Goal: Task Accomplishment & Management: Manage account settings

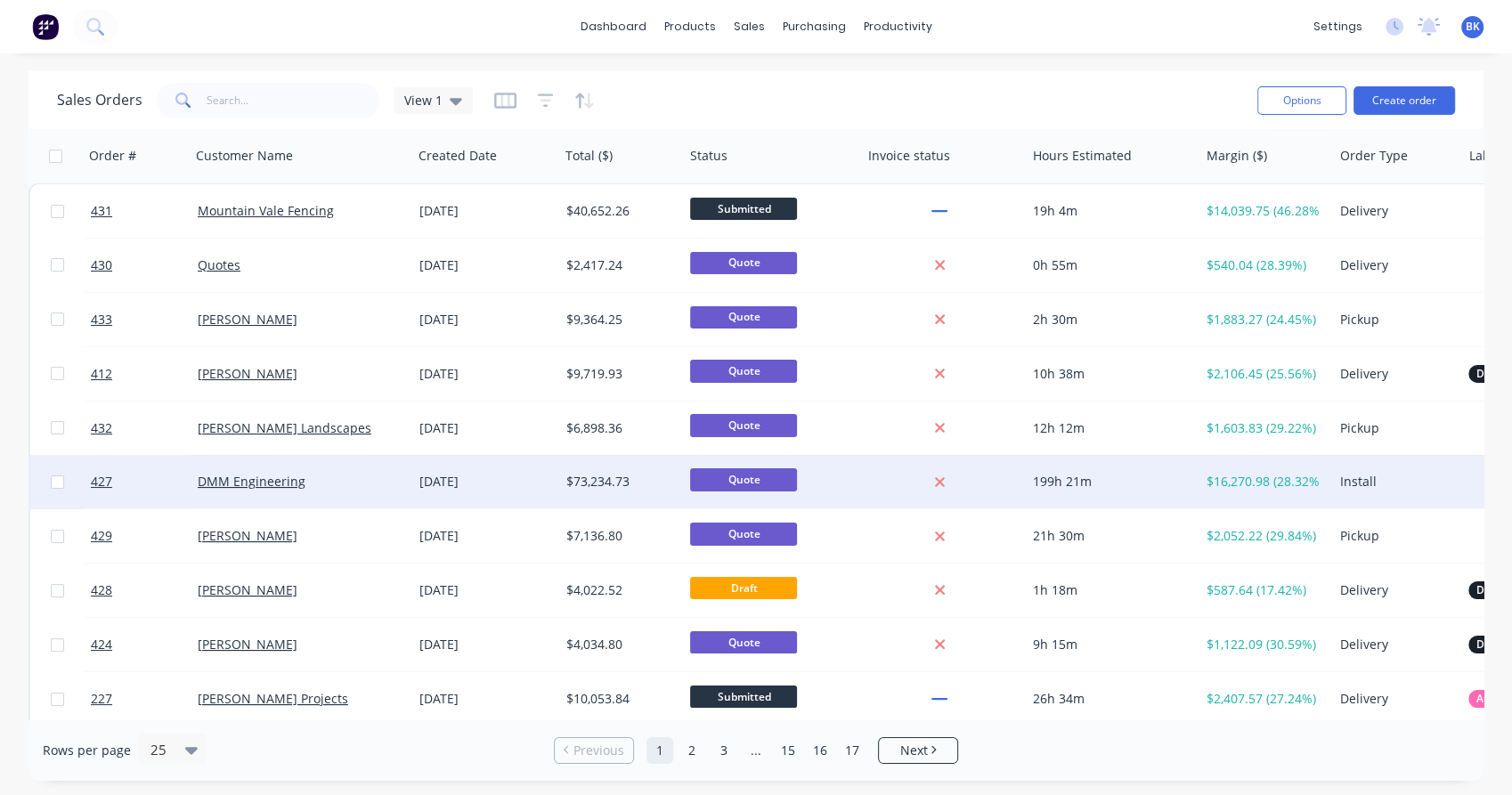
click at [346, 477] on div "DMM Engineering" at bounding box center [297, 482] width 198 height 18
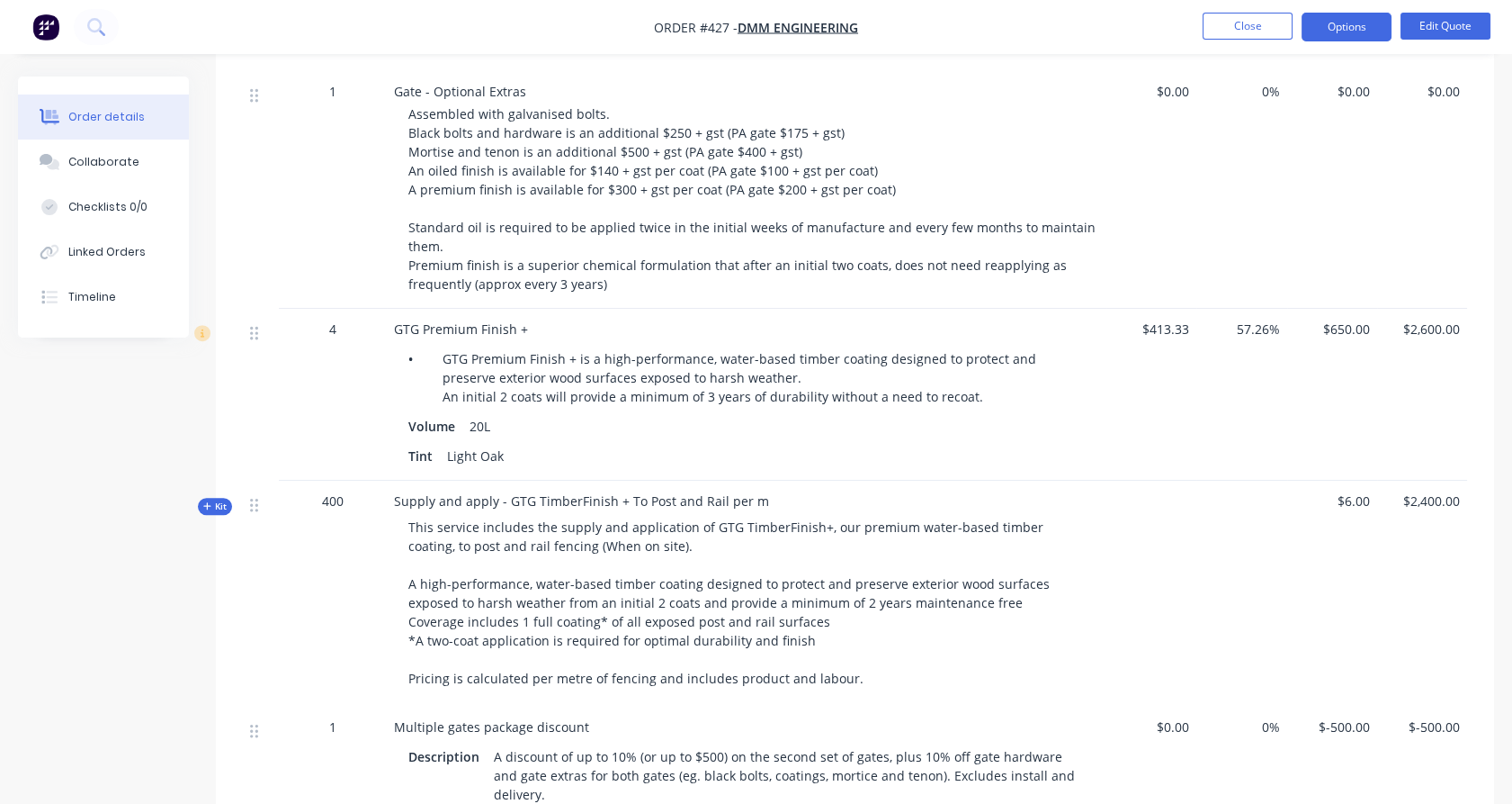
scroll to position [2046, 0]
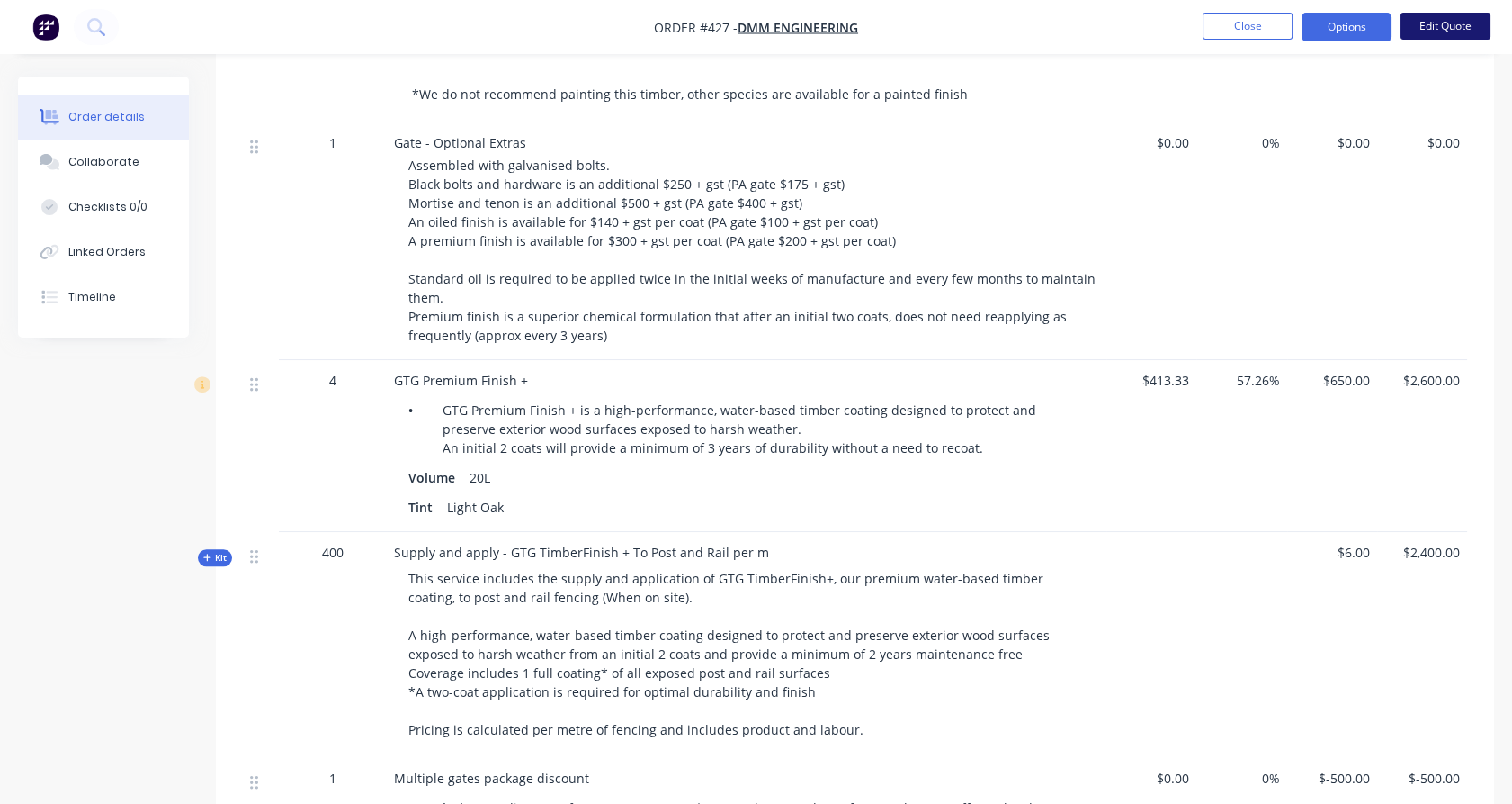
click at [1465, 27] on button "Edit Quote" at bounding box center [1446, 26] width 90 height 27
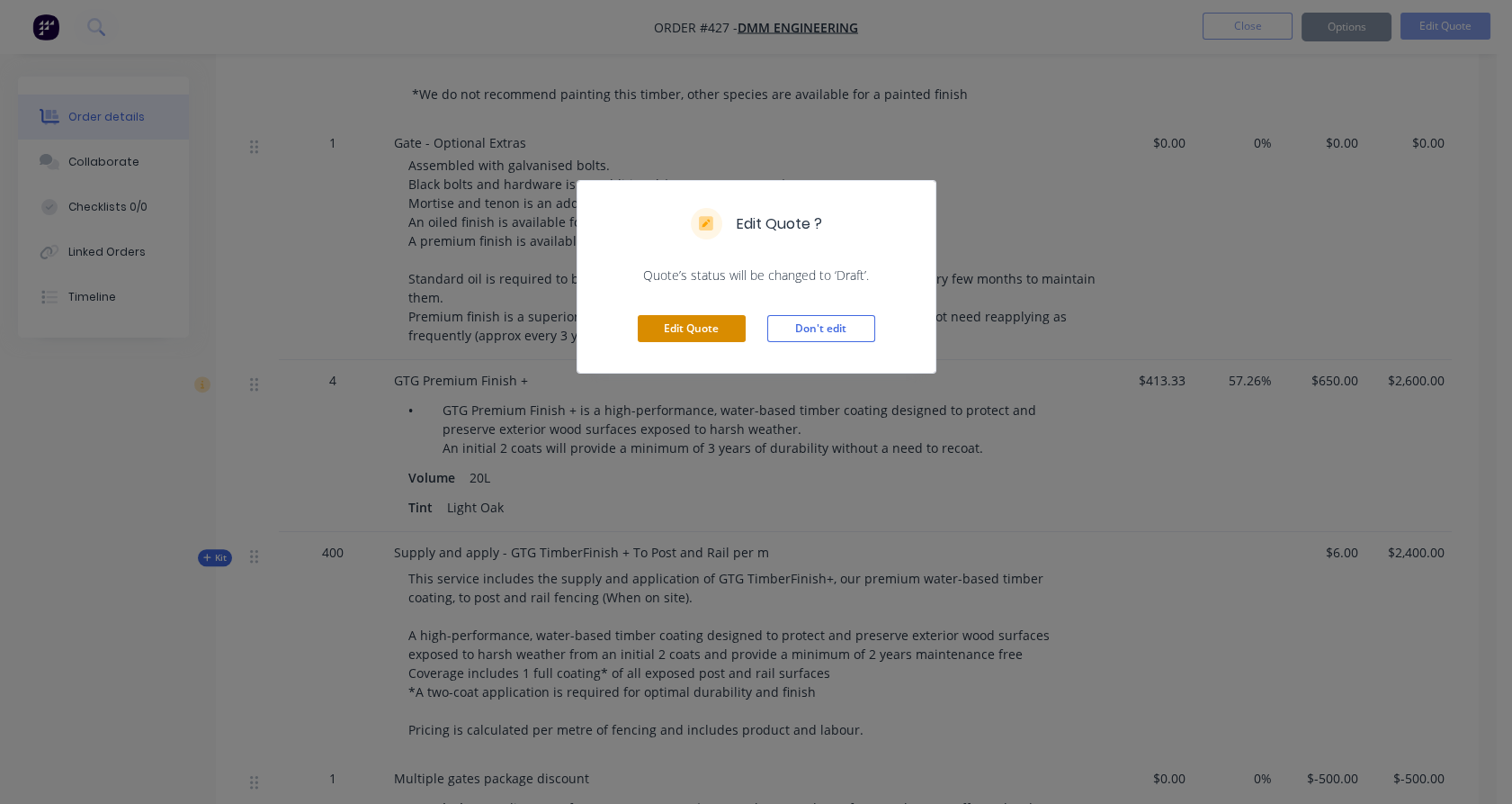
click at [706, 328] on button "Edit Quote" at bounding box center [691, 328] width 108 height 27
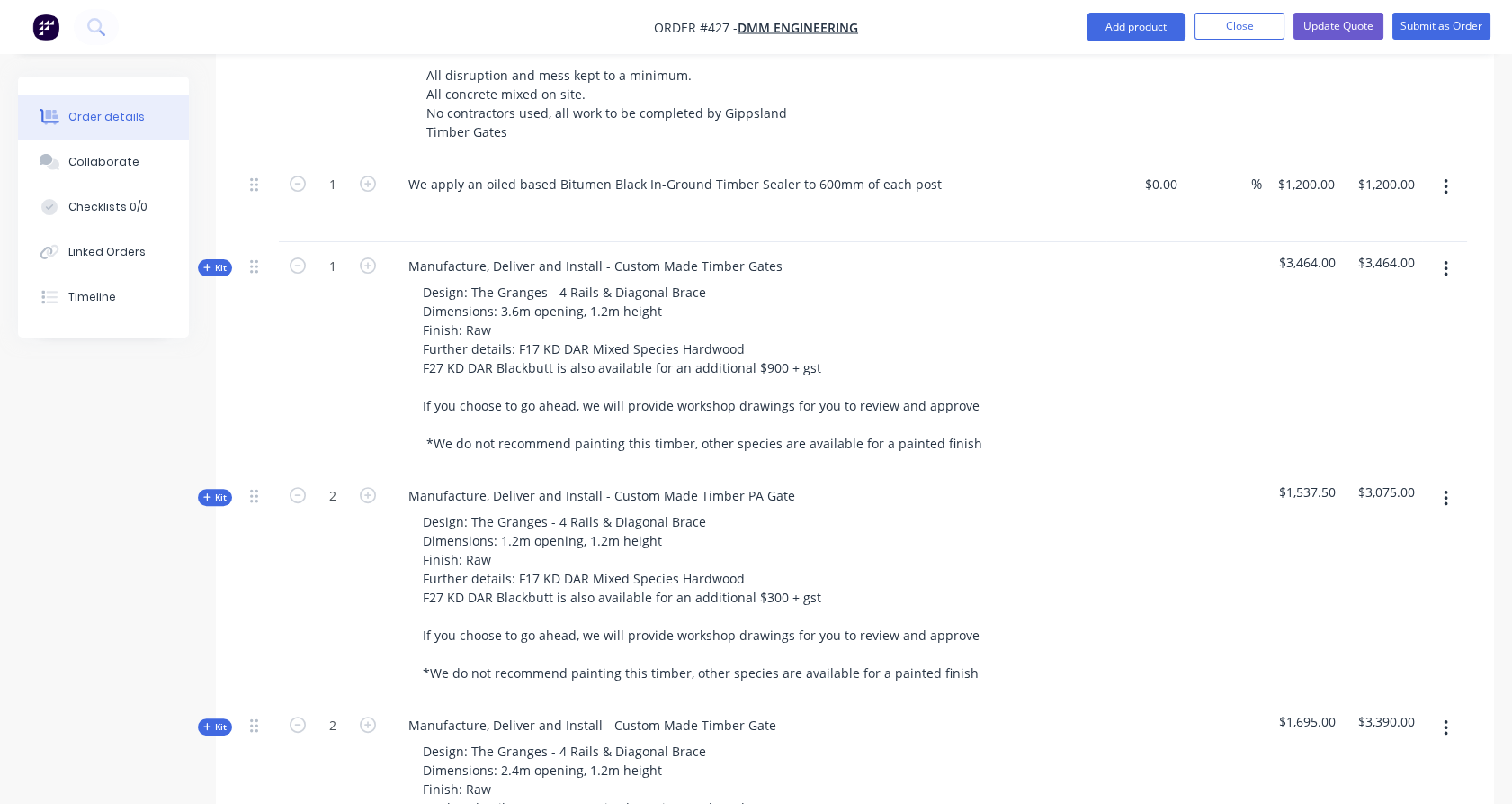
scroll to position [1301, 0]
click at [216, 262] on span "Kit" at bounding box center [214, 269] width 23 height 14
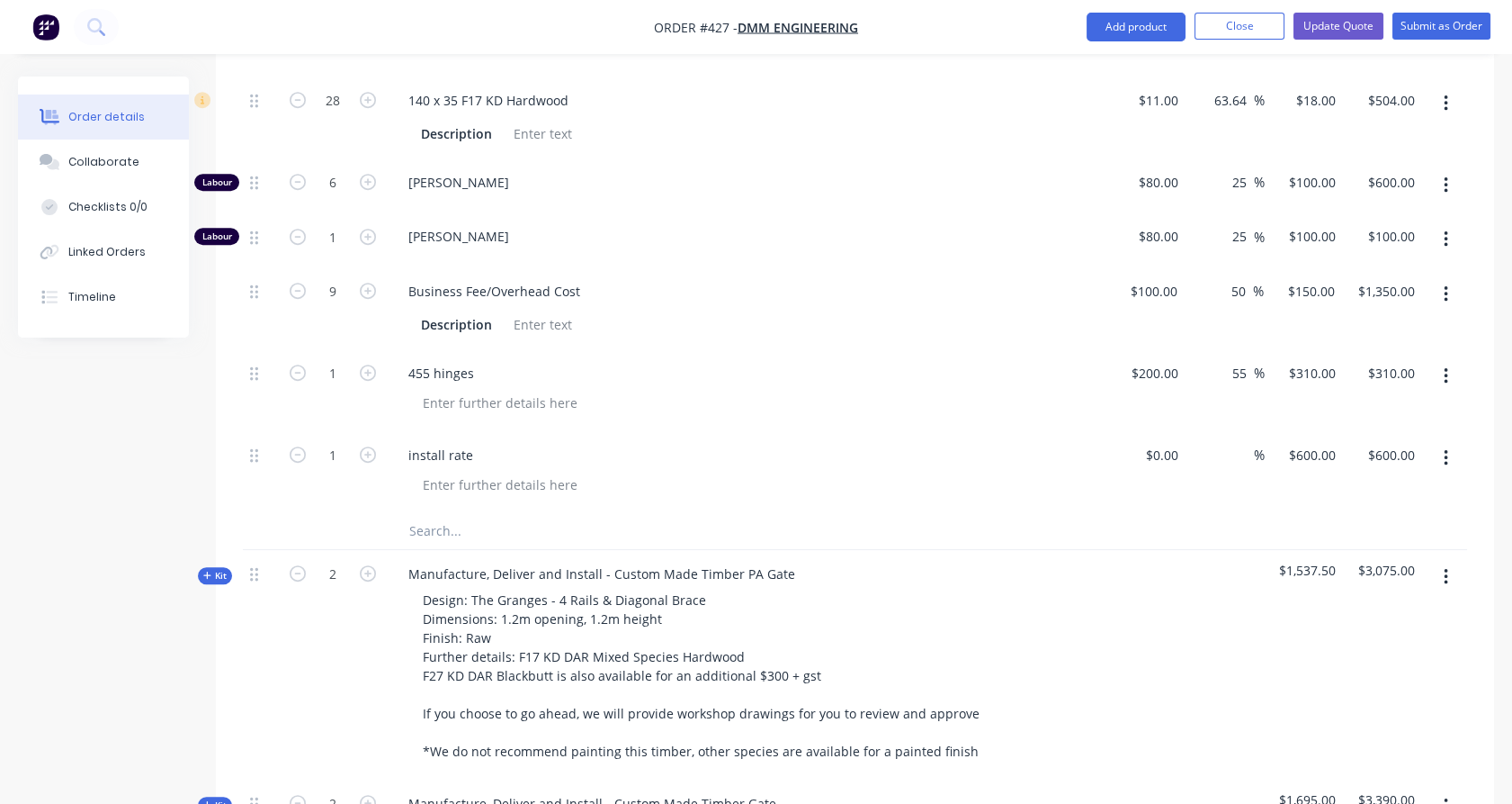
scroll to position [1699, 0]
click at [426, 510] on input "text" at bounding box center [589, 528] width 360 height 36
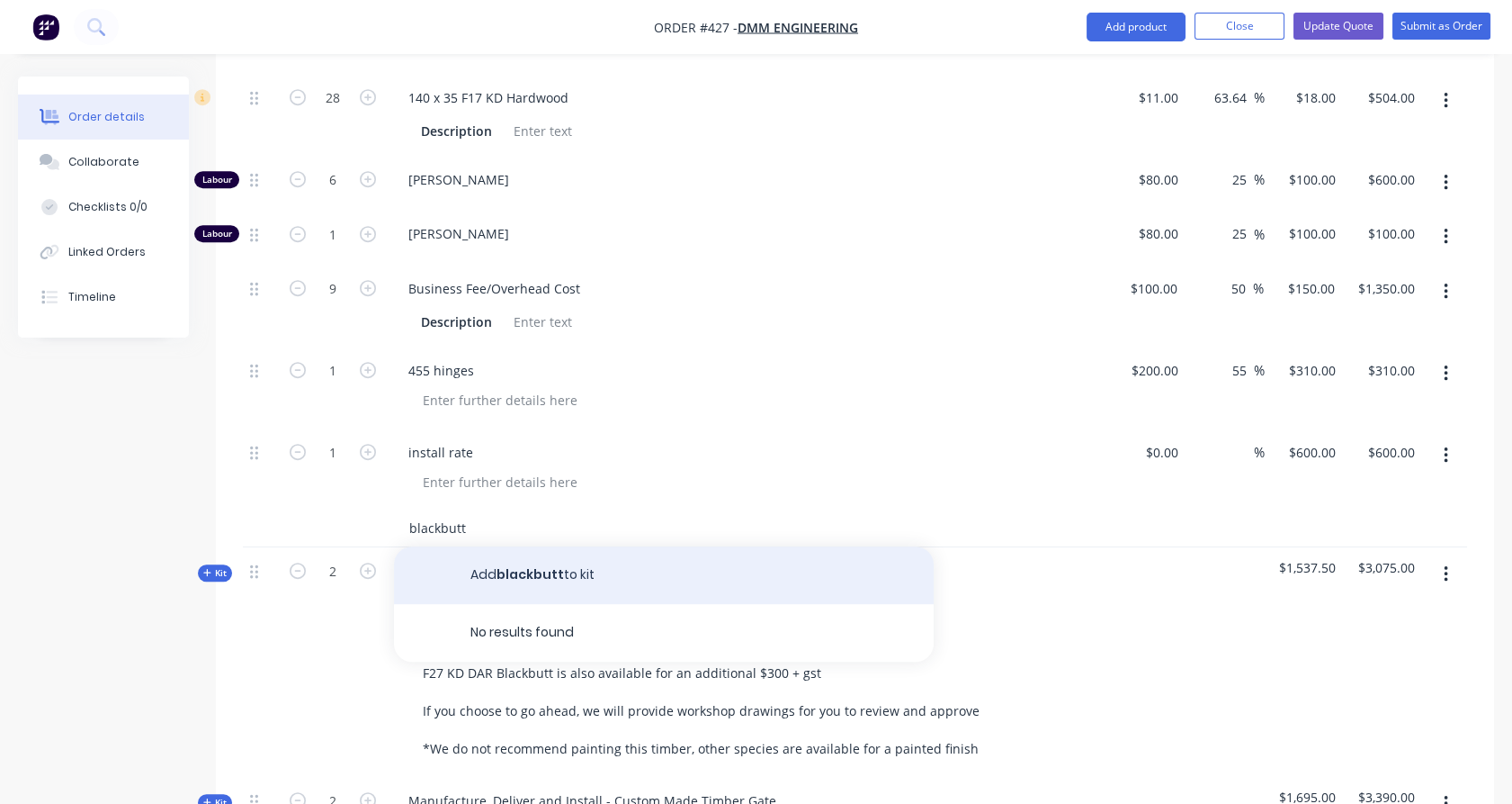
type input "blackbutt"
click at [578, 546] on button "Add blackbutt to kit" at bounding box center [663, 575] width 540 height 57
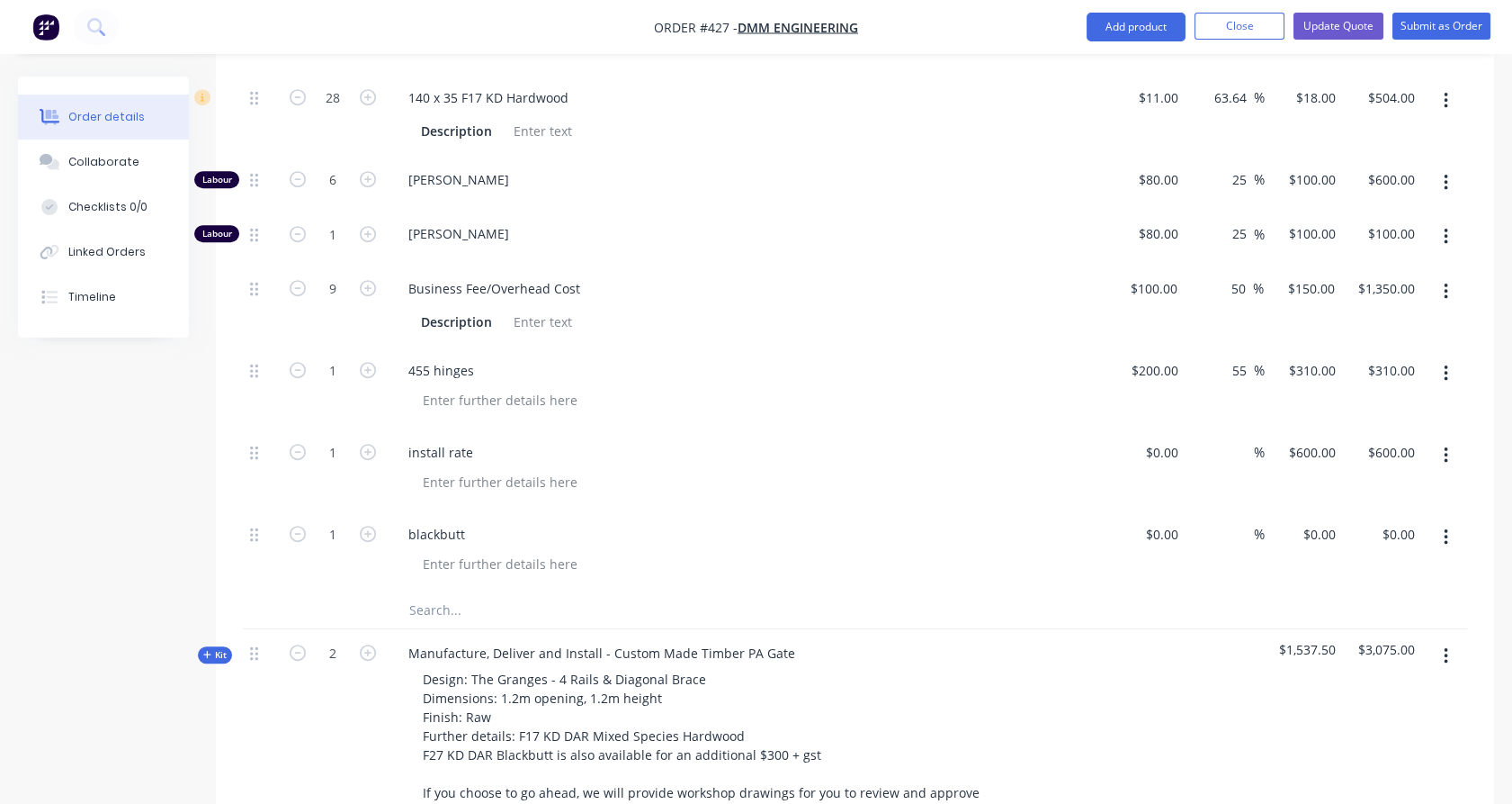
click at [448, 593] on input "text" at bounding box center [589, 610] width 360 height 36
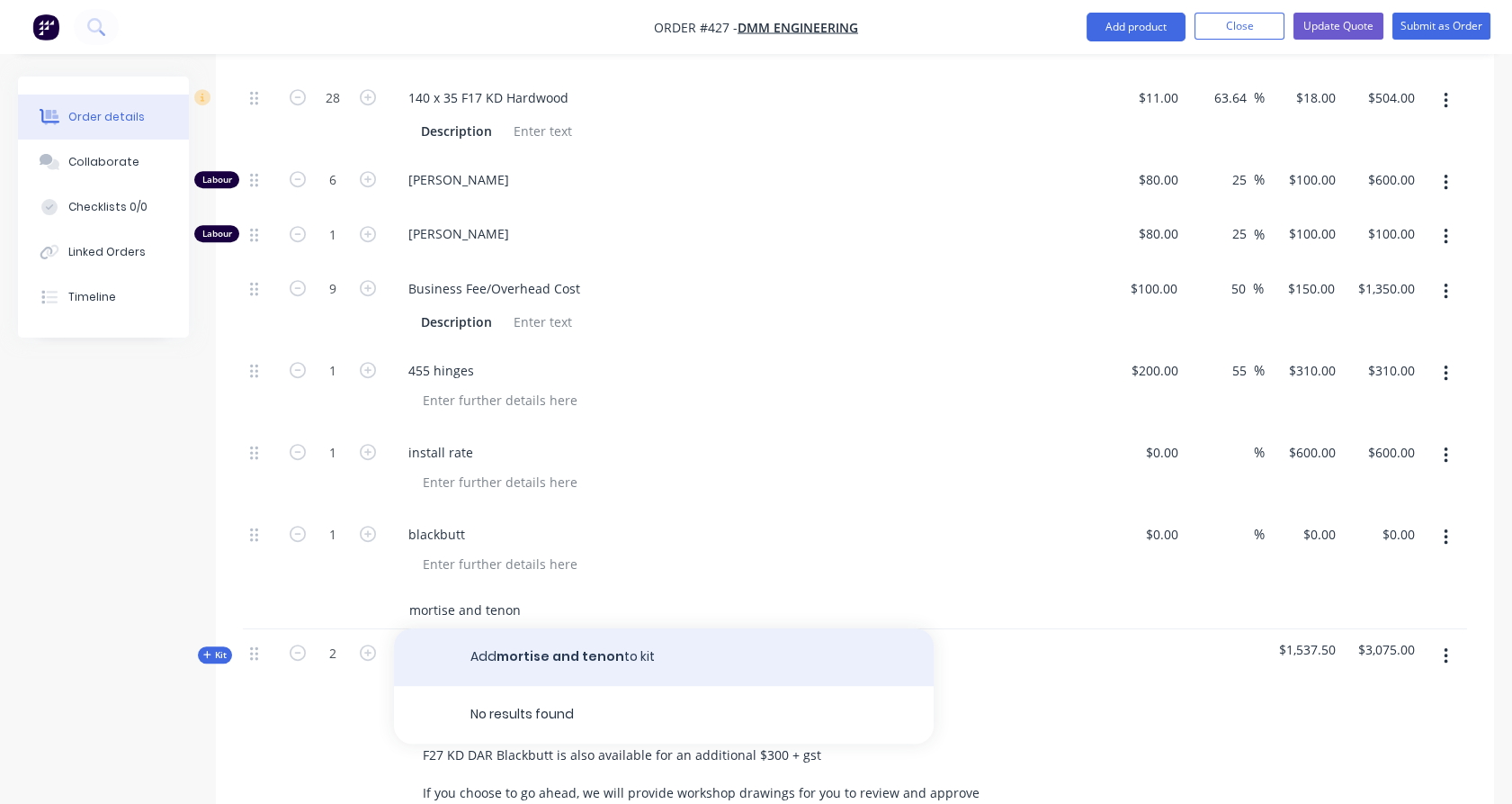
type input "mortise and tenon"
click at [556, 629] on button "Add mortise and tenon to kit" at bounding box center [663, 657] width 540 height 57
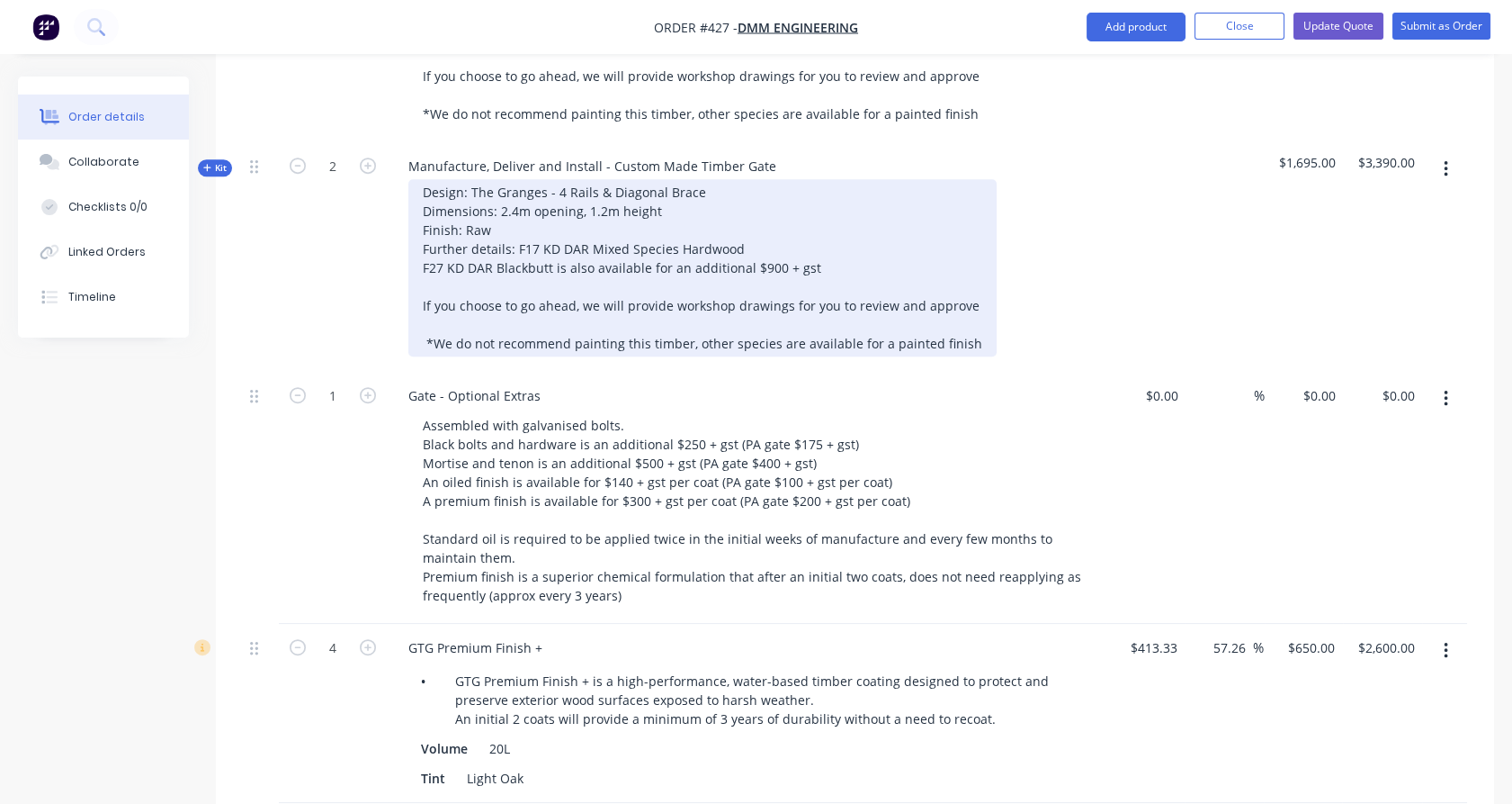
scroll to position [2499, 0]
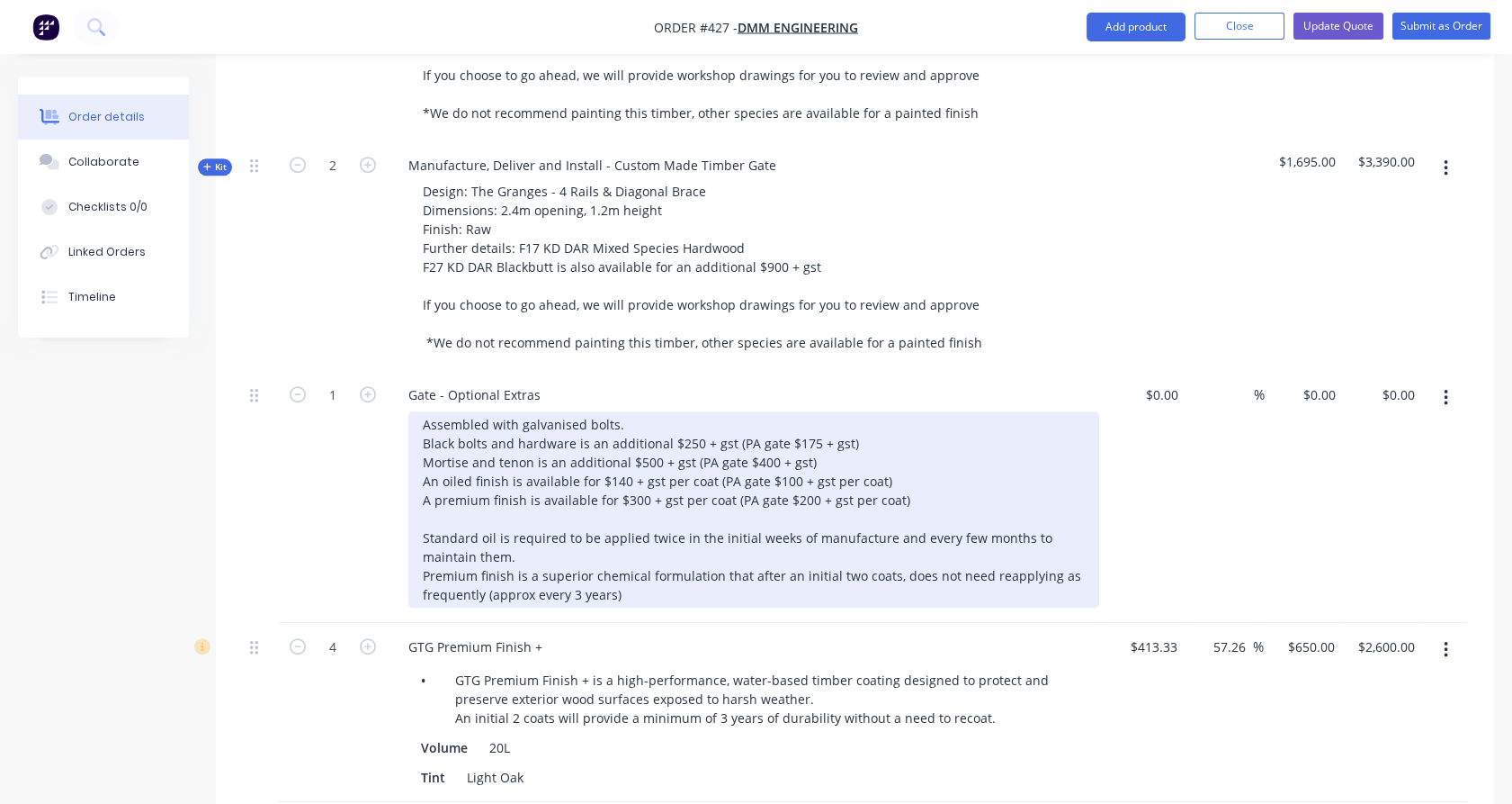
click at [649, 544] on div "Assembled with galvanised bolts. Black bolts and hardware is an additional $250…" at bounding box center [754, 510] width 691 height 197
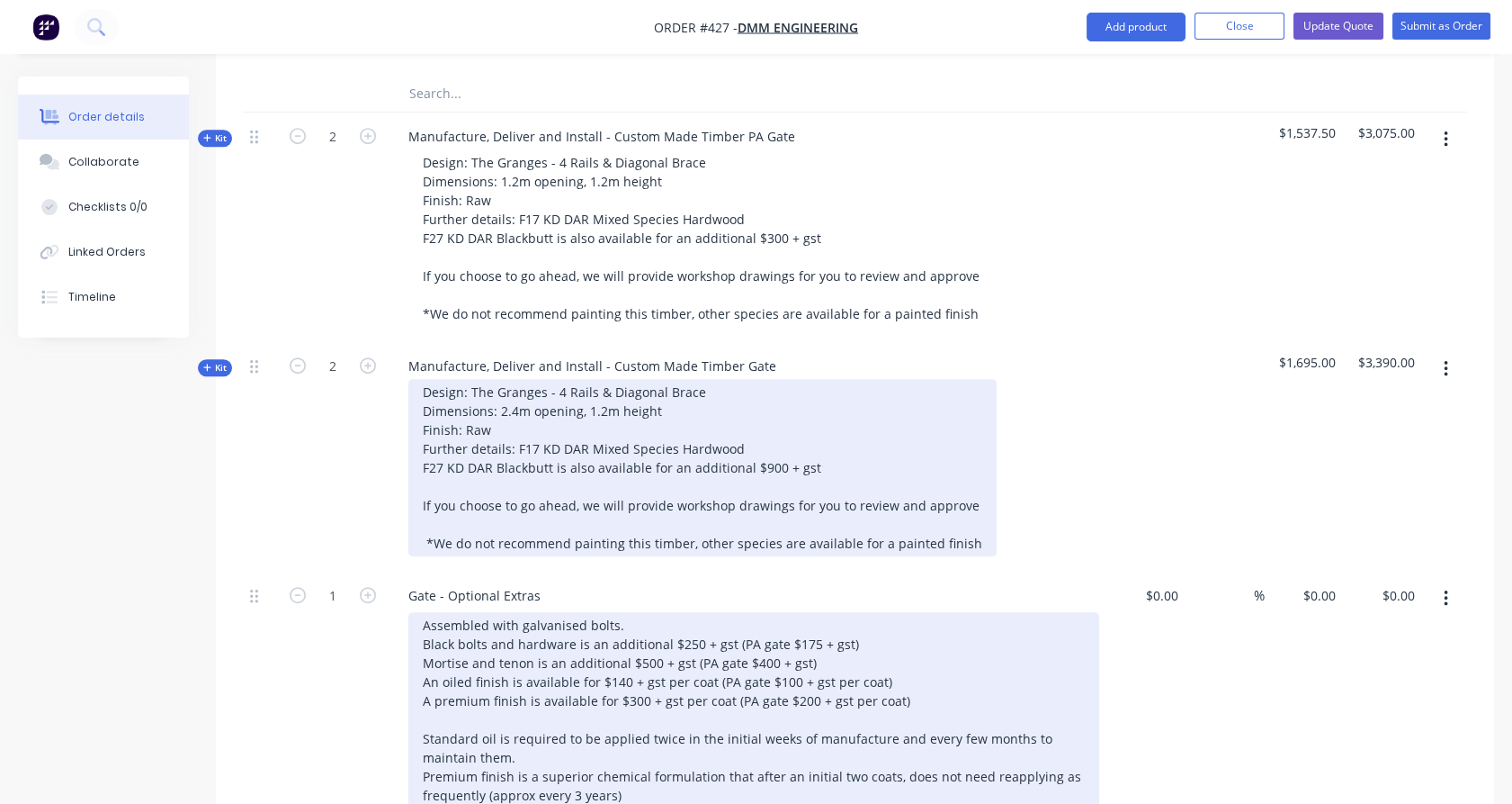
scroll to position [2299, 0]
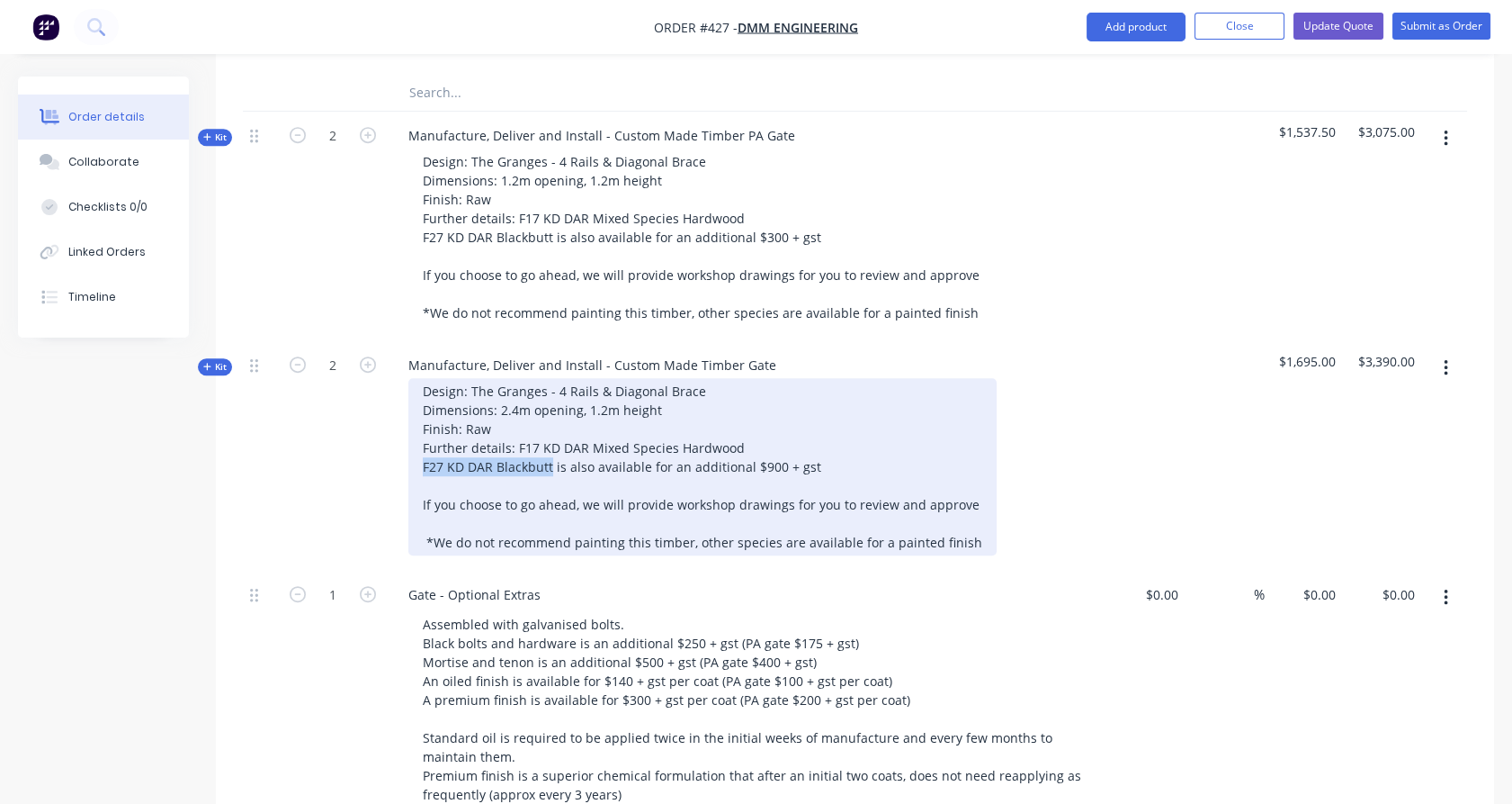
copy div "F27 KD DAR Blackbutt"
drag, startPoint x: 424, startPoint y: 411, endPoint x: 551, endPoint y: 411, distance: 127.0
click at [551, 411] on div "Design: The Granges - 4 Rails & Diagonal Brace Dimensions: 2.4m opening, 1.2m h…" at bounding box center [703, 467] width 589 height 177
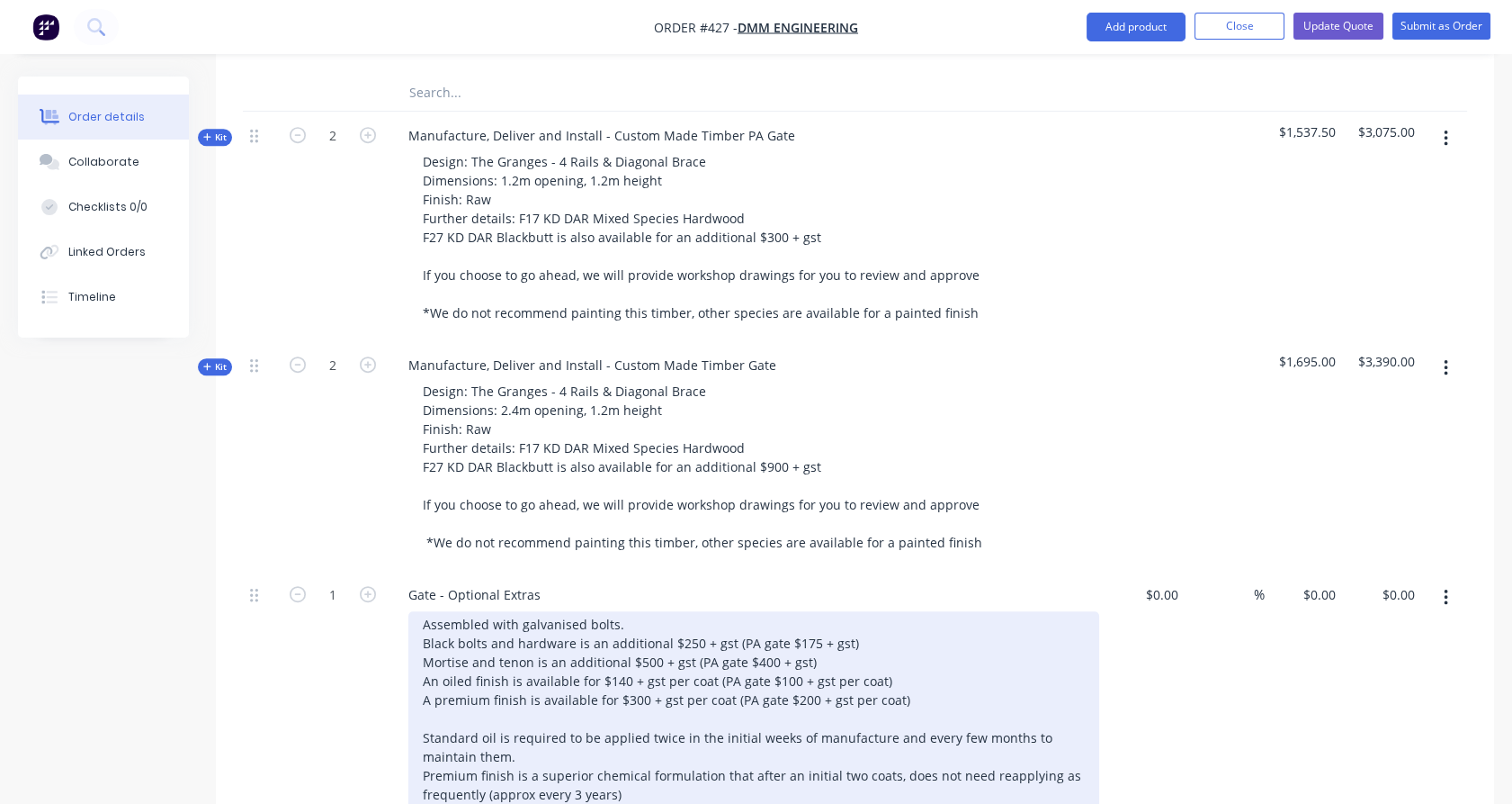
click at [645, 778] on div "Assembled with galvanised bolts. Black bolts and hardware is an additional $250…" at bounding box center [754, 728] width 691 height 234
click at [792, 777] on div "Assembled with galvanised bolts. Black bolts and hardware is an additional $250…" at bounding box center [754, 728] width 691 height 234
click at [606, 776] on div "Assembled with galvanised bolts. Black bolts and hardware is an additional $250…" at bounding box center [754, 736] width 691 height 253
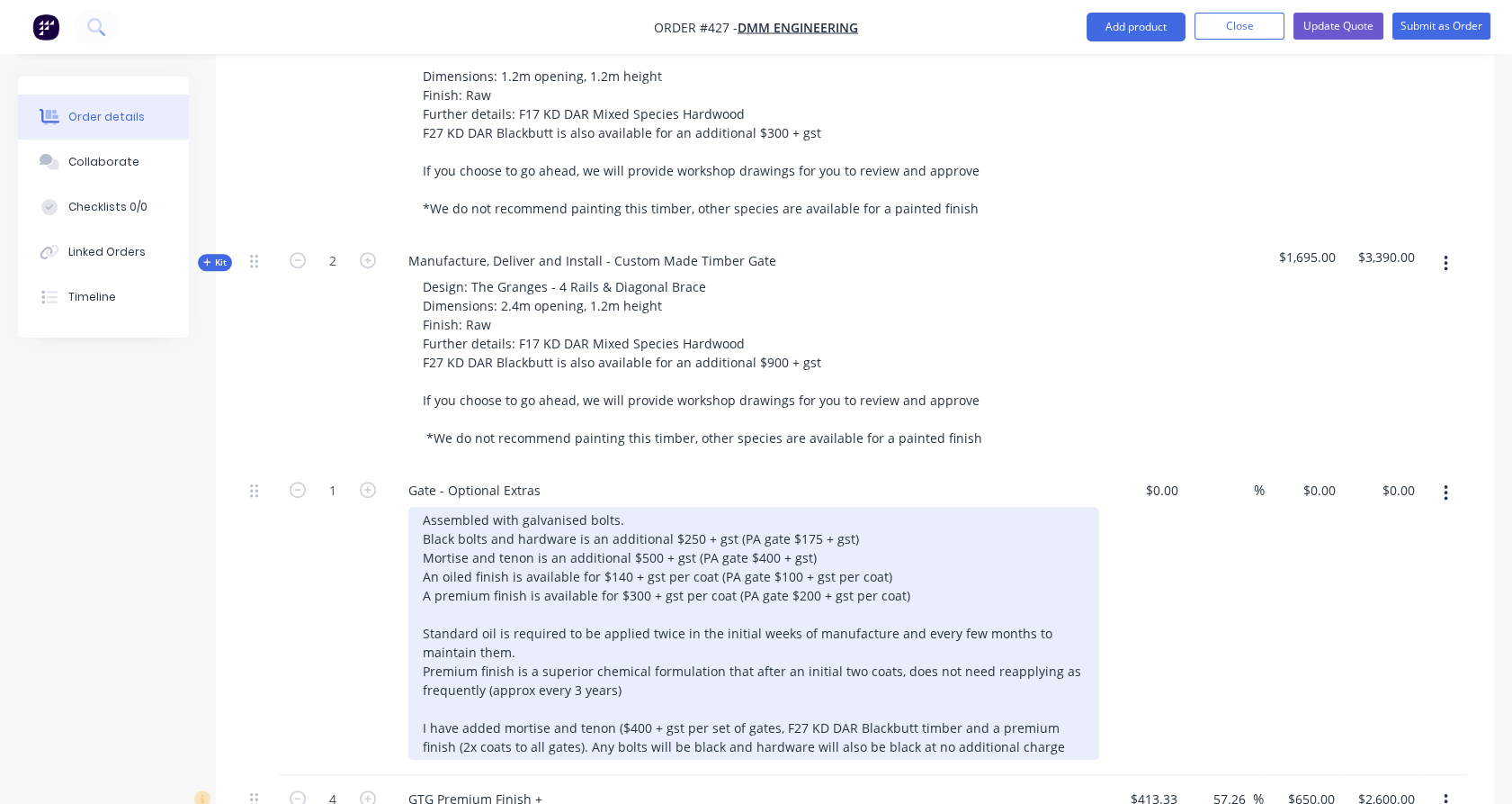
scroll to position [2403, 0]
click at [707, 676] on div "Assembled with galvanised bolts. Black bolts and hardware is an additional $250…" at bounding box center [754, 634] width 691 height 253
drag, startPoint x: 707, startPoint y: 676, endPoint x: 729, endPoint y: 675, distance: 22.0
click at [729, 675] on div "Assembled with galvanised bolts. Black bolts and hardware is an additional $250…" at bounding box center [754, 634] width 691 height 253
click at [778, 670] on div "Assembled with galvanised bolts. Black bolts and hardware is an additional $250…" at bounding box center [754, 634] width 691 height 253
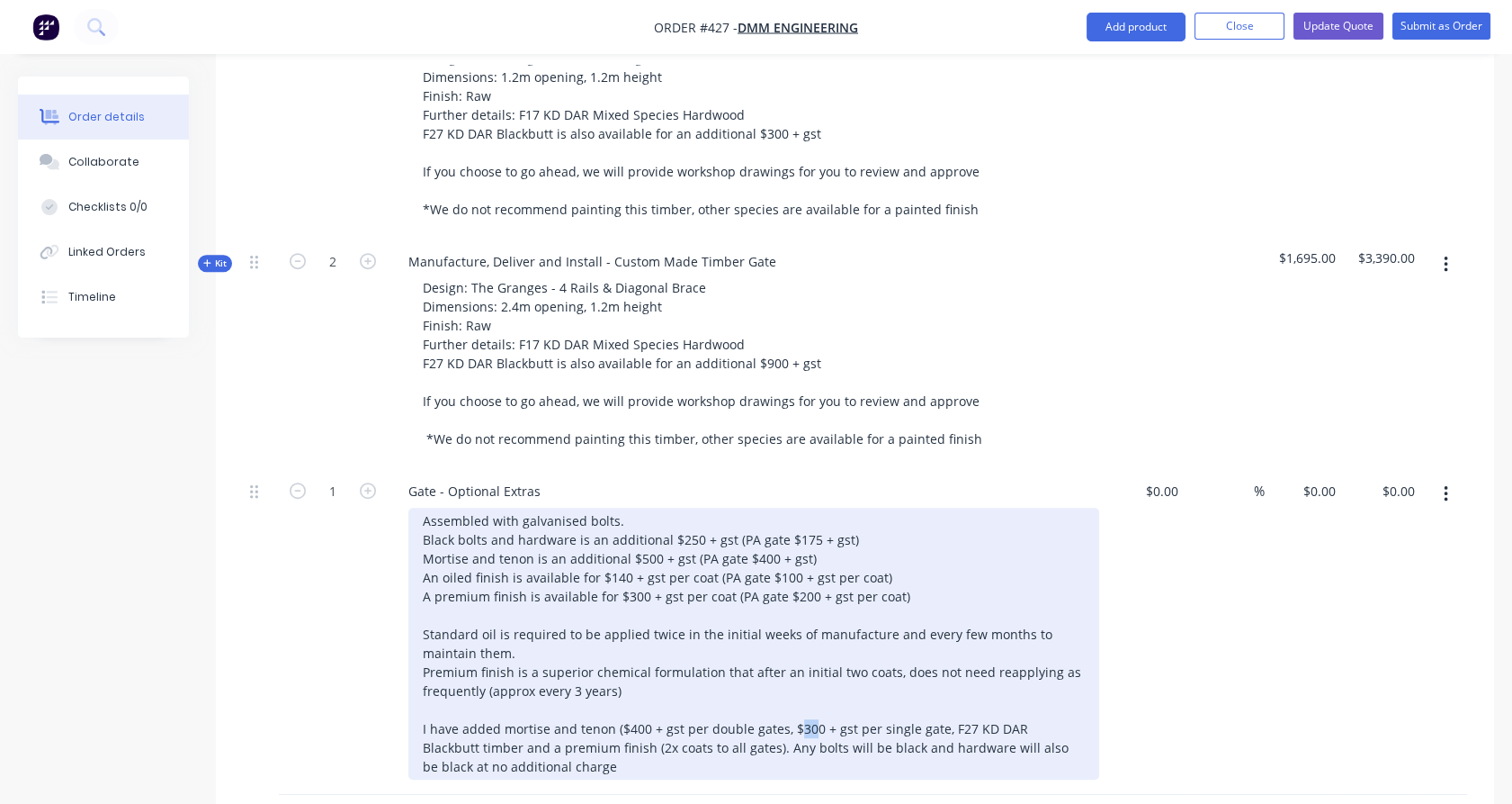
drag, startPoint x: 806, startPoint y: 673, endPoint x: 793, endPoint y: 673, distance: 13.0
click at [793, 673] on div "Assembled with galvanised bolts. Black bolts and hardware is an additional $250…" at bounding box center [754, 643] width 691 height 272
click at [935, 671] on div "Assembled with galvanised bolts. Black bolts and hardware is an additional $250…" at bounding box center [754, 643] width 691 height 272
drag, startPoint x: 806, startPoint y: 673, endPoint x: 799, endPoint y: 663, distance: 12.2
click at [792, 672] on div "Assembled with galvanised bolts. Black bolts and hardware is an additional $250…" at bounding box center [754, 643] width 691 height 272
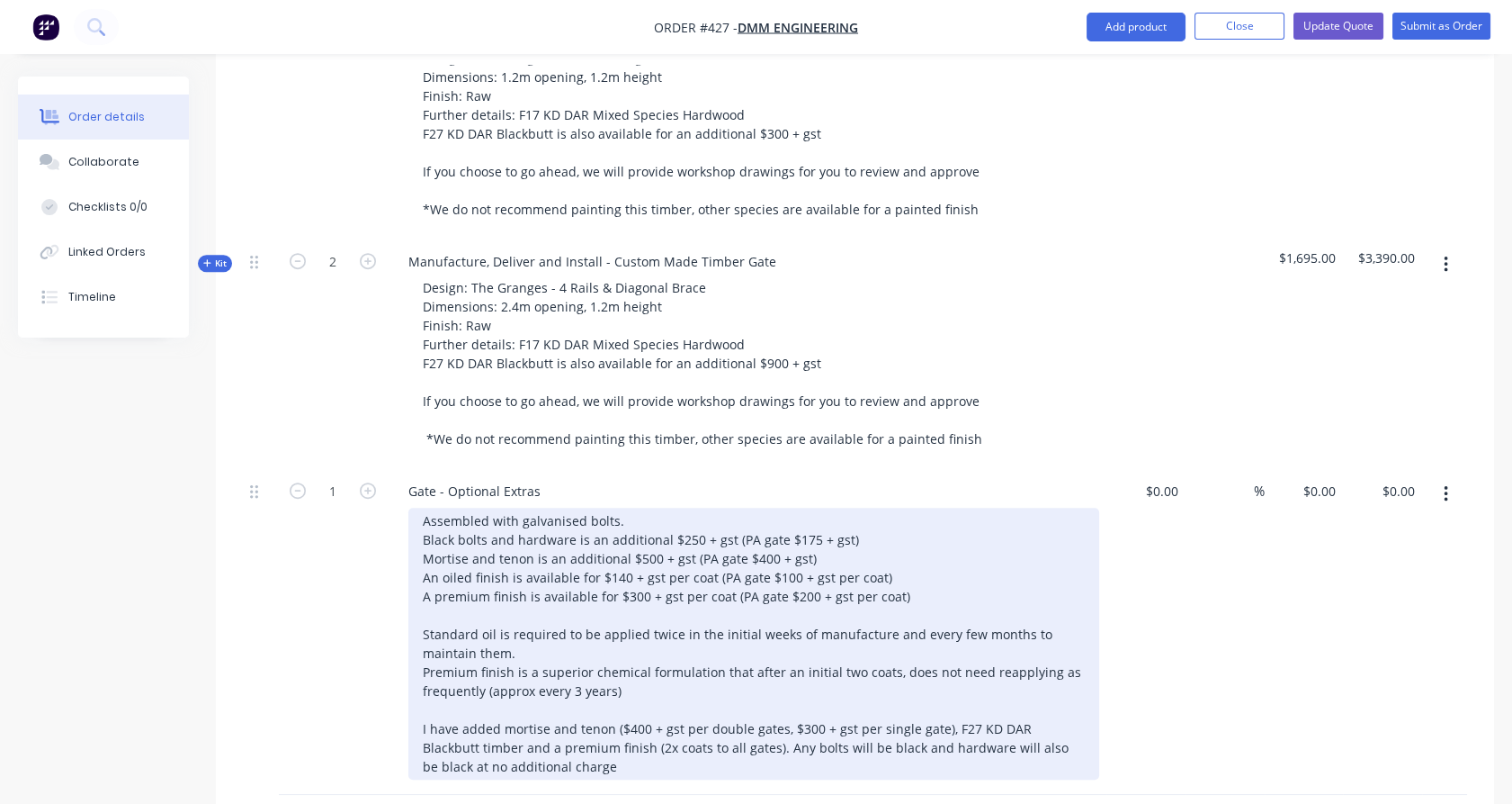
click at [460, 693] on div "Assembled with galvanised bolts. Black bolts and hardware is an additional $250…" at bounding box center [754, 643] width 691 height 272
click at [500, 669] on div "Assembled with galvanised bolts. Black bolts and hardware is an additional $250…" at bounding box center [754, 643] width 691 height 272
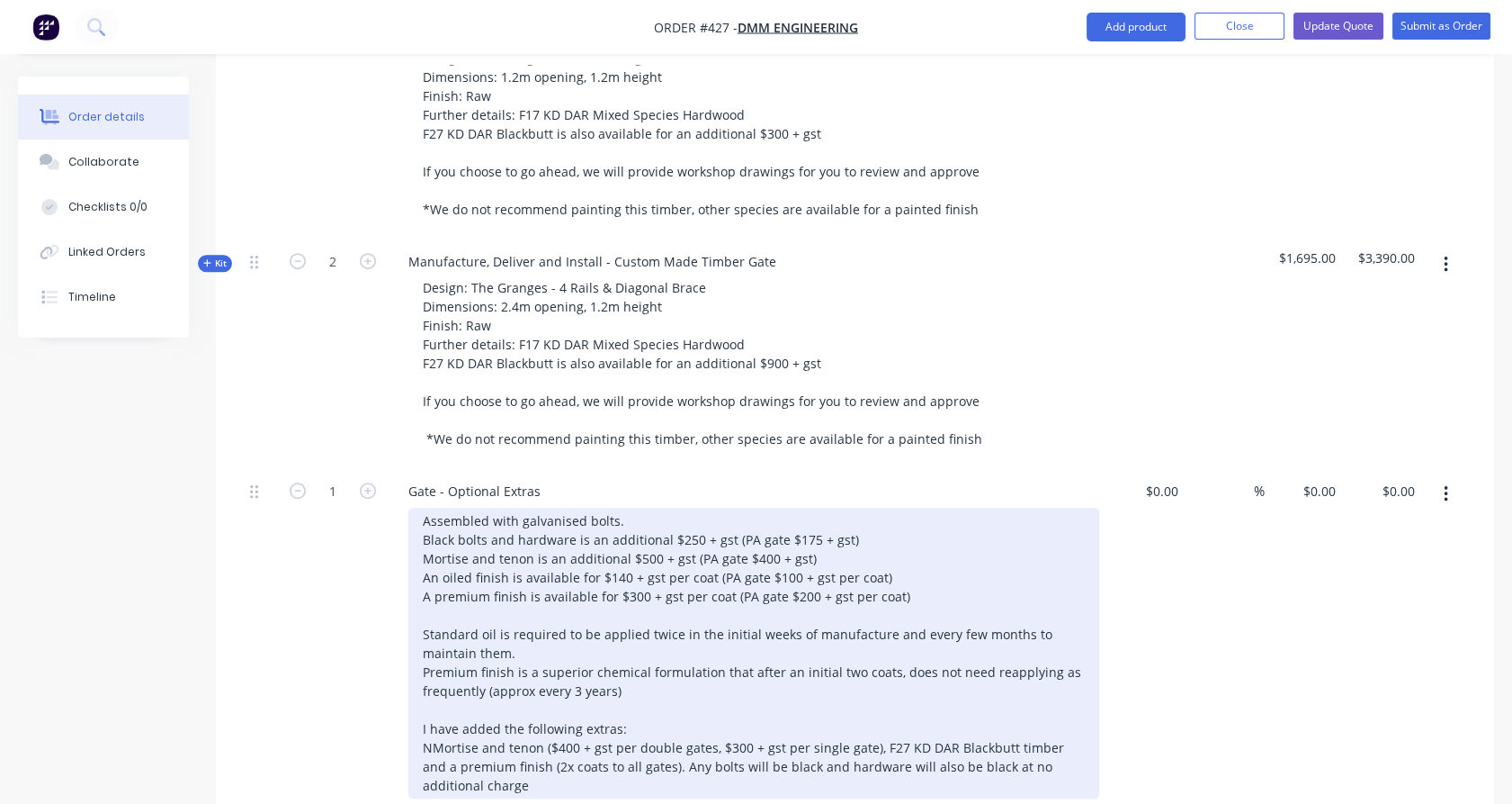
click at [875, 691] on div "Assembled with galvanised bolts. Black bolts and hardware is an additional $250…" at bounding box center [754, 653] width 691 height 291
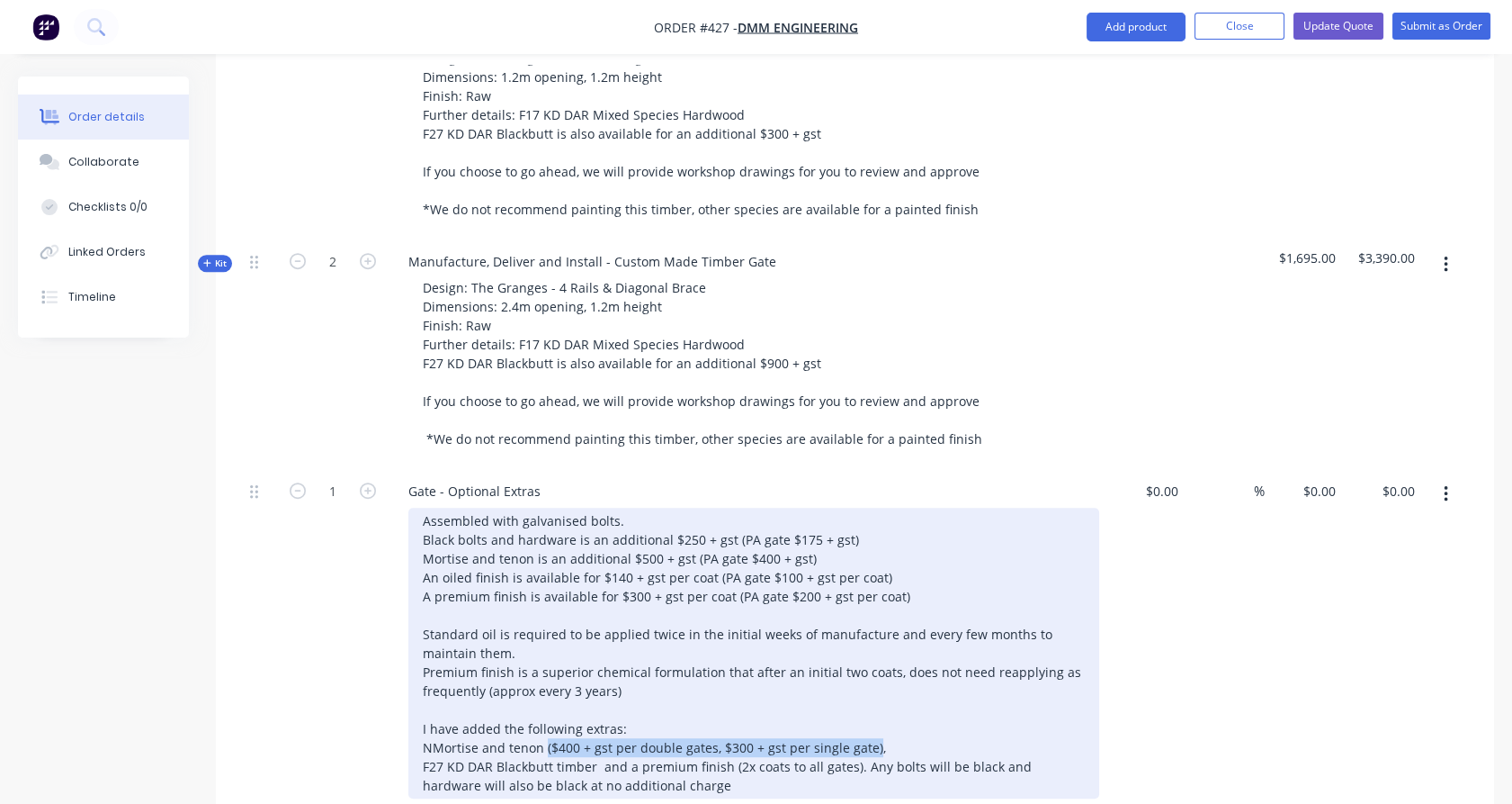
copy div "($400 + gst per double gates, $300 + gst per single gate)"
drag, startPoint x: 542, startPoint y: 692, endPoint x: 867, endPoint y: 693, distance: 325.0
click at [867, 693] on div "Assembled with galvanised bolts. Black bolts and hardware is an additional $250…" at bounding box center [754, 653] width 691 height 291
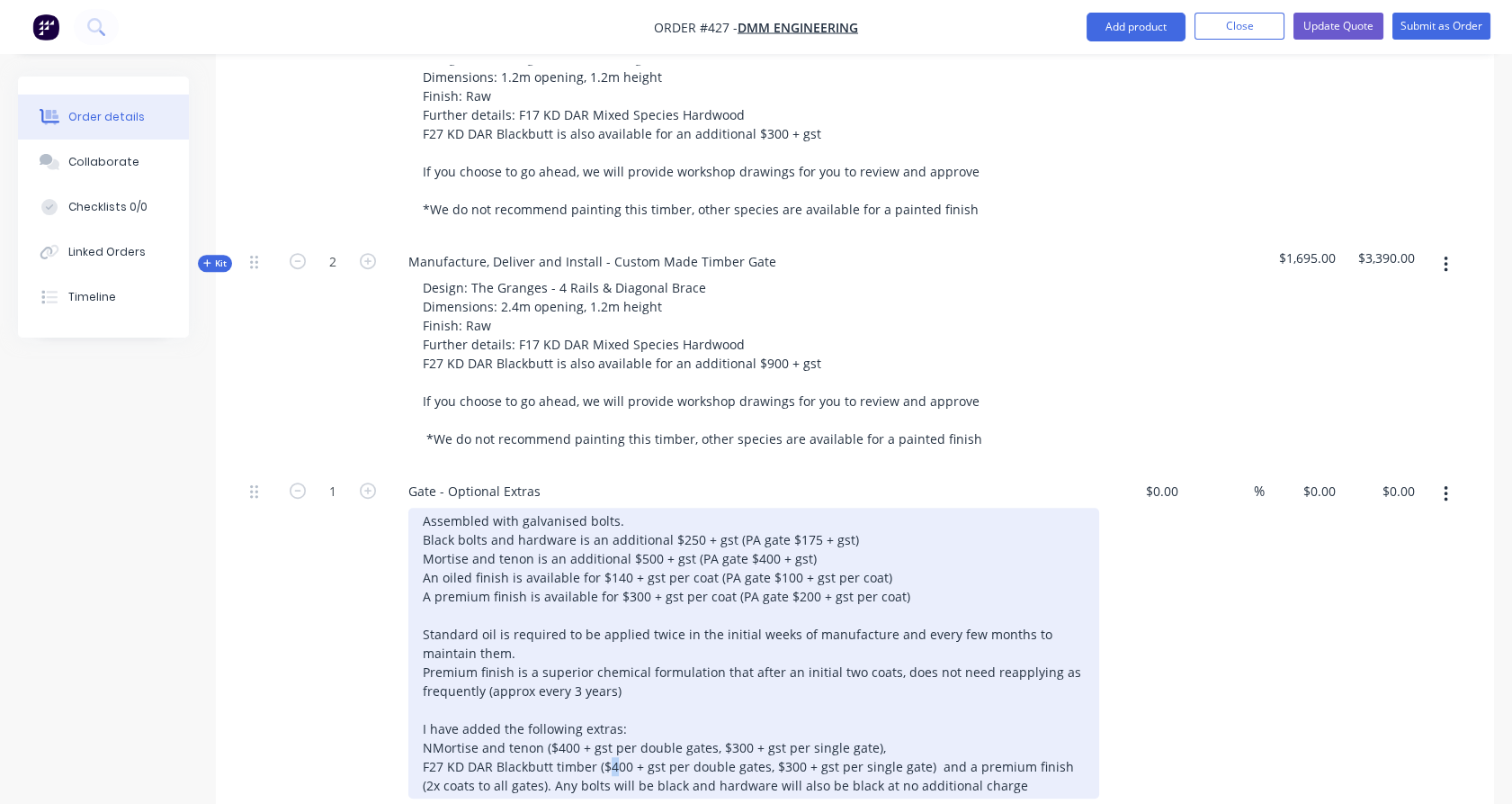
click at [607, 709] on div "Assembled with galvanised bolts. Black bolts and hardware is an additional $250…" at bounding box center [754, 653] width 691 height 291
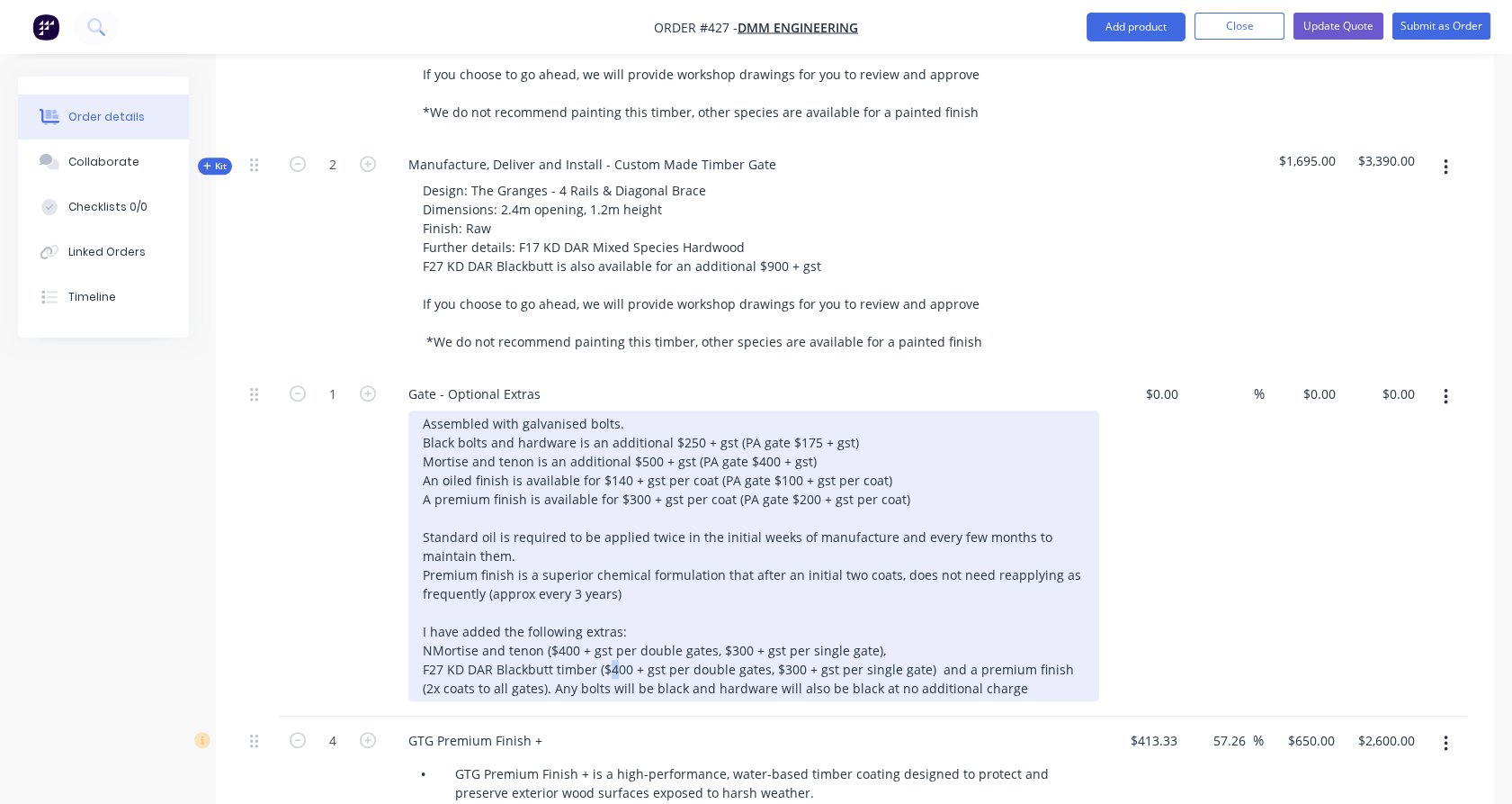
scroll to position [2502, 0]
click at [778, 607] on div "Assembled with galvanised bolts. Black bolts and hardware is an additional $250…" at bounding box center [754, 554] width 691 height 291
click at [855, 610] on div "Assembled with galvanised bolts. Black bolts and hardware is an additional $250…" at bounding box center [754, 555] width 691 height 291
click at [867, 611] on div "Assembled with galvanised bolts. Black bolts and hardware is an additional $250…" at bounding box center [754, 555] width 691 height 291
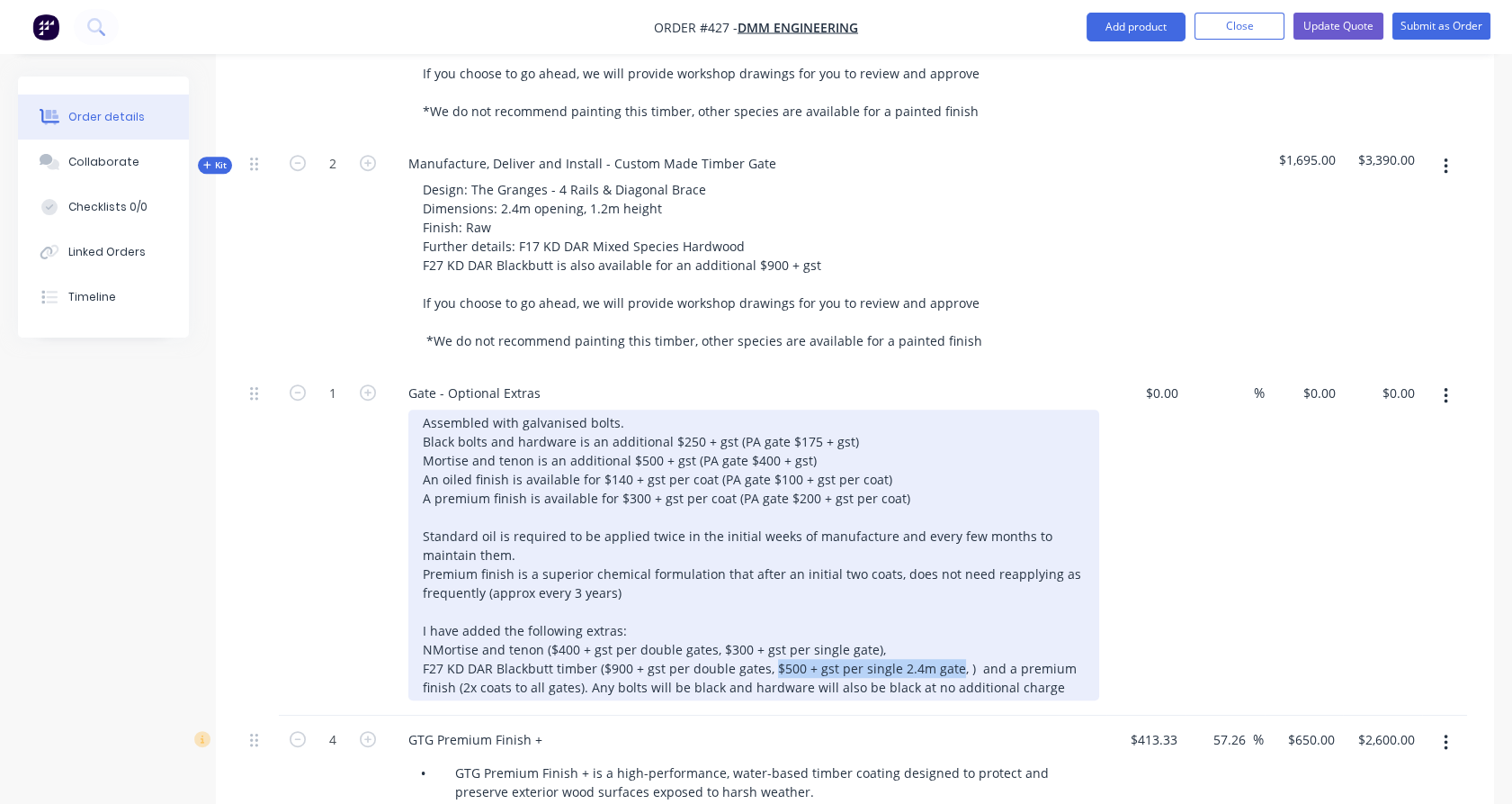
copy div "$500 + gst per single 2.4m gate"
drag, startPoint x: 767, startPoint y: 609, endPoint x: 950, endPoint y: 614, distance: 183.1
click at [950, 614] on div "Assembled with galvanised bolts. Black bolts and hardware is an additional $250…" at bounding box center [754, 555] width 691 height 291
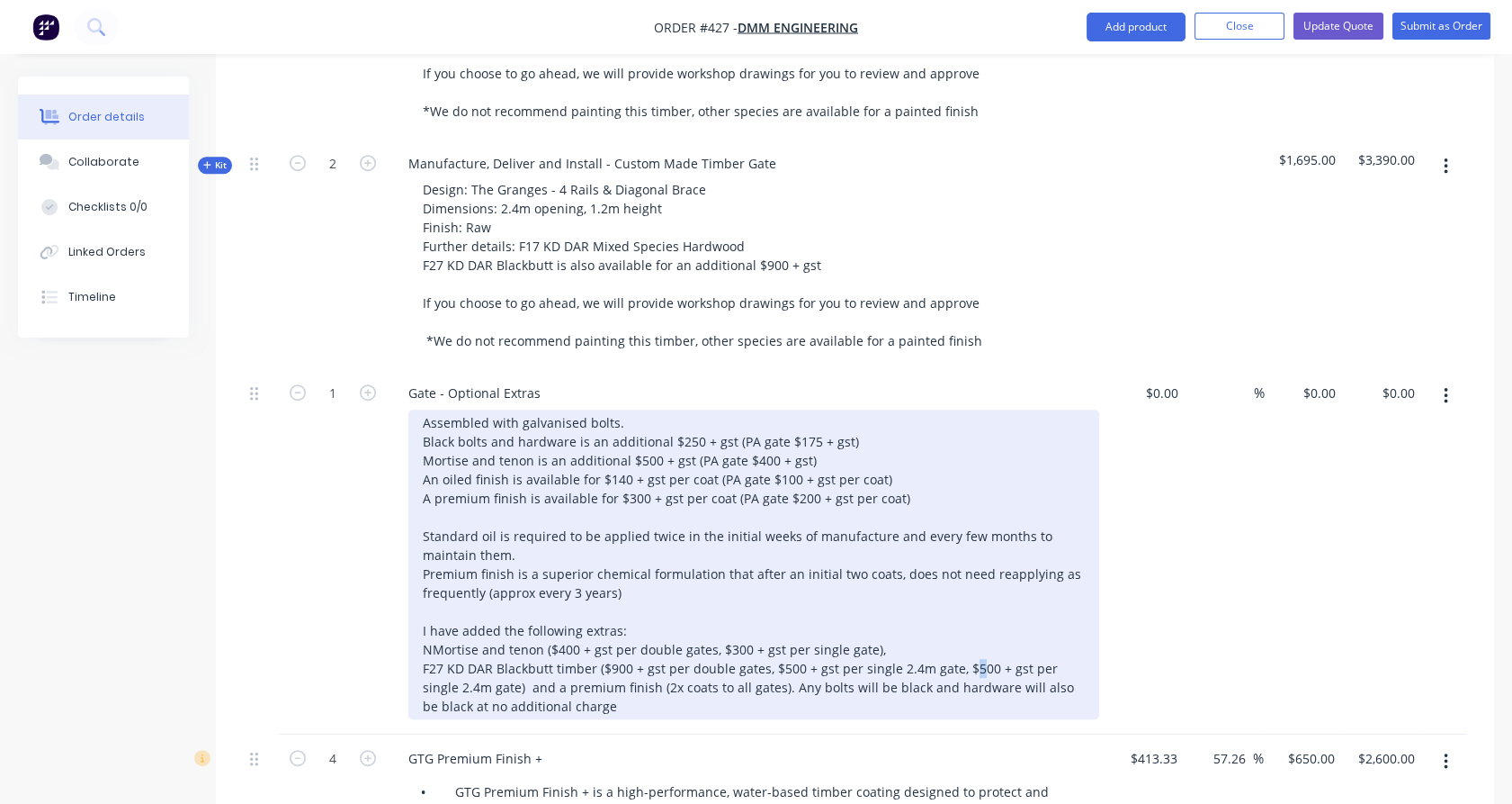
click at [971, 613] on div "Assembled with galvanised bolts. Black bolts and hardware is an additional $250…" at bounding box center [754, 564] width 691 height 309
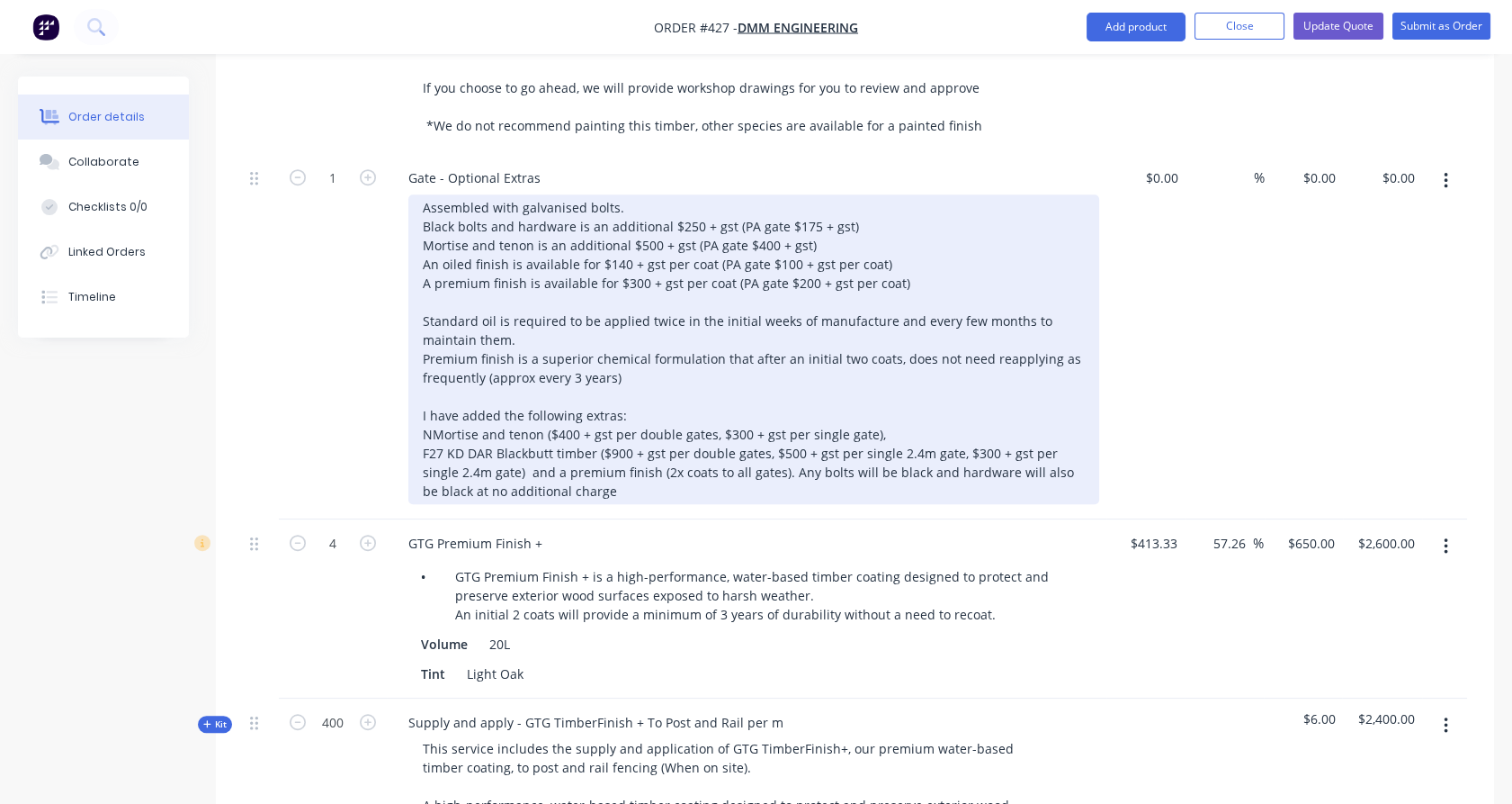
scroll to position [2718, 0]
drag, startPoint x: 442, startPoint y: 414, endPoint x: 418, endPoint y: 417, distance: 24.2
click at [418, 417] on div "Assembled with galvanised bolts. Black bolts and hardware is an additional $250…" at bounding box center [754, 346] width 691 height 309
drag, startPoint x: 533, startPoint y: 417, endPoint x: 488, endPoint y: 415, distance: 45.0
click at [488, 415] on div "Assembled with galvanised bolts. Black bolts and hardware is an additional $250…" at bounding box center [754, 346] width 691 height 309
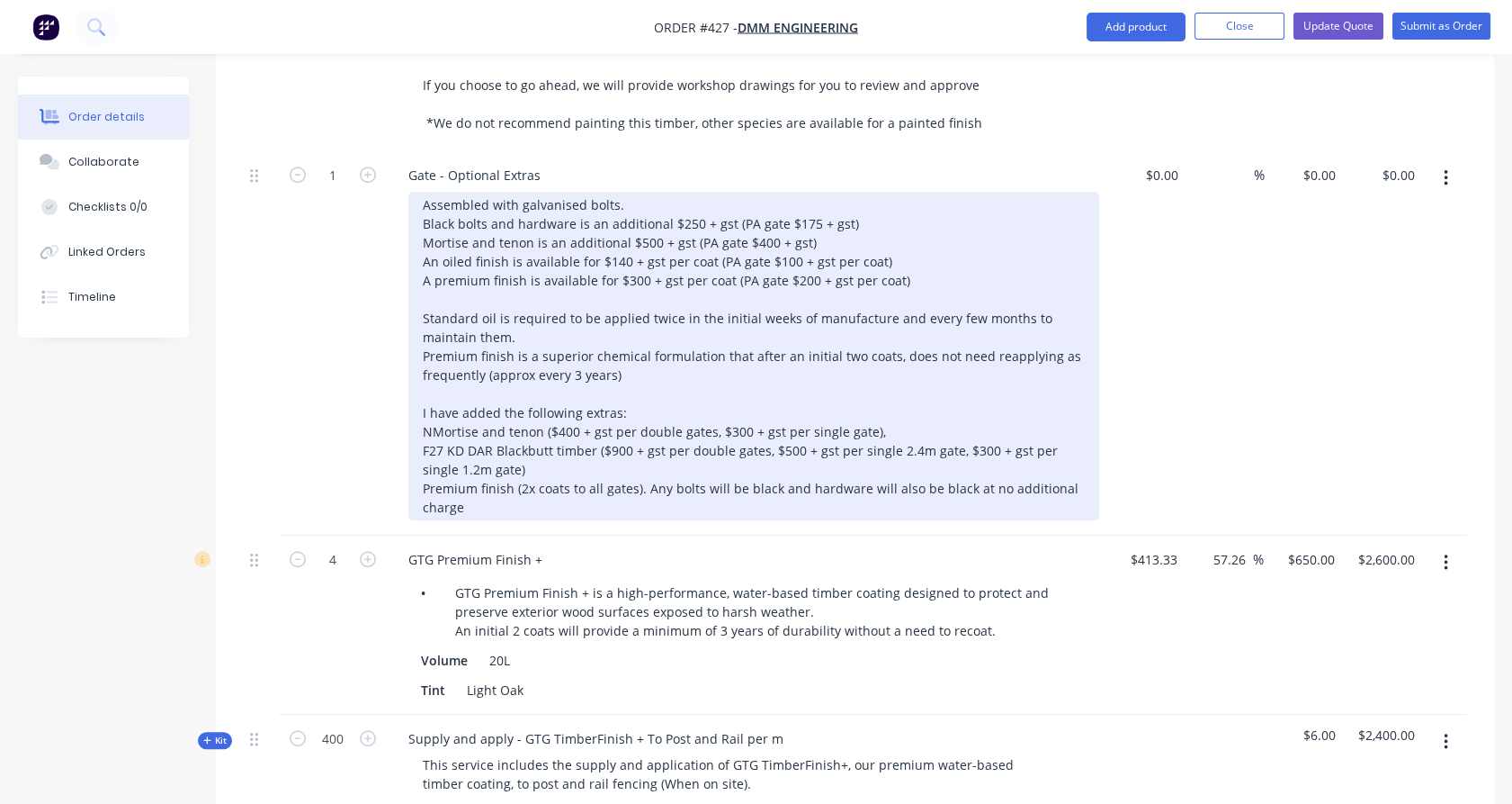
click at [637, 432] on div "Assembled with galvanised bolts. Black bolts and hardware is an additional $250…" at bounding box center [754, 356] width 691 height 329
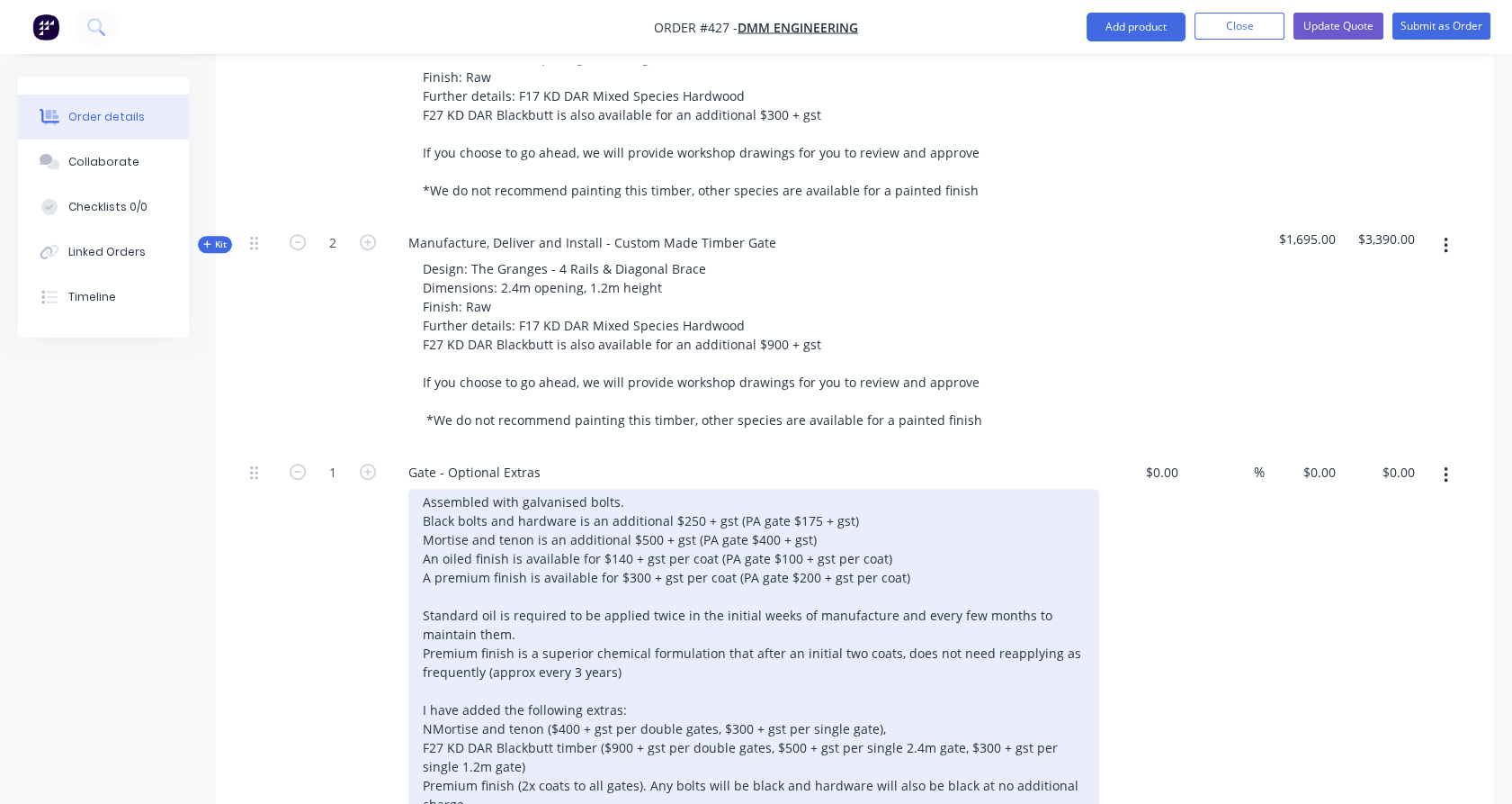
scroll to position [2419, 0]
drag, startPoint x: 597, startPoint y: 699, endPoint x: 799, endPoint y: 704, distance: 202.1
click at [799, 704] on div "Assembled with galvanised bolts. Black bolts and hardware is an additional $250…" at bounding box center [754, 655] width 691 height 329
copy div "($400 + gst per double gates, $300 + gst per single gate)"
drag, startPoint x: 868, startPoint y: 678, endPoint x: 542, endPoint y: 669, distance: 326.1
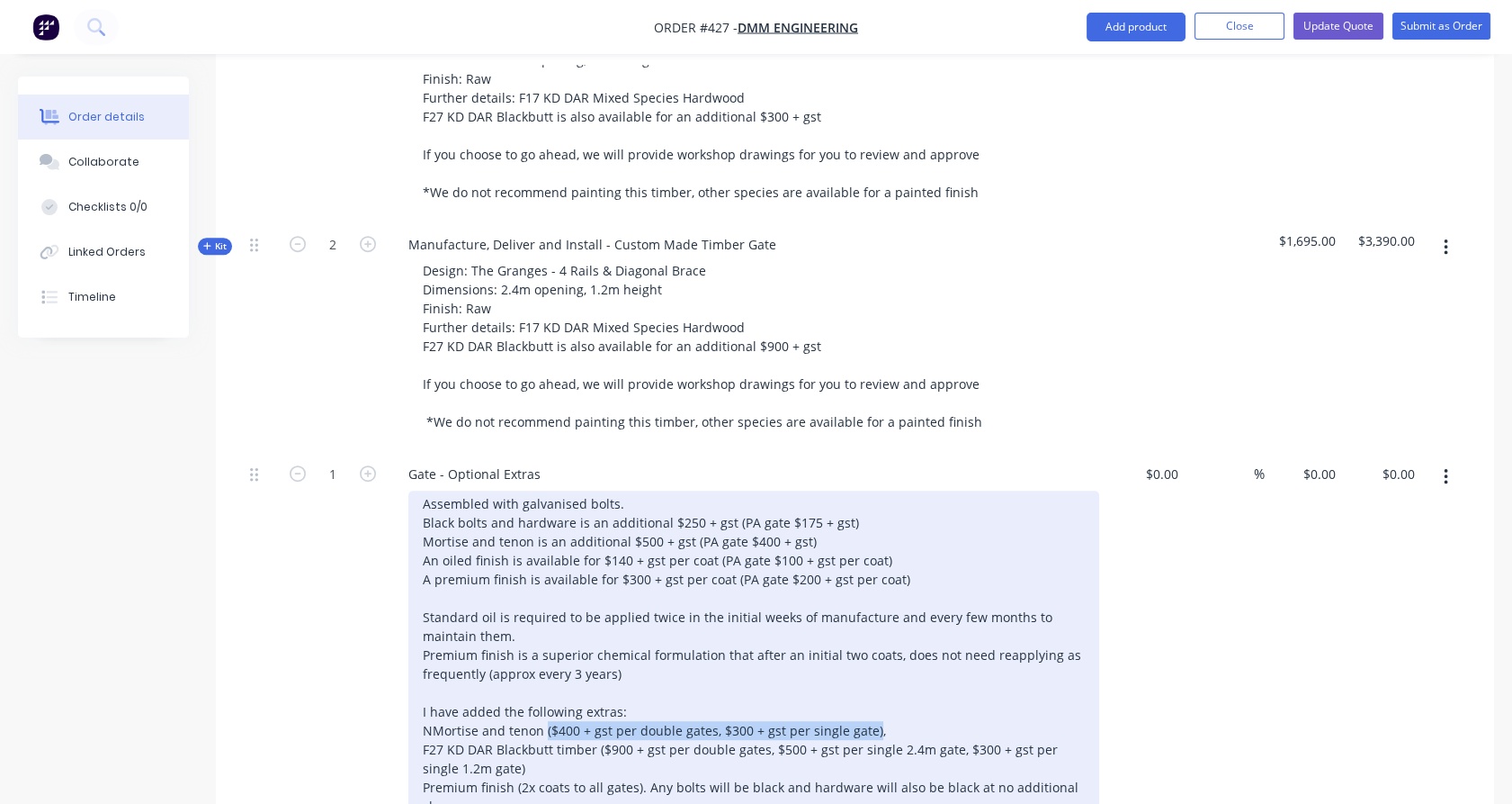
click at [542, 669] on div "Assembled with galvanised bolts. Black bolts and hardware is an additional $250…" at bounding box center [754, 655] width 691 height 329
click at [637, 733] on div "Assembled with galvanised bolts. Black bolts and hardware is an additional $250…" at bounding box center [754, 655] width 691 height 329
click at [658, 730] on div "Assembled with galvanised bolts. Black bolts and hardware is an additional $250…" at bounding box center [754, 655] width 691 height 329
drag, startPoint x: 824, startPoint y: 735, endPoint x: 835, endPoint y: 735, distance: 11.0
click at [835, 735] on div "Assembled with galvanised bolts. Black bolts and hardware is an additional $250…" at bounding box center [754, 655] width 691 height 329
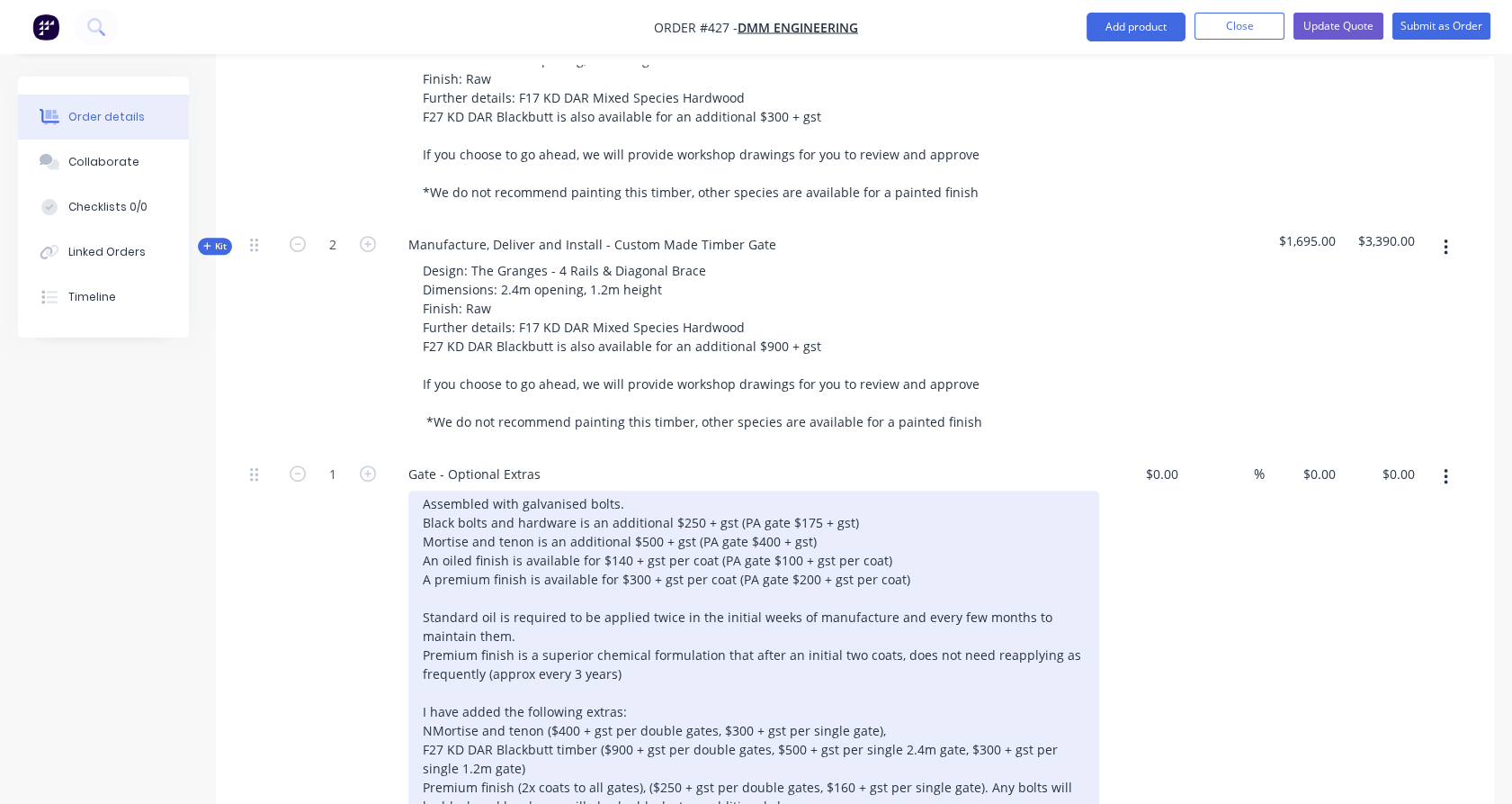
click at [980, 727] on div "Assembled with galvanised bolts. Black bolts and hardware is an additional $250…" at bounding box center [754, 655] width 691 height 329
click at [978, 727] on div "Assembled with galvanised bolts. Black bolts and hardware is an additional $250…" at bounding box center [754, 655] width 691 height 329
click at [471, 769] on div "Assembled with galvanised bolts. Black bolts and hardware is an additional $250…" at bounding box center [754, 665] width 691 height 347
click at [478, 766] on div "Assembled with galvanised bolts. Black bolts and hardware is an additional $250…" at bounding box center [754, 665] width 691 height 347
drag, startPoint x: 676, startPoint y: 767, endPoint x: 666, endPoint y: 764, distance: 10.4
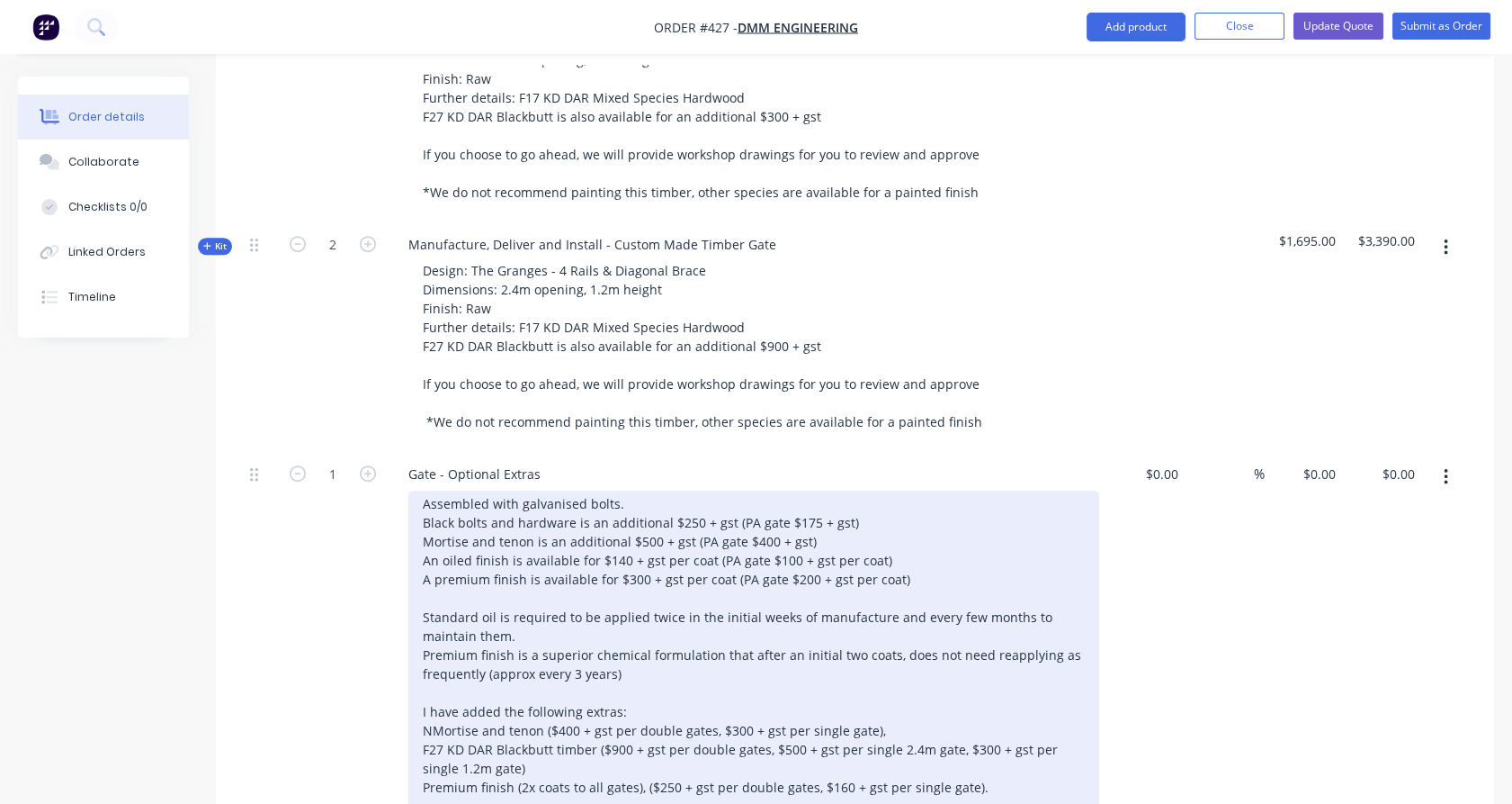
click at [666, 764] on div "Assembled with galvanised bolts. Black bolts and hardware is an additional $250…" at bounding box center [754, 674] width 691 height 366
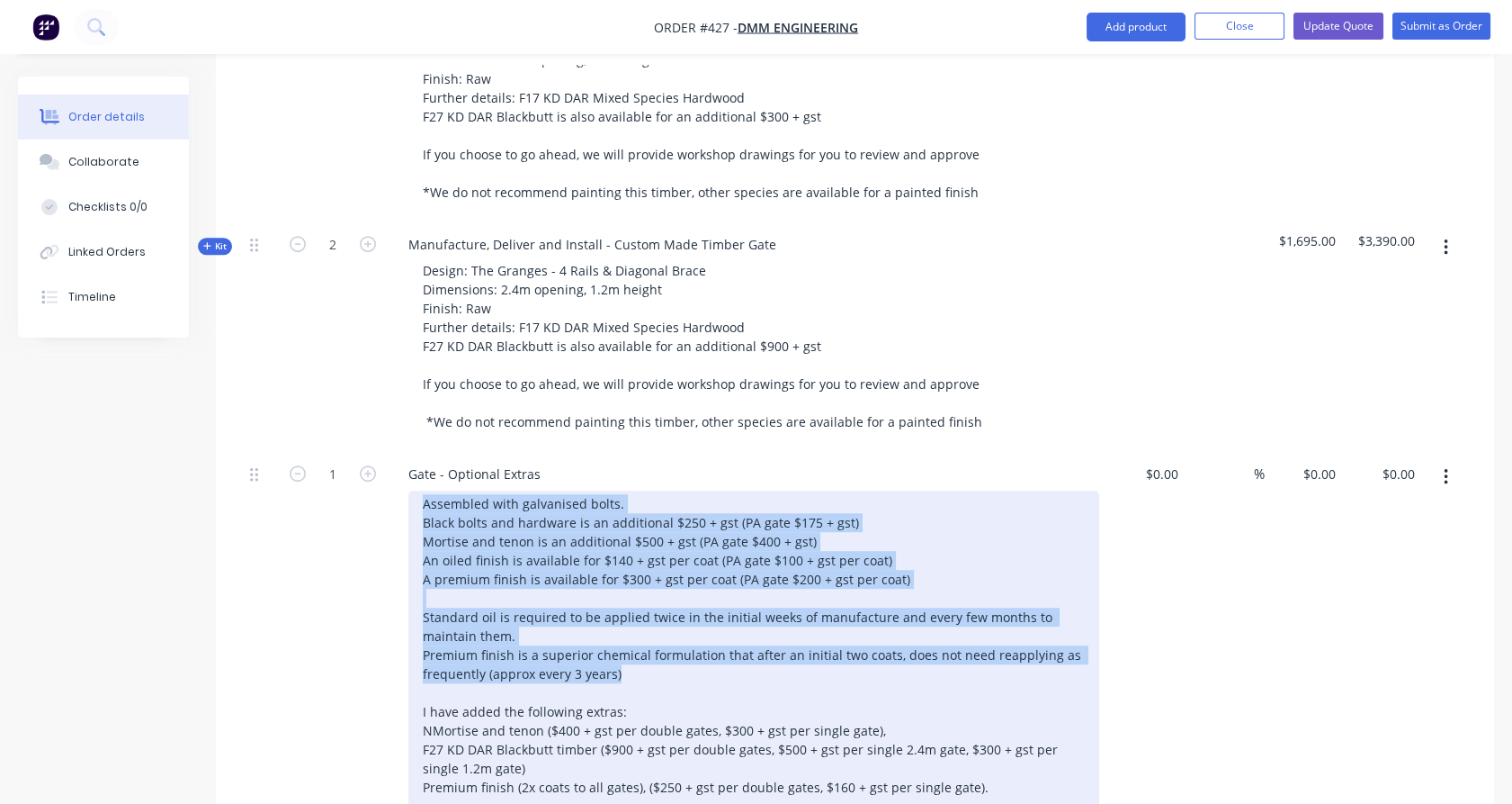
drag, startPoint x: 649, startPoint y: 619, endPoint x: 412, endPoint y: 452, distance: 289.9
click at [412, 491] on div "Assembled with galvanised bolts. Black bolts and hardware is an additional $250…" at bounding box center [754, 674] width 691 height 366
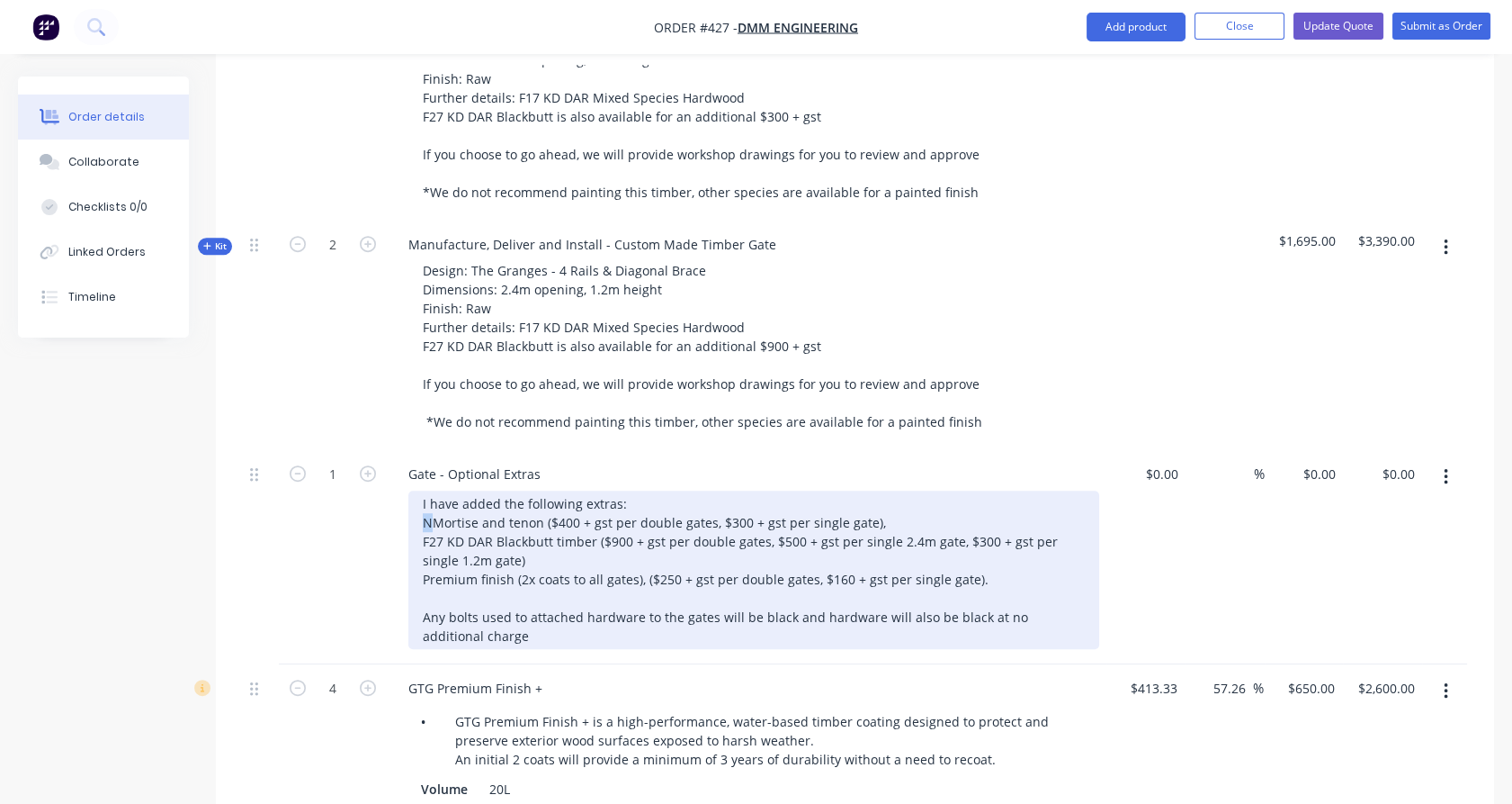
click at [426, 491] on div "I have added the following extras: NMortise and tenon ($400 + gst per double ga…" at bounding box center [754, 570] width 691 height 159
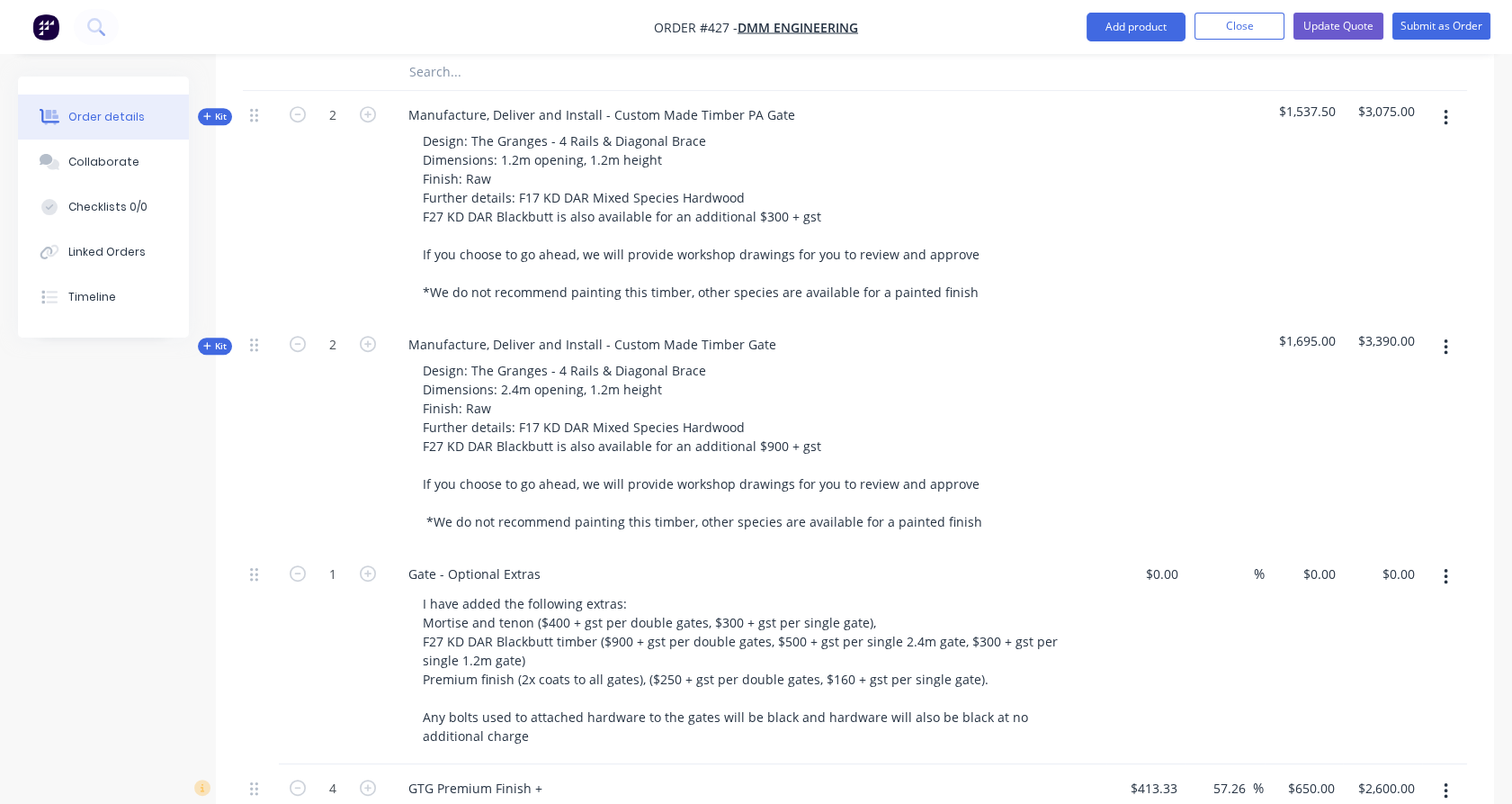
click at [216, 343] on span "Kit" at bounding box center [214, 350] width 23 height 14
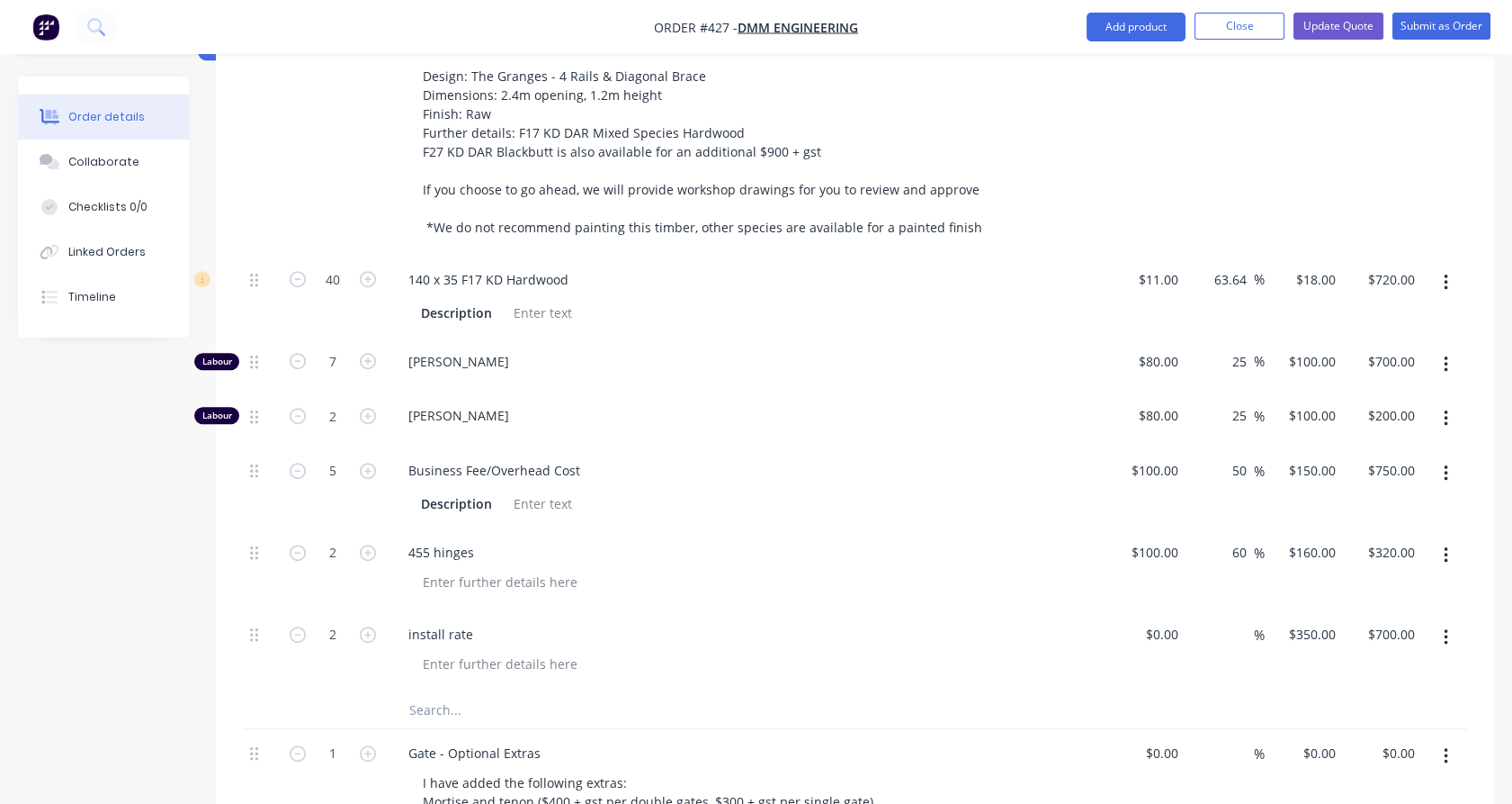
scroll to position [2615, 0]
click at [458, 691] on input "text" at bounding box center [589, 709] width 360 height 36
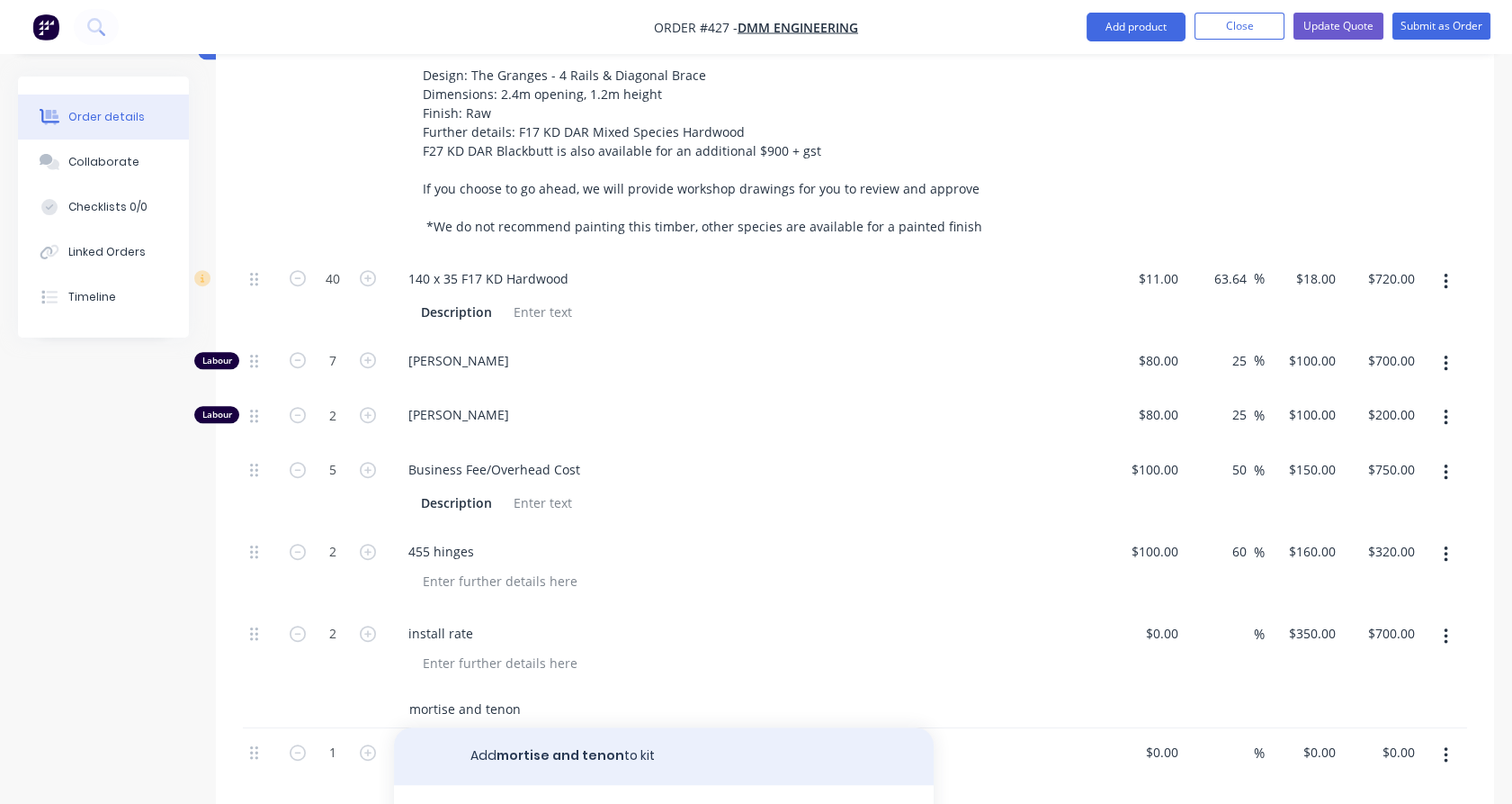
type input "mortise and tenon"
click at [512, 727] on button "Add mortise and tenon to kit" at bounding box center [663, 756] width 540 height 57
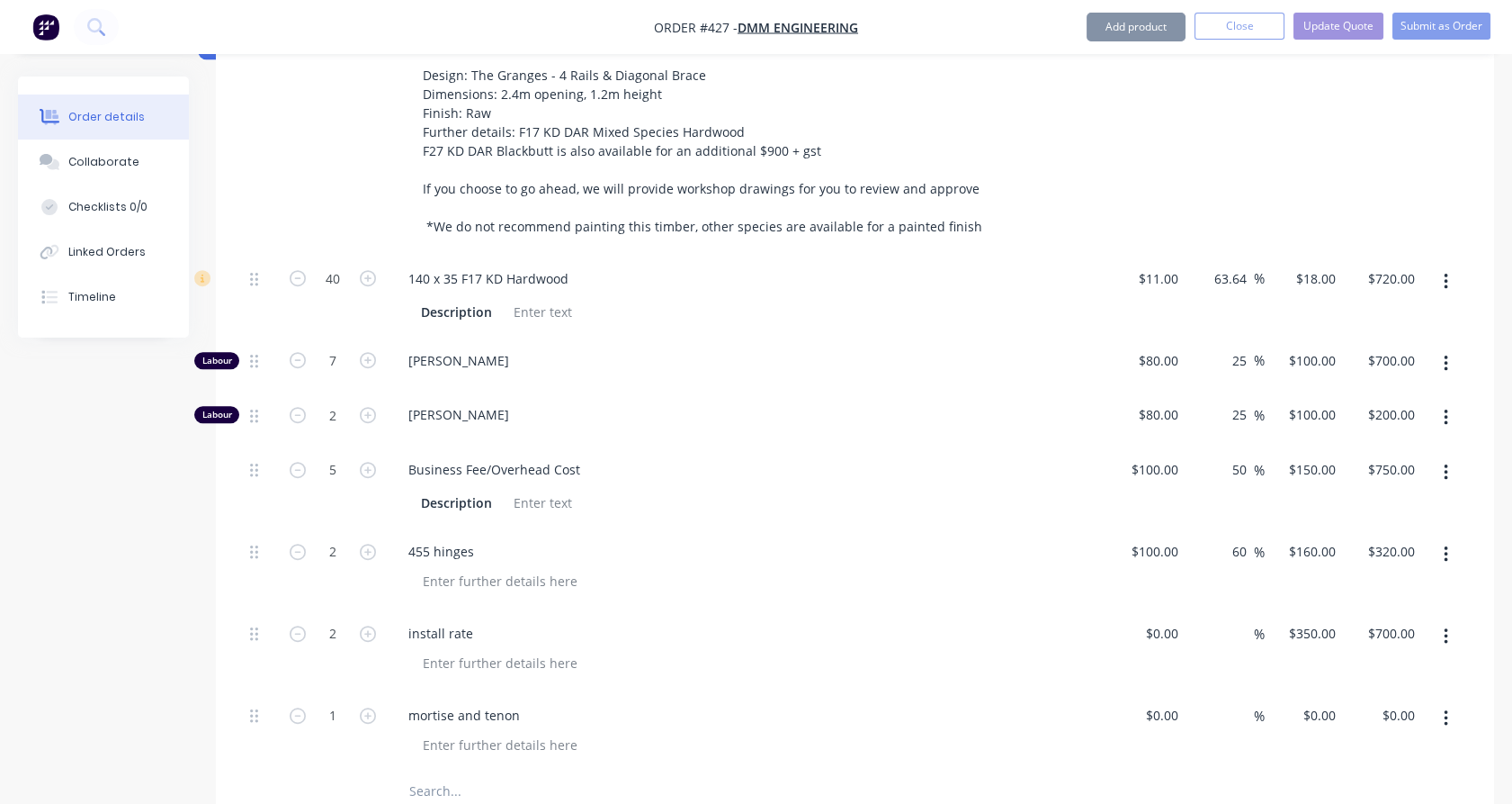
click at [442, 774] on input "text" at bounding box center [589, 791] width 360 height 36
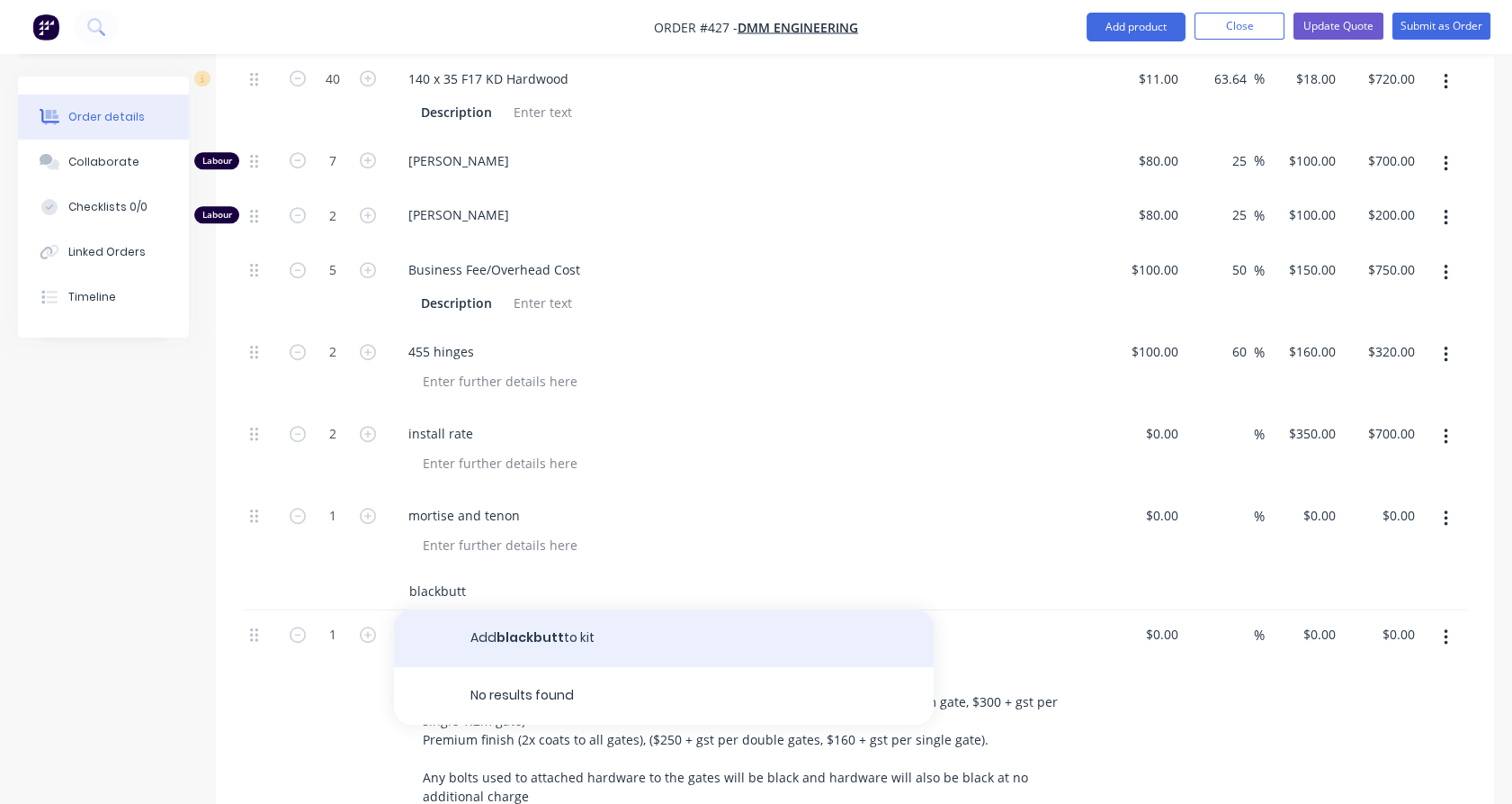
type input "blackbutt"
click at [534, 609] on button "Add blackbutt to kit" at bounding box center [663, 638] width 540 height 57
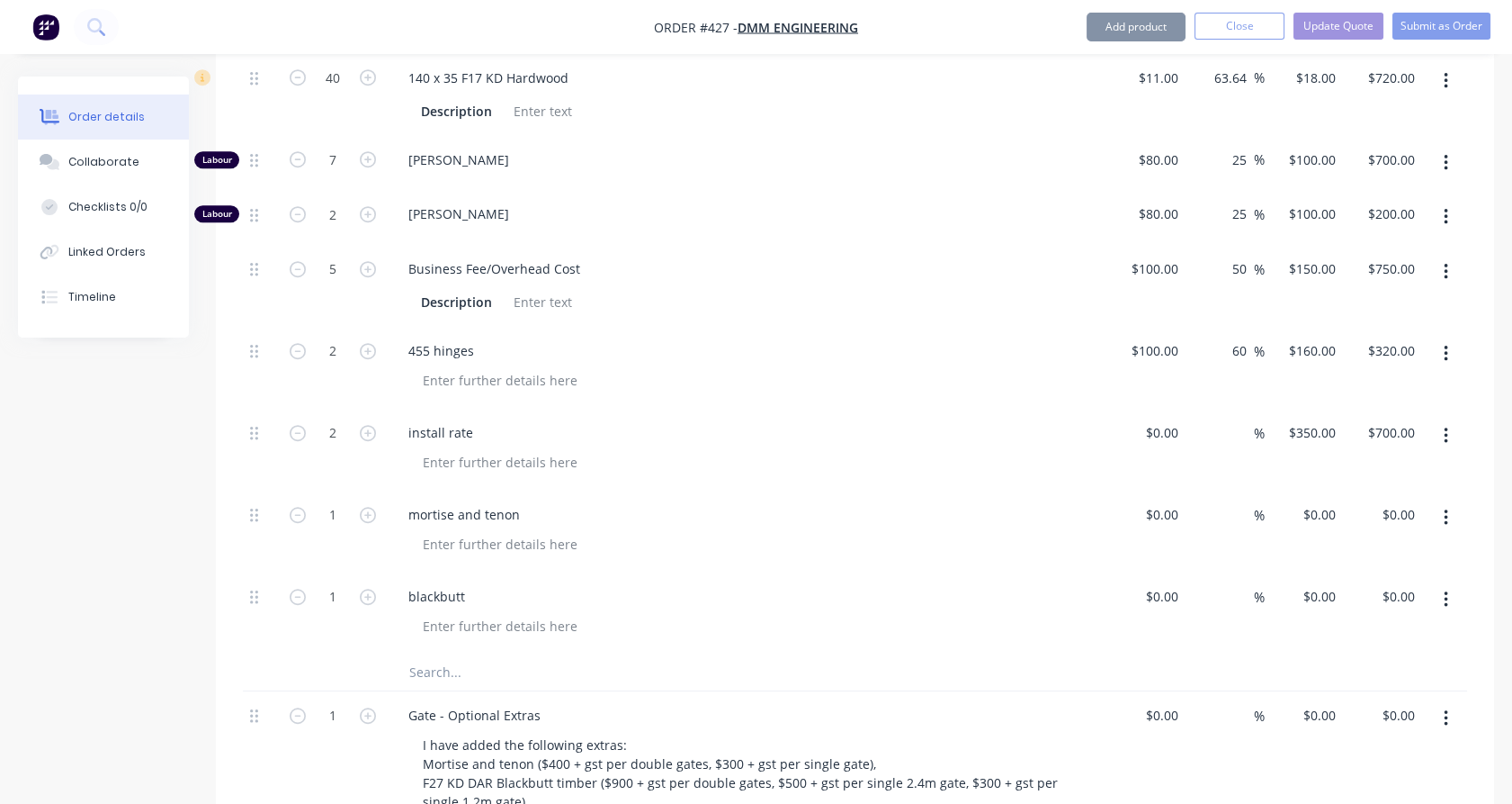
click at [452, 654] on input "text" at bounding box center [589, 672] width 360 height 36
type input "o"
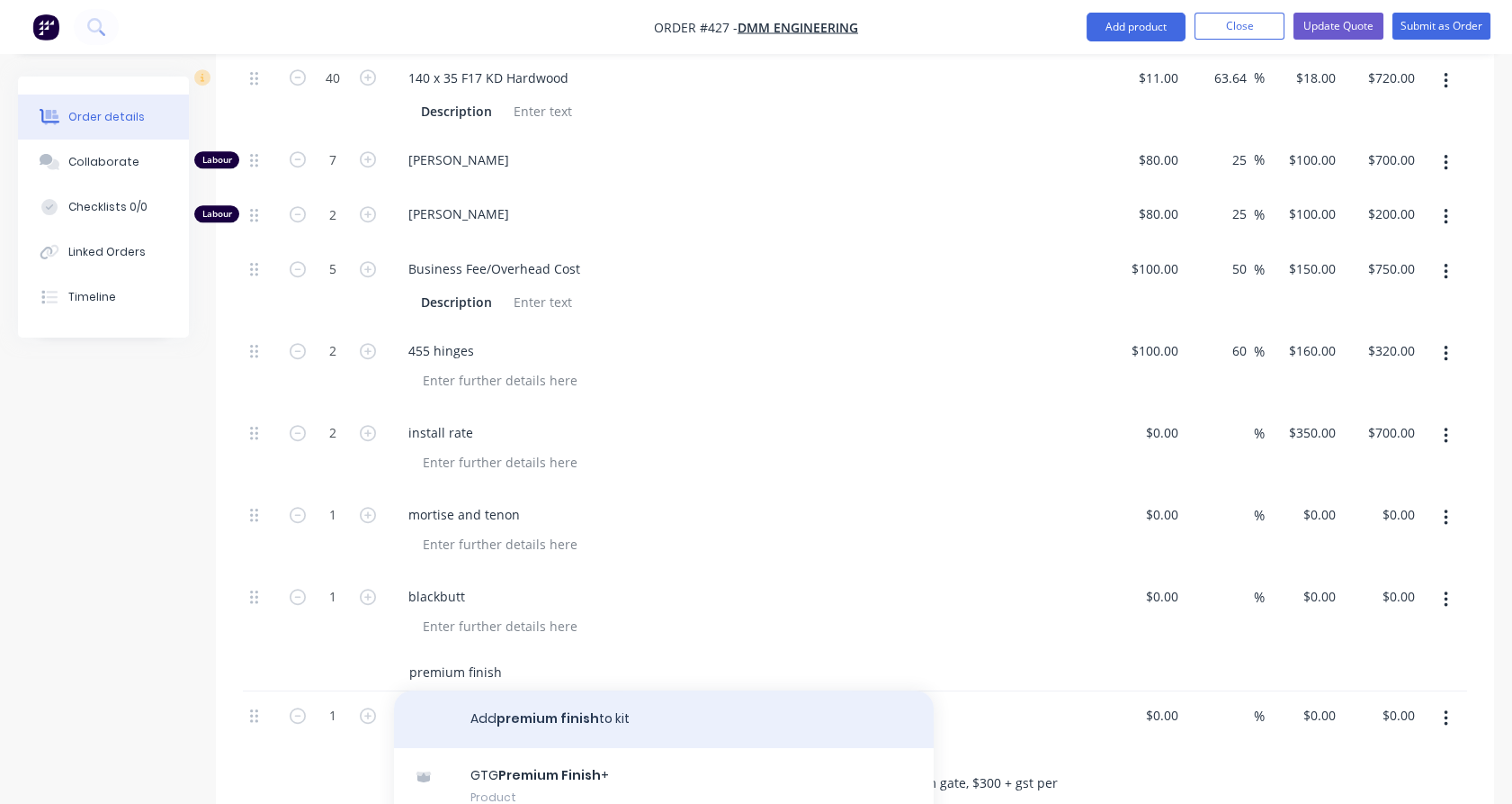
type input "premium finish"
click at [526, 690] on button "Add premium finish to kit" at bounding box center [663, 719] width 540 height 57
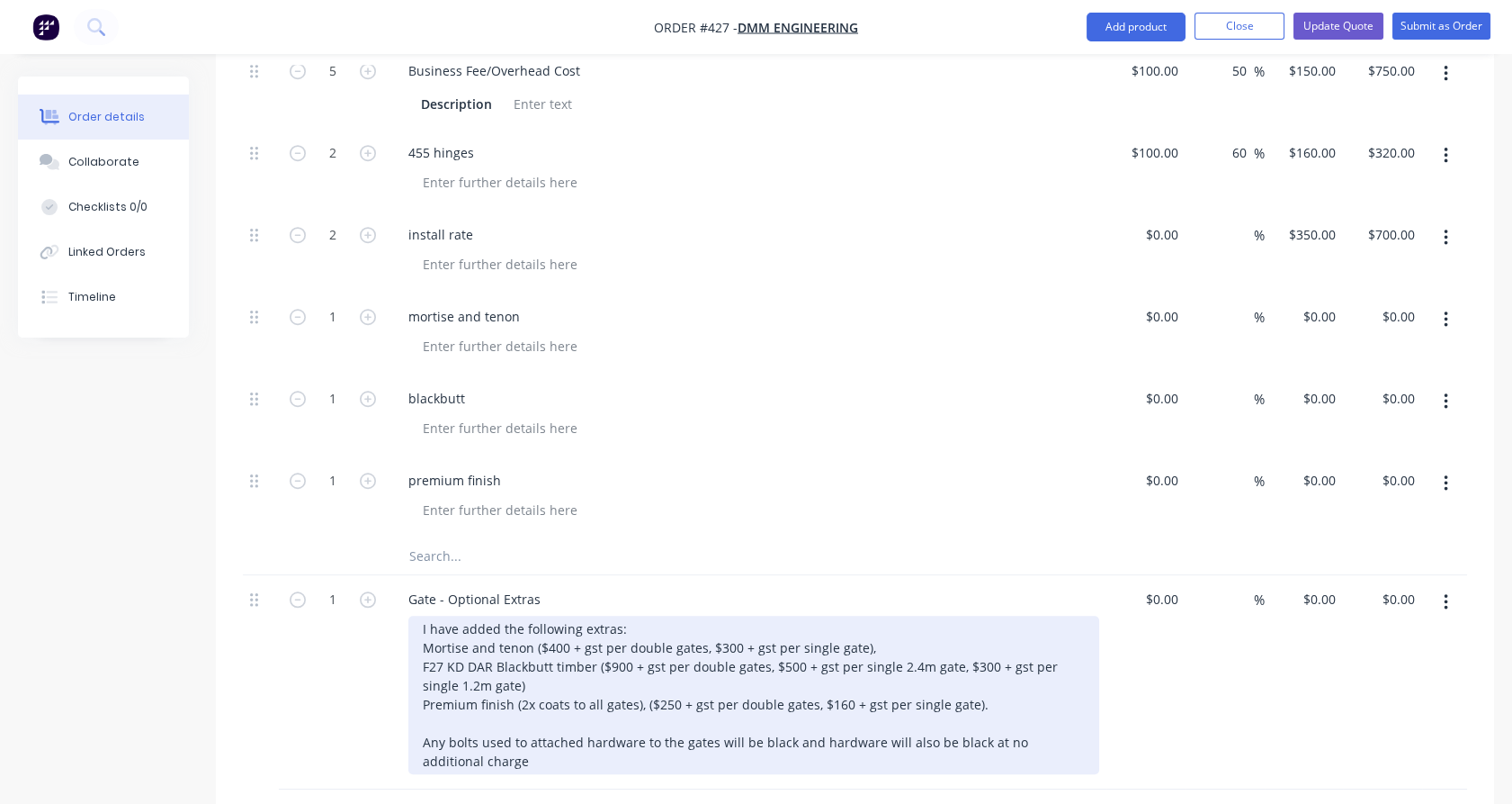
scroll to position [3015, 0]
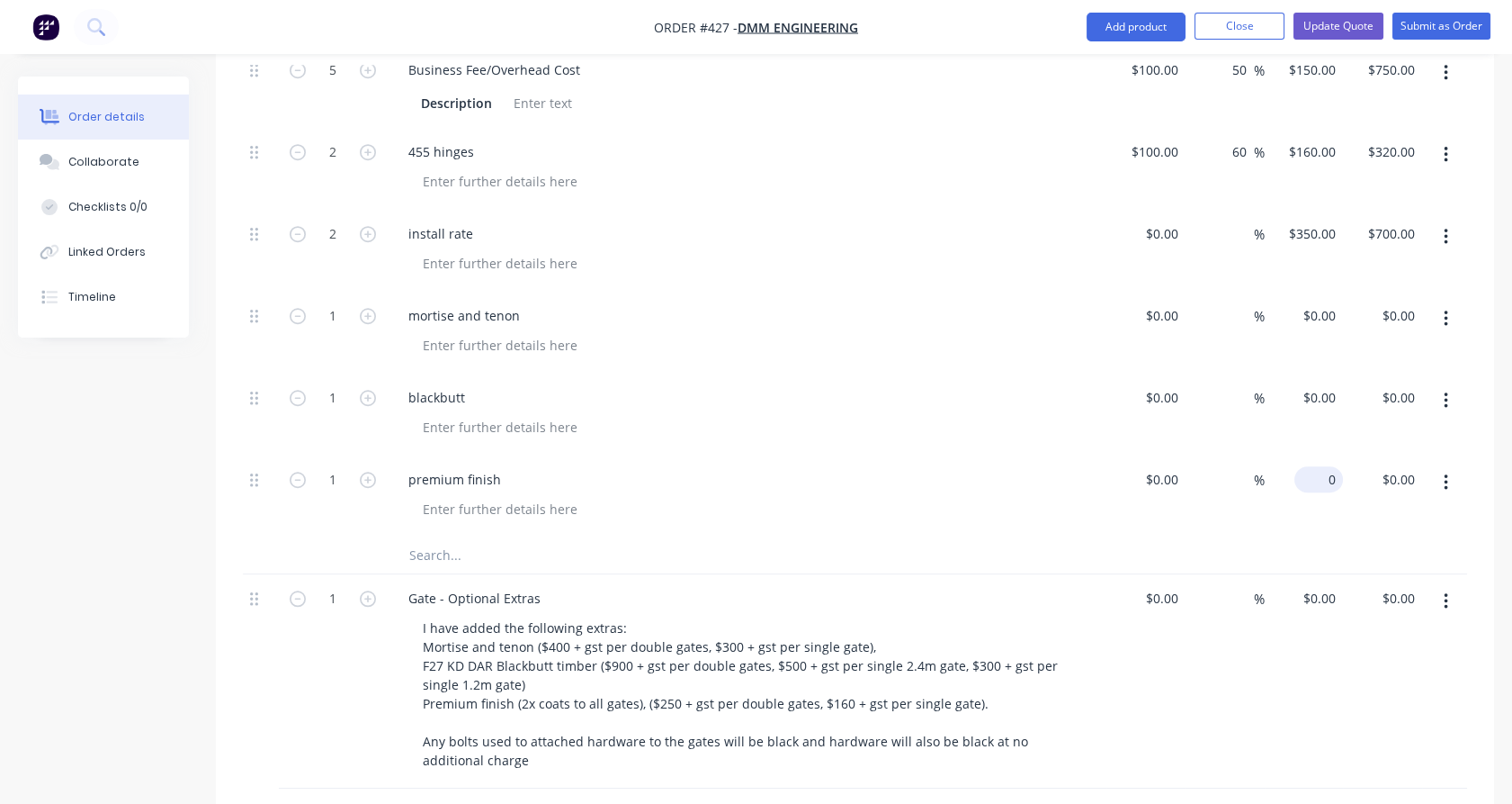
click at [1327, 466] on input "0" at bounding box center [1322, 479] width 42 height 26
type input "160"
click at [1326, 384] on input "$0.00" at bounding box center [1322, 397] width 42 height 26
type input "0"
type input "$160.00"
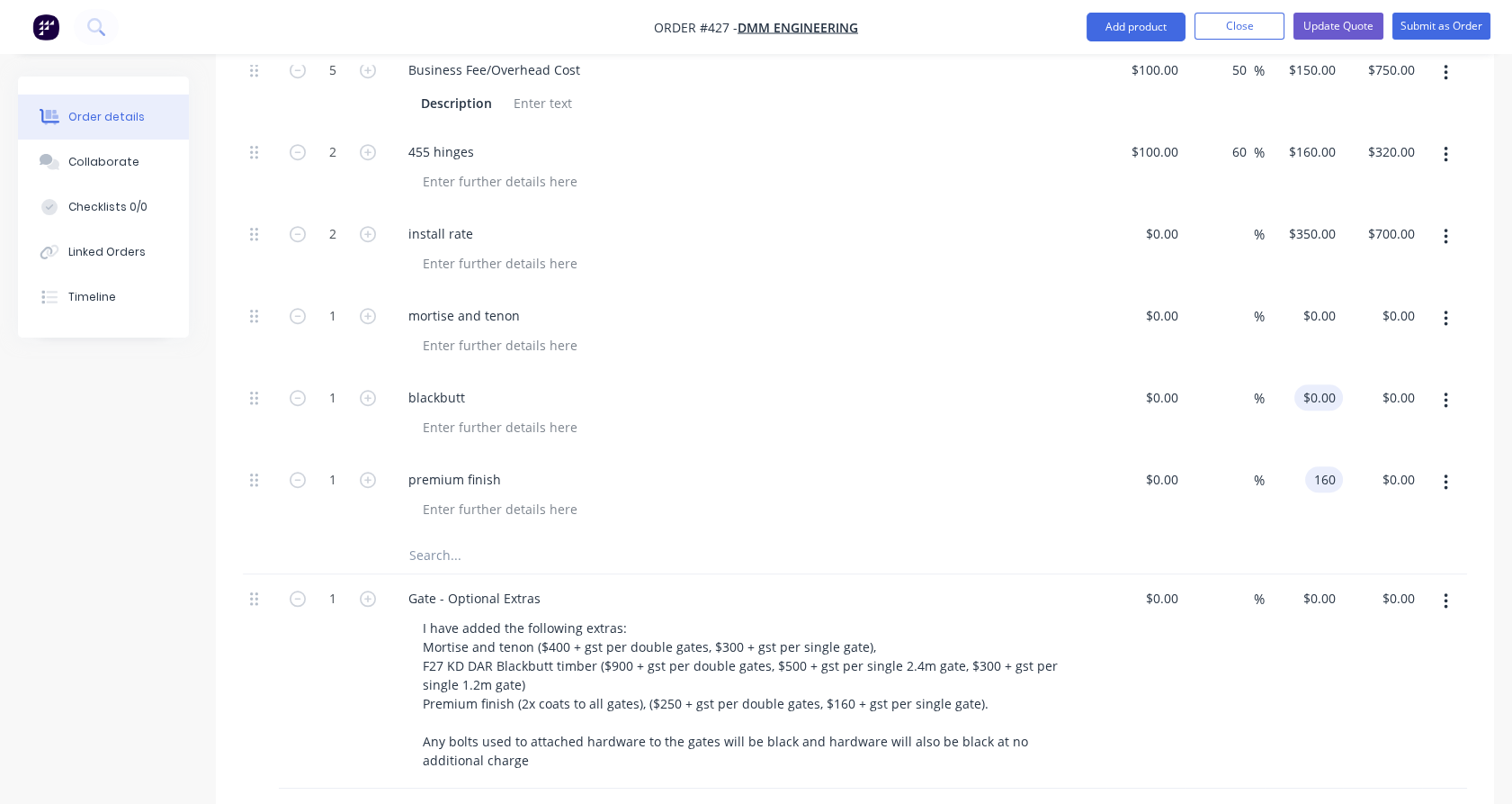
type input "$160.00"
type input "500"
type input "0"
type input "$500.00"
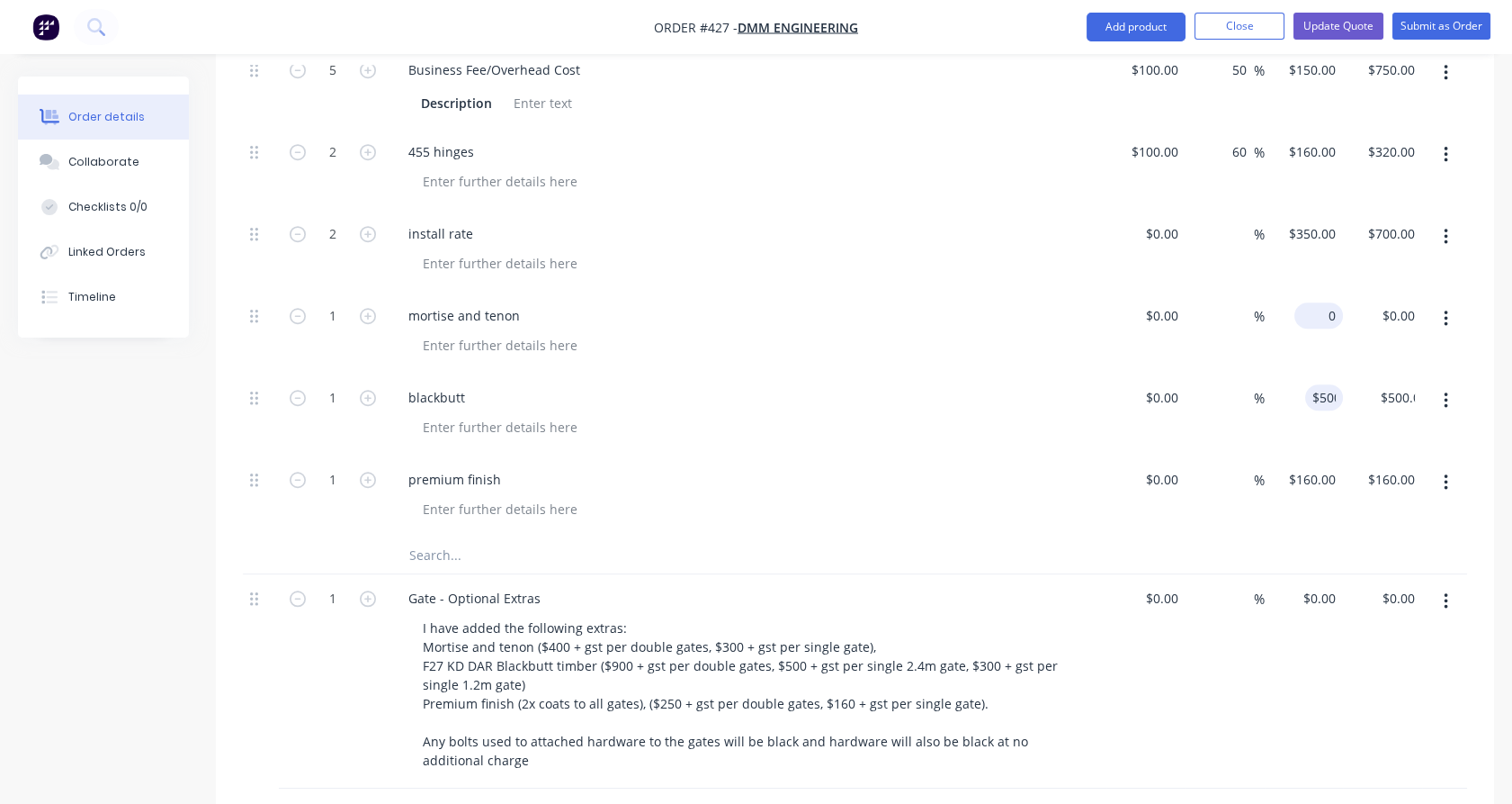
click at [1326, 303] on input "0" at bounding box center [1322, 316] width 42 height 26
type input "$300.00"
click at [1325, 315] on div "$300.00 300" at bounding box center [1304, 332] width 79 height 82
click at [371, 308] on icon "button" at bounding box center [368, 317] width 17 height 17
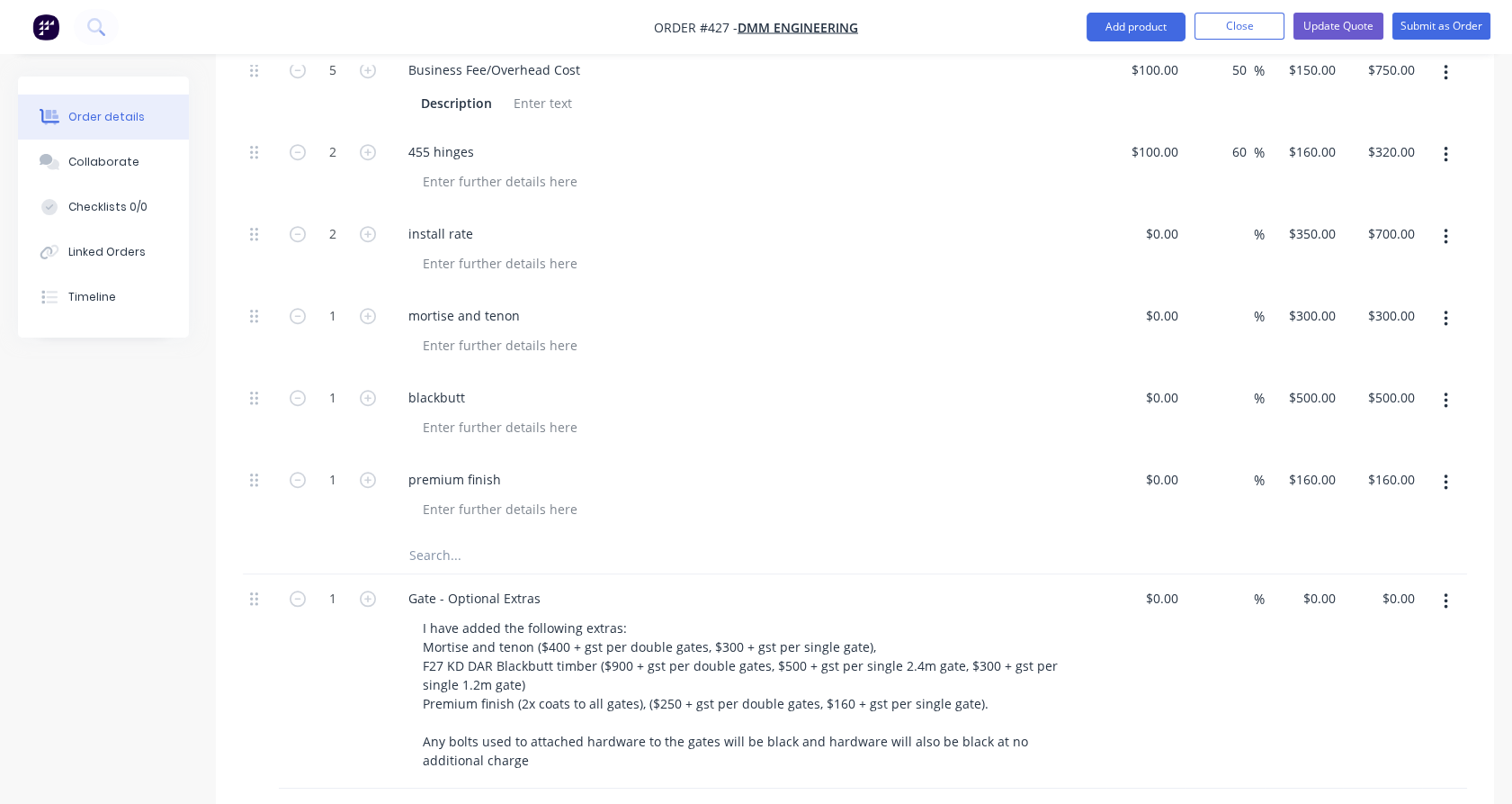
type input "2"
type input "$600.00"
click at [368, 390] on icon "button" at bounding box center [368, 398] width 17 height 17
type input "2"
type input "$1,000.00"
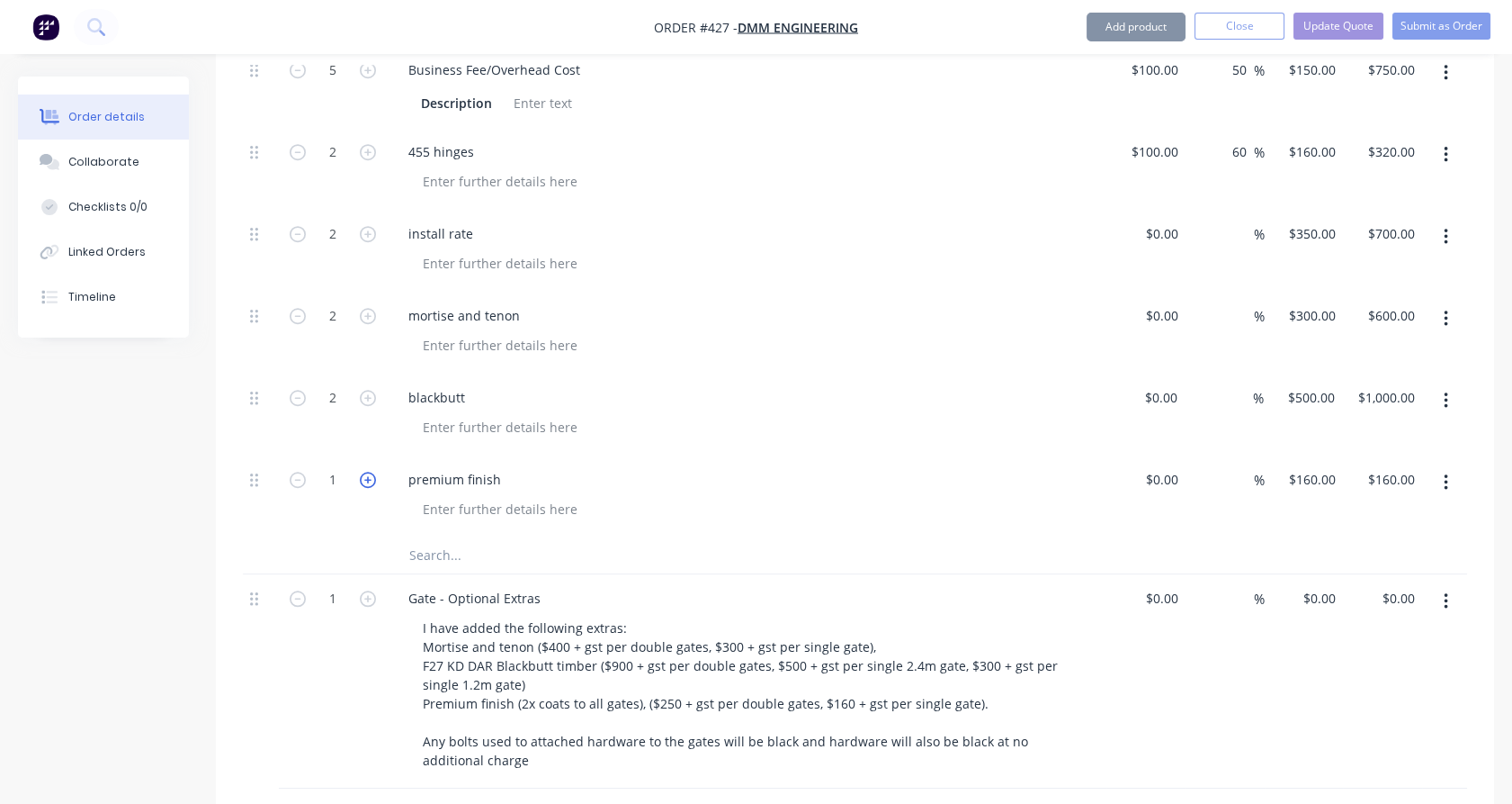
click at [375, 472] on icon "button" at bounding box center [368, 480] width 17 height 17
type input "2"
type input "$320.00"
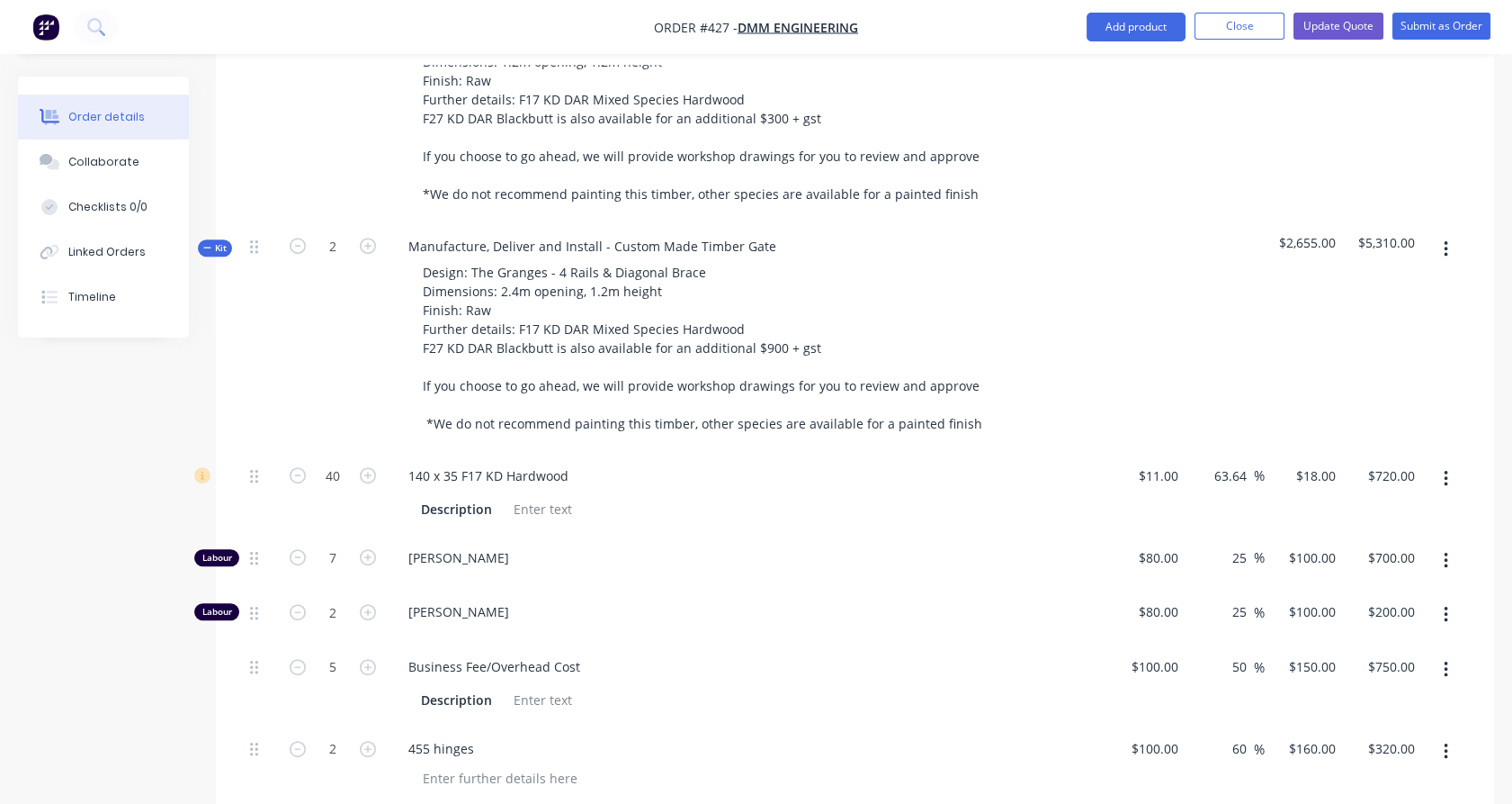
scroll to position [2417, 0]
click at [223, 243] on span "Kit" at bounding box center [214, 249] width 23 height 14
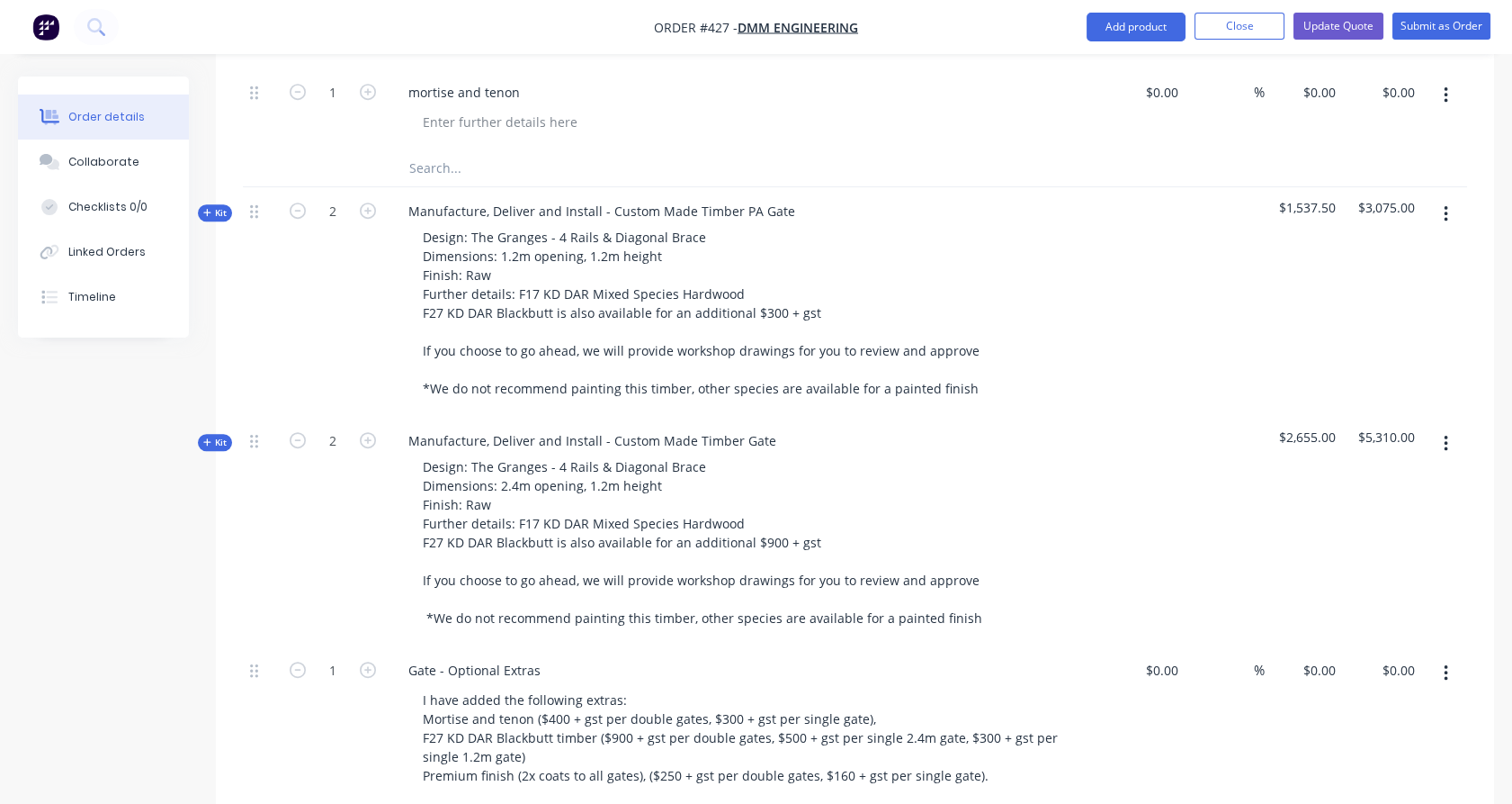
click at [222, 206] on span "Kit" at bounding box center [214, 212] width 23 height 14
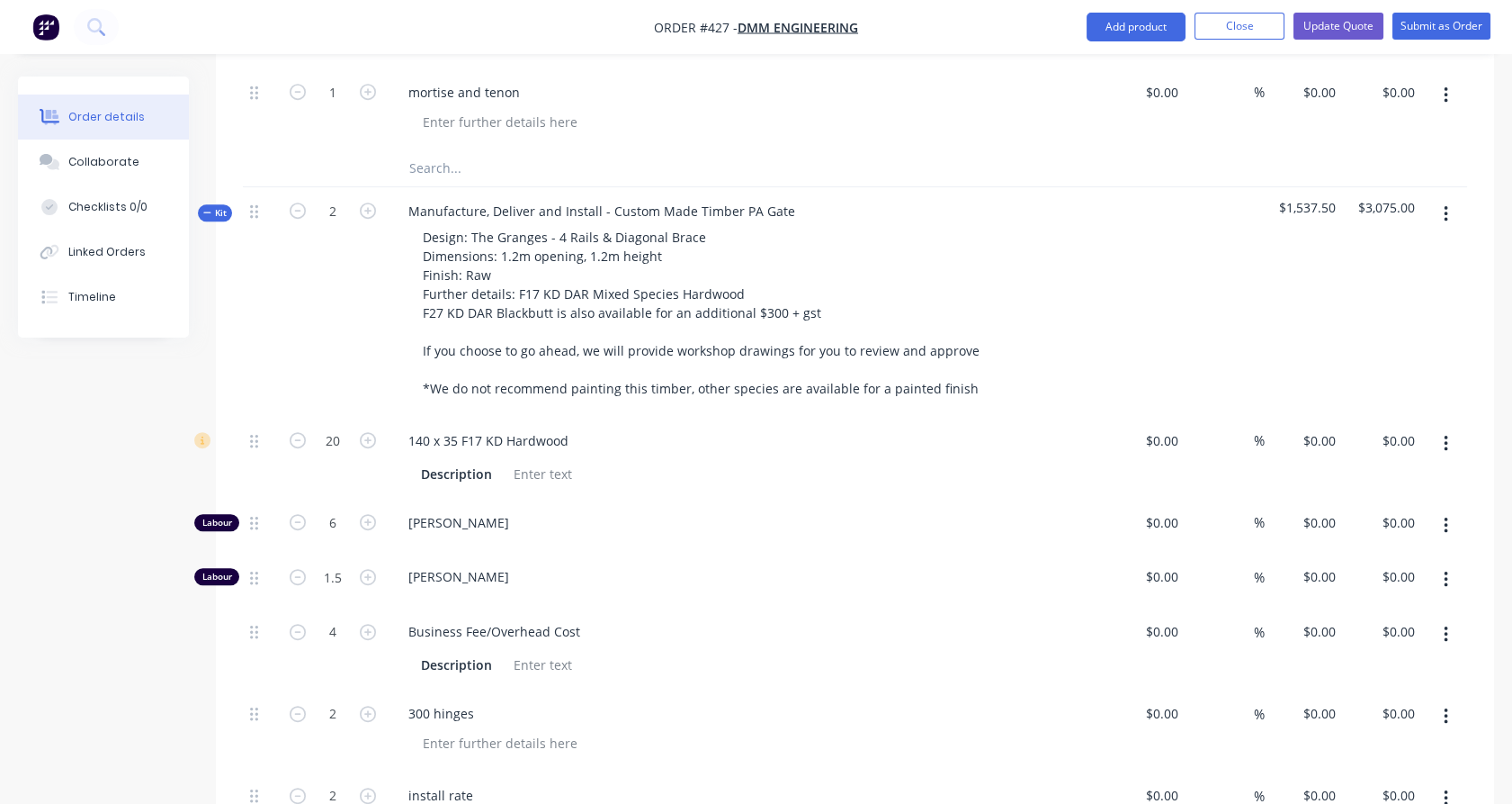
type input "$11.00"
type input "63.64"
type input "$18.00"
type input "$360.00"
type input "$80.00"
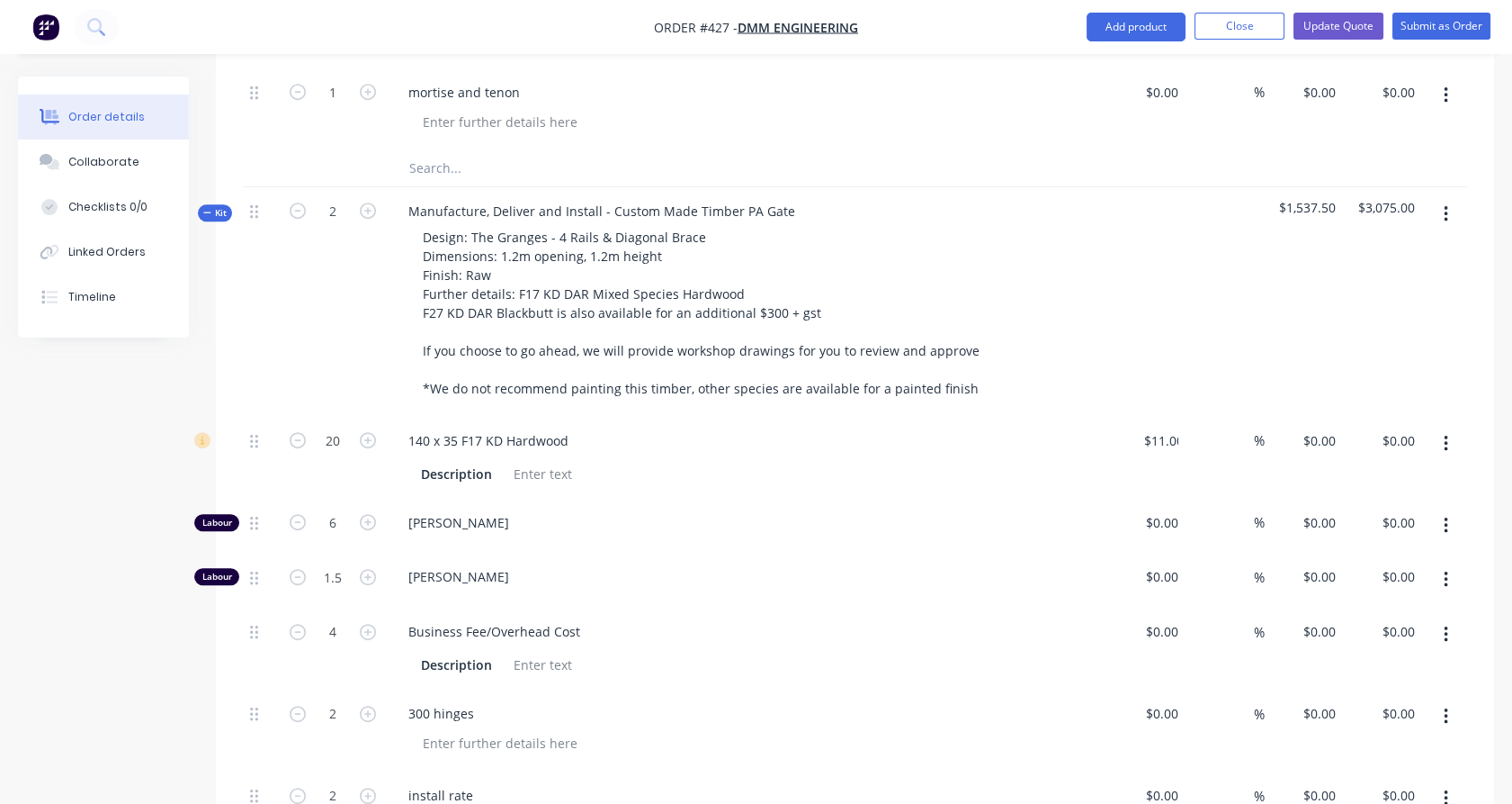
type input "25"
type input "$100.00"
type input "$600.00"
type input "$80.00"
type input "25"
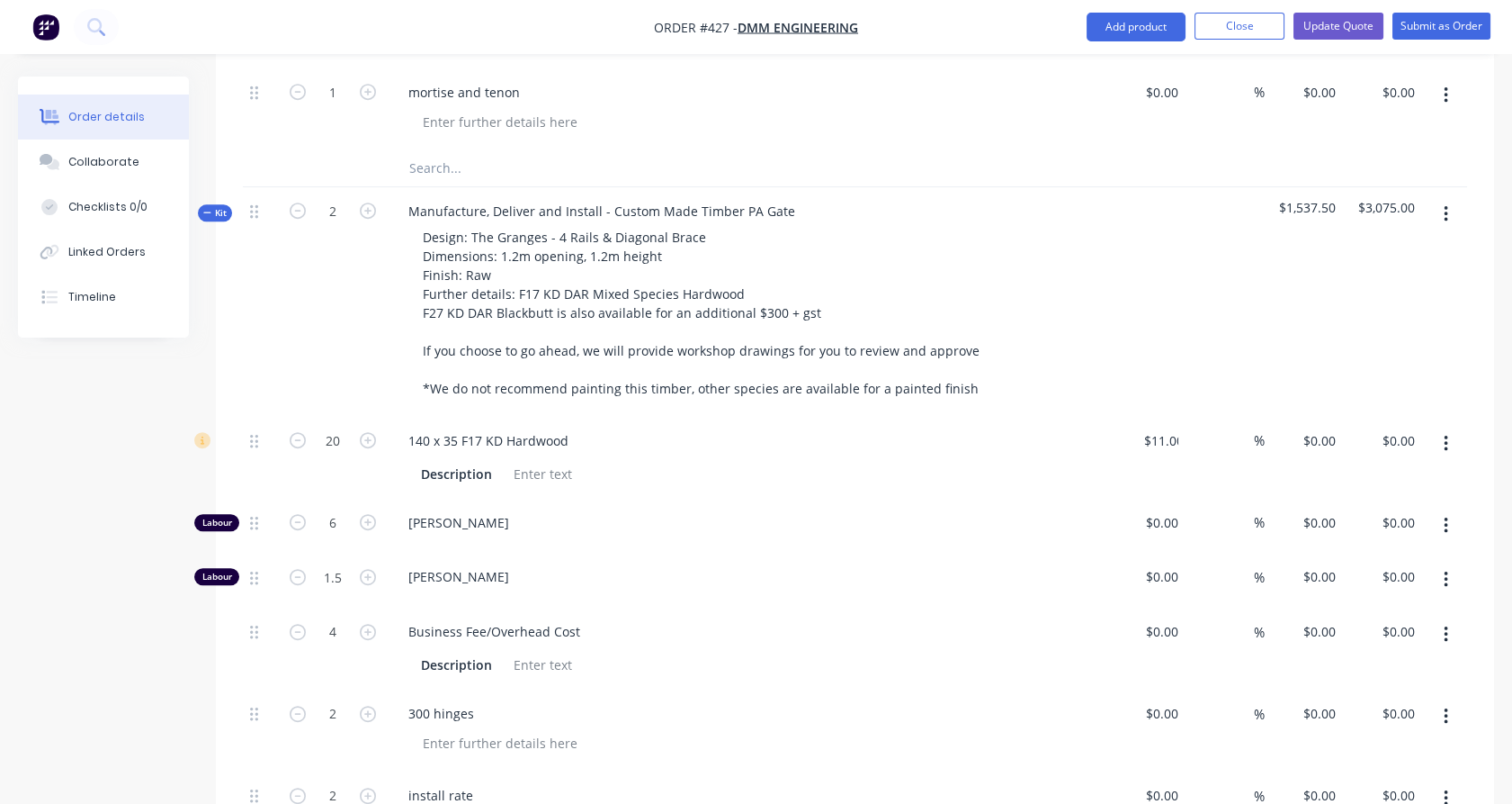
type input "$100.00"
type input "$150.00"
type input "$100.00"
type input "50"
type input "$150.00"
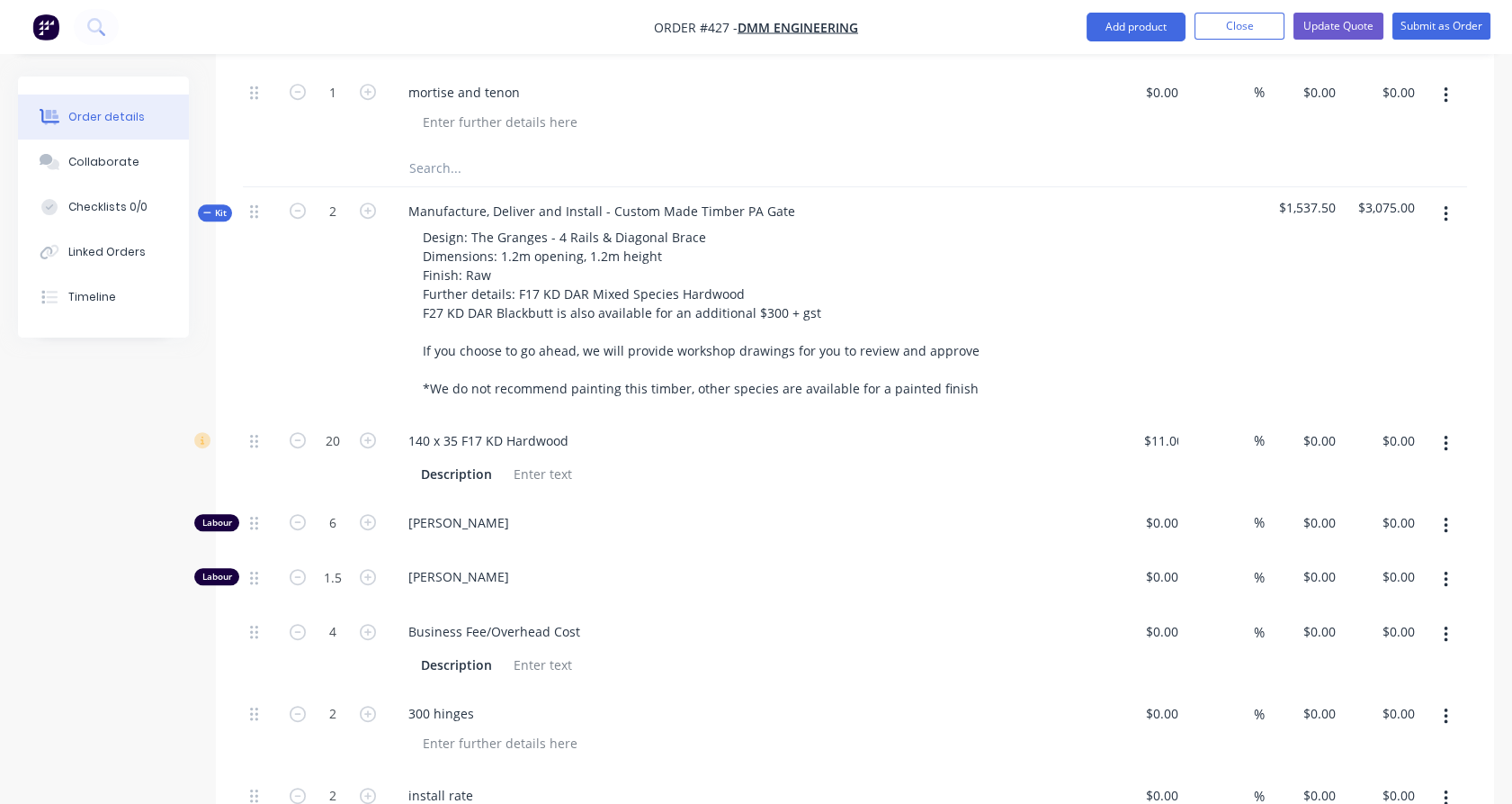
type input "$600.00"
type input "$150.00"
type input "55"
type input "$232.50"
type input "$465.00"
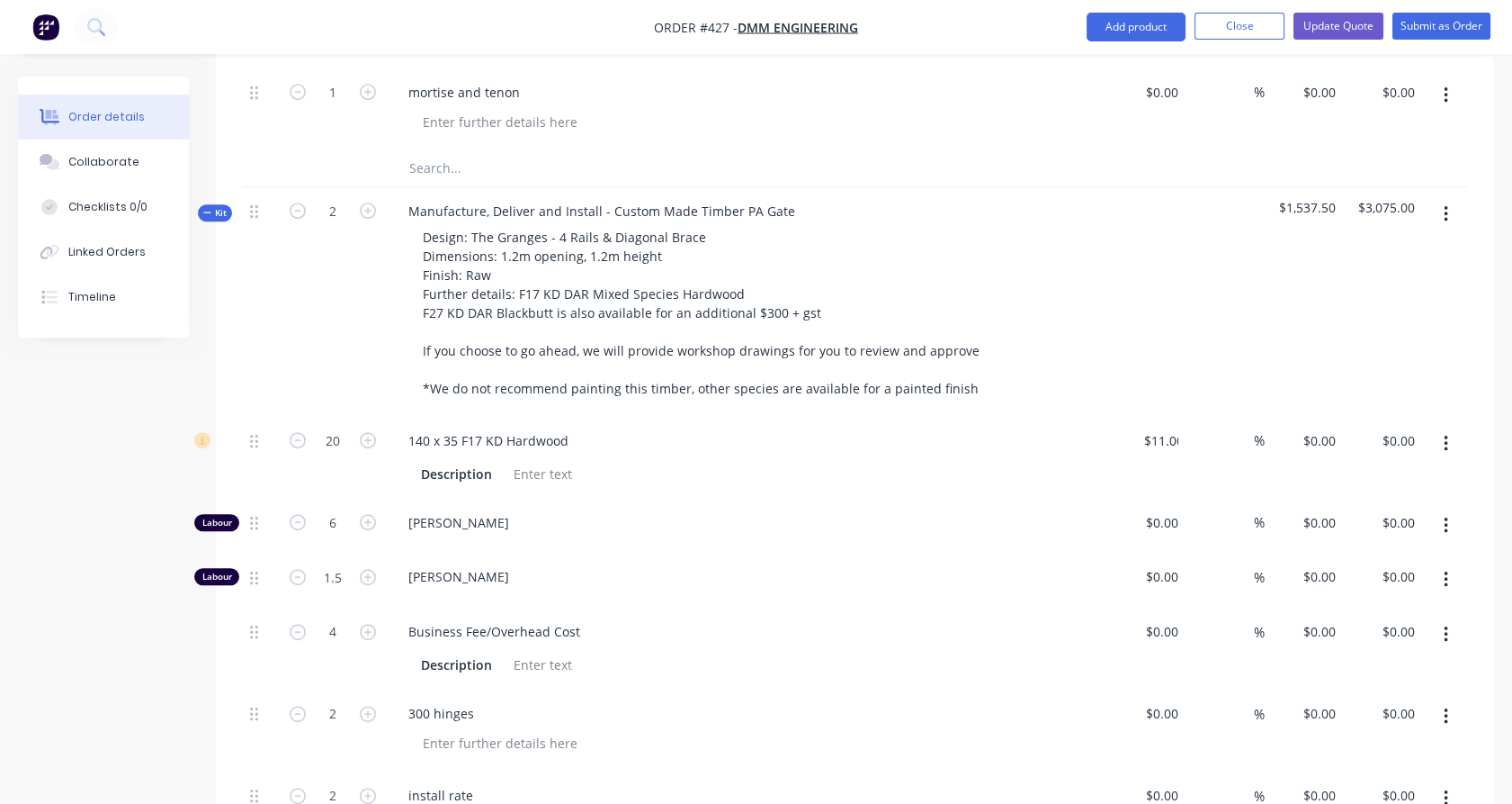
type input "$450.00"
type input "$900.00"
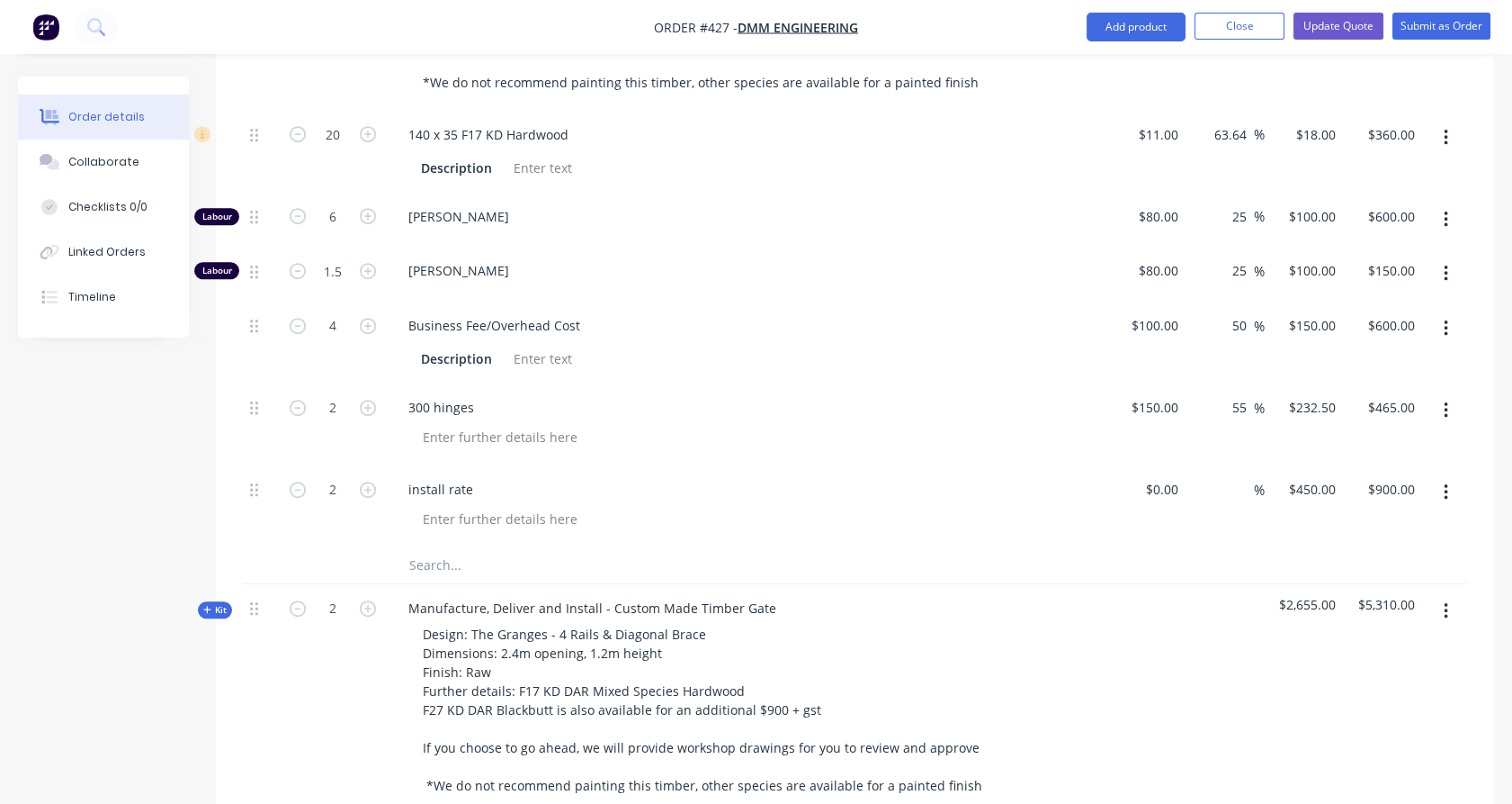
click at [429, 547] on input "text" at bounding box center [589, 565] width 360 height 36
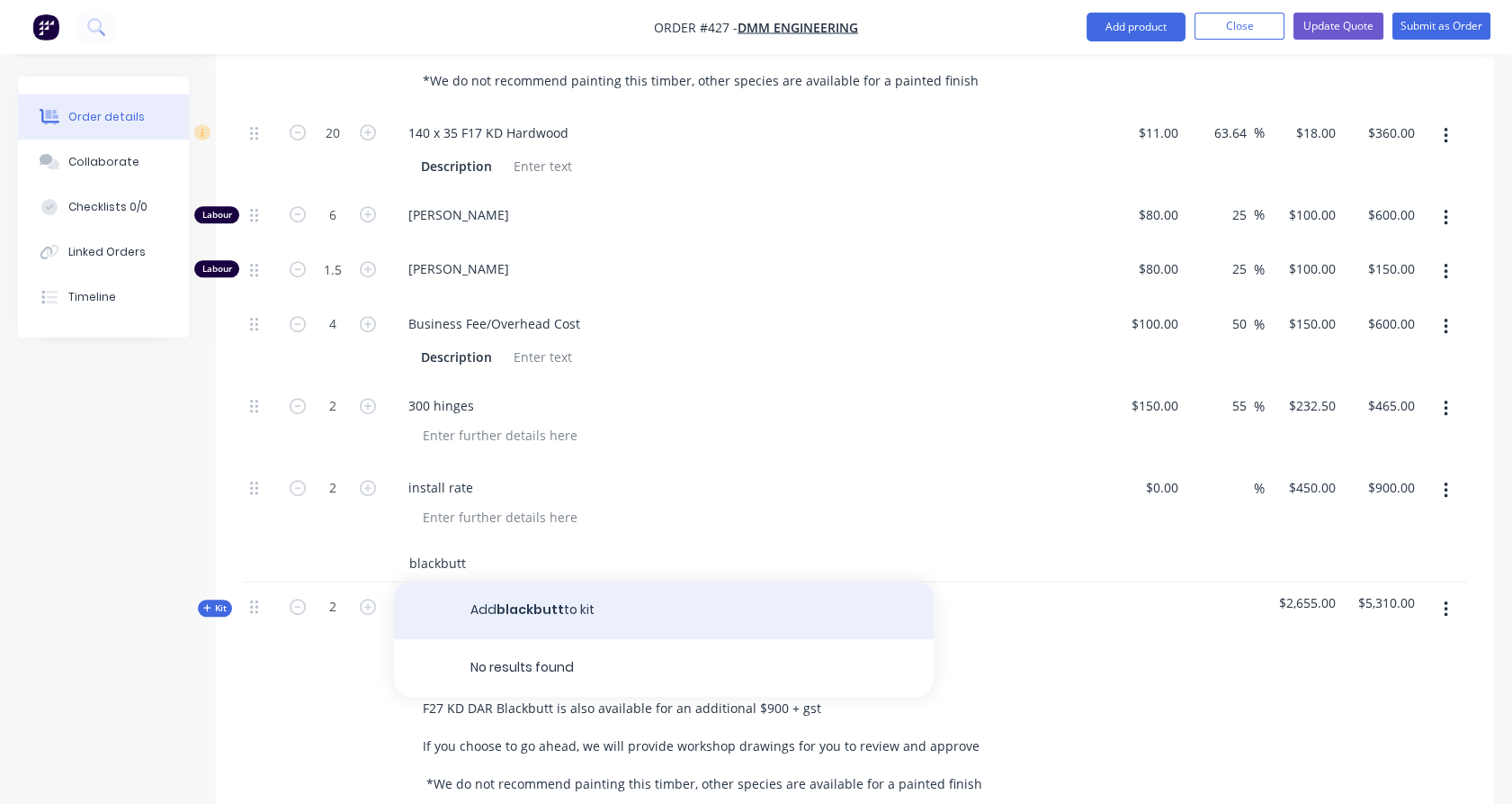
type input "blackbutt"
click at [472, 582] on button "Add blackbutt to kit" at bounding box center [663, 610] width 540 height 57
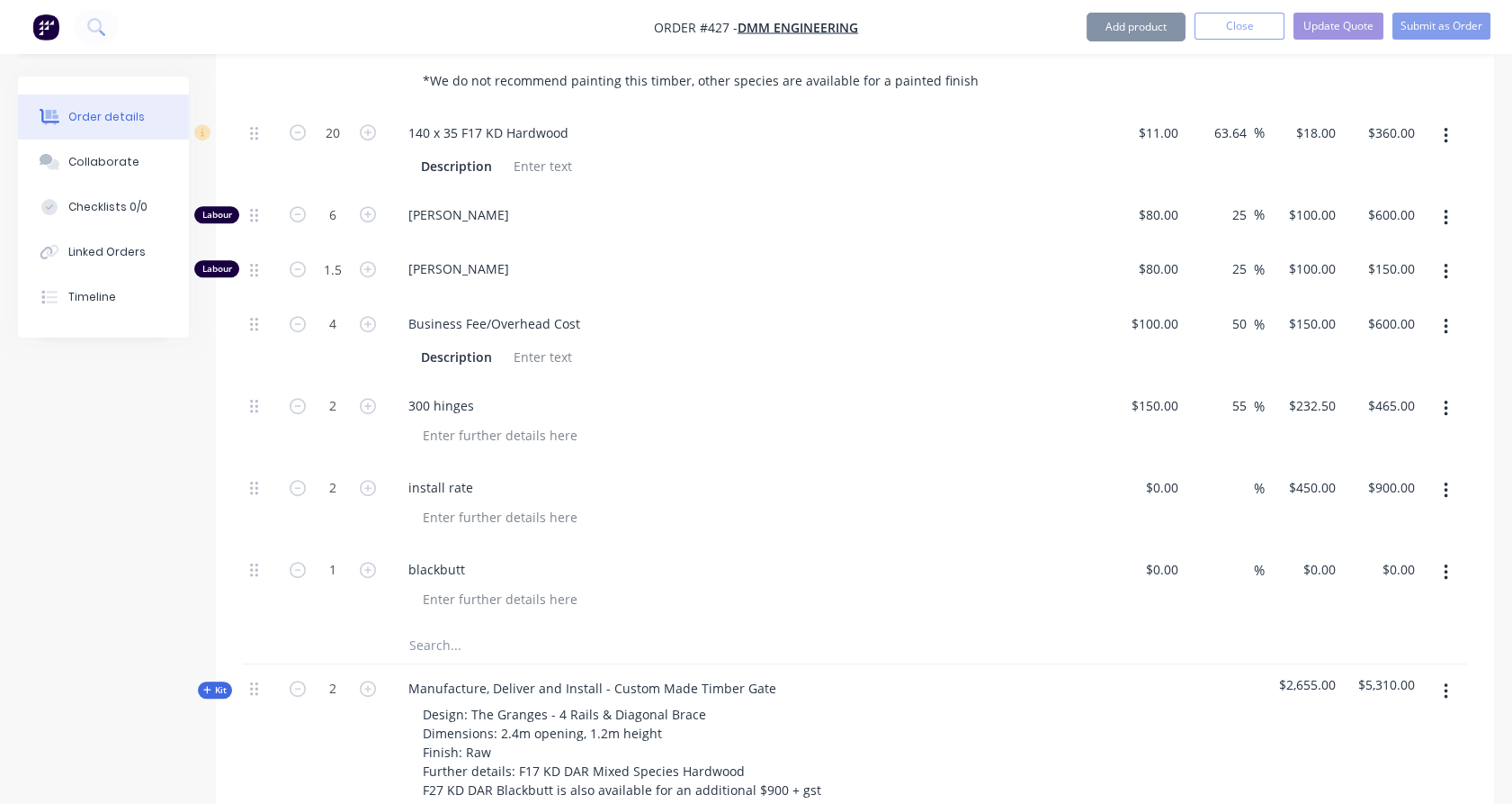
click at [453, 628] on input "text" at bounding box center [589, 645] width 360 height 36
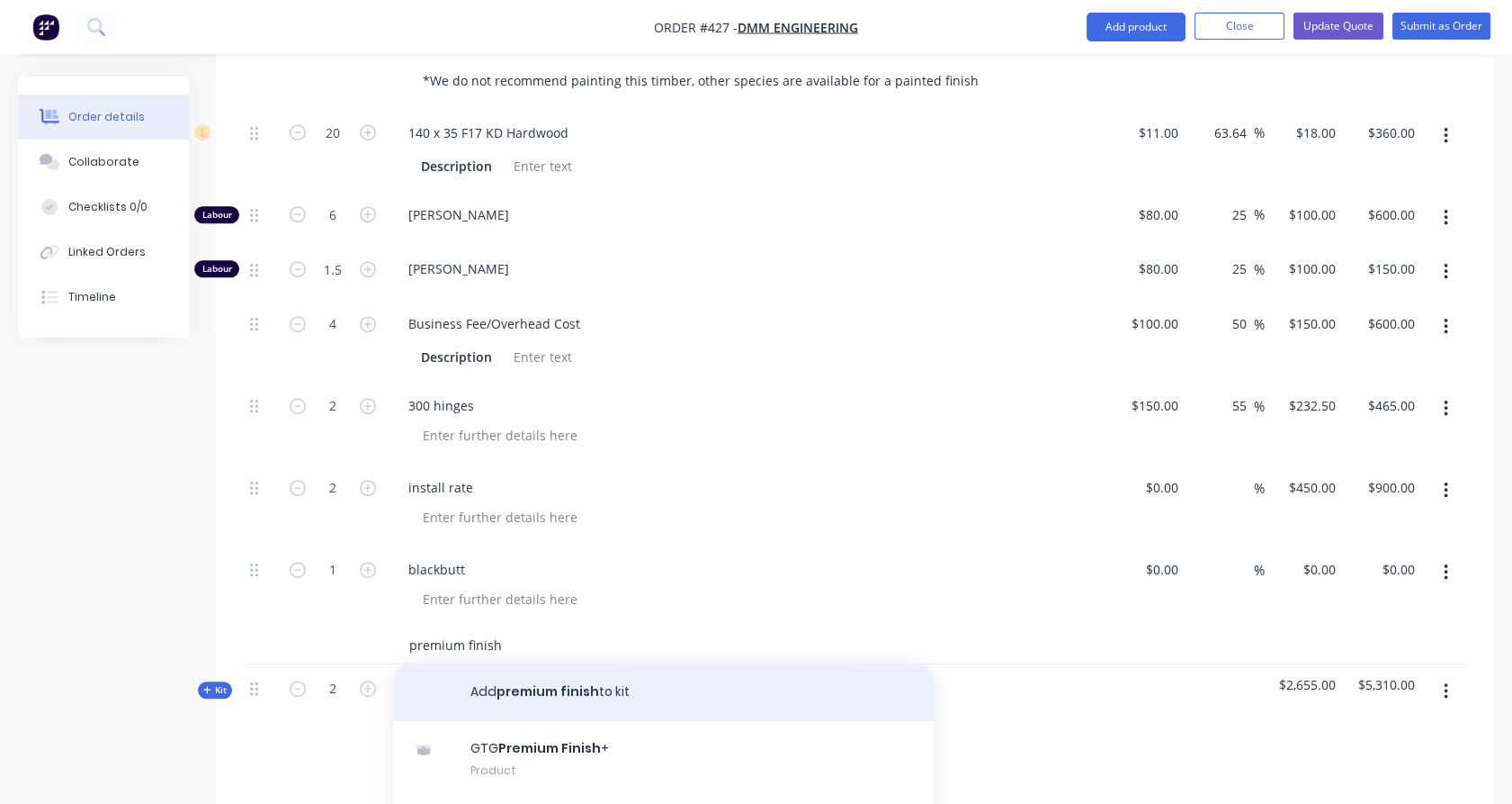
type input "premium finish"
click at [528, 664] on button "Add premium finish to kit" at bounding box center [663, 692] width 540 height 57
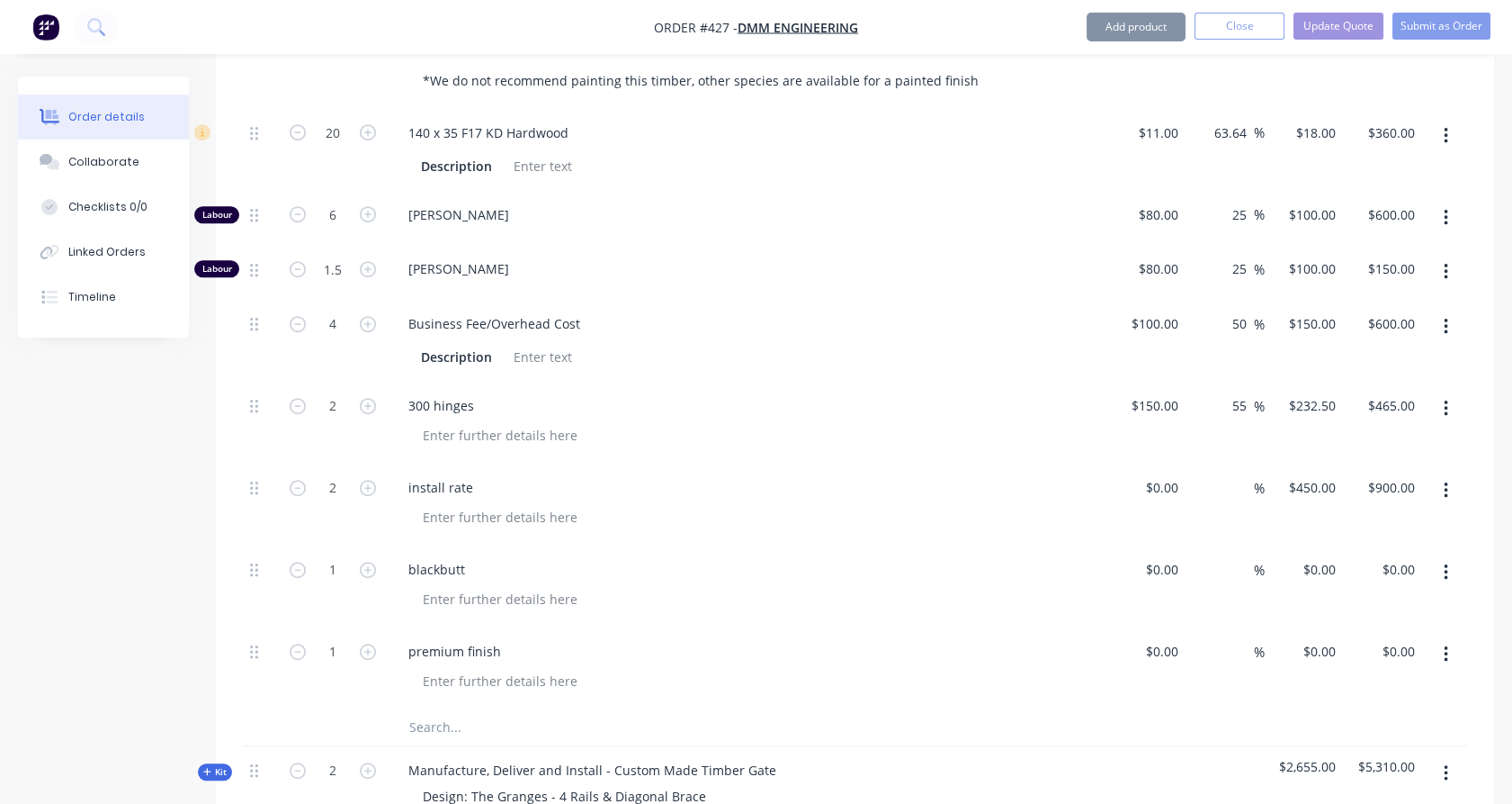
click at [448, 709] on input "text" at bounding box center [589, 726] width 360 height 36
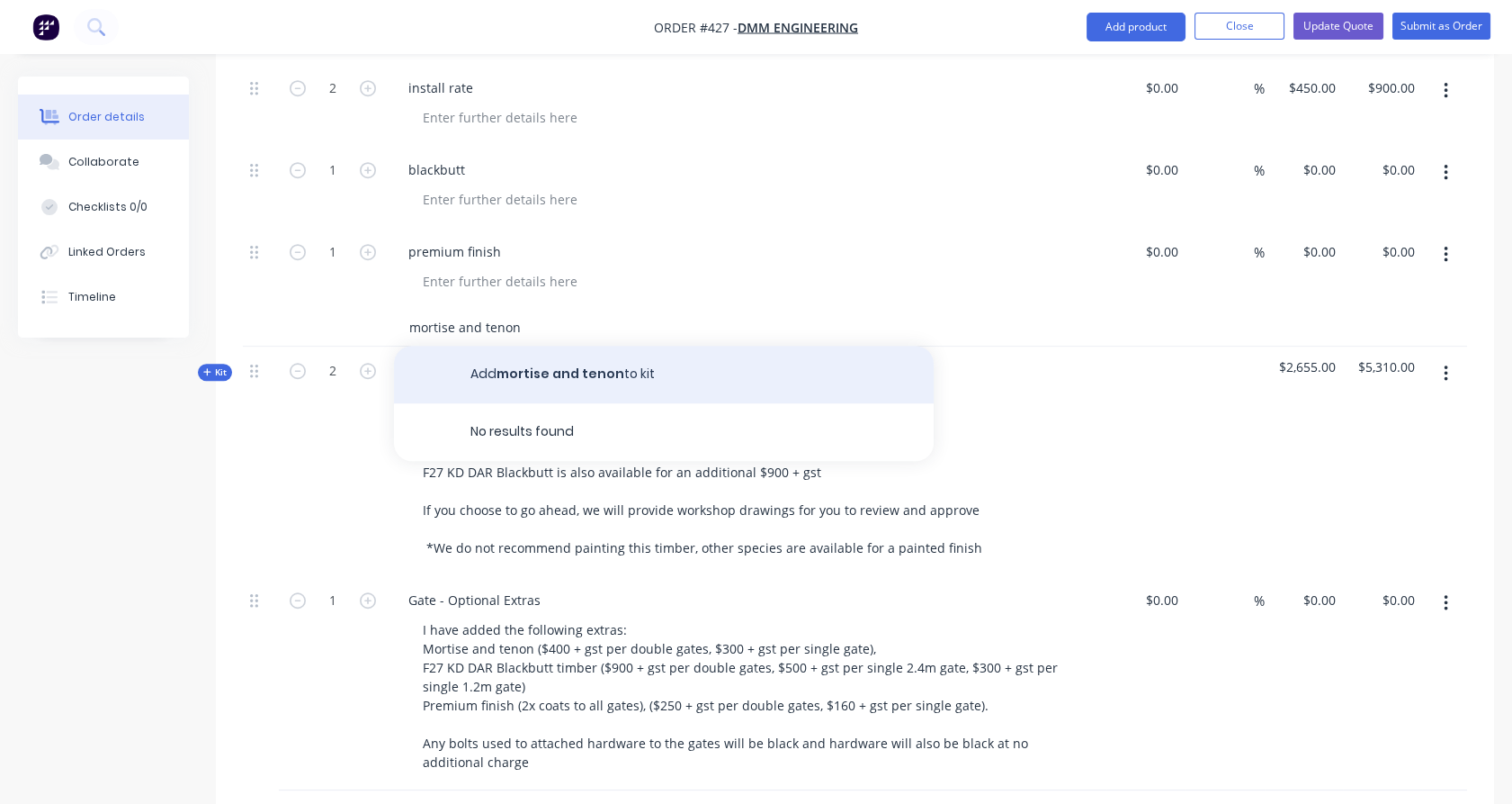
scroll to position [2931, 0]
type input "mortise and tenon"
click at [524, 345] on button "Add mortise and tenon to kit" at bounding box center [663, 374] width 540 height 57
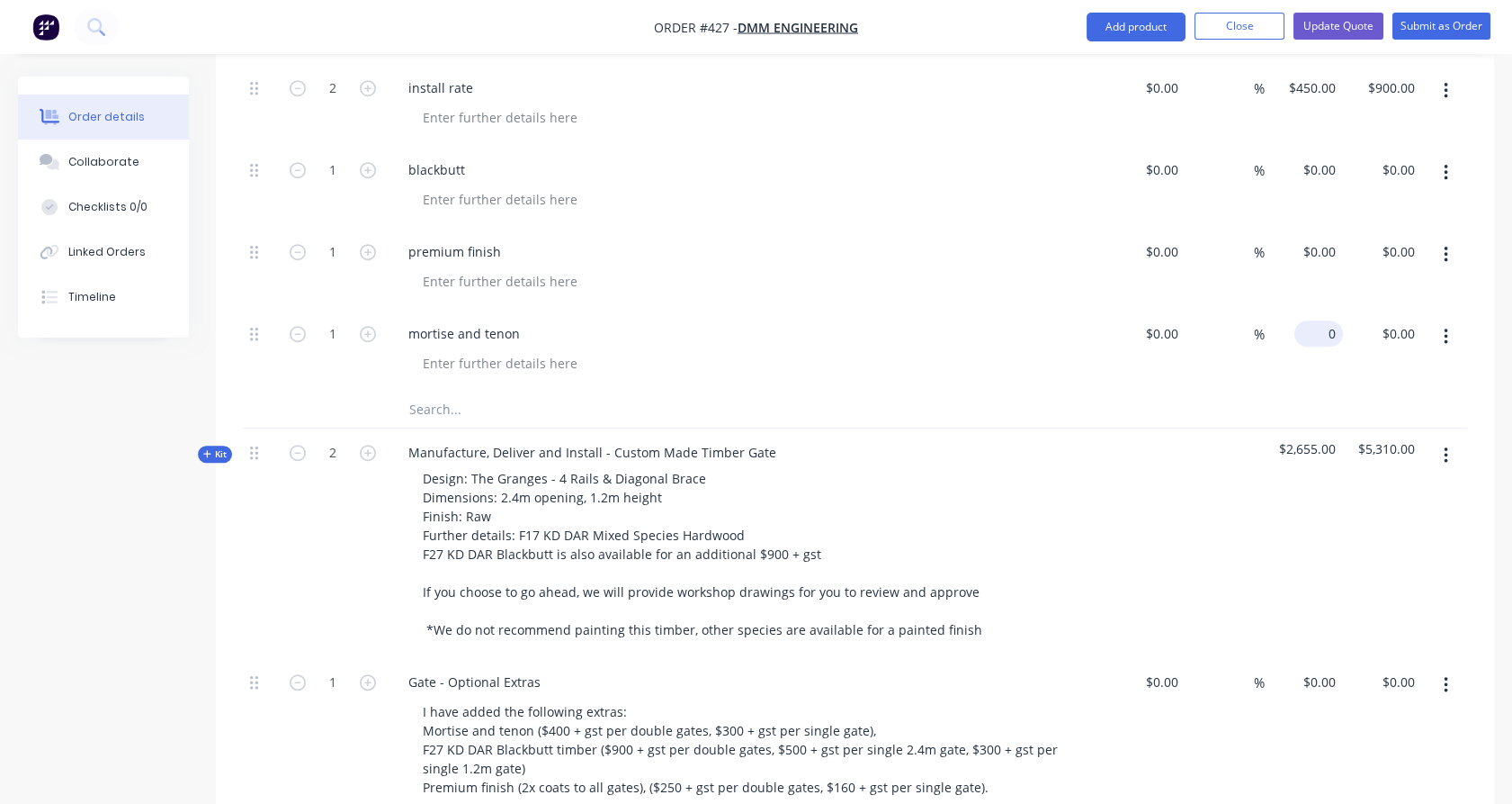
click at [1335, 320] on input "0" at bounding box center [1322, 333] width 42 height 26
type input "300"
type input "0"
type input "$300.00"
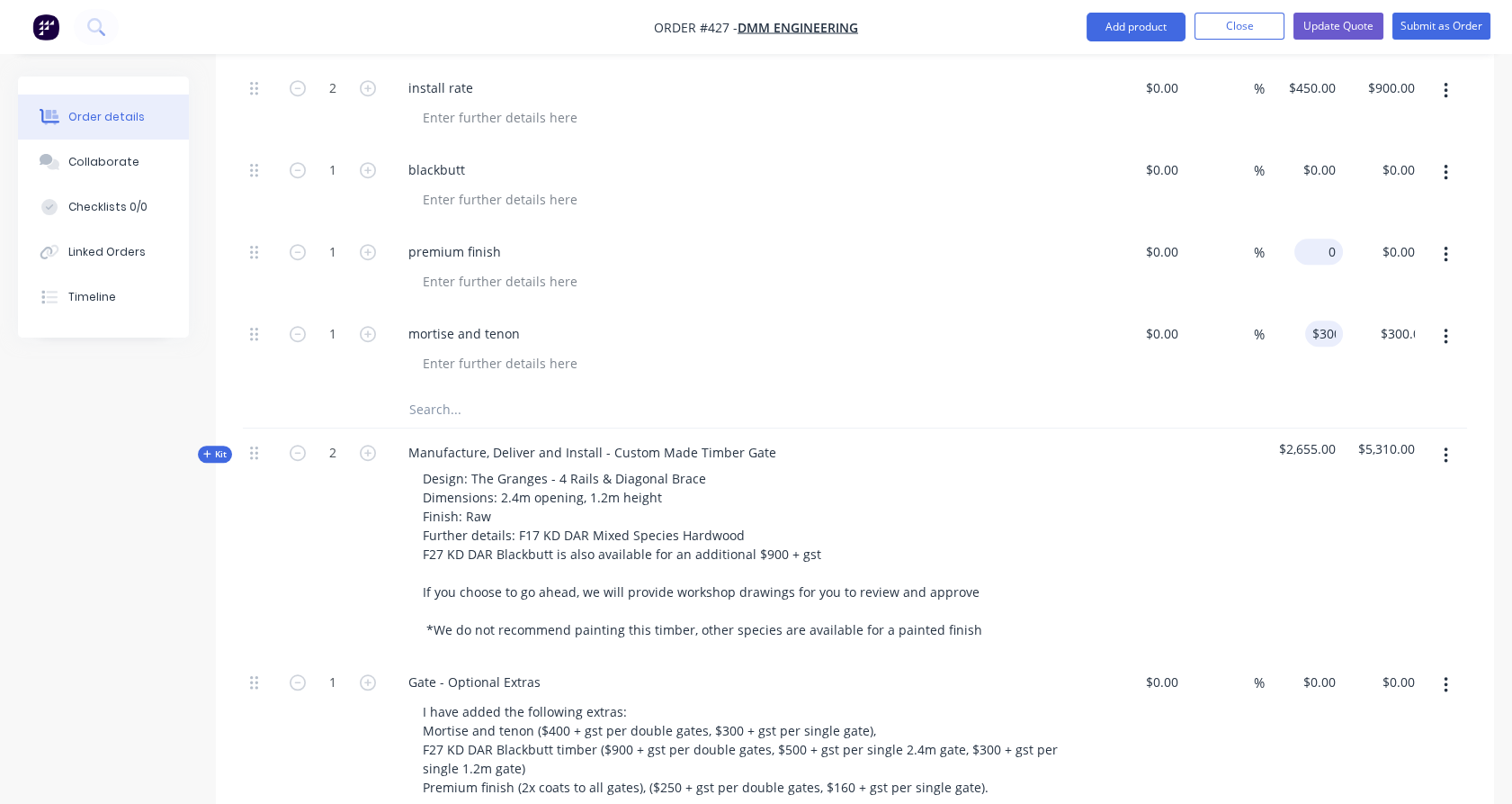
click at [1326, 238] on input "0" at bounding box center [1322, 251] width 42 height 26
type input "3"
type input "$160.00"
click at [1324, 146] on div "$0.00 $0.00" at bounding box center [1304, 186] width 79 height 82
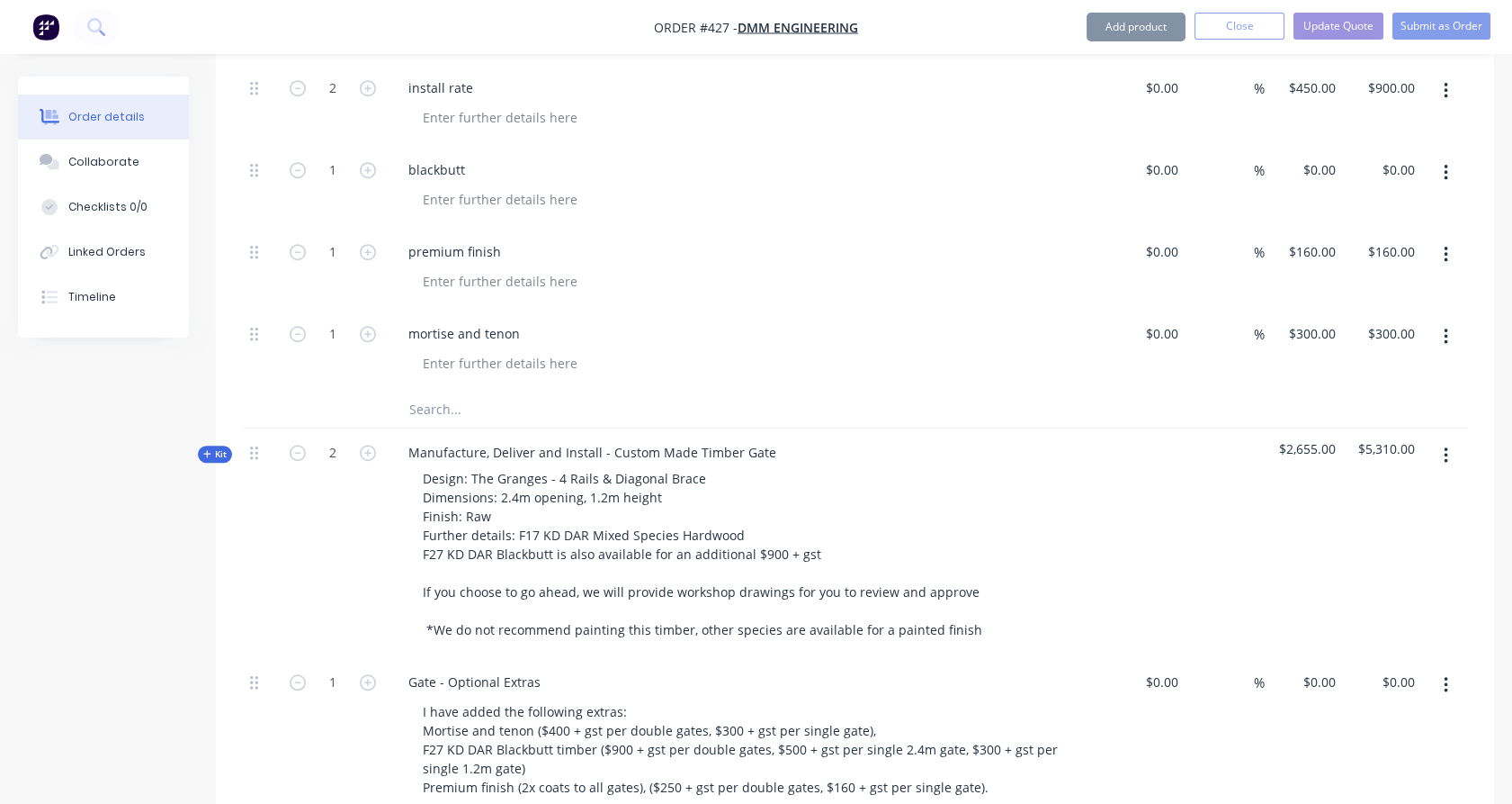
click at [1326, 146] on div "$0.00 $0.00" at bounding box center [1304, 186] width 79 height 82
type input "0"
click at [1325, 157] on input "0" at bounding box center [1333, 170] width 20 height 26
type input "$300.00"
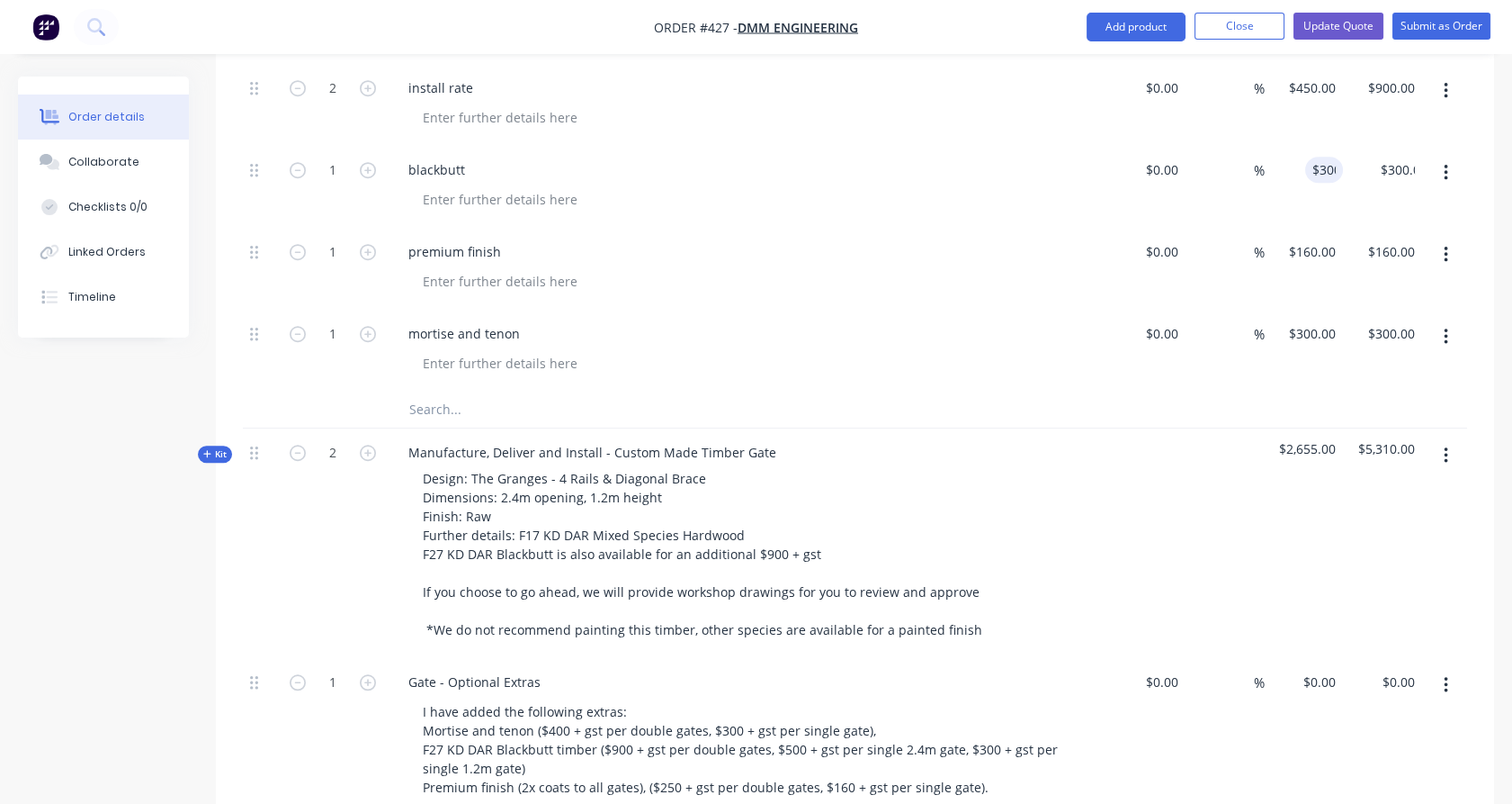
click at [1333, 157] on div "$300.00 300" at bounding box center [1304, 186] width 79 height 82
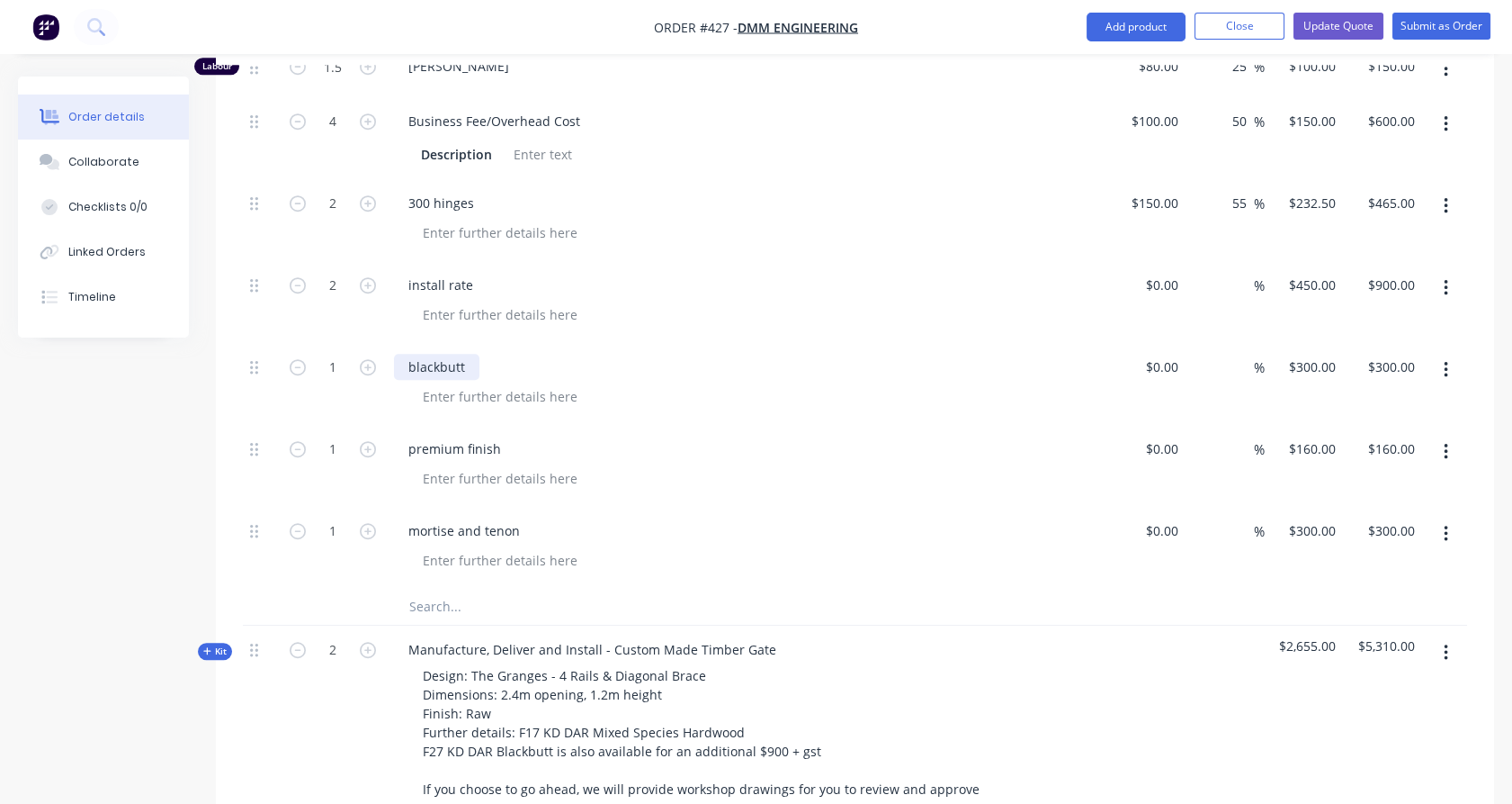
scroll to position [2732, 0]
click at [375, 361] on icon "button" at bounding box center [368, 369] width 17 height 17
type input "2"
type input "$600.00"
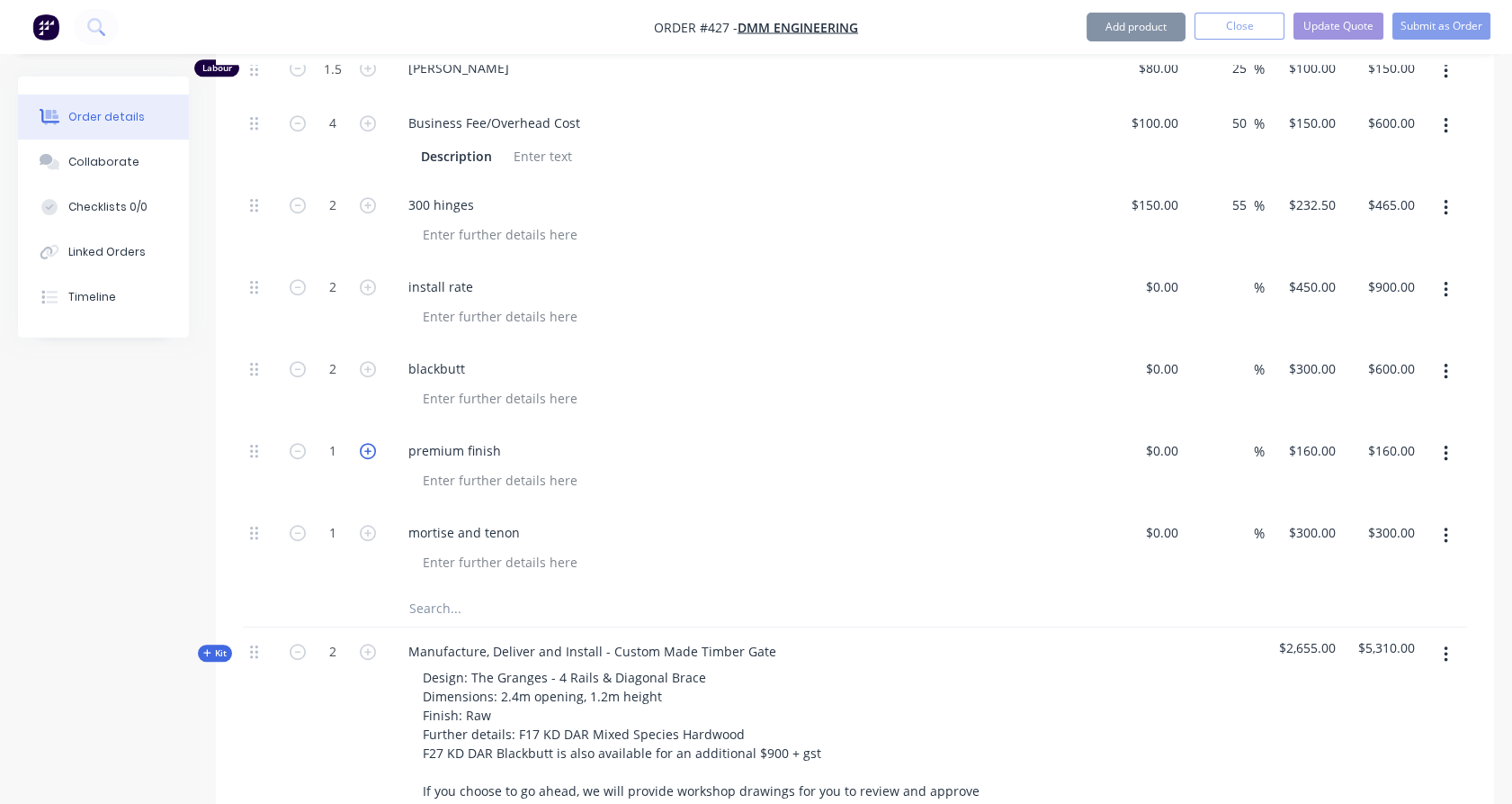
click at [372, 443] on icon "button" at bounding box center [368, 451] width 17 height 17
type input "2"
type input "$320.00"
click at [372, 525] on icon "button" at bounding box center [368, 534] width 17 height 17
type input "2"
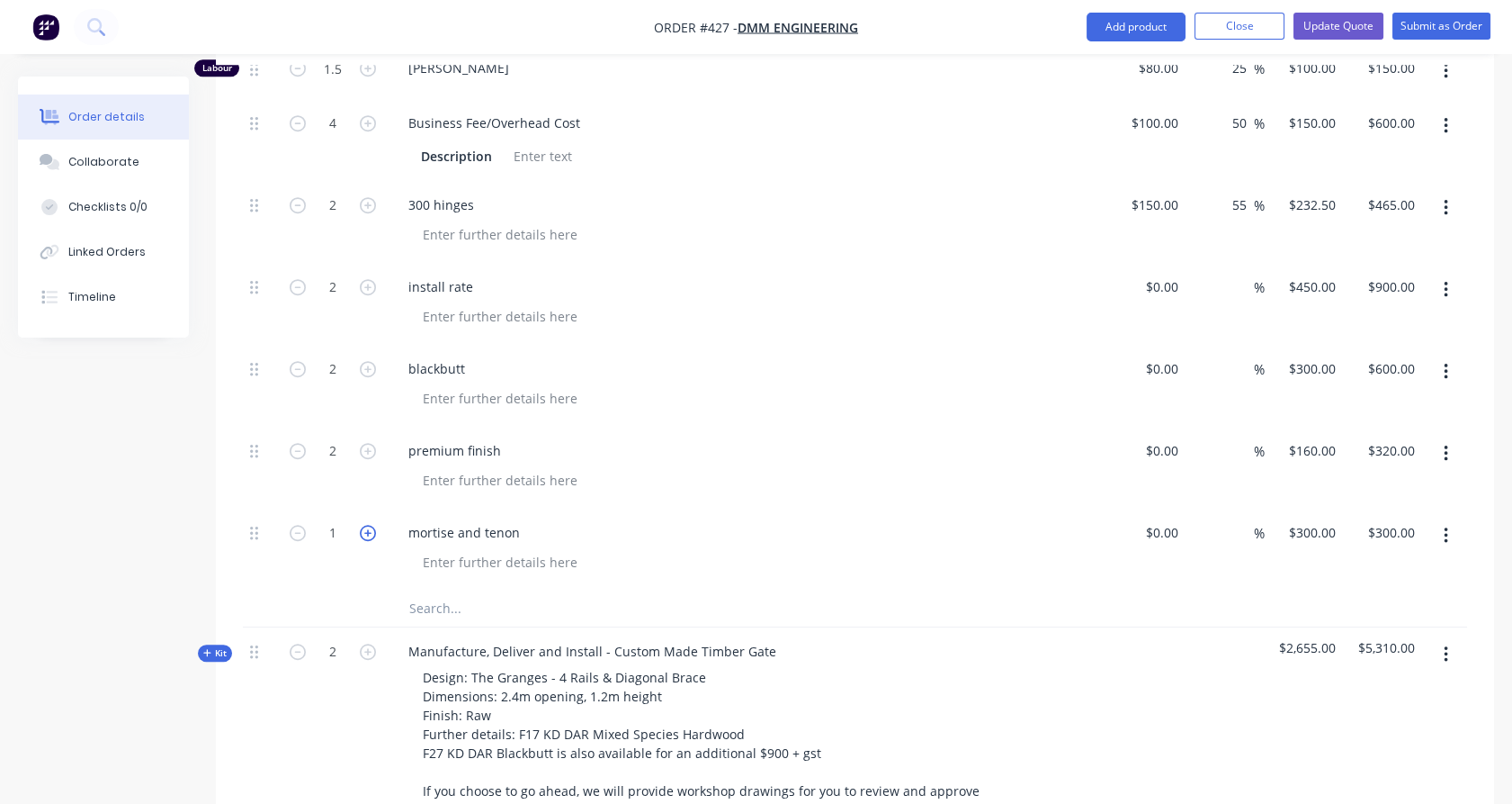
type input "$600.00"
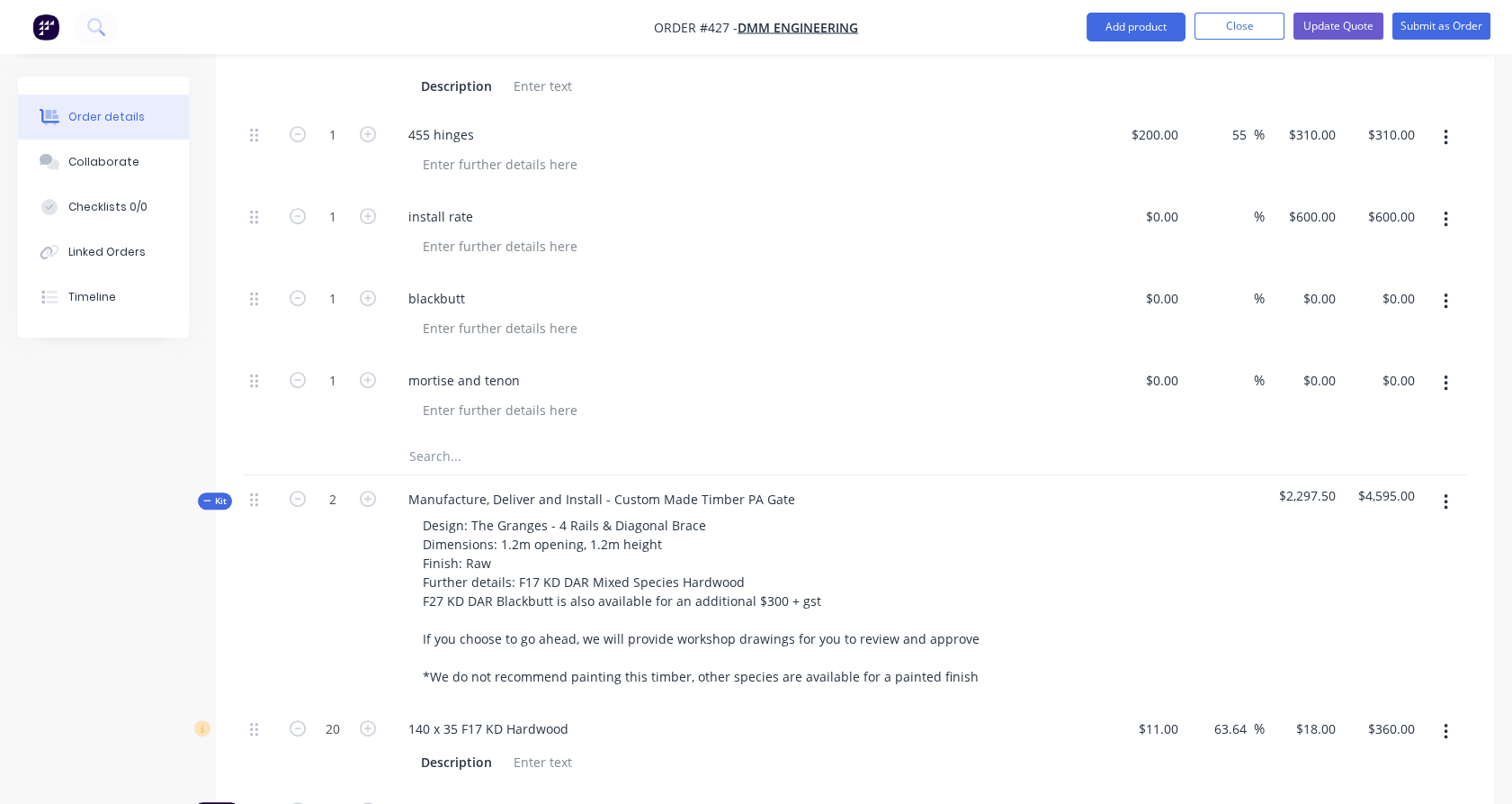
scroll to position [1932, 0]
click at [220, 498] on span "Kit" at bounding box center [214, 504] width 23 height 14
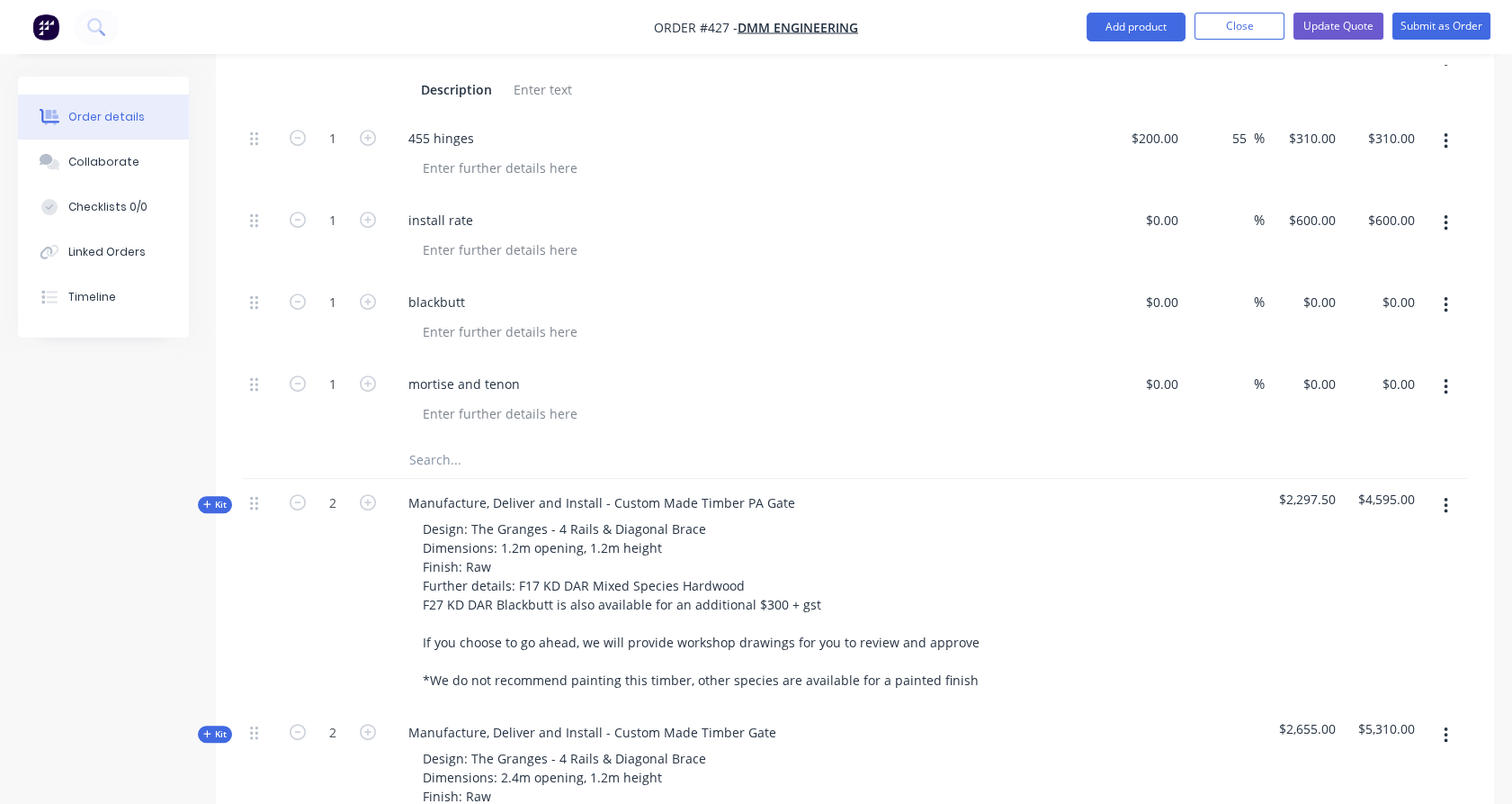
click at [446, 442] on input "text" at bounding box center [589, 460] width 360 height 36
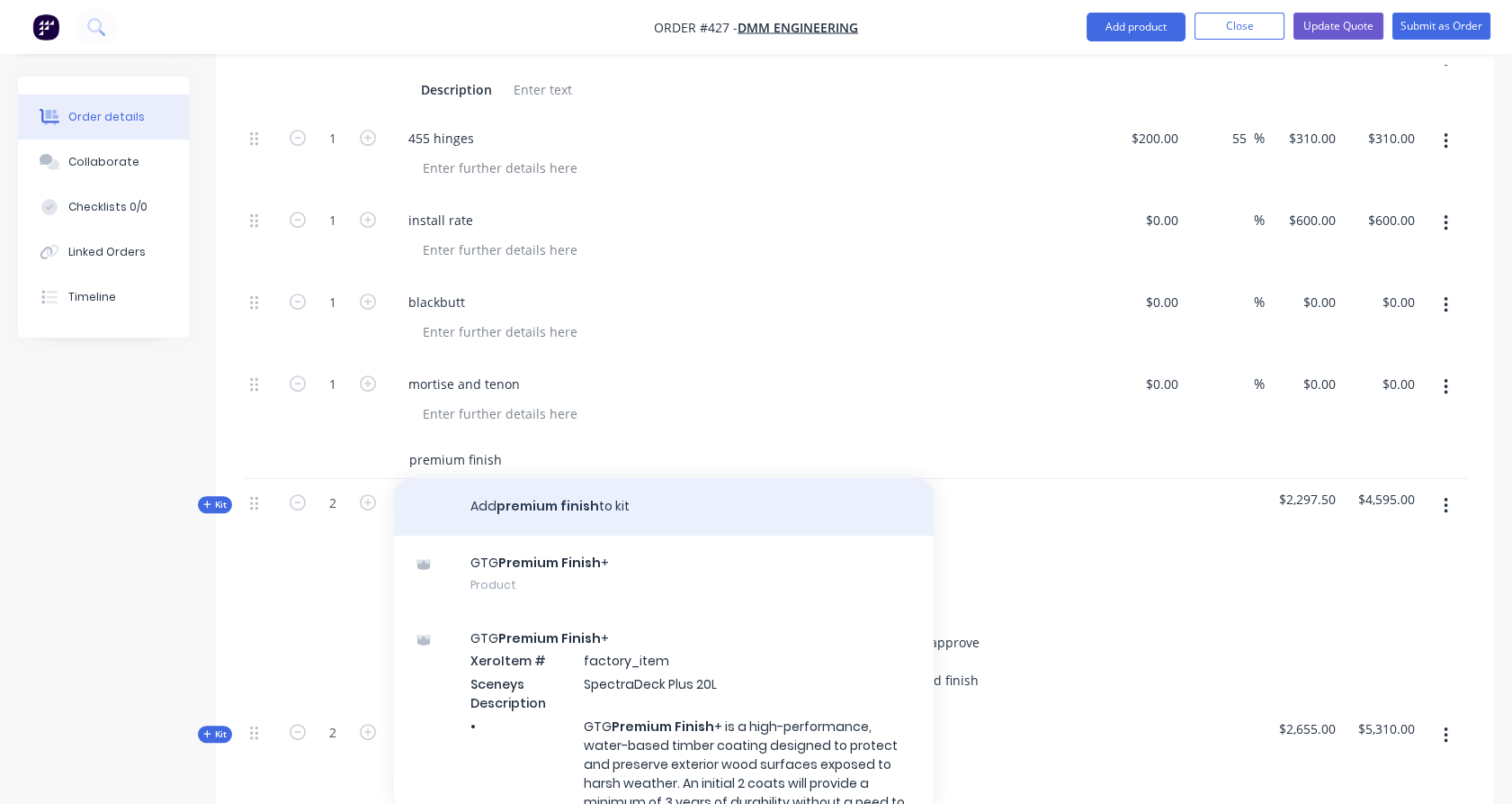
type input "premium finish"
click at [567, 478] on button "Add premium finish to kit" at bounding box center [663, 507] width 540 height 57
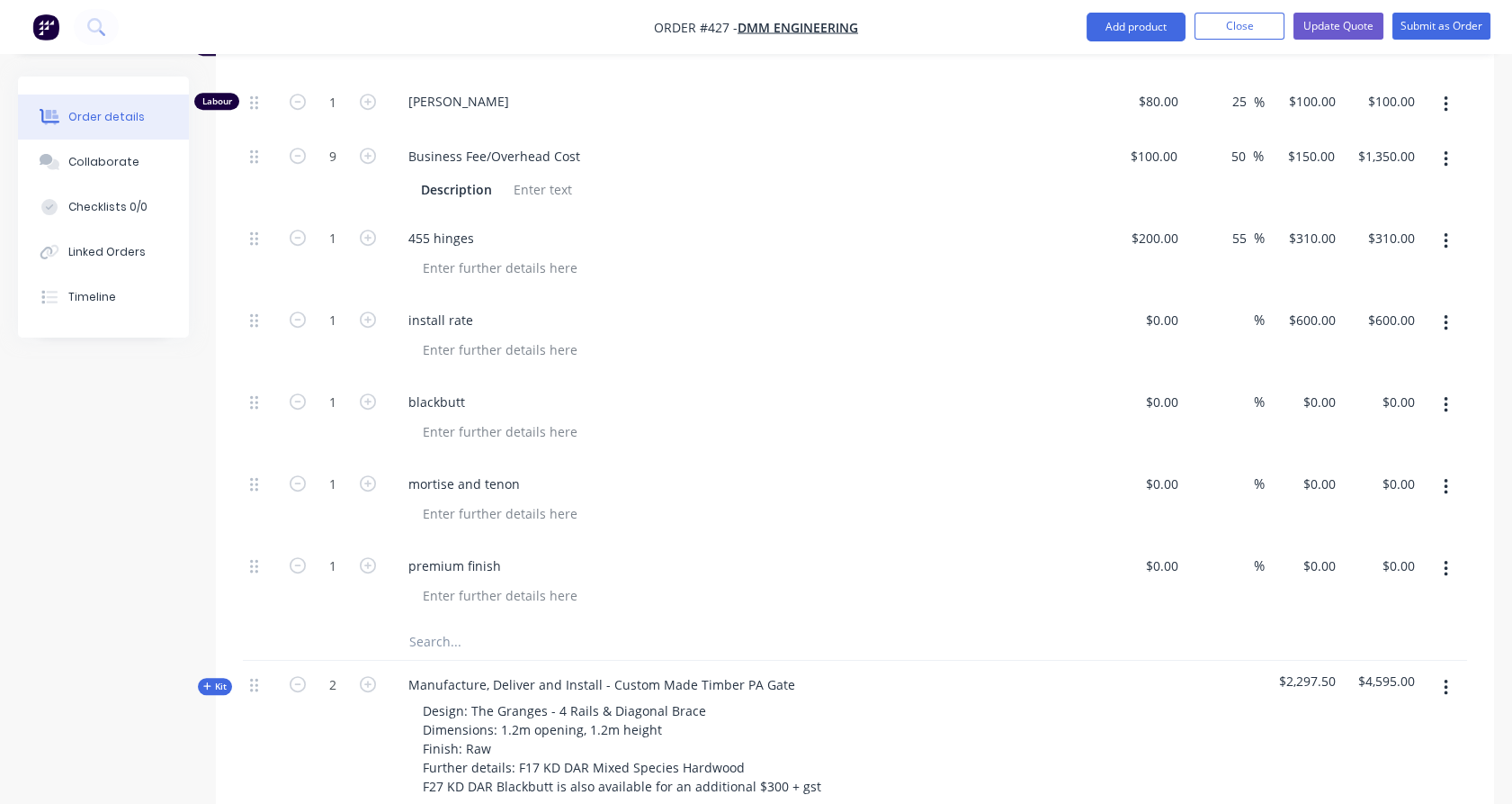
scroll to position [1831, 0]
click at [1310, 461] on div "0 $0.00" at bounding box center [1304, 501] width 79 height 82
type input "400"
type input "0"
type input "$400.00"
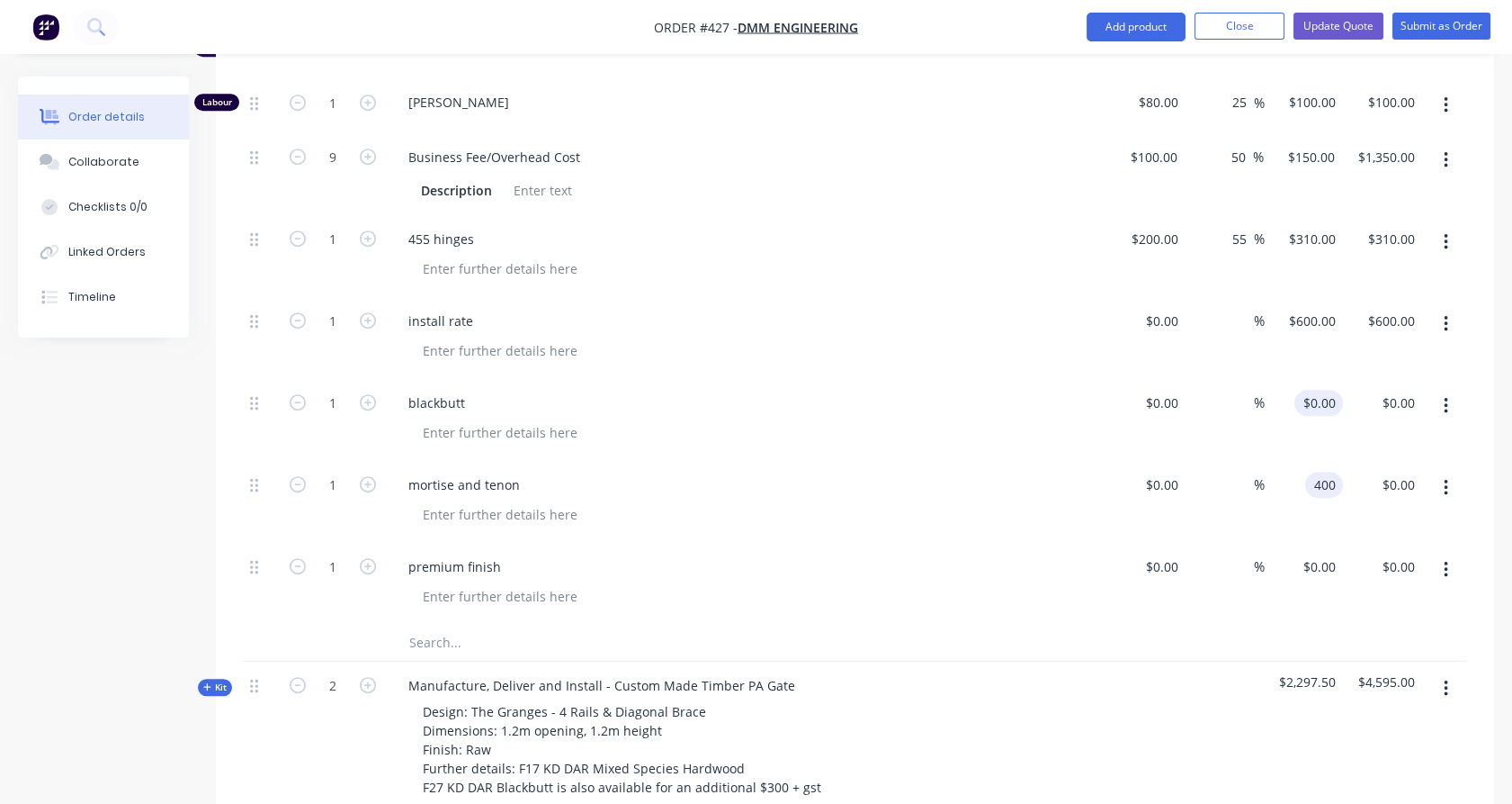
type input "$400.00"
click at [1322, 390] on div "0 $0.00" at bounding box center [1322, 402] width 42 height 26
type input "$900.00"
click at [1326, 554] on input "0" at bounding box center [1322, 567] width 42 height 26
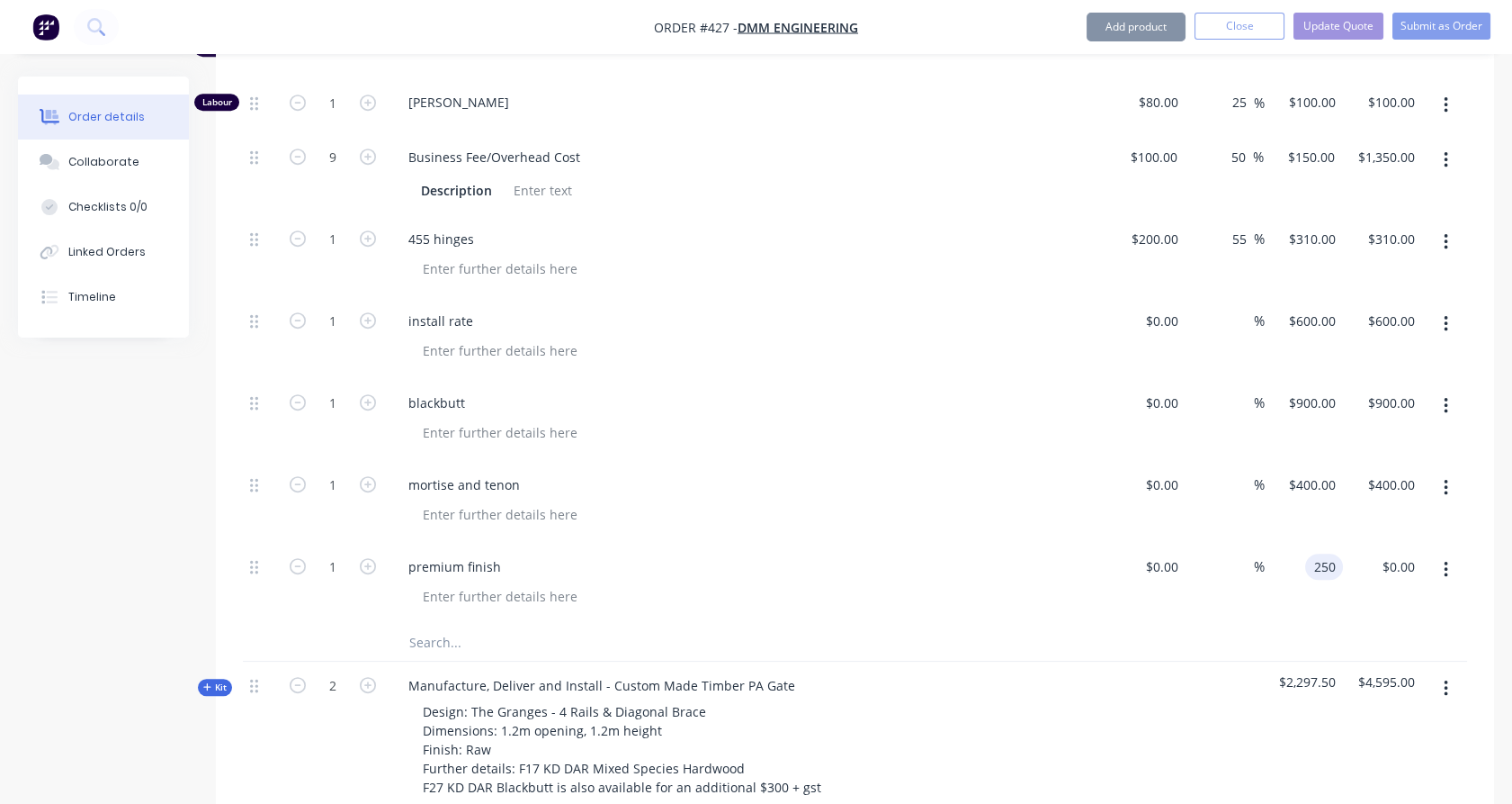
type input "$250.00"
click at [1327, 461] on div "$400.00 $400.00" at bounding box center [1304, 501] width 79 height 82
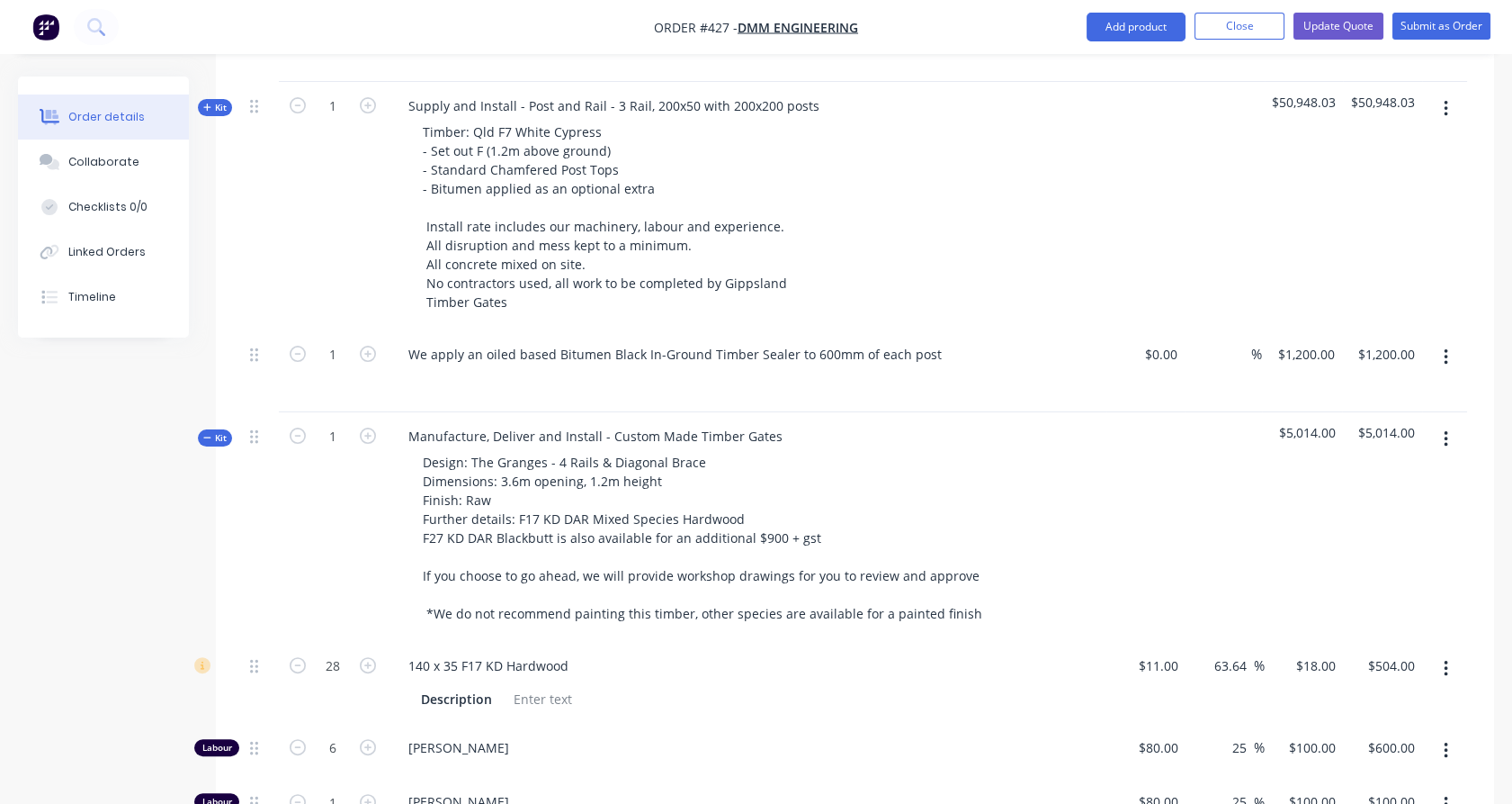
click at [226, 431] on span "Kit" at bounding box center [214, 438] width 23 height 14
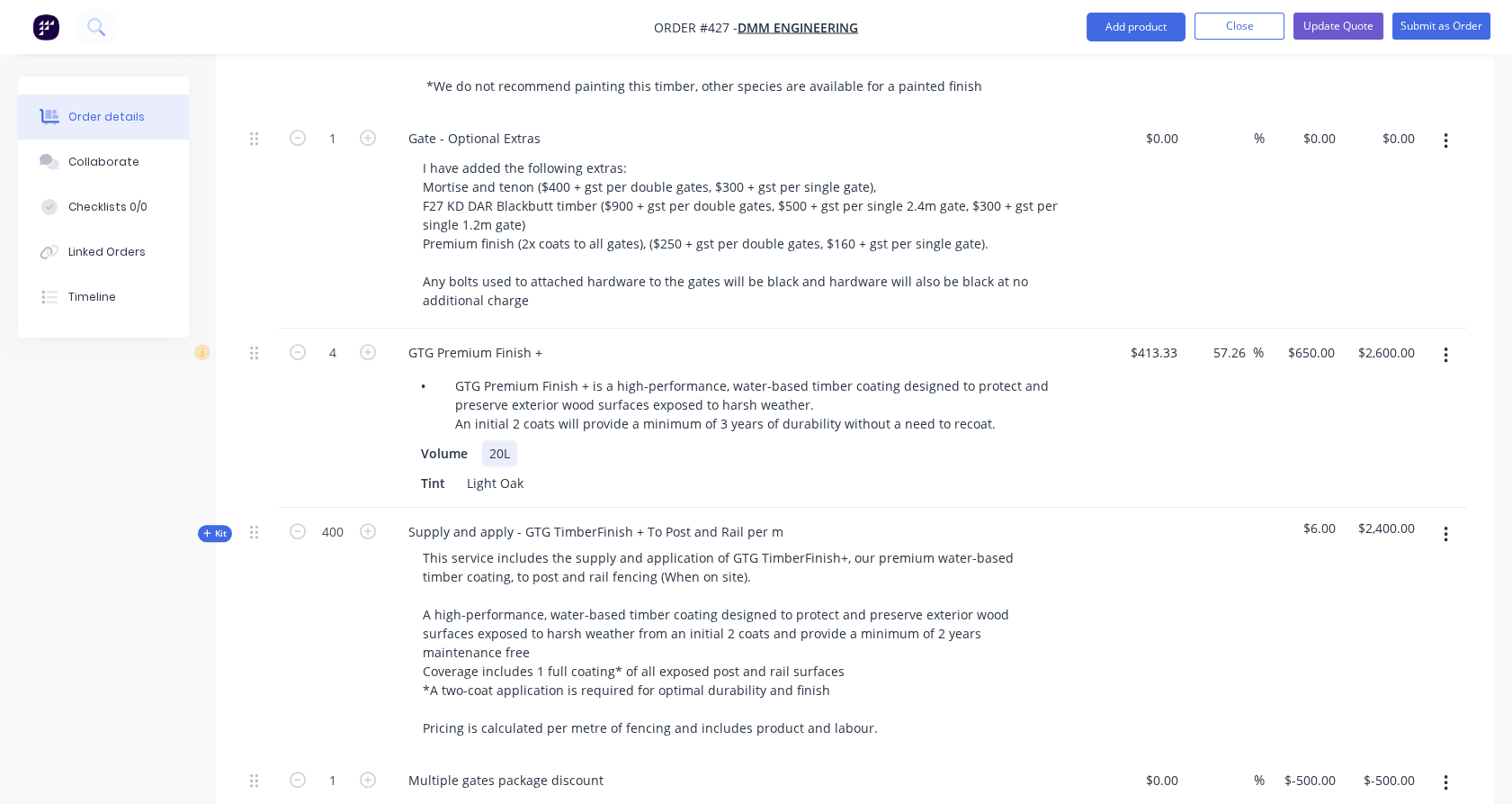
scroll to position [2118, 0]
click at [533, 126] on div "Gate - Optional Extras" at bounding box center [474, 139] width 161 height 26
click at [322, 194] on div "1" at bounding box center [332, 222] width 108 height 214
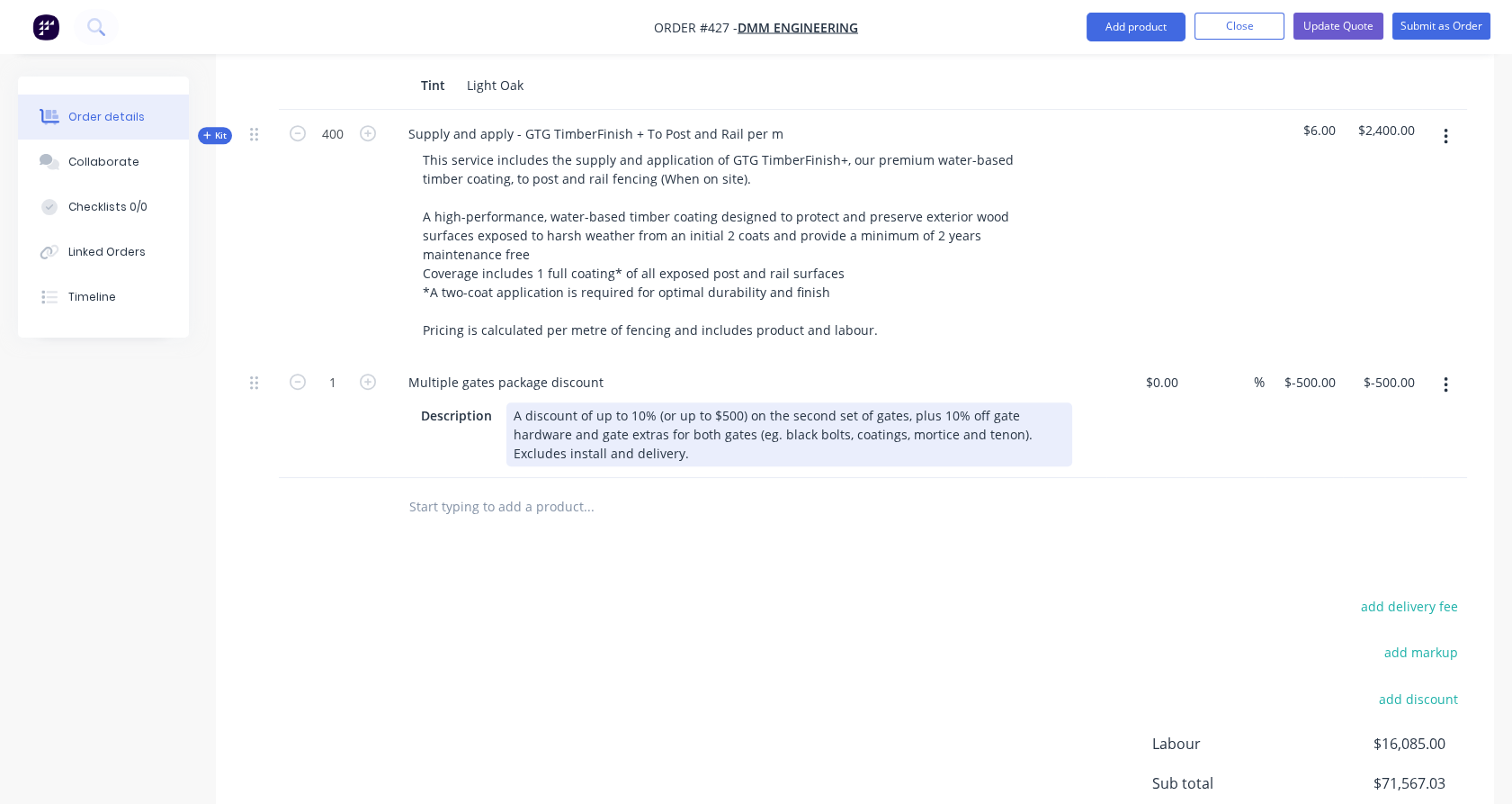
scroll to position [2517, 0]
drag, startPoint x: 626, startPoint y: 381, endPoint x: 506, endPoint y: 337, distance: 127.8
click at [506, 402] on div "A discount of up to 10% (or up to $500) on the second set of gates, plus 10% of…" at bounding box center [789, 433] width 566 height 64
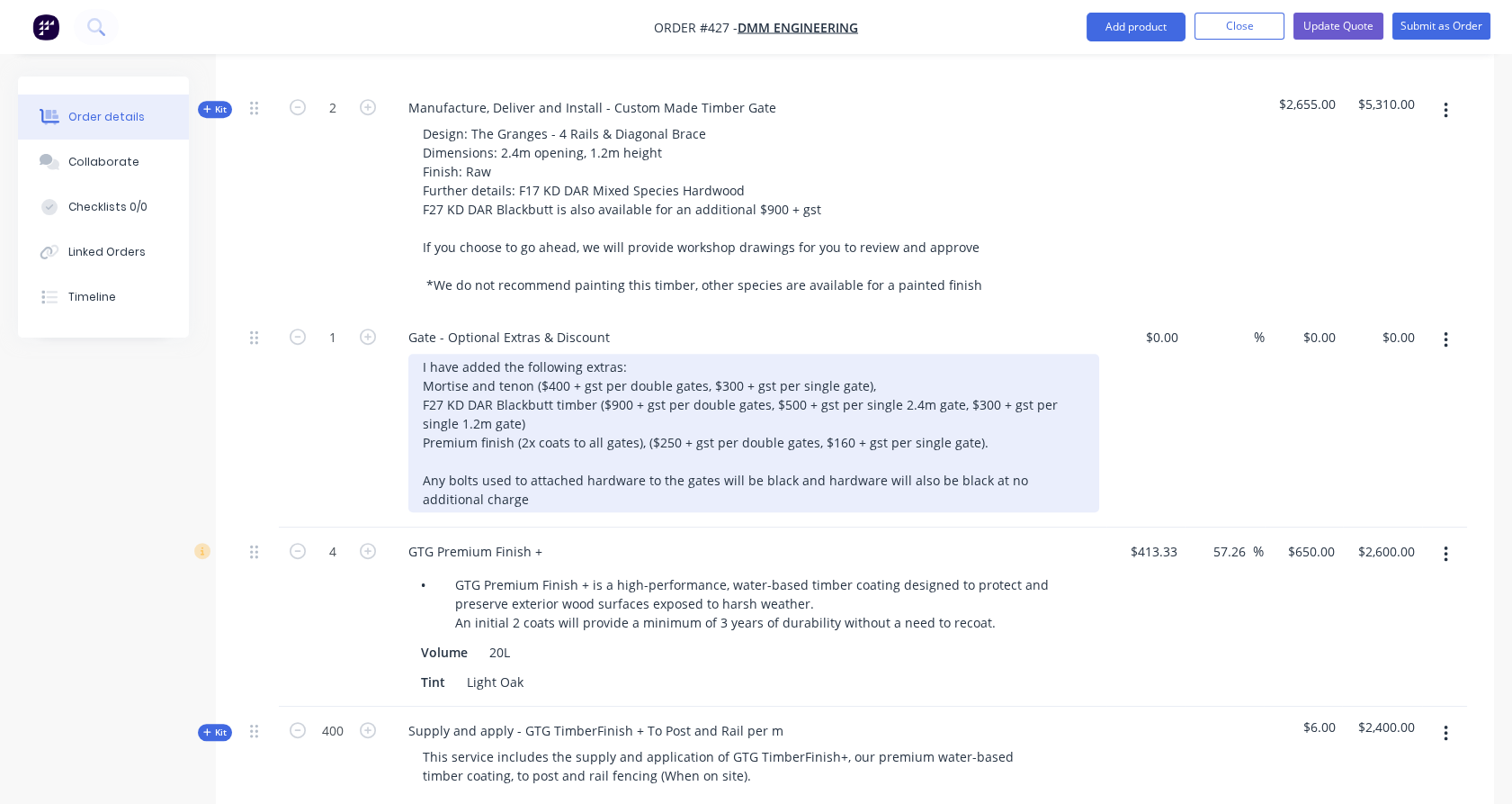
scroll to position [1917, 0]
click at [539, 444] on div "I have added the following extras: Mortise and tenon ($400 + gst per double gat…" at bounding box center [754, 435] width 691 height 159
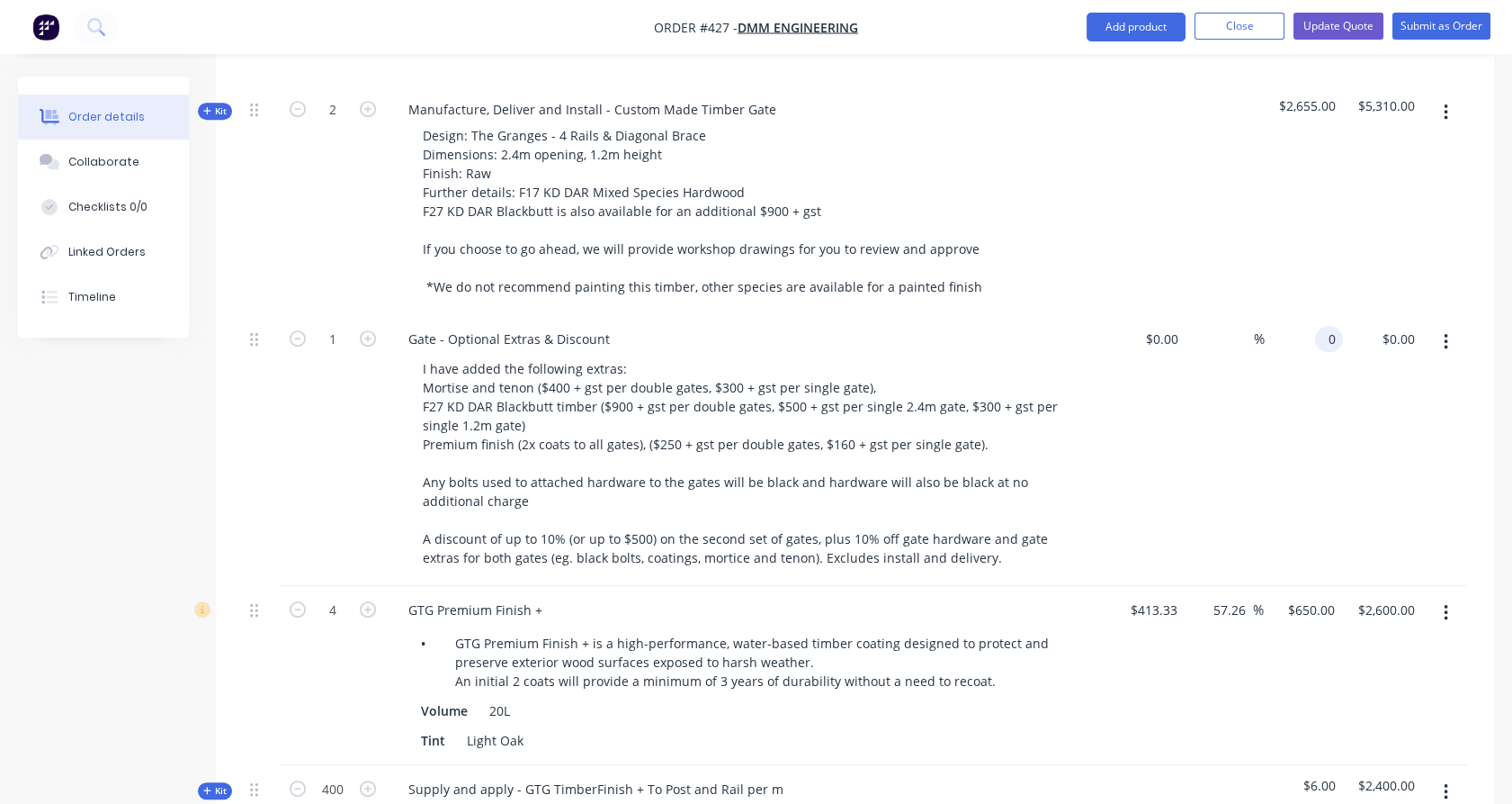
click at [1319, 326] on div "0 0" at bounding box center [1329, 339] width 28 height 26
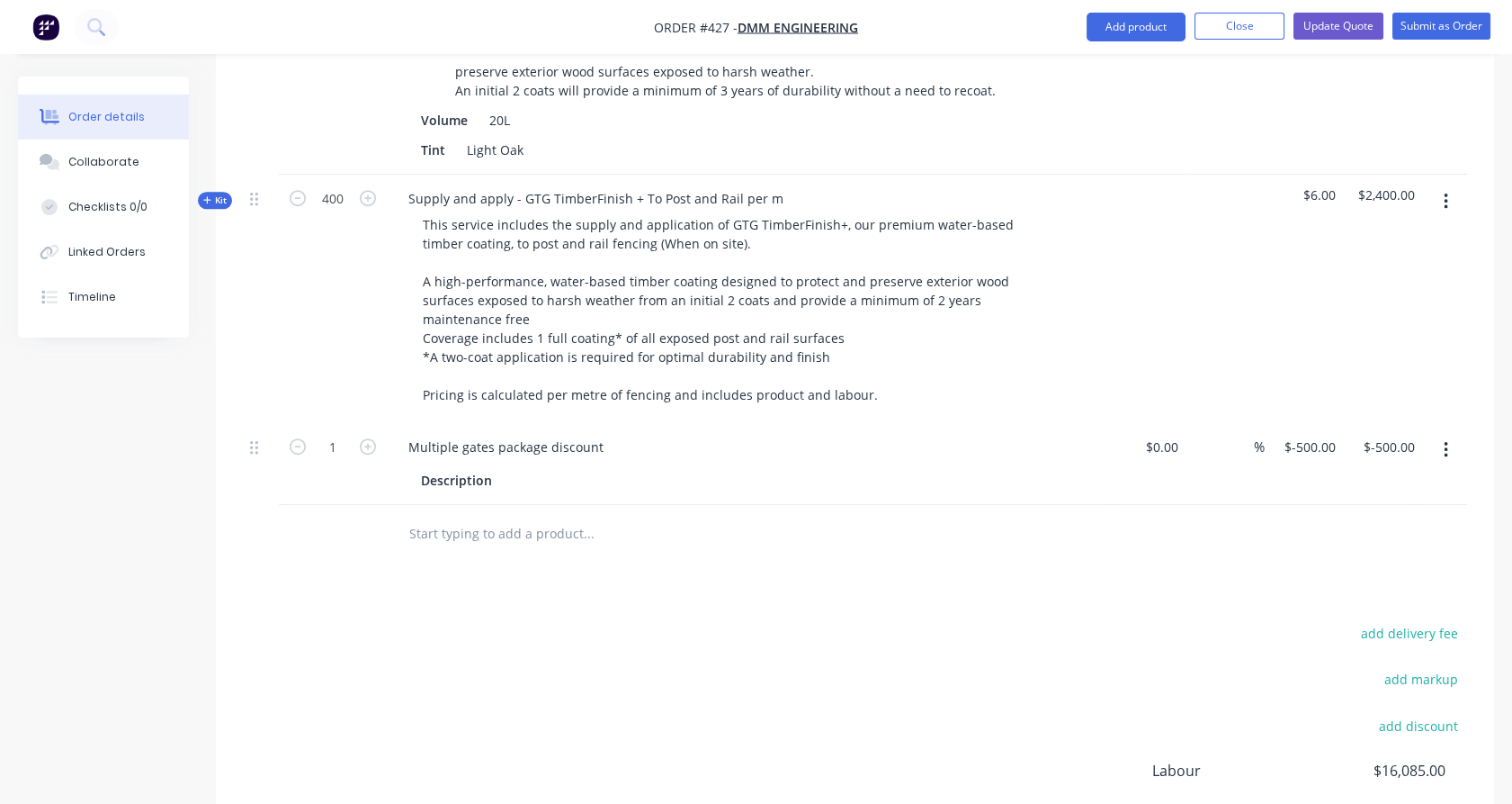
type input "$-500.00"
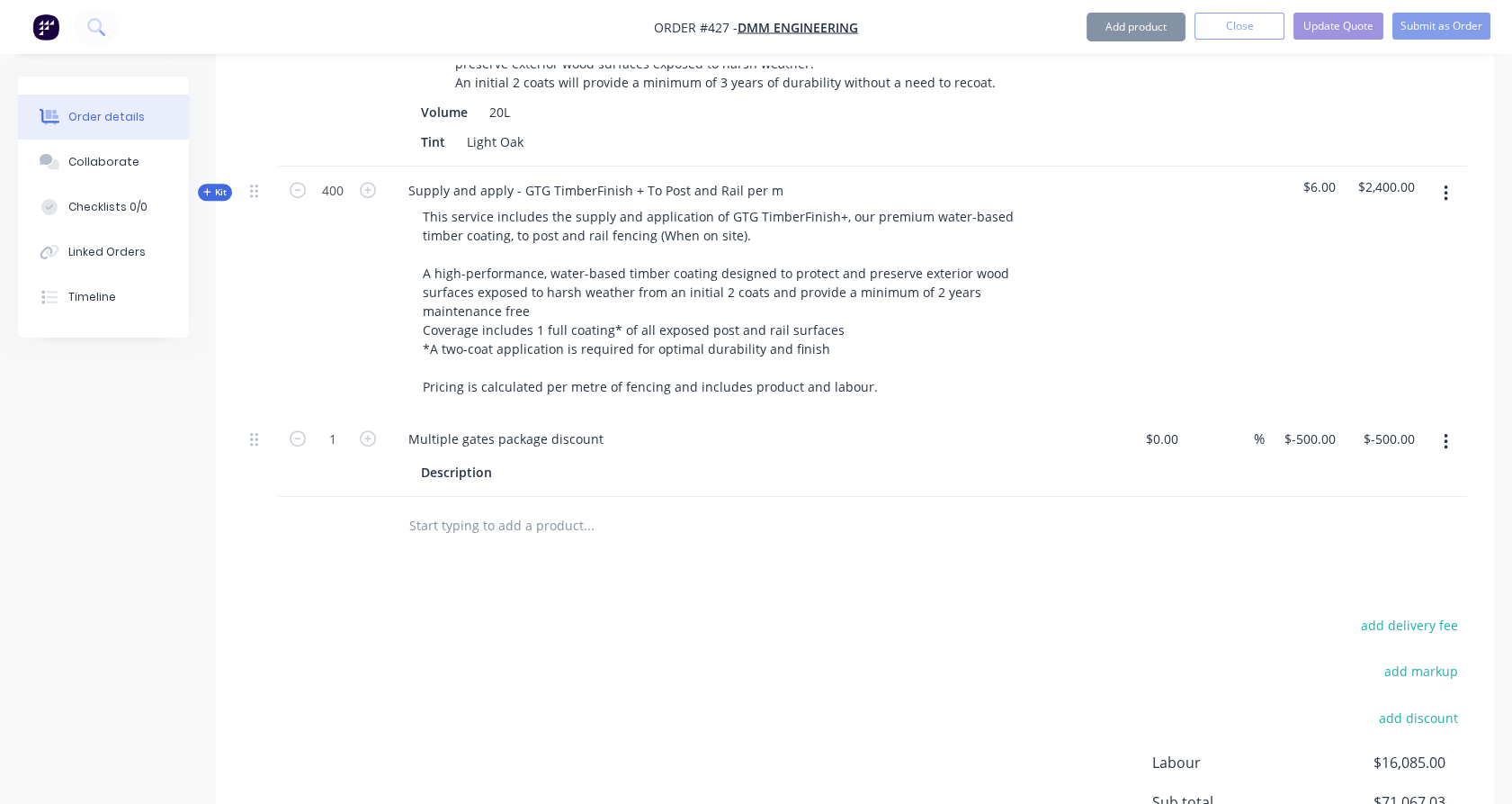
scroll to position [2517, 0]
click at [1446, 431] on icon "button" at bounding box center [1446, 440] width 5 height 19
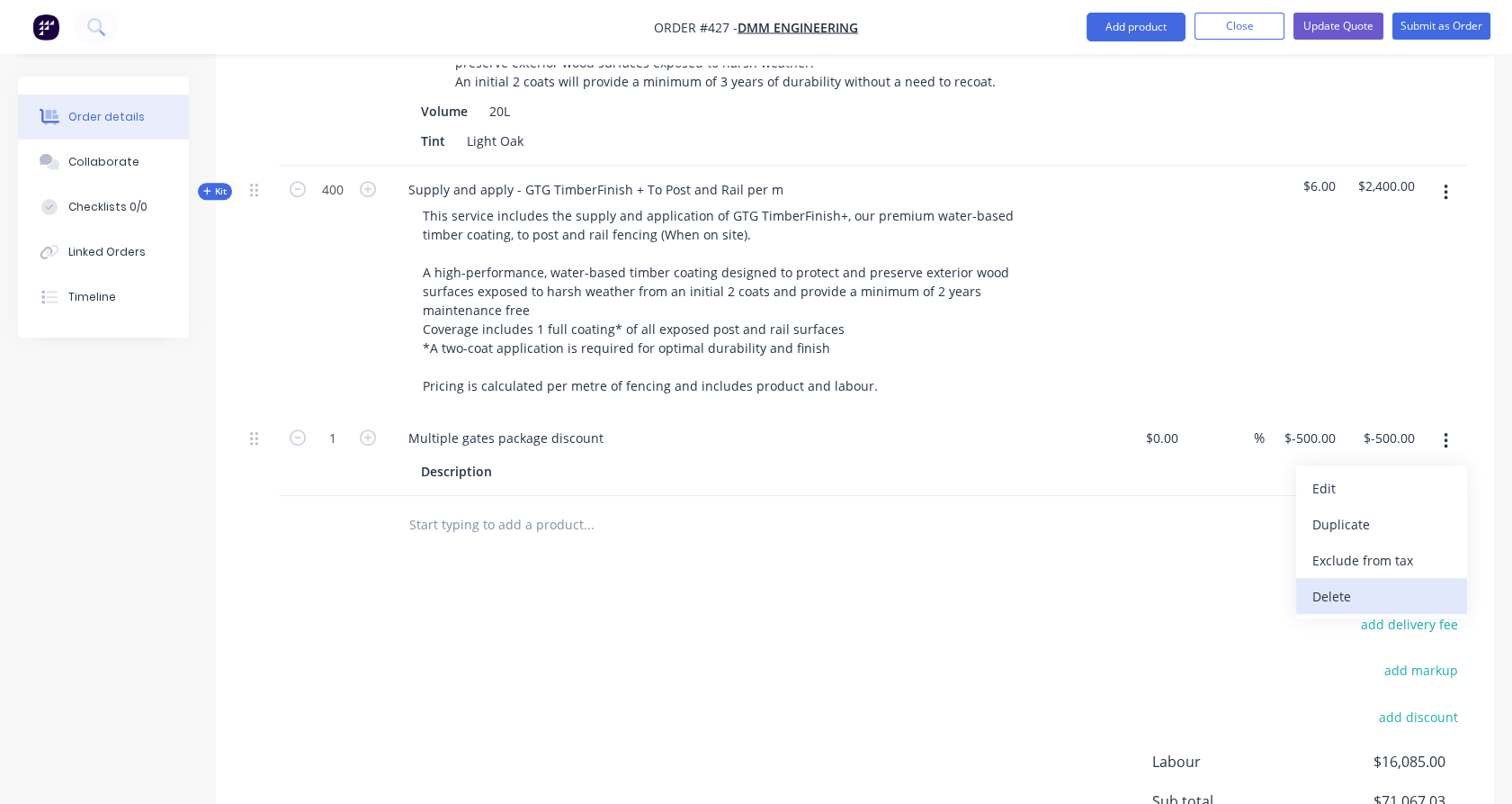
click at [1380, 583] on div "Delete" at bounding box center [1382, 596] width 138 height 26
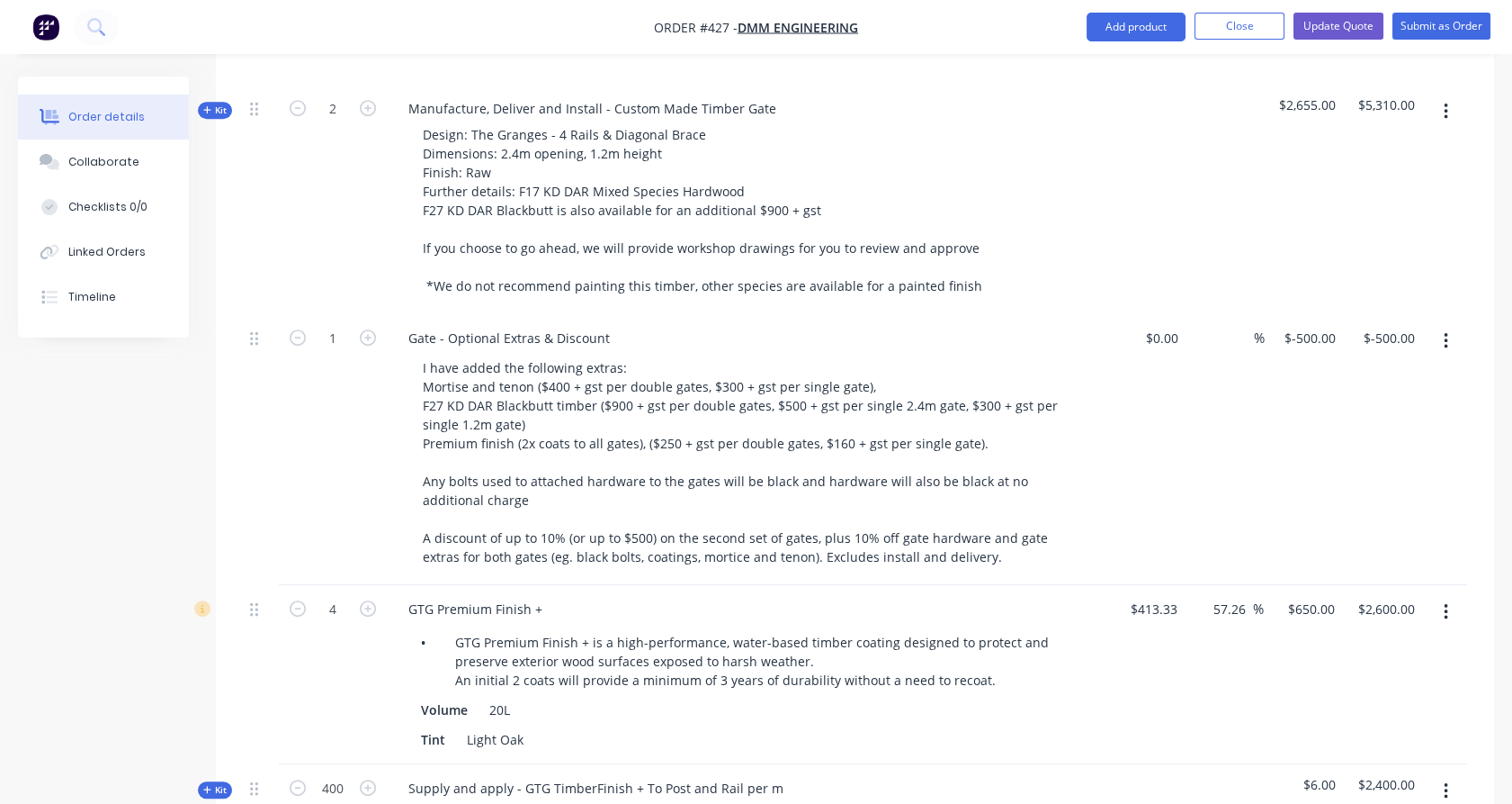
scroll to position [1917, 0]
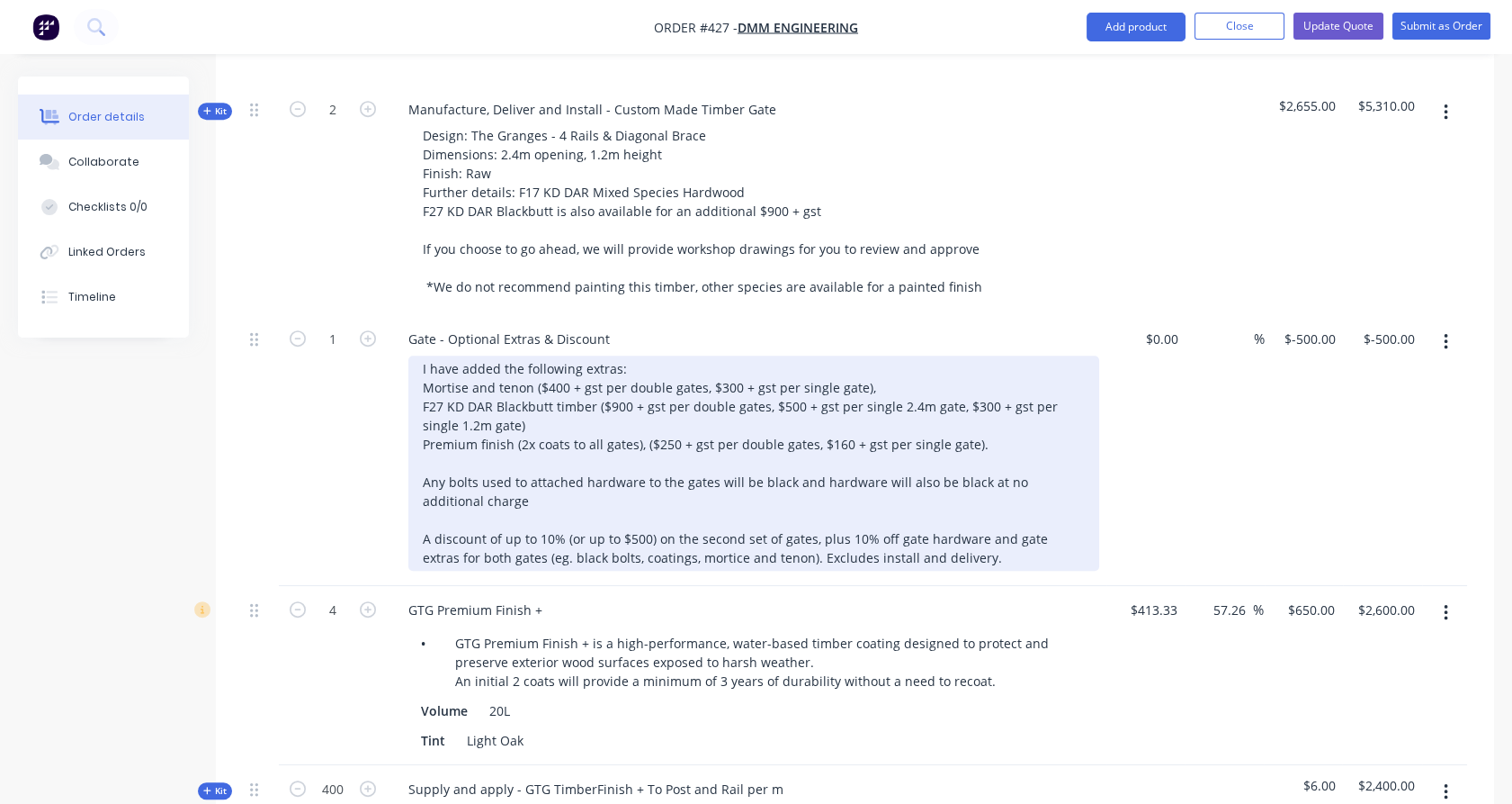
click at [617, 355] on div "I have added the following extras: Mortise and tenon ($400 + gst per double gat…" at bounding box center [754, 462] width 691 height 215
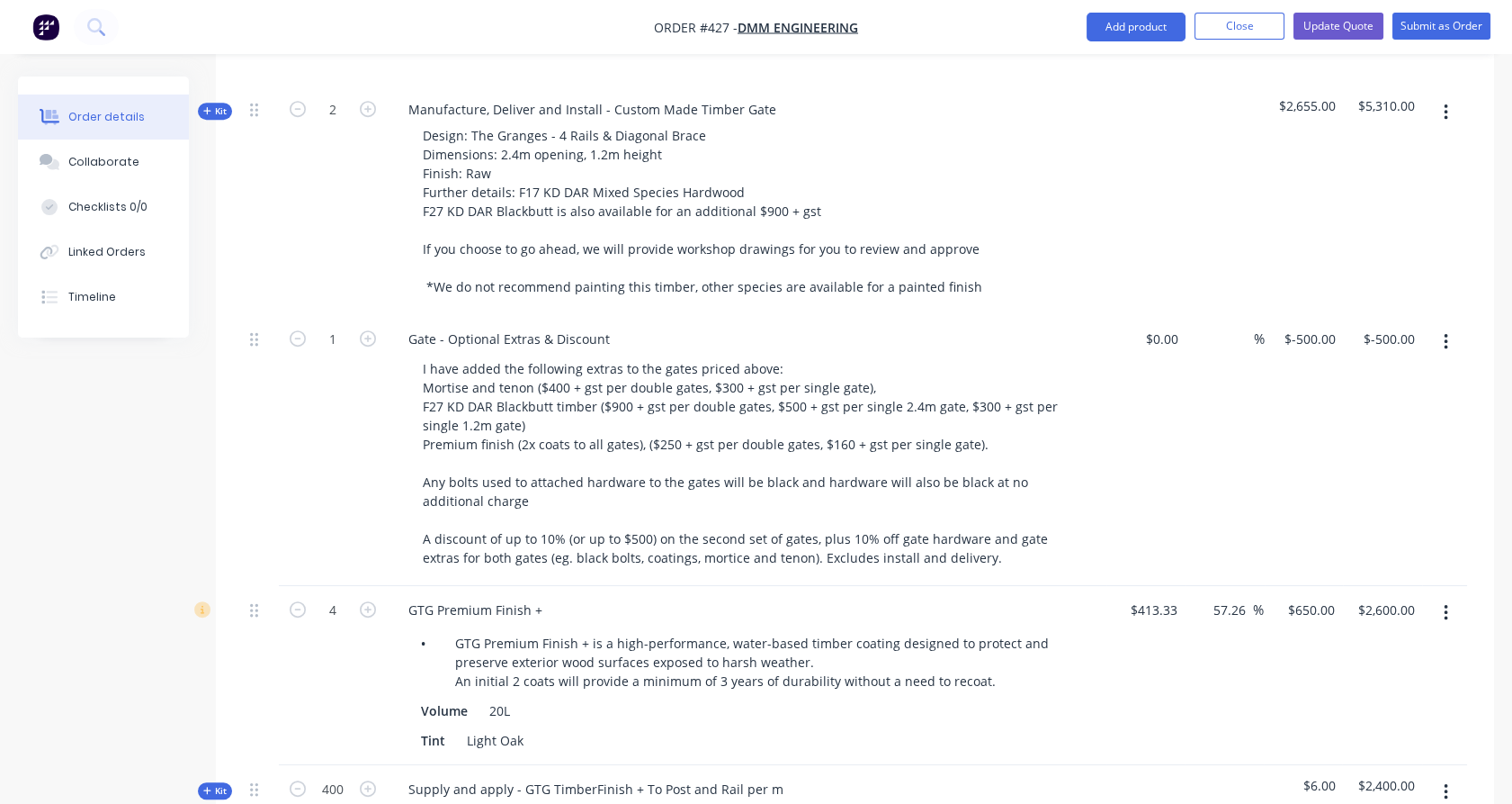
click at [371, 392] on div "1" at bounding box center [332, 450] width 108 height 271
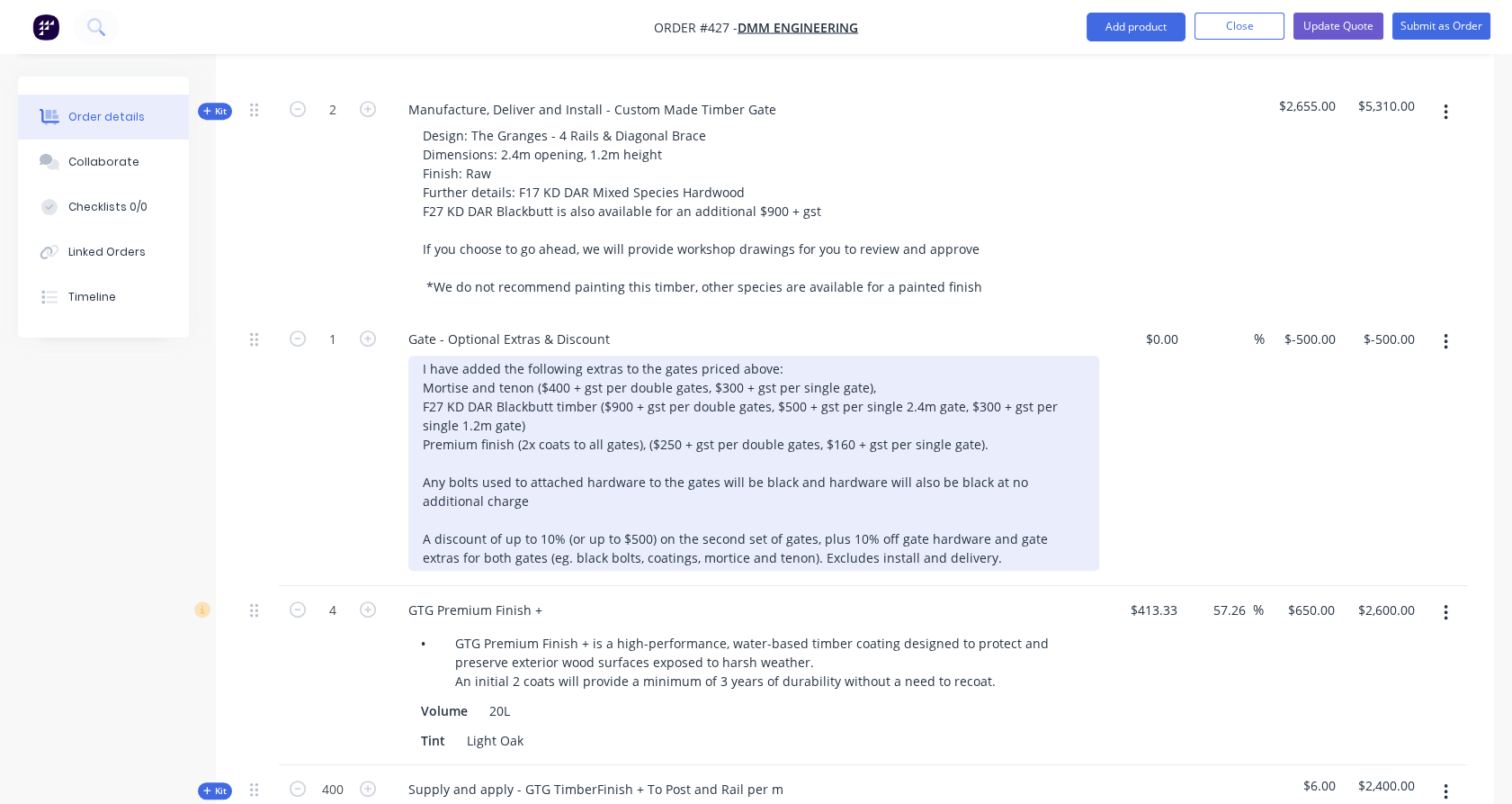
click at [488, 486] on div "I have added the following extras to the gates priced above: Mortise and tenon …" at bounding box center [754, 462] width 691 height 215
click at [434, 489] on div "I have added the following extras to the gates priced above: Mortise and tenon …" at bounding box center [754, 462] width 691 height 215
drag, startPoint x: 550, startPoint y: 486, endPoint x: 687, endPoint y: 484, distance: 137.0
click at [699, 492] on div "I have added the following extras to the gates priced above: Mortise and tenon …" at bounding box center [754, 462] width 691 height 215
click at [616, 355] on div "I have added the following extras to the gates priced above: Mortise and tenon …" at bounding box center [754, 462] width 691 height 215
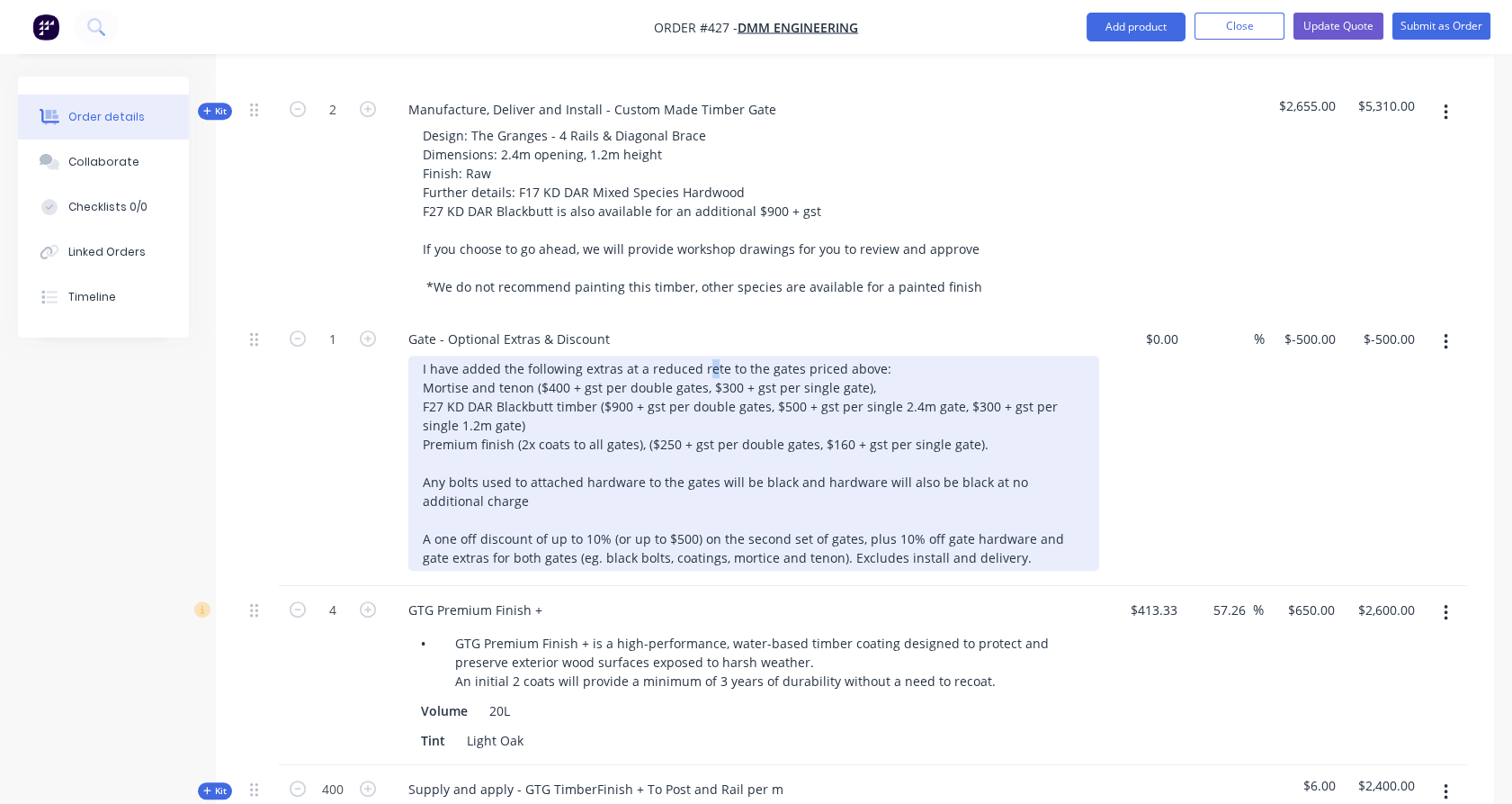
click at [703, 355] on div "I have added the following extras at a reduced rete to the gates priced above: …" at bounding box center [754, 462] width 691 height 215
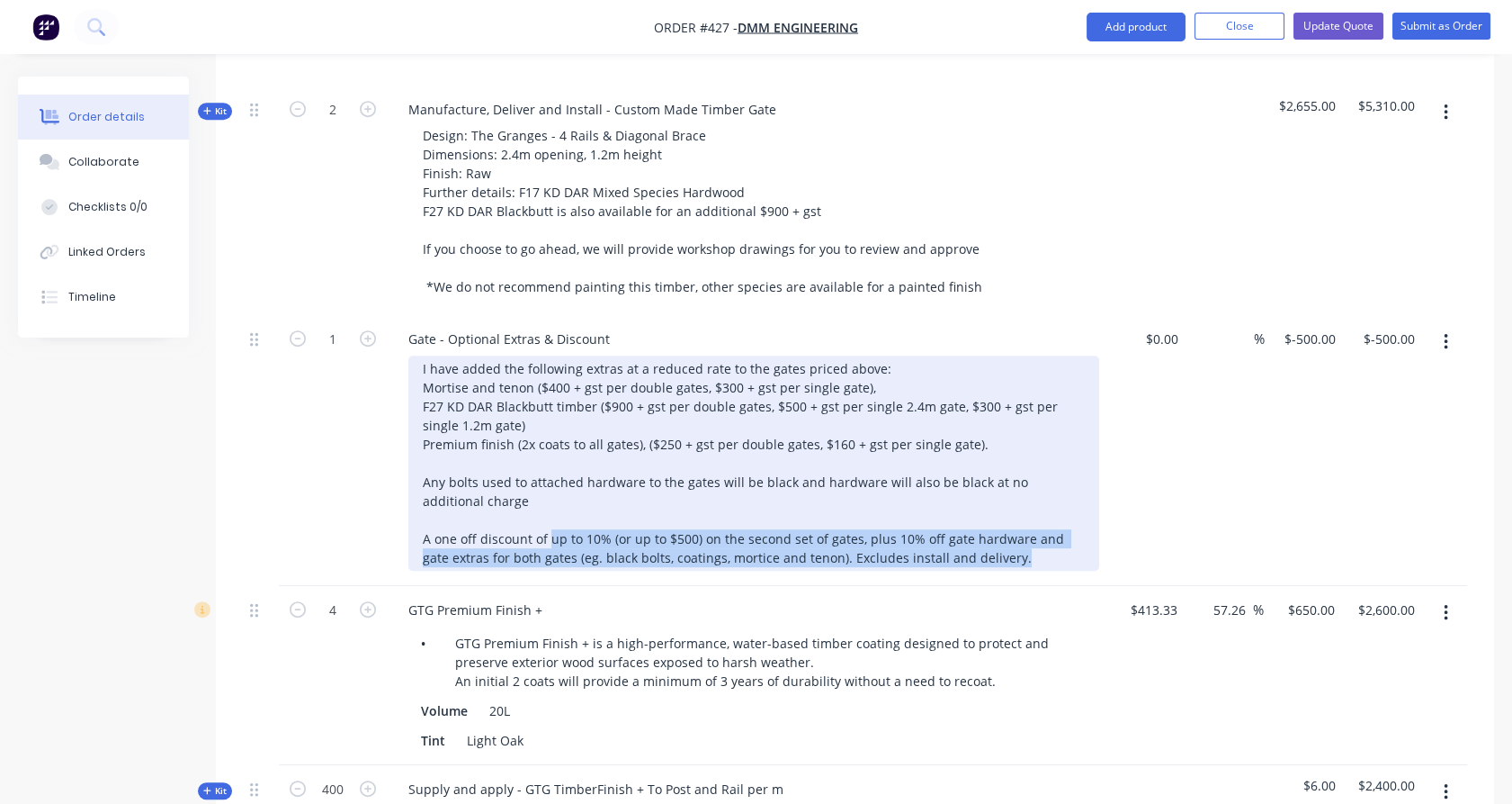
drag, startPoint x: 548, startPoint y: 485, endPoint x: 1018, endPoint y: 510, distance: 470.7
click at [1018, 510] on div "I have added the following extras at a reduced rate to the gates priced above: …" at bounding box center [754, 462] width 691 height 215
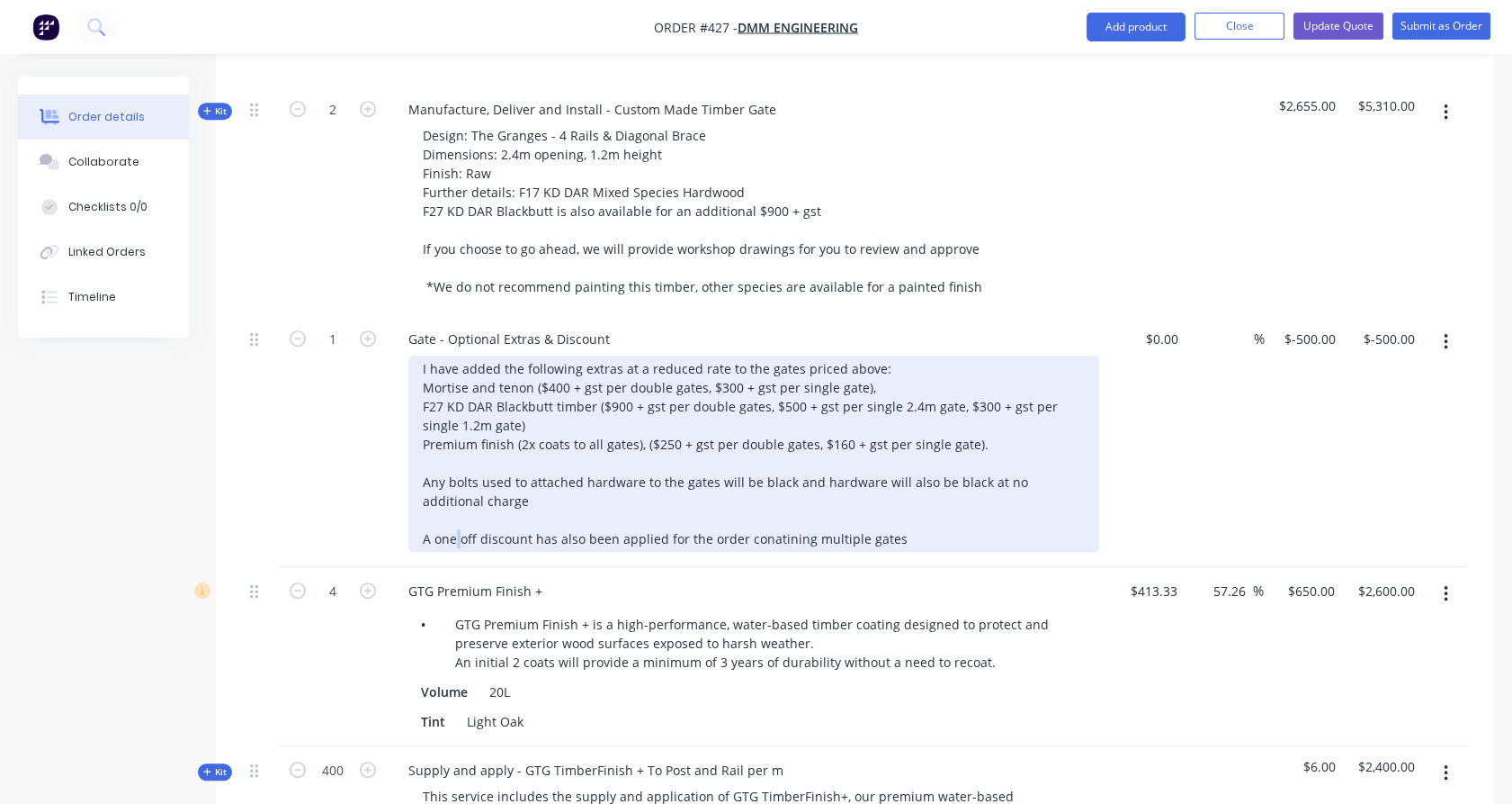
click at [460, 481] on div "I have added the following extras at a reduced rate to the gates priced above: …" at bounding box center [754, 453] width 691 height 197
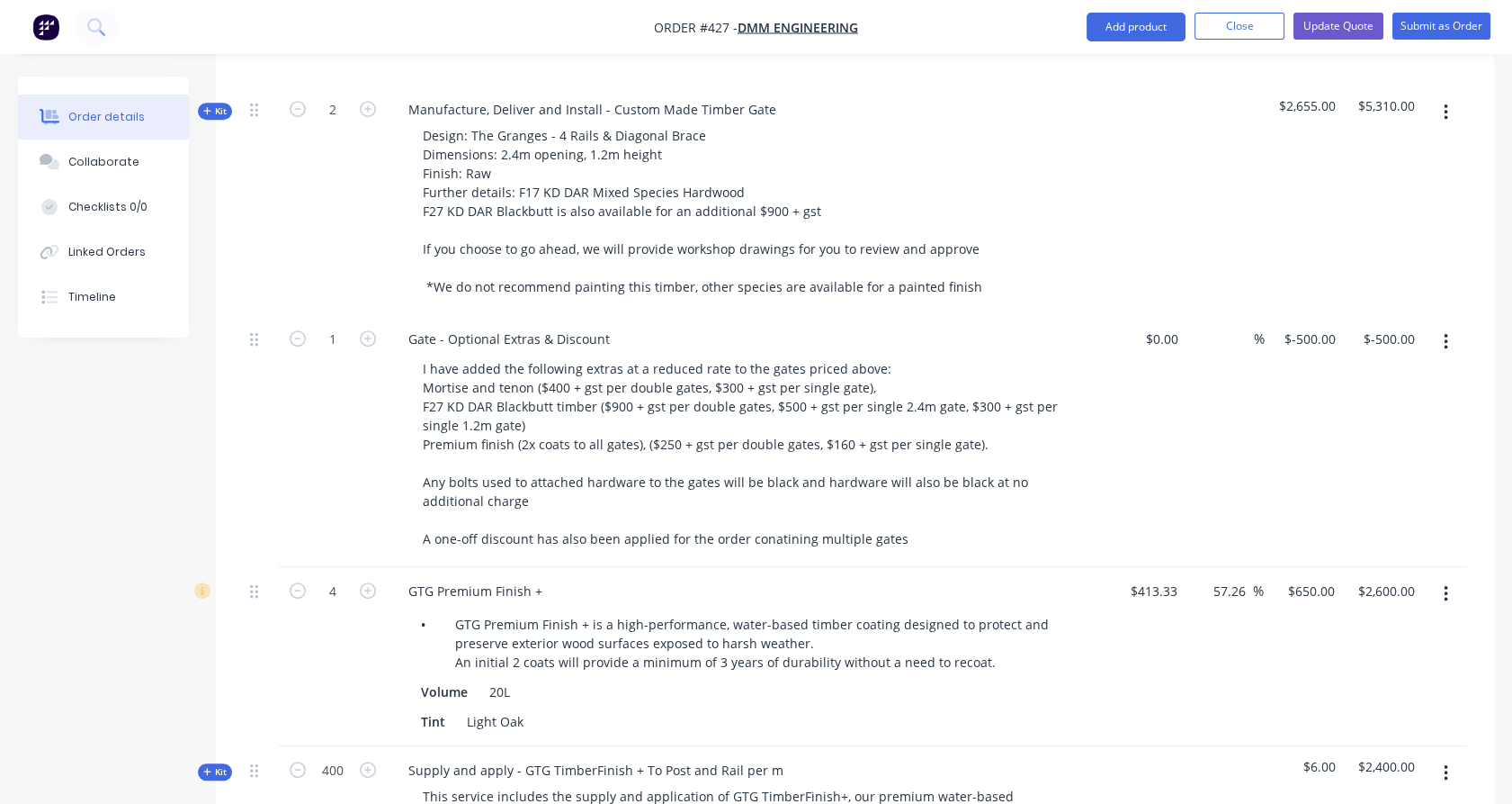
click at [334, 435] on div "1" at bounding box center [332, 440] width 108 height 252
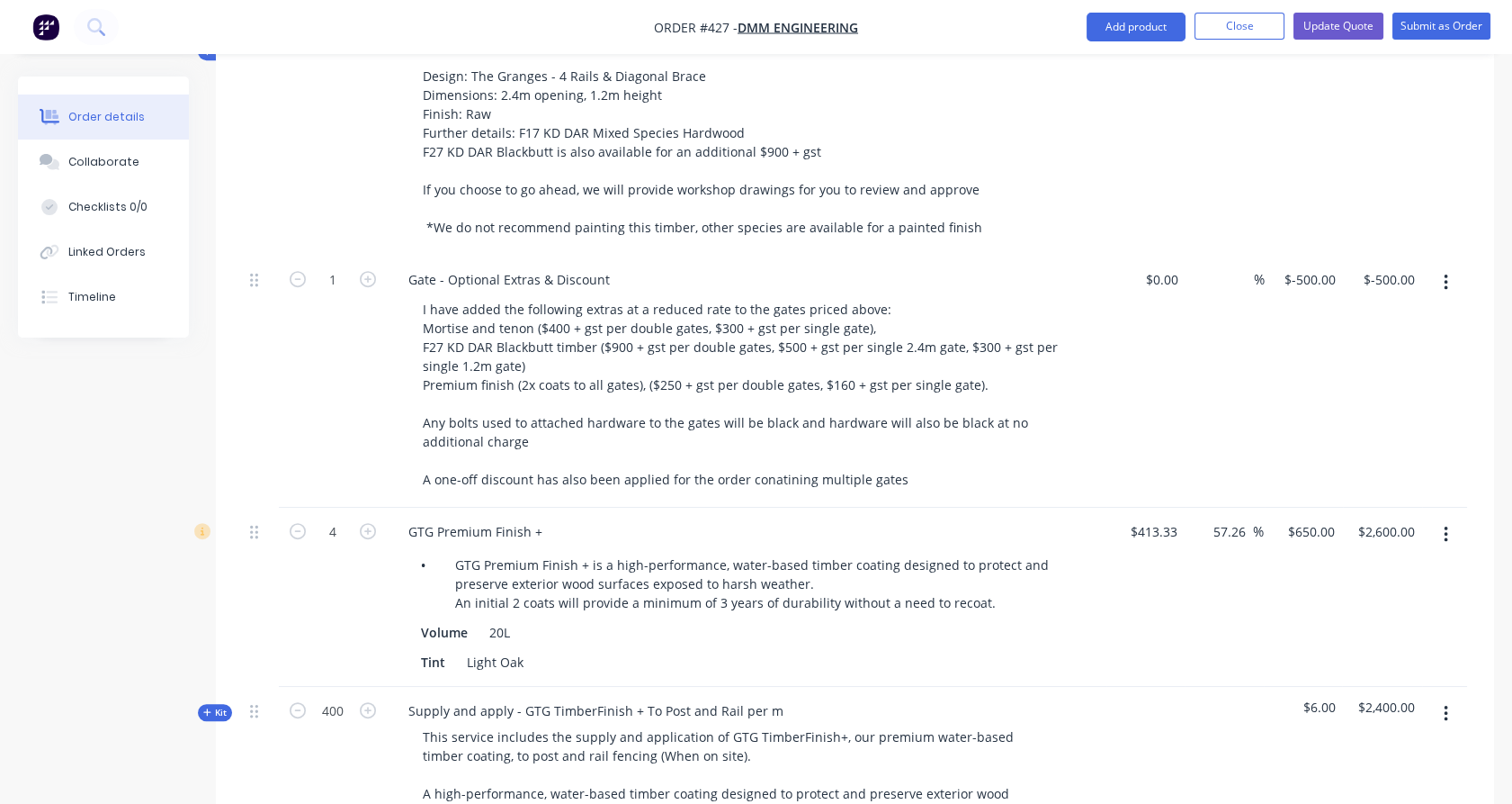
scroll to position [1976, 0]
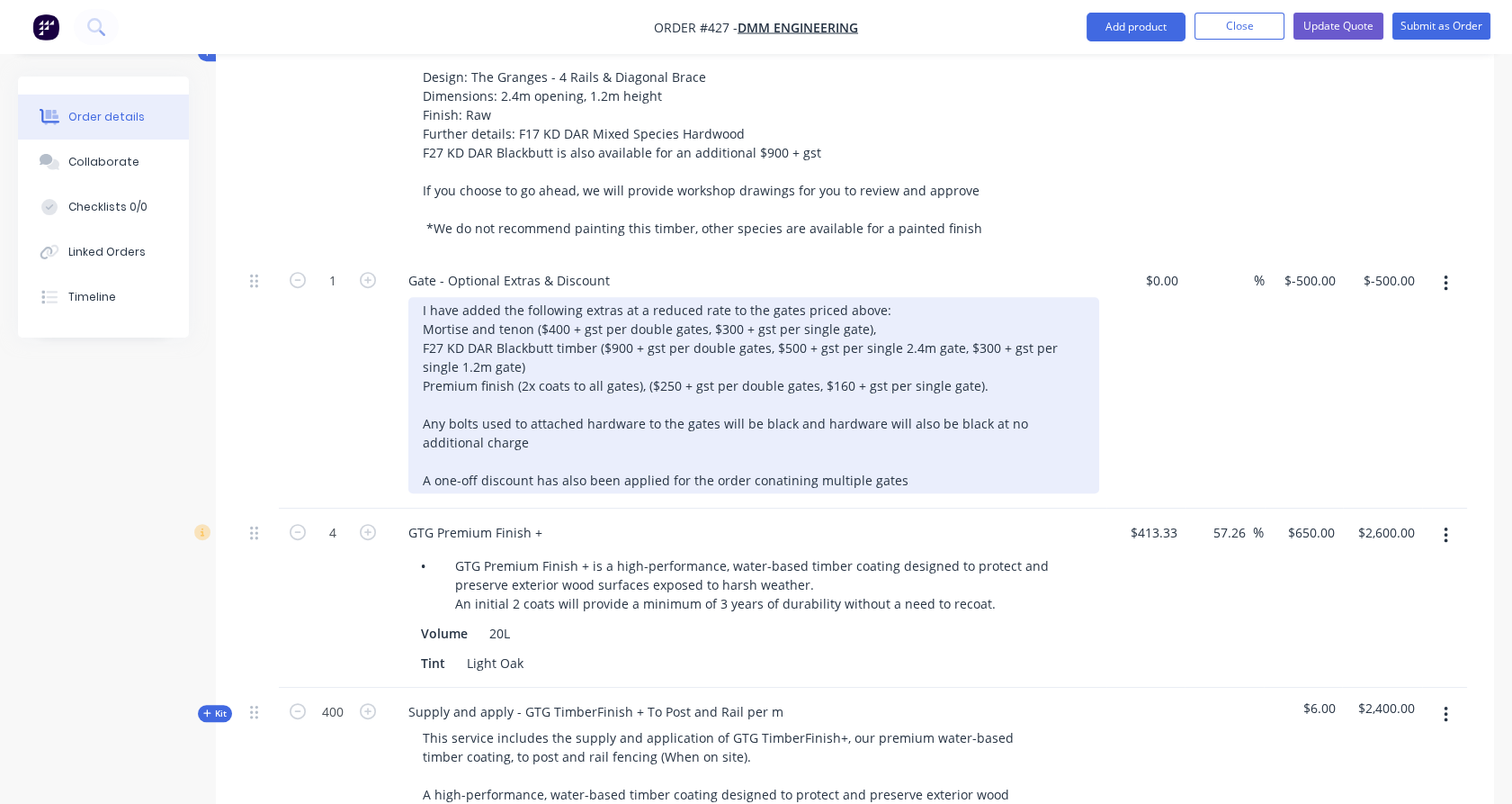
click at [530, 422] on div "I have added the following extras at a reduced rate to the gates priced above: …" at bounding box center [754, 395] width 691 height 197
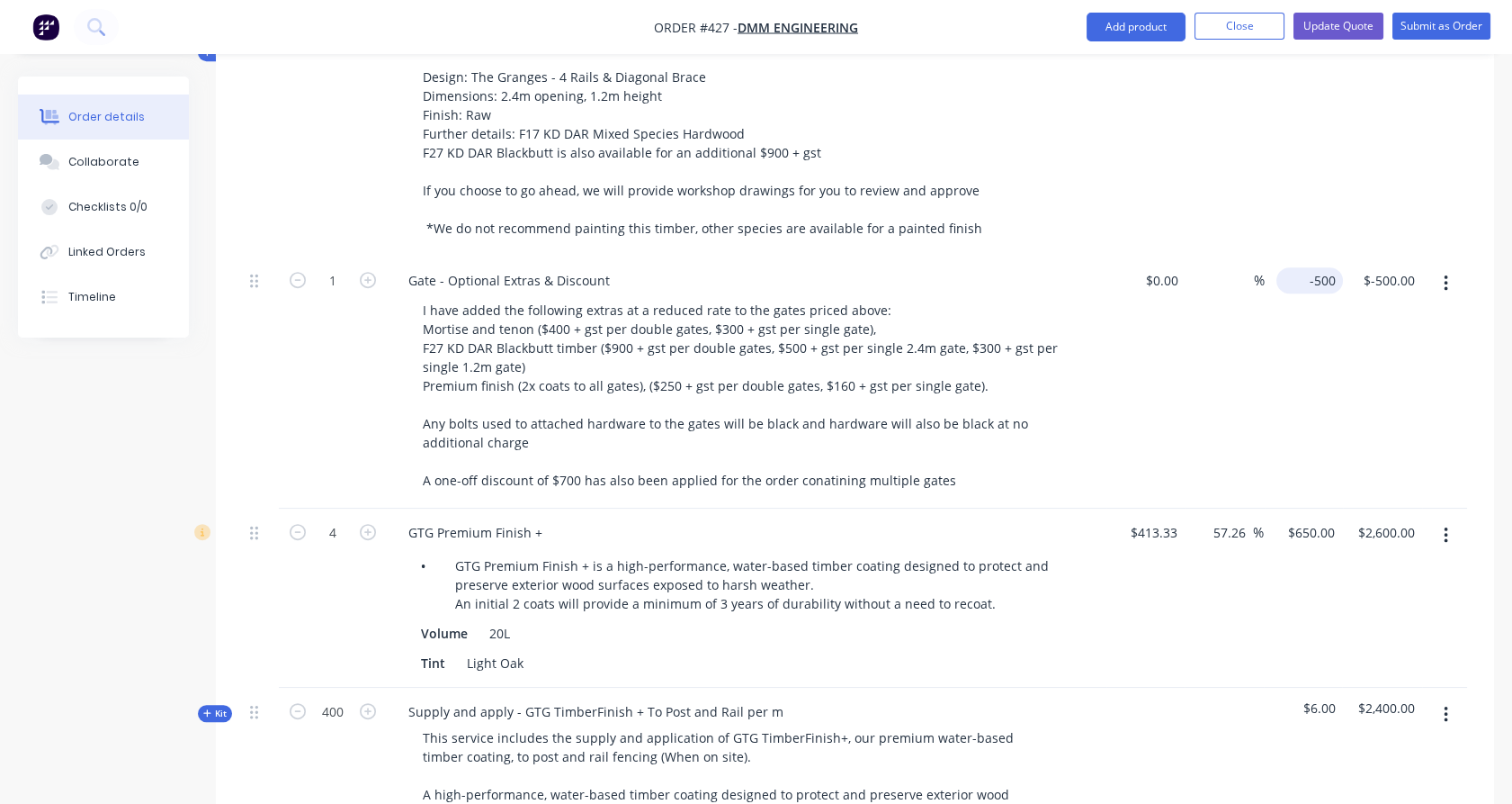
click at [1294, 257] on div "-500 $-500.00" at bounding box center [1304, 382] width 79 height 252
type input "$-700.00"
click at [1339, 315] on div "$-700.00 $-700.00" at bounding box center [1304, 382] width 79 height 252
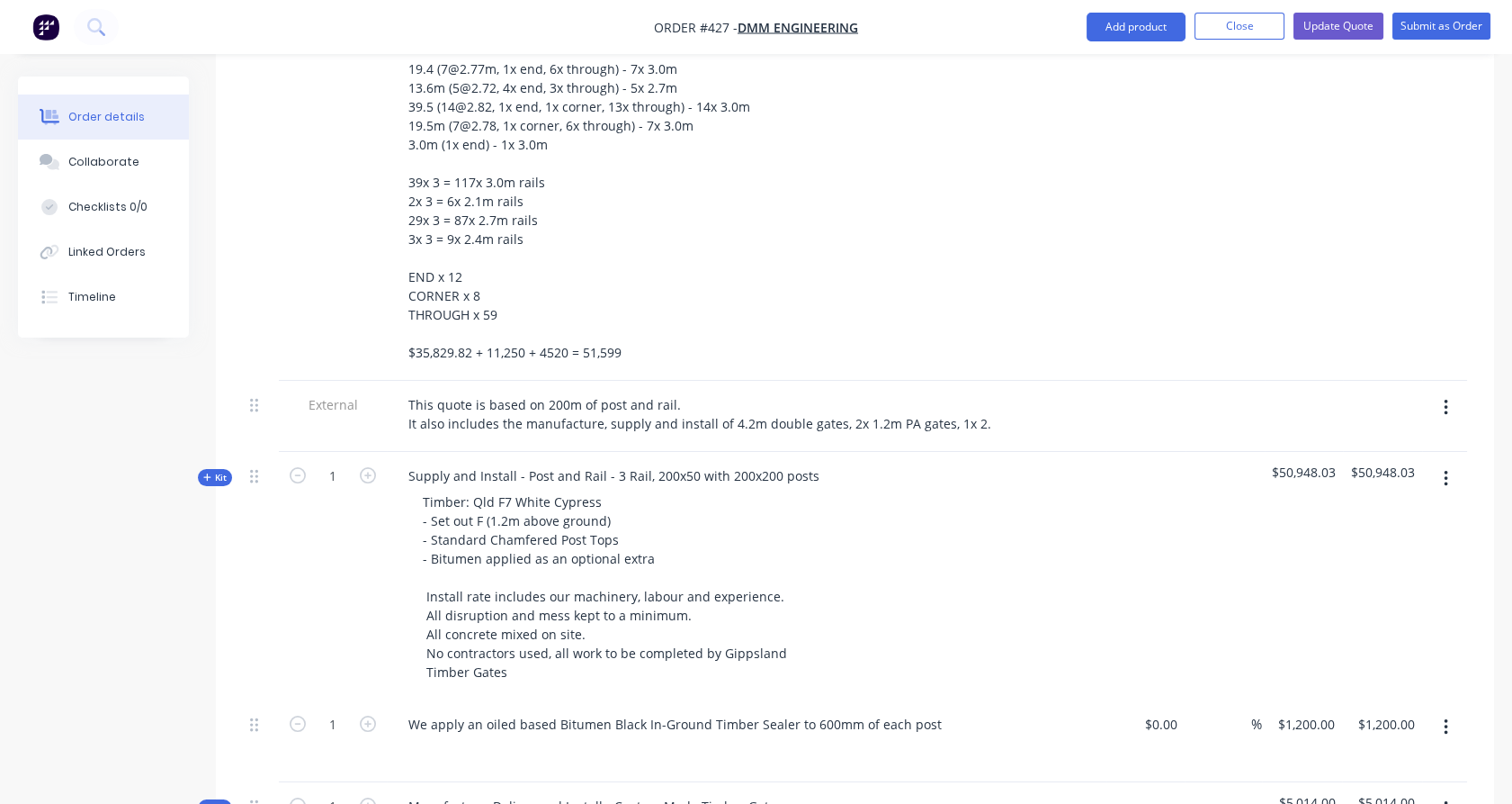
scroll to position [756, 0]
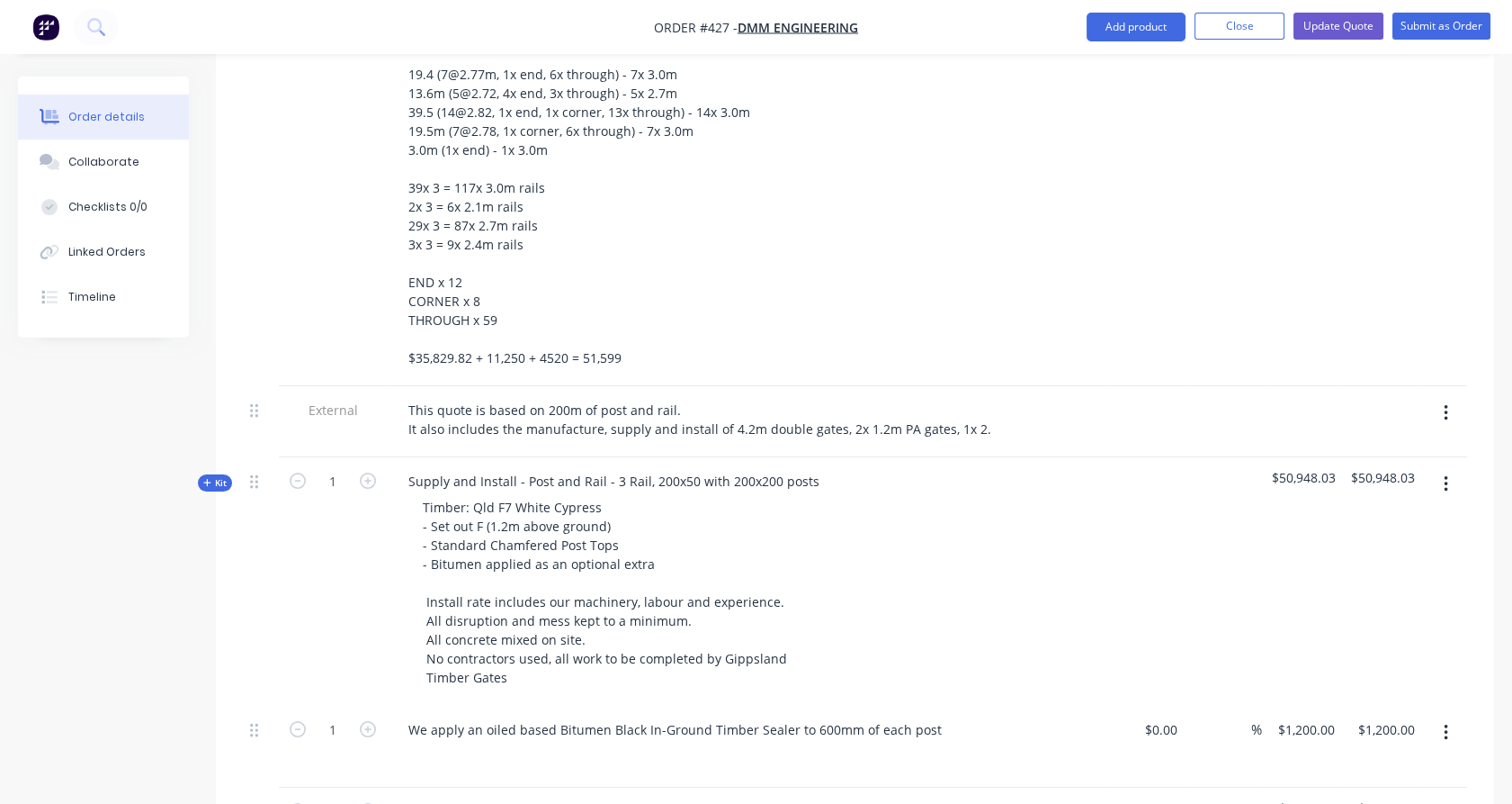
click at [220, 476] on span "Kit" at bounding box center [214, 483] width 23 height 14
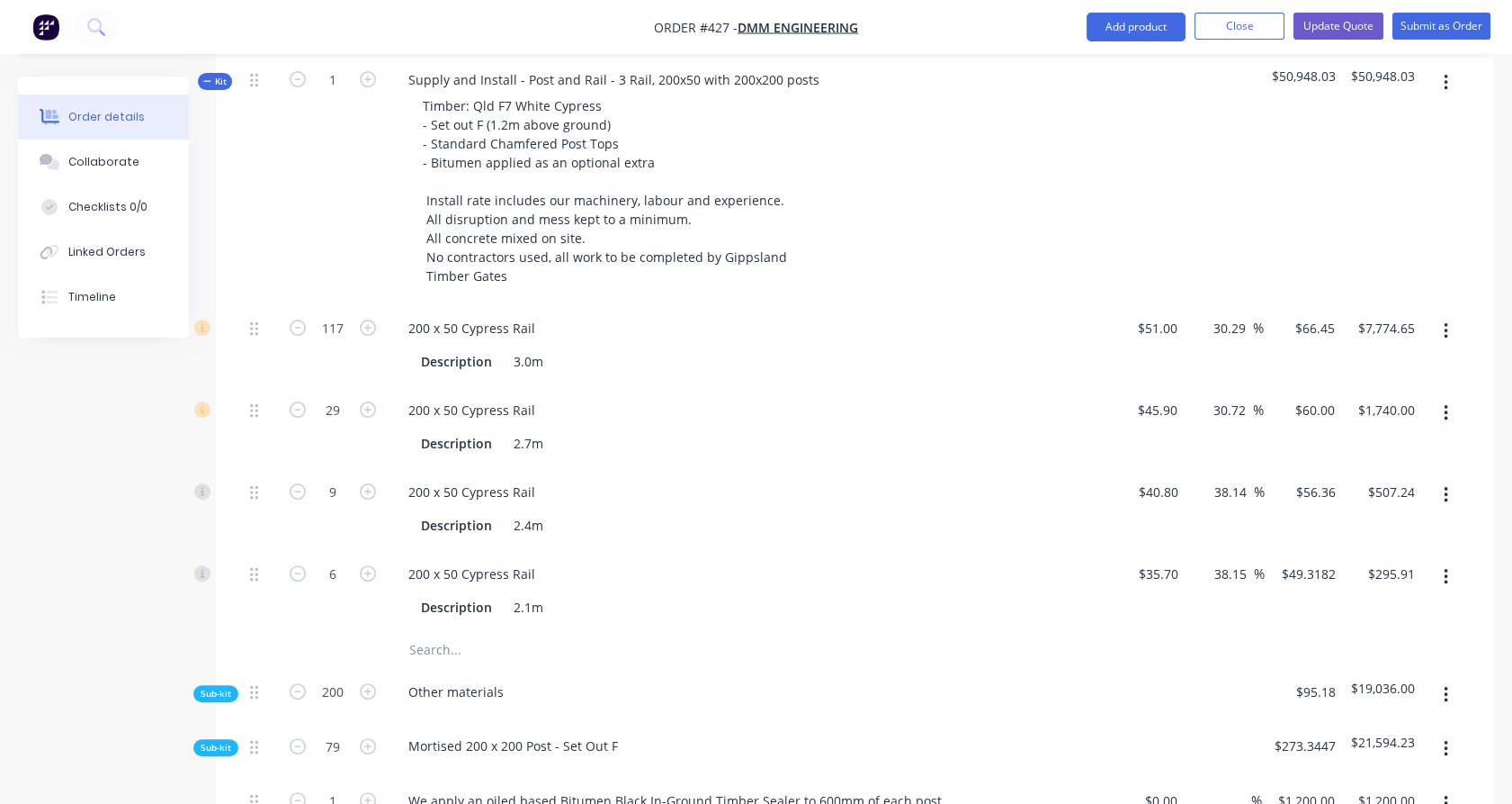
scroll to position [1157, 0]
click at [434, 633] on input "text" at bounding box center [589, 651] width 360 height 36
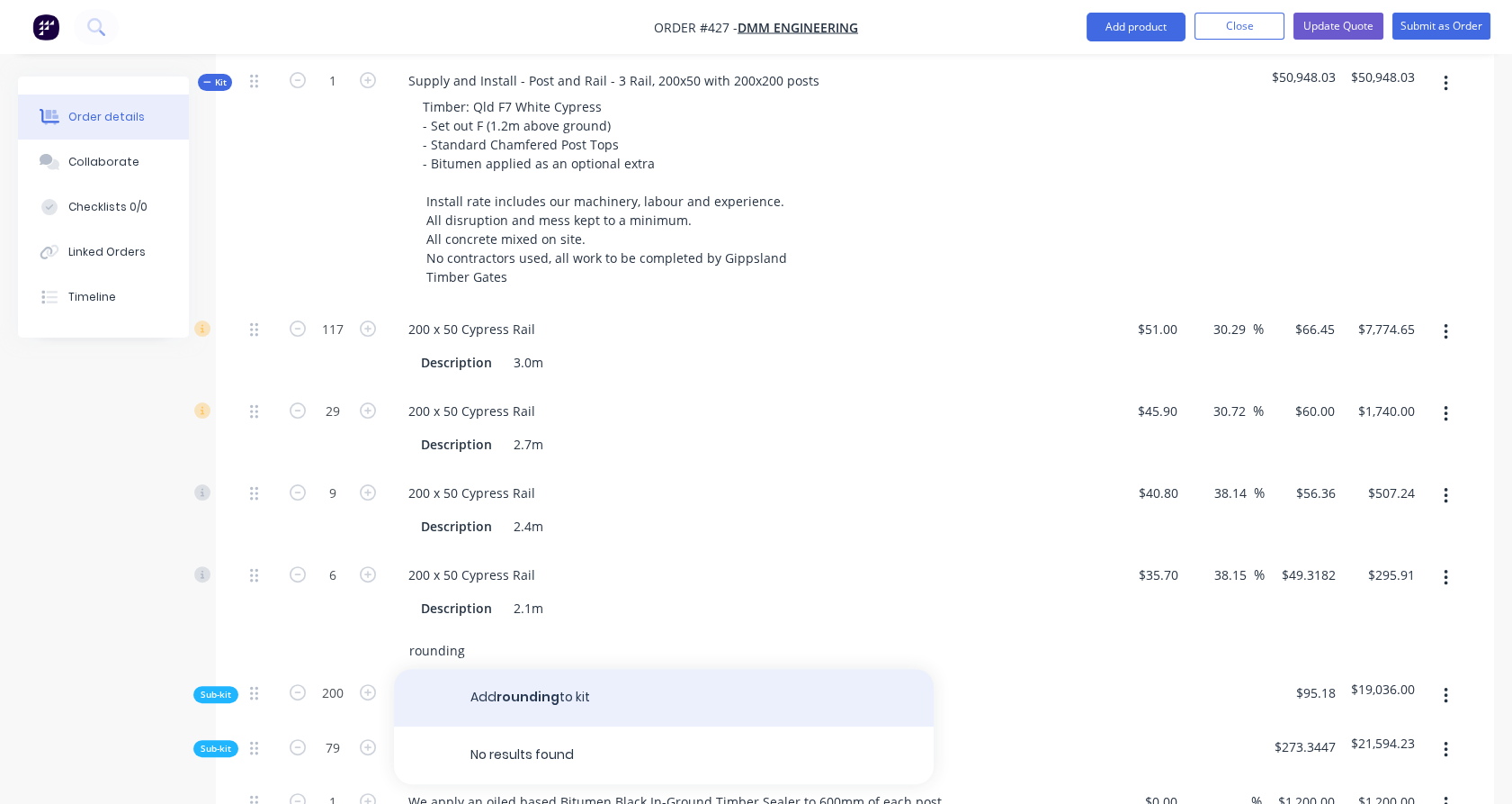
type input "rounding"
click at [593, 669] on button "Add rounding to kit" at bounding box center [663, 698] width 540 height 57
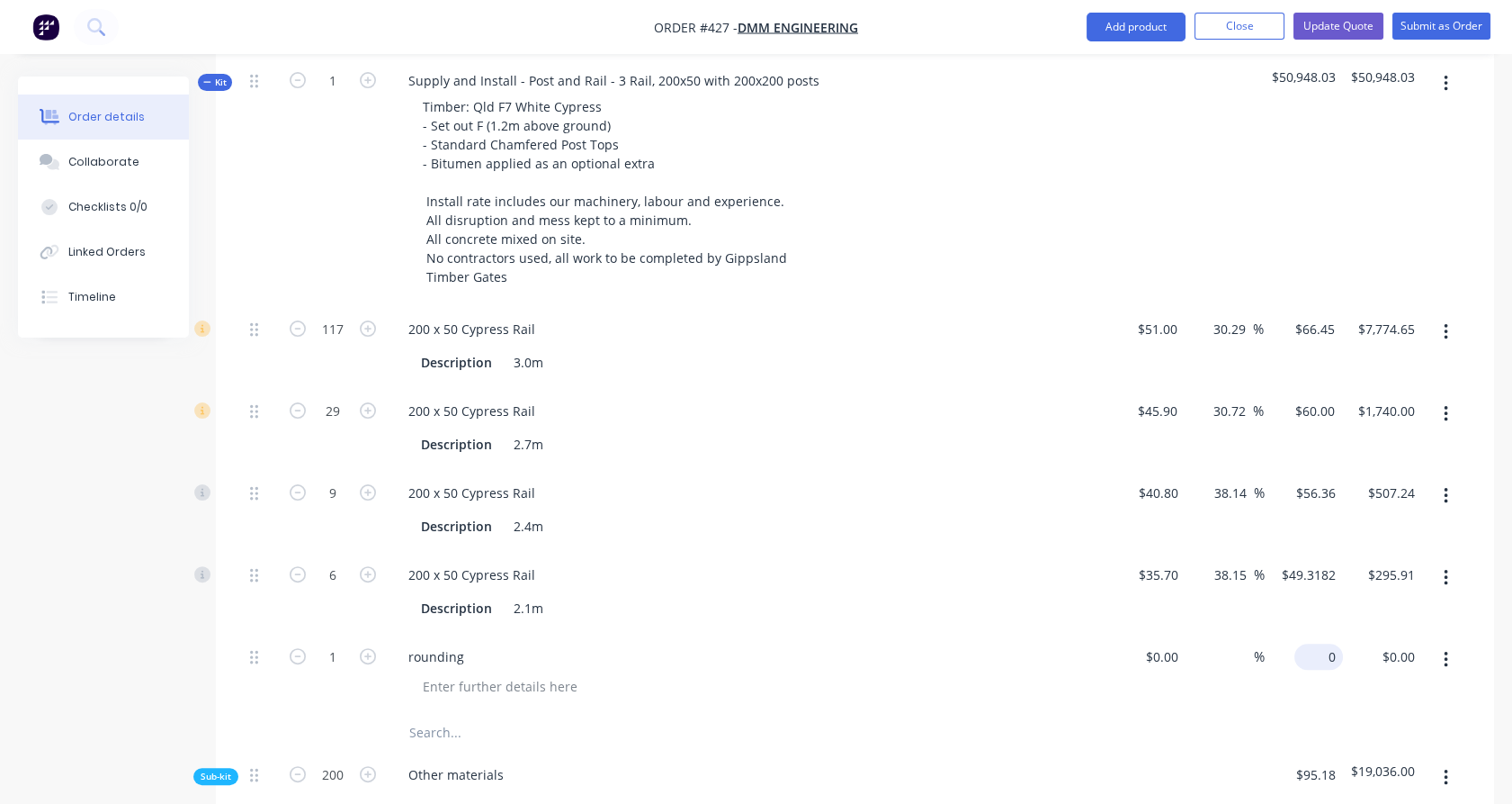
click at [1319, 643] on div "0 $0.00" at bounding box center [1318, 656] width 49 height 26
type input "$-3.39"
click at [1462, 569] on div at bounding box center [1445, 592] width 45 height 82
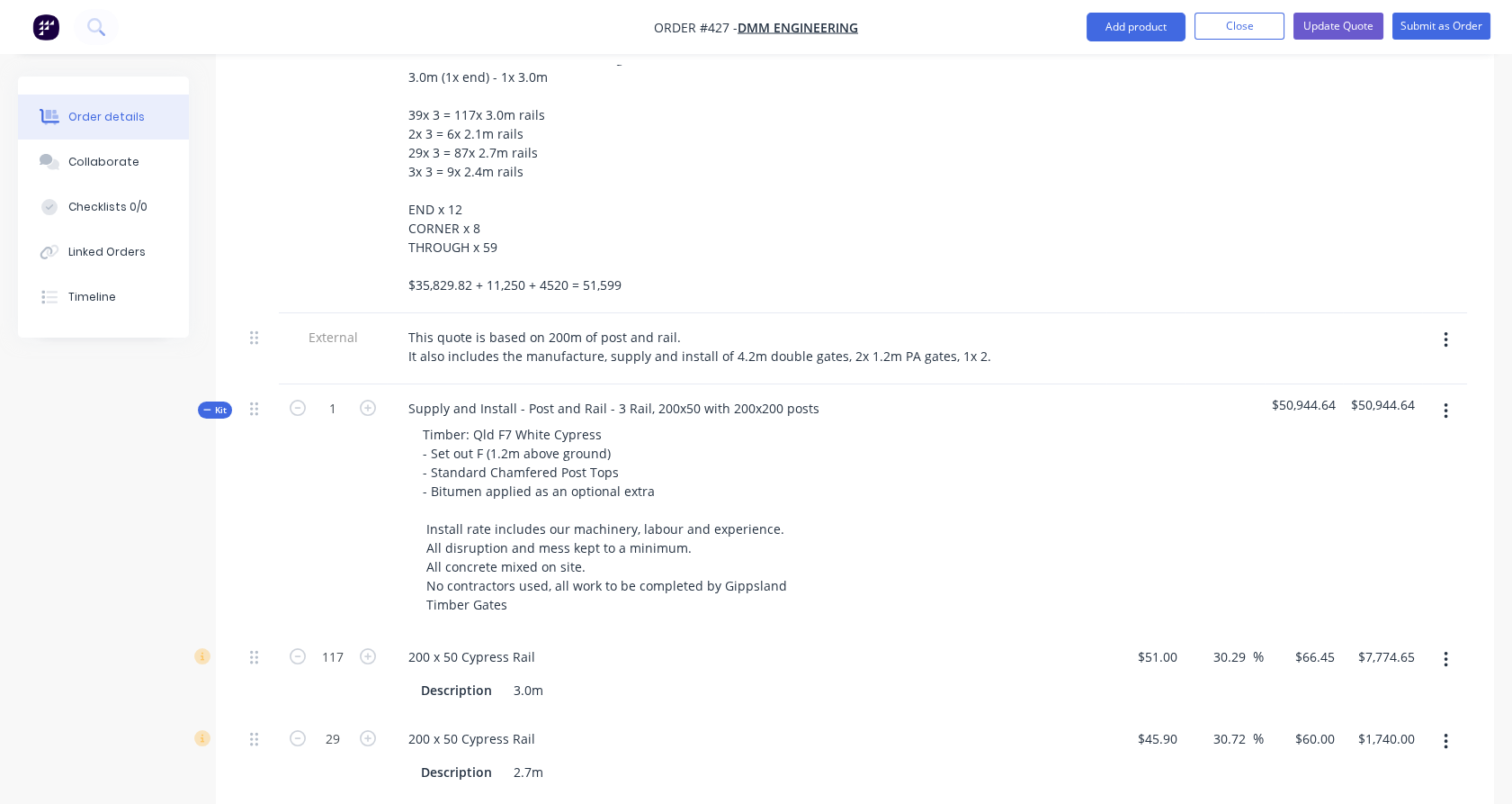
scroll to position [834, 0]
click at [203, 401] on icon at bounding box center [207, 405] width 8 height 9
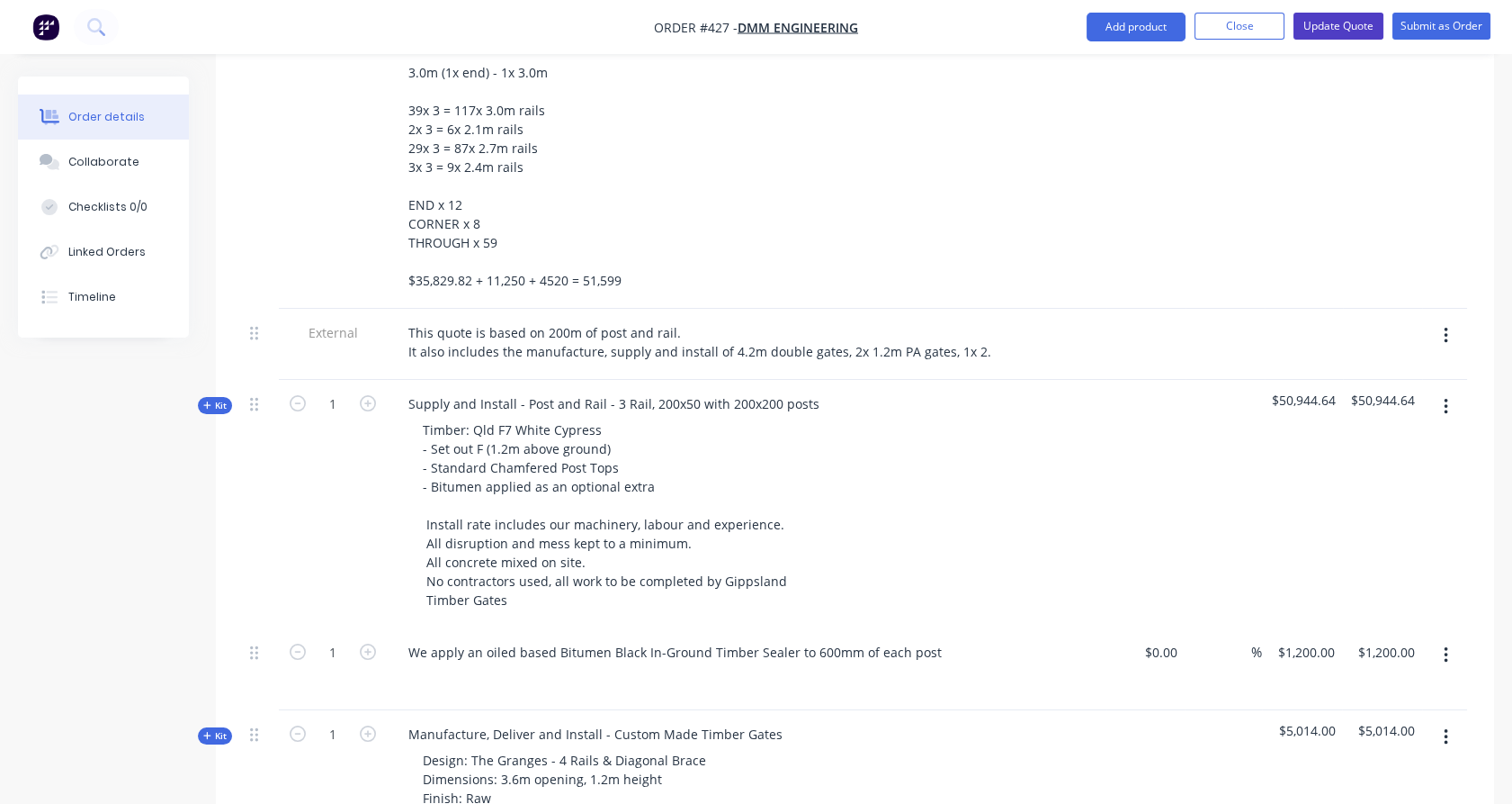
click at [1351, 28] on button "Update Quote" at bounding box center [1339, 26] width 90 height 27
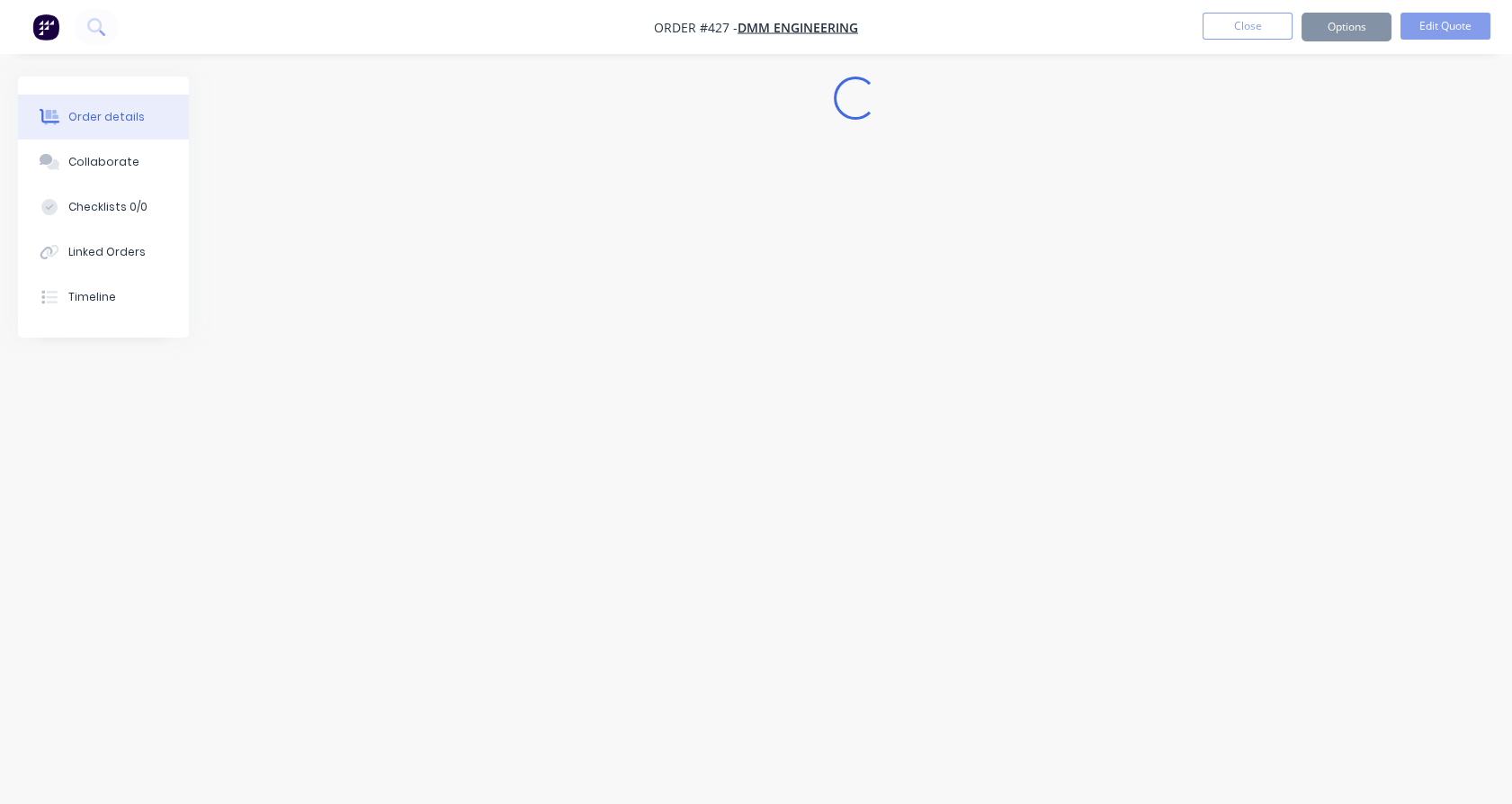
scroll to position [0, 0]
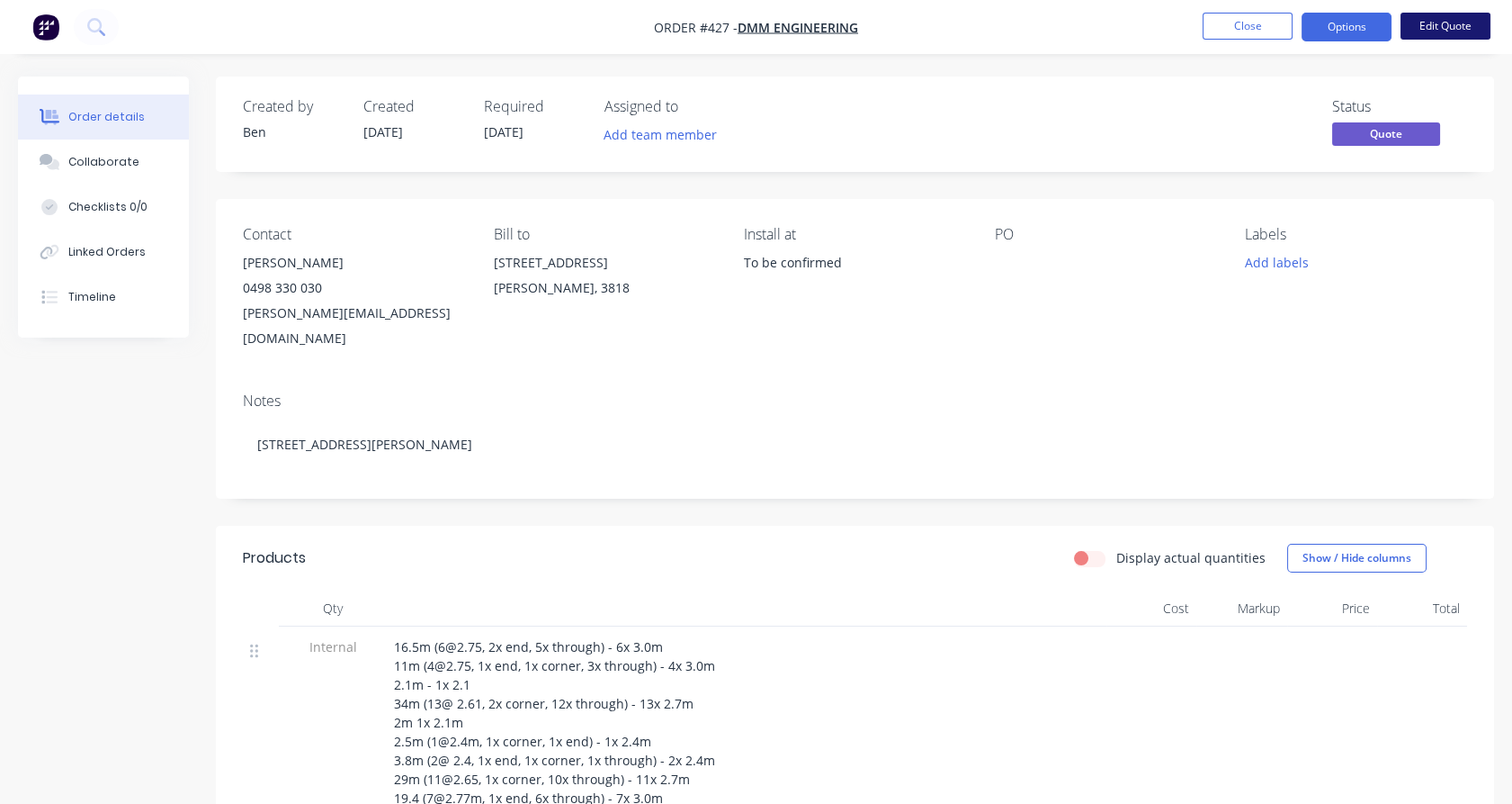
click at [1487, 15] on button "Edit Quote" at bounding box center [1446, 26] width 90 height 27
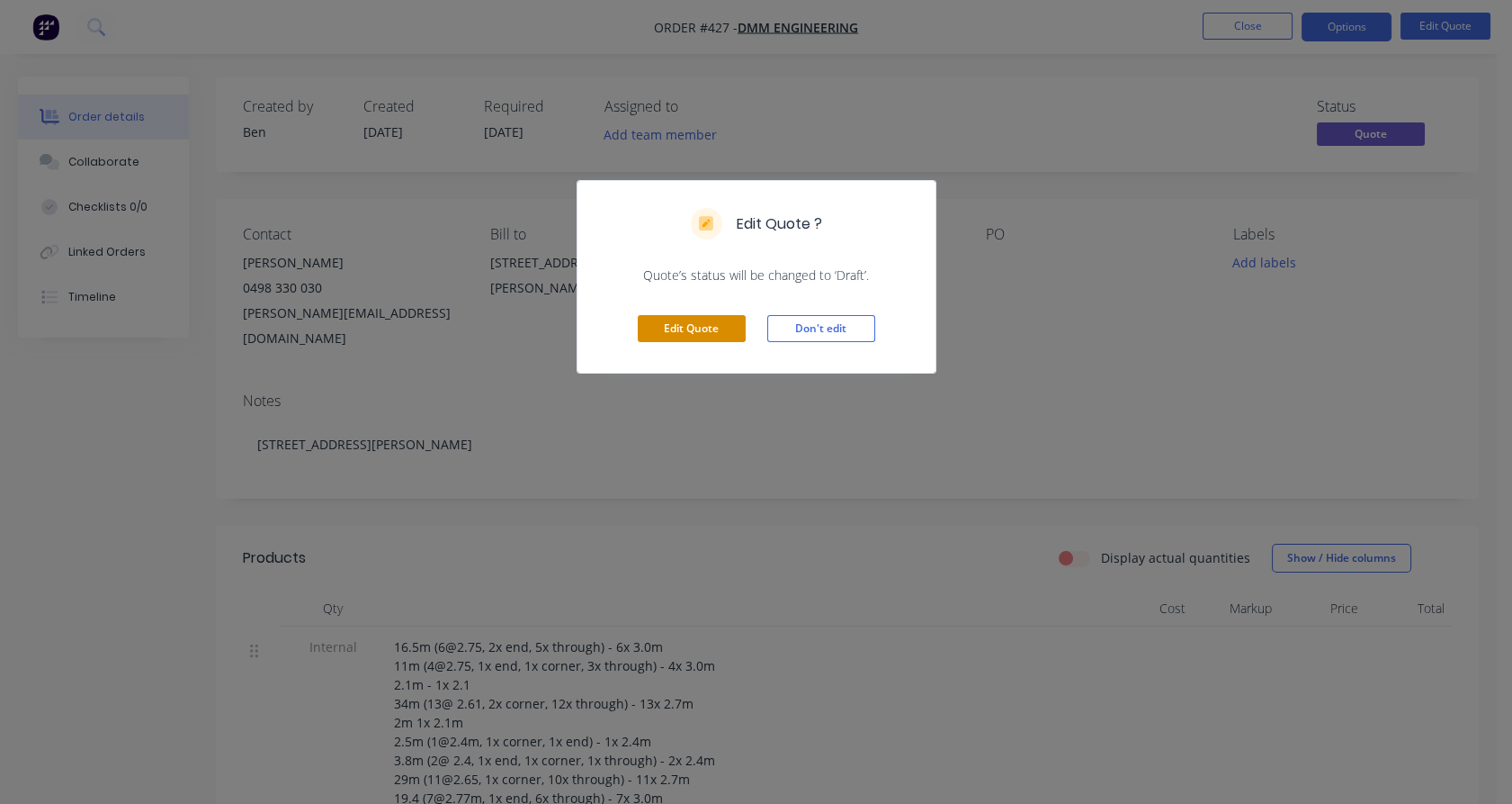
click at [697, 331] on button "Edit Quote" at bounding box center [691, 328] width 108 height 27
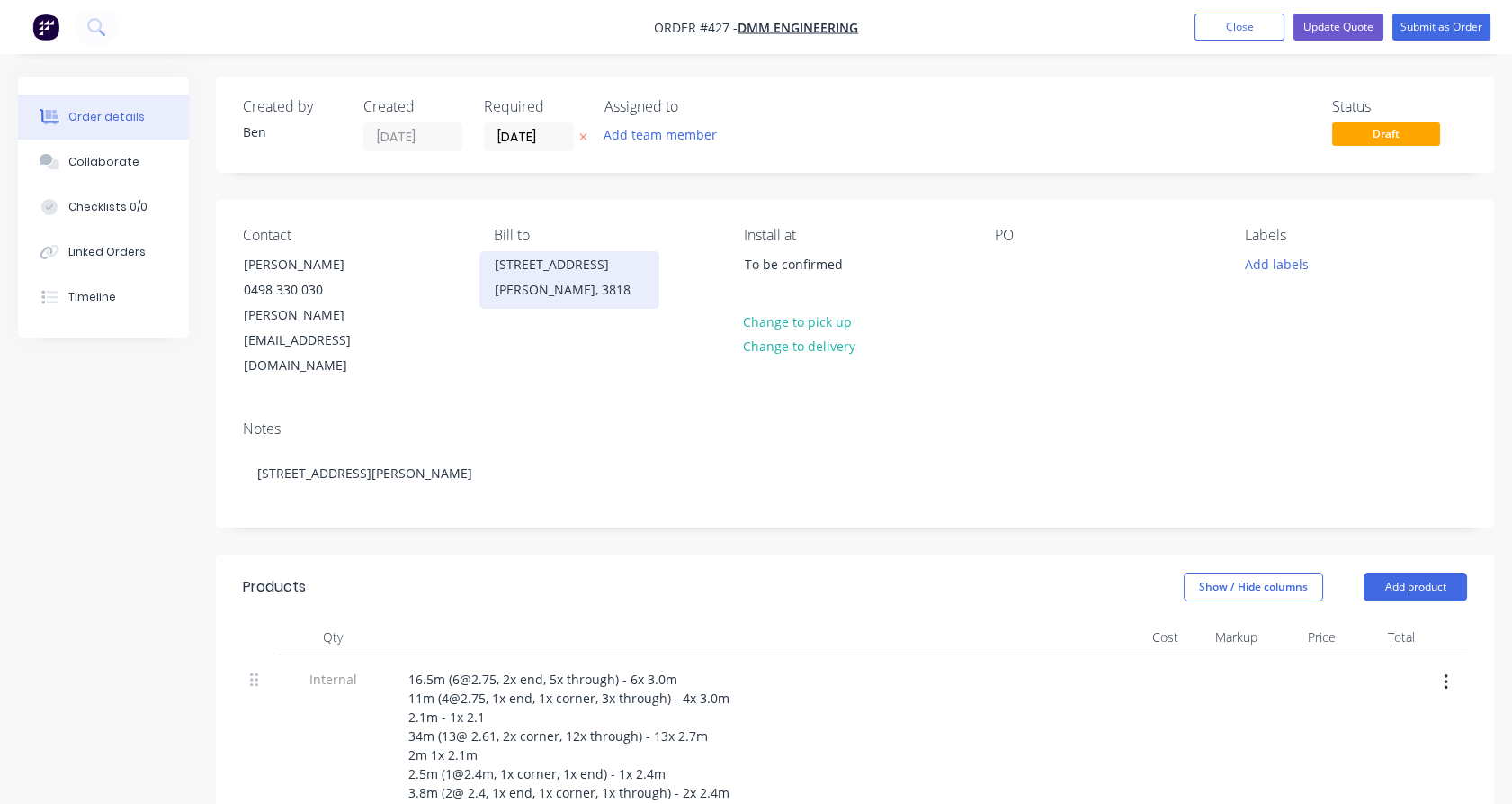
copy div "[STREET_ADDRESS][PERSON_NAME]"
drag, startPoint x: 633, startPoint y: 294, endPoint x: 494, endPoint y: 261, distance: 142.9
click at [494, 261] on div "[STREET_ADDRESS][PERSON_NAME]" at bounding box center [569, 280] width 180 height 57
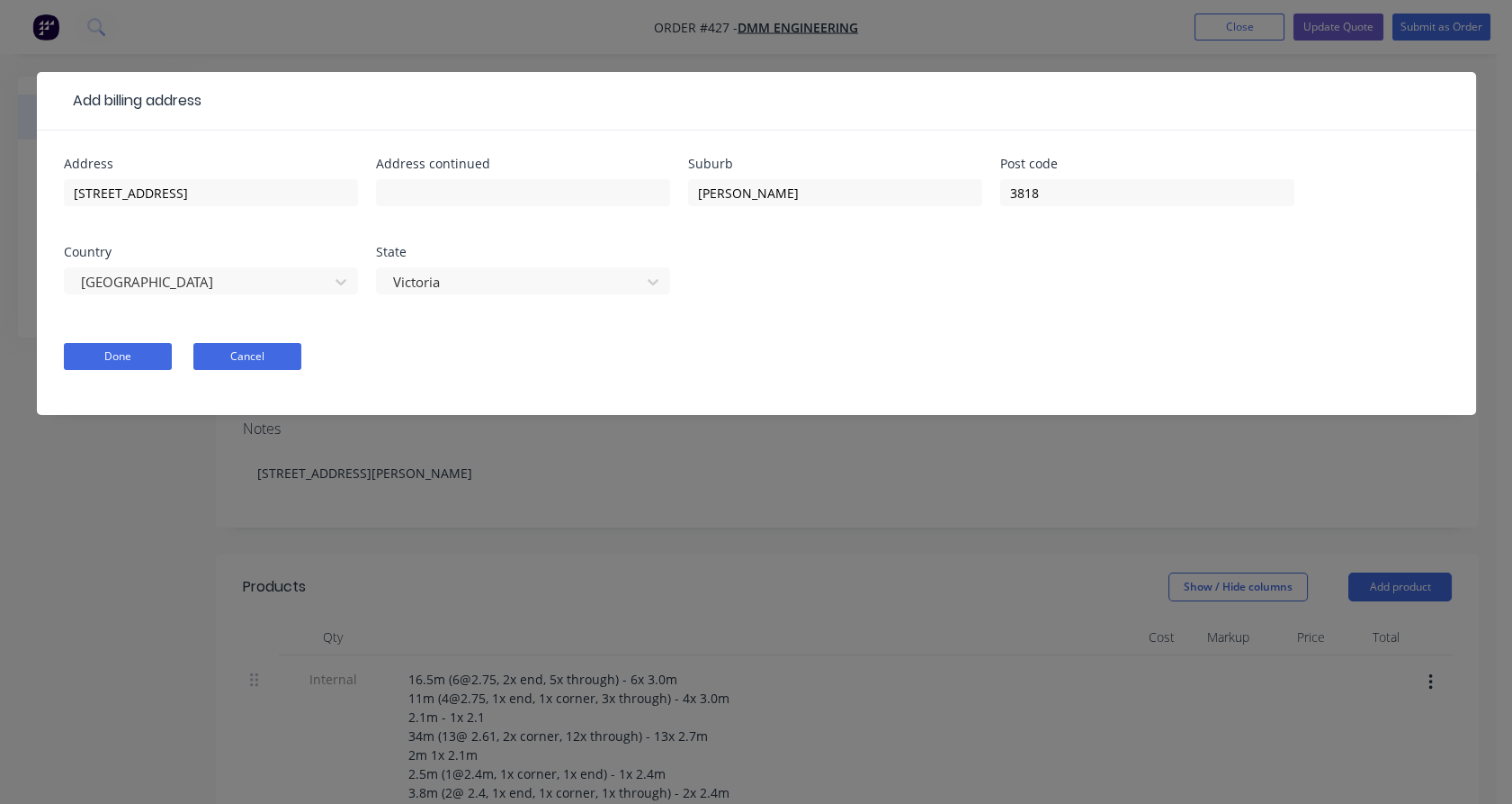
click at [277, 359] on button "Cancel" at bounding box center [247, 356] width 108 height 27
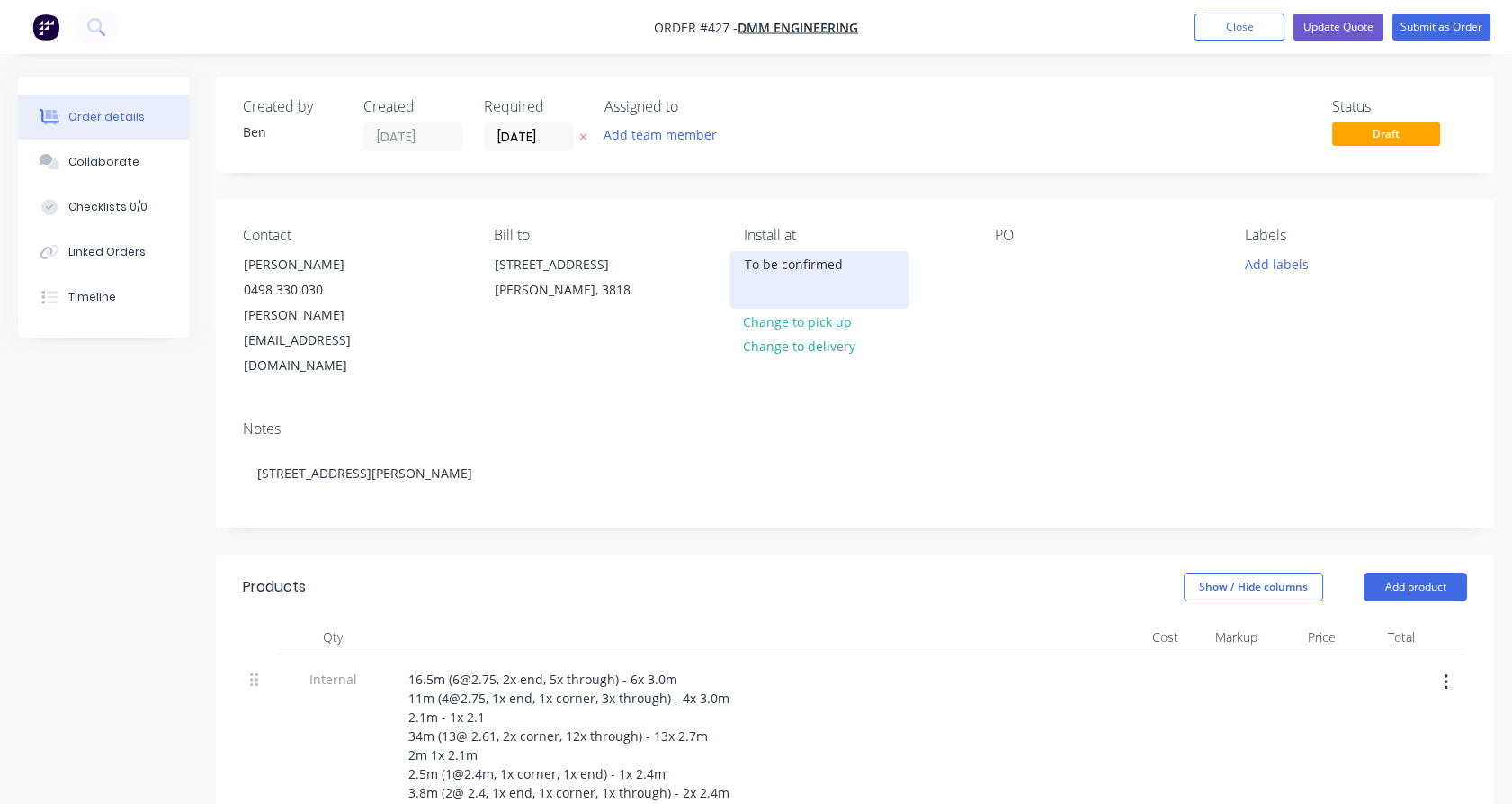
click at [761, 251] on div "To be confirmed" at bounding box center [819, 280] width 180 height 57
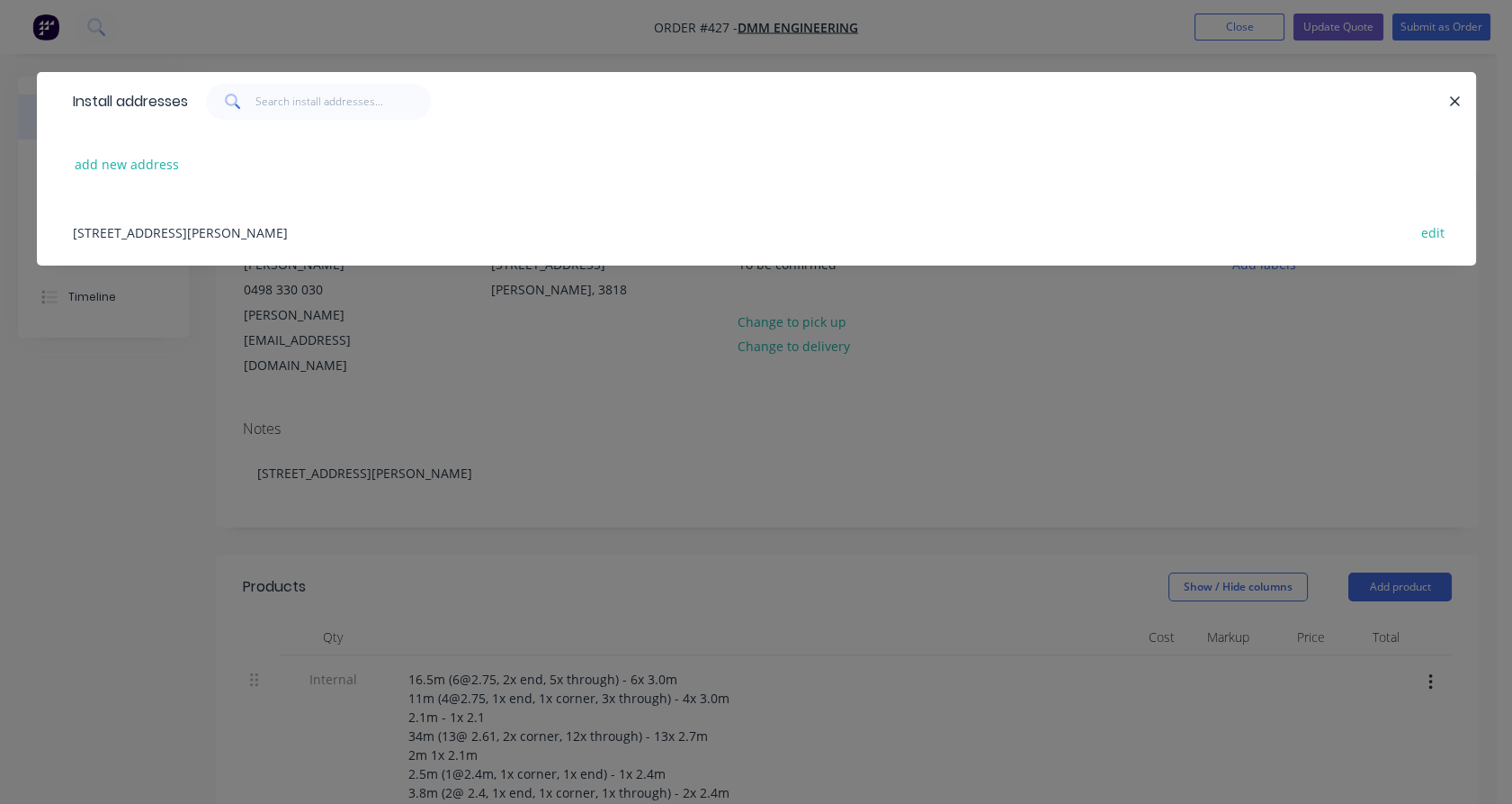
click at [223, 236] on div "[STREET_ADDRESS][PERSON_NAME] edit" at bounding box center [756, 232] width 1386 height 67
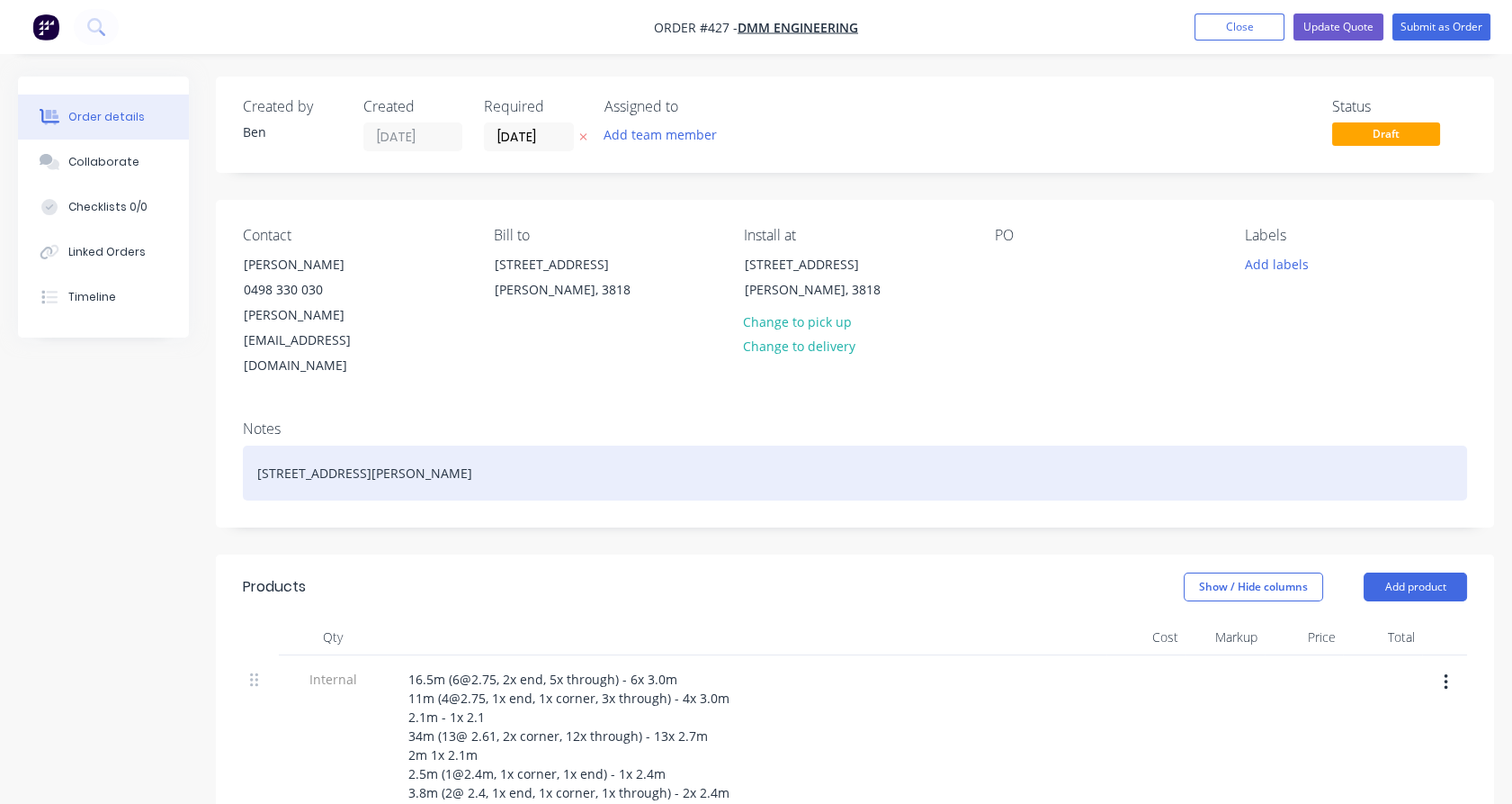
copy div "[STREET_ADDRESS][PERSON_NAME]"
drag, startPoint x: 465, startPoint y: 423, endPoint x: 174, endPoint y: 421, distance: 291.0
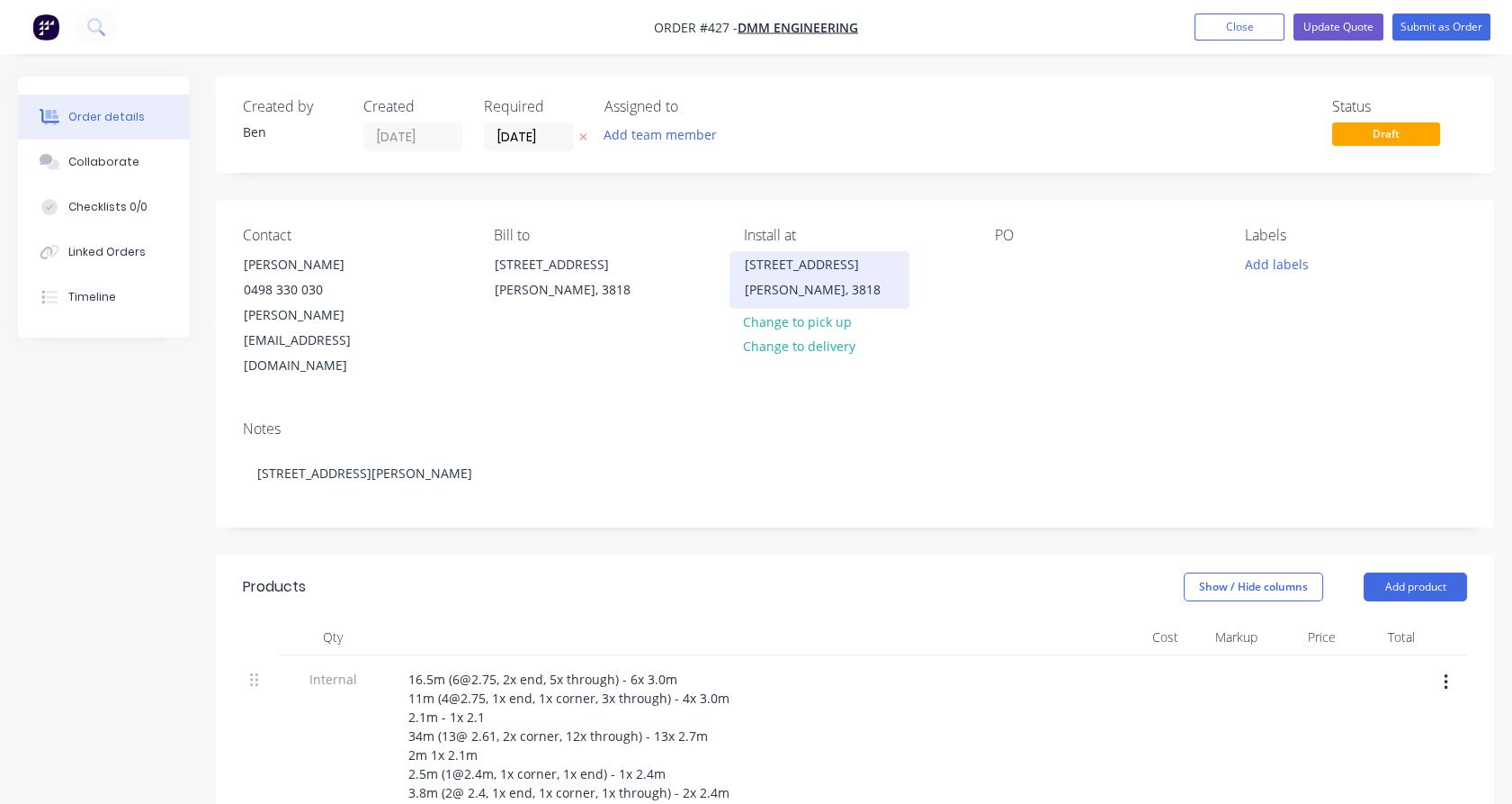
click at [827, 277] on div "[PERSON_NAME], 3818" at bounding box center [819, 289] width 149 height 25
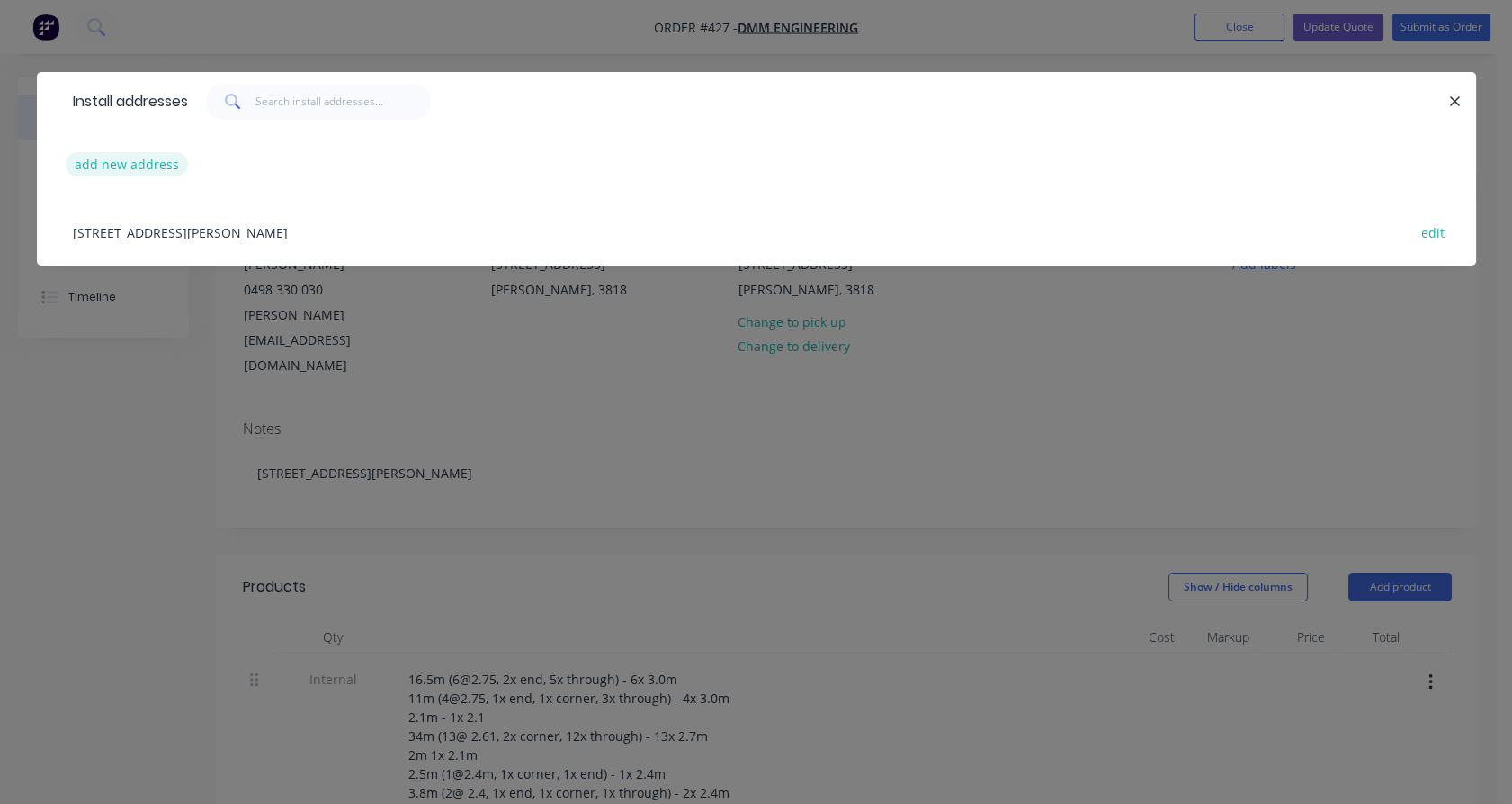
click at [141, 169] on button "add new address" at bounding box center [127, 164] width 124 height 24
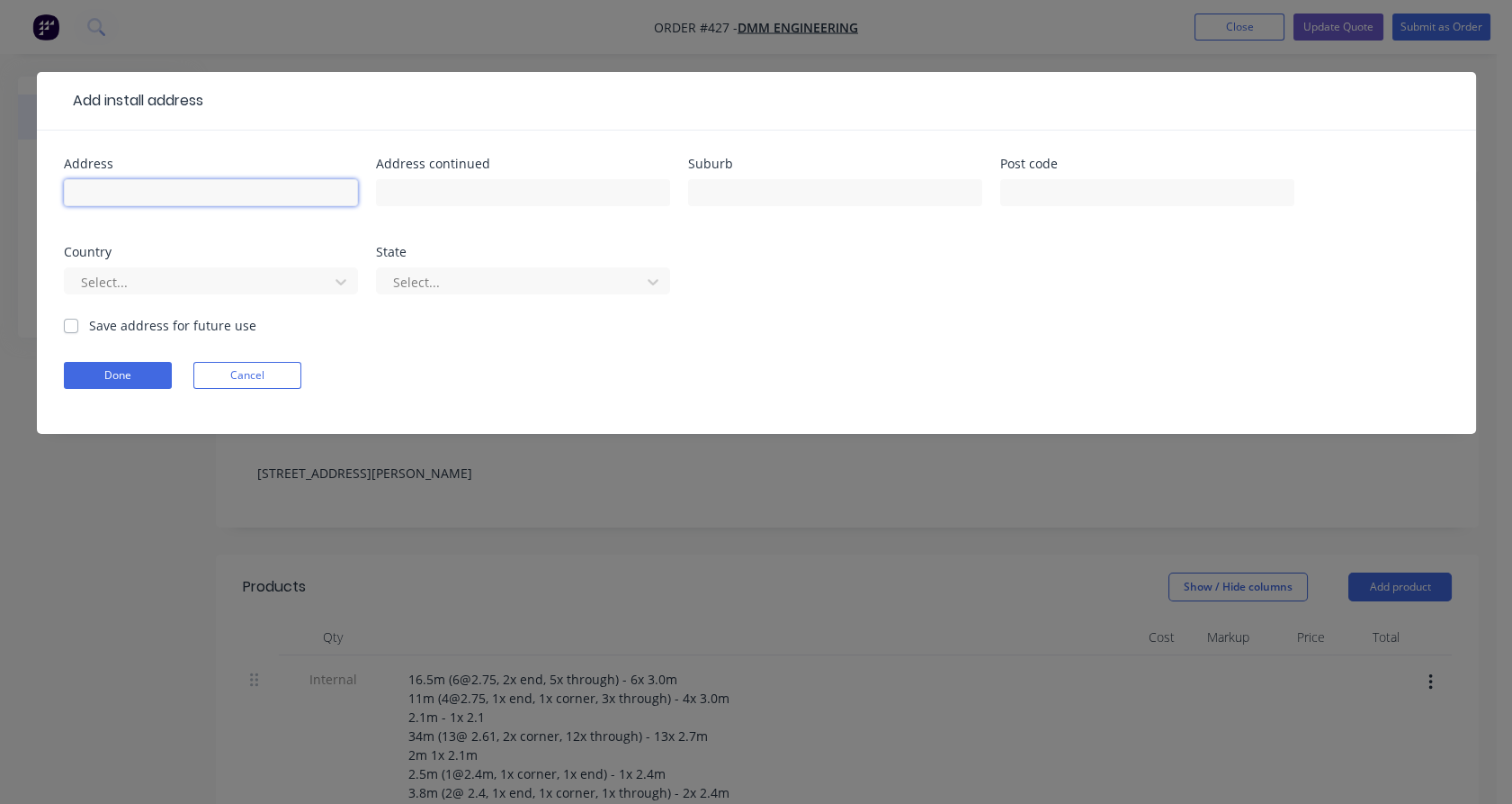
click at [141, 190] on input "text" at bounding box center [210, 192] width 294 height 27
paste input "[STREET_ADDRESS][PERSON_NAME]"
drag, startPoint x: 99, startPoint y: 193, endPoint x: 185, endPoint y: 191, distance: 86.0
click at [185, 191] on input "[STREET_ADDRESS][PERSON_NAME]" at bounding box center [210, 192] width 294 height 27
click at [208, 193] on input "[STREET_ADDRESS][PERSON_NAME]" at bounding box center [210, 192] width 294 height 27
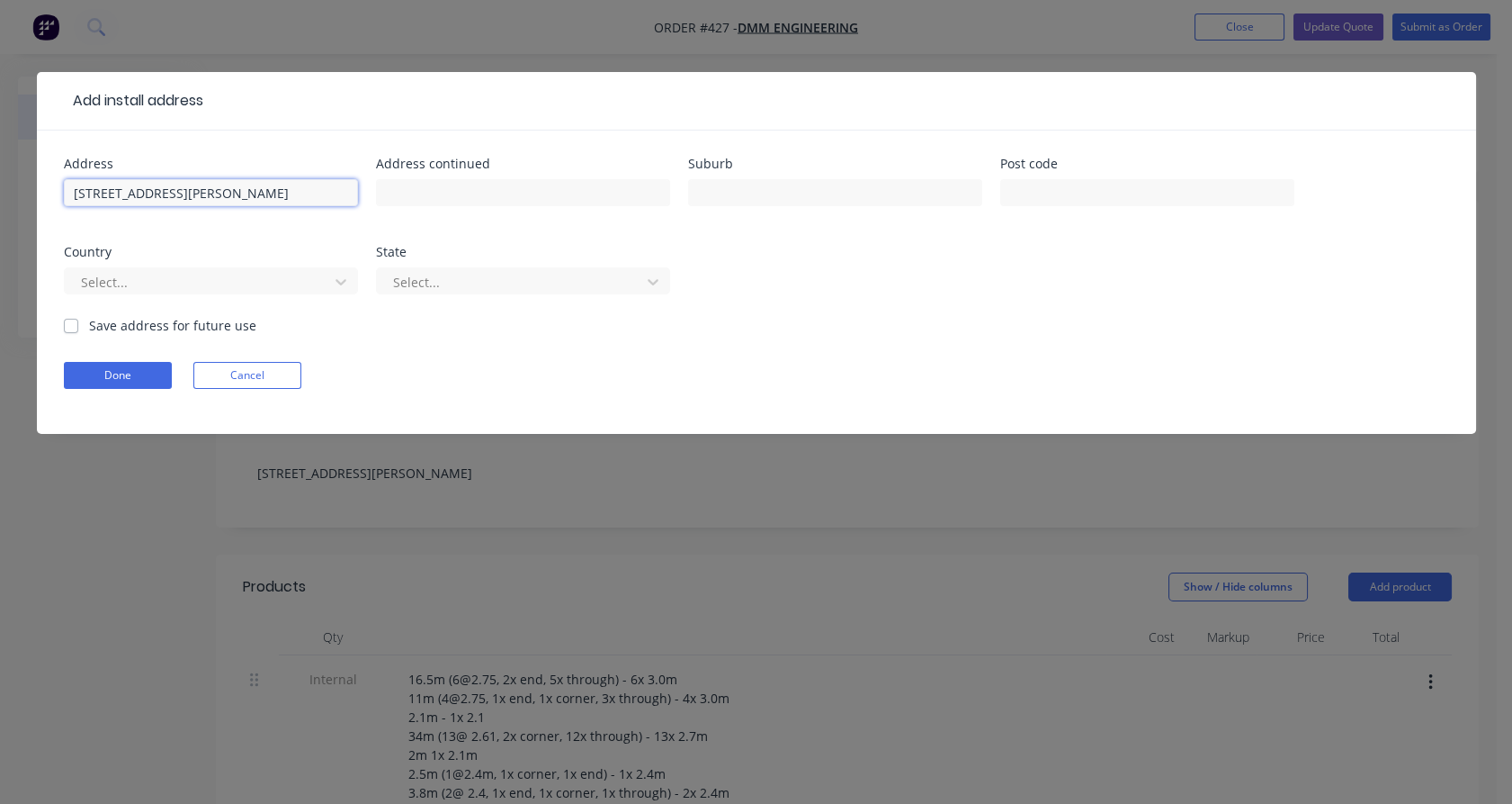
drag, startPoint x: 208, startPoint y: 193, endPoint x: 251, endPoint y: 195, distance: 43.0
click at [251, 195] on input "[STREET_ADDRESS][PERSON_NAME]" at bounding box center [210, 192] width 294 height 27
type input "[STREET_ADDRESS]"
click at [727, 195] on input "text" at bounding box center [835, 192] width 294 height 27
paste input "[PERSON_NAME] South"
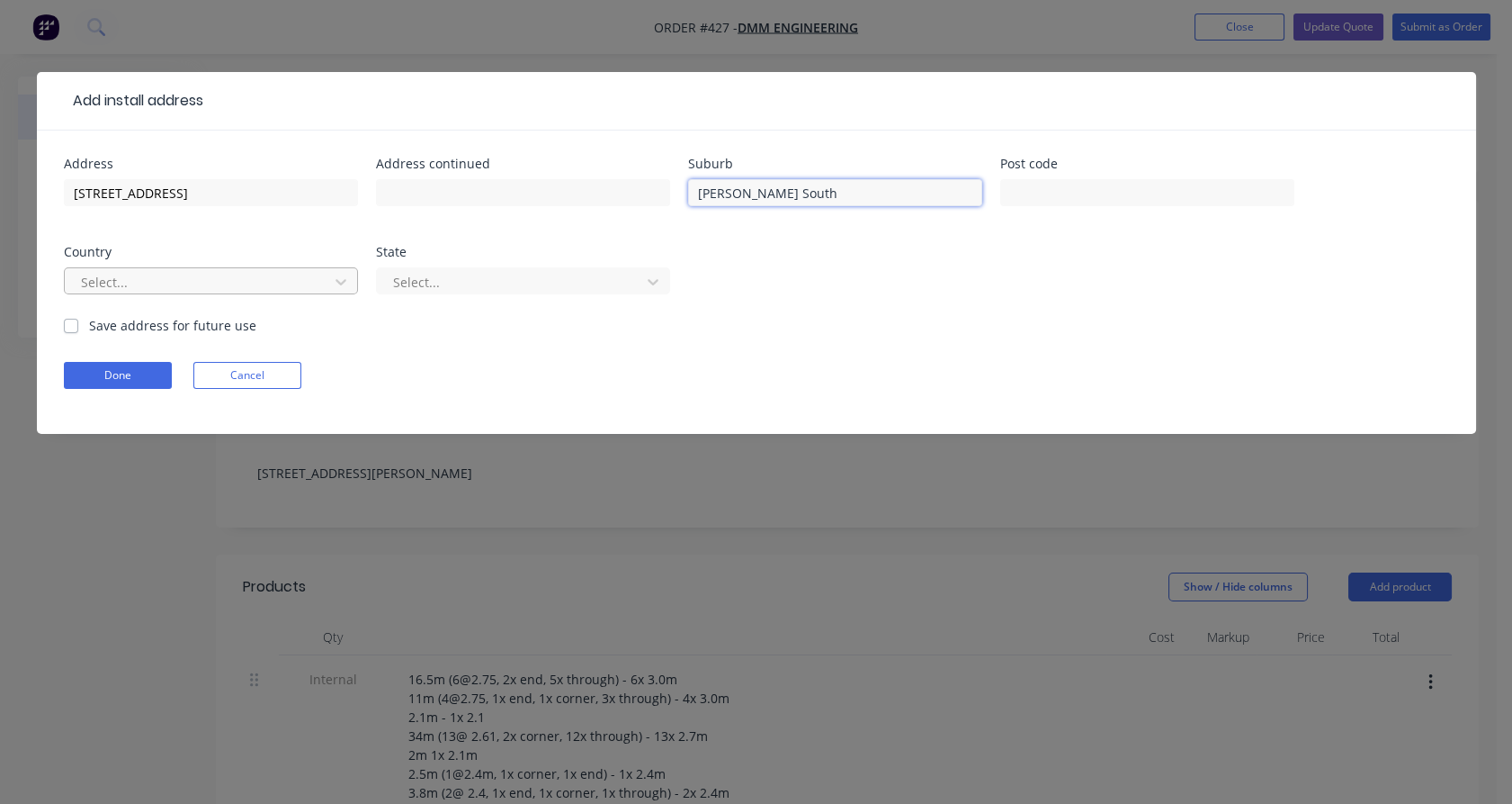
type input "[PERSON_NAME] South"
click at [263, 278] on div at bounding box center [199, 282] width 240 height 22
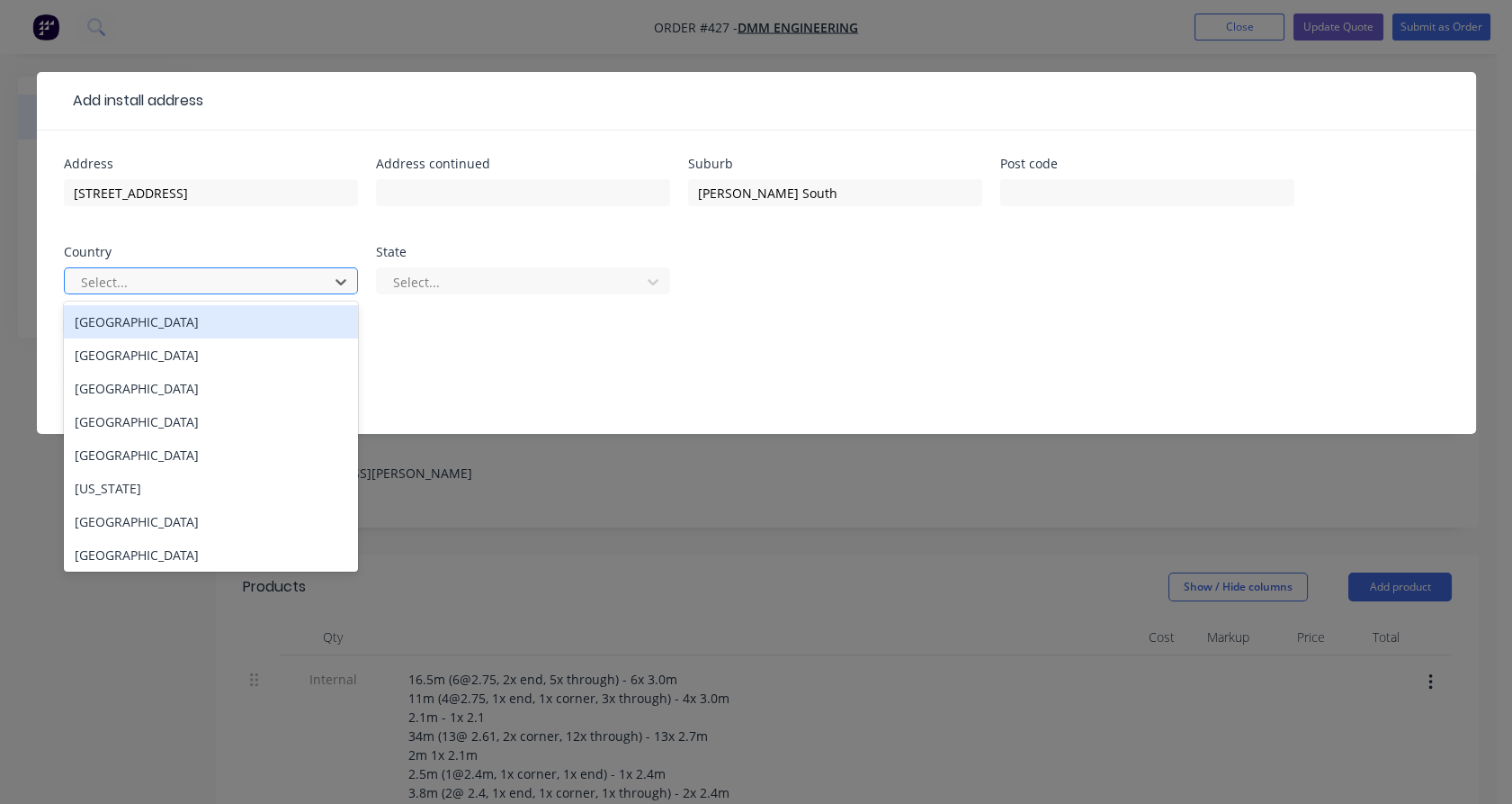
type input "a"
drag, startPoint x: 265, startPoint y: 315, endPoint x: 514, endPoint y: 301, distance: 249.4
click at [264, 315] on div "[GEOGRAPHIC_DATA]" at bounding box center [210, 322] width 294 height 33
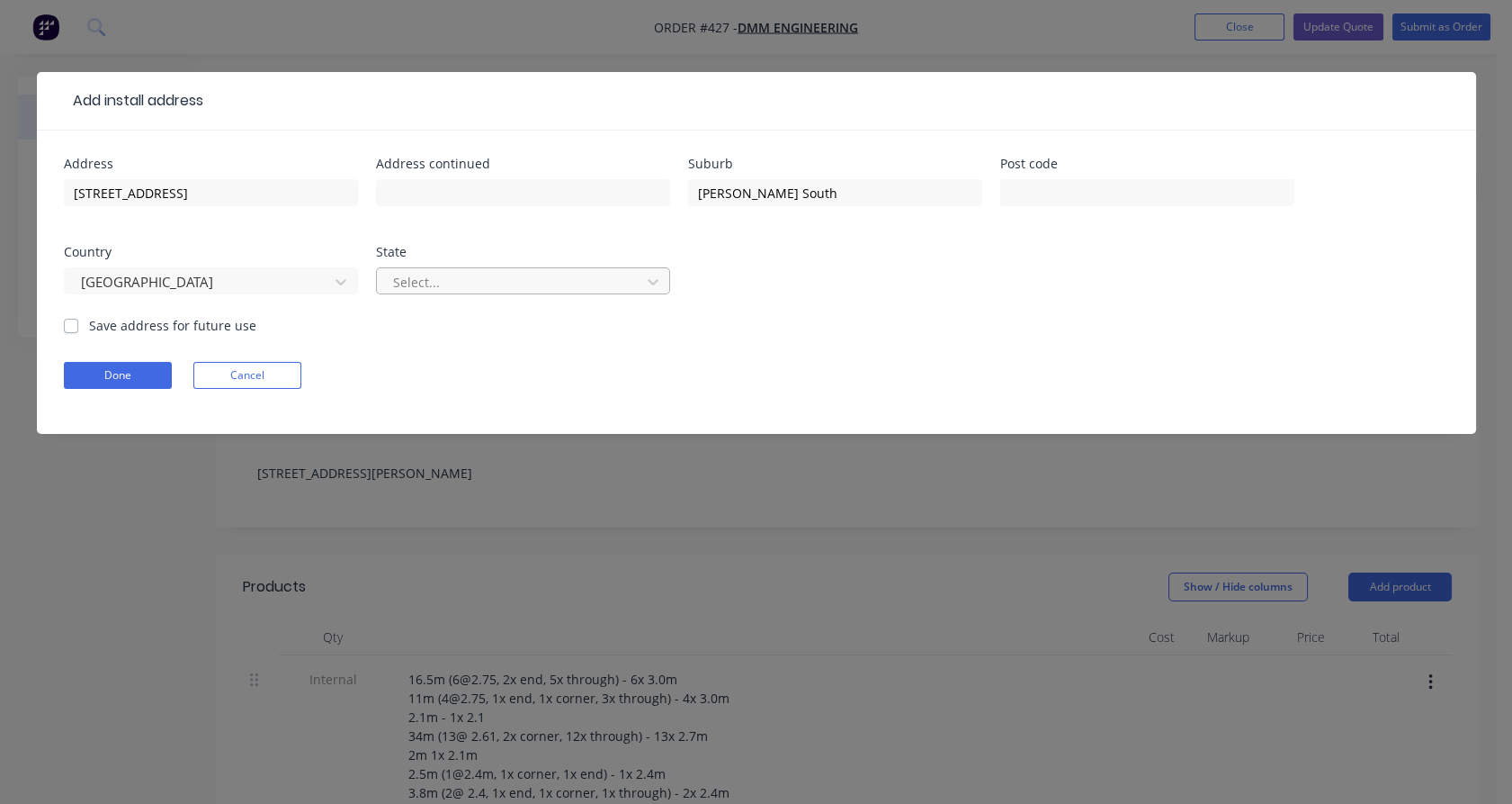
click at [488, 279] on div at bounding box center [511, 282] width 240 height 22
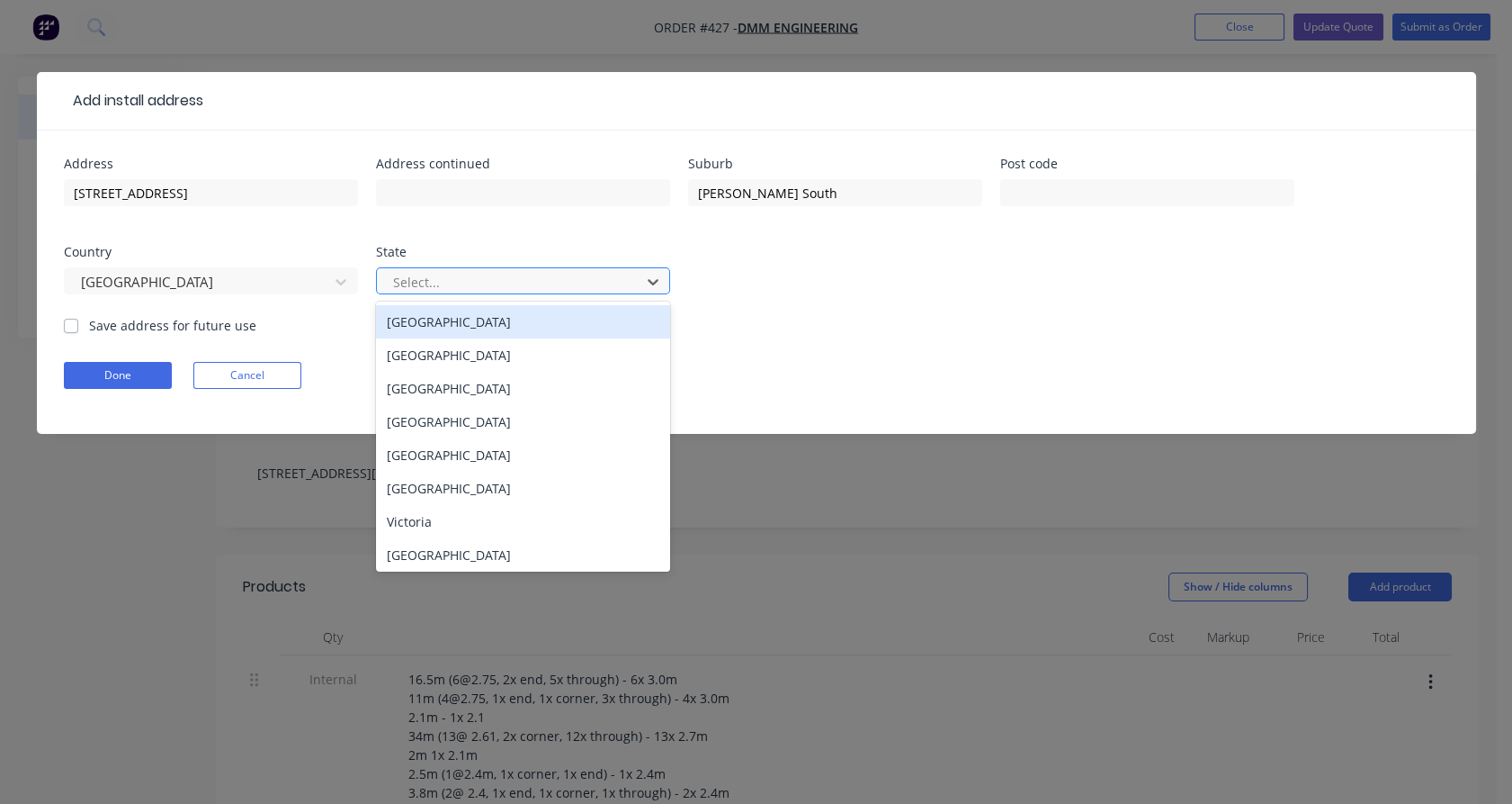
type input "v"
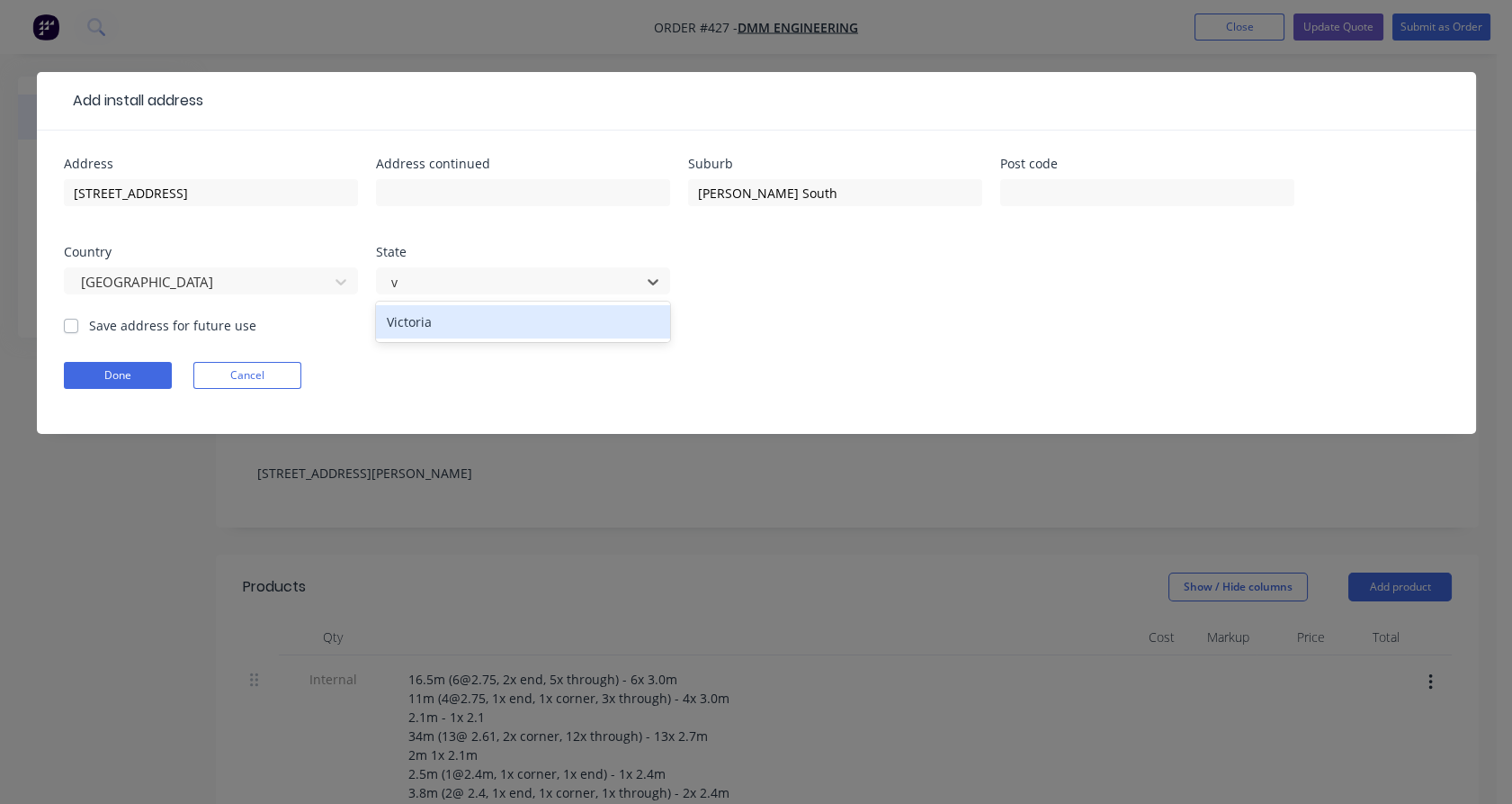
click at [485, 324] on div "Victoria" at bounding box center [523, 322] width 294 height 33
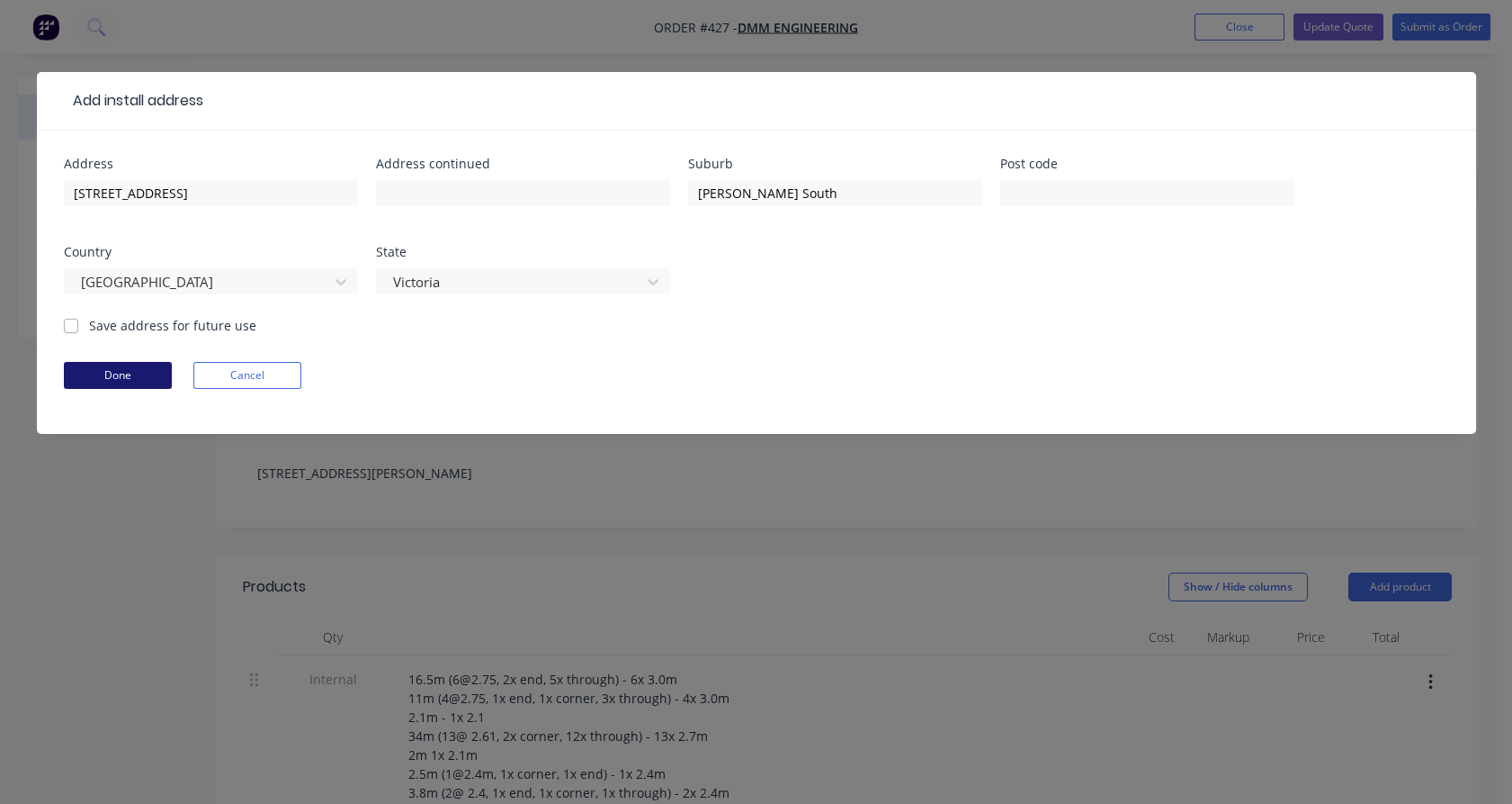
click at [151, 321] on label "Save address for future use" at bounding box center [173, 325] width 167 height 18
click at [78, 321] on input "Save address for future use" at bounding box center [71, 324] width 15 height 18
checkbox input "true"
click at [134, 380] on button "Done" at bounding box center [117, 375] width 108 height 27
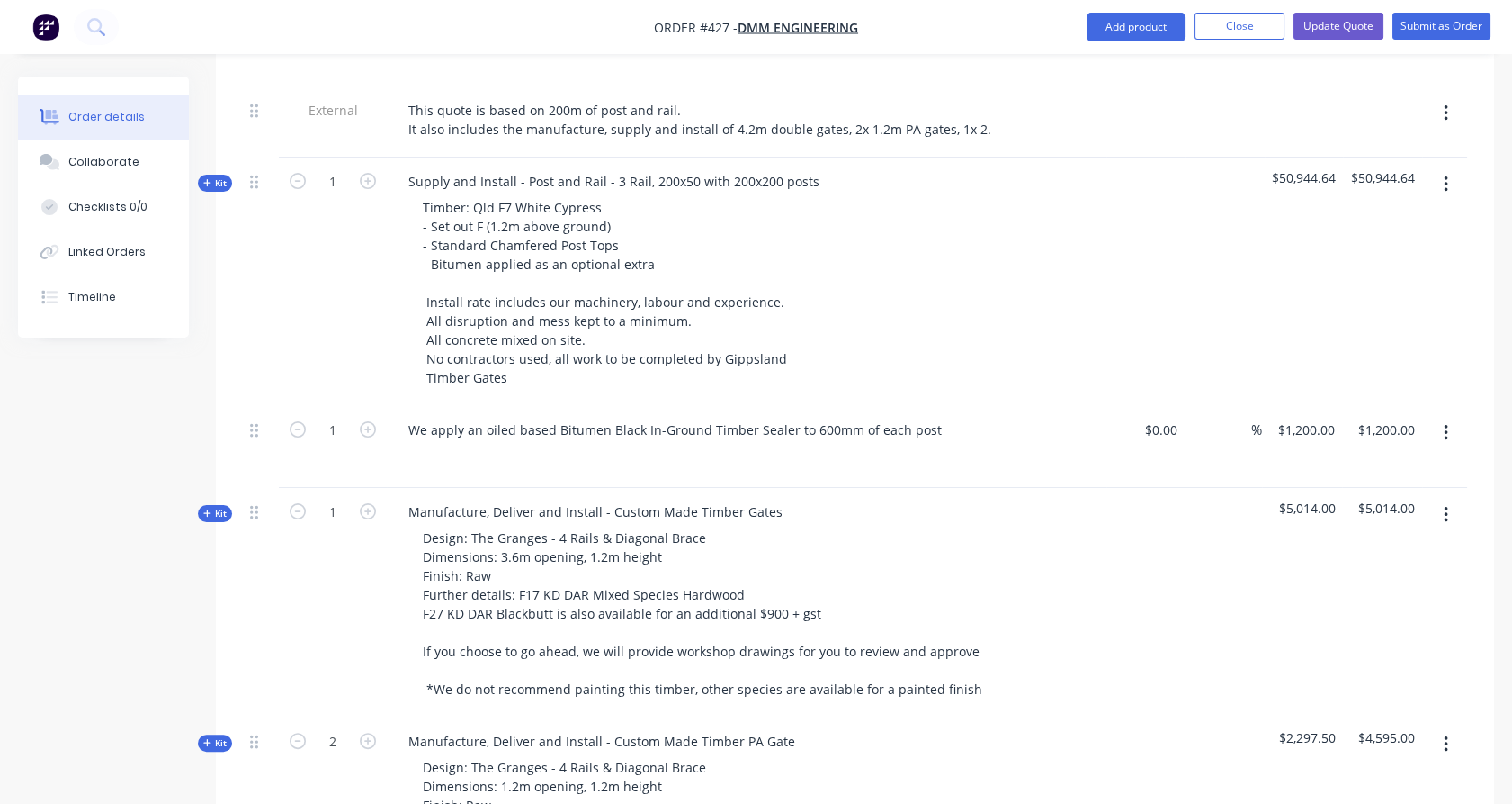
scroll to position [949, 0]
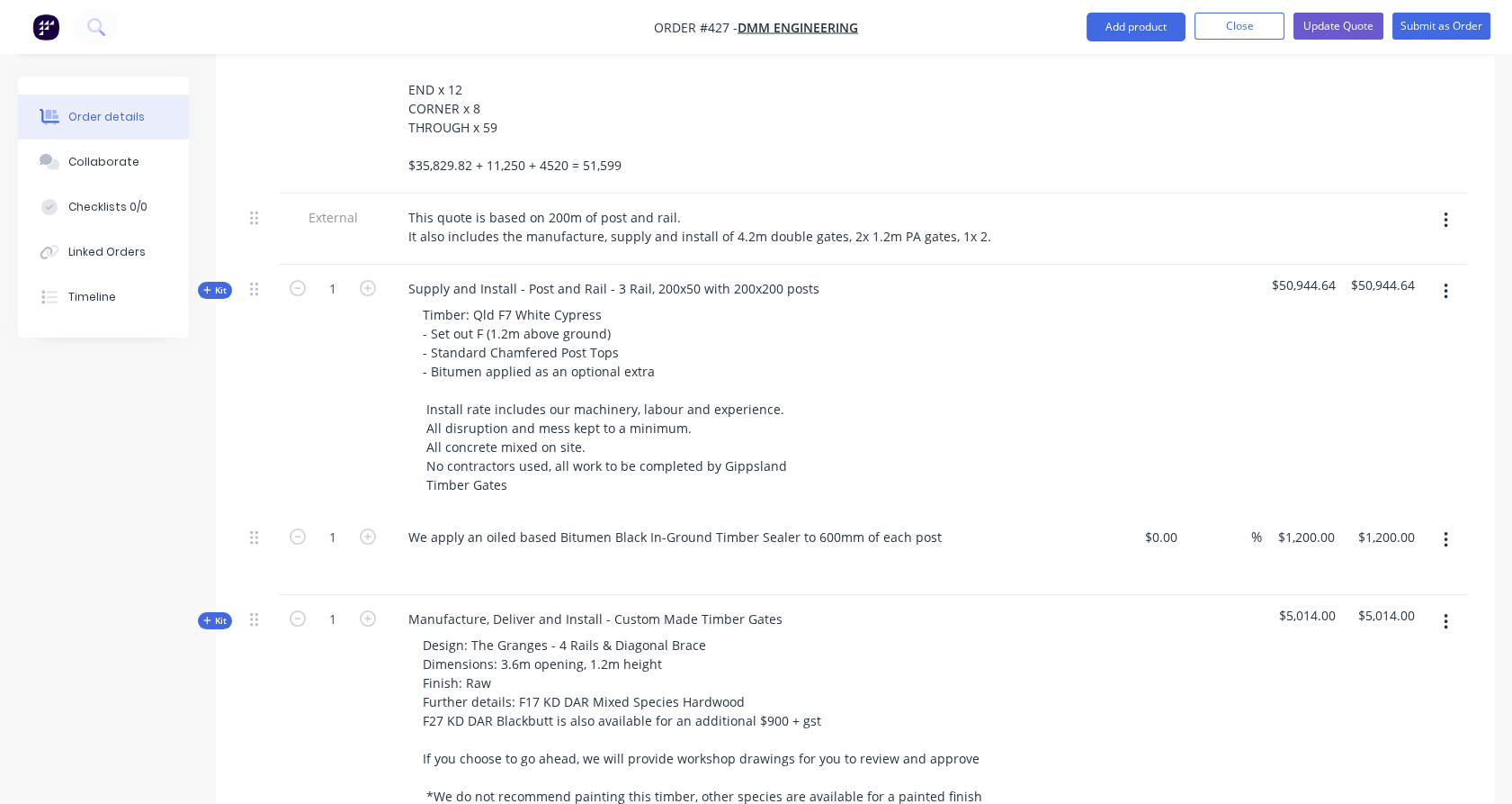
click at [1436, 204] on button "button" at bounding box center [1447, 220] width 42 height 32
click at [1399, 291] on div "Delete" at bounding box center [1382, 304] width 138 height 26
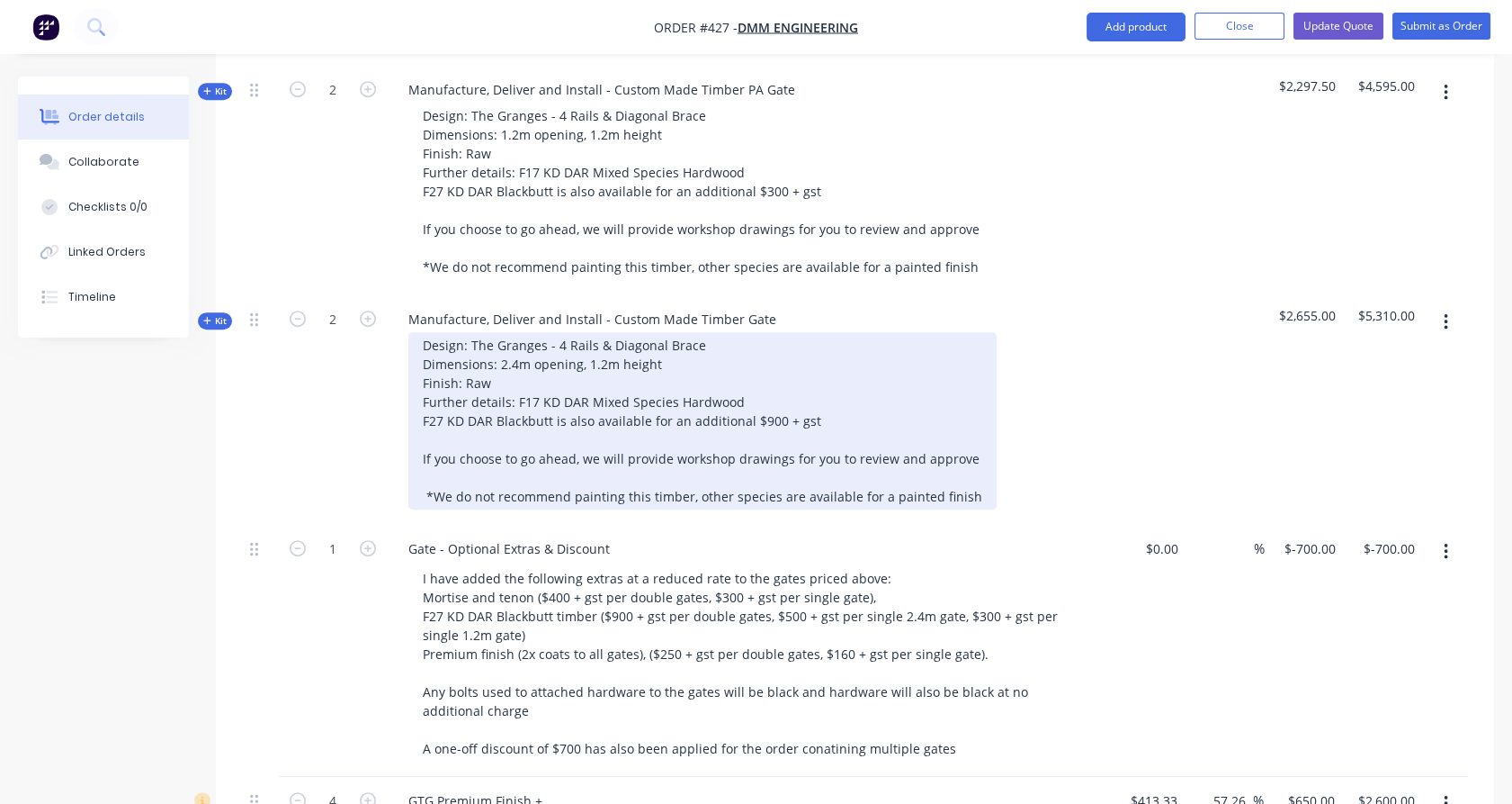
scroll to position [1629, 0]
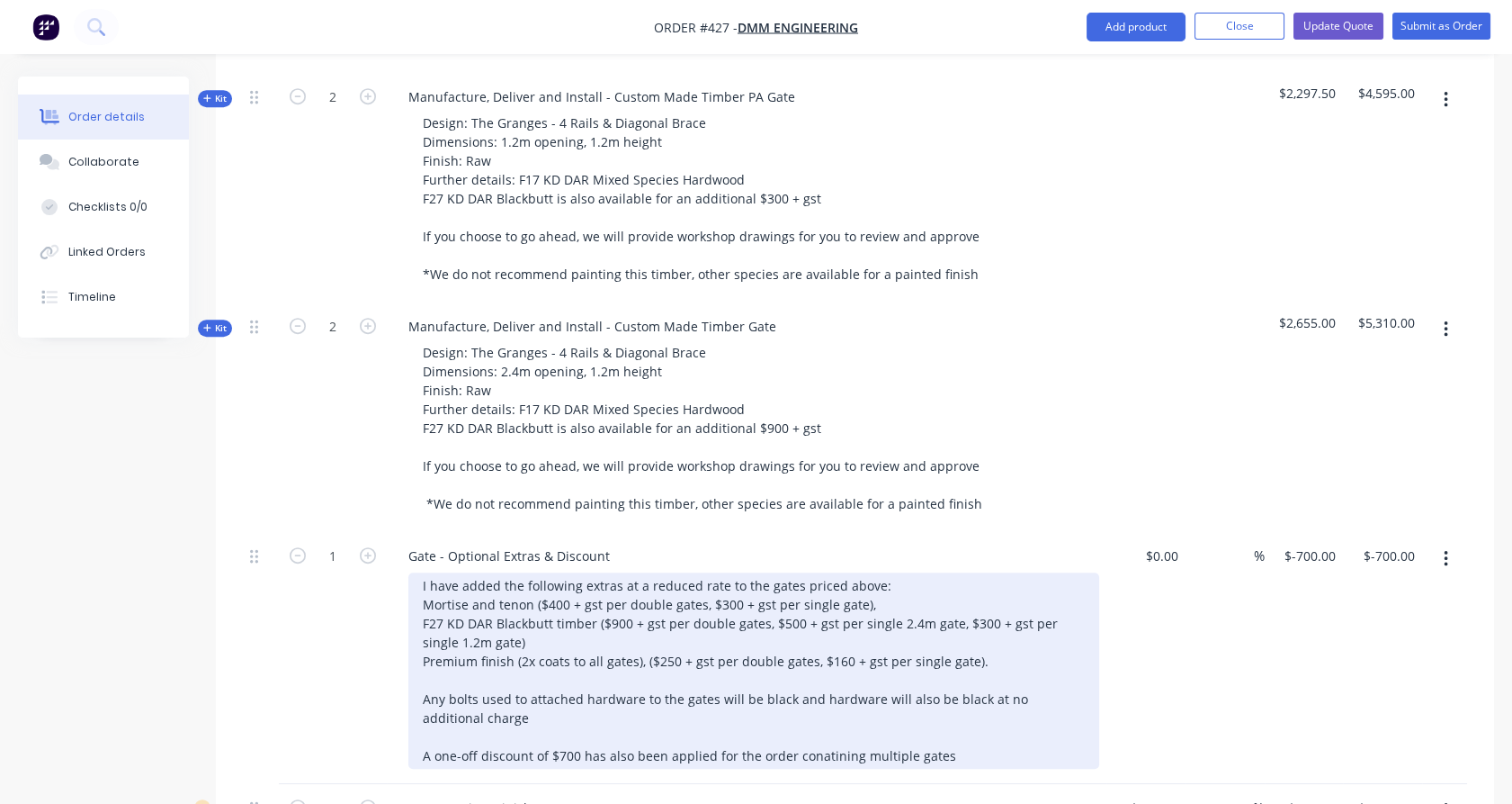
click at [874, 572] on div "I have added the following extras at a reduced rate to the gates priced above: …" at bounding box center [754, 670] width 691 height 197
click at [535, 572] on div "I have added the following extras at a reduced rate to the gates priced above: …" at bounding box center [754, 670] width 691 height 197
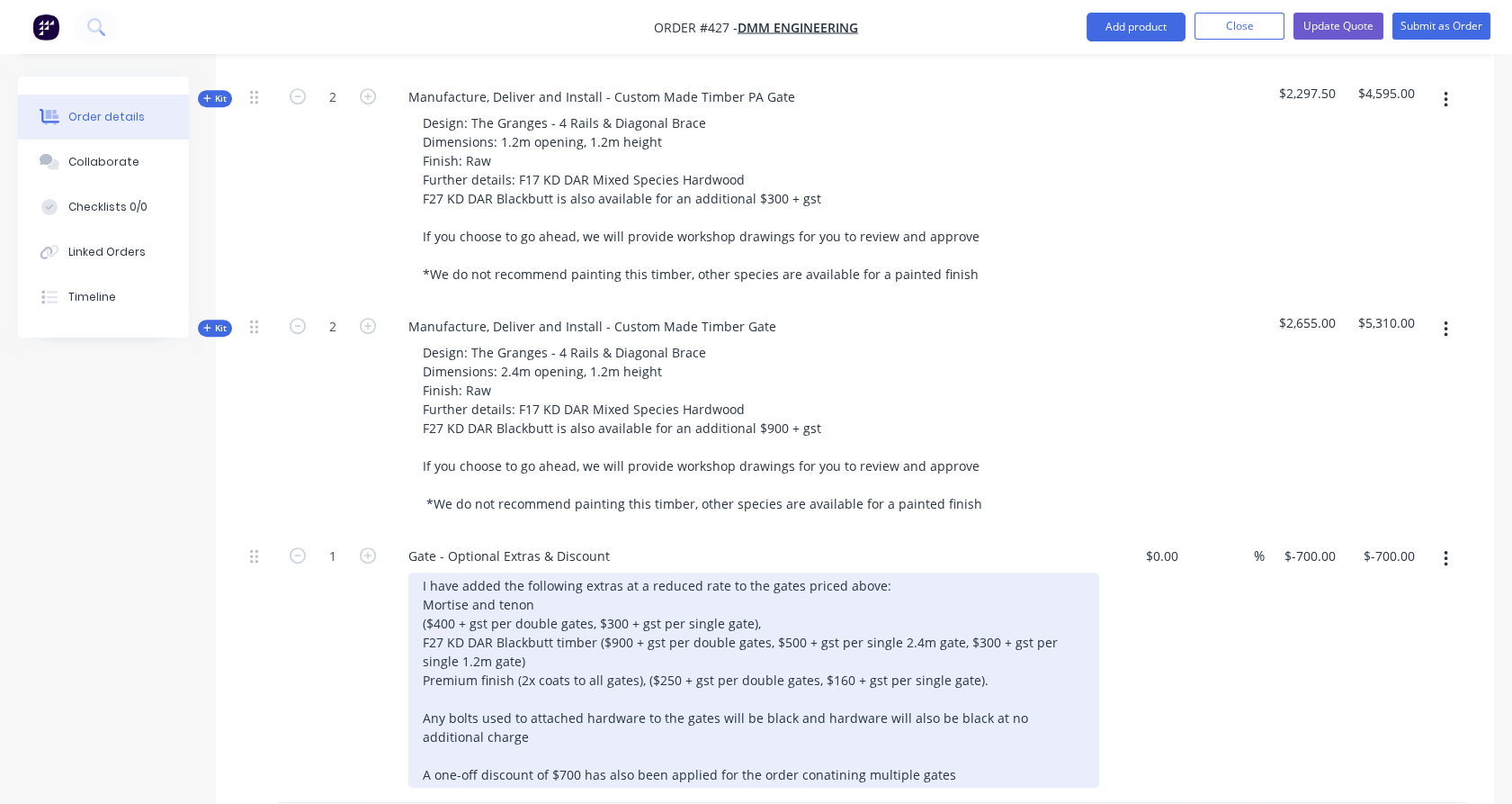
click at [763, 589] on div "I have added the following extras at a reduced rate to the gates priced above: …" at bounding box center [754, 679] width 691 height 215
click at [597, 630] on div "I have added the following extras at a reduced rate to the gates priced above: …" at bounding box center [754, 679] width 691 height 215
click at [985, 646] on div "I have added the following extras at a reduced rate to the gates priced above: …" at bounding box center [754, 679] width 691 height 215
click at [643, 682] on div "I have added the following extras at a reduced rate to the gates priced above: …" at bounding box center [754, 679] width 691 height 215
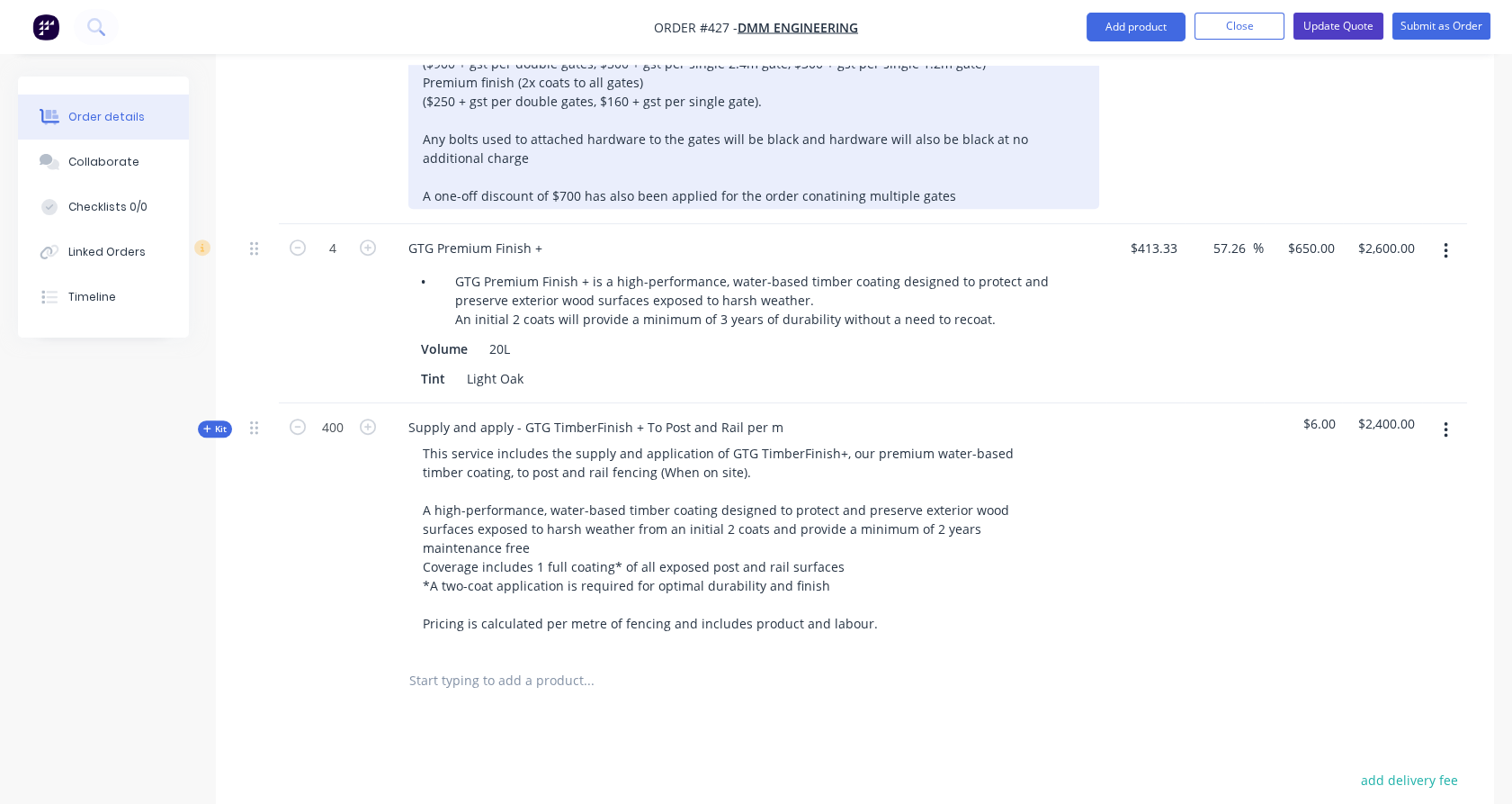
scroll to position [2228, 0]
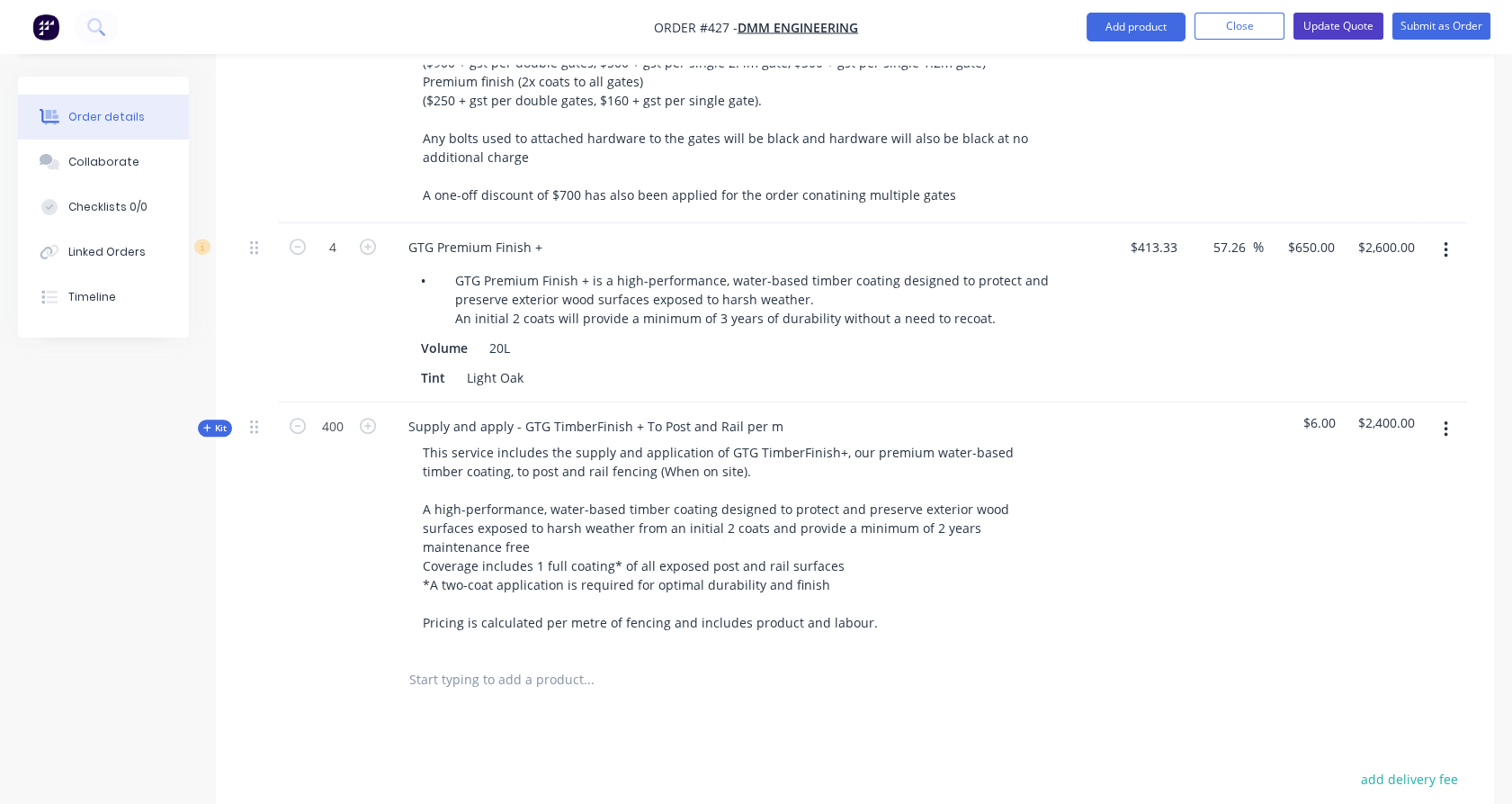
click at [1338, 32] on button "Update Quote" at bounding box center [1339, 26] width 90 height 27
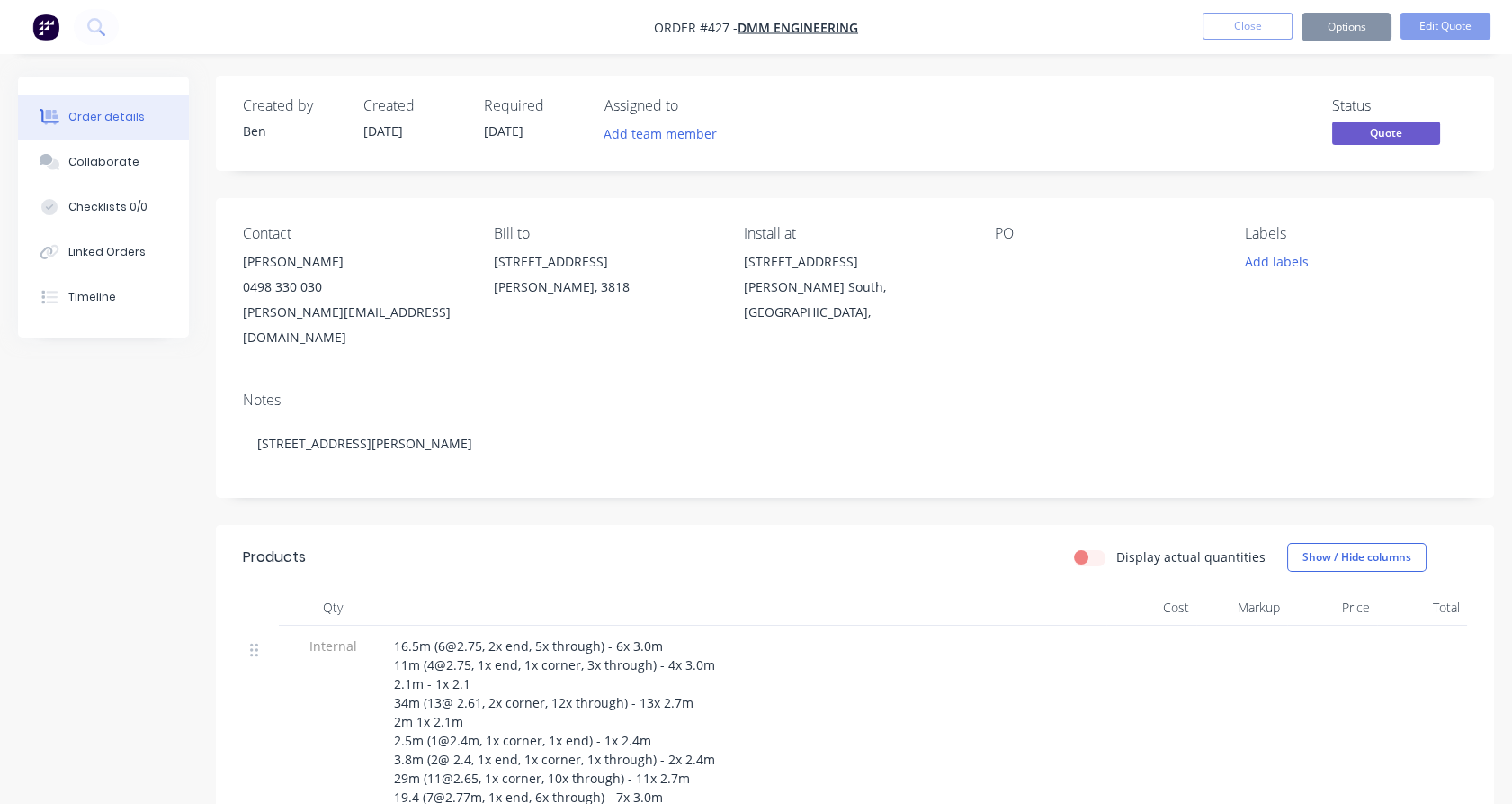
scroll to position [2, 0]
click at [1343, 29] on button "Options" at bounding box center [1347, 27] width 90 height 29
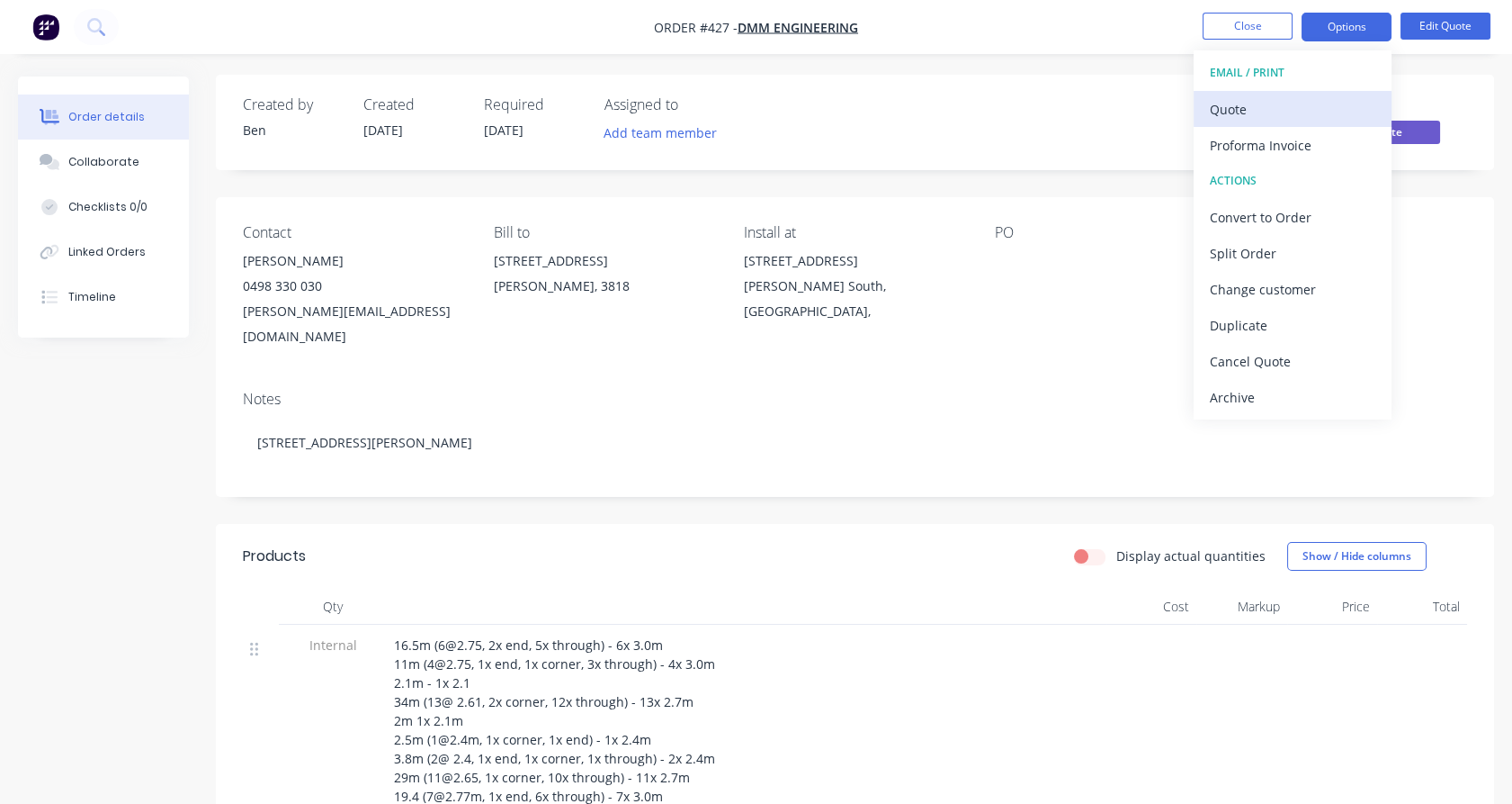
click at [1321, 103] on div "Quote" at bounding box center [1292, 109] width 165 height 26
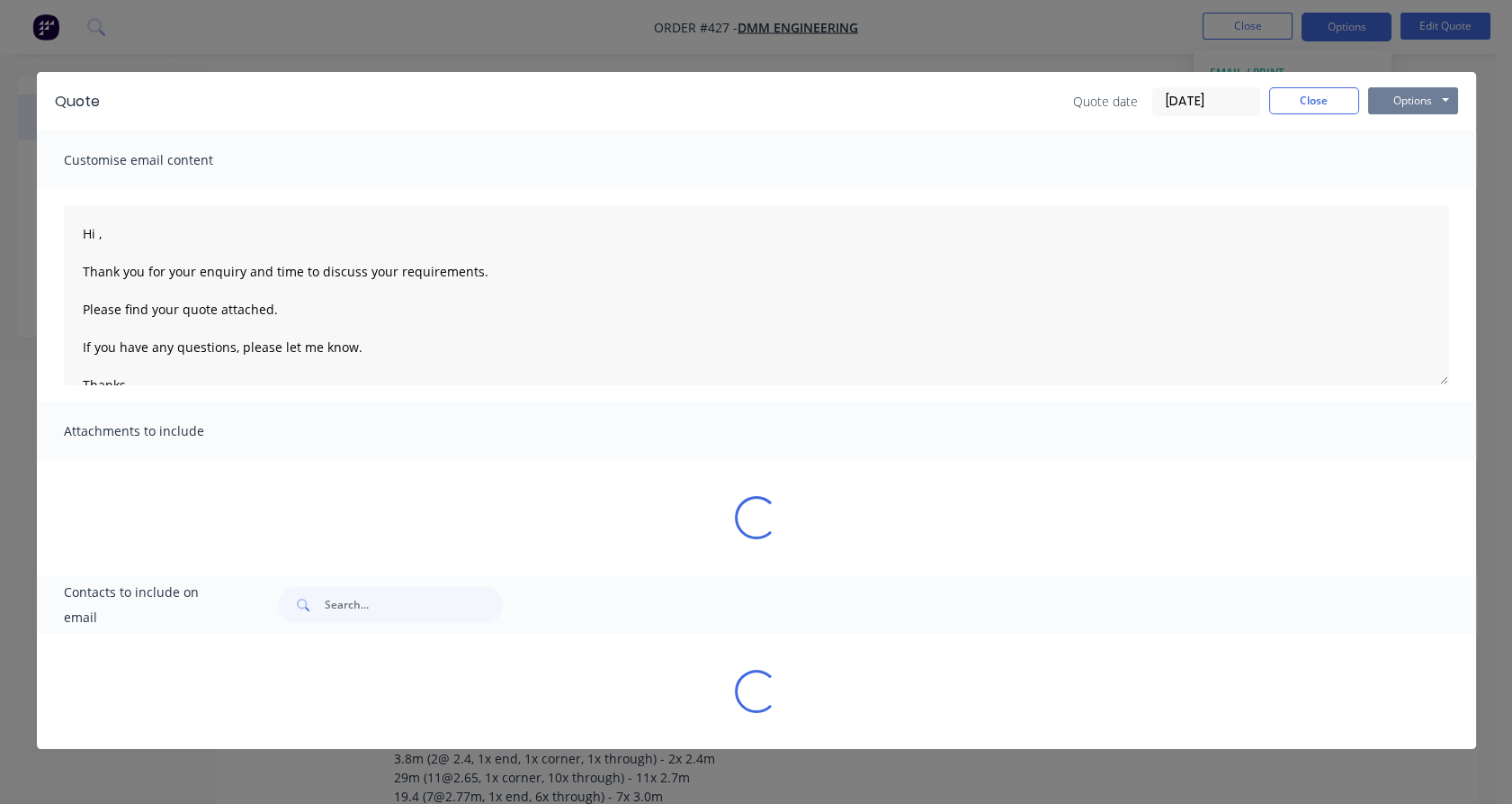
click at [1421, 103] on button "Options" at bounding box center [1413, 101] width 90 height 27
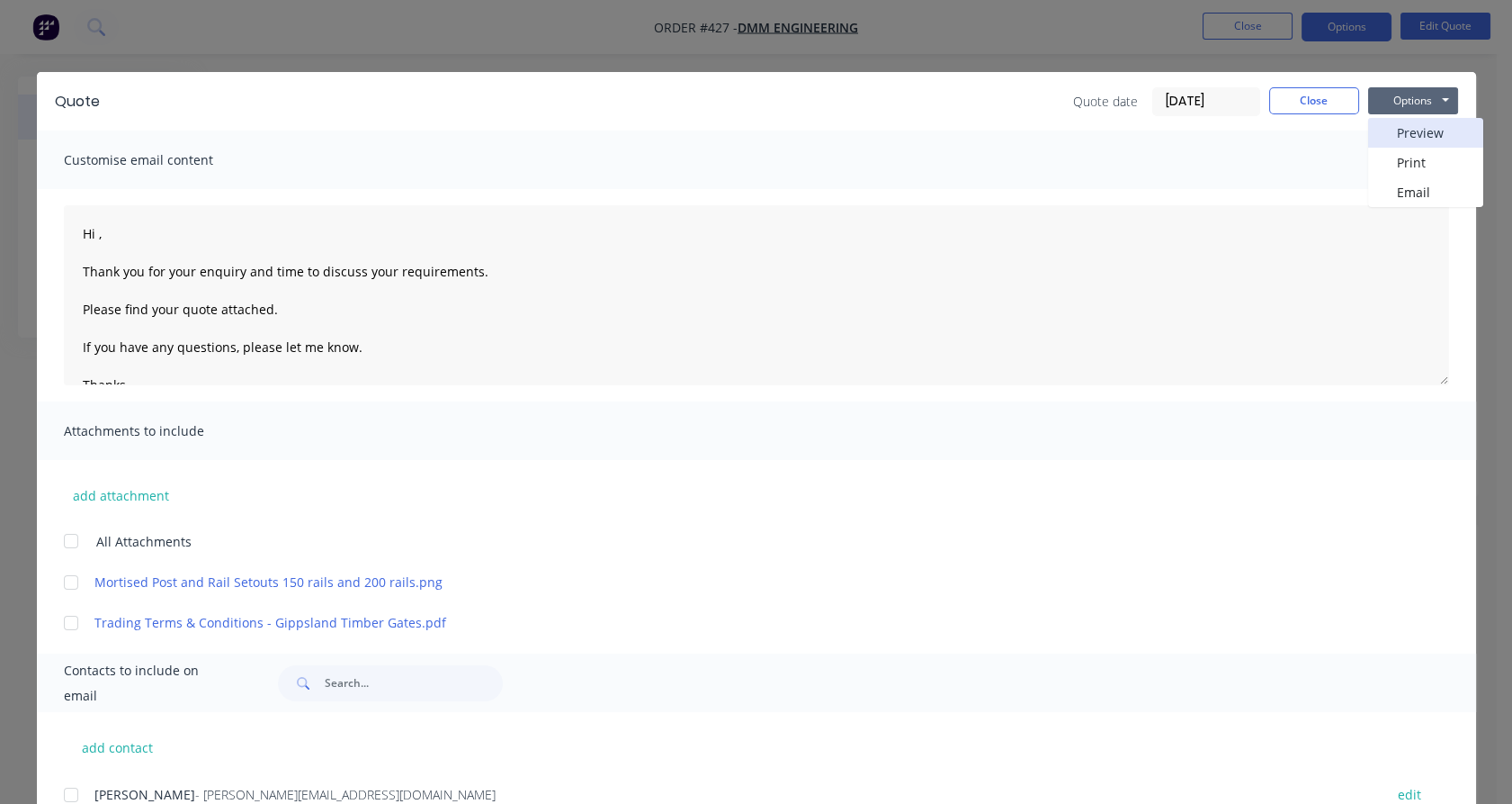
click at [1412, 133] on button "Preview" at bounding box center [1425, 133] width 115 height 30
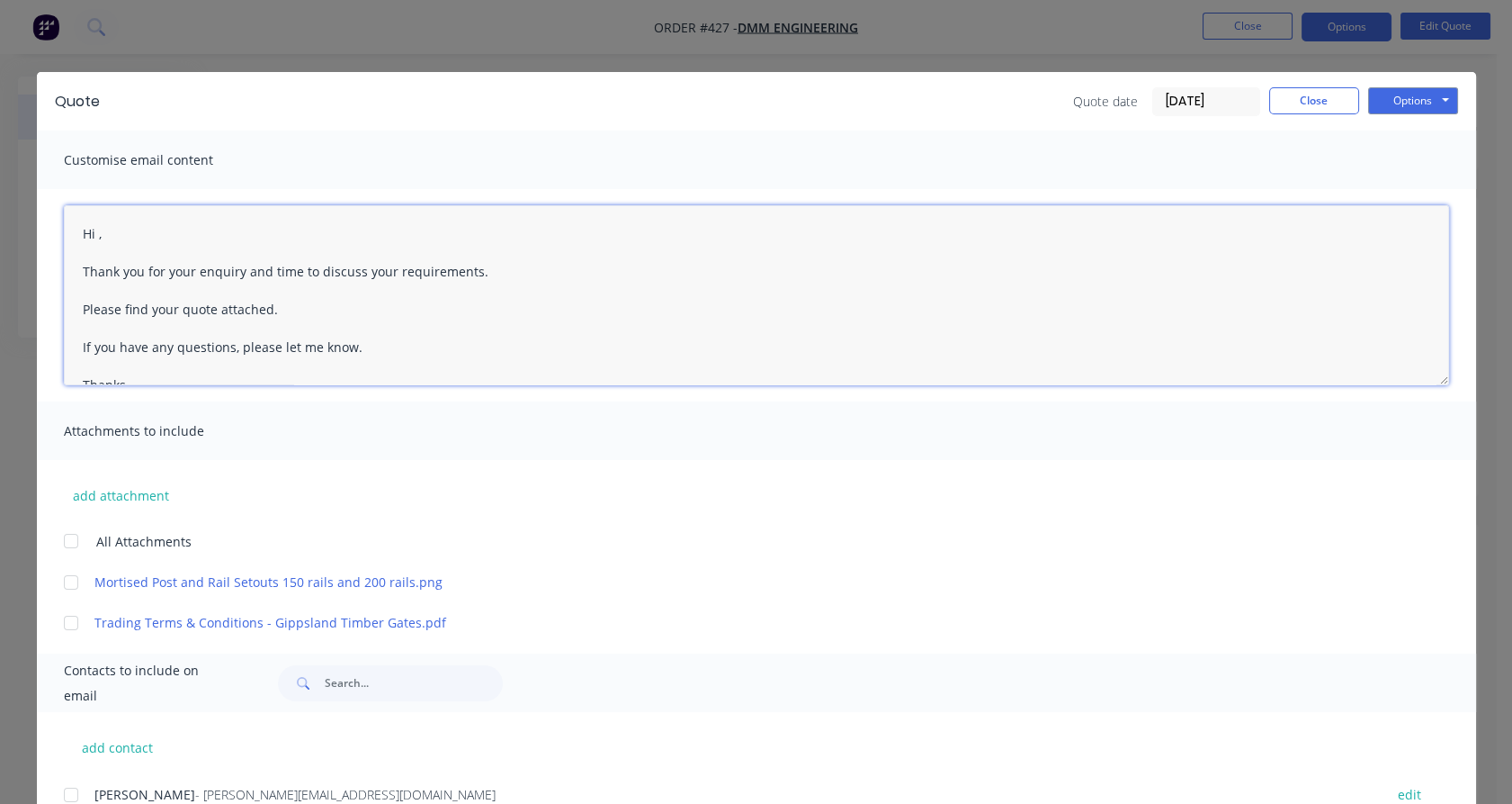
click at [90, 232] on textarea "Hi , Thank you for your enquiry and time to discuss your requirements. Please f…" at bounding box center [756, 294] width 1386 height 180
drag, startPoint x: 190, startPoint y: 269, endPoint x: 469, endPoint y: 269, distance: 279.0
click at [469, 269] on textarea "Hi [PERSON_NAME], Thank you for your enquiry and time to discuss your requireme…" at bounding box center [756, 294] width 1386 height 180
click at [173, 307] on textarea "Hi [PERSON_NAME], Thank you for your recent emails. Please find your quote atta…" at bounding box center [756, 294] width 1386 height 180
click at [64, 541] on div at bounding box center [71, 541] width 36 height 36
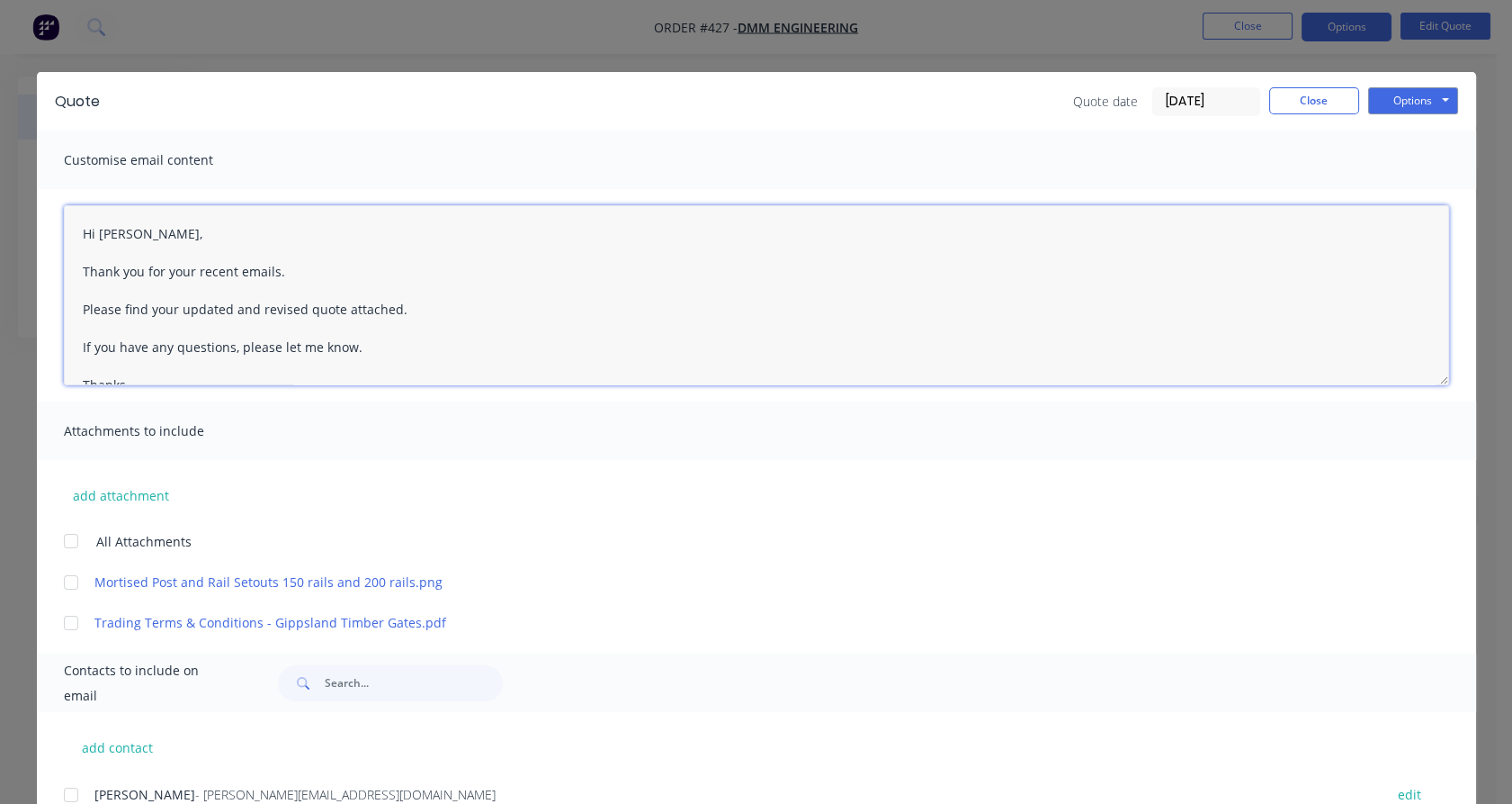
type textarea "Hi , Thank you for your enquiry and time to discuss your requirements. Please f…"
click at [60, 790] on div at bounding box center [71, 795] width 36 height 36
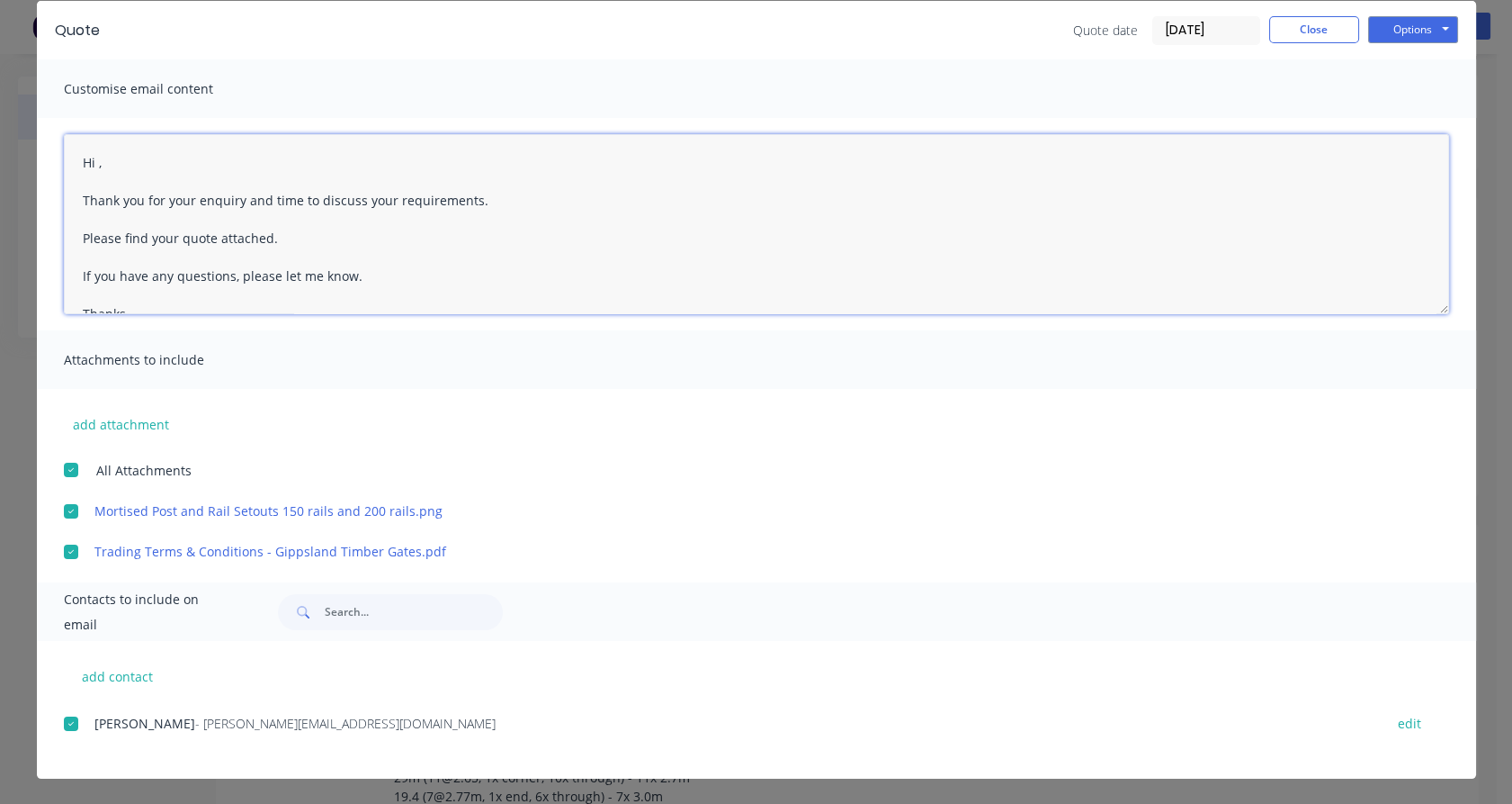
scroll to position [0, 0]
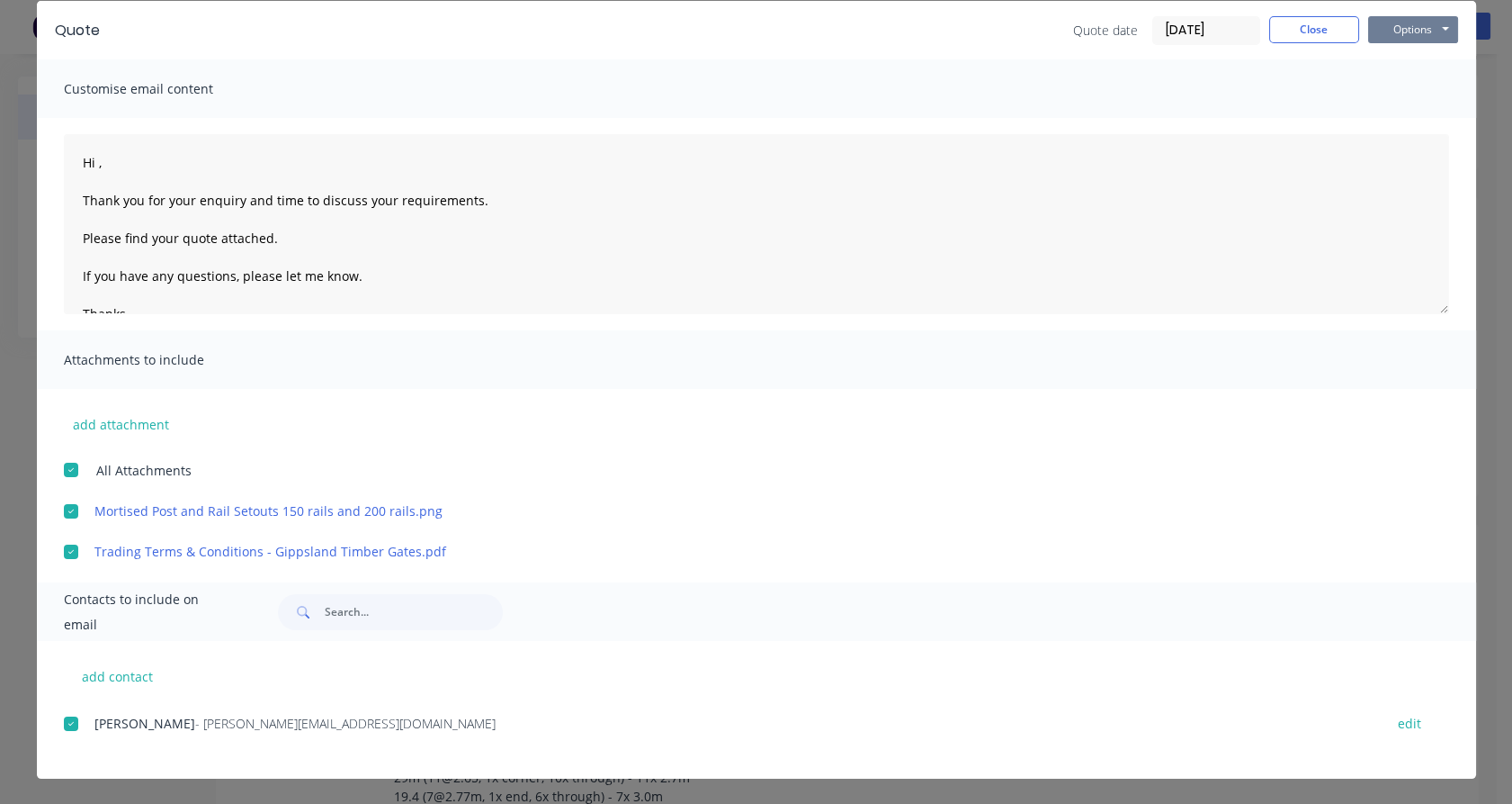
click at [1403, 30] on button "Options" at bounding box center [1413, 30] width 90 height 27
click at [1399, 120] on button "Email" at bounding box center [1425, 121] width 115 height 30
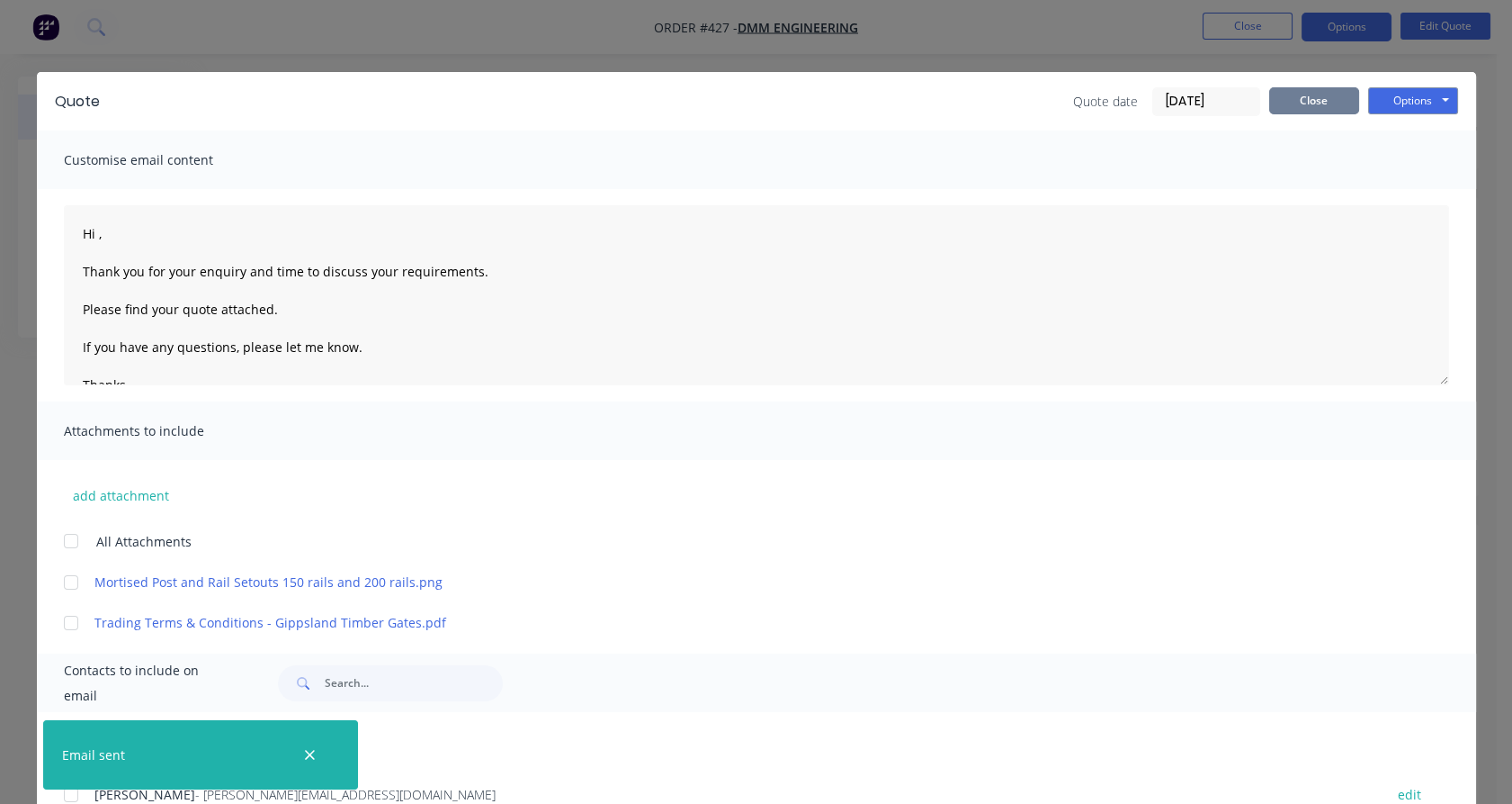
click at [1297, 108] on button "Close" at bounding box center [1315, 101] width 90 height 27
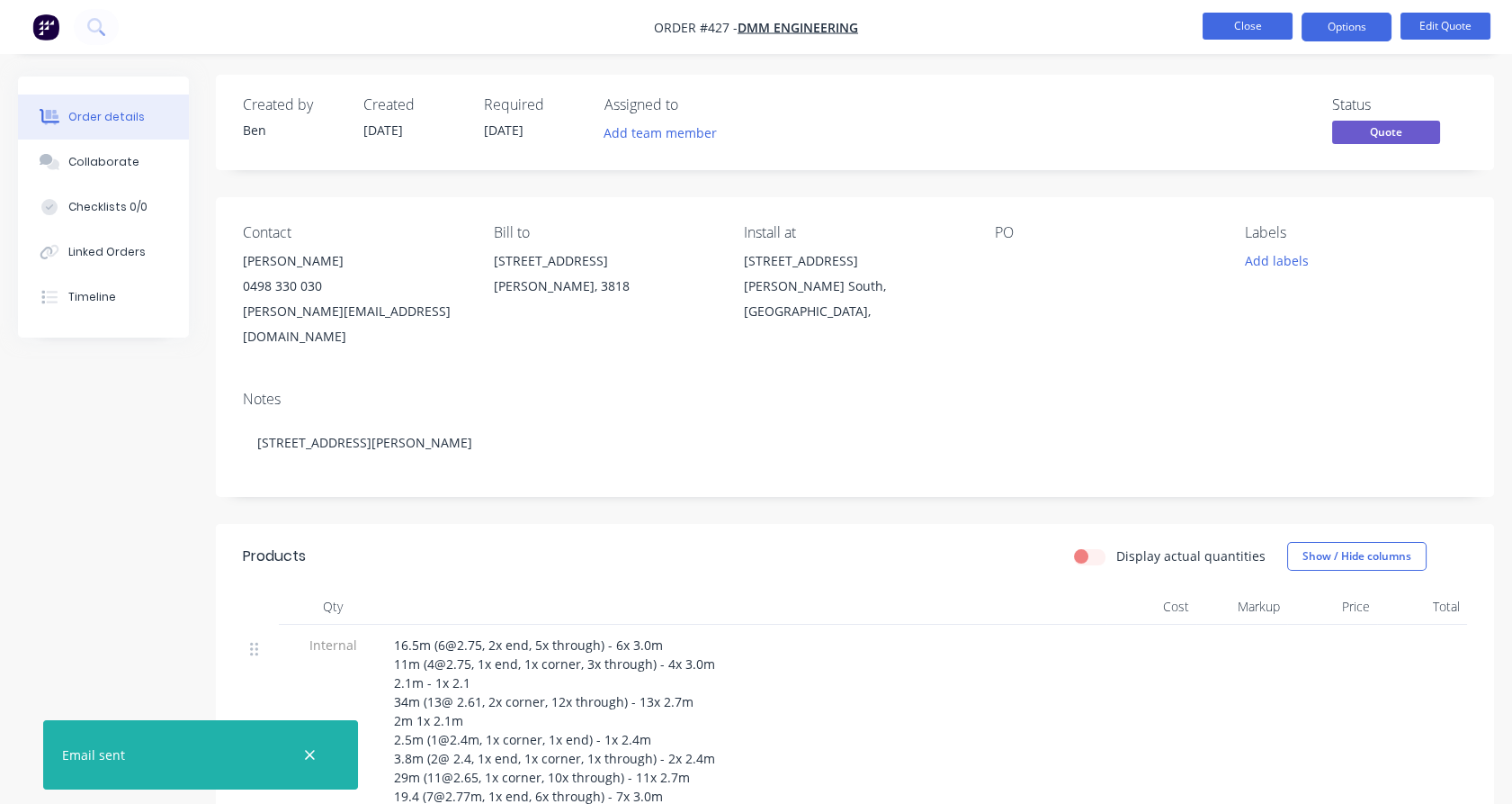
click at [1256, 27] on button "Close" at bounding box center [1248, 26] width 90 height 27
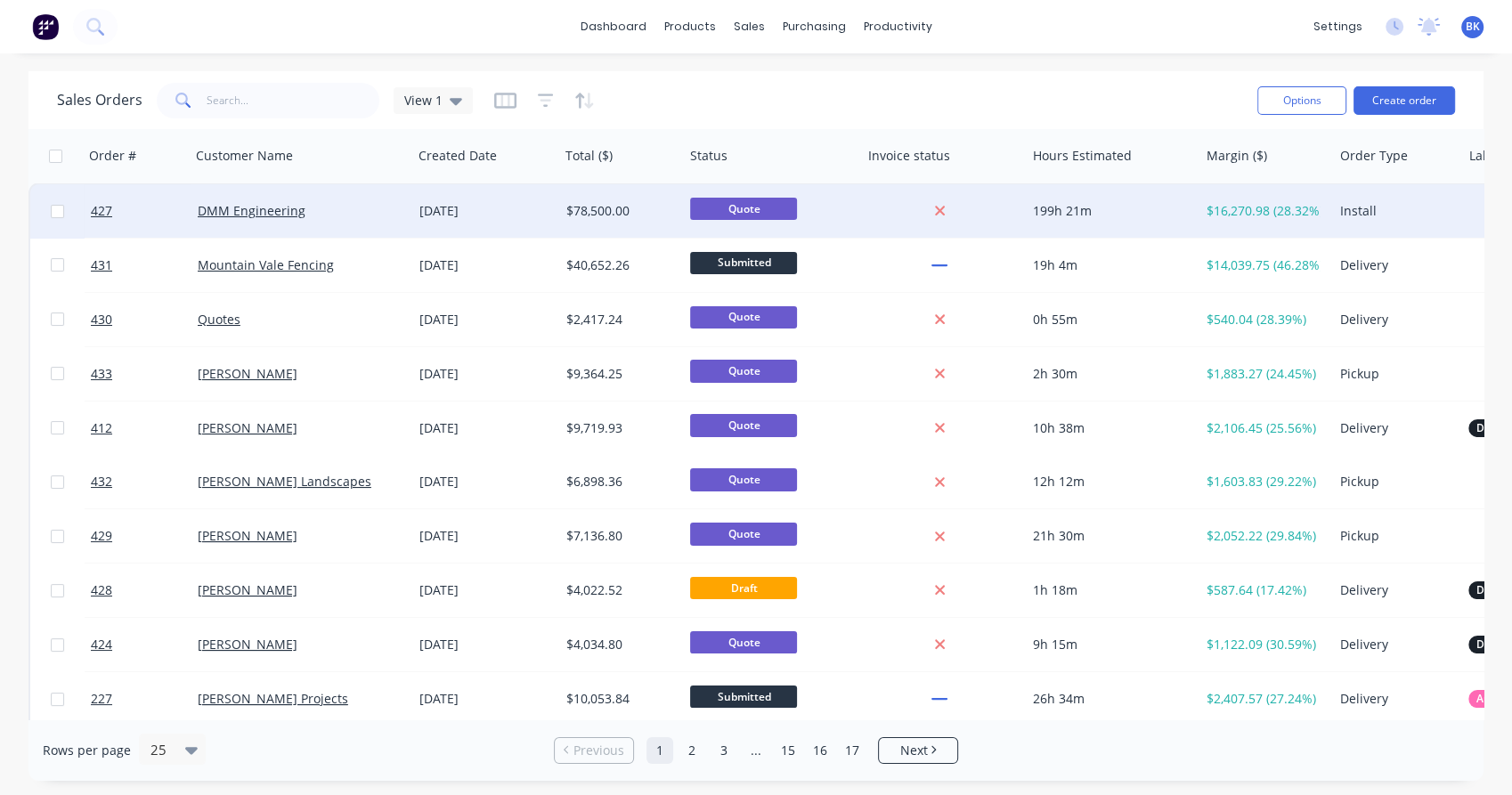
click at [1454, 209] on div "Install" at bounding box center [1397, 211] width 115 height 18
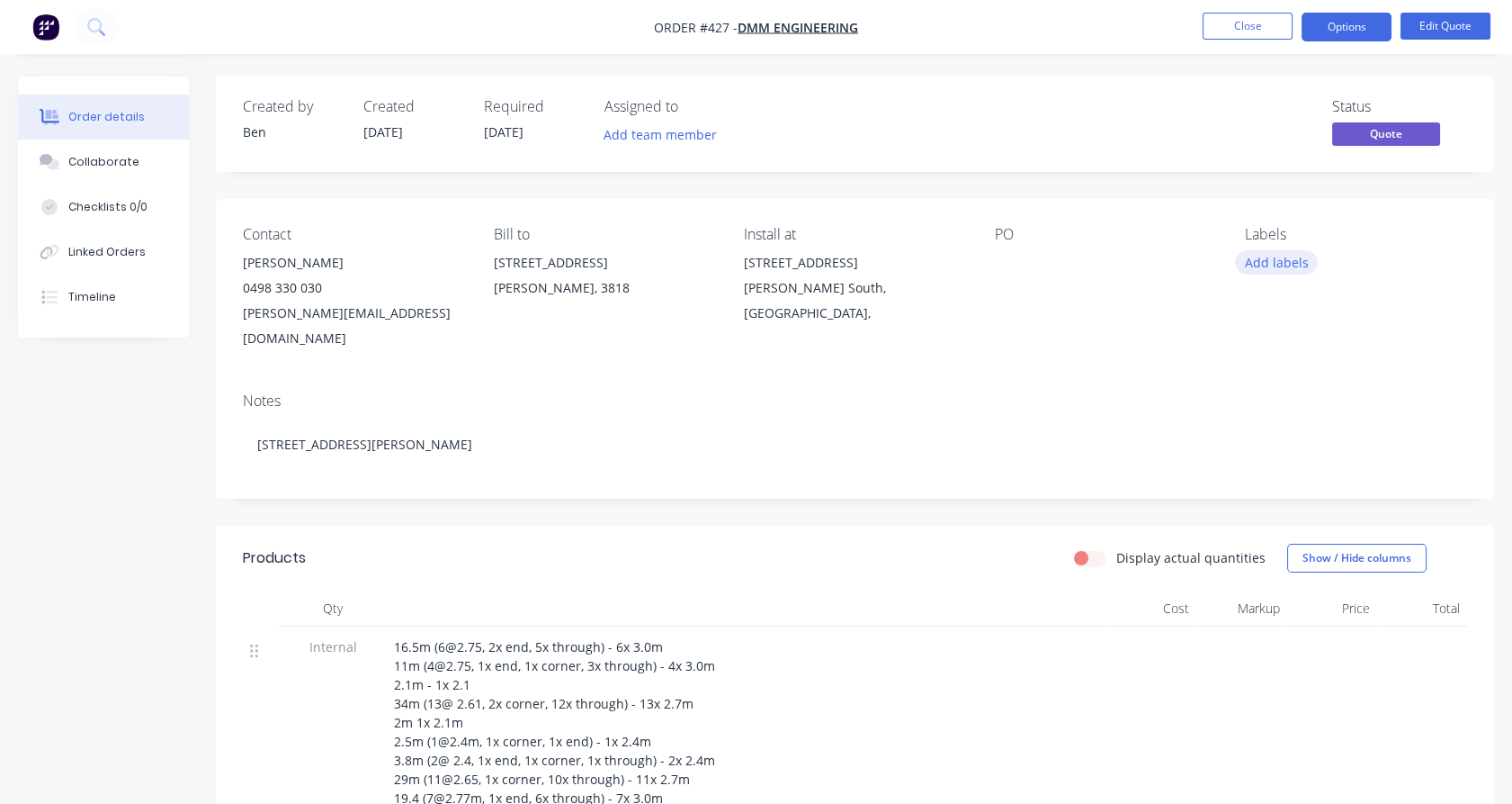
click at [1298, 263] on button "Add labels" at bounding box center [1277, 262] width 83 height 24
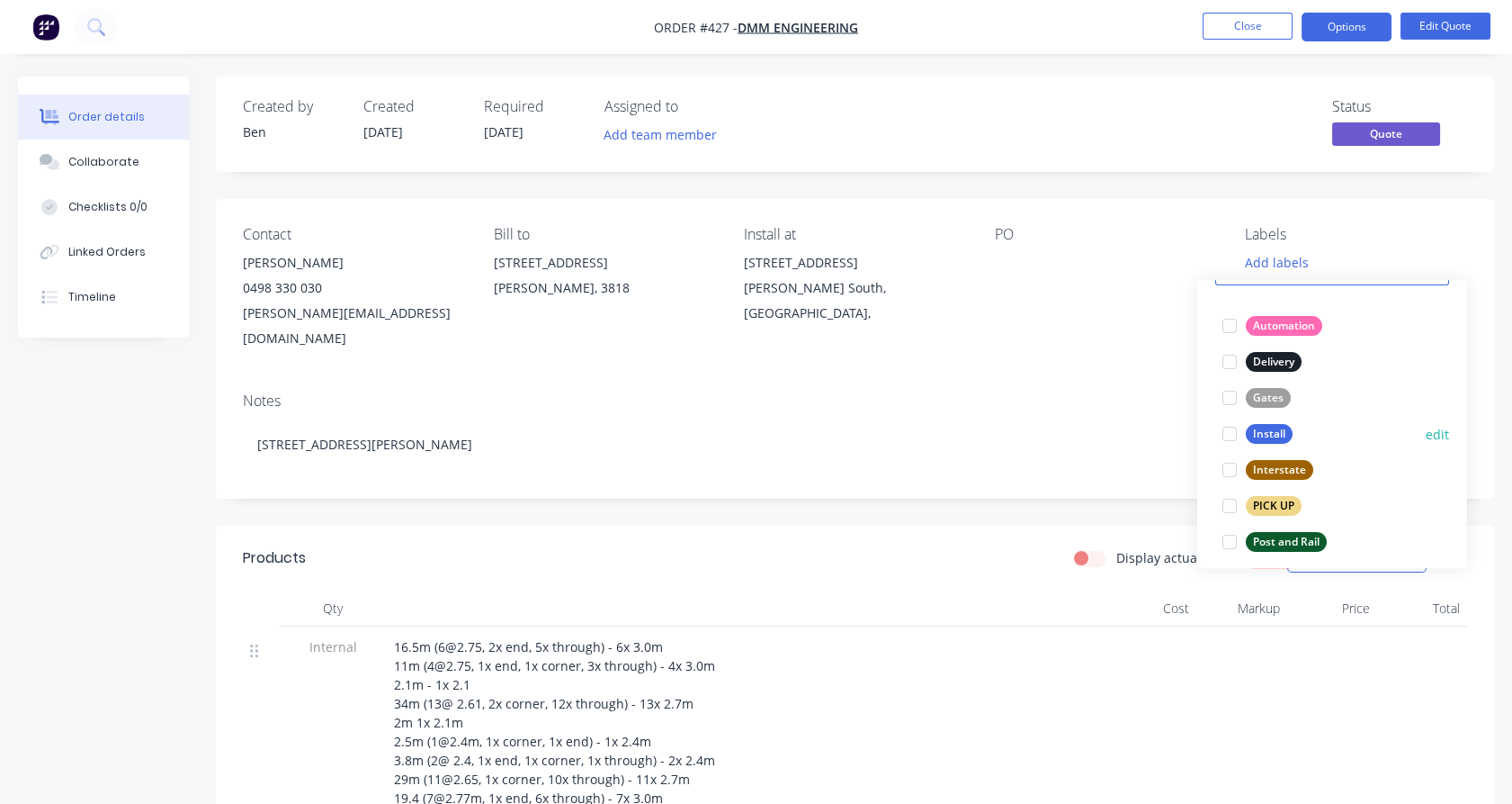
click at [1231, 434] on div at bounding box center [1230, 434] width 36 height 36
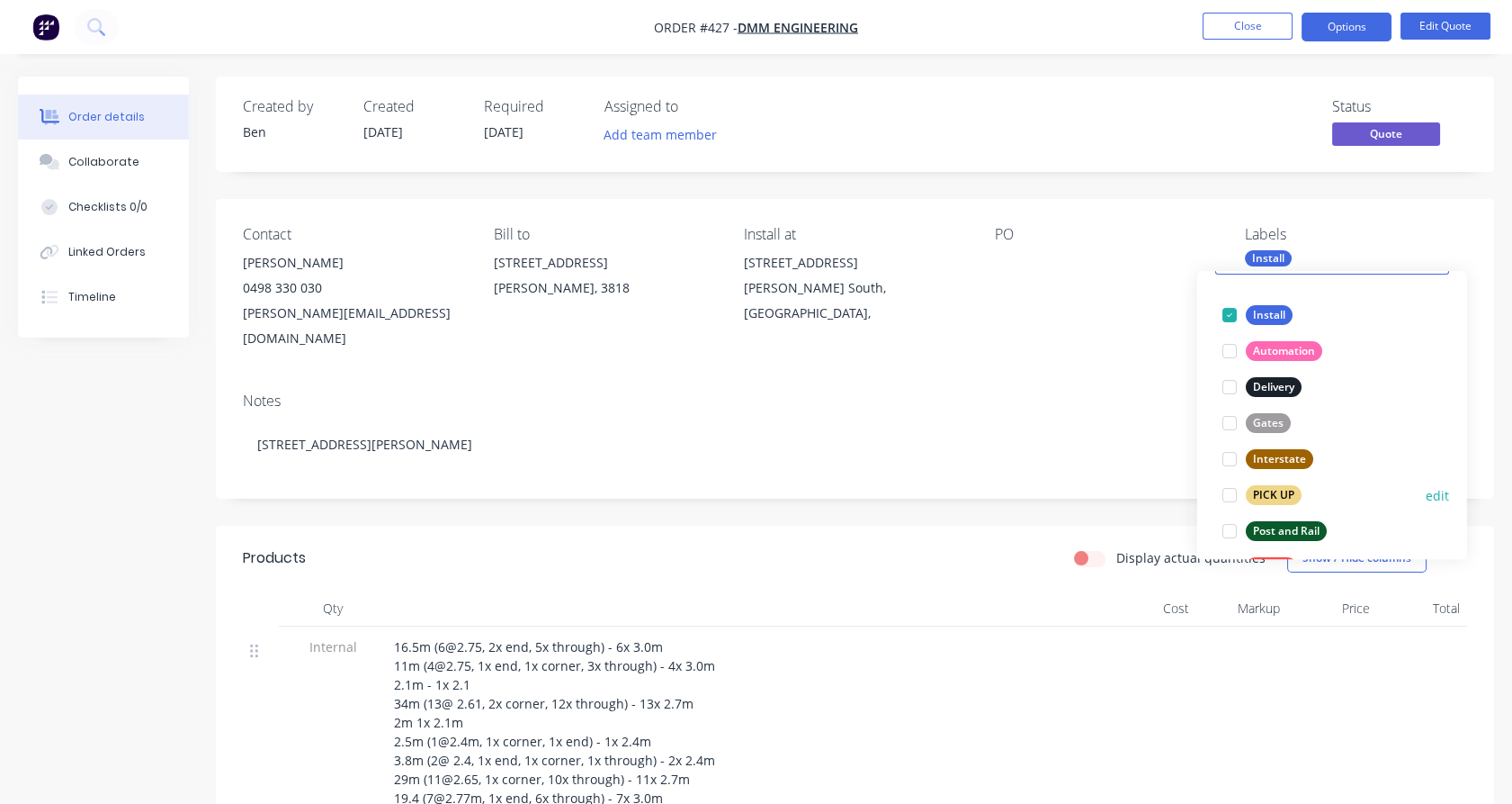
click at [1235, 533] on div at bounding box center [1230, 531] width 36 height 36
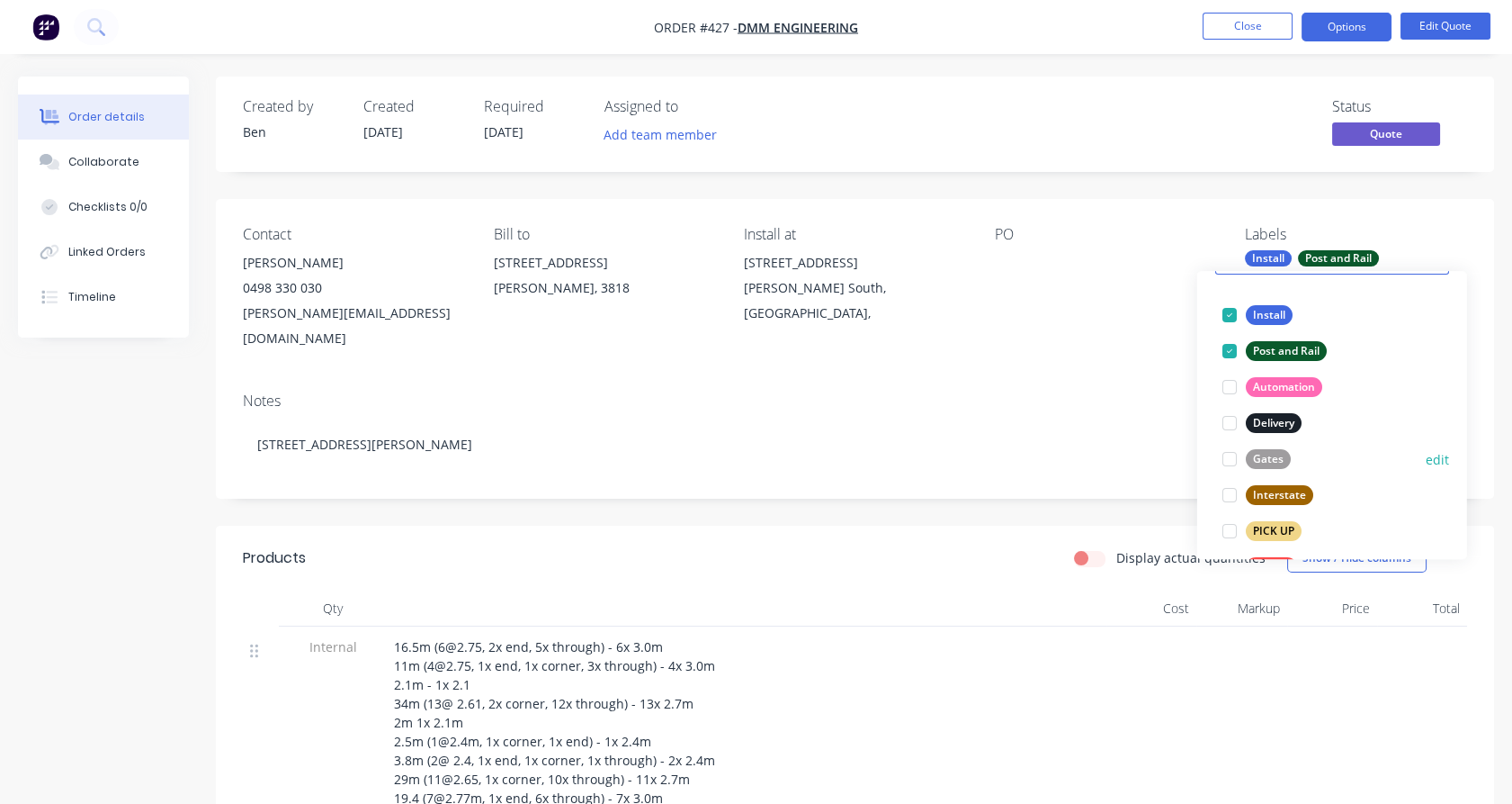
click at [1228, 455] on div at bounding box center [1230, 459] width 36 height 36
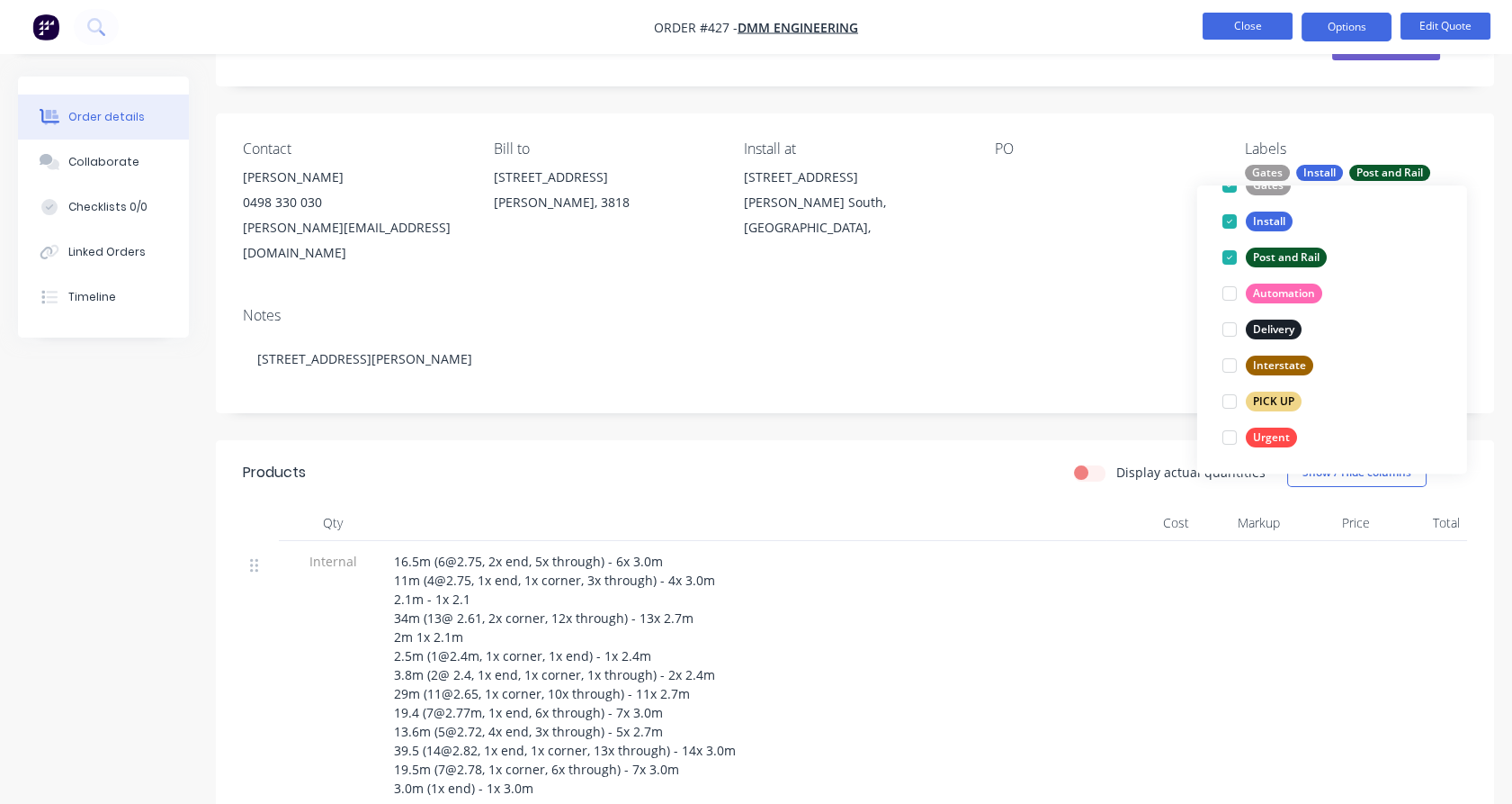
scroll to position [90, 0]
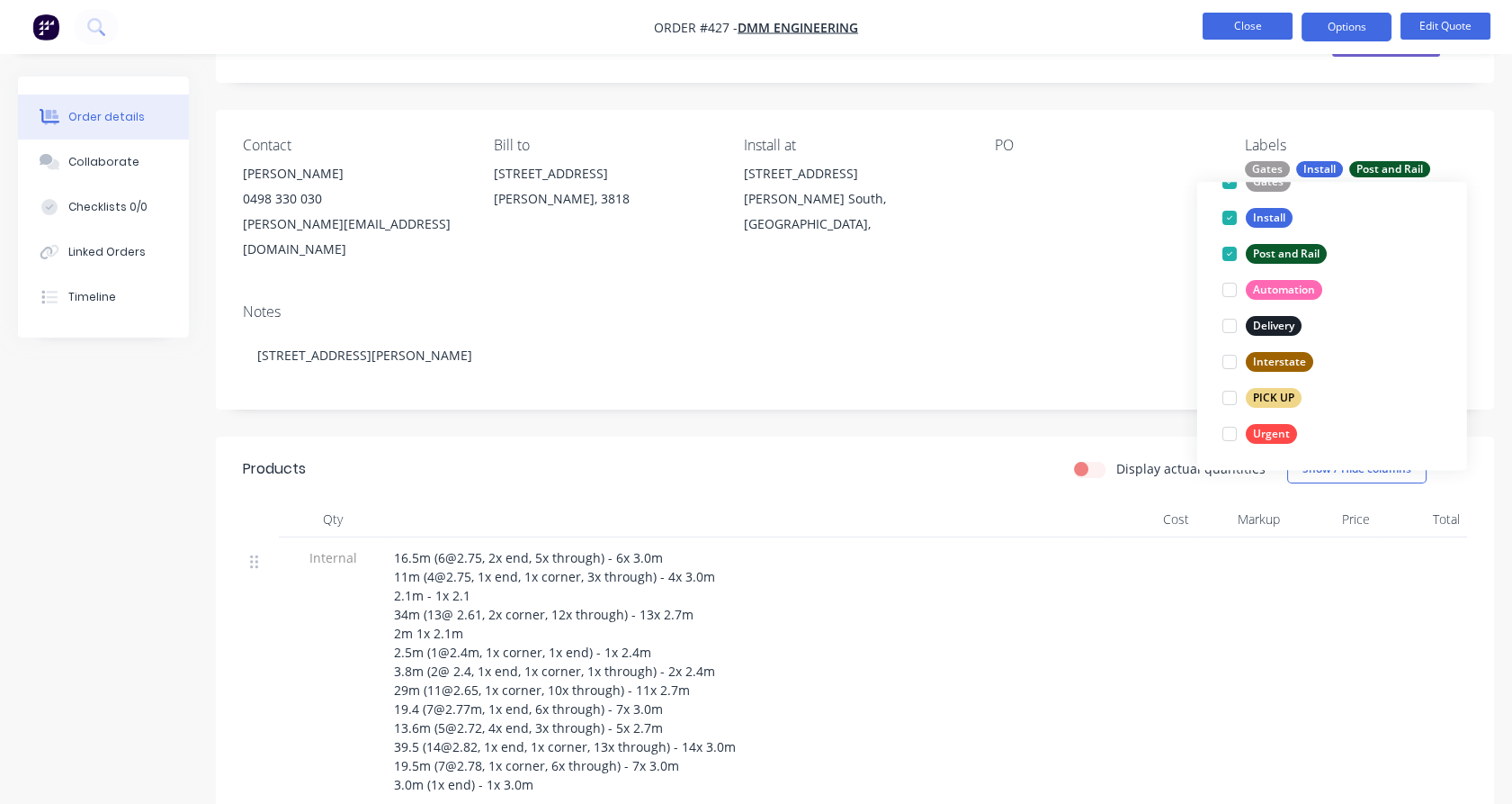
click at [1245, 31] on button "Close" at bounding box center [1248, 26] width 90 height 27
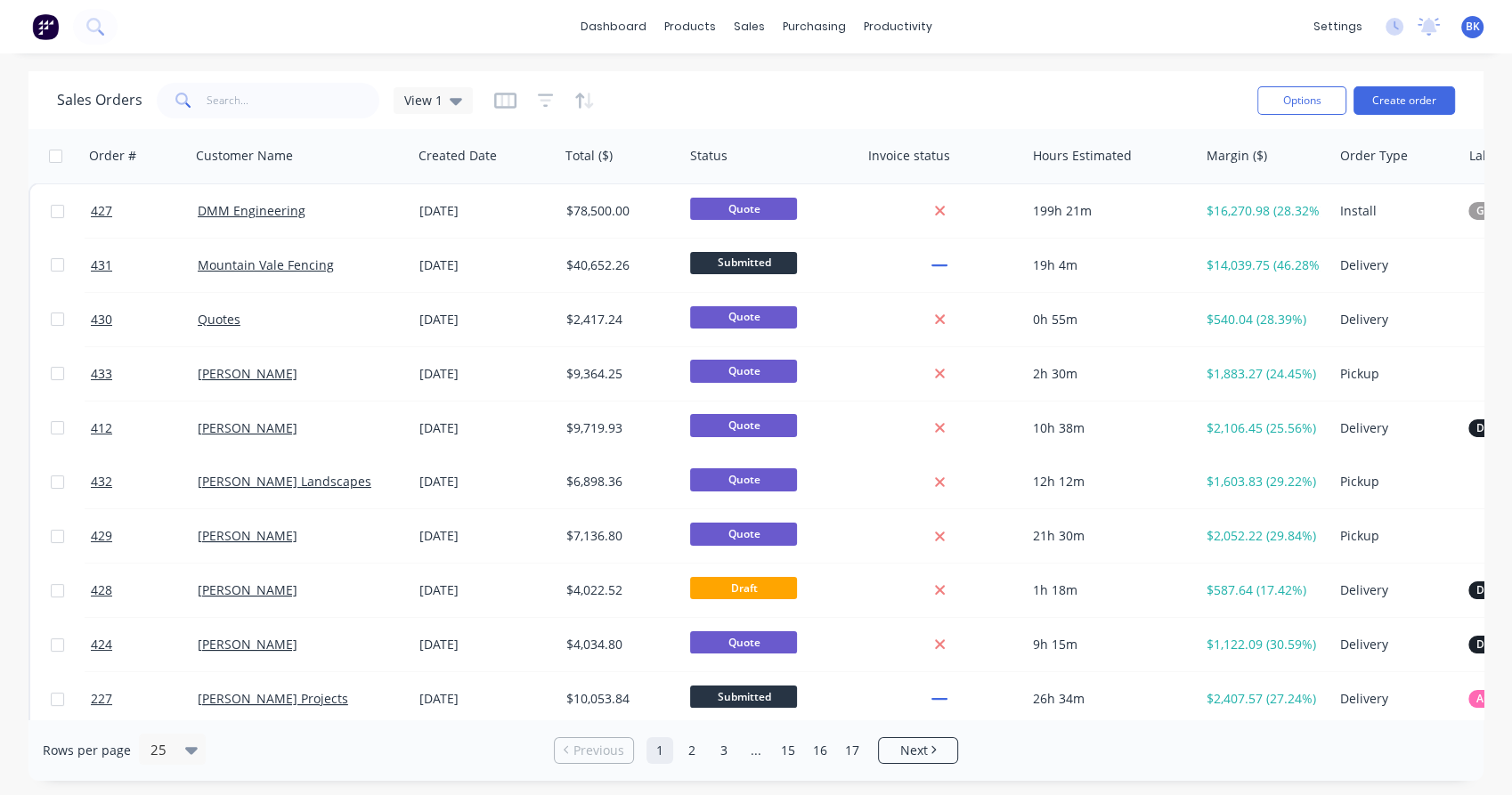
scroll to position [0, 188]
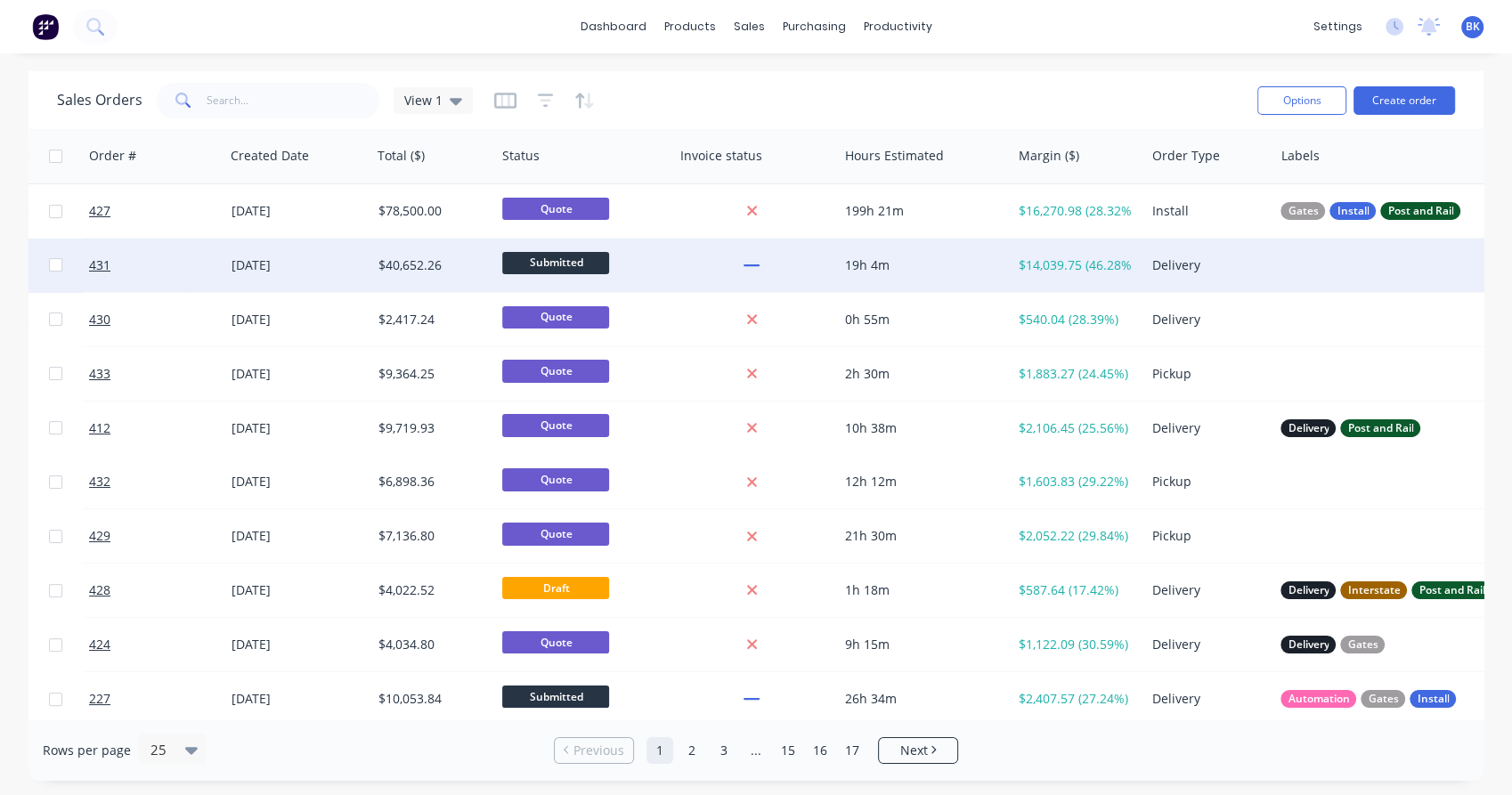
click at [1315, 254] on div at bounding box center [1451, 265] width 355 height 54
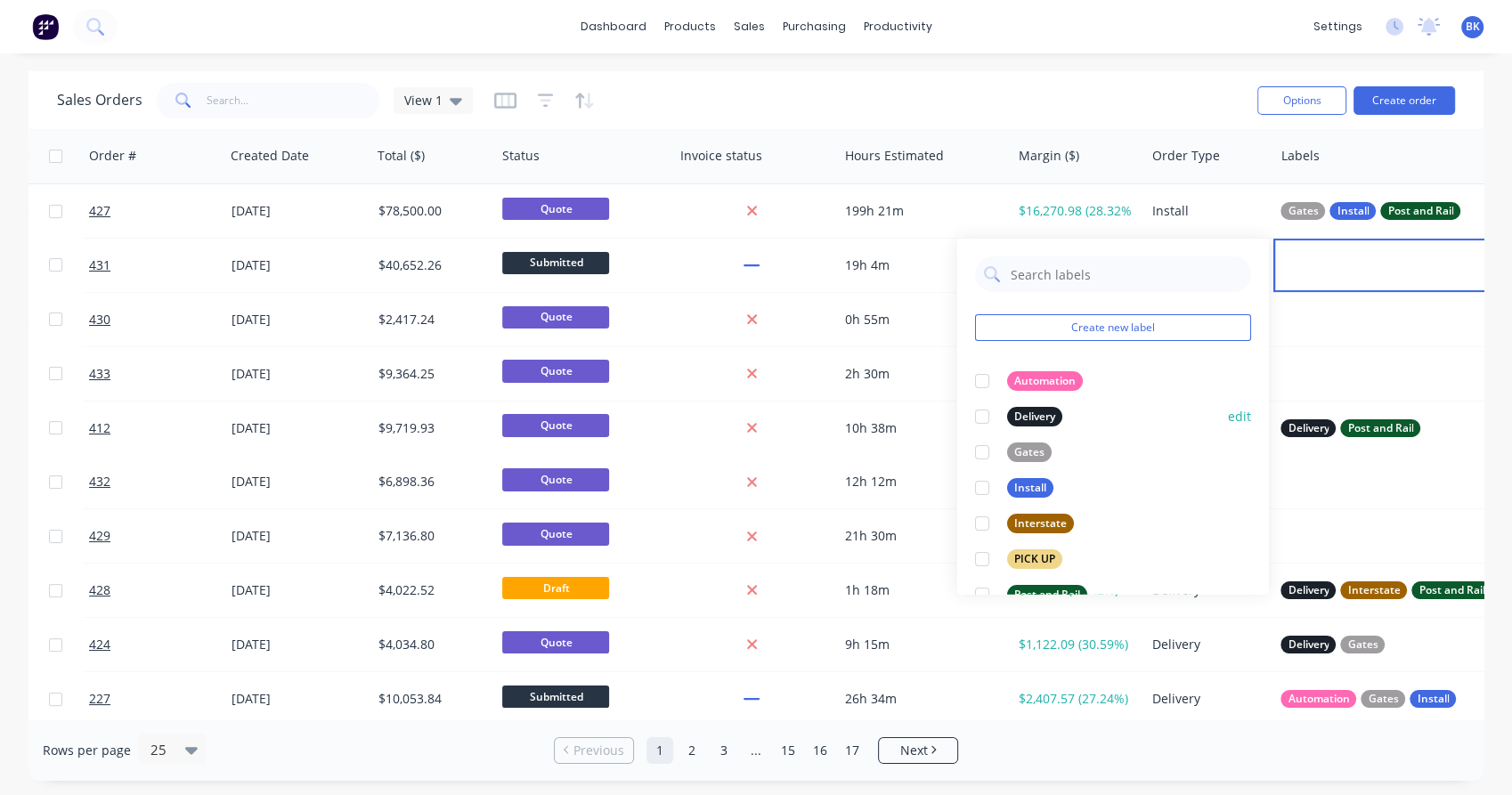
click at [982, 415] on div at bounding box center [982, 416] width 36 height 36
click at [982, 591] on div at bounding box center [982, 594] width 36 height 36
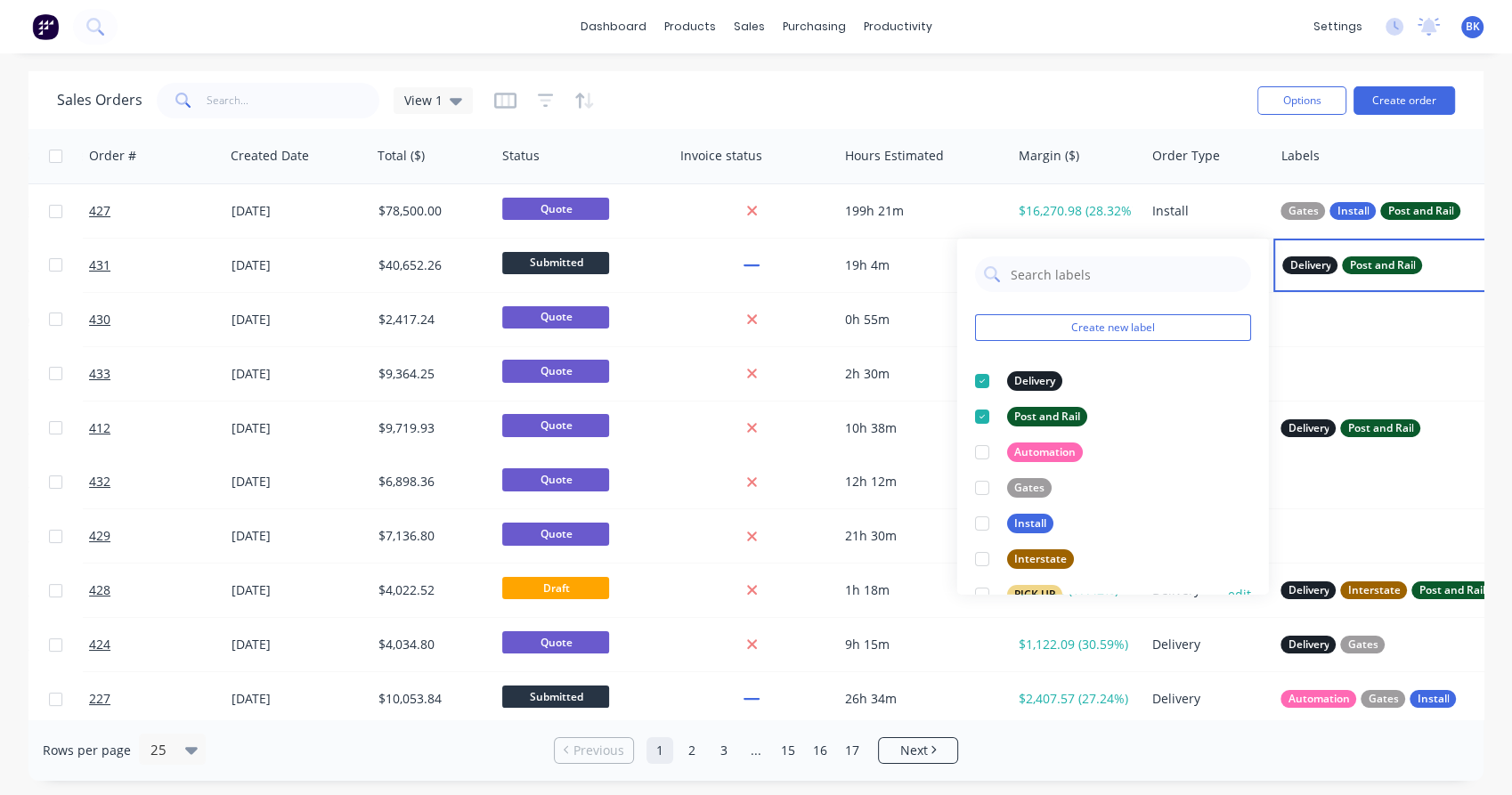
scroll to position [71, 0]
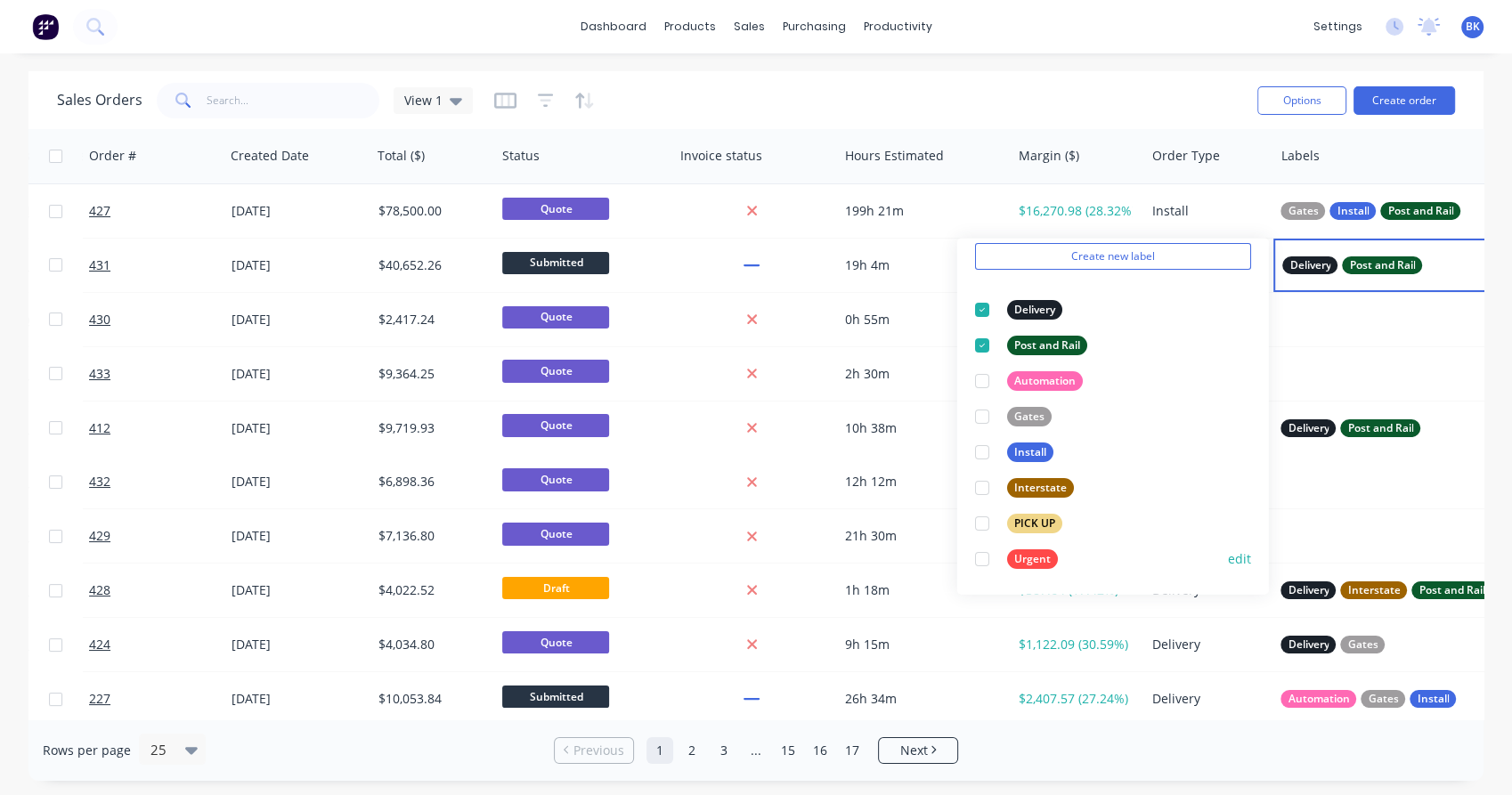
click at [983, 557] on div at bounding box center [982, 559] width 36 height 36
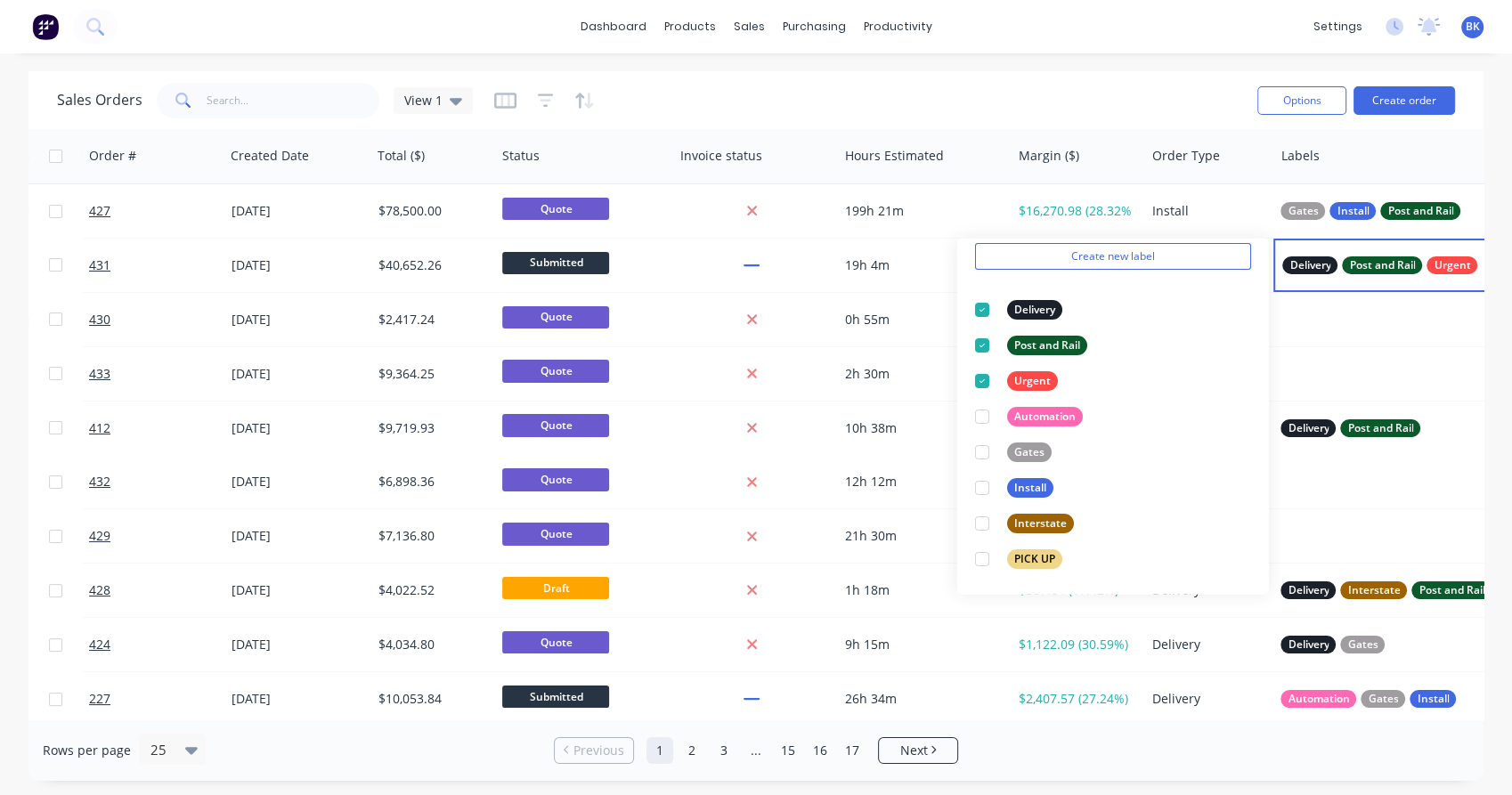
click at [1144, 117] on div "Sales Orders View 1" at bounding box center [649, 100] width 1186 height 44
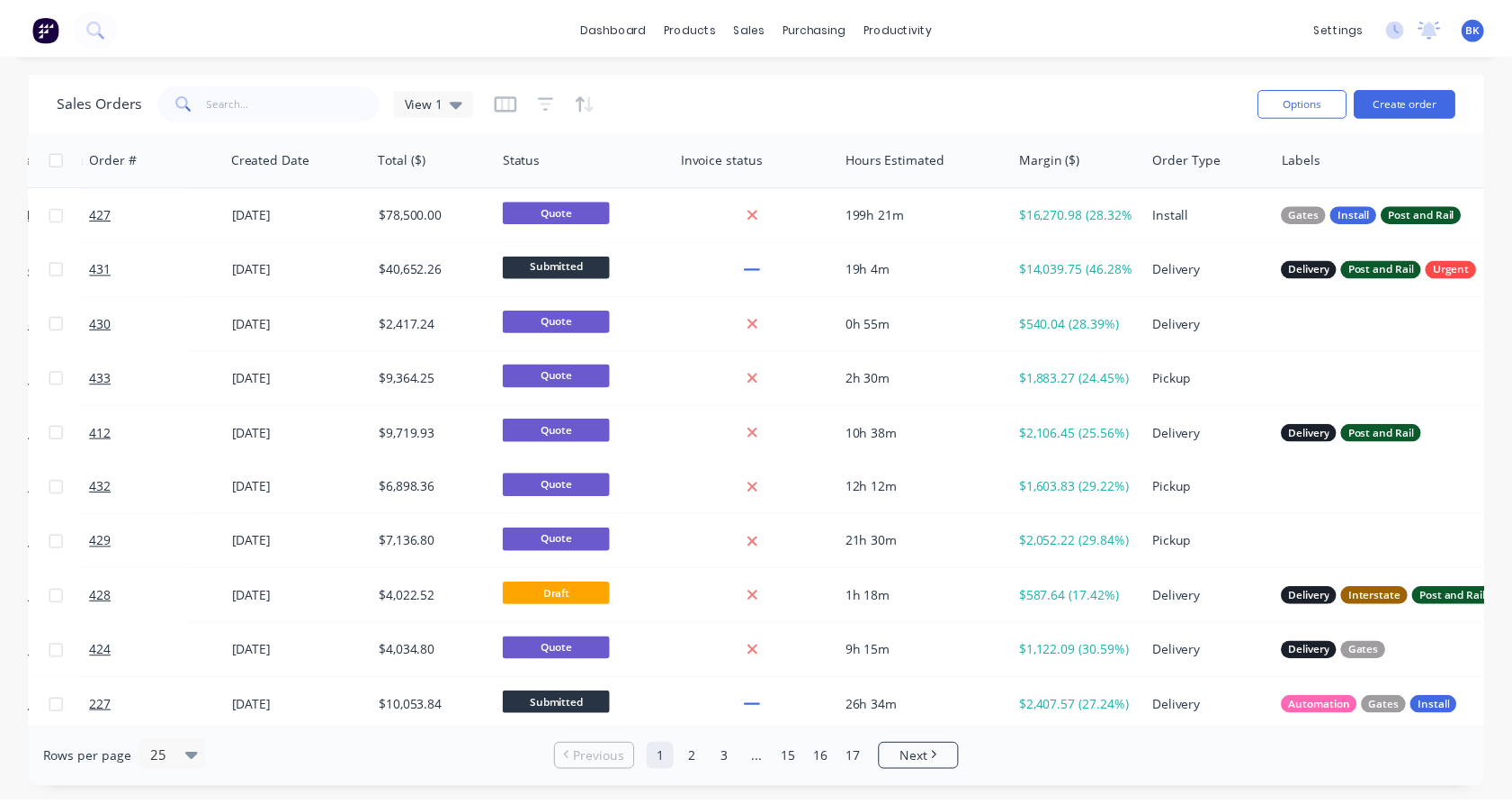
scroll to position [0, 0]
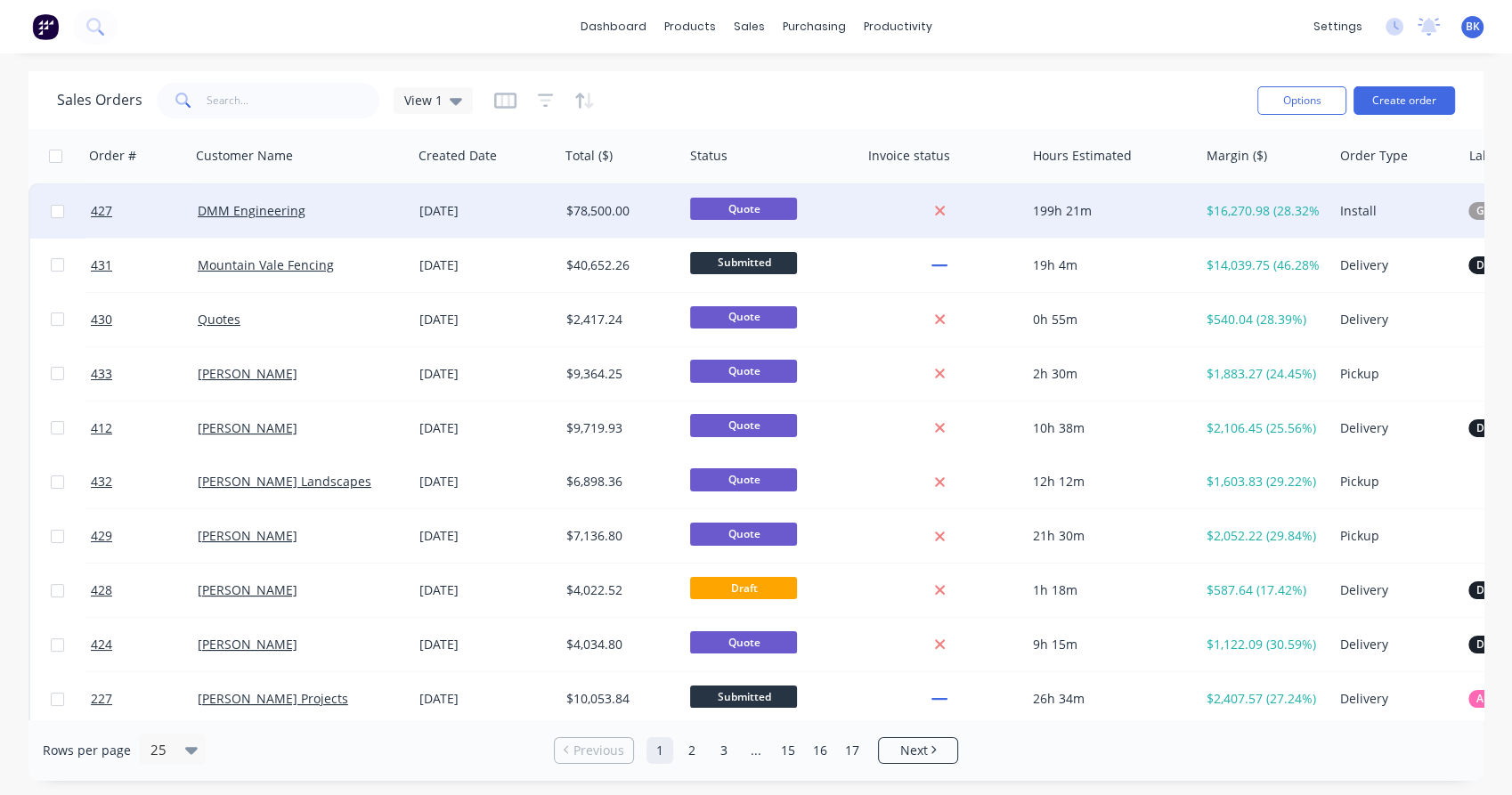
click at [359, 217] on div "DMM Engineering" at bounding box center [297, 211] width 198 height 18
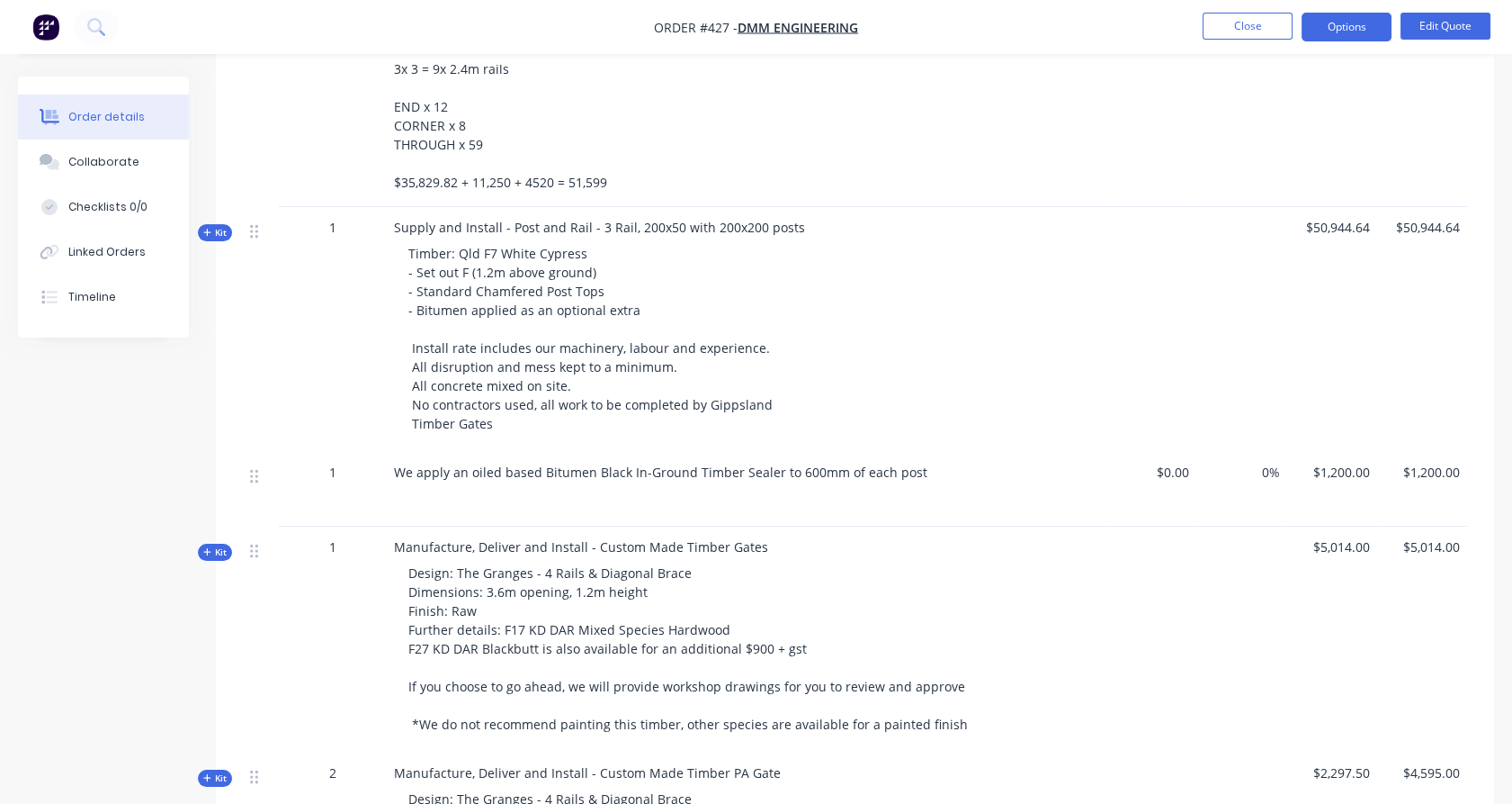
scroll to position [900, 0]
click at [212, 225] on span "Kit" at bounding box center [214, 232] width 23 height 14
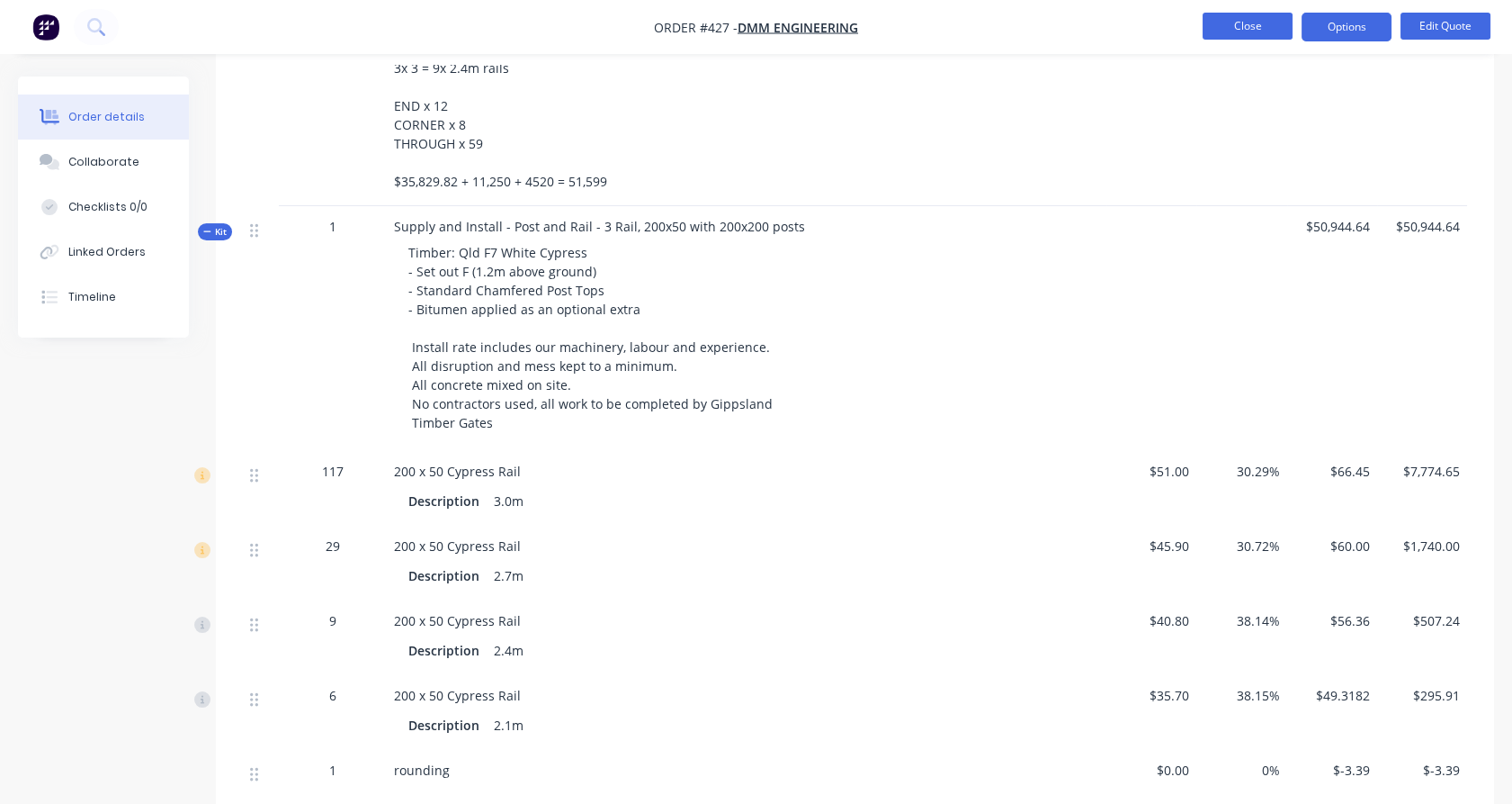
click at [1244, 30] on button "Close" at bounding box center [1248, 26] width 90 height 27
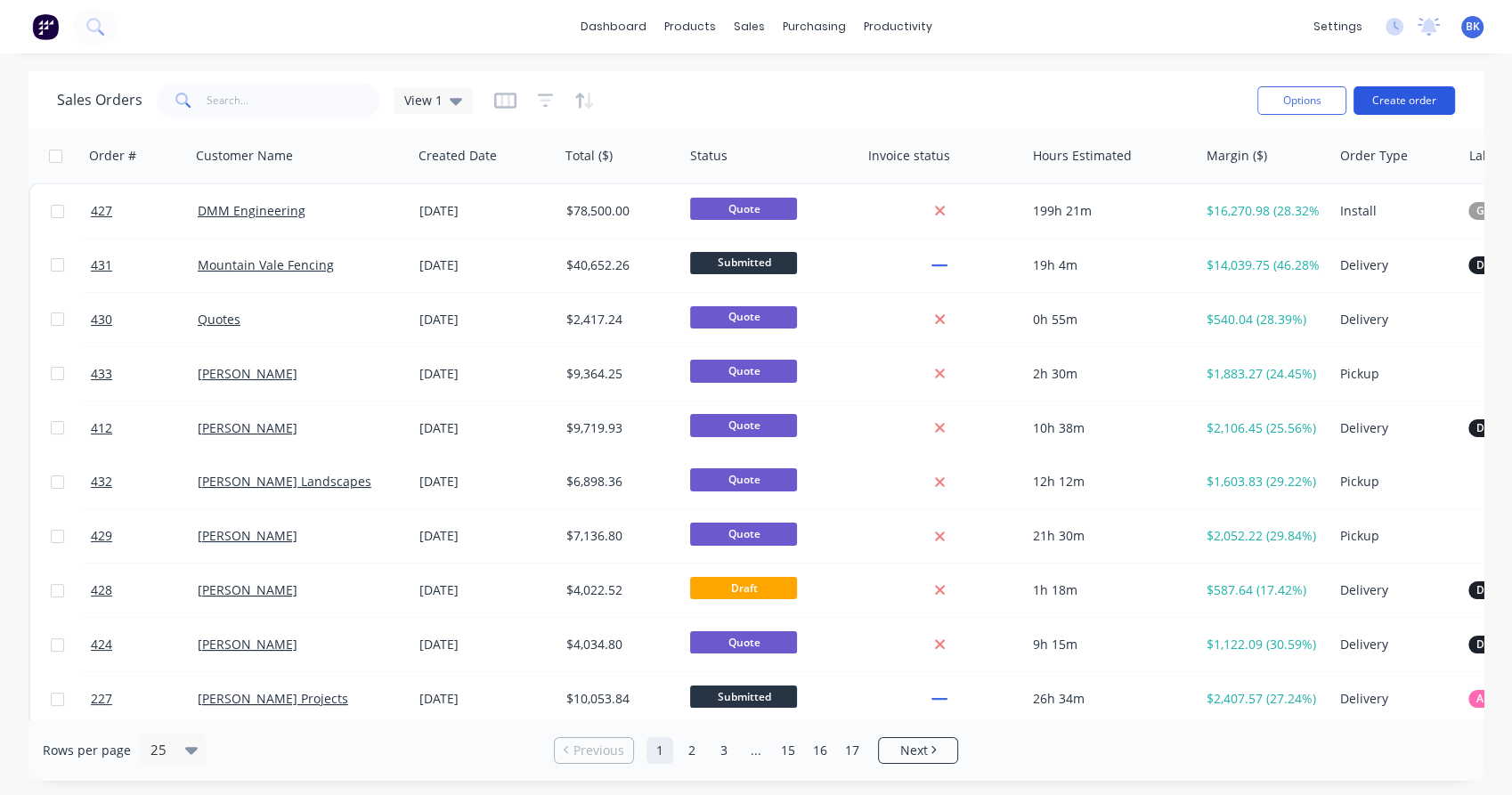
click at [1410, 109] on button "Create order" at bounding box center [1403, 100] width 101 height 28
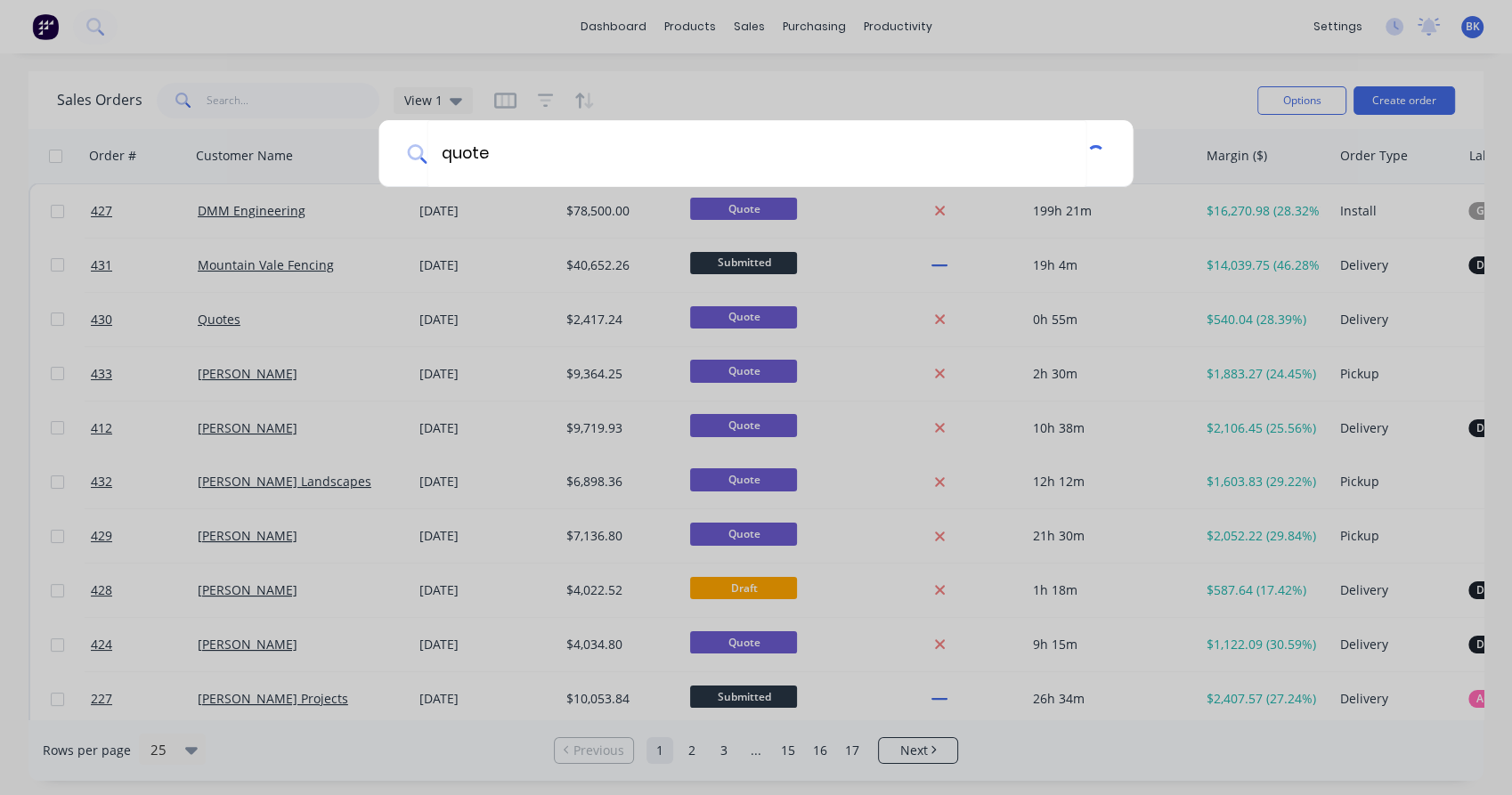
type input "quote"
click at [796, 99] on div "quote" at bounding box center [756, 397] width 1512 height 795
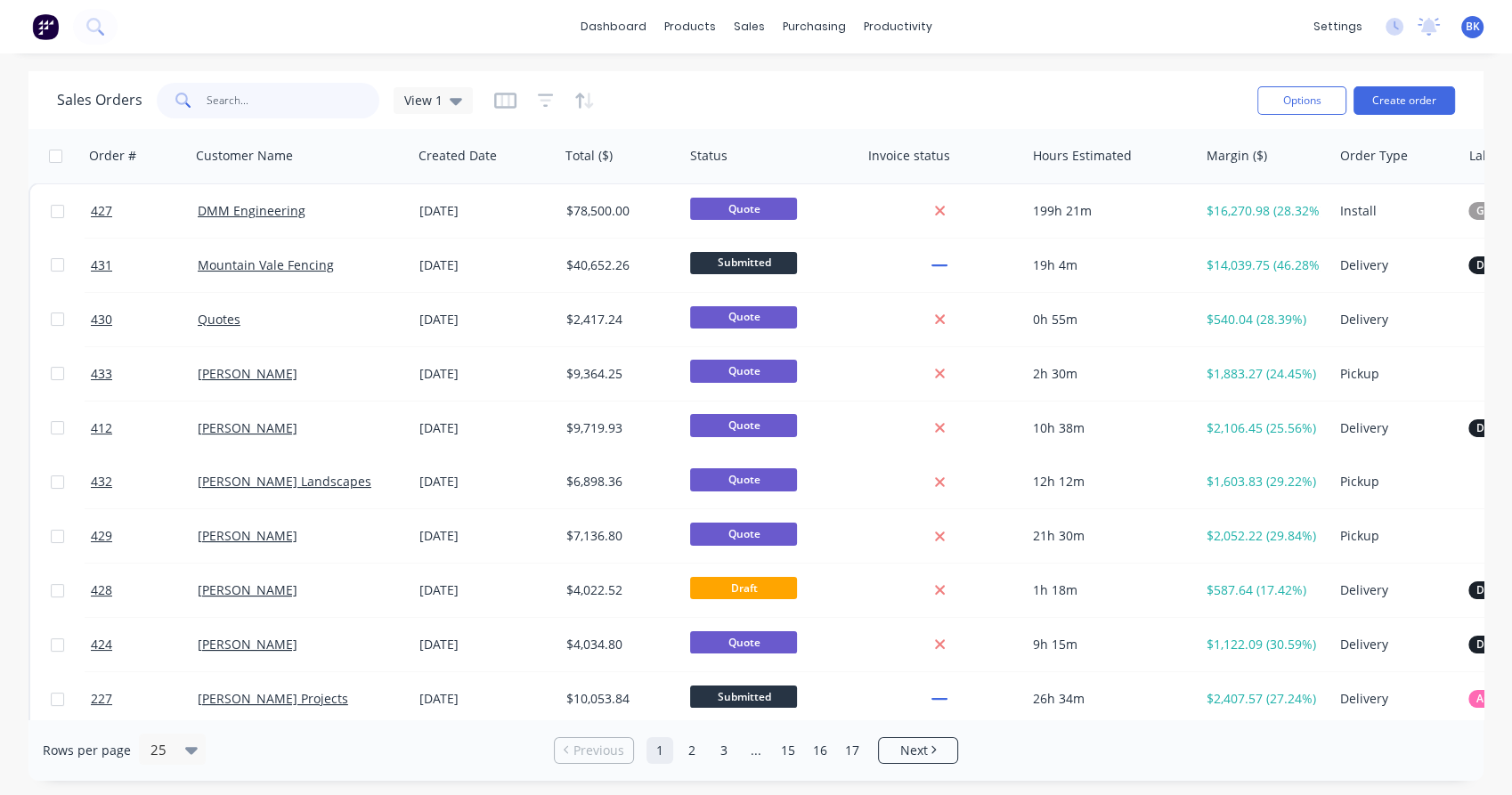
click at [280, 86] on input "text" at bounding box center [293, 100] width 173 height 36
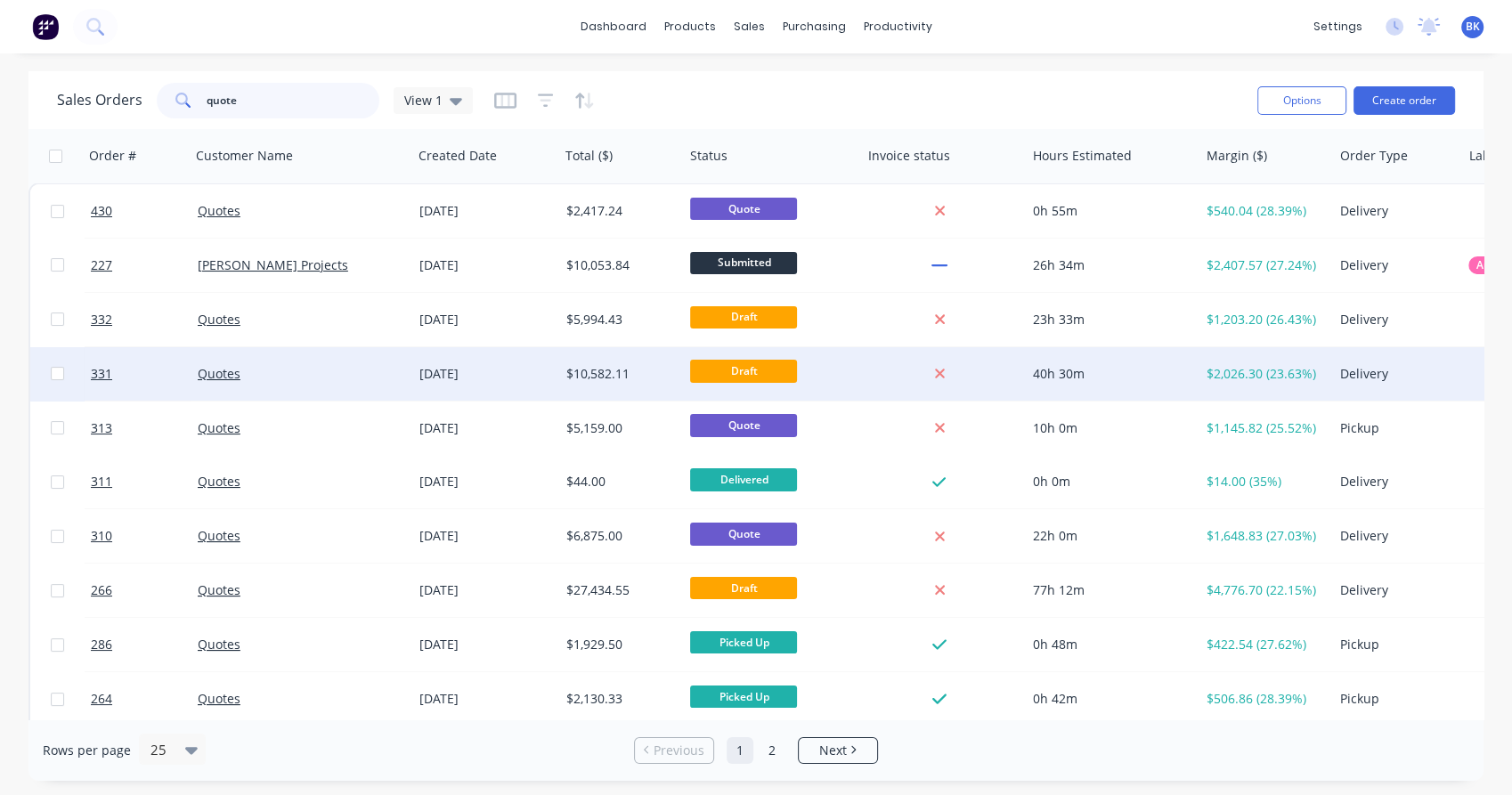
type input "quote"
click at [313, 377] on div "Quotes" at bounding box center [297, 374] width 198 height 18
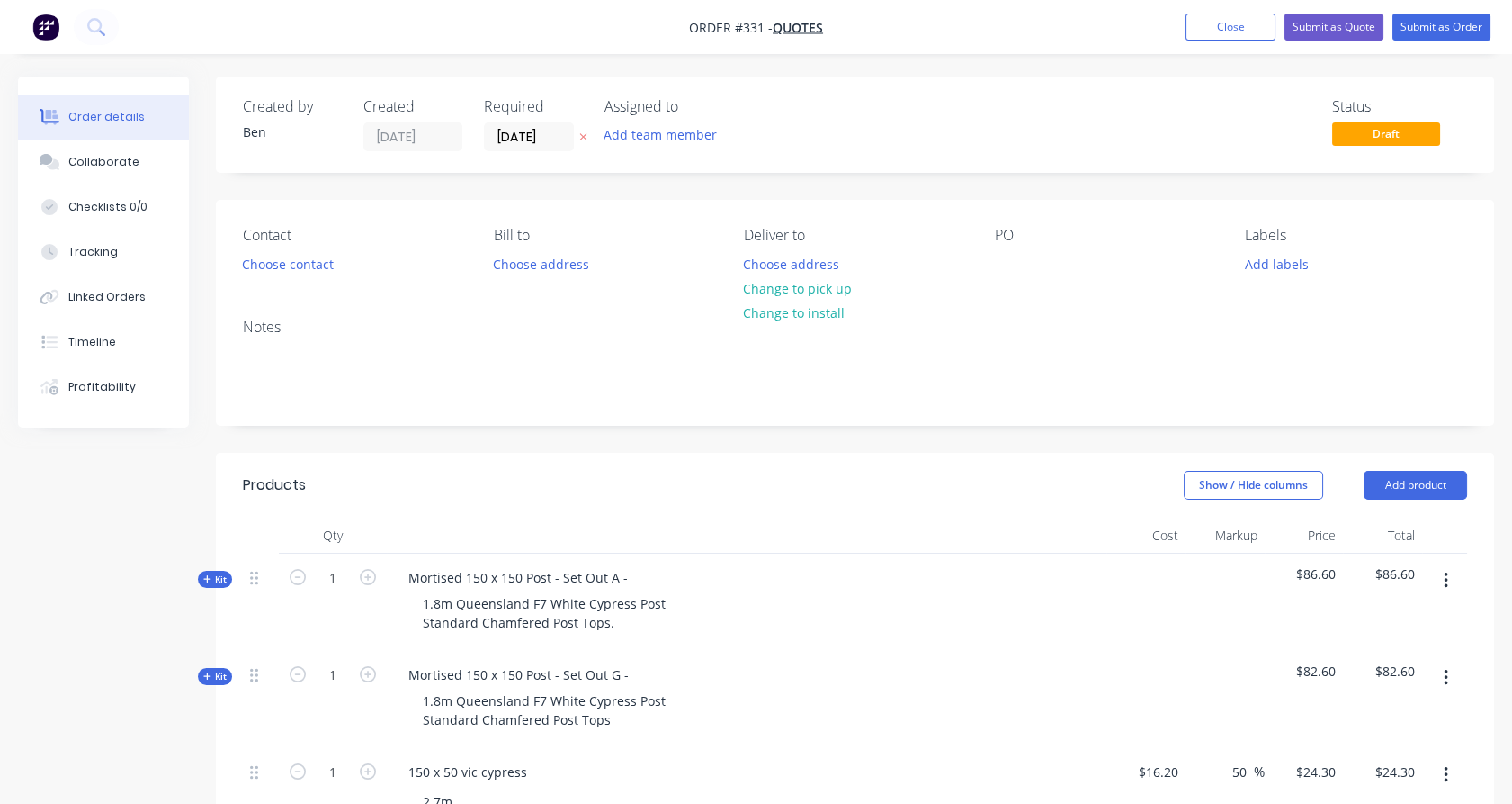
click at [1447, 576] on icon "button" at bounding box center [1446, 580] width 5 height 19
click at [1374, 731] on div "Delete" at bounding box center [1382, 736] width 138 height 26
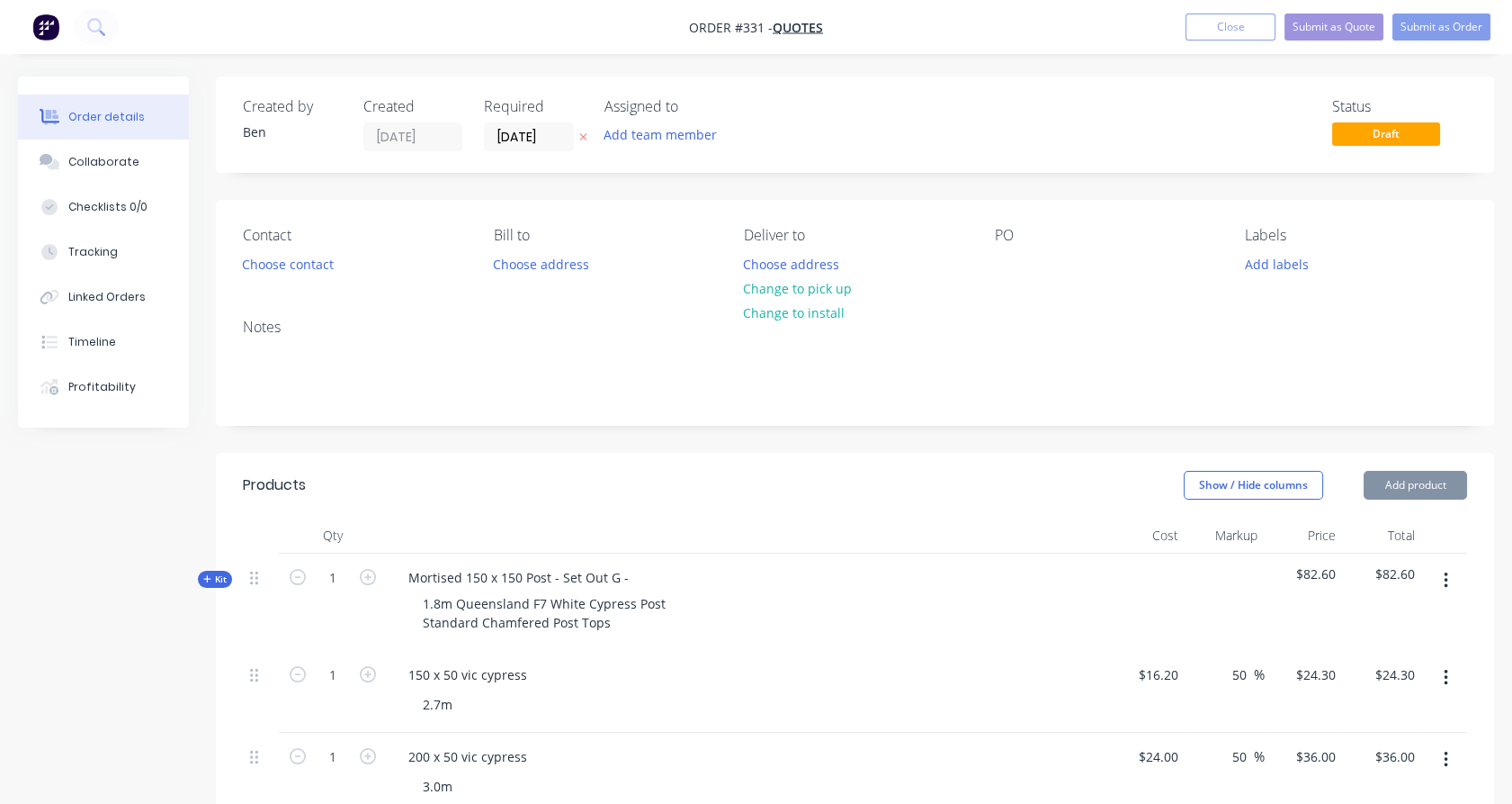
drag, startPoint x: 1447, startPoint y: 569, endPoint x: 1442, endPoint y: 583, distance: 14.9
click at [1447, 568] on button "button" at bounding box center [1447, 580] width 42 height 32
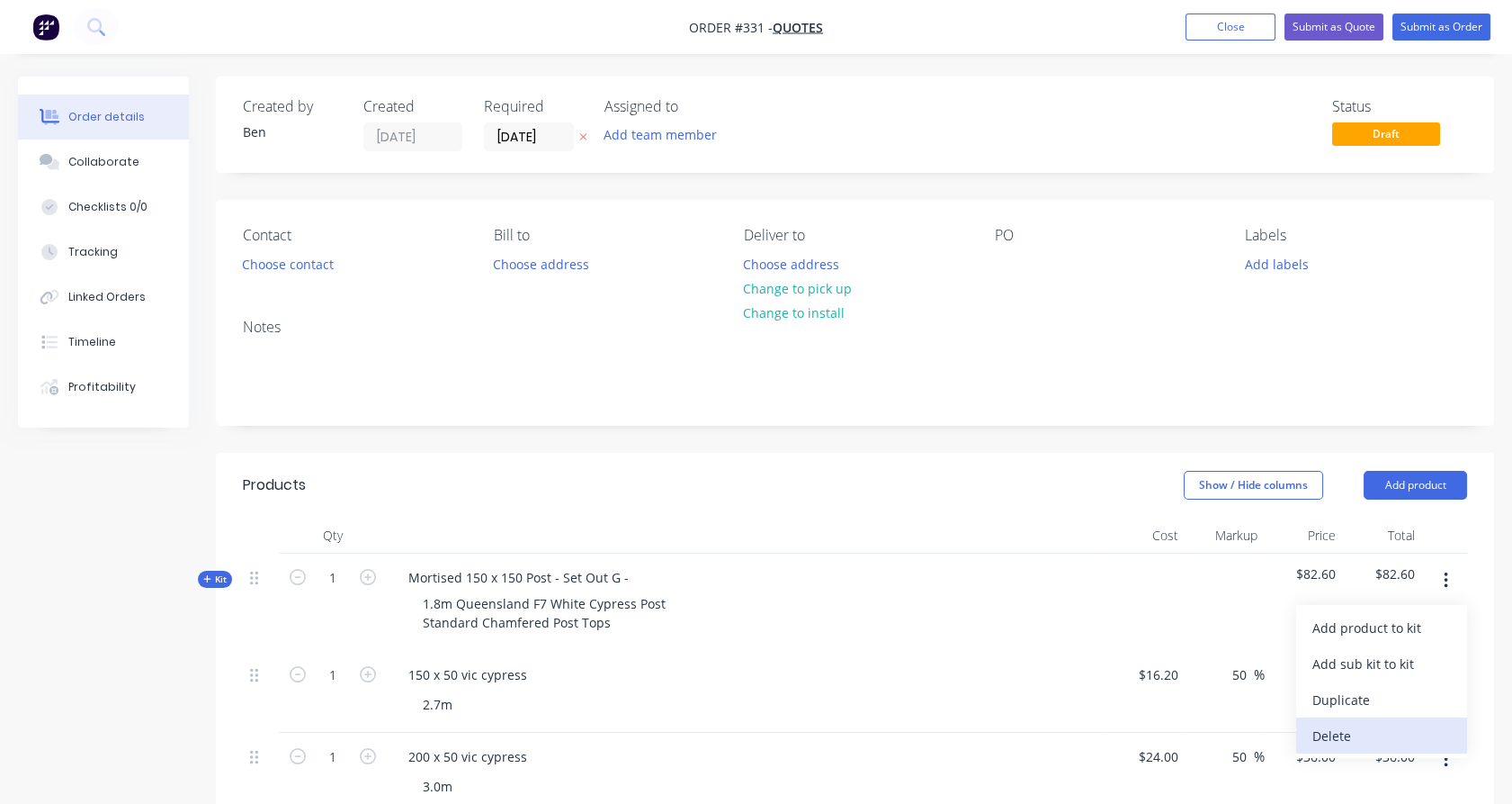
click at [1387, 724] on div "Delete" at bounding box center [1382, 736] width 138 height 26
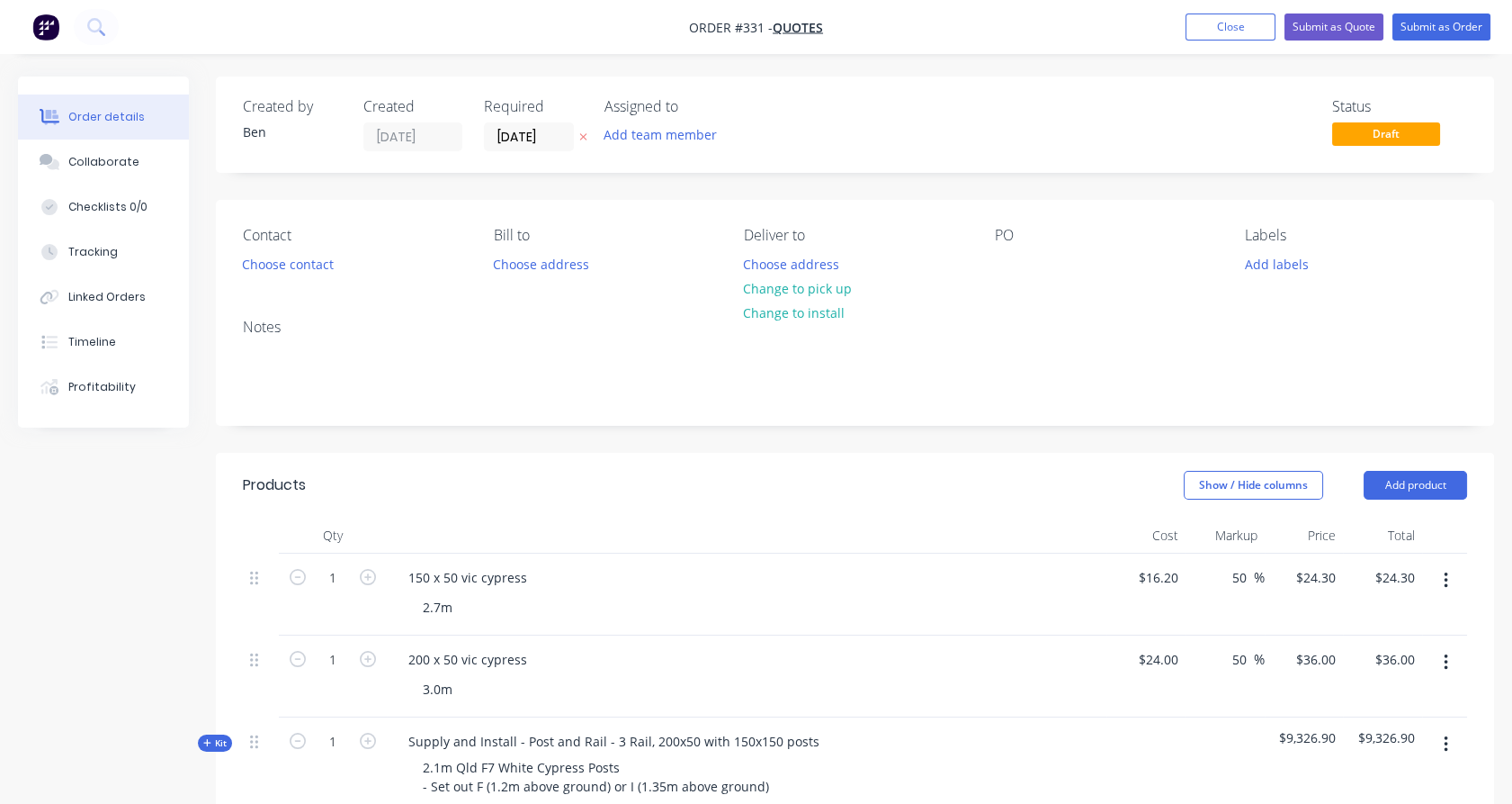
click at [1453, 568] on button "button" at bounding box center [1447, 580] width 42 height 32
click at [1387, 726] on div "Delete" at bounding box center [1382, 736] width 138 height 26
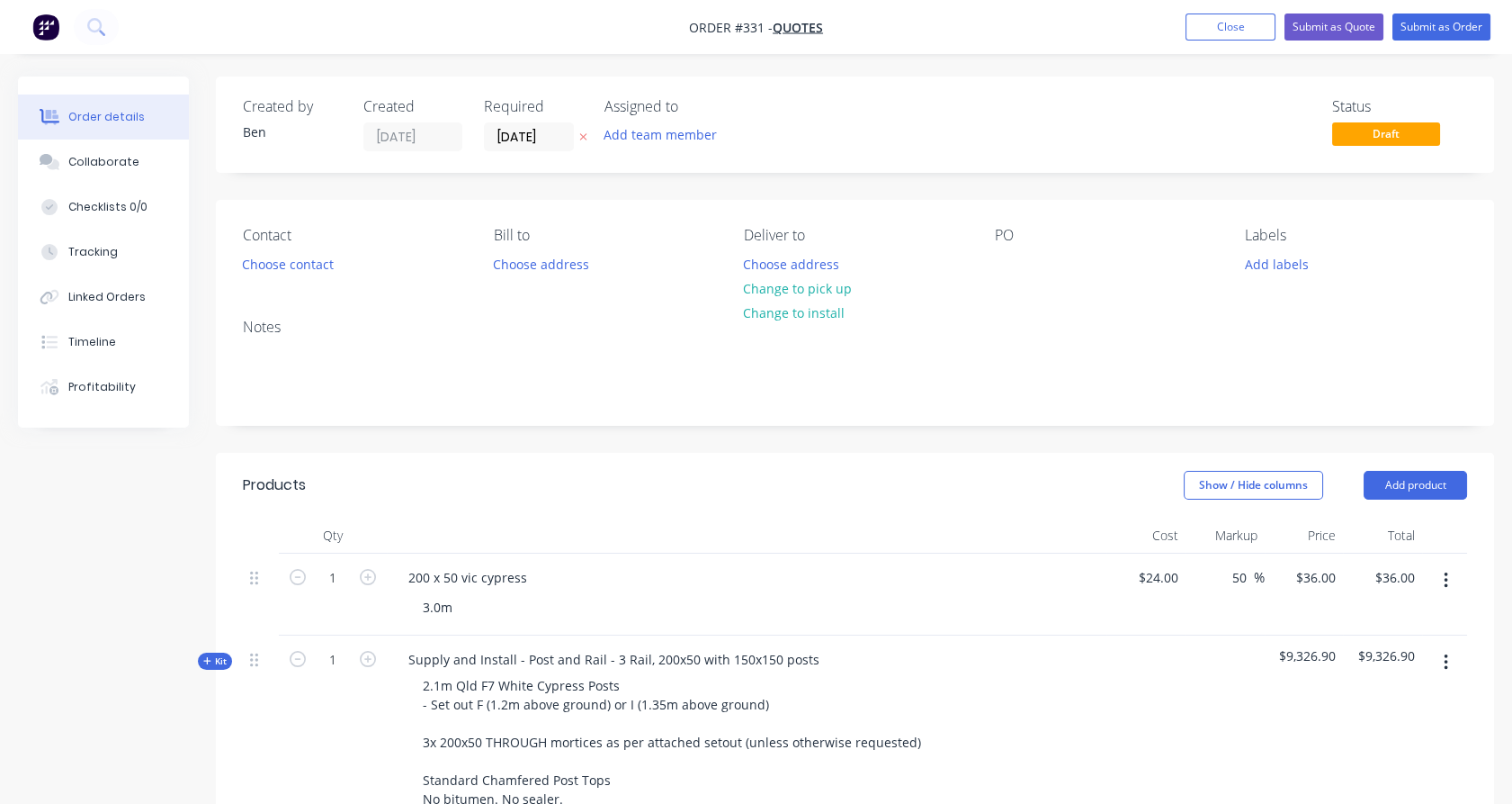
click at [1439, 670] on button "button" at bounding box center [1447, 662] width 42 height 32
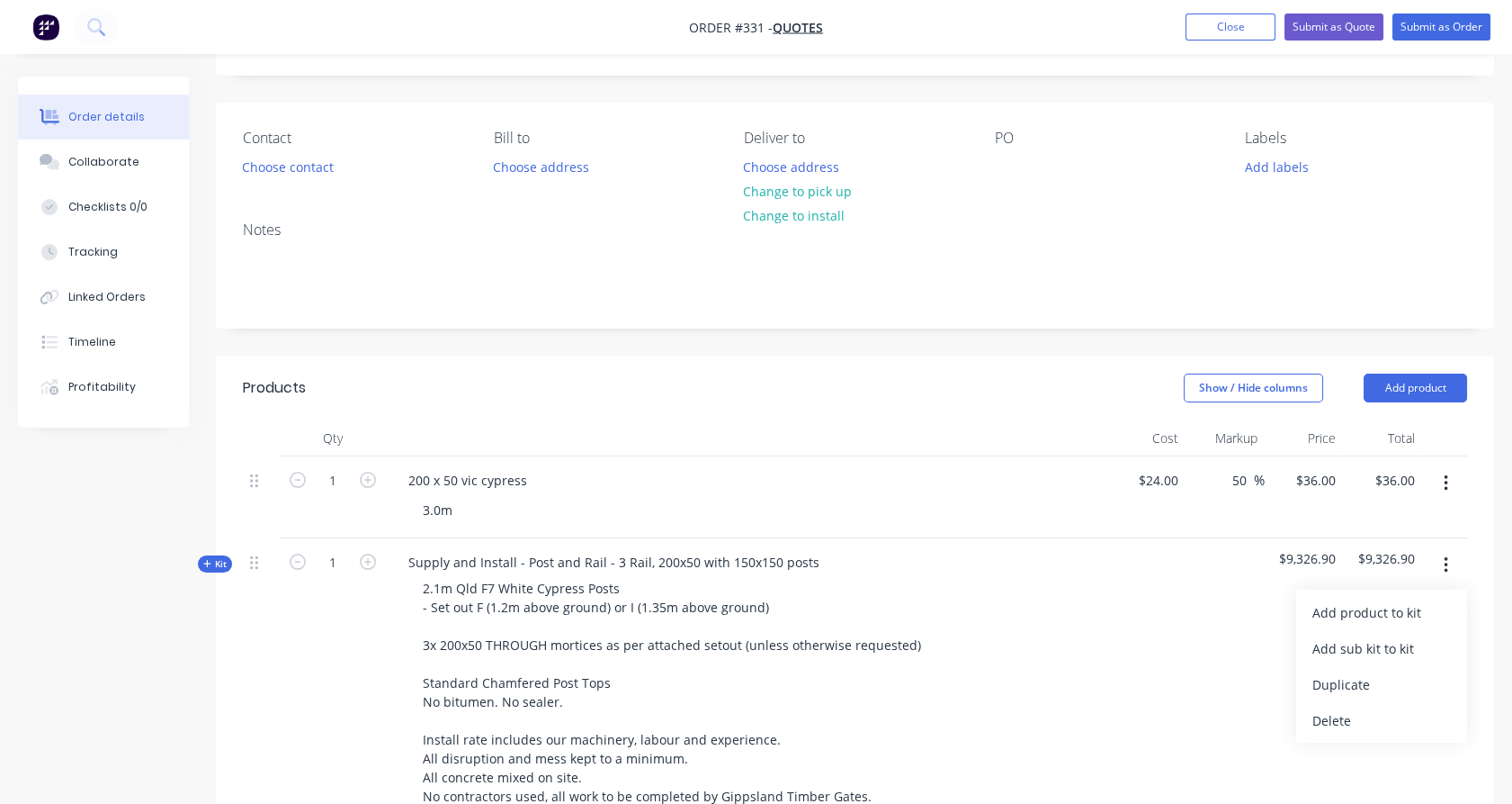
click at [1387, 723] on div "Delete" at bounding box center [1382, 721] width 138 height 26
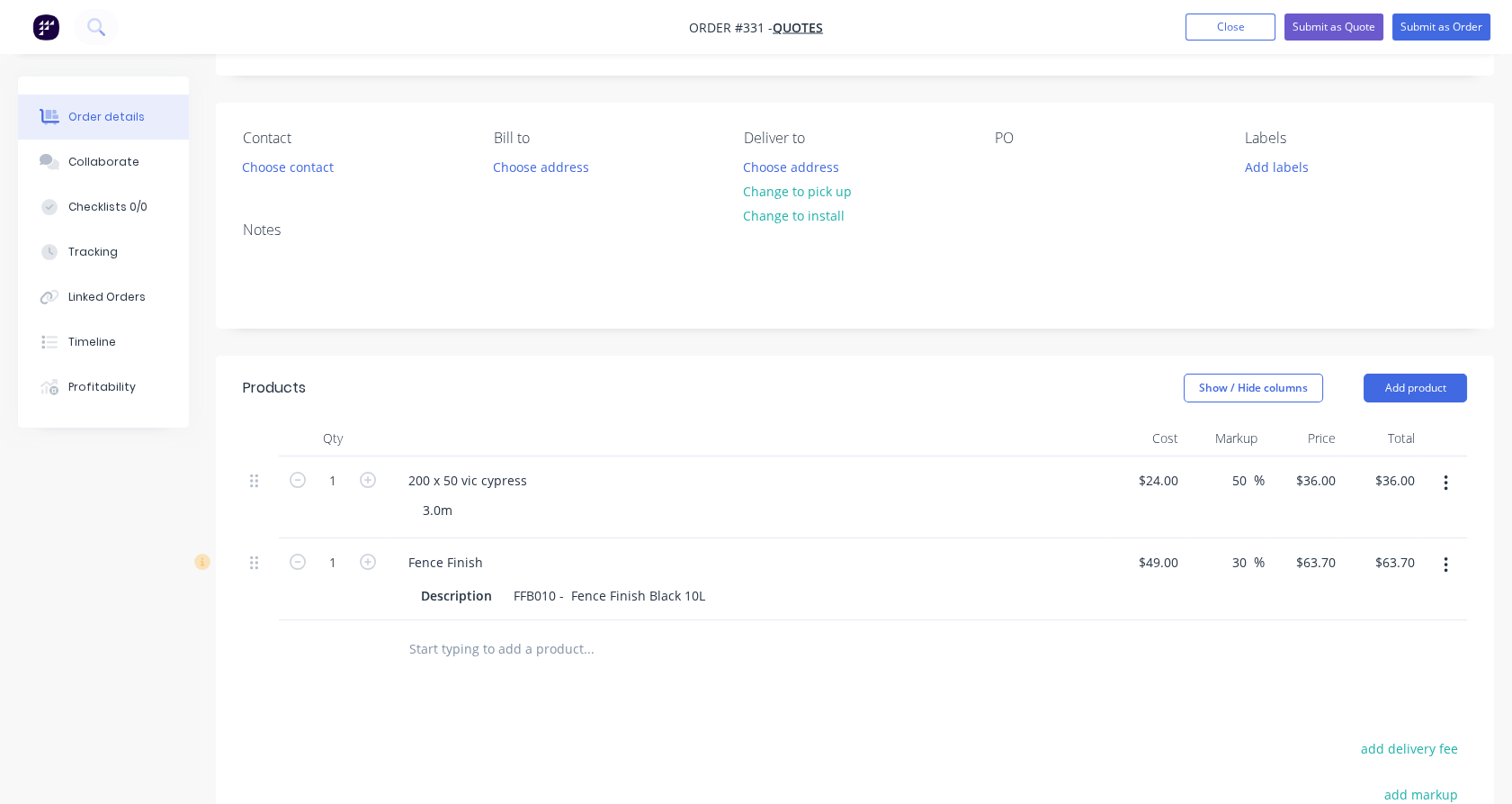
scroll to position [99, 0]
click at [1457, 562] on button "button" at bounding box center [1447, 563] width 42 height 32
click at [1365, 722] on div "Delete" at bounding box center [1382, 719] width 138 height 26
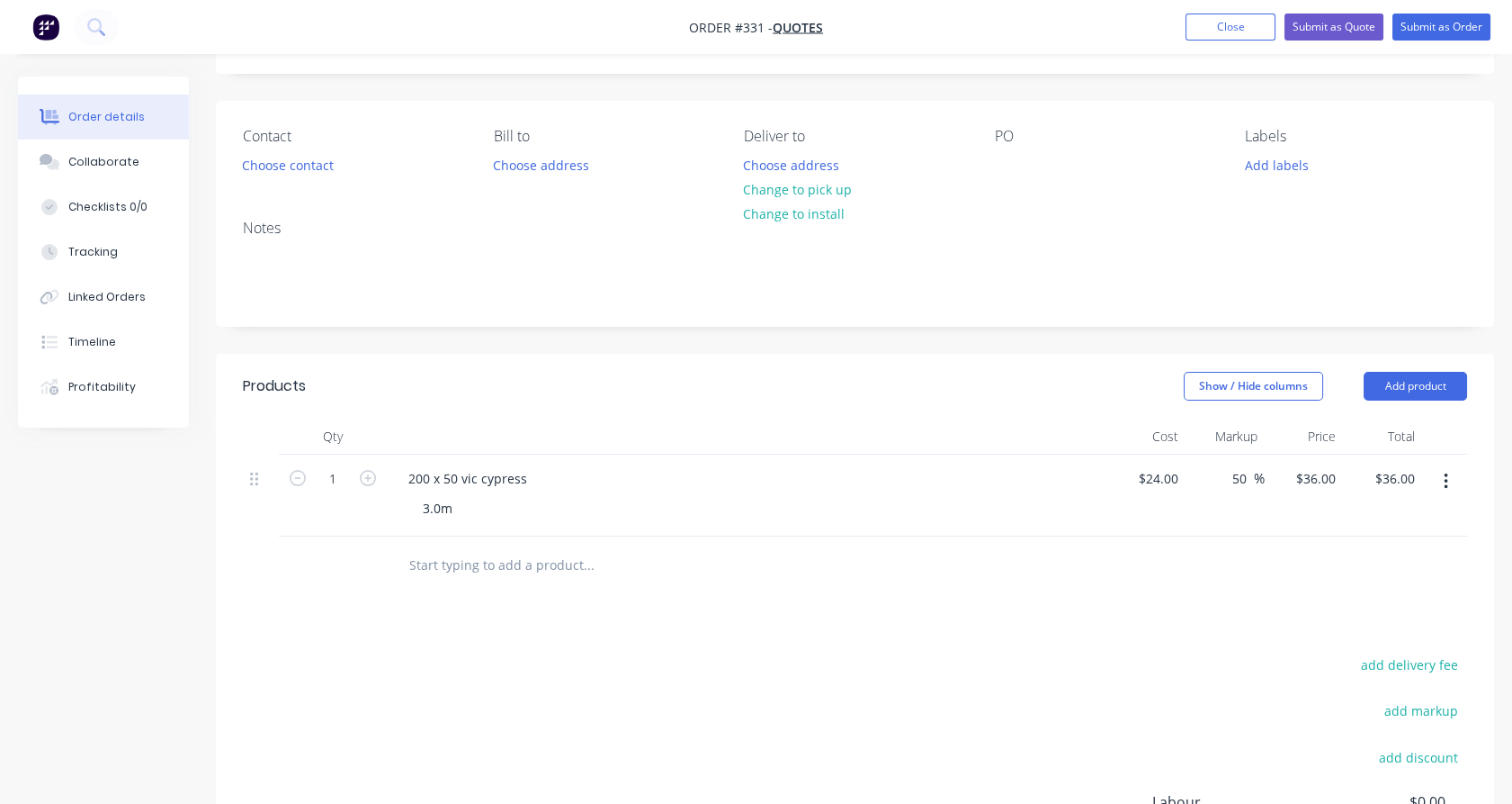
click at [1445, 474] on icon "button" at bounding box center [1446, 481] width 5 height 19
click at [1336, 624] on div "Delete" at bounding box center [1382, 637] width 138 height 26
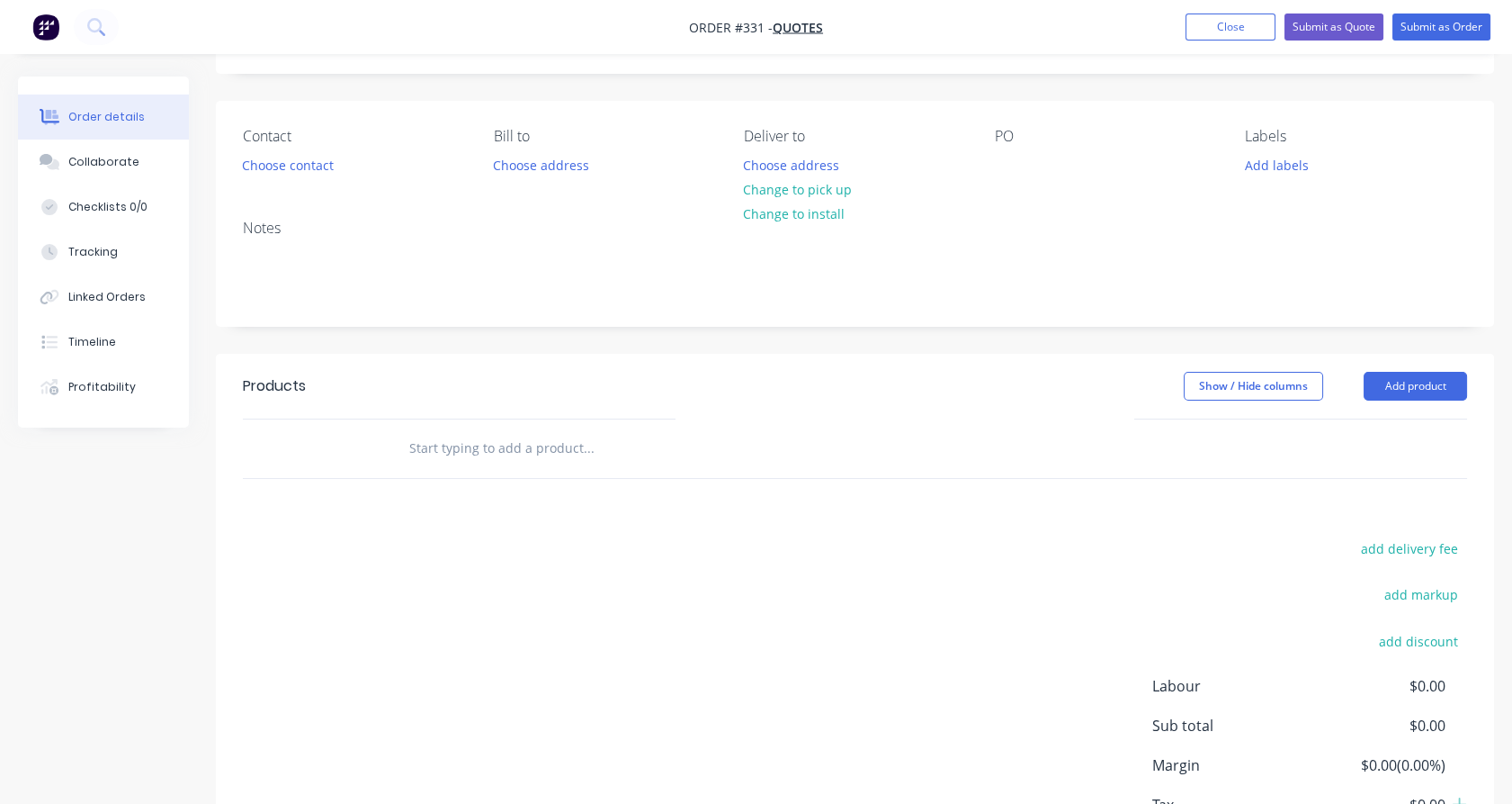
click at [475, 443] on input "text" at bounding box center [589, 448] width 360 height 36
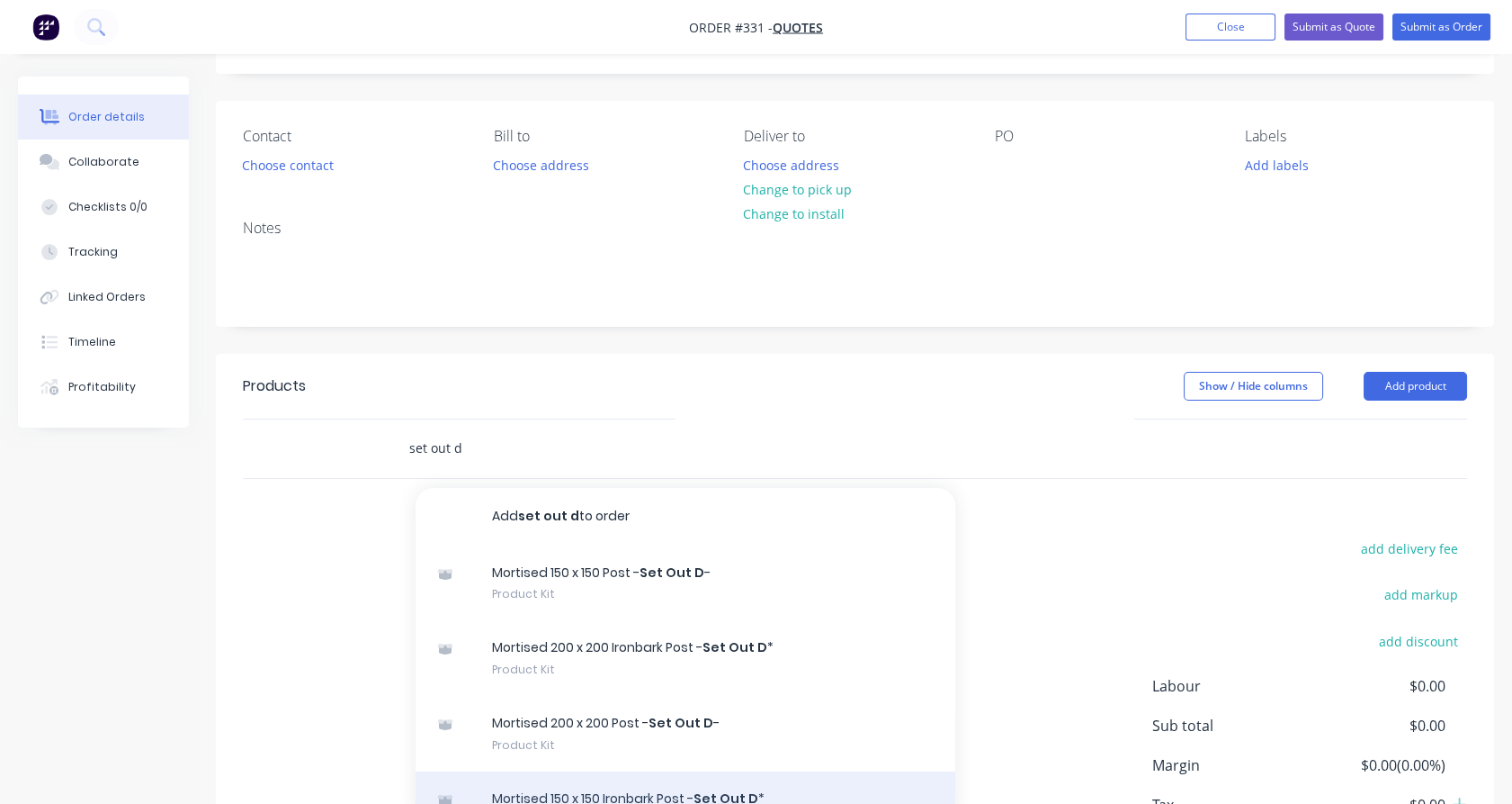
type input "set out d"
click at [663, 792] on div "Mortised 150 x 150 Ironbark Post - Set Out D * Product Kit" at bounding box center [685, 810] width 540 height 76
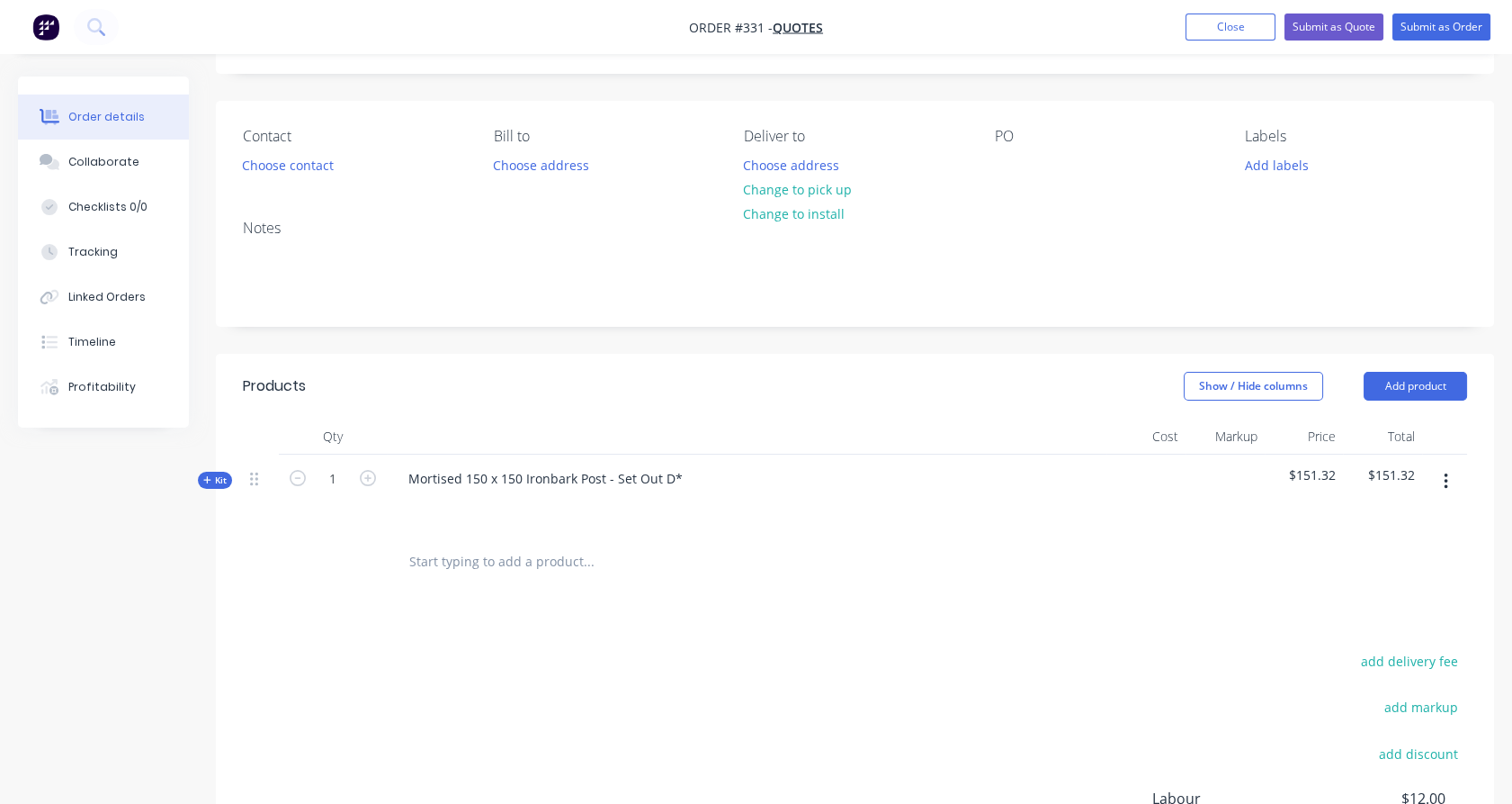
click at [223, 483] on span "Kit" at bounding box center [214, 480] width 23 height 14
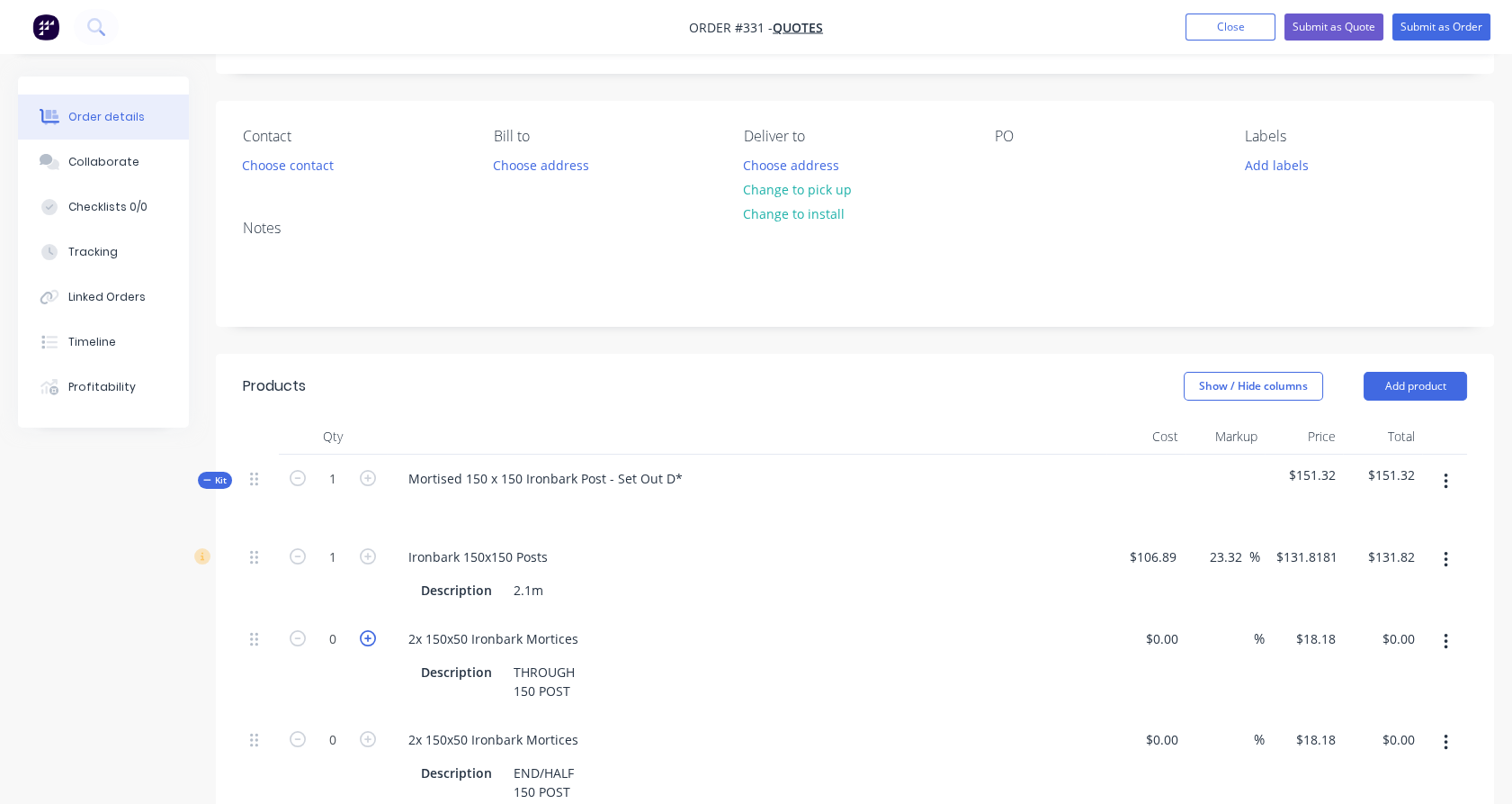
click at [375, 636] on icon "button" at bounding box center [368, 639] width 17 height 17
type input "1"
type input "$18.18"
click at [1232, 550] on input "23.32" at bounding box center [1229, 557] width 42 height 26
click at [1218, 562] on input "23.333" at bounding box center [1225, 557] width 49 height 26
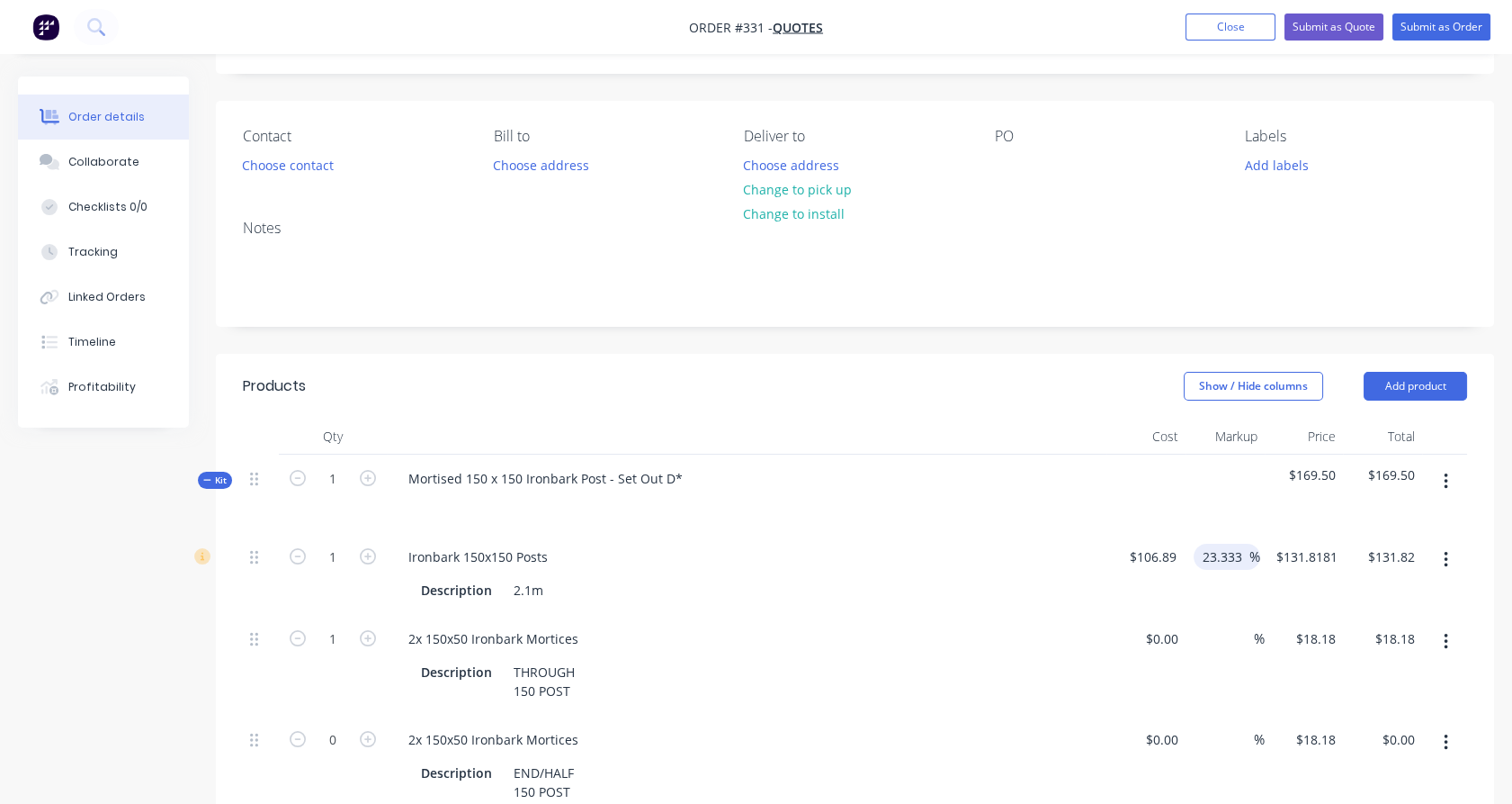
click at [1218, 562] on input "23.333" at bounding box center [1225, 557] width 49 height 26
type input "33"
type input "$142.1637"
type input "$142.16"
click at [1197, 592] on div "33 33 %" at bounding box center [1222, 573] width 77 height 82
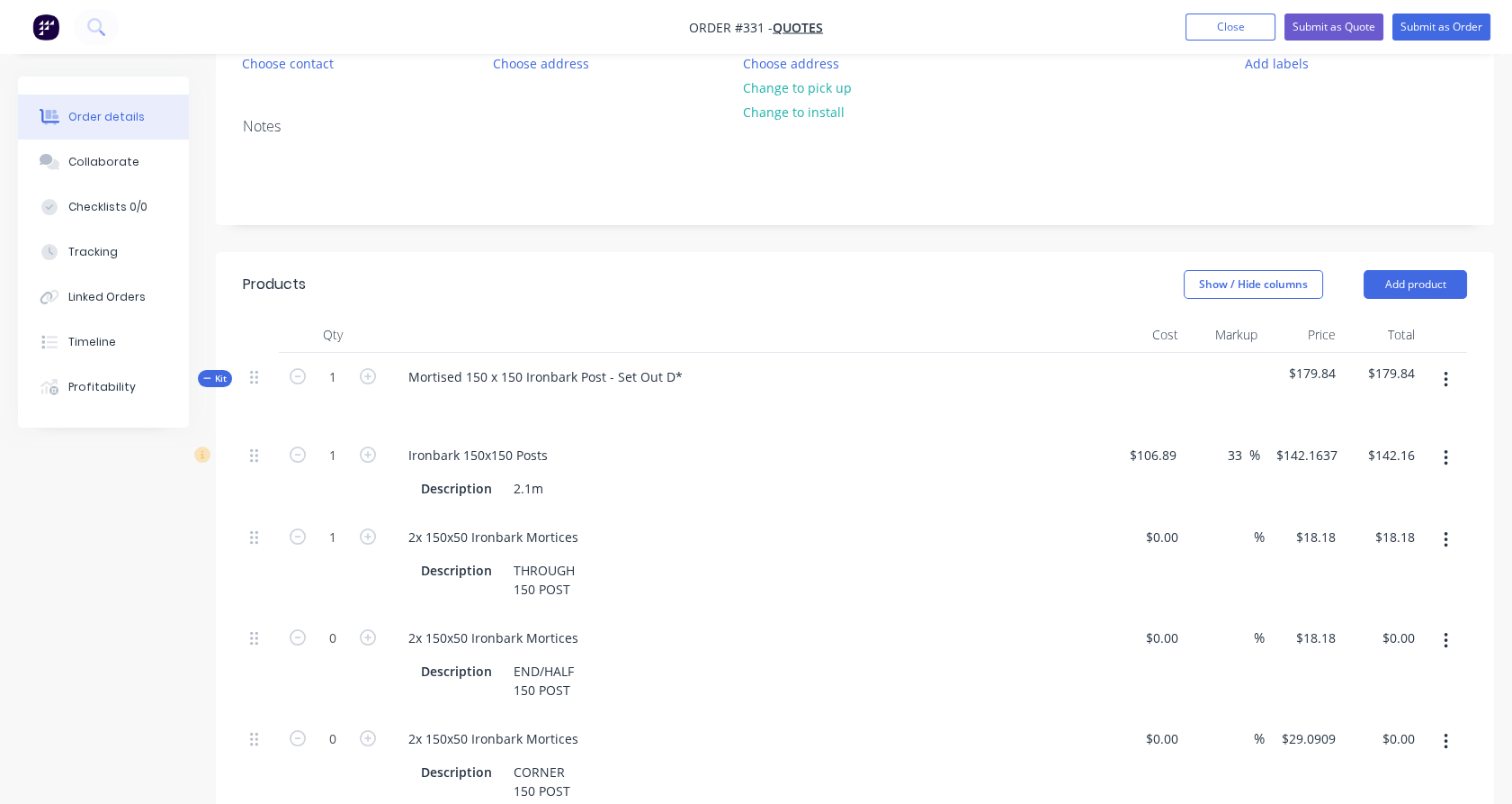
scroll to position [200, 0]
click at [1449, 381] on button "button" at bounding box center [1447, 380] width 42 height 32
drag, startPoint x: 1423, startPoint y: 523, endPoint x: 680, endPoint y: 410, distance: 751.5
click at [1423, 523] on div "Delete" at bounding box center [1382, 536] width 138 height 26
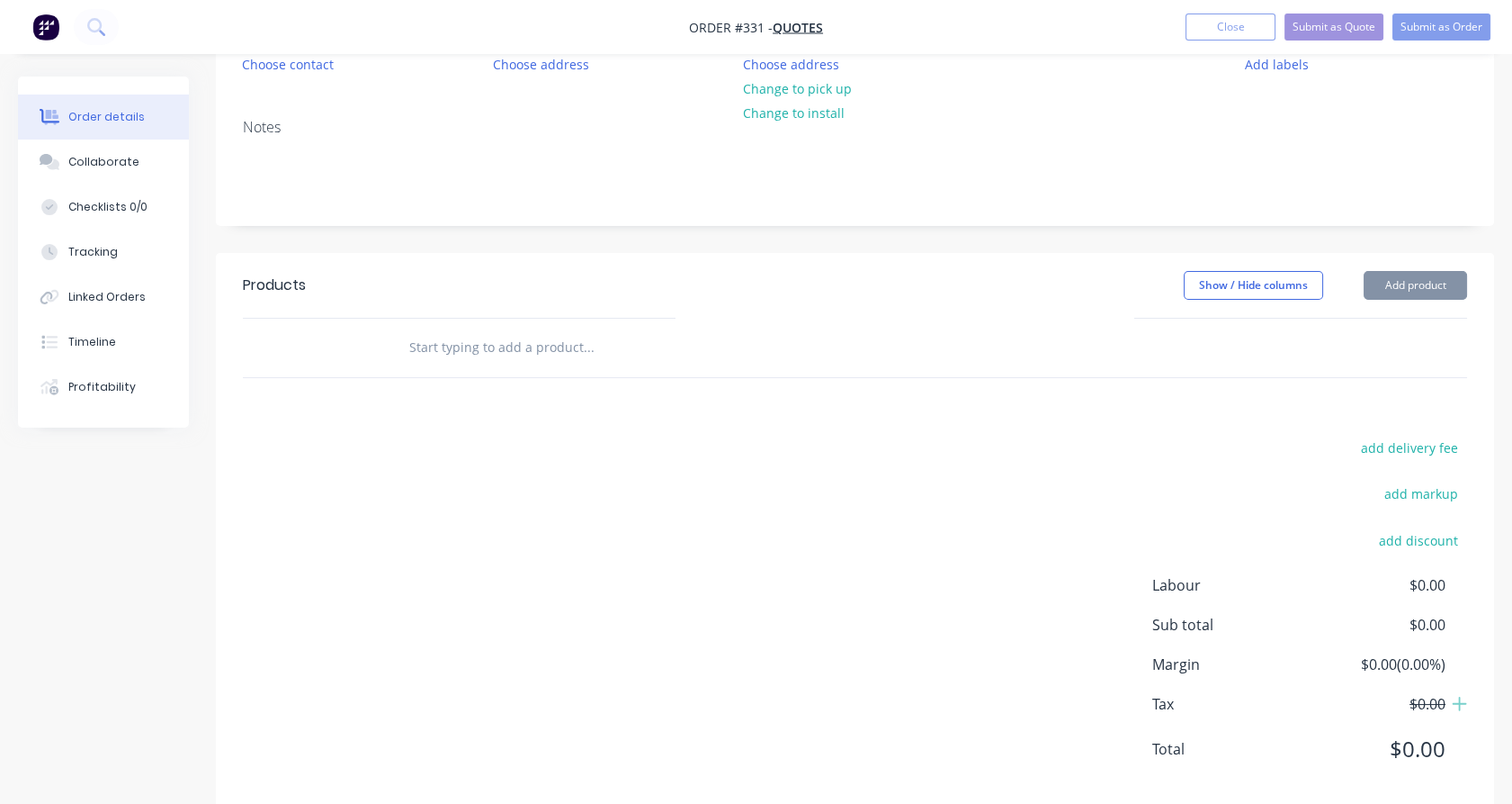
click at [490, 346] on input "text" at bounding box center [589, 347] width 360 height 36
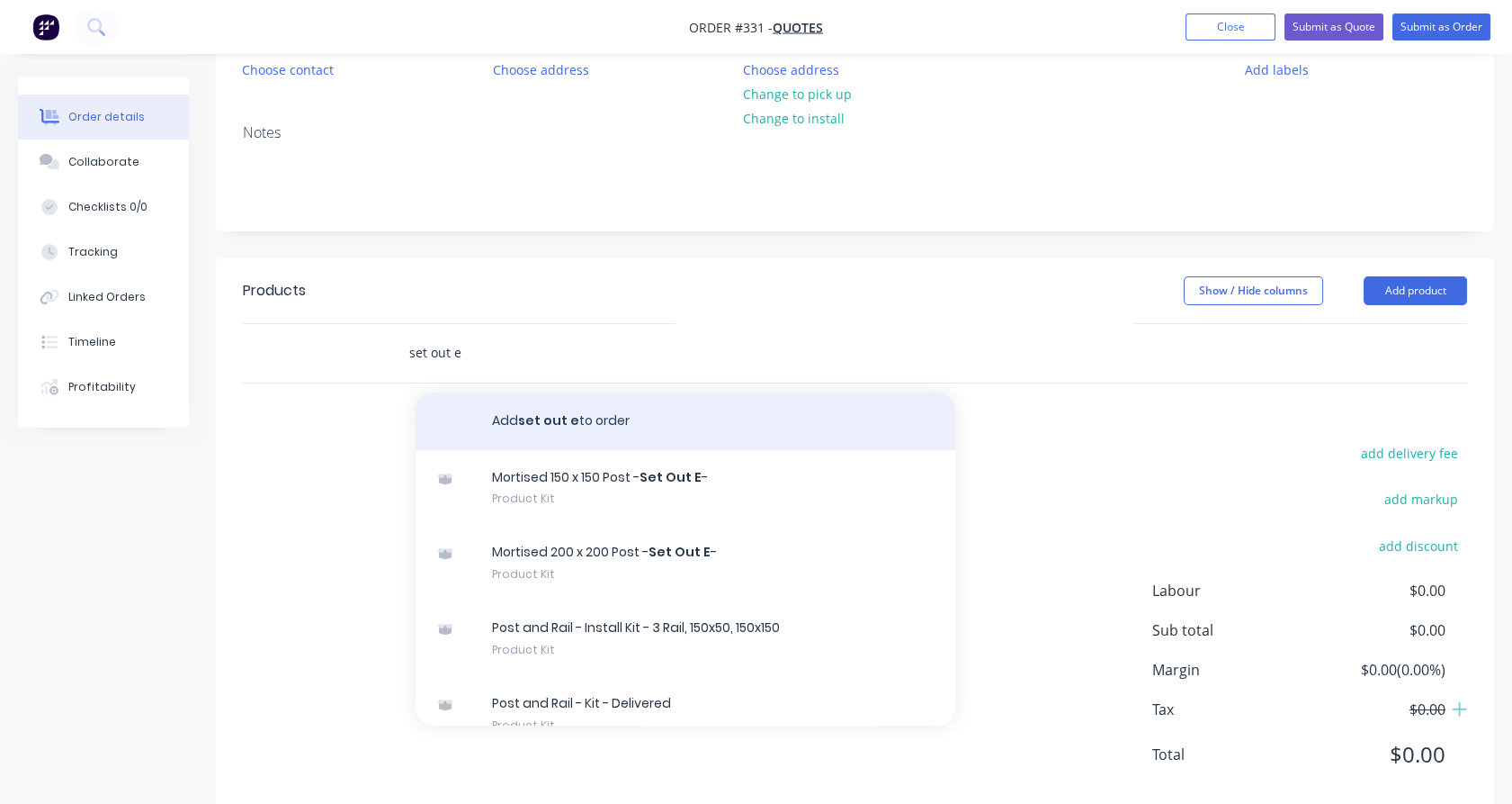
scroll to position [195, 0]
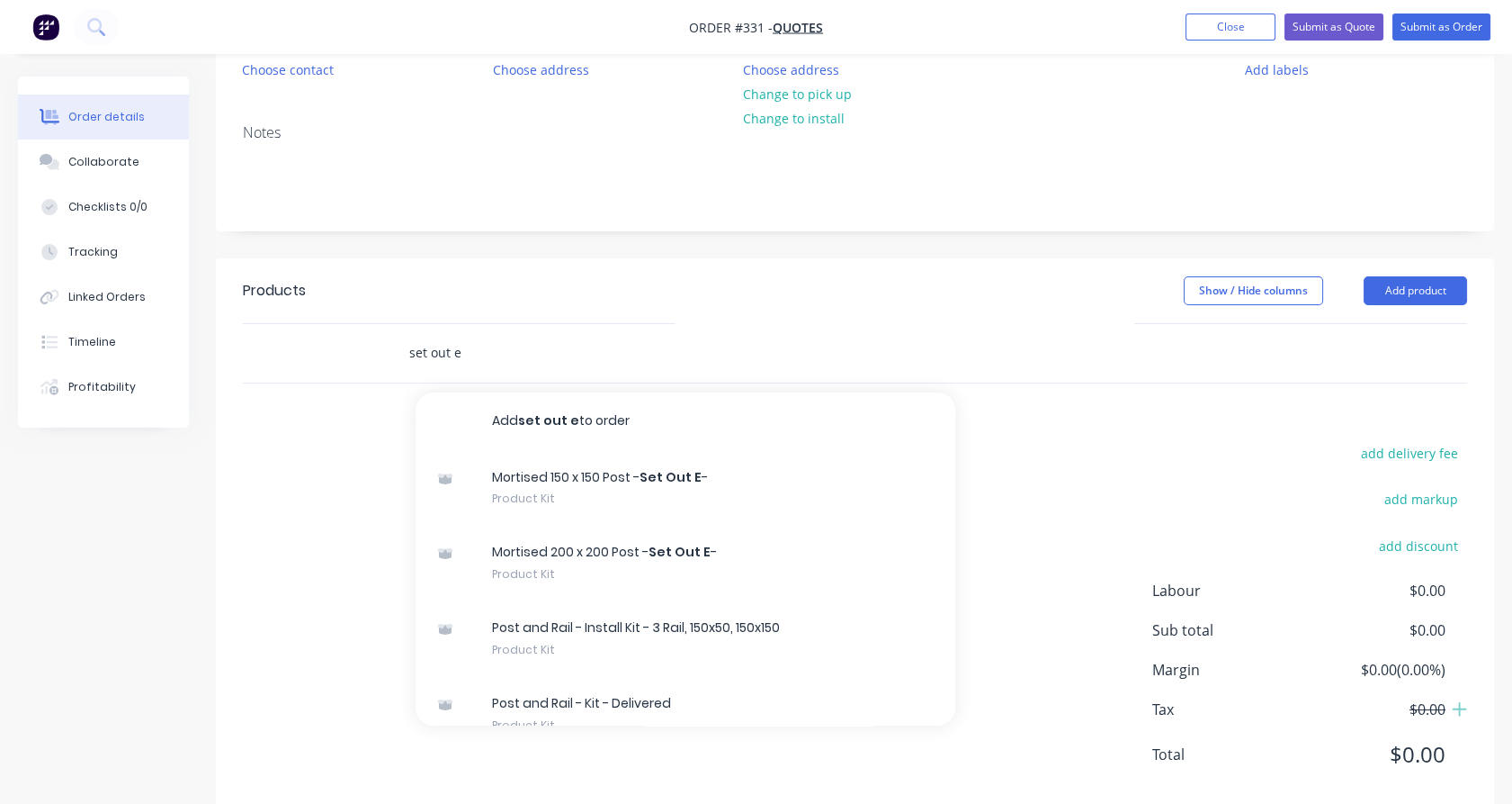
click at [486, 358] on input "set out e" at bounding box center [589, 353] width 360 height 36
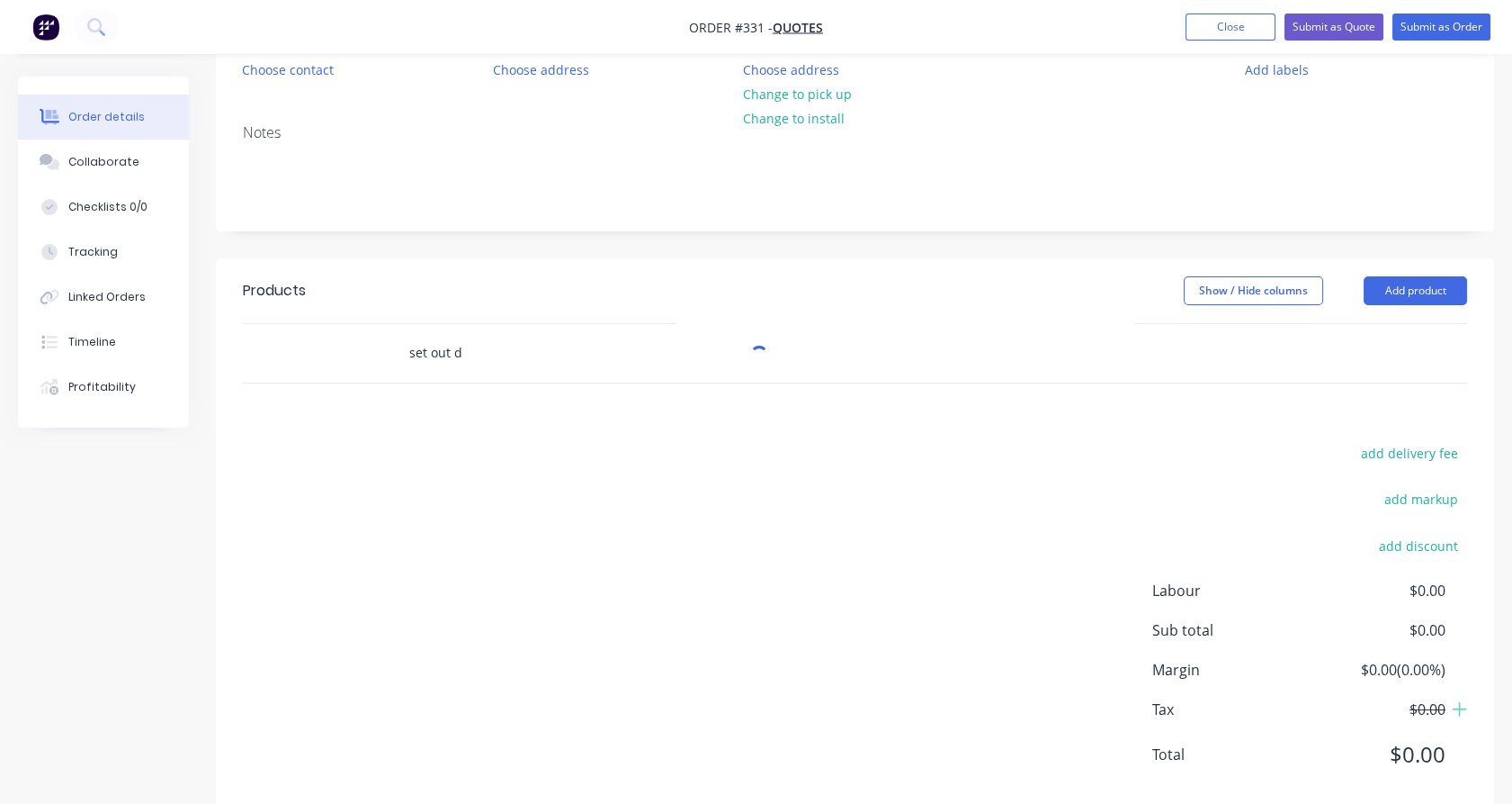
type input "set out d"
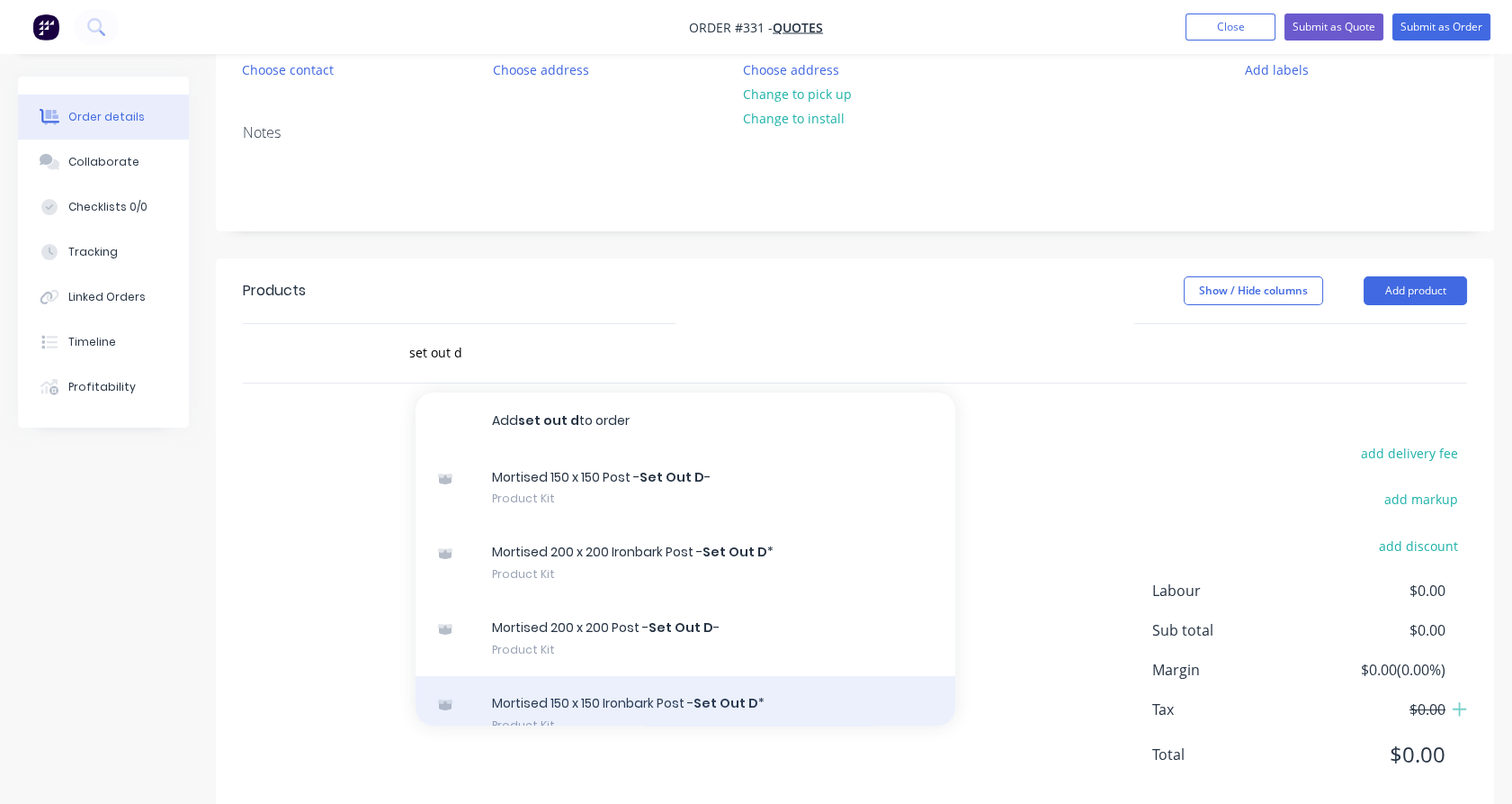
click at [631, 697] on div "Mortised 150 x 150 Ironbark Post - Set Out D * Product Kit" at bounding box center [685, 714] width 540 height 76
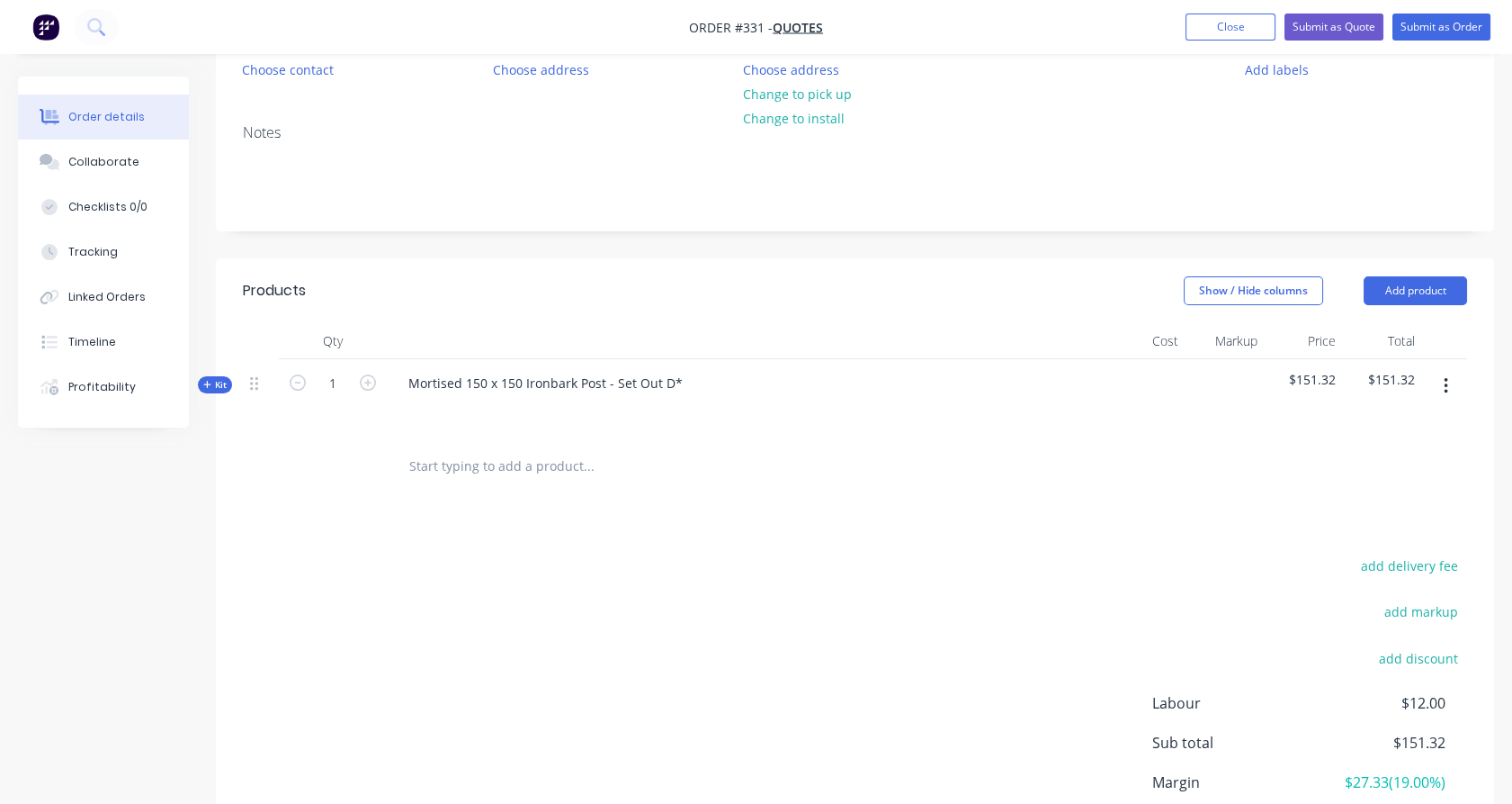
click at [222, 381] on span "Kit" at bounding box center [214, 385] width 23 height 14
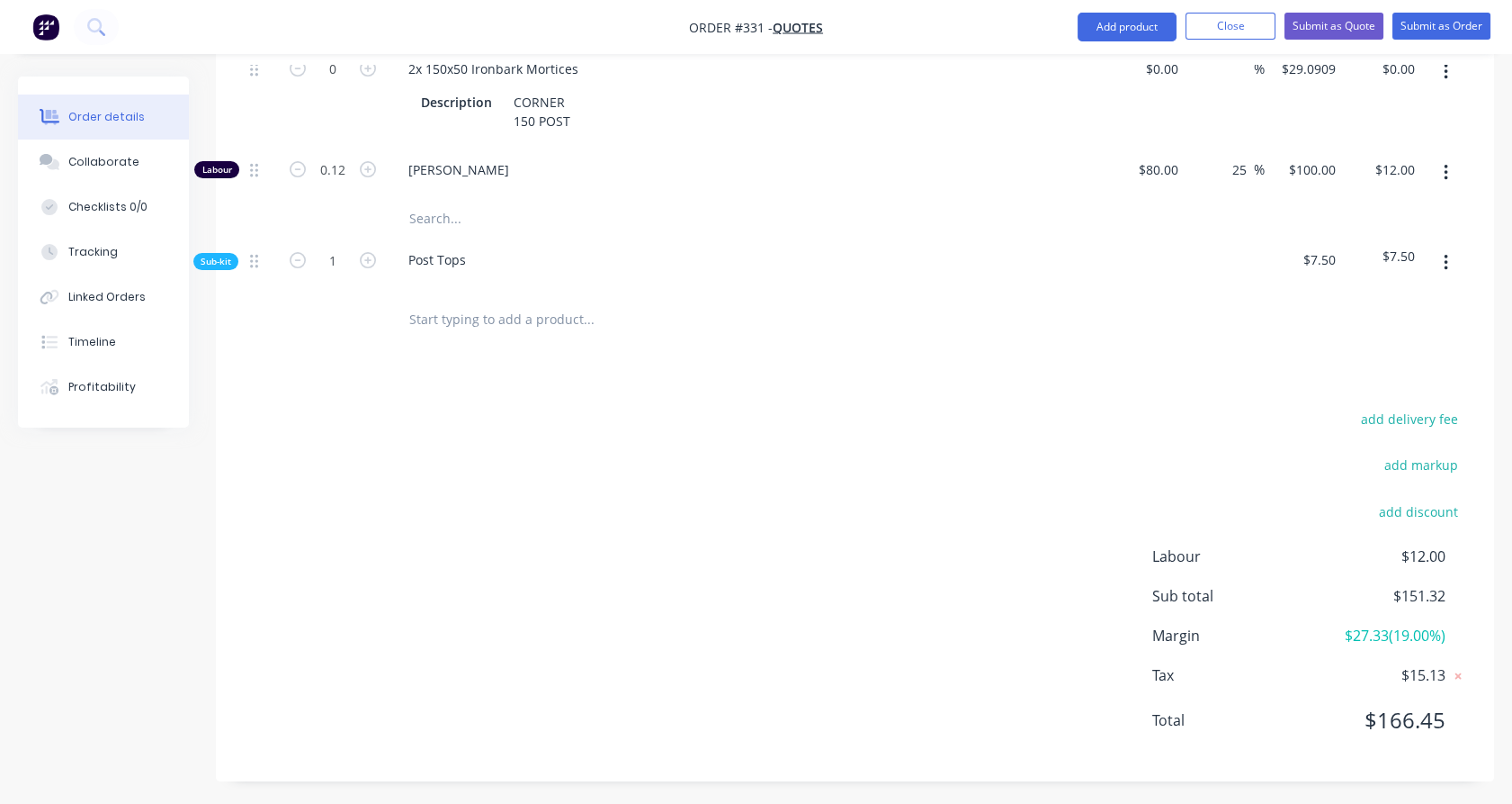
scroll to position [872, 0]
click at [432, 200] on input "text" at bounding box center [589, 216] width 360 height 36
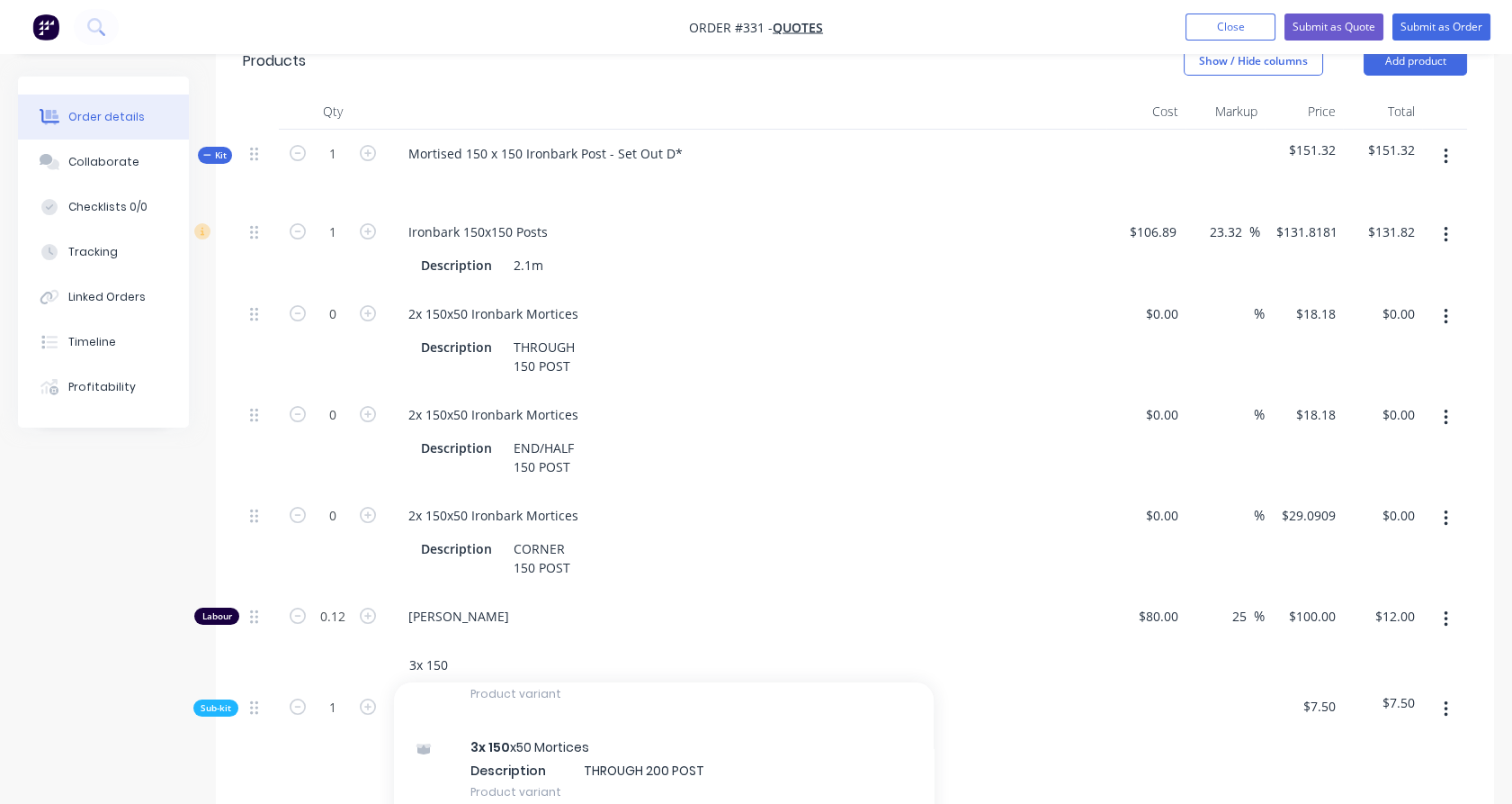
scroll to position [425, 0]
type input "3x 150"
click at [1233, 233] on input "23.32" at bounding box center [1229, 231] width 42 height 26
click at [1232, 231] on input "23.32" at bounding box center [1229, 231] width 42 height 26
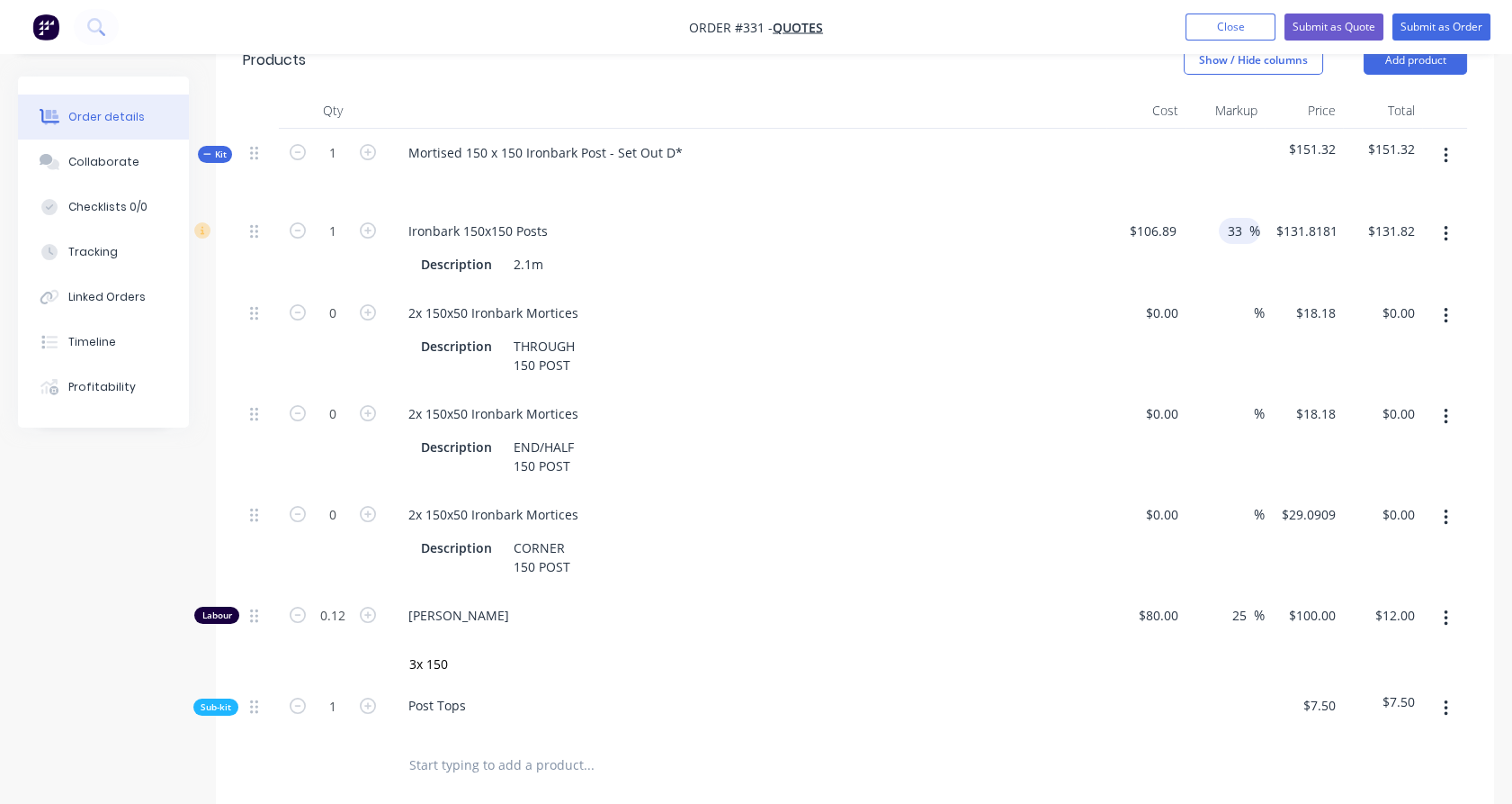
type input "33"
type input "$142.1637"
type input "$142.16"
click at [1242, 283] on div "33 33 %" at bounding box center [1222, 247] width 77 height 82
click at [363, 316] on icon "button" at bounding box center [368, 313] width 17 height 17
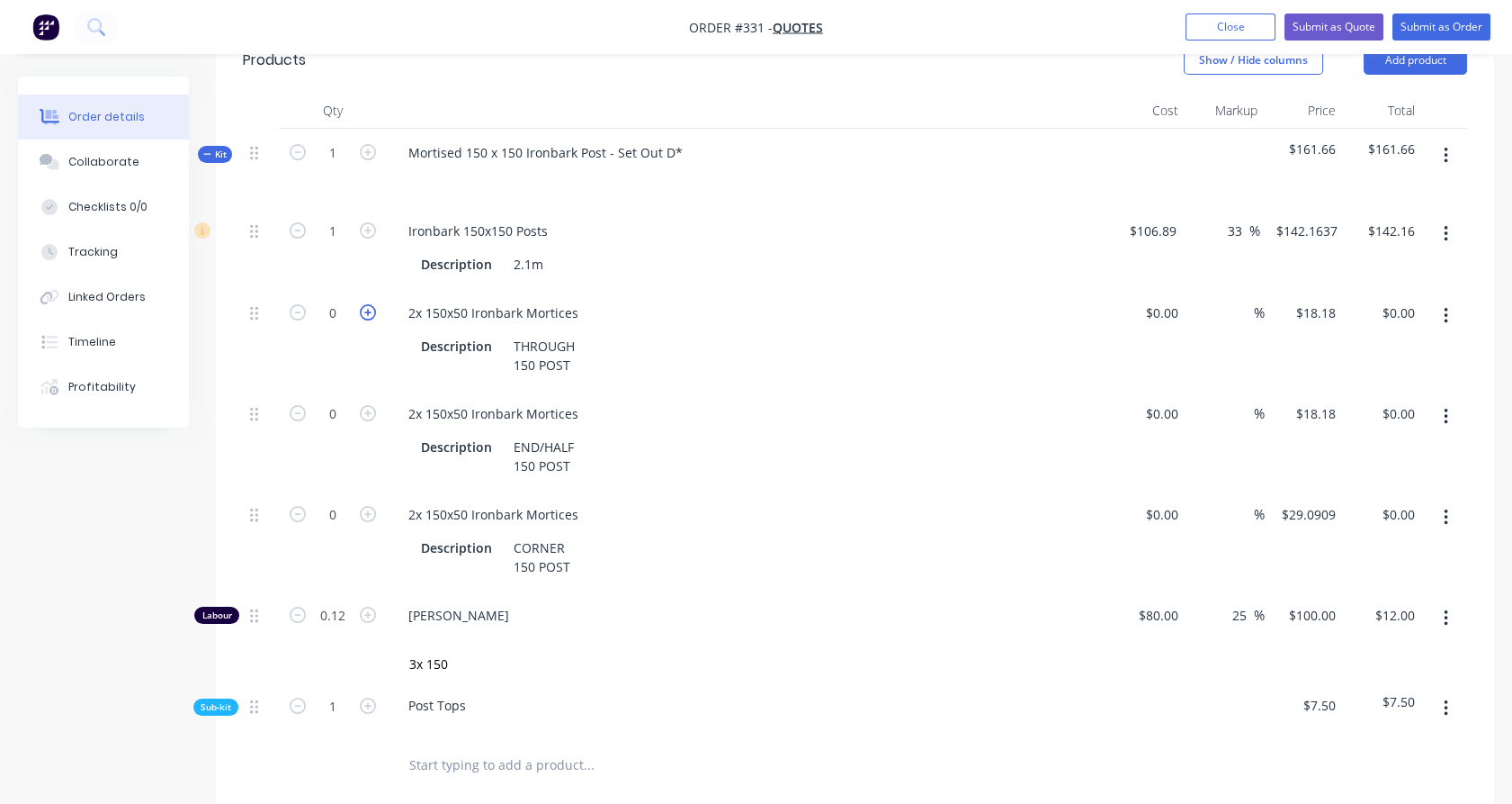
type input "1"
type input "$18.18"
click at [1322, 306] on input "18.18" at bounding box center [1318, 313] width 49 height 26
type input "$25.00"
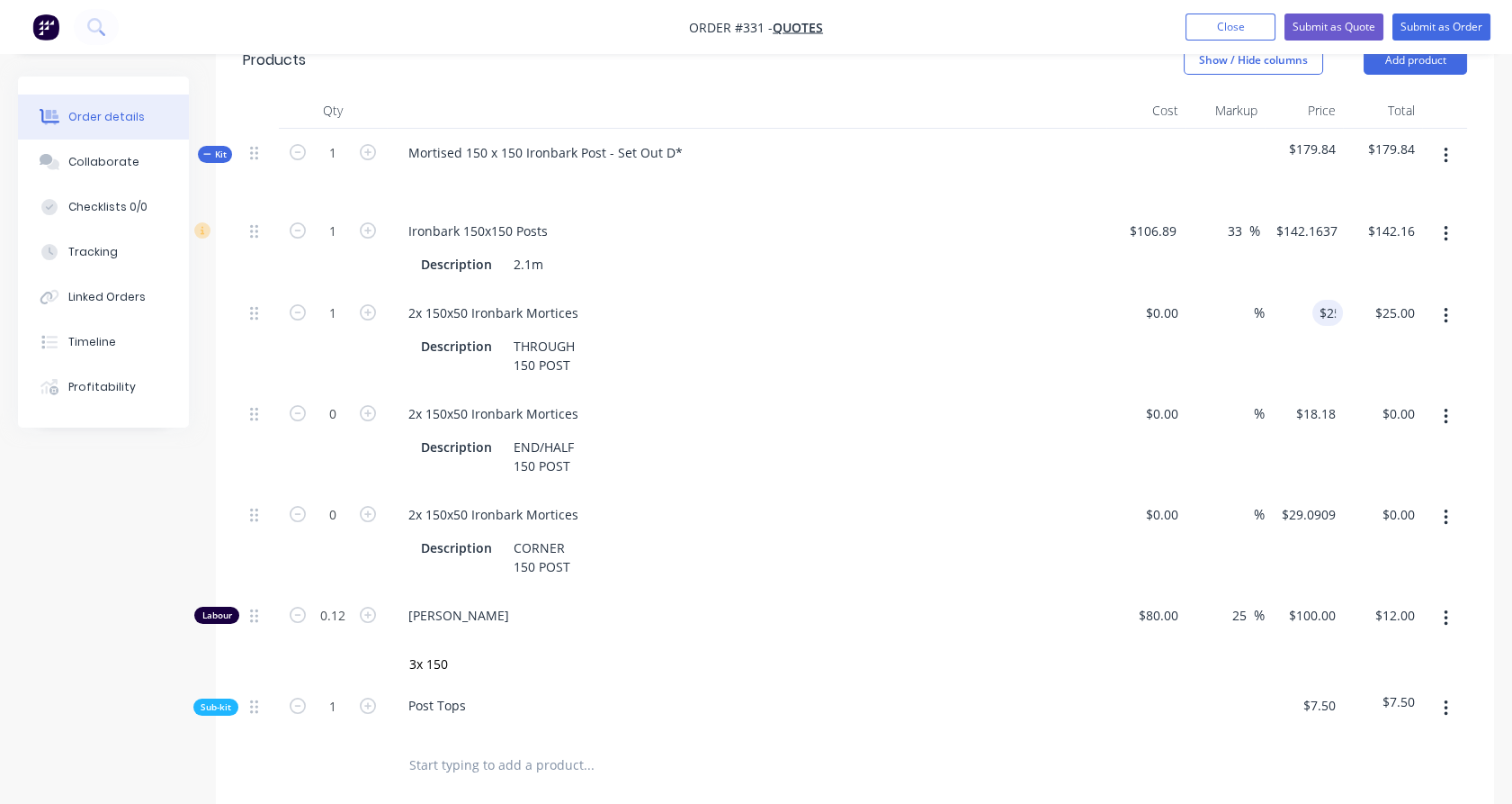
click at [1321, 270] on div "$142.1637 $142.1637" at bounding box center [1303, 247] width 85 height 82
click at [491, 751] on input "text" at bounding box center [589, 765] width 360 height 36
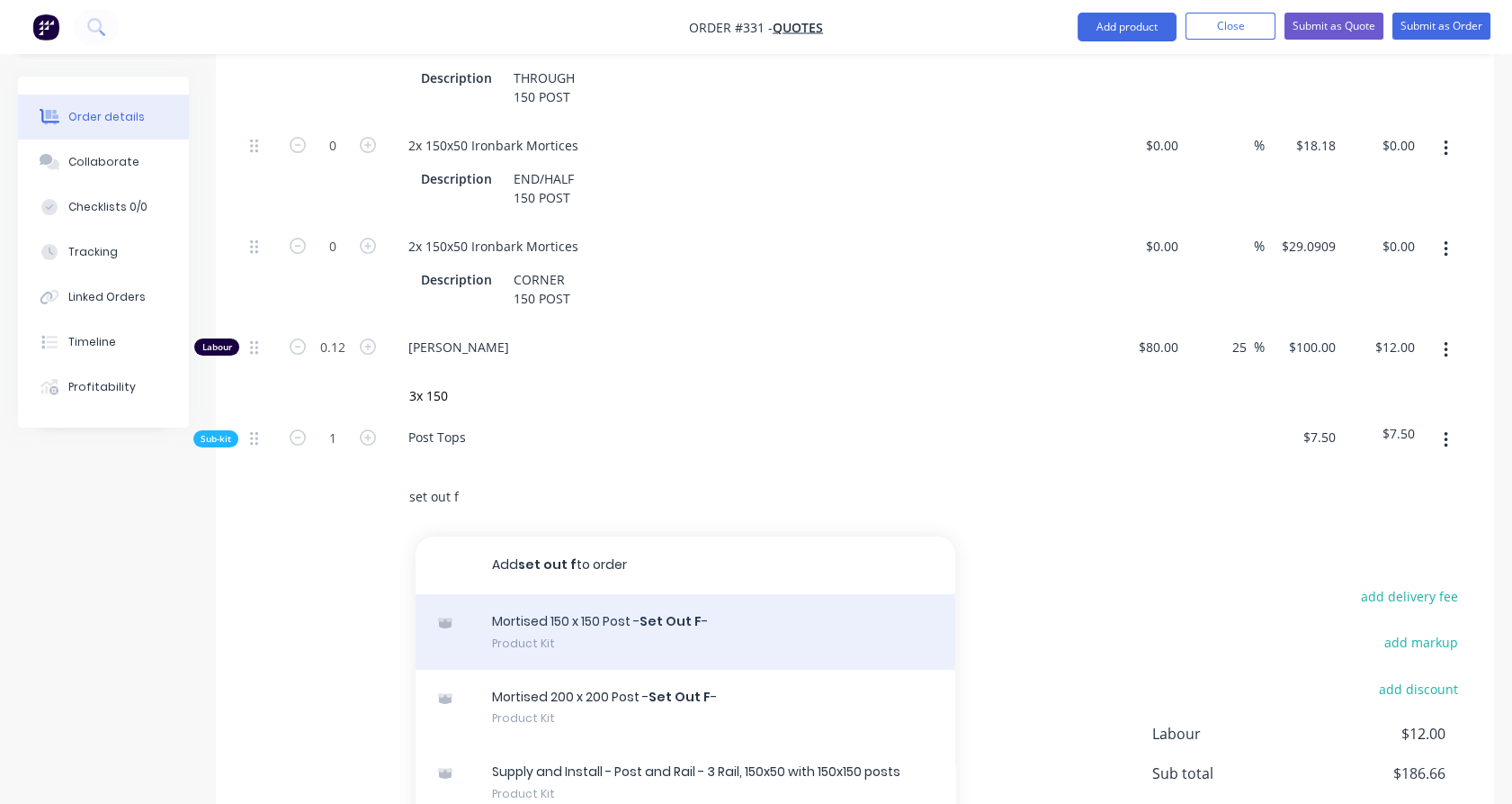
scroll to position [692, 0]
type input "set out f"
click at [572, 642] on div "Mortised 150 x 150 Post - Set Out F - Product Kit" at bounding box center [685, 633] width 540 height 76
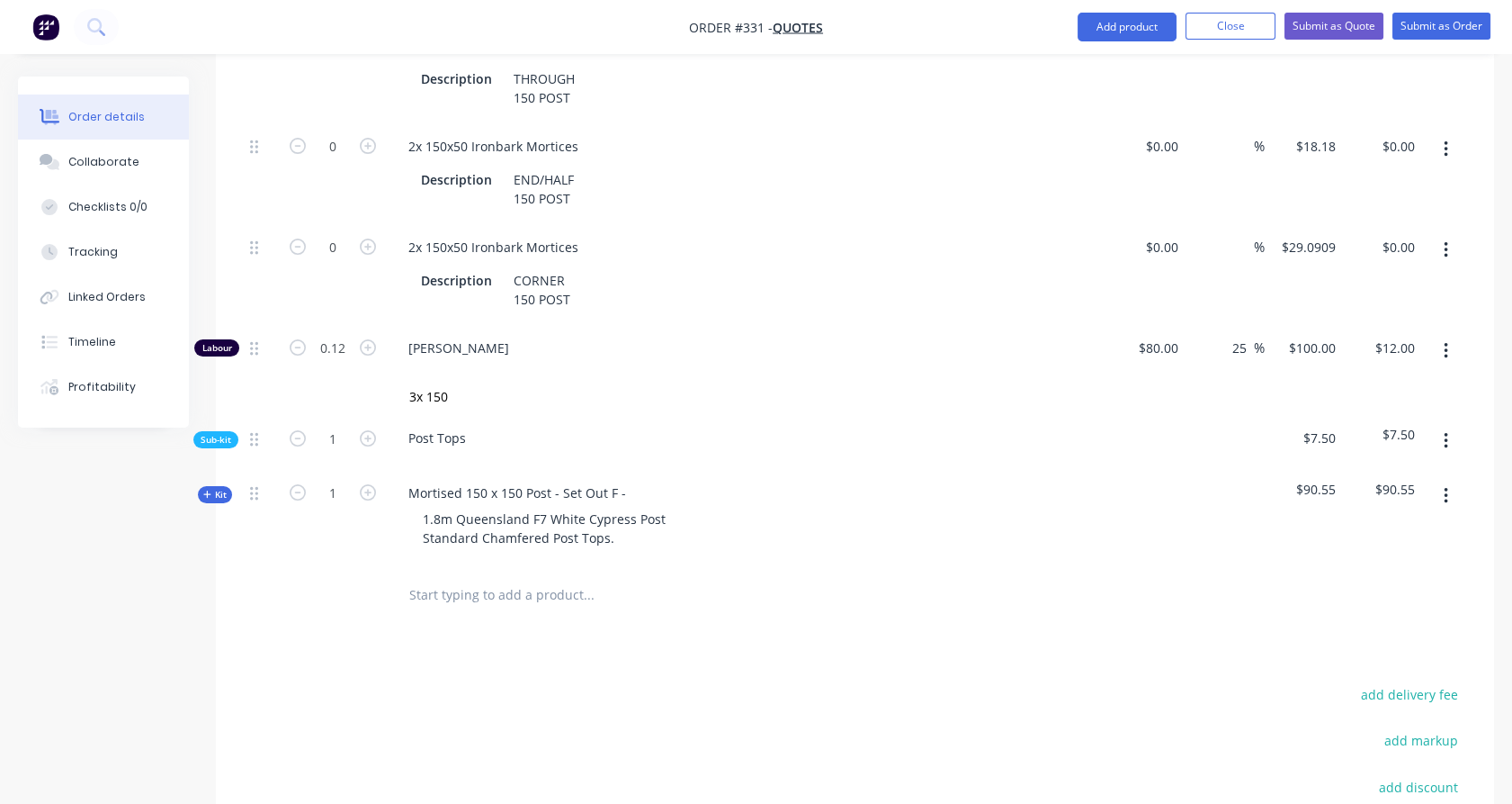
click at [220, 491] on span "Kit" at bounding box center [214, 495] width 23 height 14
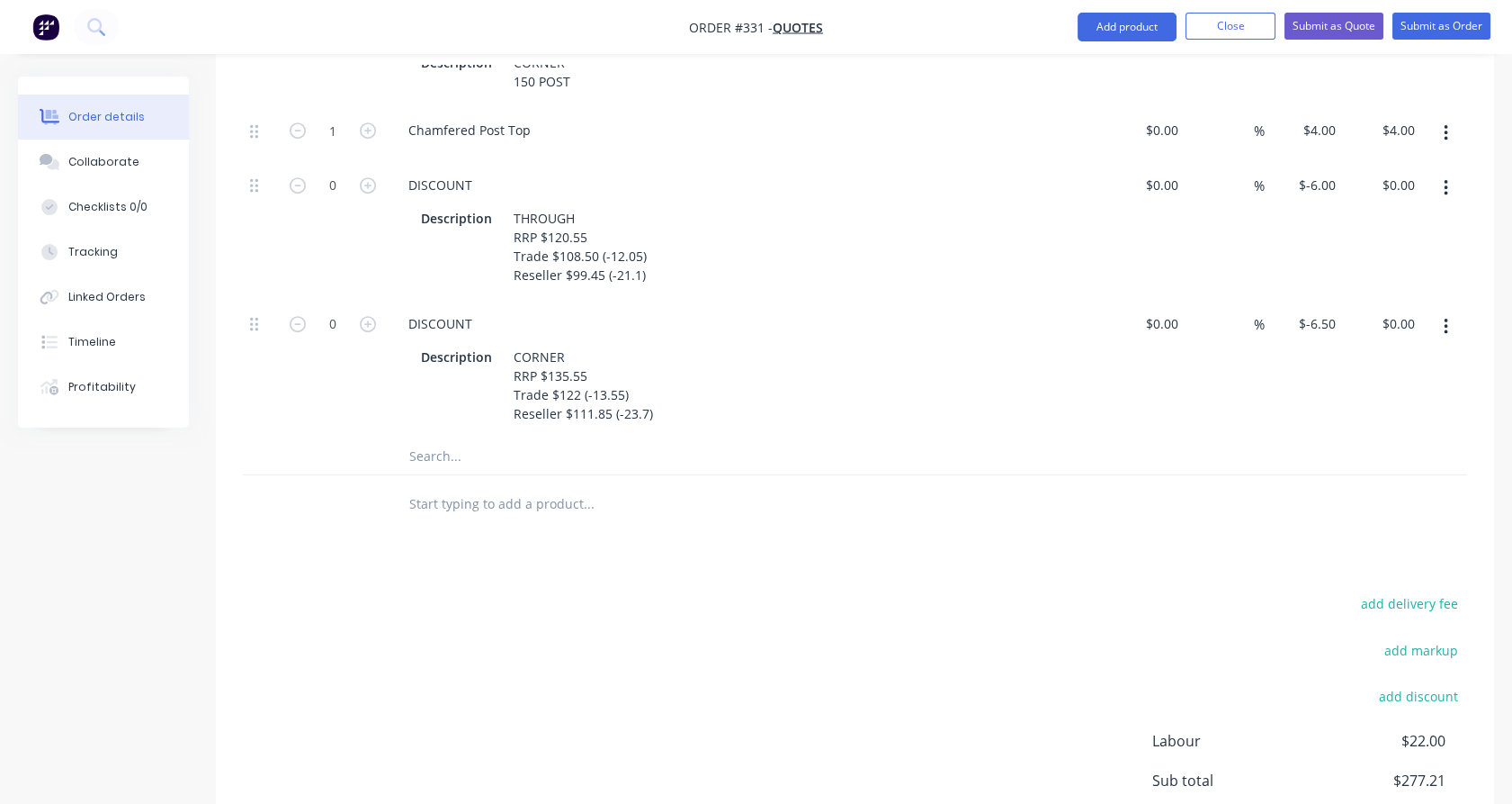
scroll to position [1591, 0]
click at [432, 454] on input "text" at bounding box center [589, 455] width 360 height 36
type input "3"
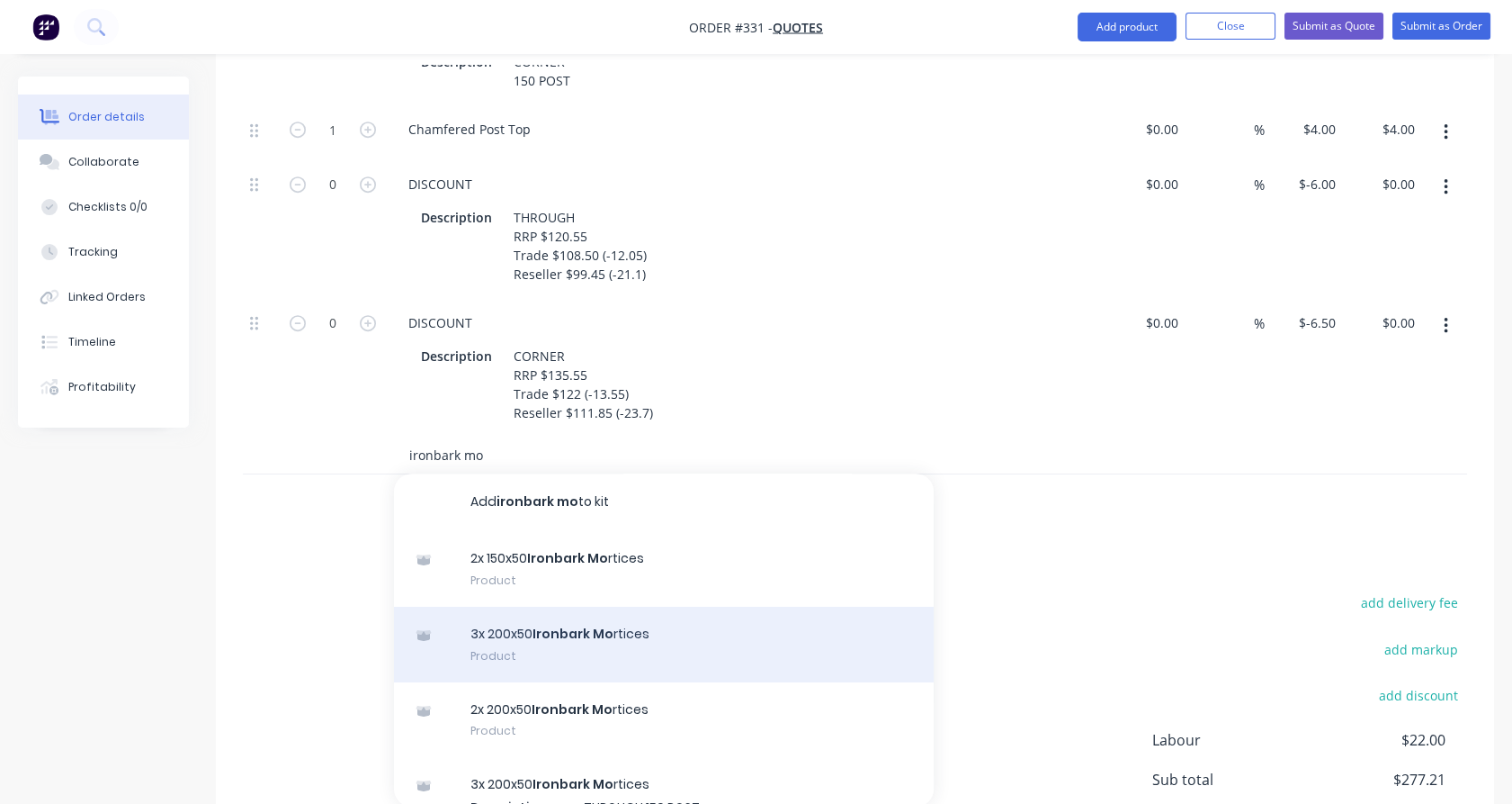
type input "ironbark mo"
click at [558, 649] on div "3x 200x50 Ironbark Mo rtices Product" at bounding box center [663, 644] width 540 height 76
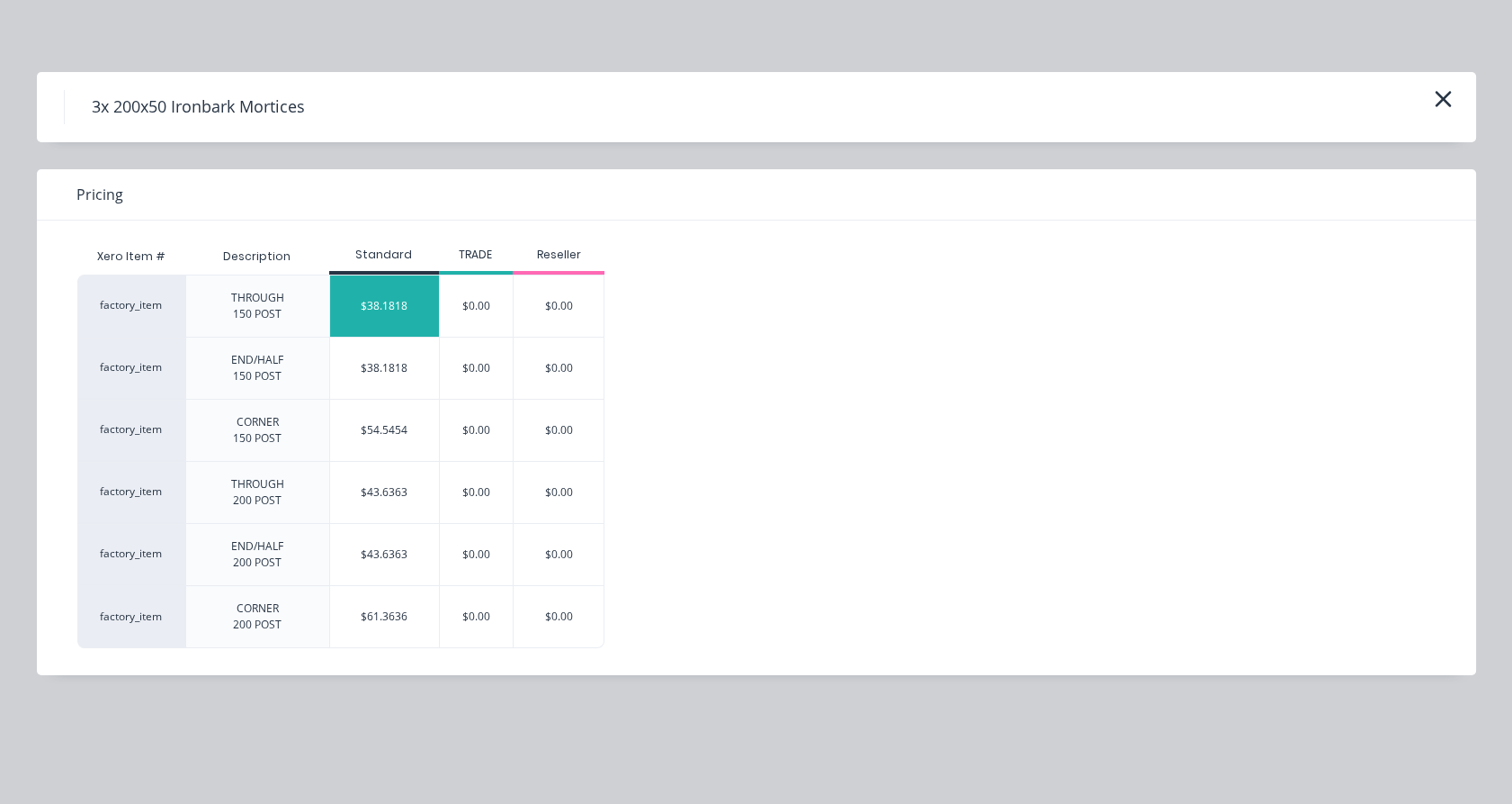
click at [384, 318] on div "$38.1818" at bounding box center [385, 306] width 109 height 61
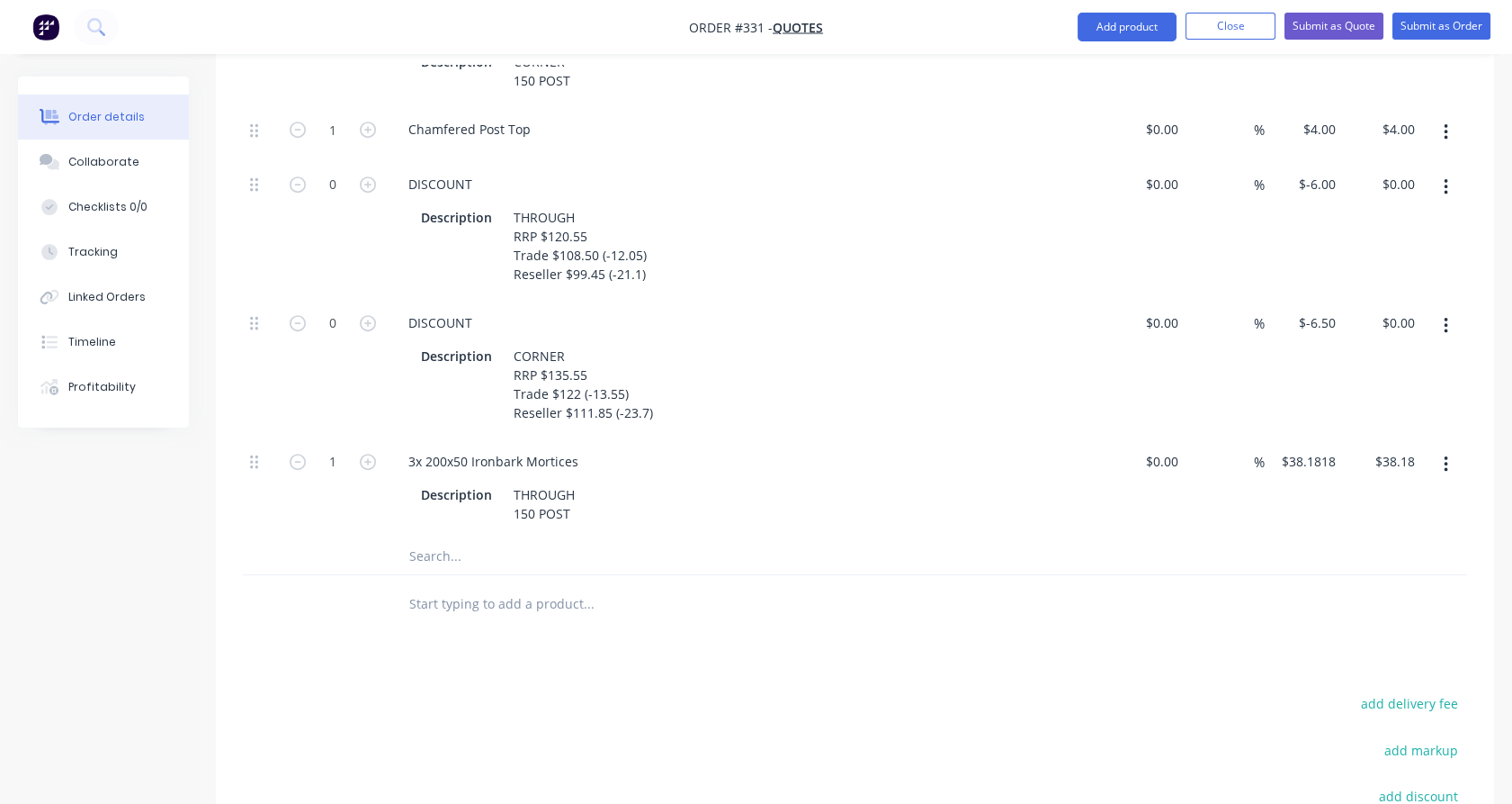
click at [1445, 182] on icon "button" at bounding box center [1446, 187] width 4 height 17
click at [1426, 306] on div "Delete" at bounding box center [1382, 306] width 138 height 26
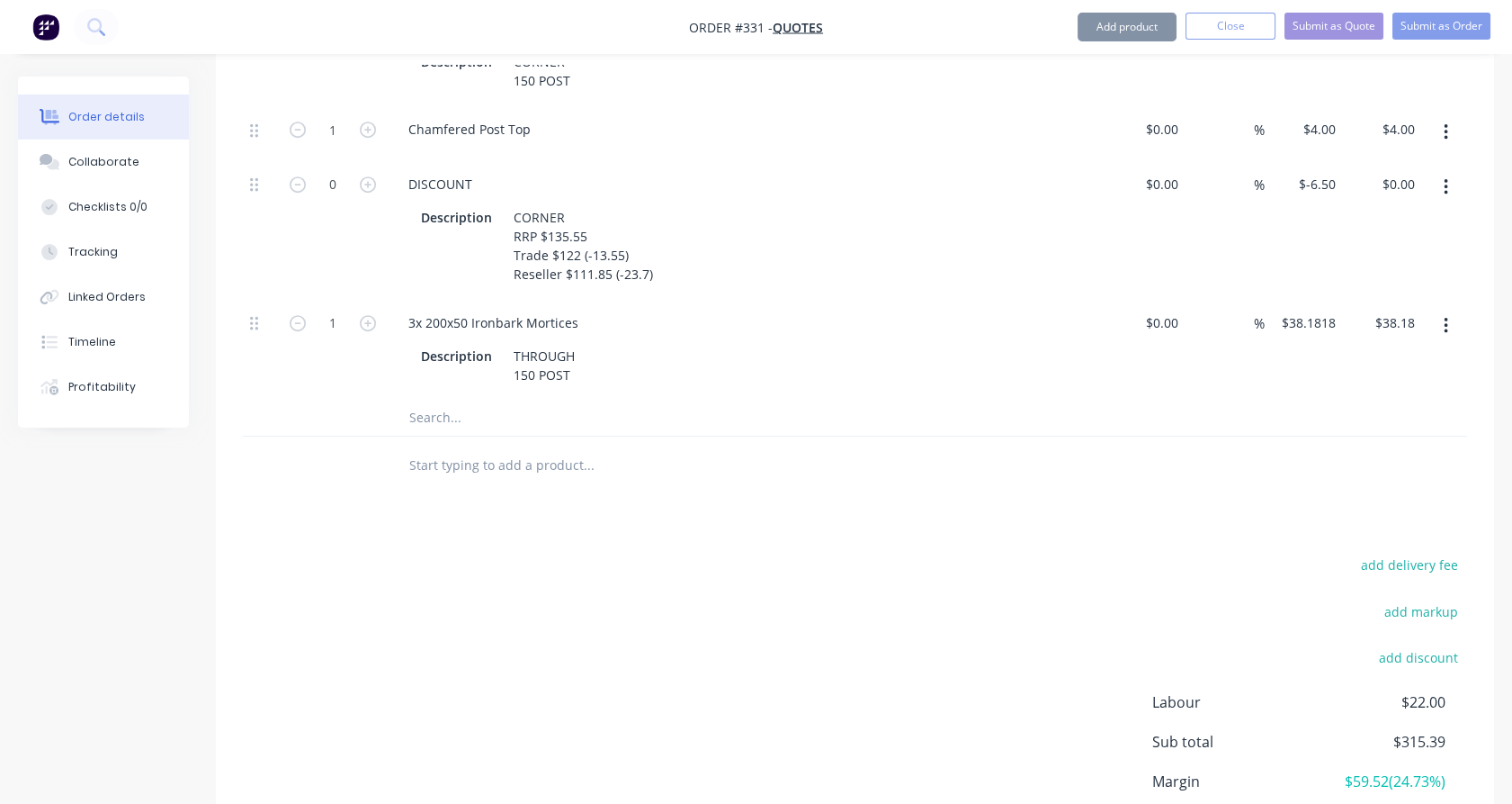
click at [1455, 180] on button "button" at bounding box center [1447, 186] width 42 height 32
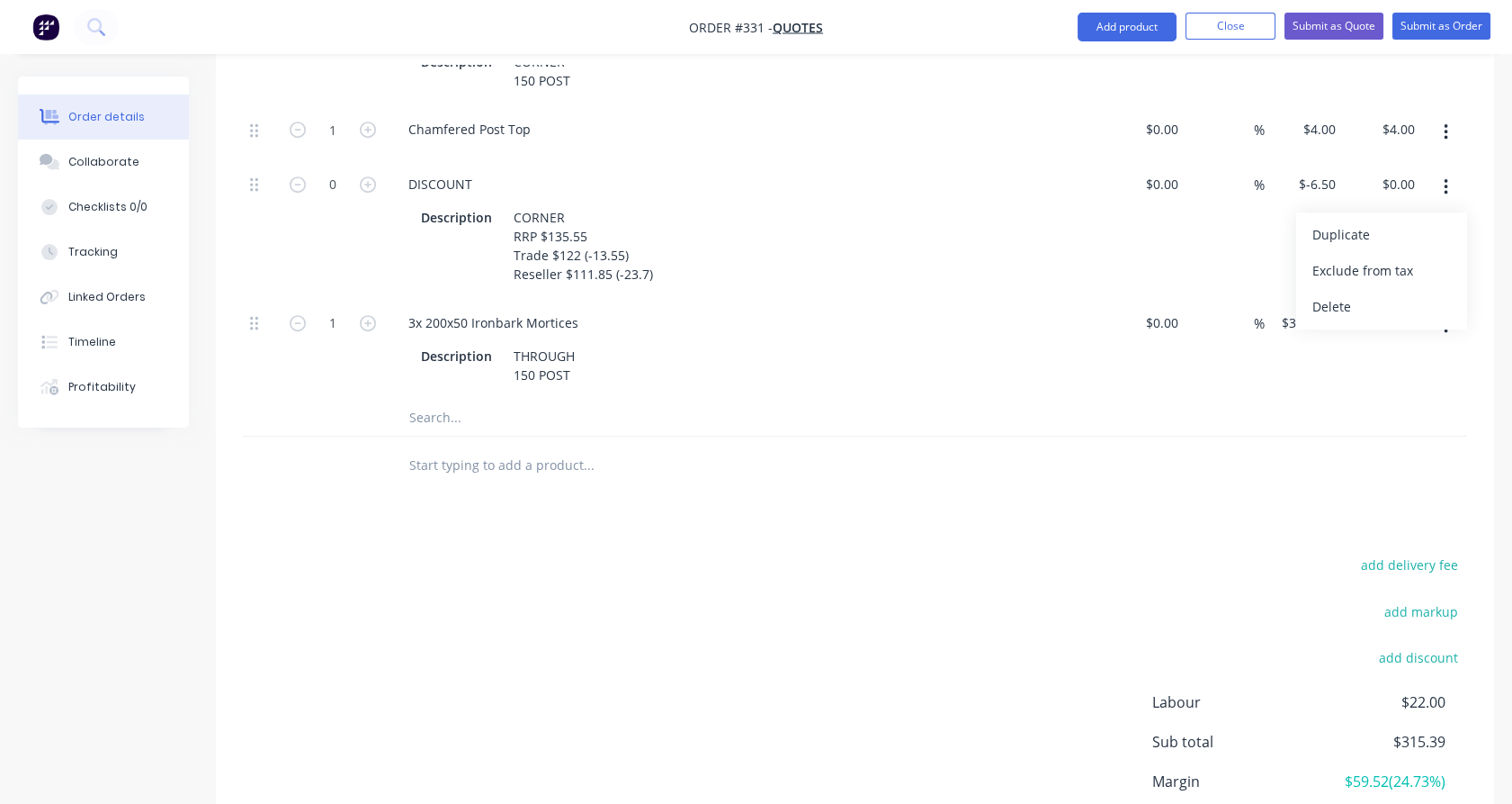
drag, startPoint x: 1417, startPoint y: 299, endPoint x: 756, endPoint y: 360, distance: 663.8
click at [1417, 298] on div "Delete" at bounding box center [1382, 306] width 138 height 26
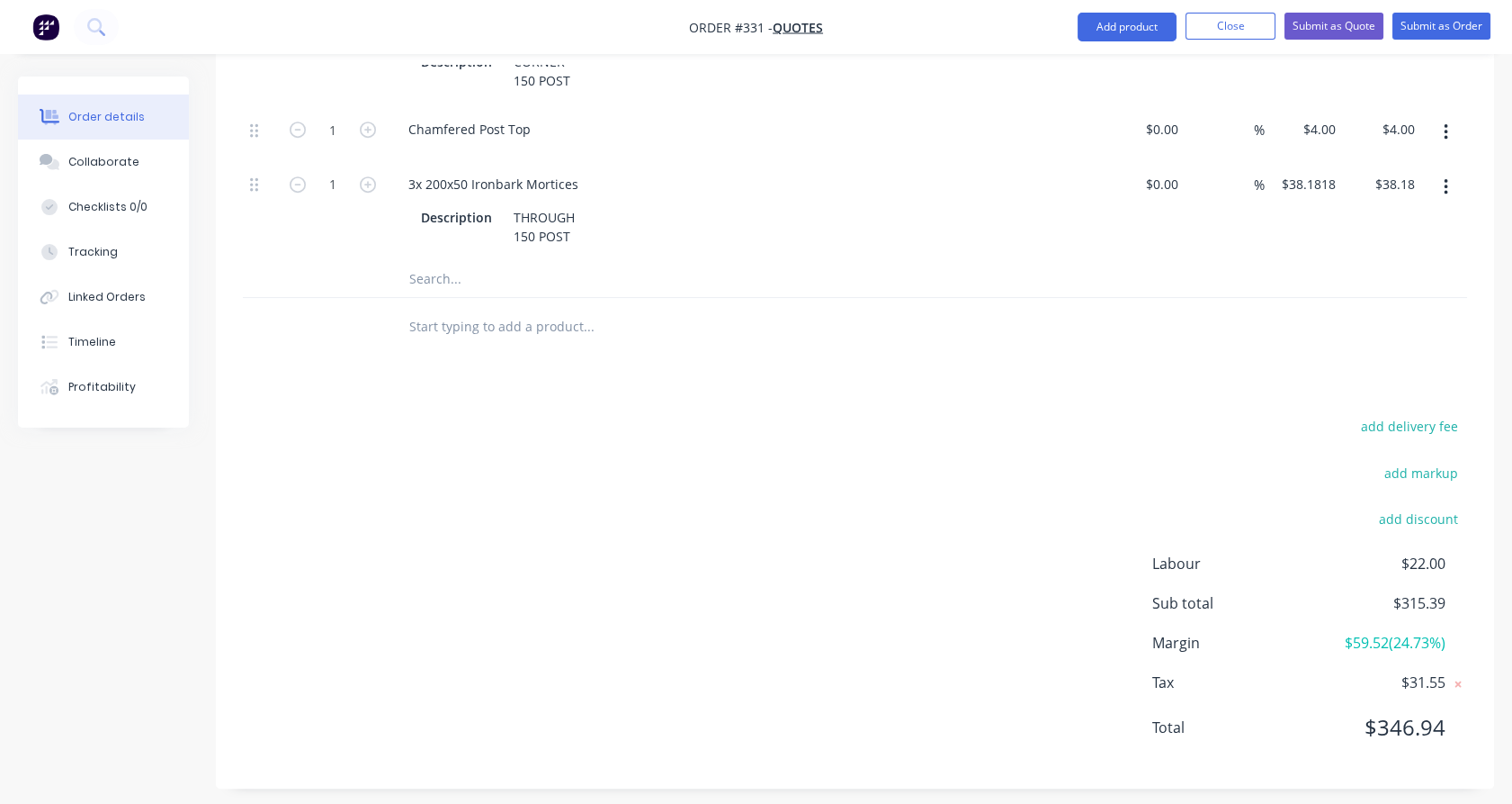
click at [417, 287] on input "text" at bounding box center [589, 279] width 360 height 36
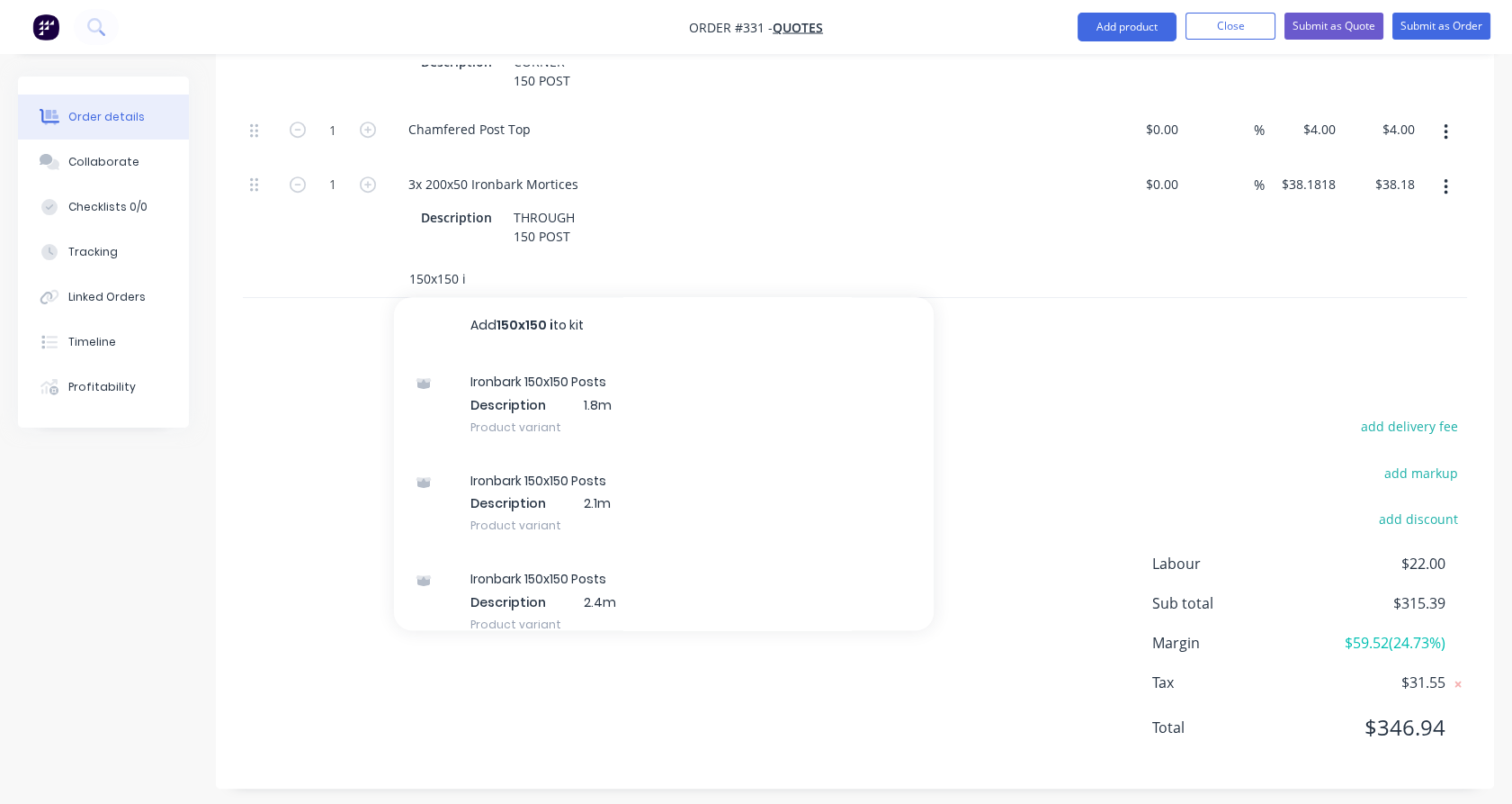
type input "150x150 i"
click at [542, 432] on div "Ironbark 150x150 Posts Description 1.8m Product variant" at bounding box center [663, 403] width 540 height 99
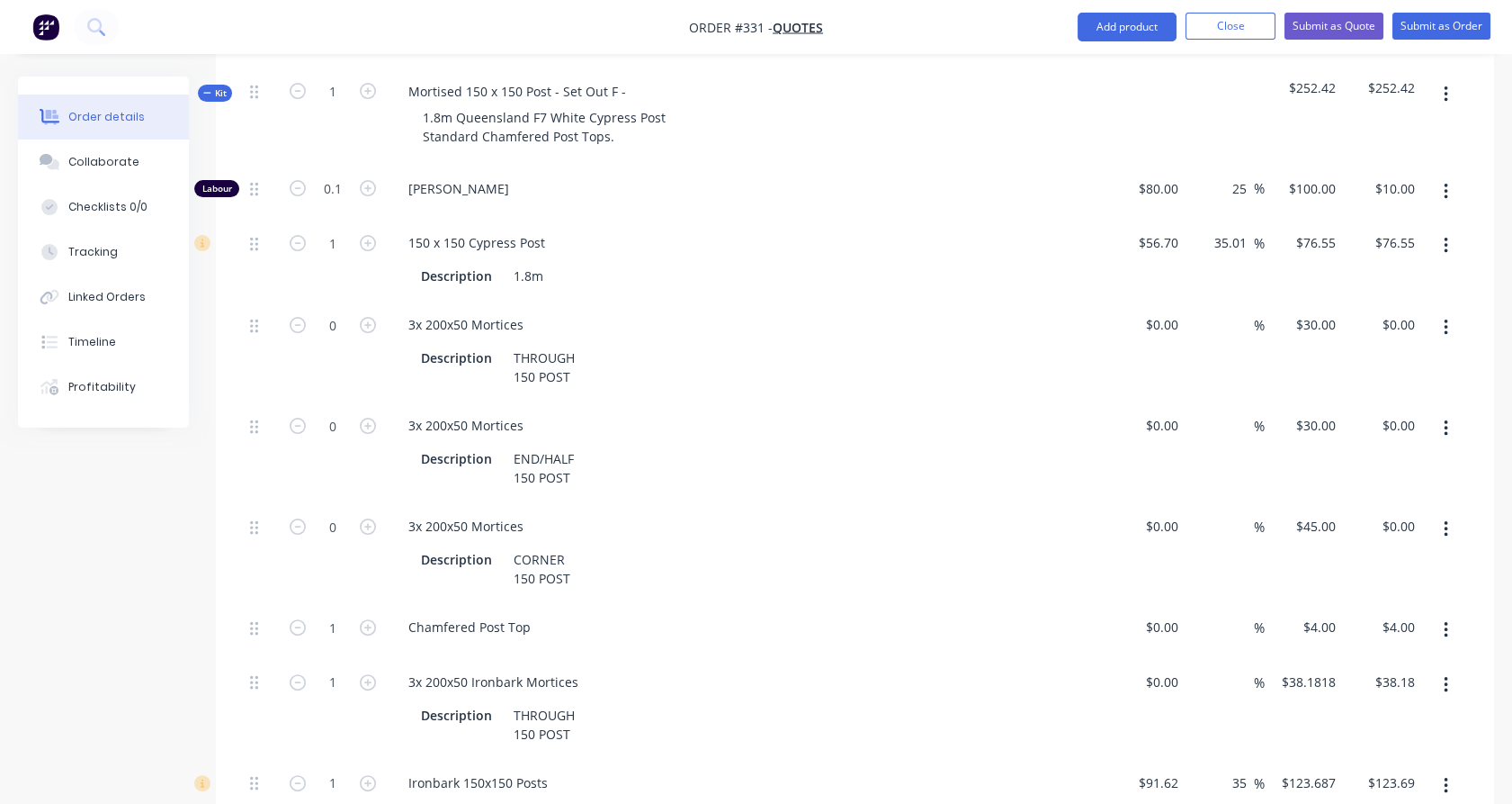
scroll to position [1093, 0]
click at [1440, 246] on button "button" at bounding box center [1447, 246] width 42 height 32
click at [1433, 360] on div "Delete" at bounding box center [1382, 366] width 138 height 26
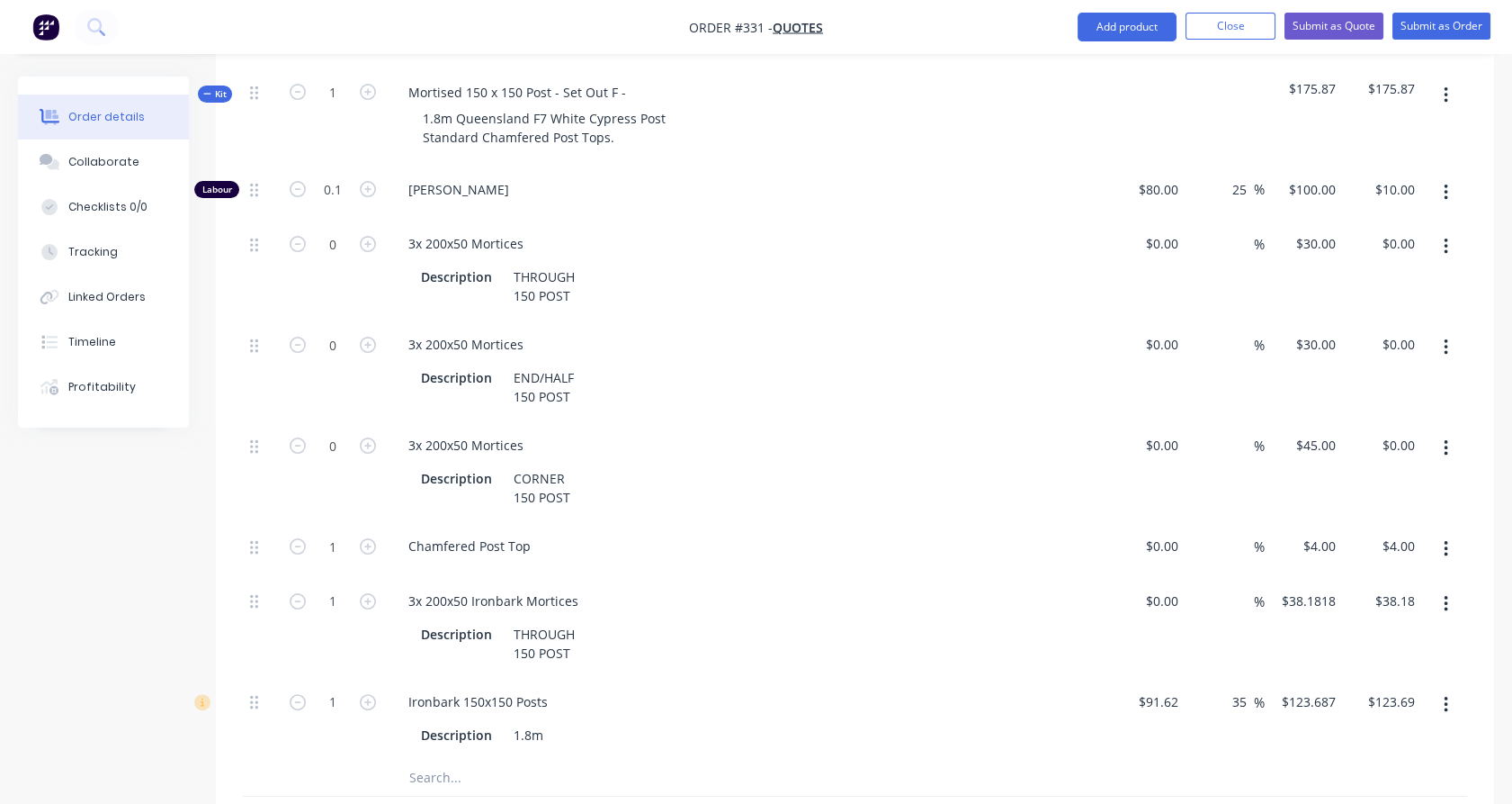
click at [1435, 245] on button "button" at bounding box center [1447, 246] width 42 height 32
click at [1425, 356] on div "Delete" at bounding box center [1382, 366] width 138 height 26
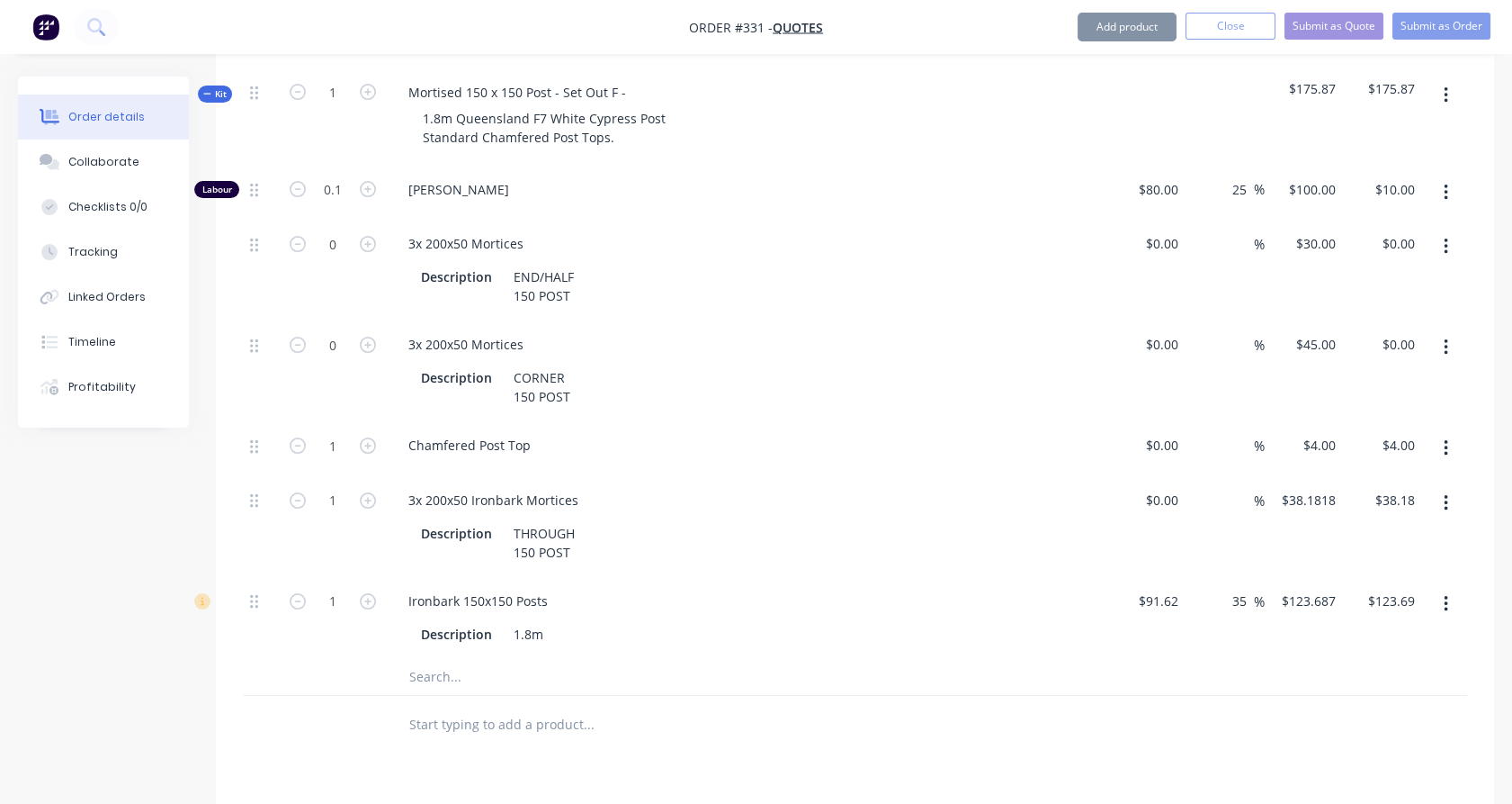
click at [1444, 248] on icon "button" at bounding box center [1446, 246] width 5 height 19
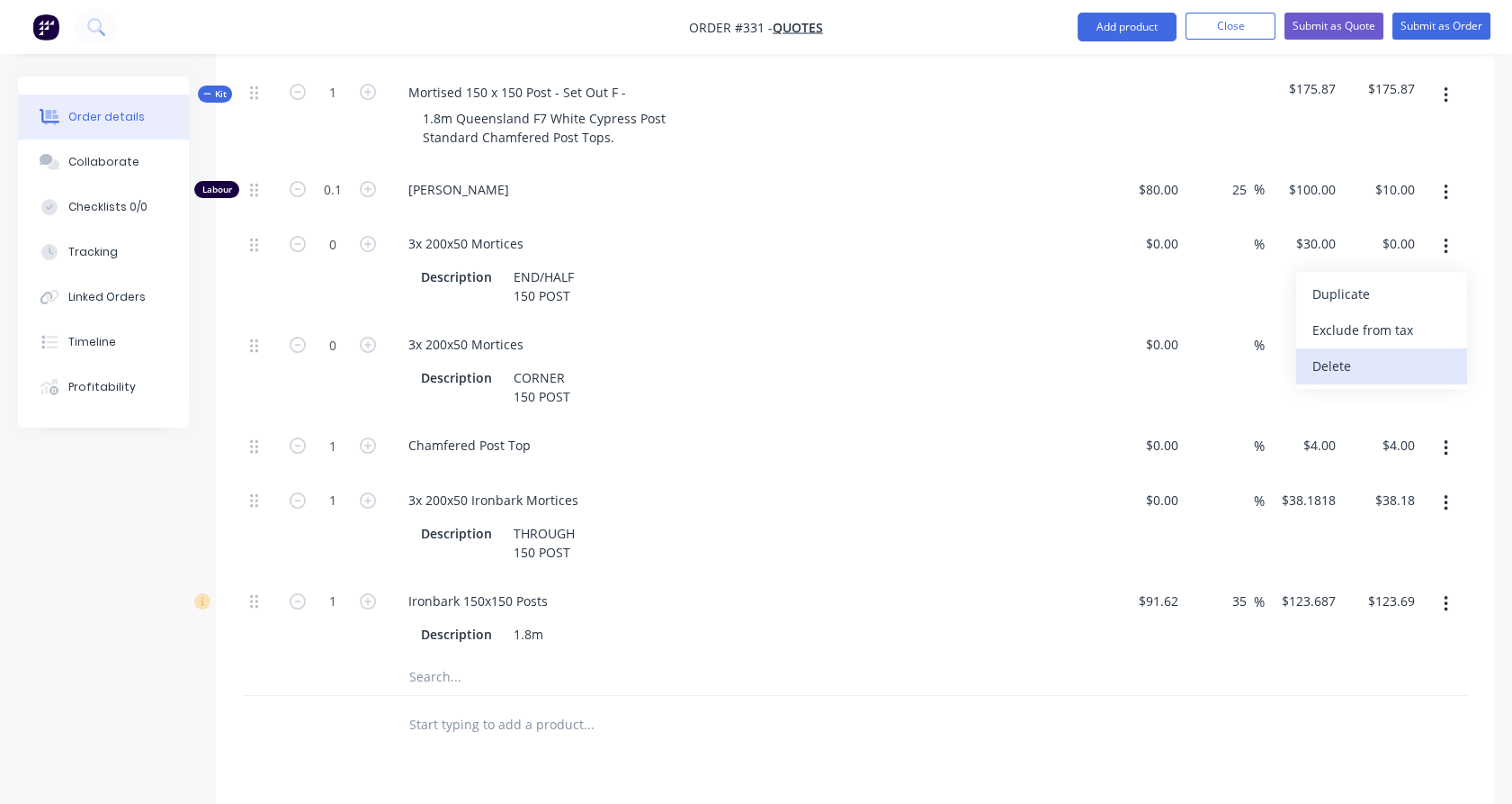
click at [1418, 367] on div "Delete" at bounding box center [1382, 366] width 138 height 26
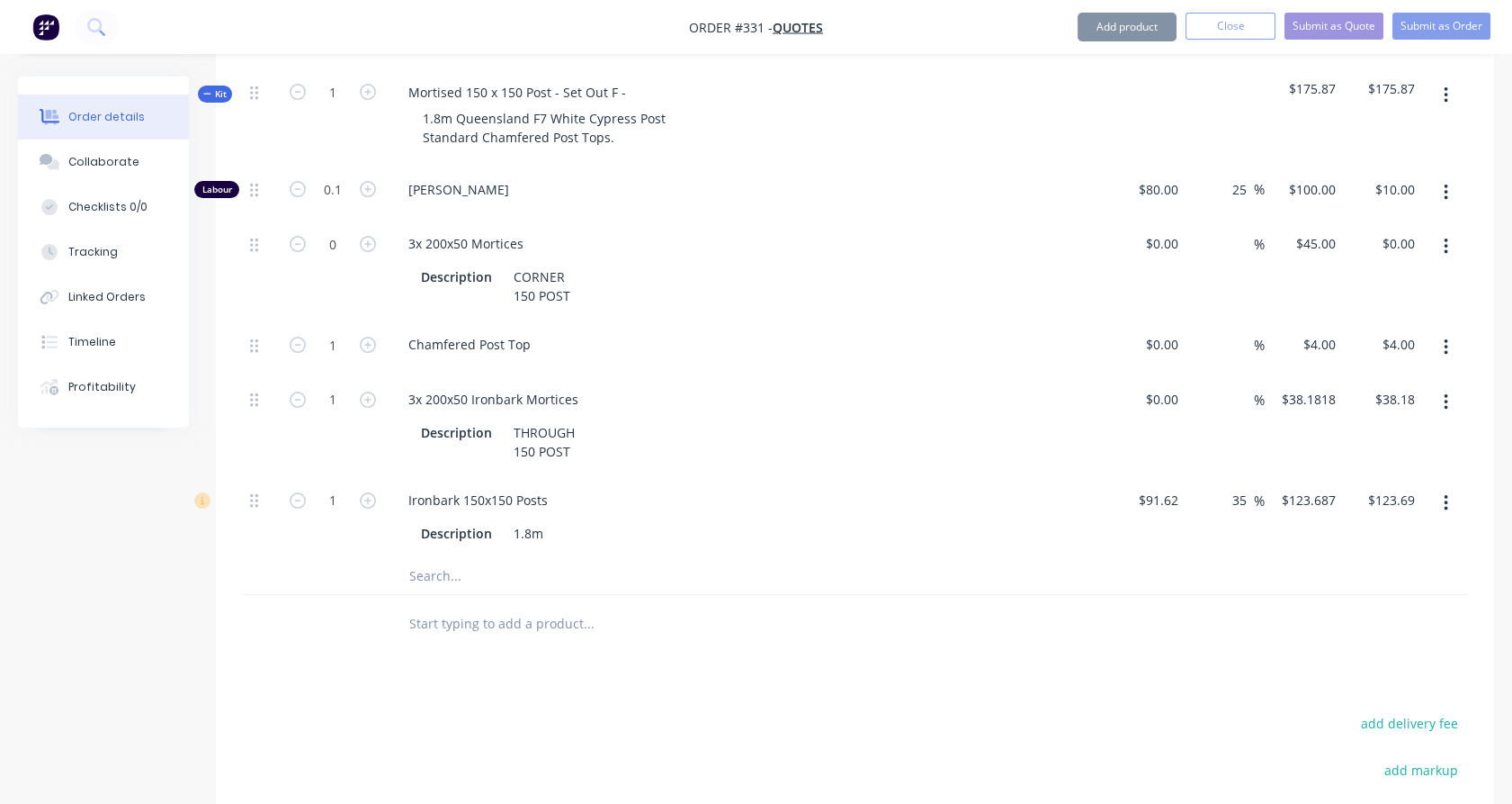
click at [1447, 242] on icon "button" at bounding box center [1446, 246] width 5 height 19
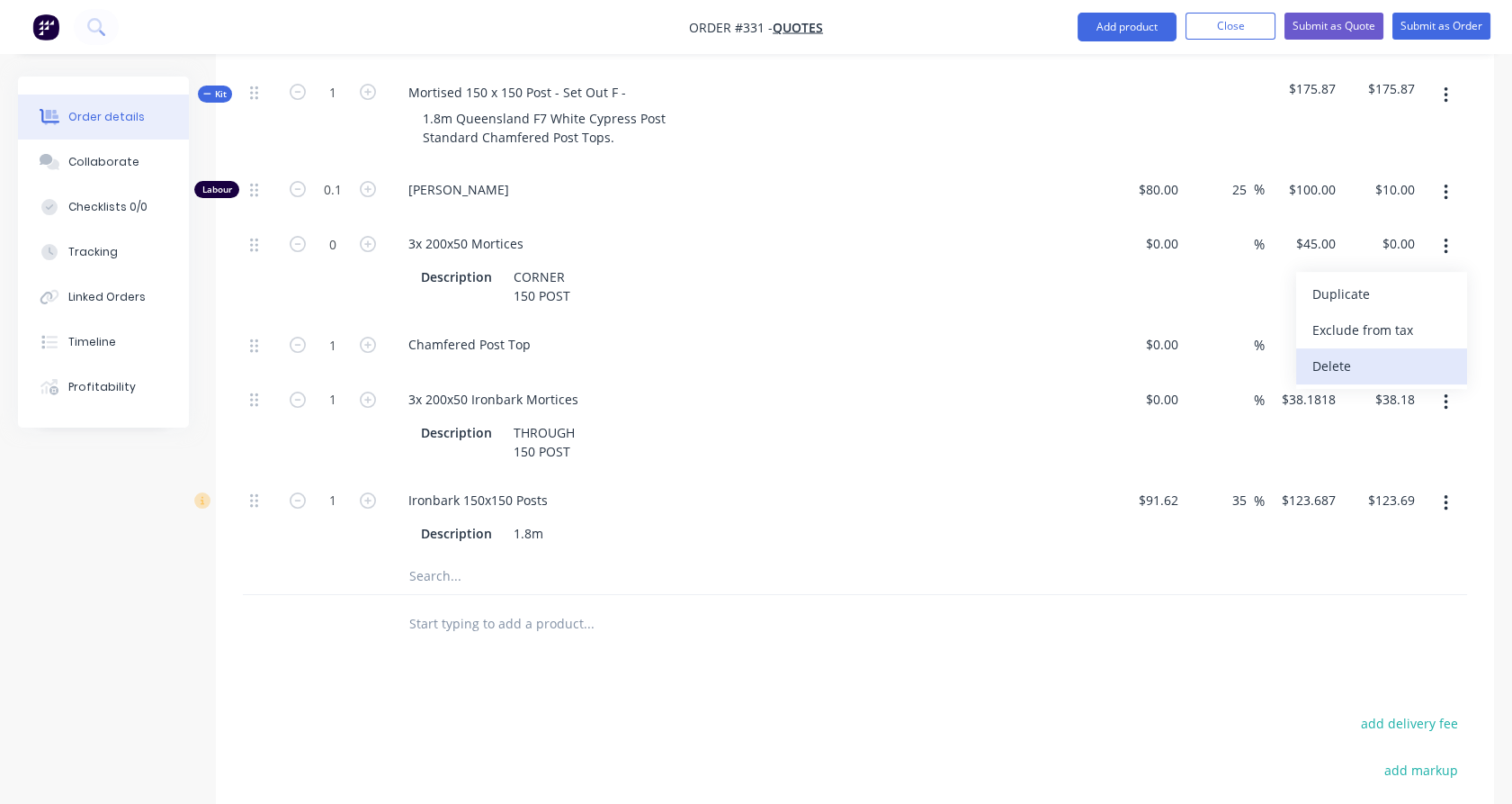
click at [1405, 372] on div "Delete" at bounding box center [1382, 366] width 138 height 26
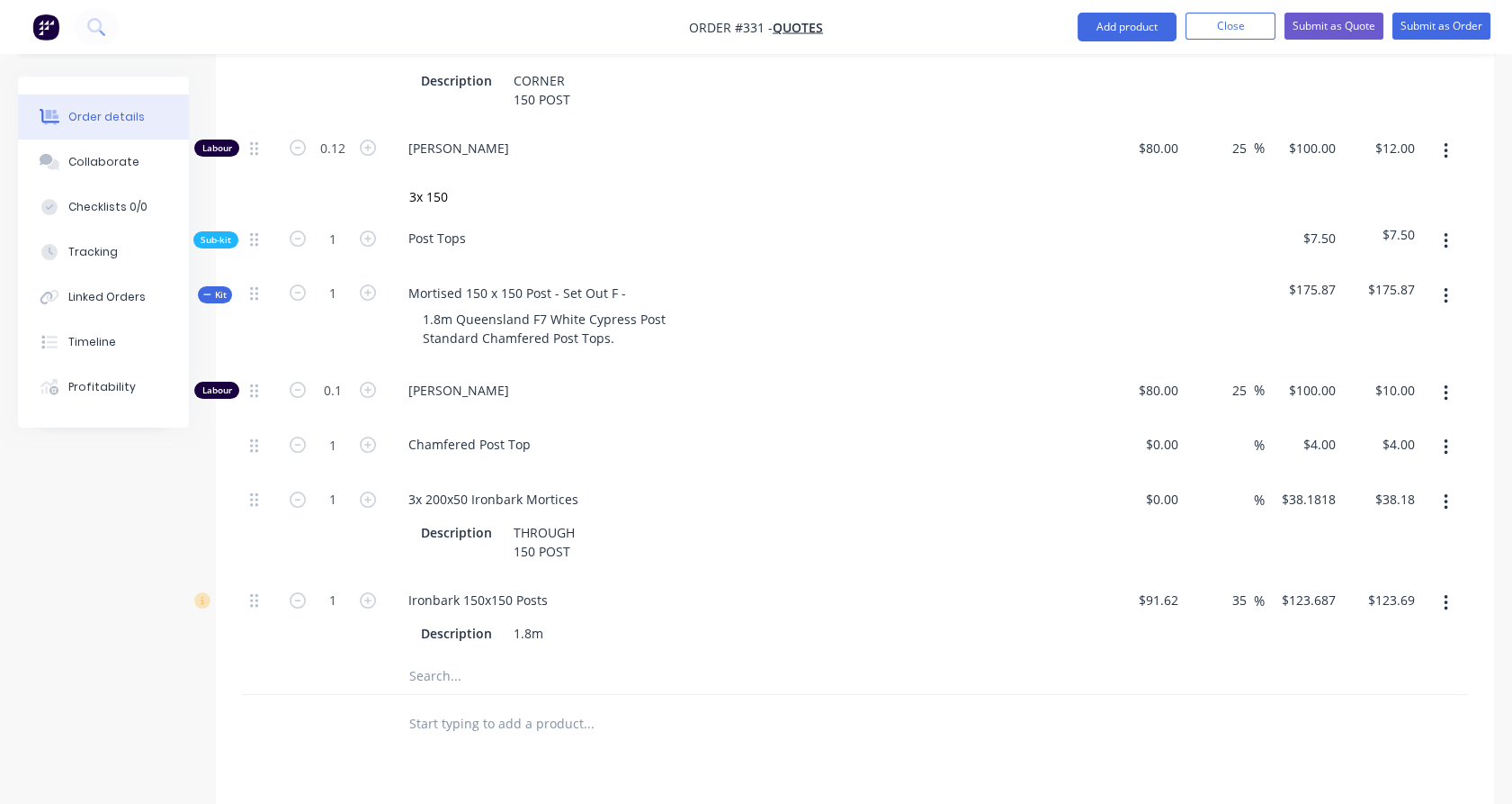
scroll to position [893, 0]
click at [1322, 434] on div "$4.00 $4.00" at bounding box center [1322, 443] width 42 height 26
type input "$7.50"
click at [1238, 342] on div at bounding box center [1225, 317] width 79 height 97
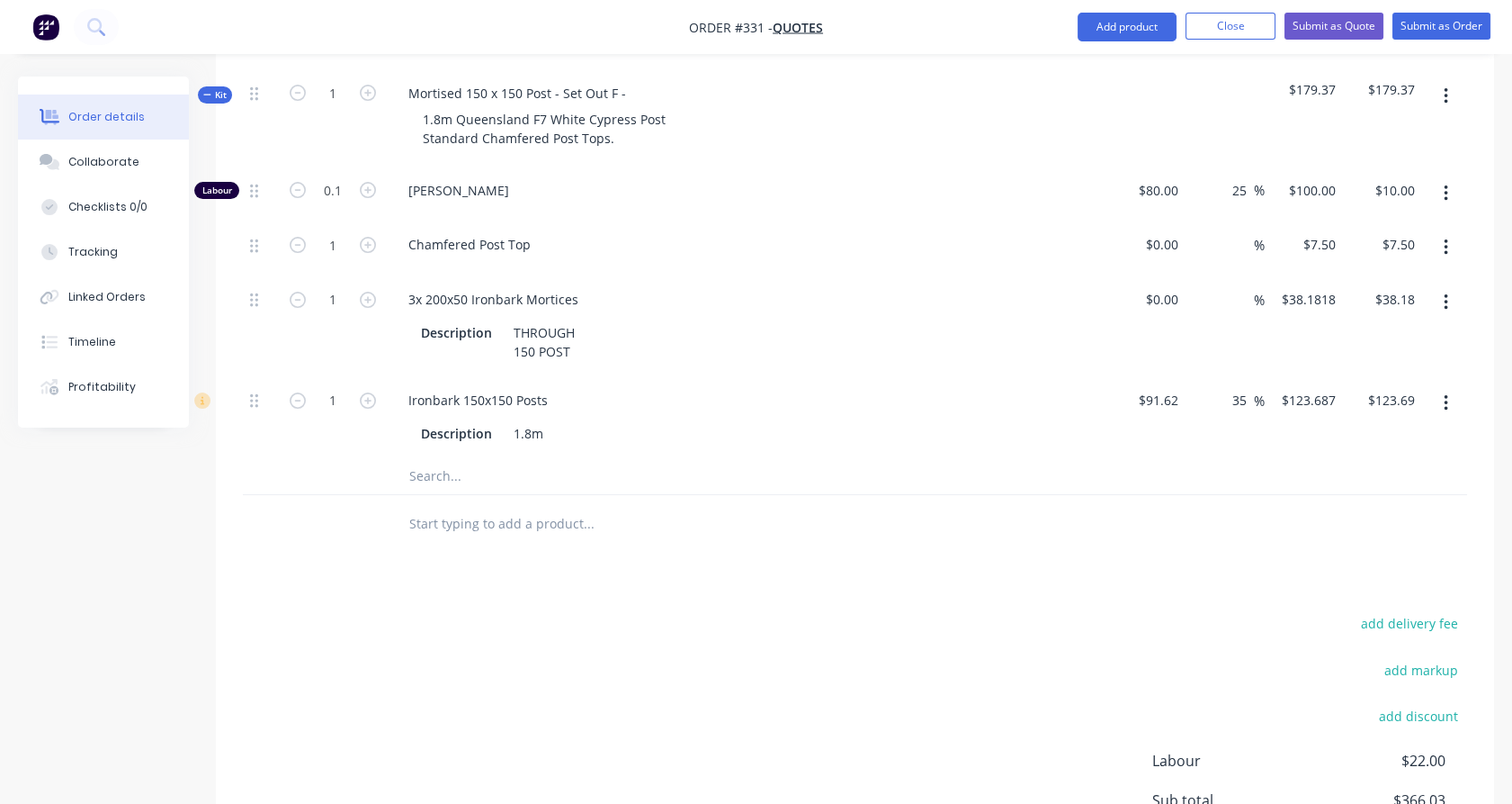
scroll to position [1093, 0]
click at [1325, 388] on input "123.687" at bounding box center [1316, 399] width 55 height 26
type input "144"
type input "57.17"
type input "$144.00"
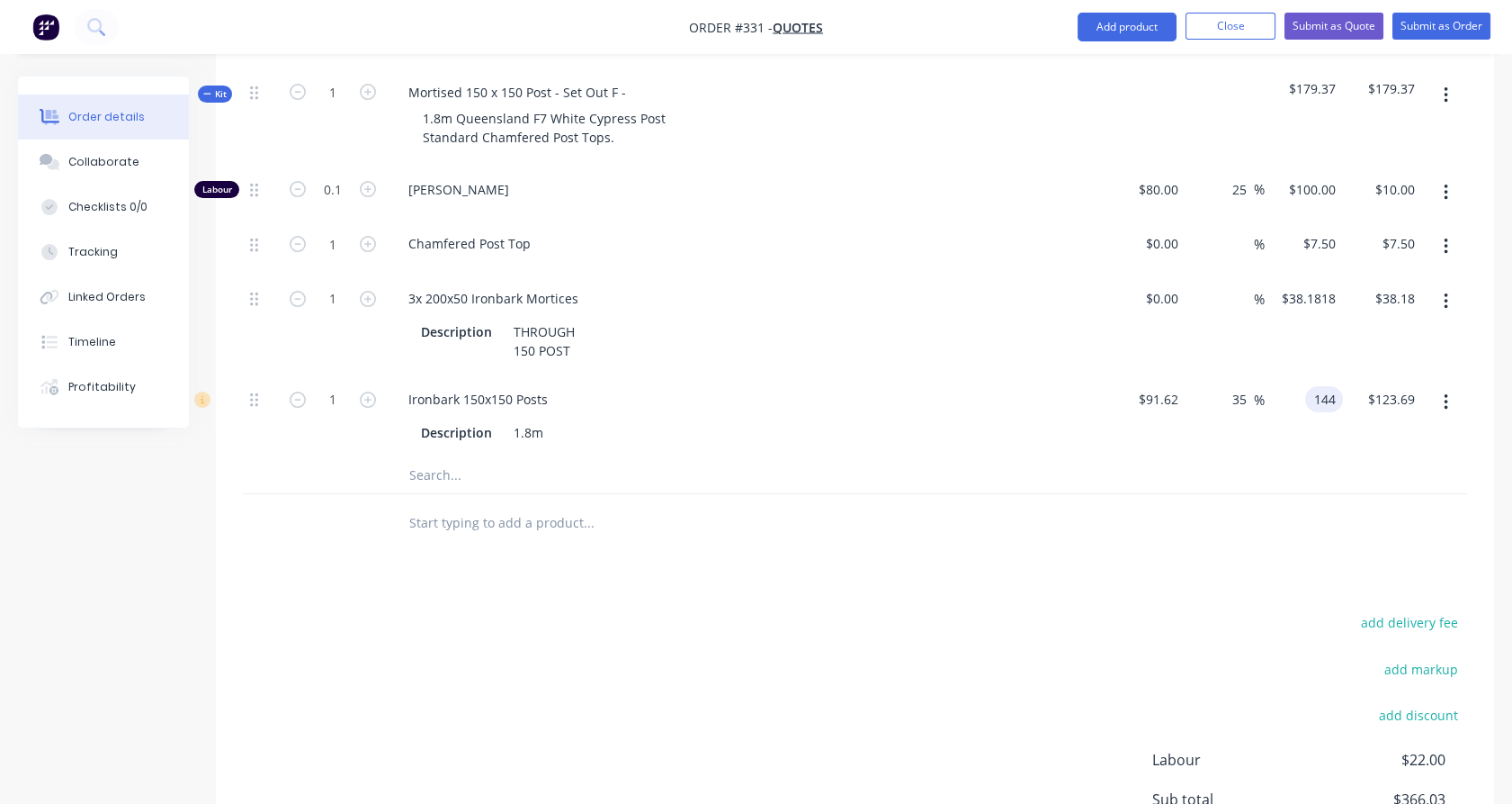
type input "$144.00"
click at [1350, 446] on div "$144.00 $123.69" at bounding box center [1383, 416] width 79 height 82
click at [480, 518] on input "text" at bounding box center [589, 522] width 360 height 36
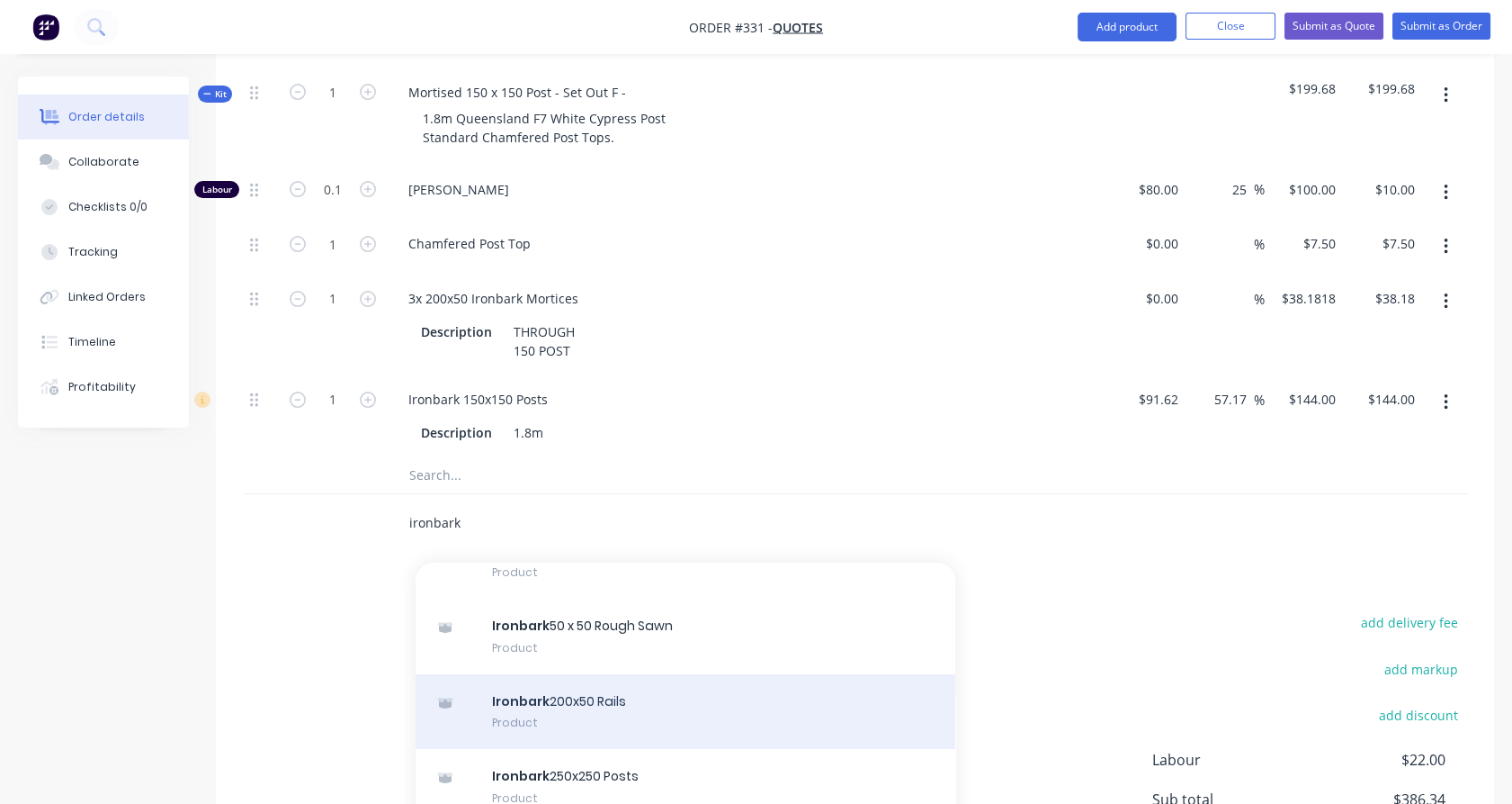
type input "ironbark"
click at [587, 702] on div "Ironbark 200x50 Rails Product" at bounding box center [685, 712] width 540 height 76
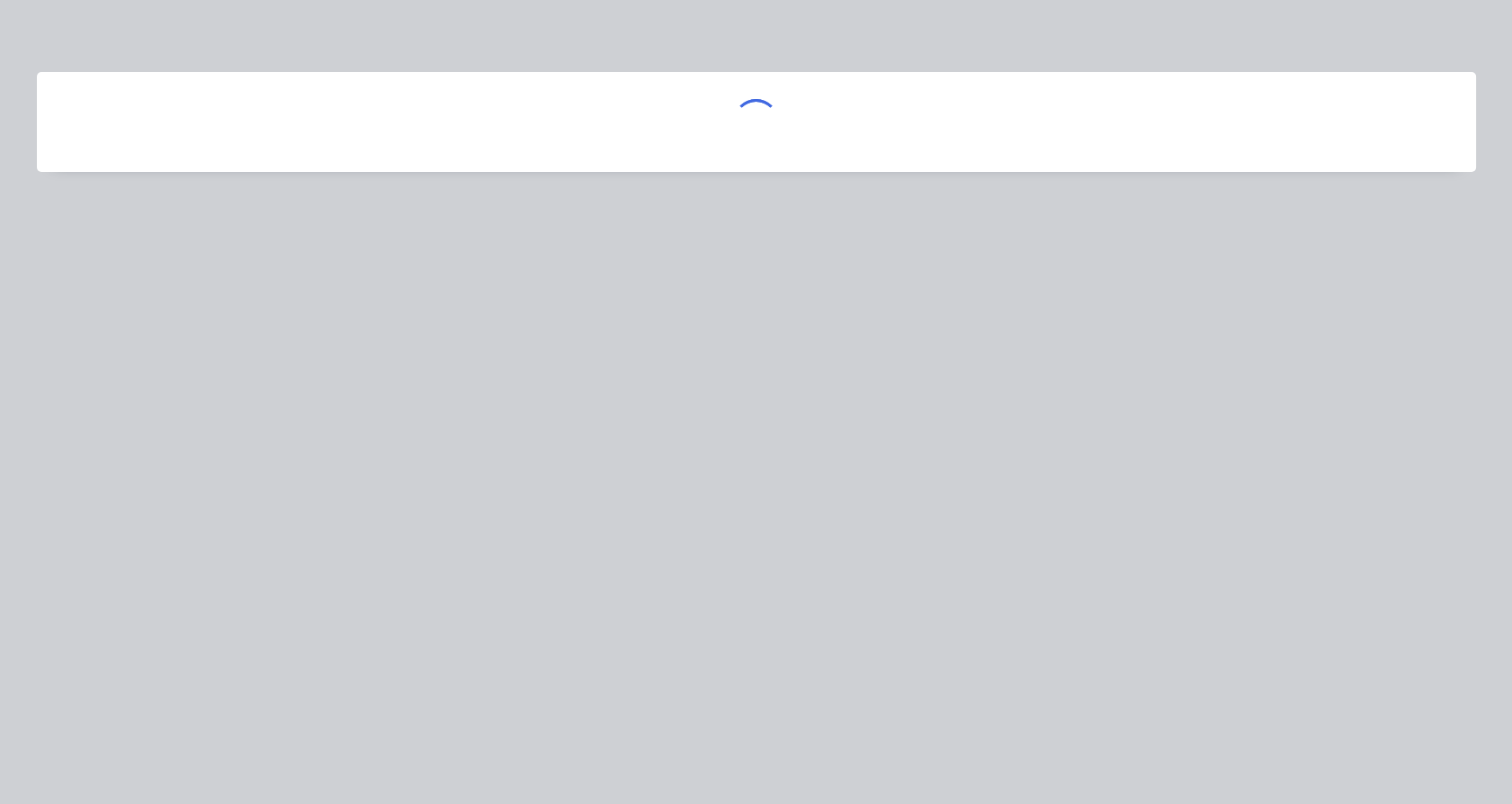
scroll to position [98, 0]
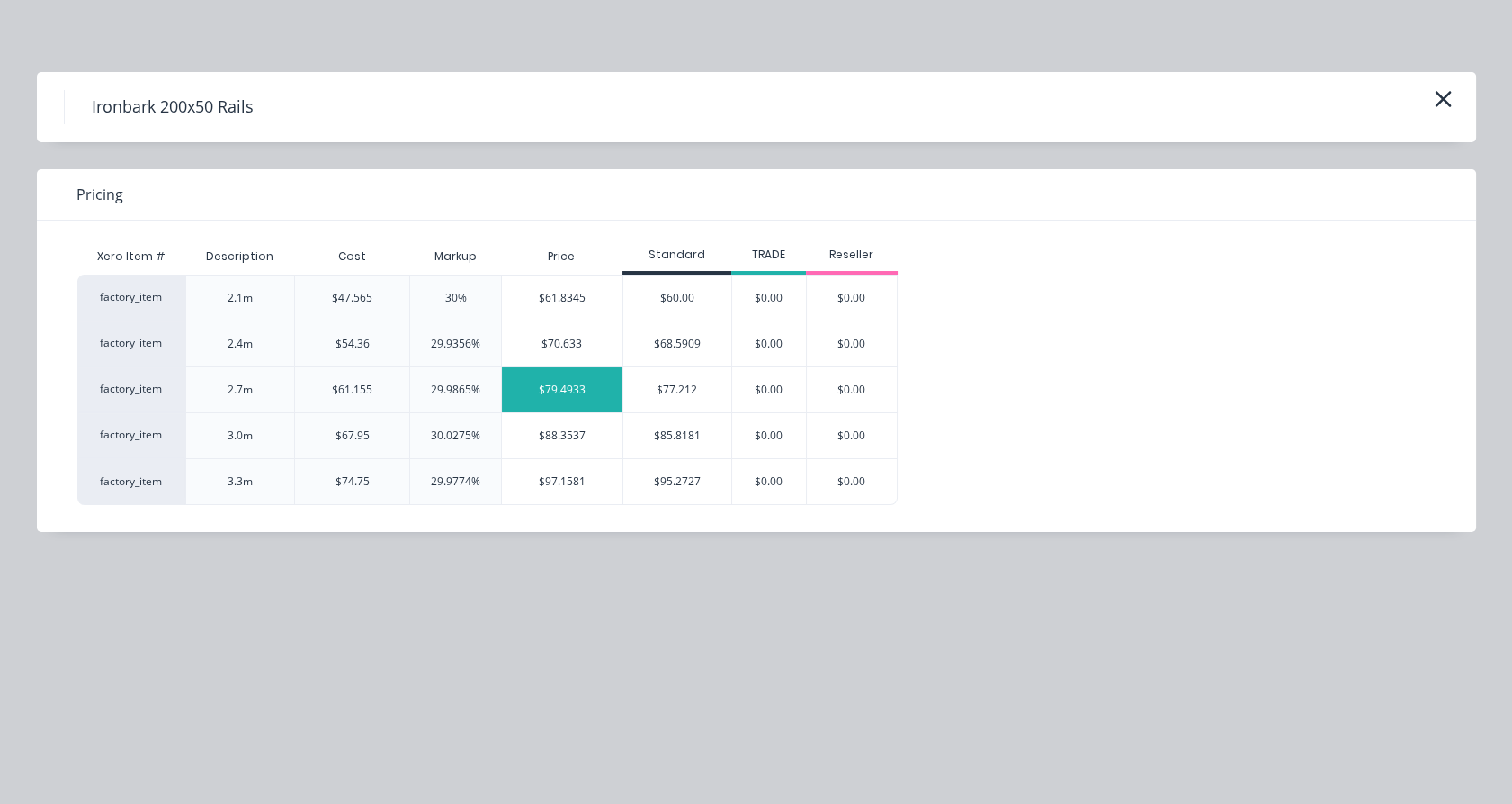
click at [604, 392] on div "$79.4933" at bounding box center [562, 390] width 121 height 45
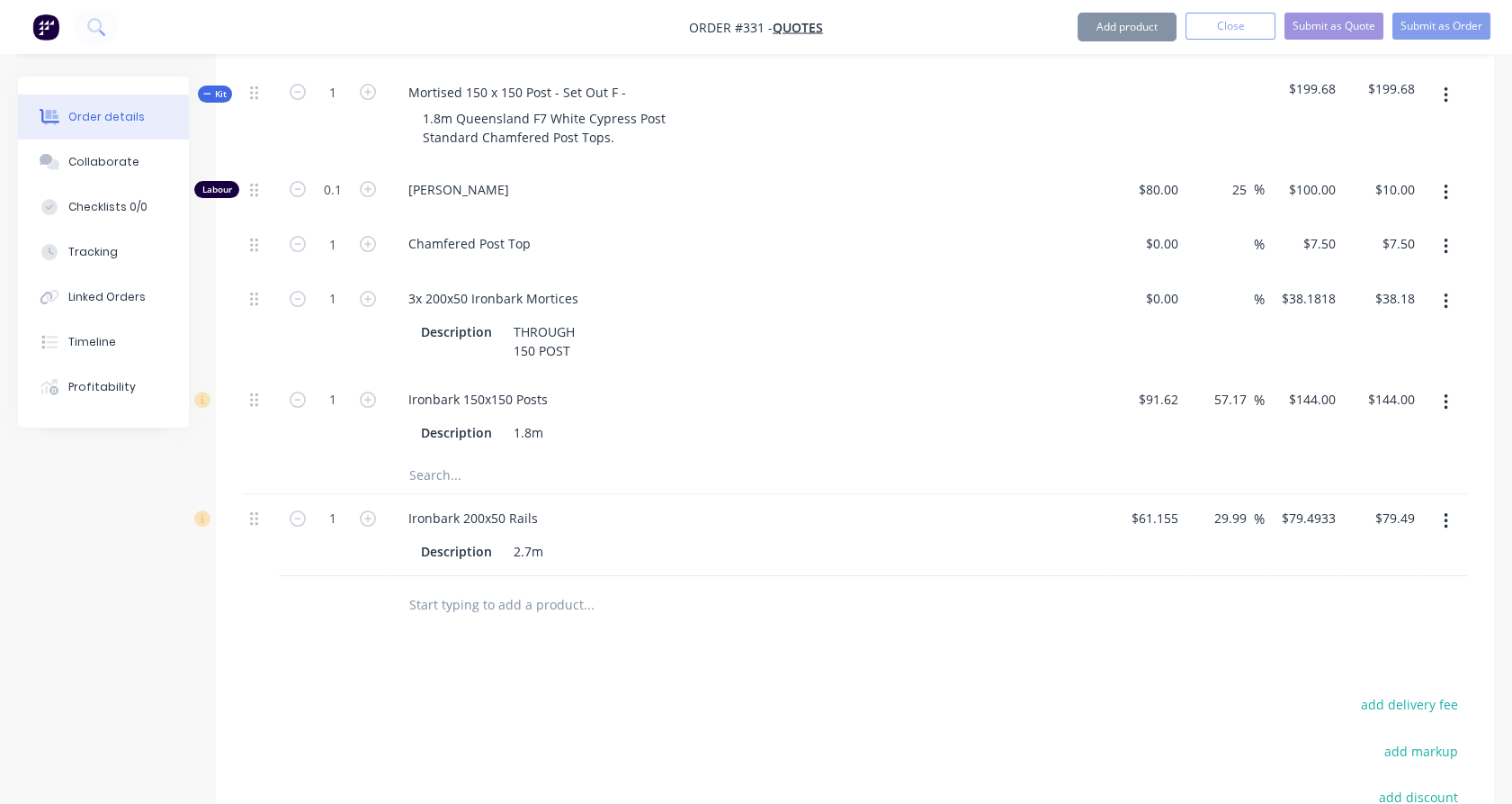
click at [476, 605] on input "text" at bounding box center [589, 605] width 360 height 36
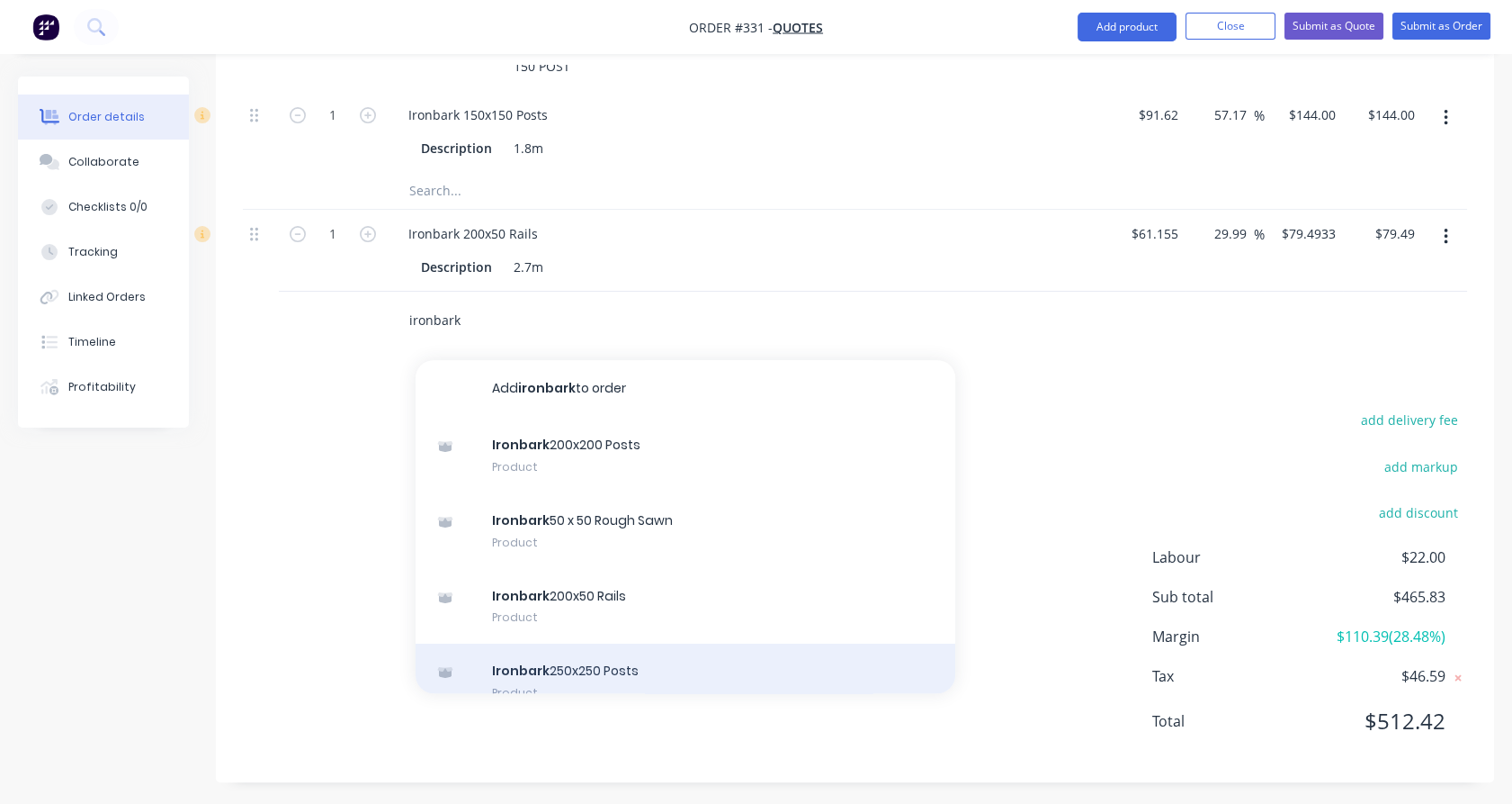
scroll to position [1380, 0]
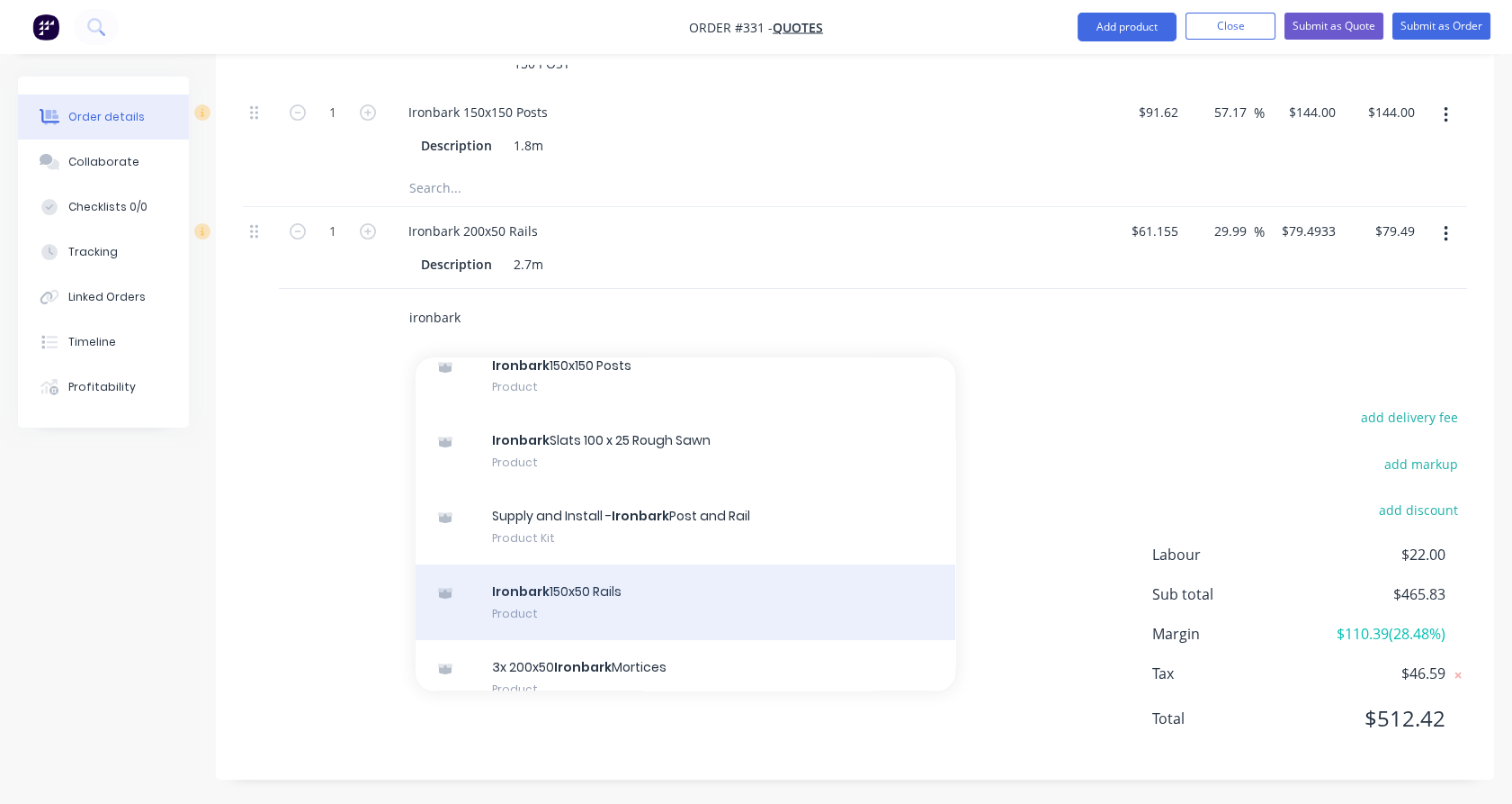
type input "ironbark"
click at [603, 595] on div "Ironbark 150x50 Rails Product" at bounding box center [685, 602] width 540 height 76
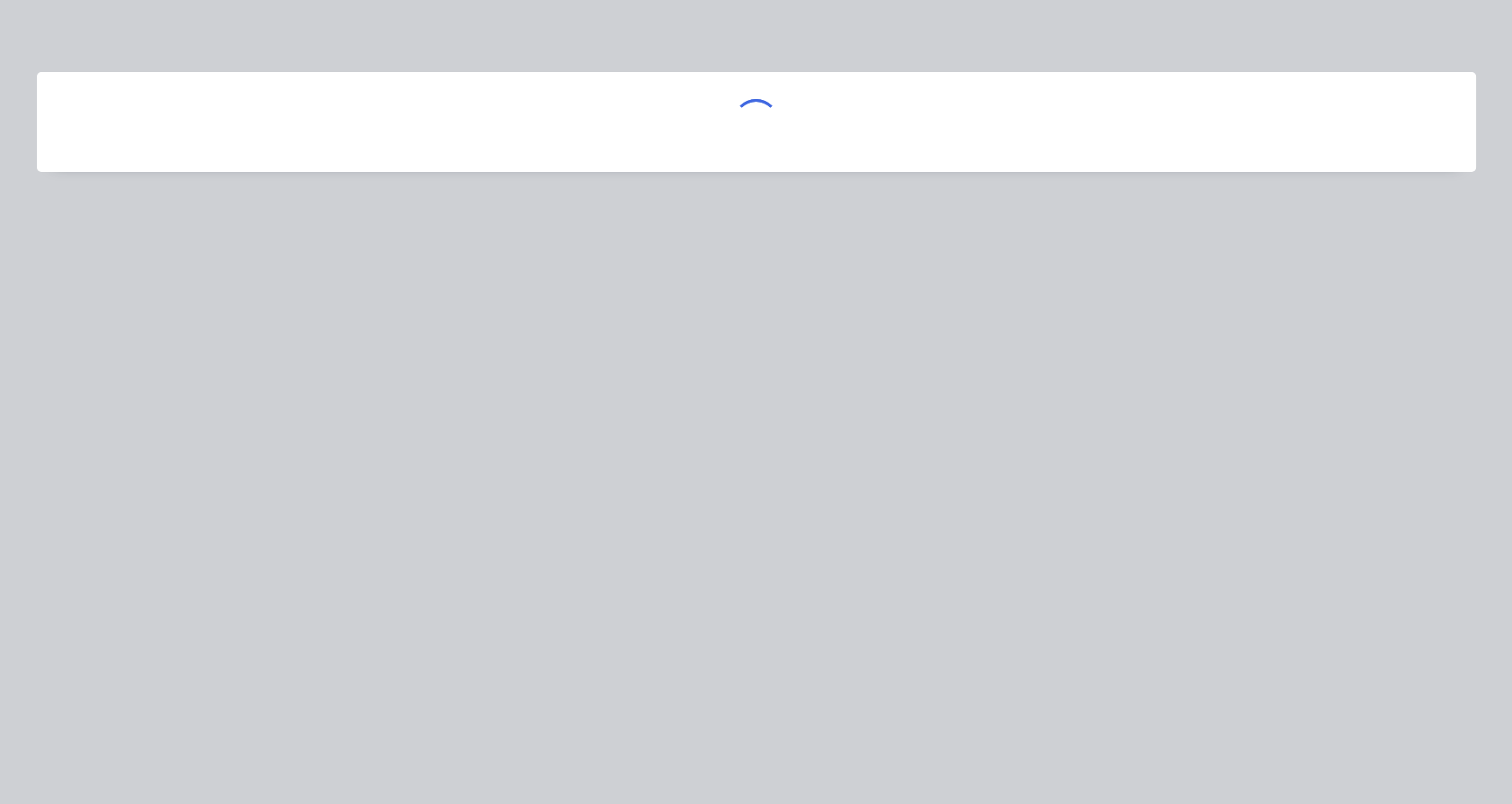
scroll to position [606, 0]
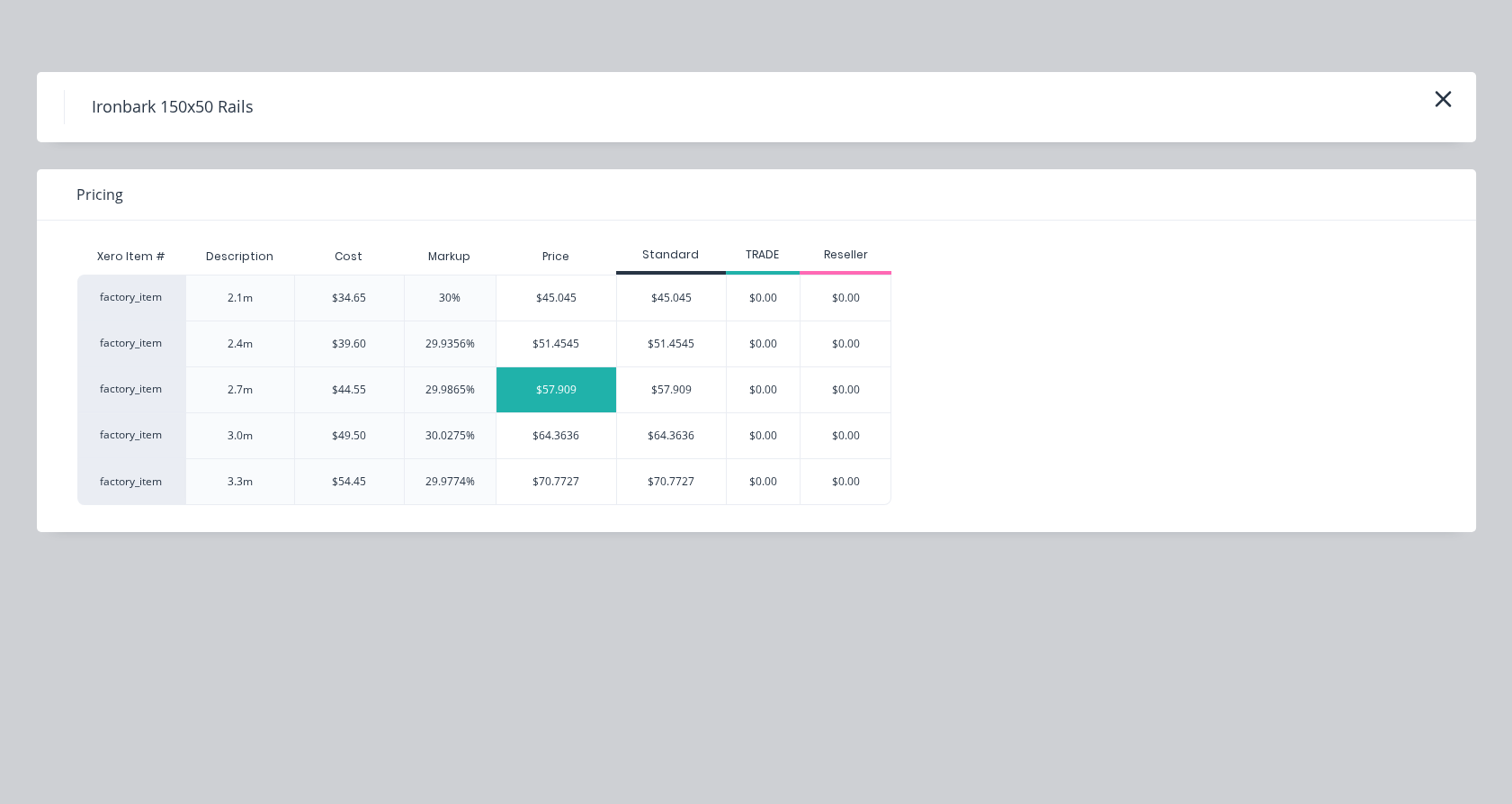
click at [595, 396] on div "$57.909" at bounding box center [556, 390] width 121 height 45
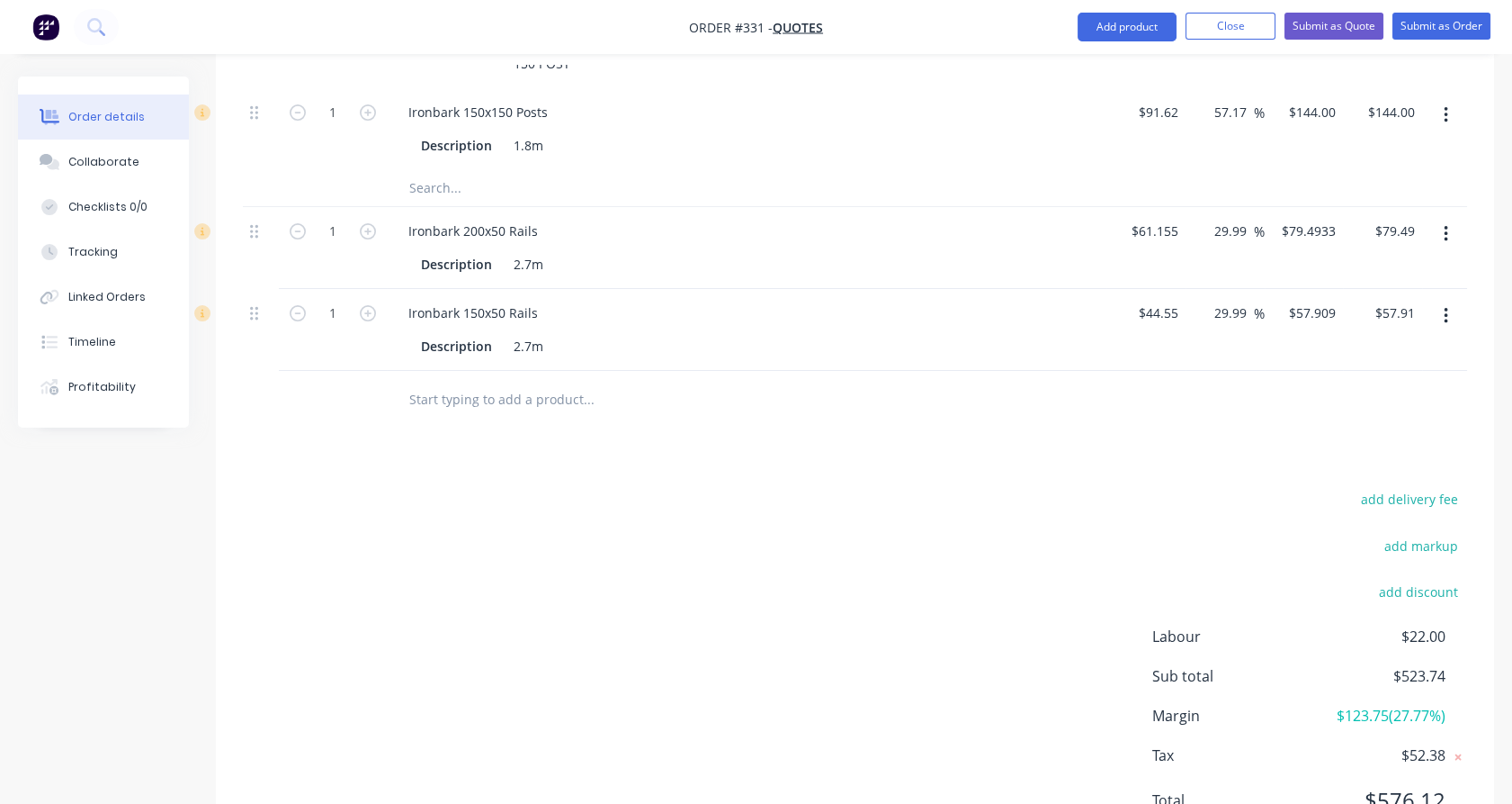
click at [482, 408] on input "text" at bounding box center [589, 399] width 360 height 36
click at [446, 391] on input "set oput a" at bounding box center [589, 399] width 360 height 36
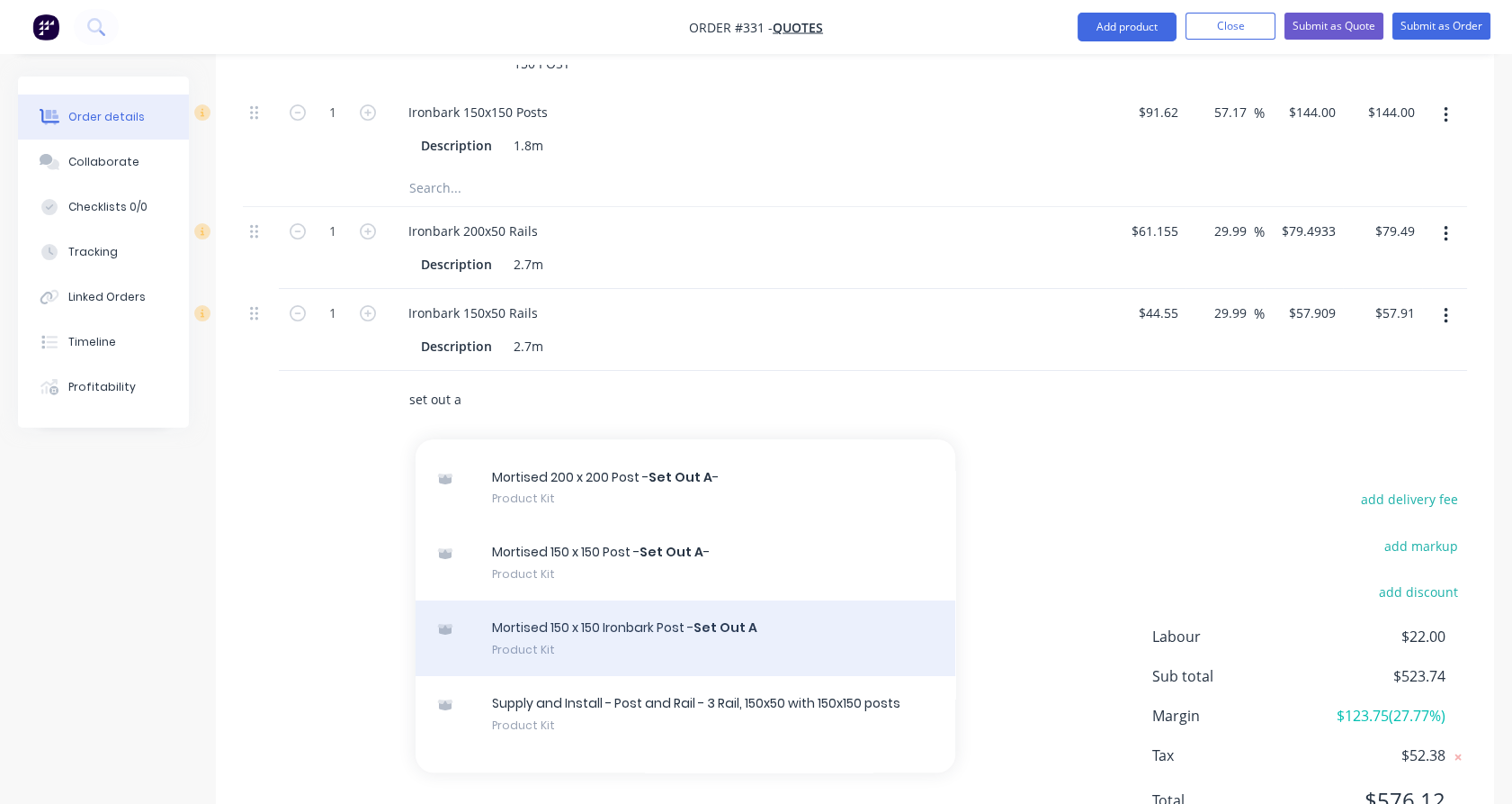
scroll to position [199, 0]
type input "set out a"
click at [613, 642] on div "Mortised 150 x 150 Ironbark Post - Set Out A Product Kit" at bounding box center [685, 638] width 540 height 76
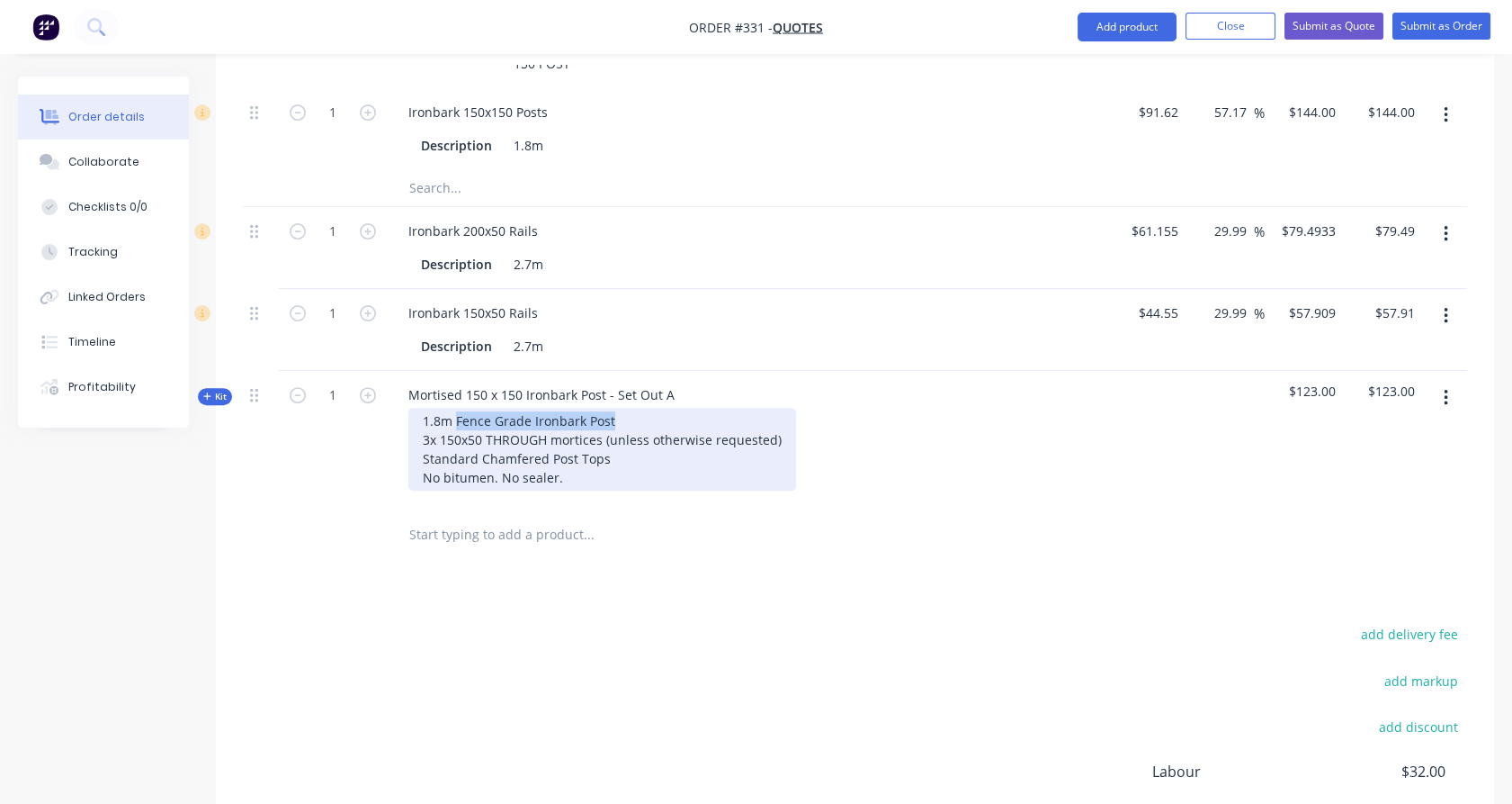
copy div "Fence Grade Ironbark Post"
drag, startPoint x: 455, startPoint y: 417, endPoint x: 618, endPoint y: 418, distance: 163.0
click at [618, 418] on div "1.8m Fence Grade Ironbark Post 3x 150x50 THROUGH mortices (unless otherwise req…" at bounding box center [602, 450] width 387 height 83
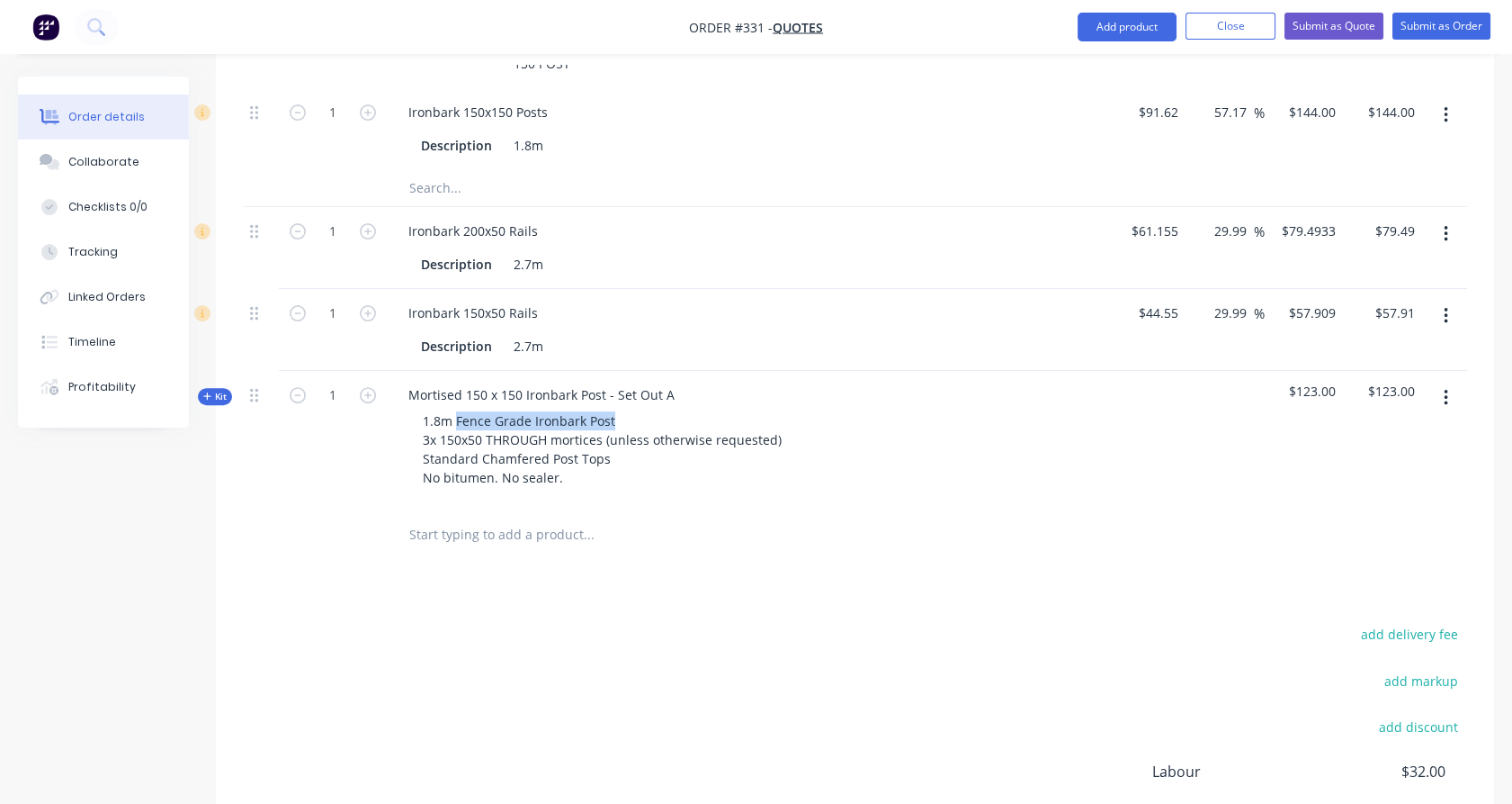
click at [460, 524] on input "text" at bounding box center [589, 534] width 360 height 36
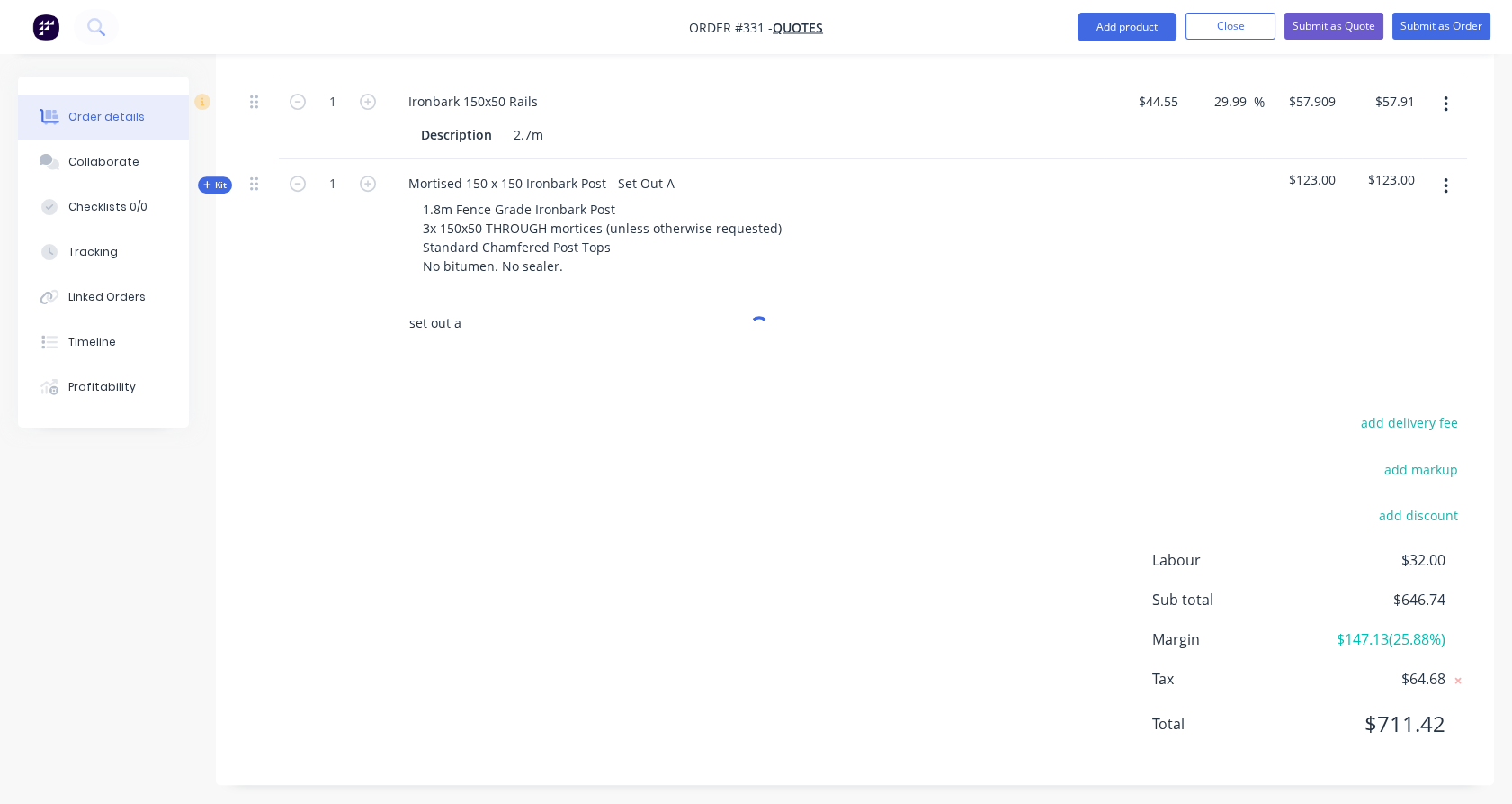
scroll to position [1597, 0]
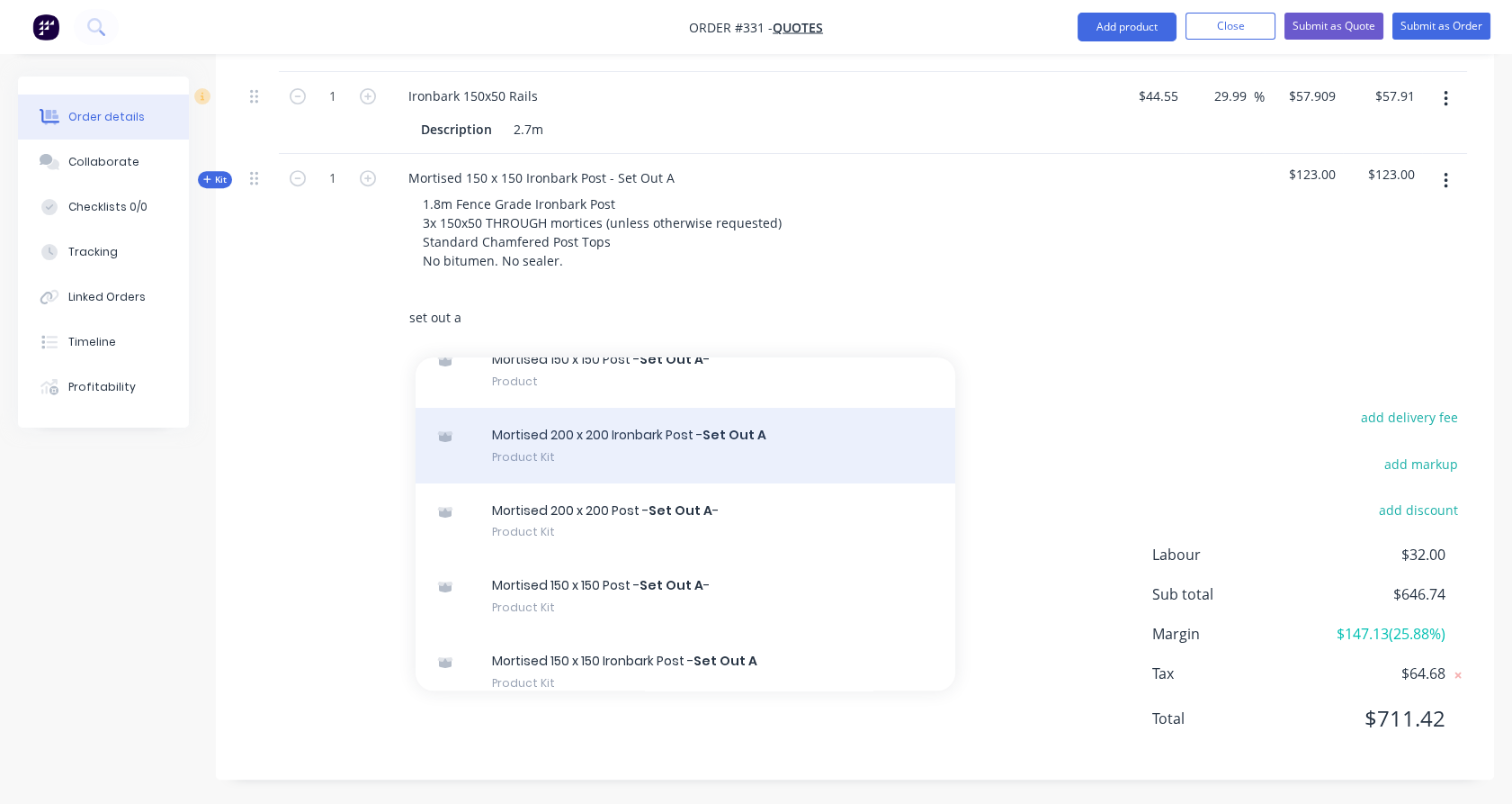
type input "set out a"
click at [605, 446] on div "Mortised 200 x 200 Ironbark Post - Set Out A Product Kit" at bounding box center [685, 446] width 540 height 76
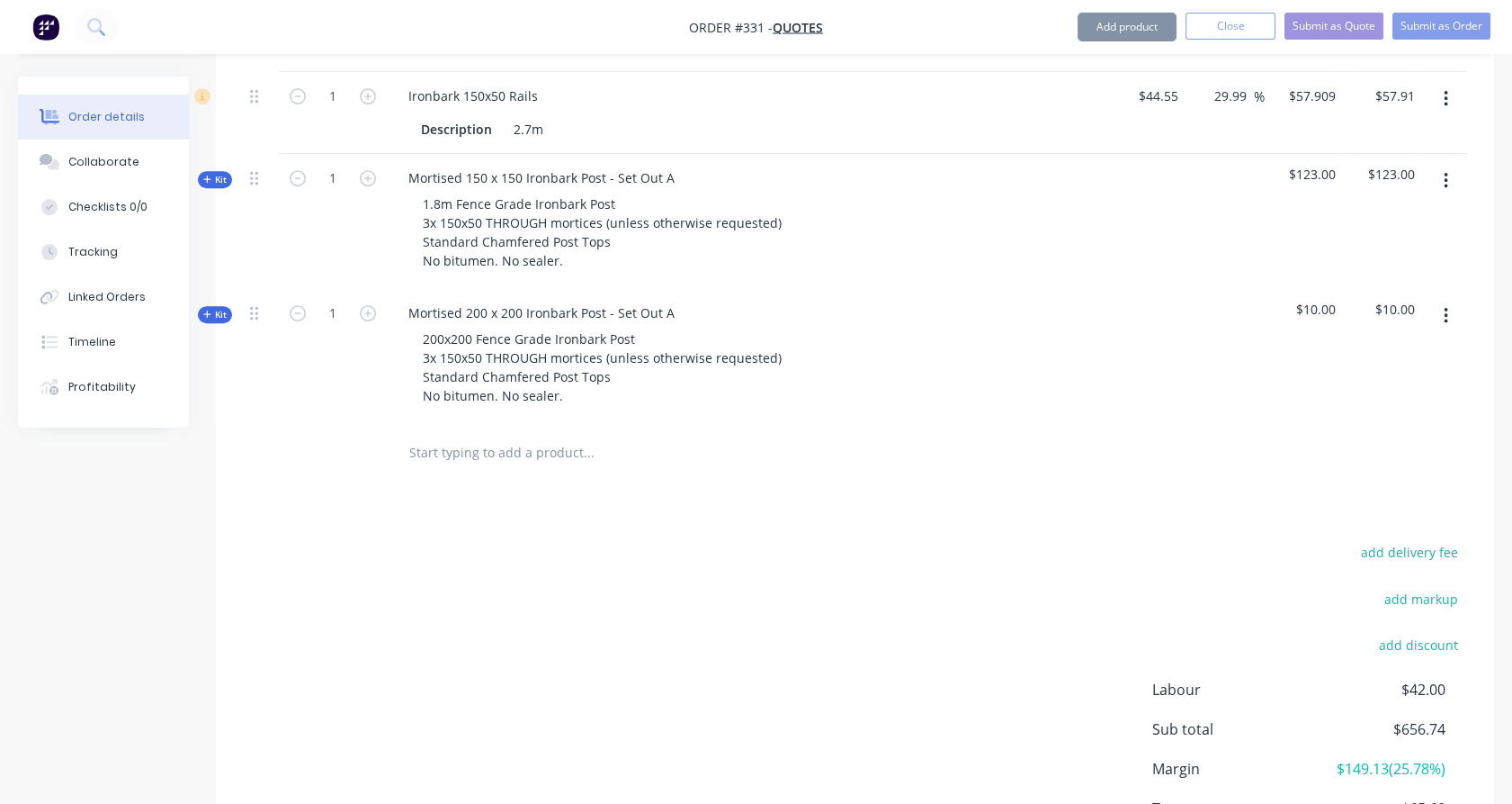
scroll to position [1598, 0]
click at [219, 309] on span "Kit" at bounding box center [214, 314] width 23 height 14
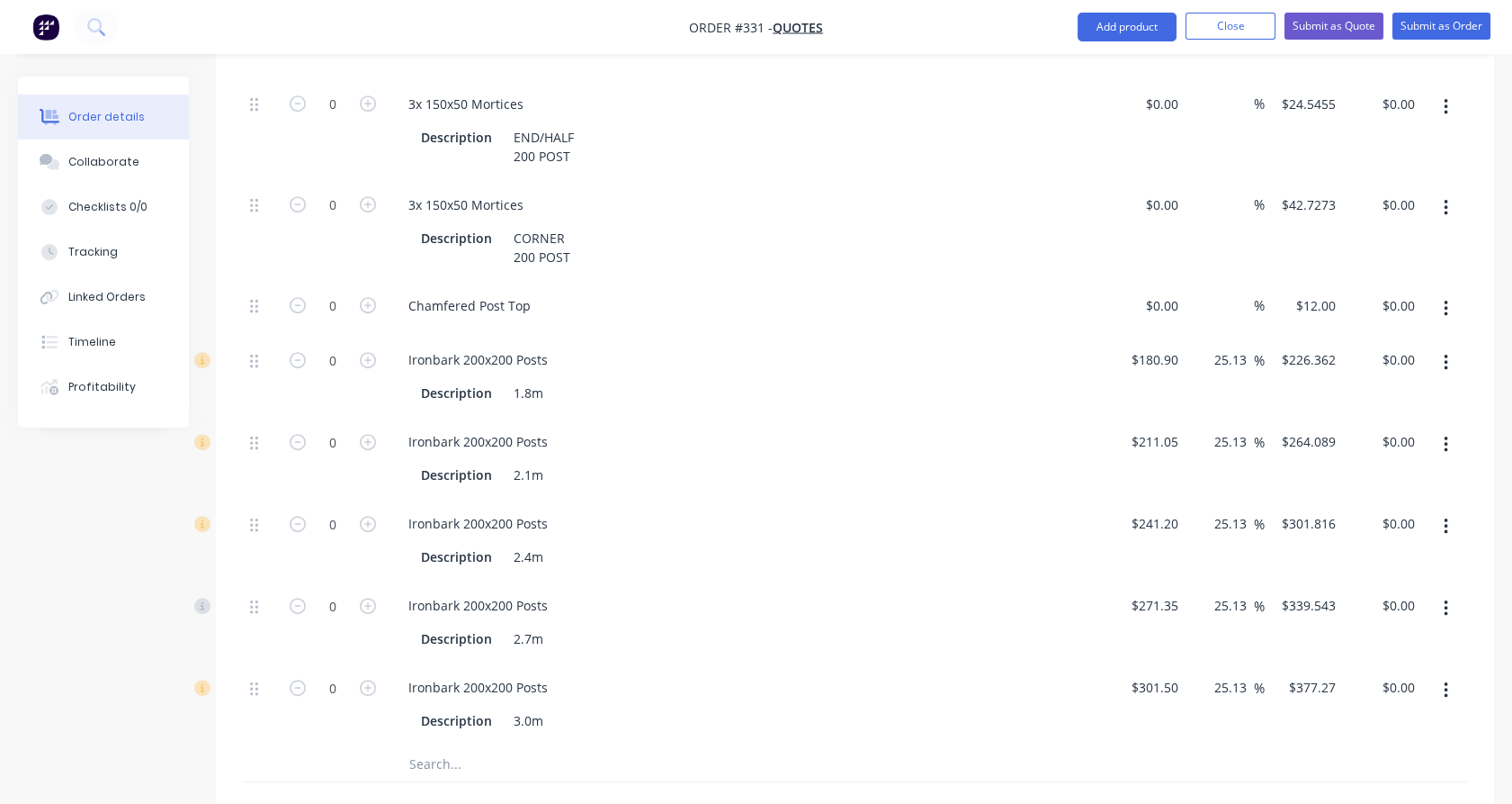
scroll to position [2097, 0]
click at [370, 522] on icon "button" at bounding box center [368, 523] width 17 height 17
type input "1"
type input "$301.82"
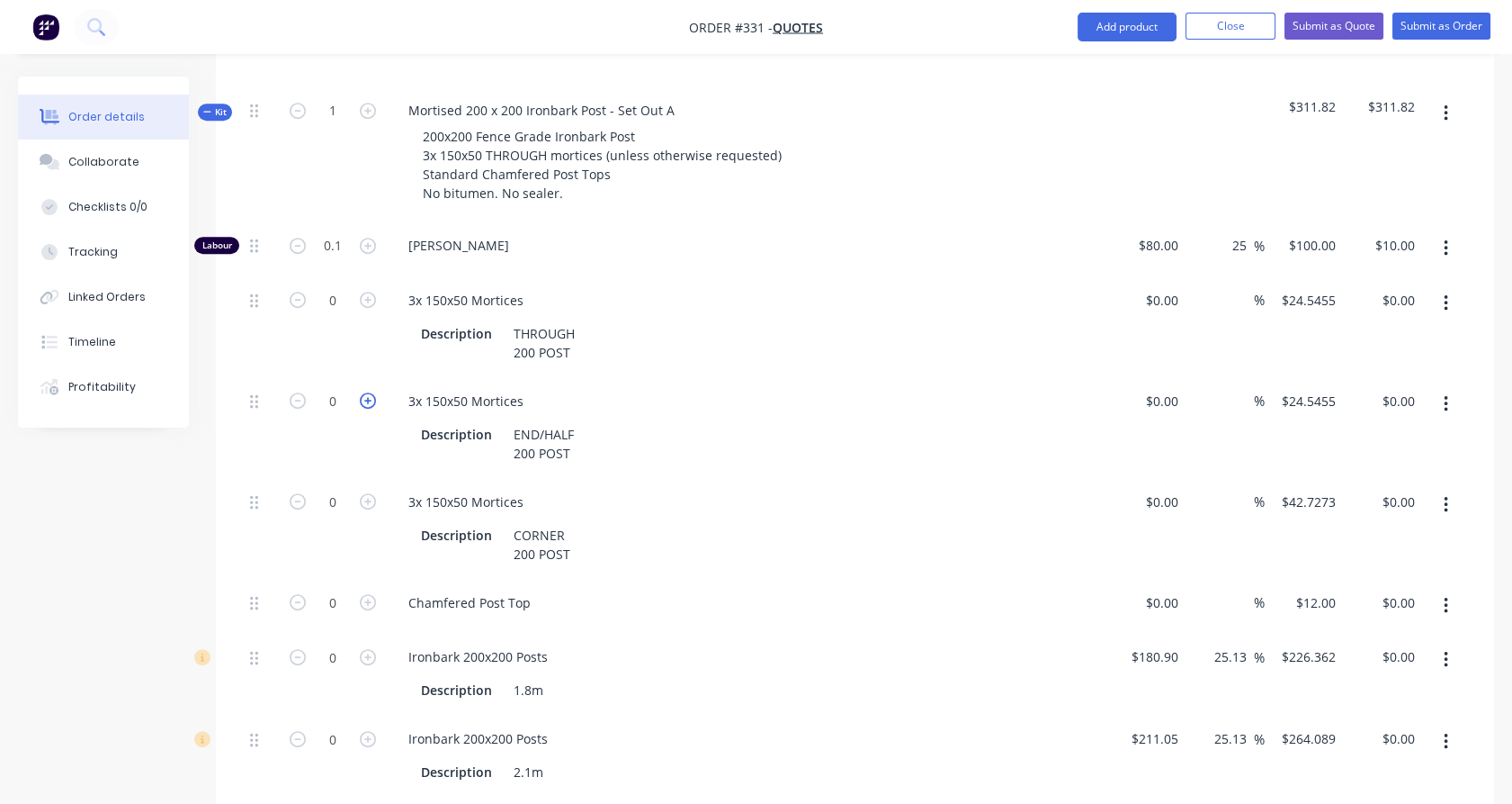
scroll to position [1799, 0]
click at [367, 398] on icon "button" at bounding box center [368, 402] width 17 height 17
type input "1"
type input "$24.55"
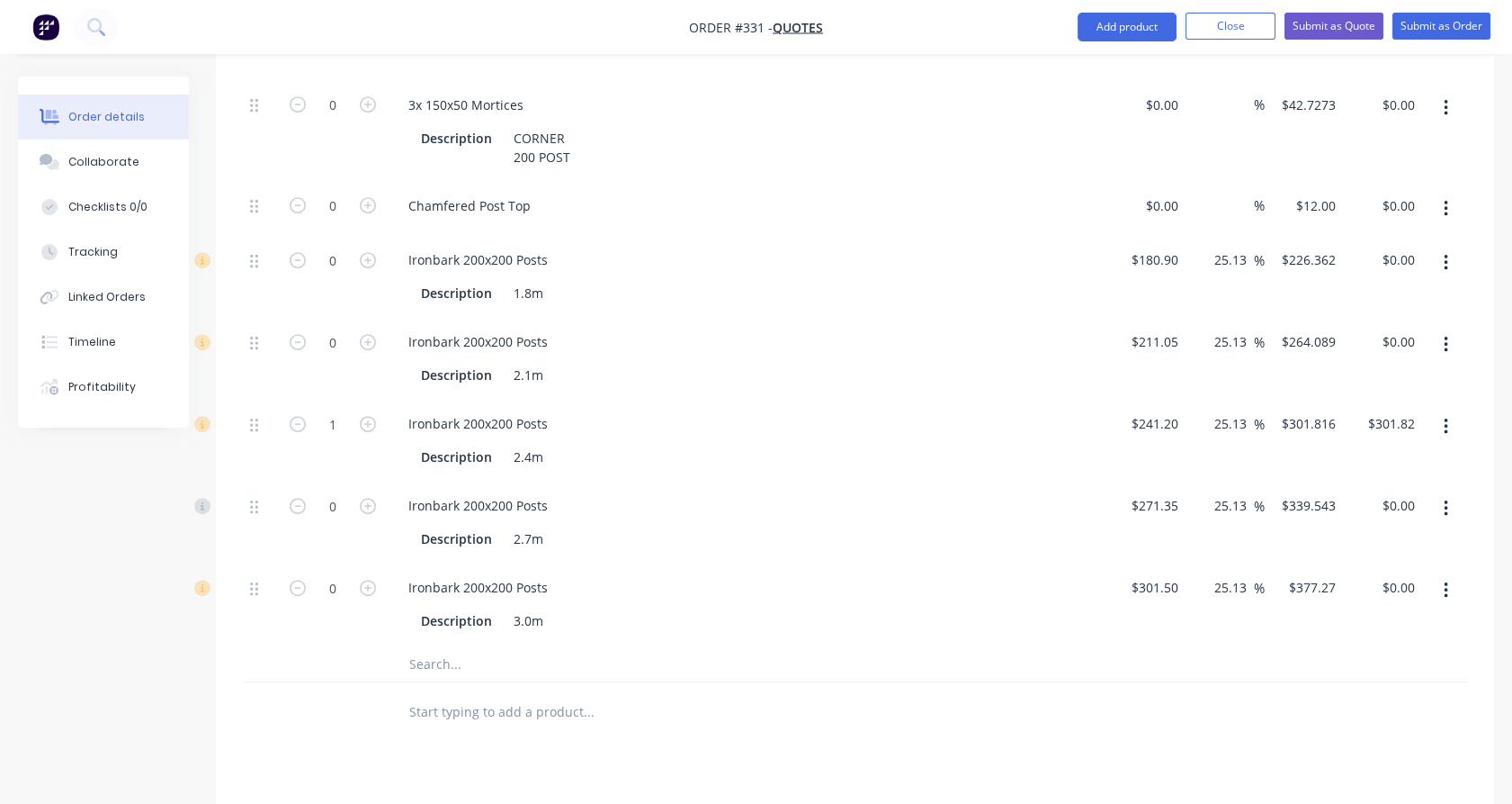
scroll to position [2198, 0]
click at [1248, 418] on input "25.13" at bounding box center [1233, 423] width 42 height 26
type input "2"
type input "33"
click at [1300, 470] on div "$301.816 $301.816" at bounding box center [1304, 439] width 79 height 82
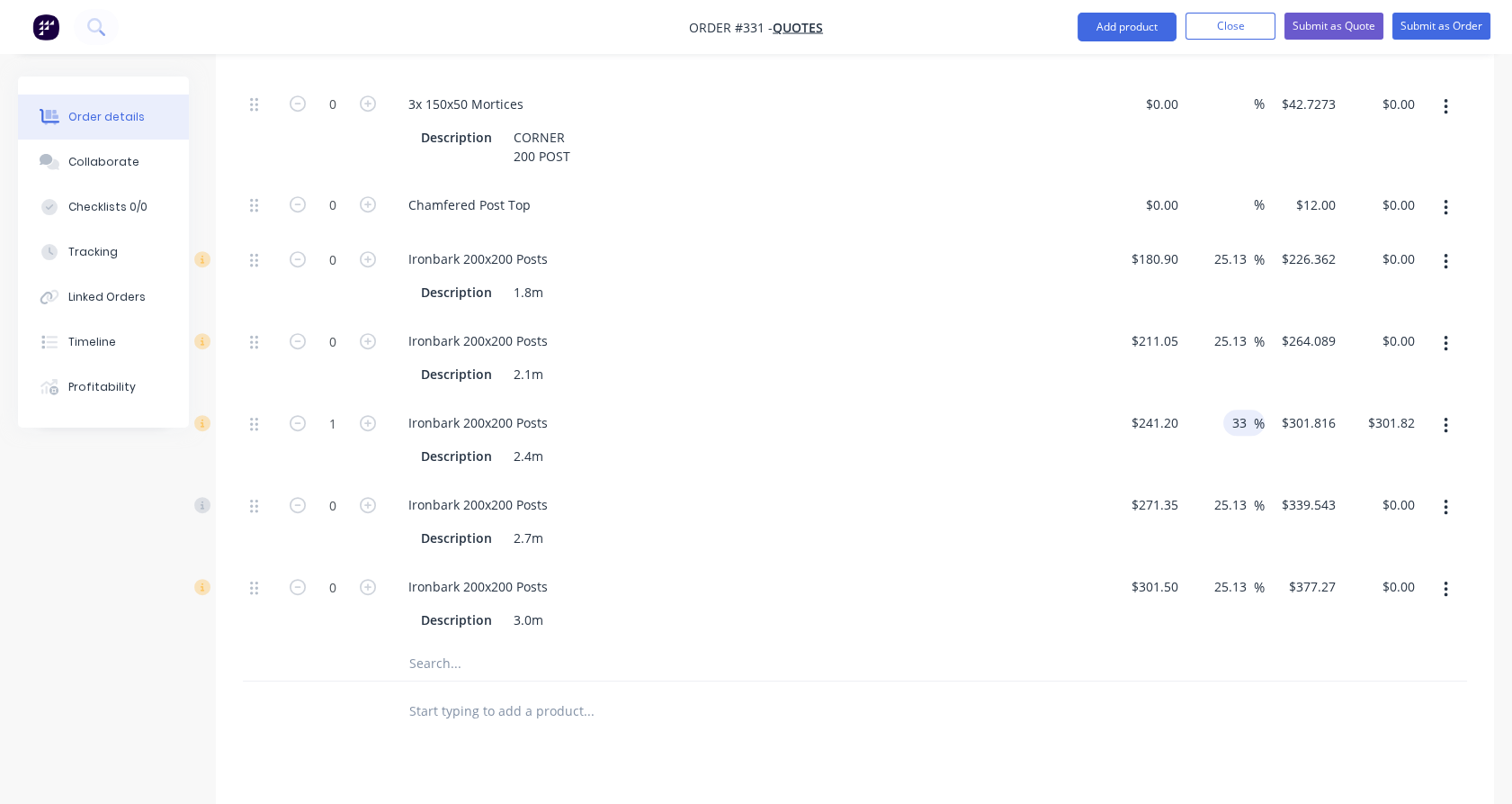
type input "$320.796"
type input "$320.80"
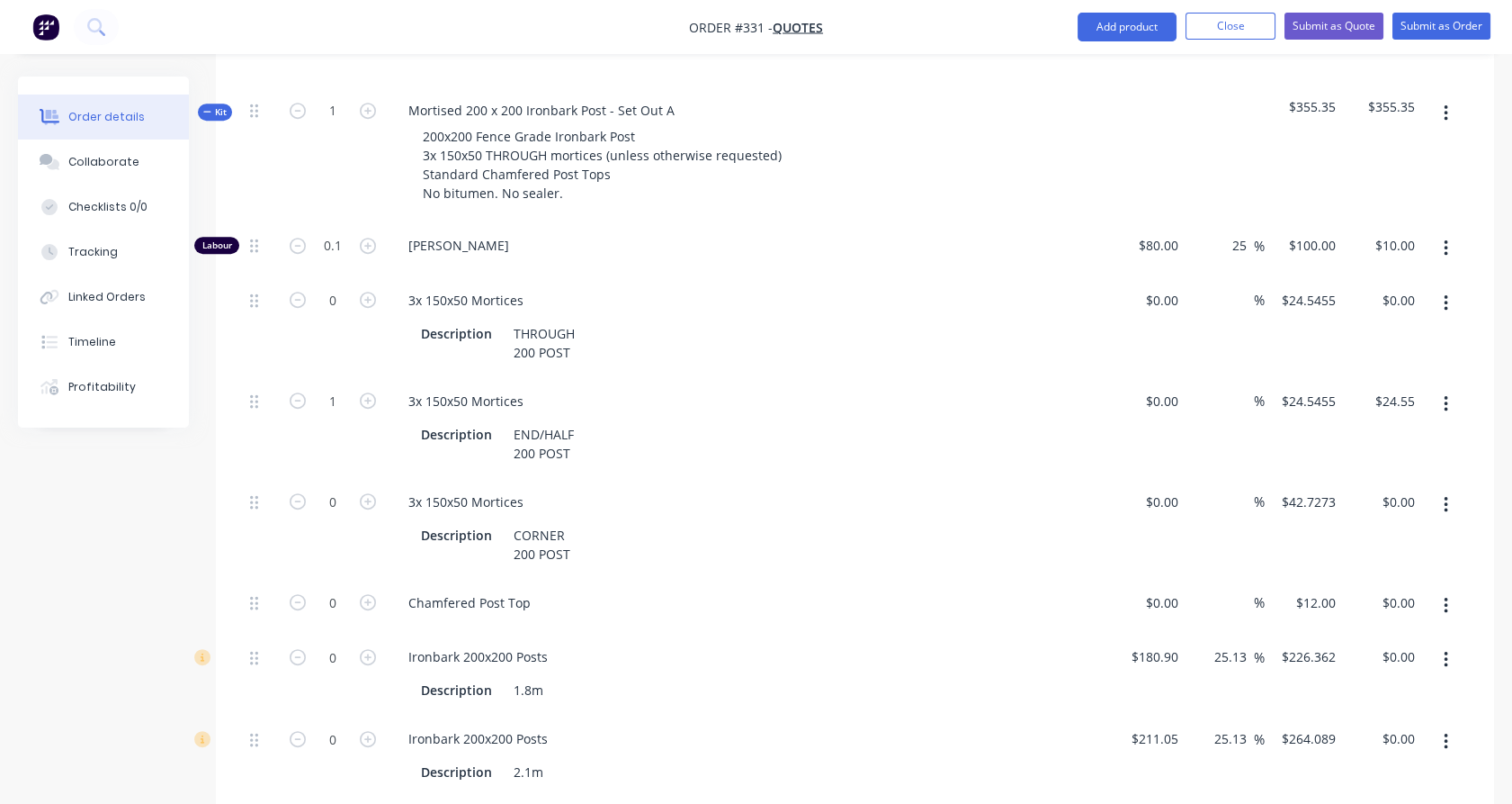
scroll to position [1799, 0]
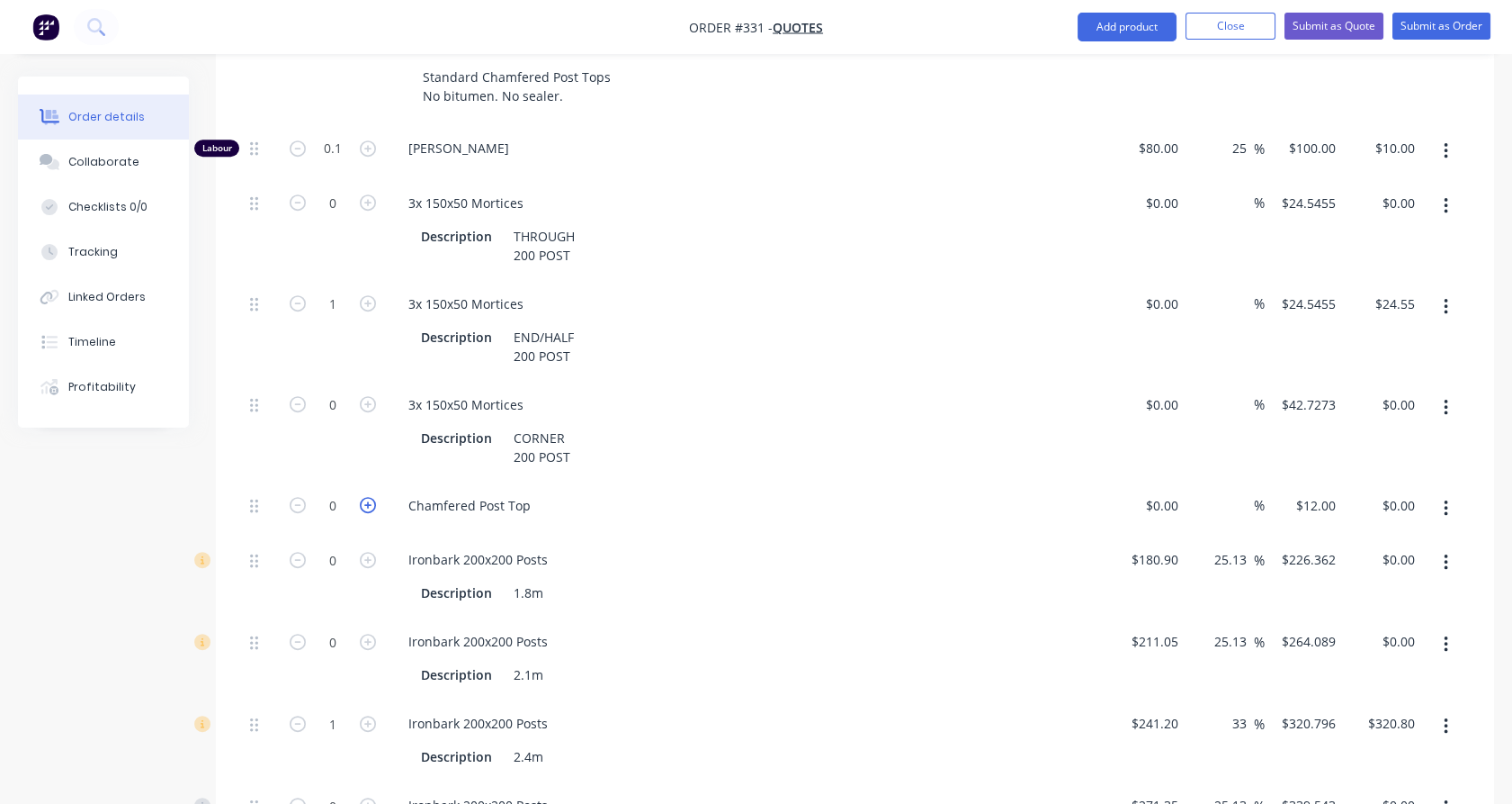
click at [364, 502] on icon "button" at bounding box center [368, 505] width 17 height 17
type input "1"
type input "$12.00"
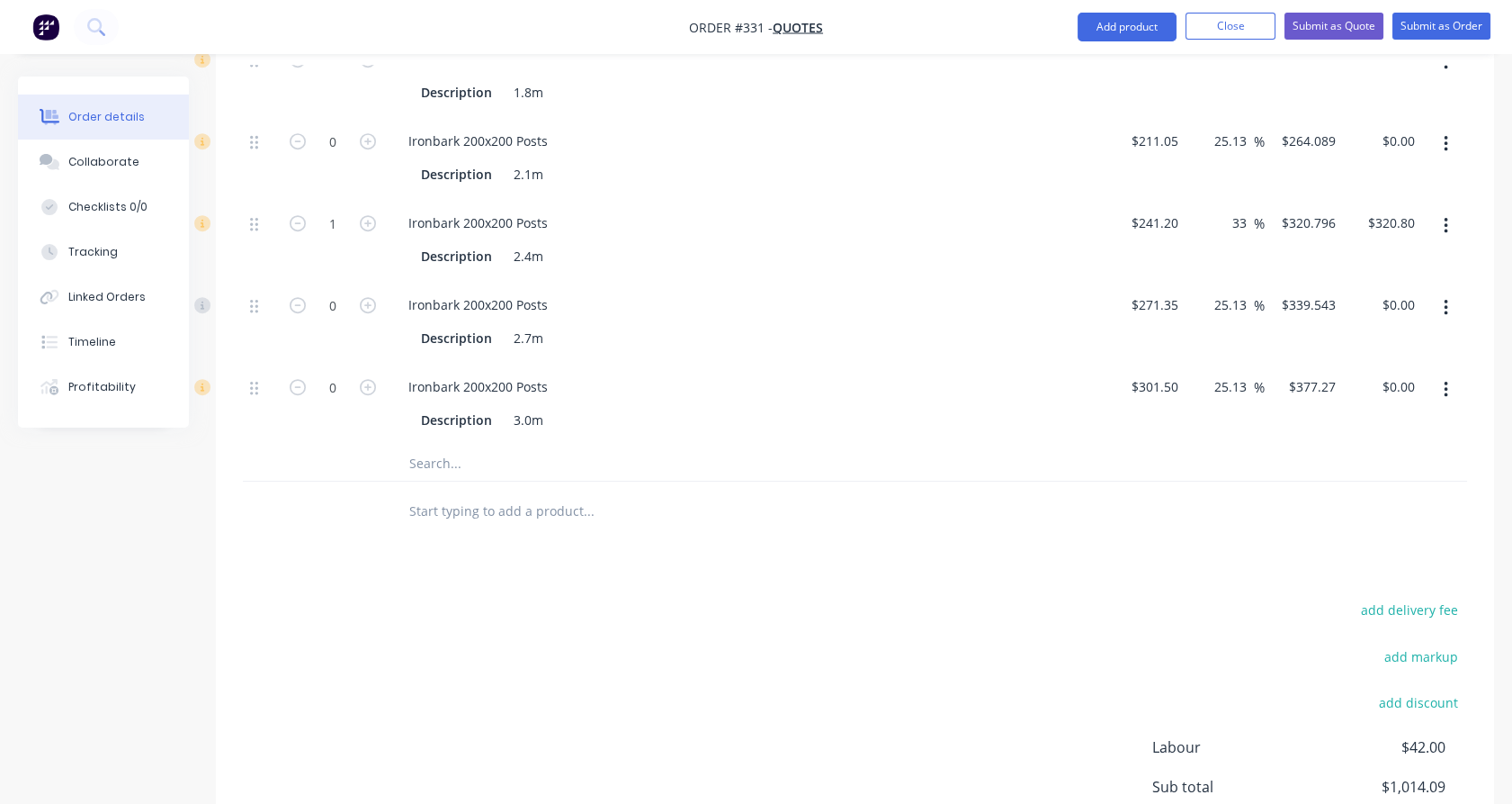
scroll to position [2398, 0]
click at [432, 460] on input "text" at bounding box center [589, 462] width 360 height 36
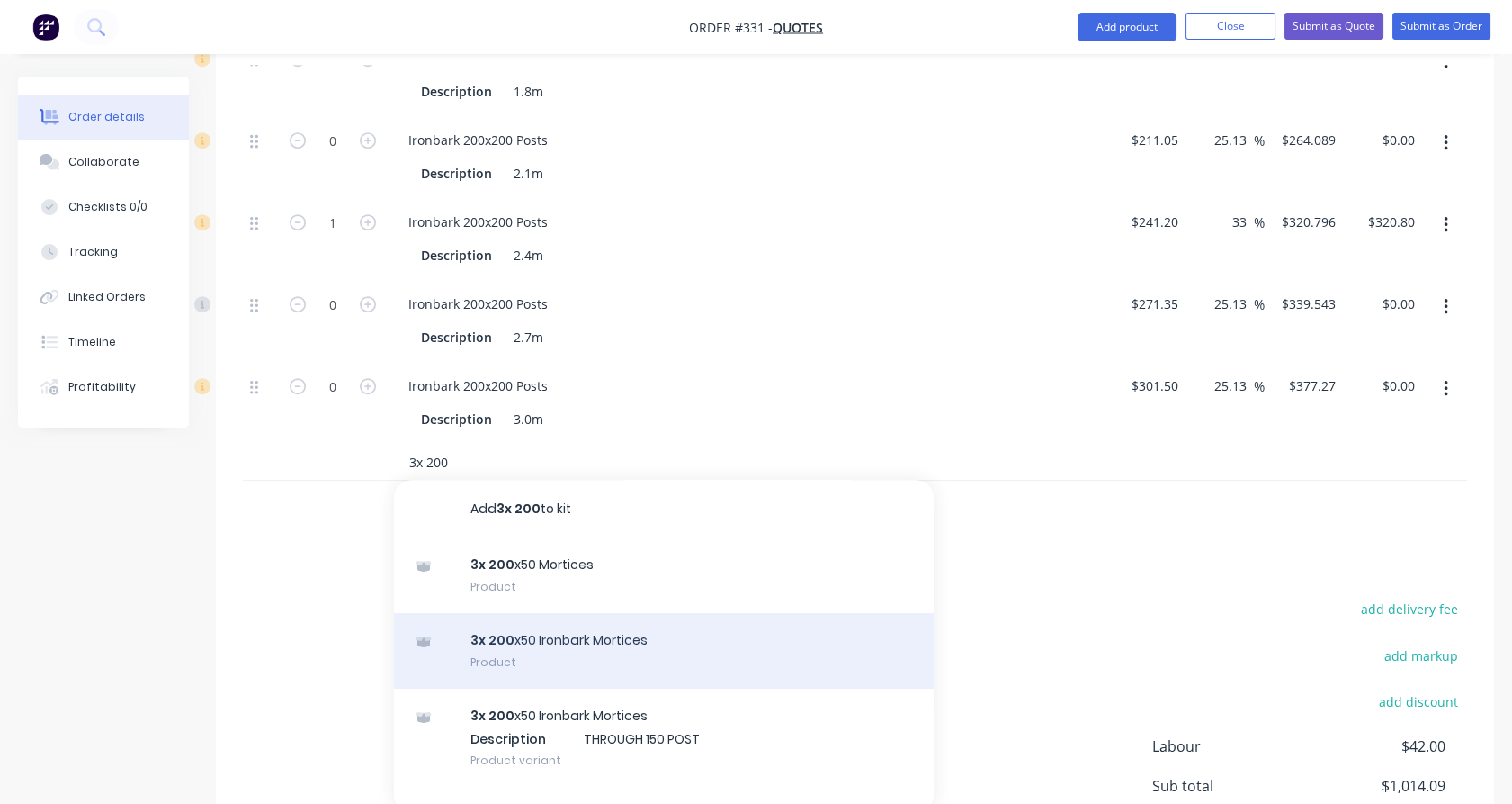
type input "3x 200"
click at [503, 642] on div "3x 200 x50 Ironbark Mortices Product" at bounding box center [663, 651] width 540 height 76
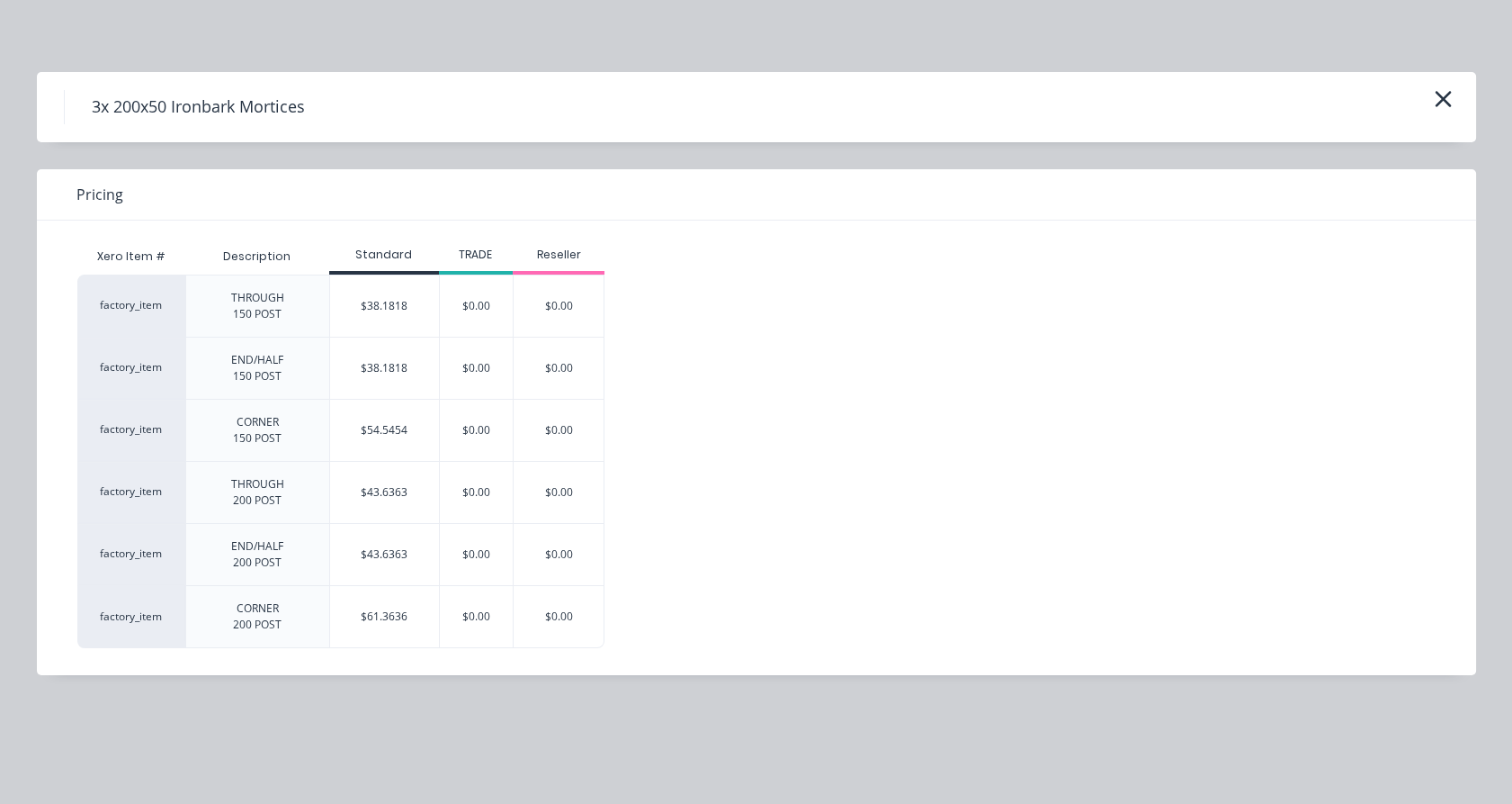
click at [401, 548] on div "$43.6363" at bounding box center [385, 555] width 109 height 61
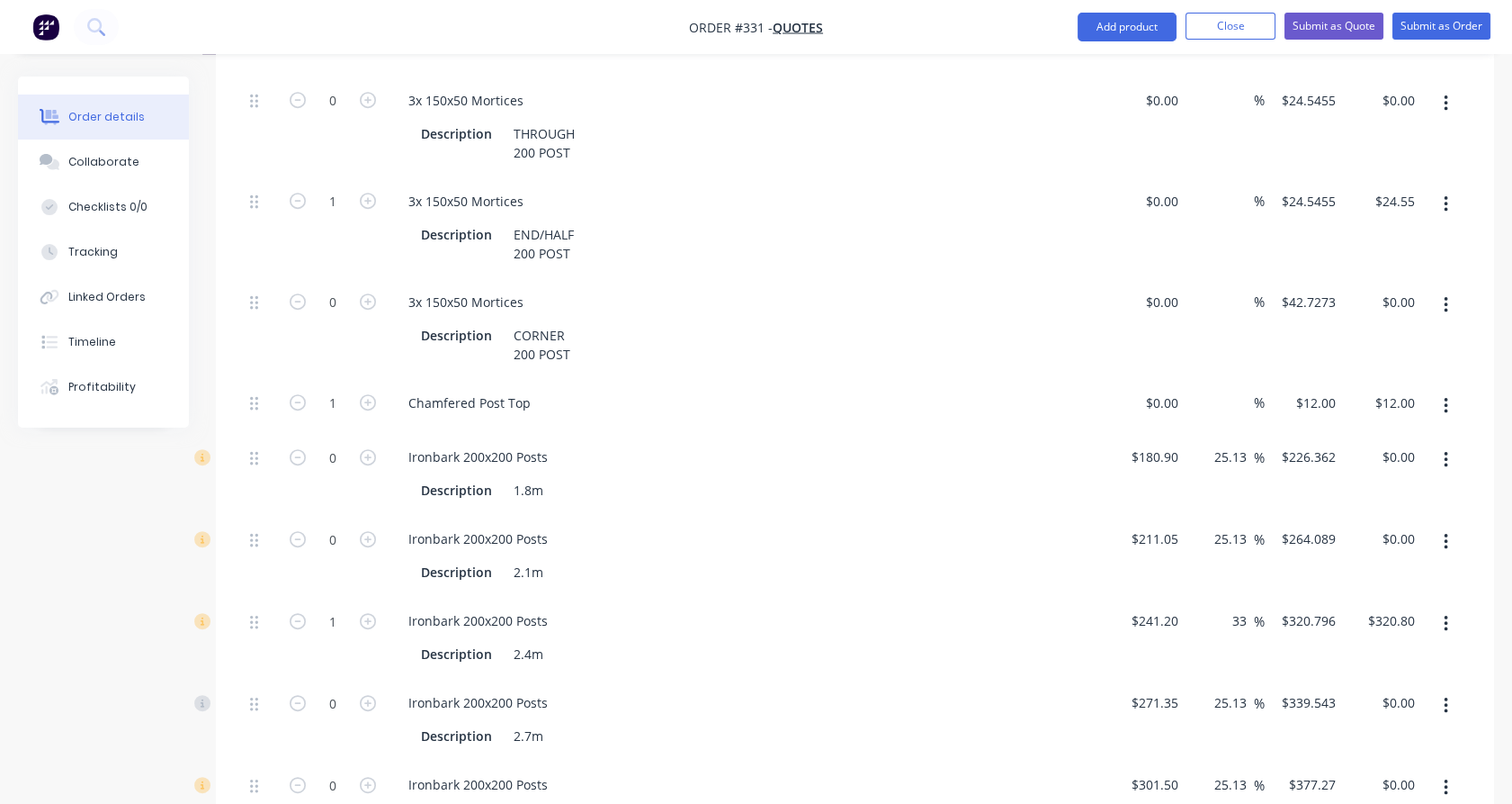
scroll to position [1998, 0]
click at [302, 201] on icon "button" at bounding box center [298, 202] width 17 height 17
type input "0"
type input "$0.00"
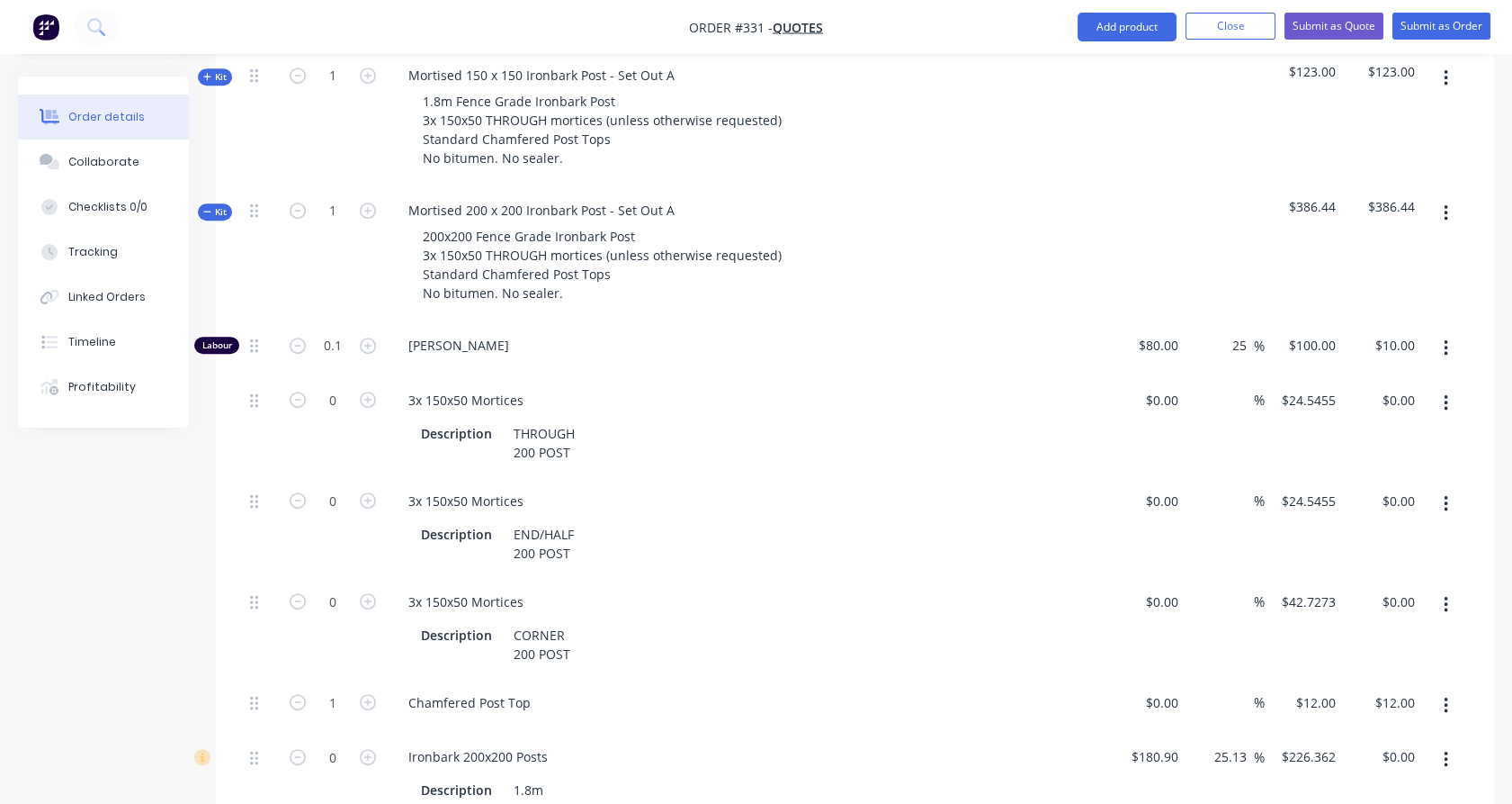
scroll to position [1698, 0]
click at [1207, 20] on button "Close" at bounding box center [1231, 26] width 90 height 27
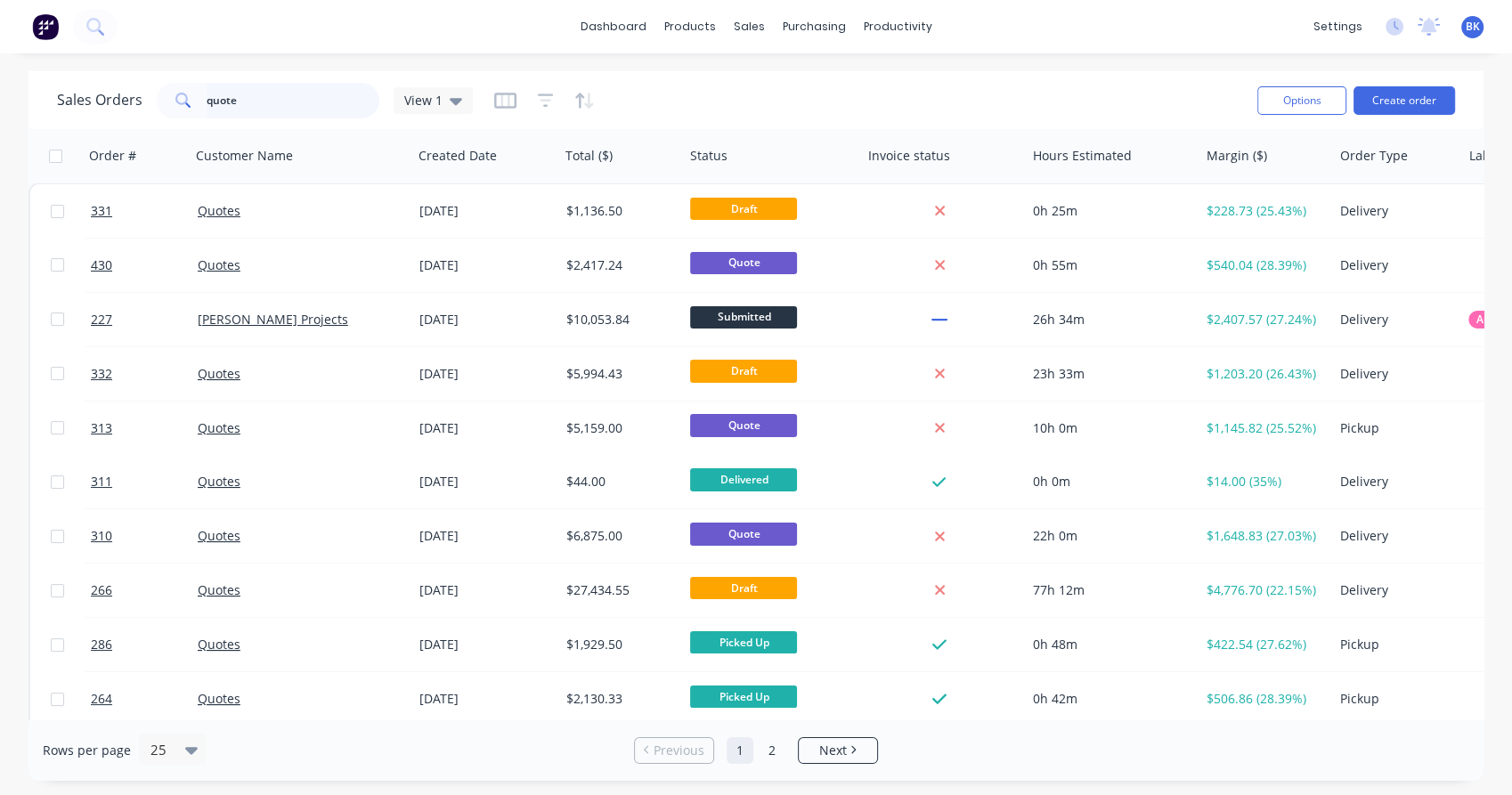
click at [248, 94] on input "quote" at bounding box center [293, 100] width 173 height 36
click at [696, 92] on div "Sales Orders View 1" at bounding box center [649, 100] width 1186 height 44
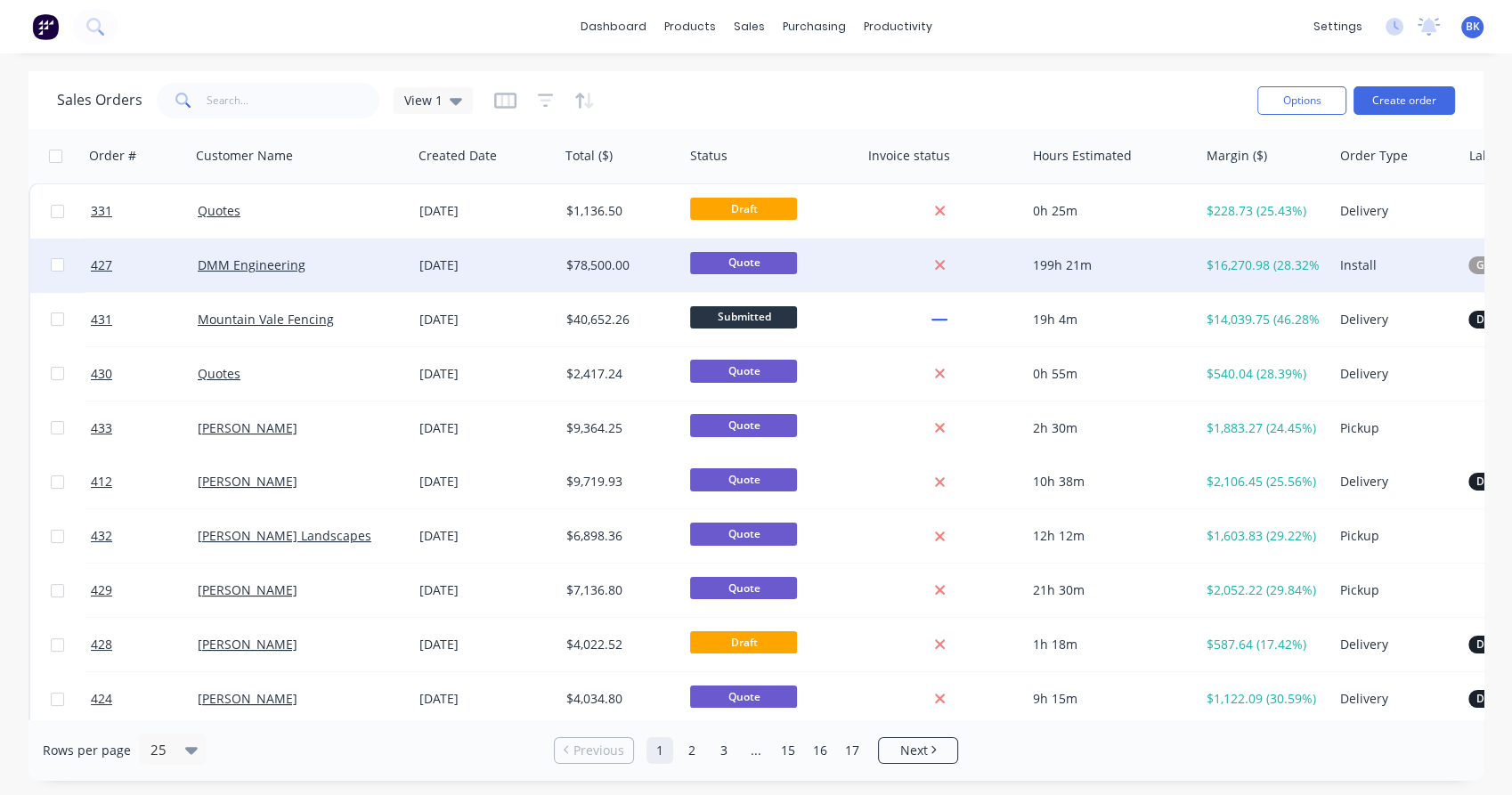
click at [333, 276] on div "DMM Engineering" at bounding box center [301, 265] width 222 height 54
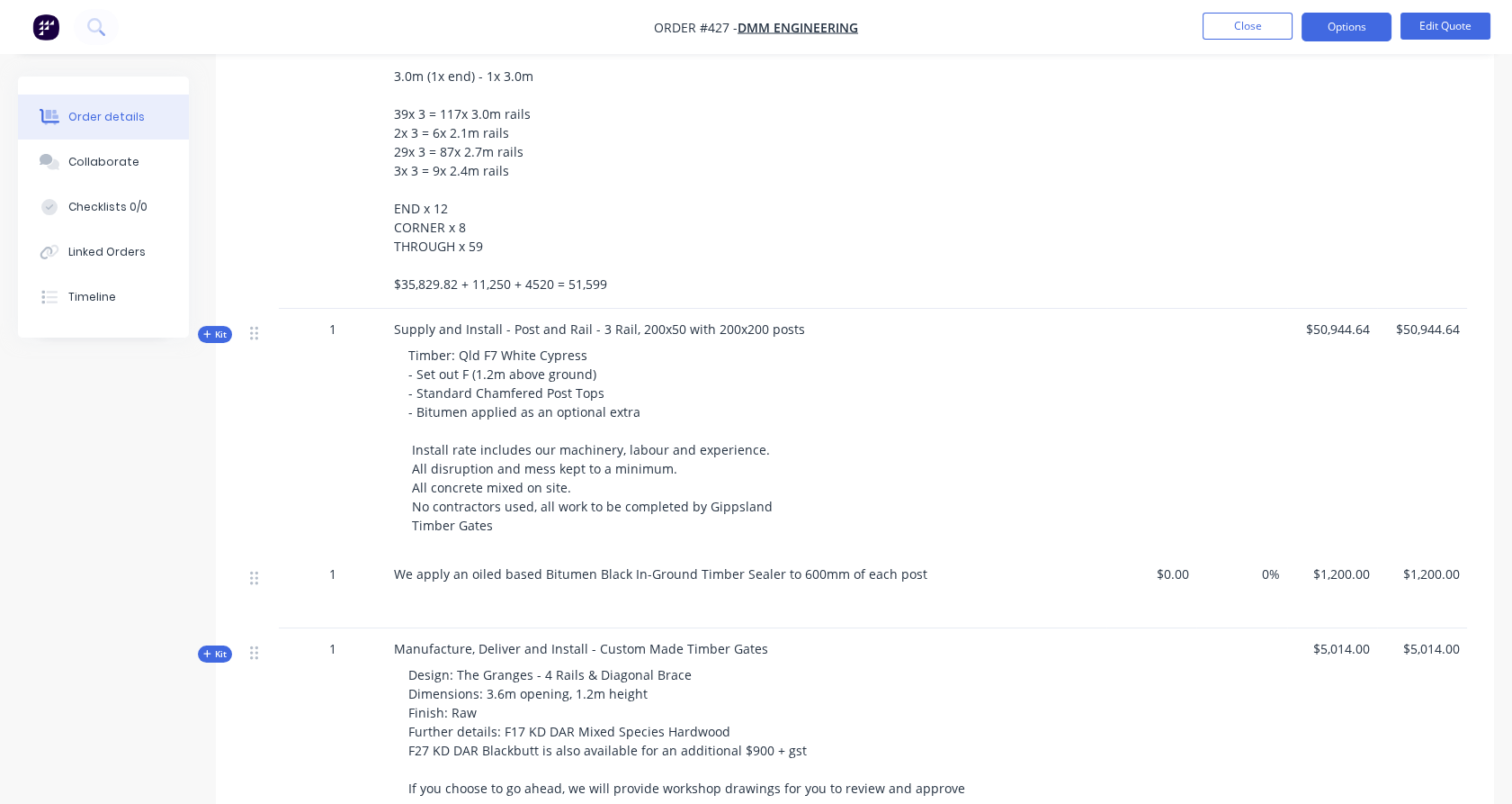
scroll to position [798, 0]
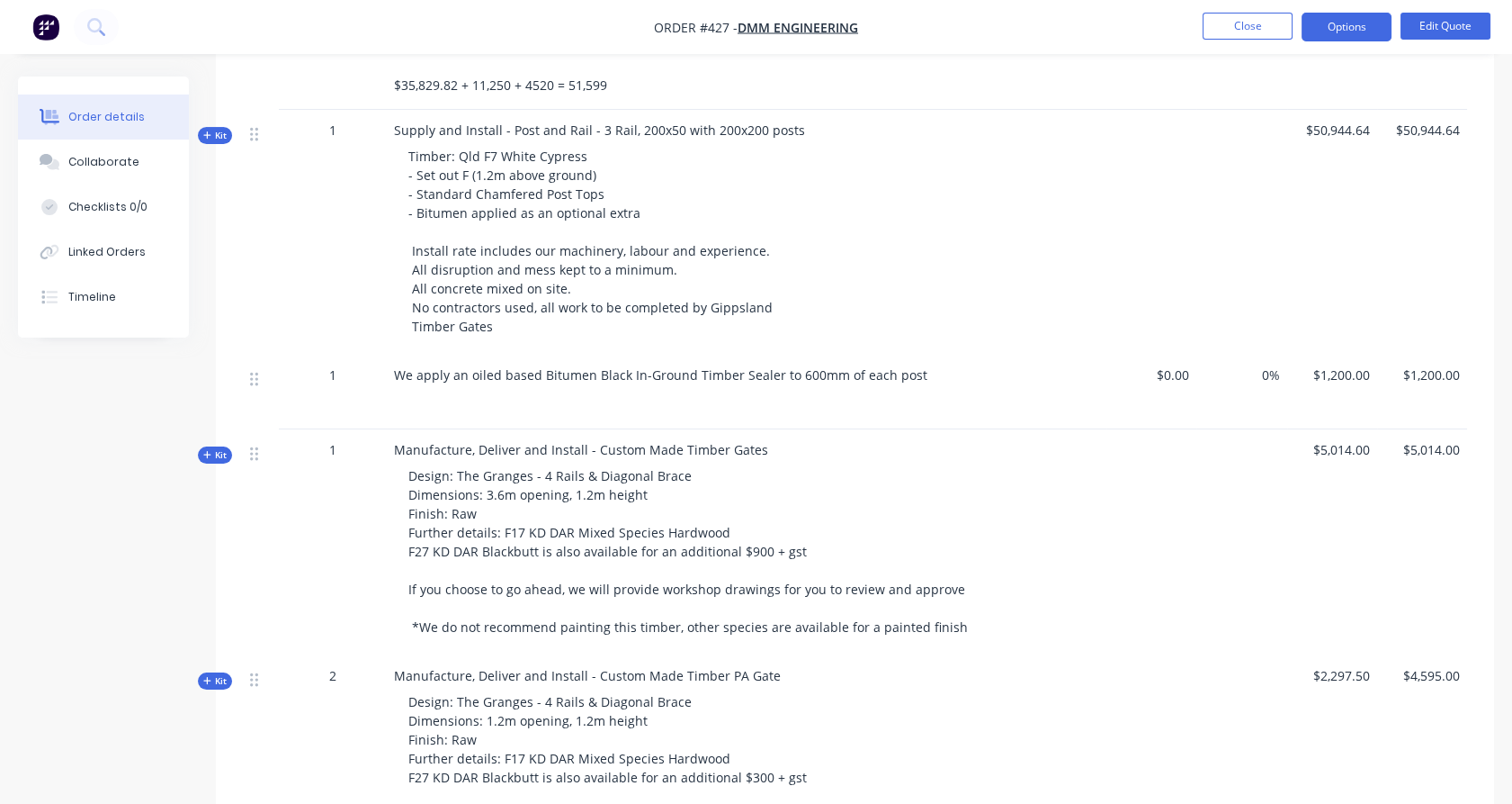
click at [220, 128] on span "Kit" at bounding box center [214, 135] width 23 height 14
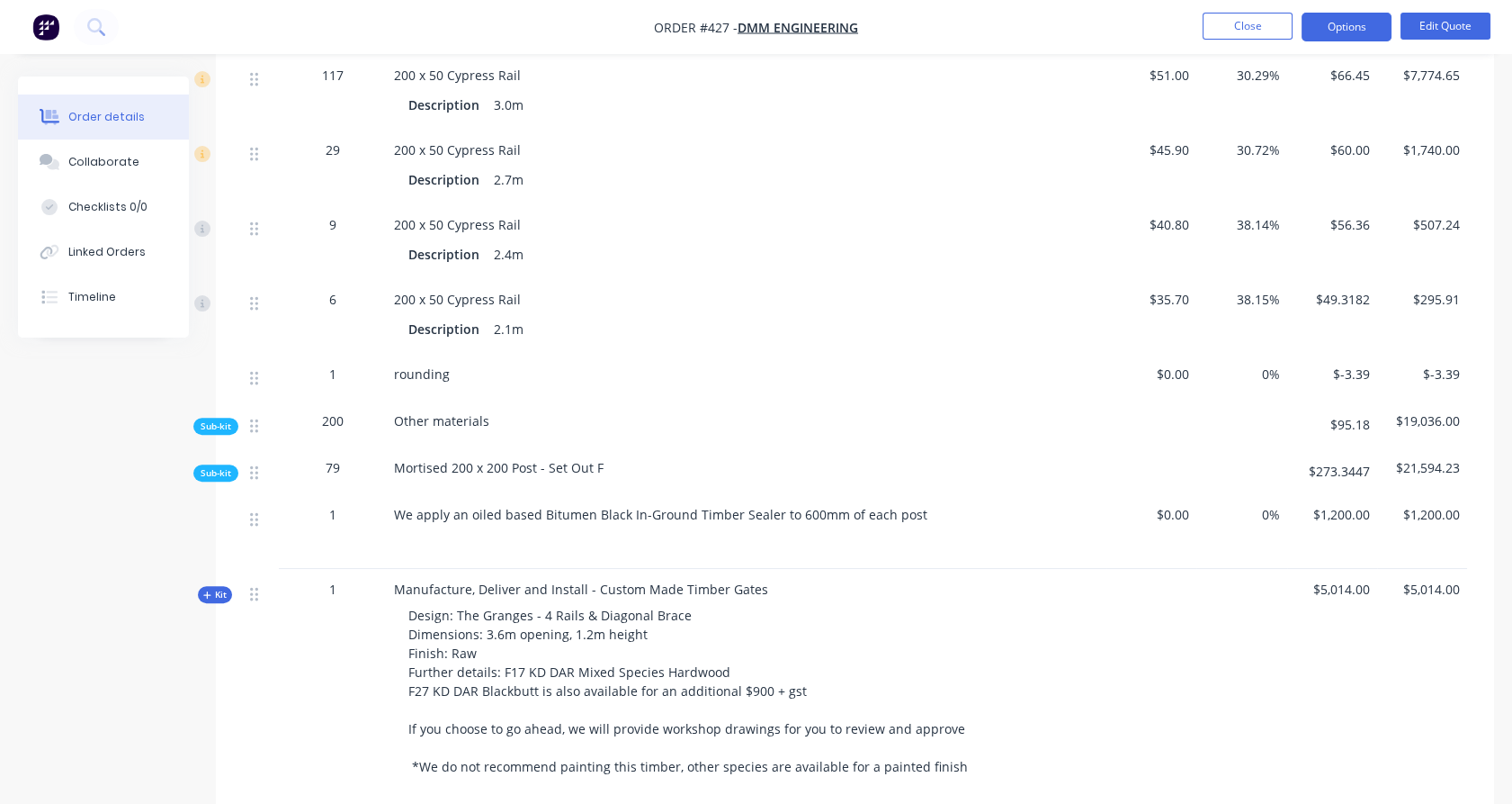
scroll to position [1297, 0]
click at [218, 465] on span "Sub-kit" at bounding box center [215, 472] width 30 height 14
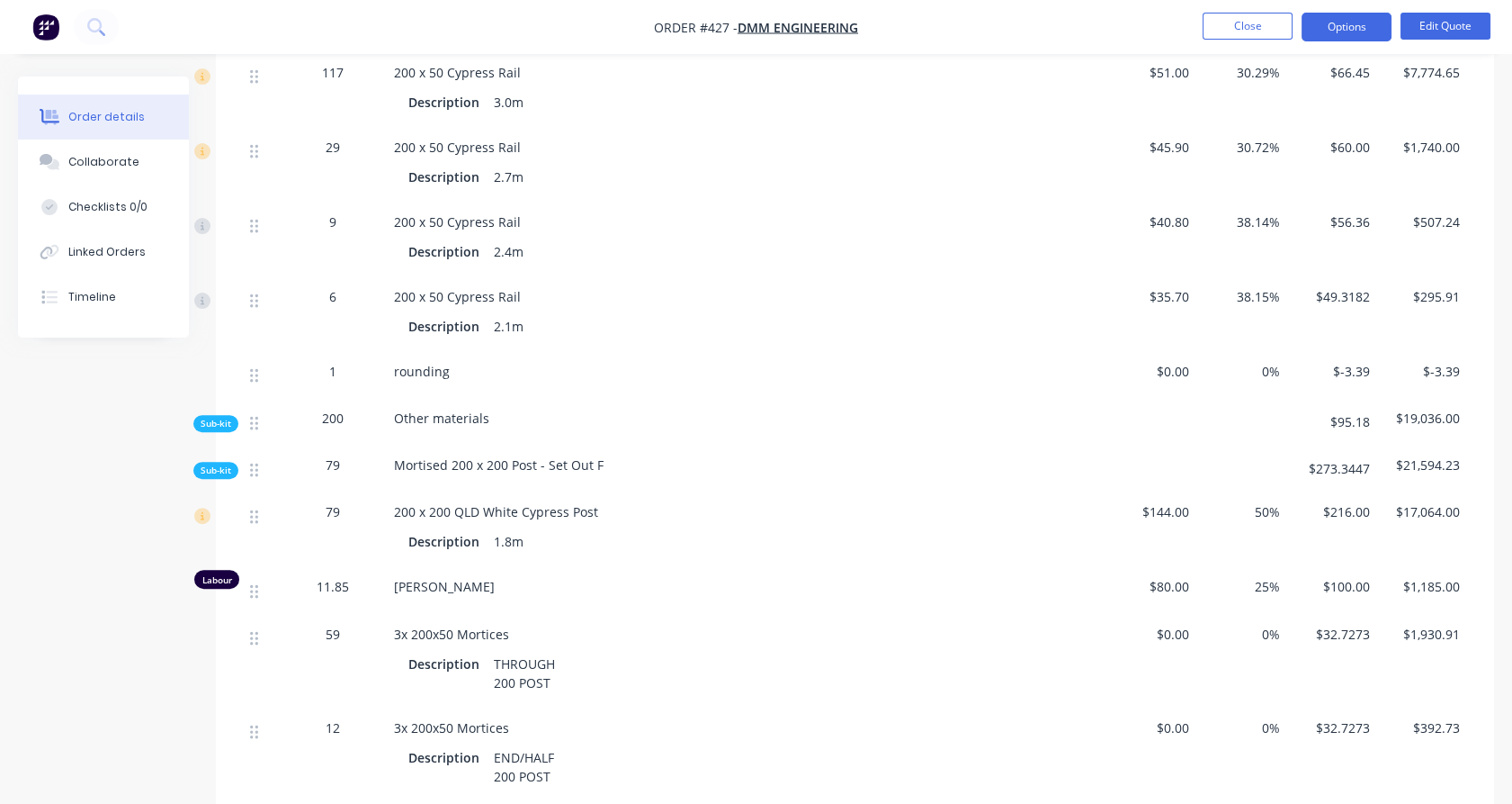
click at [218, 463] on span "Sub-kit" at bounding box center [215, 470] width 30 height 14
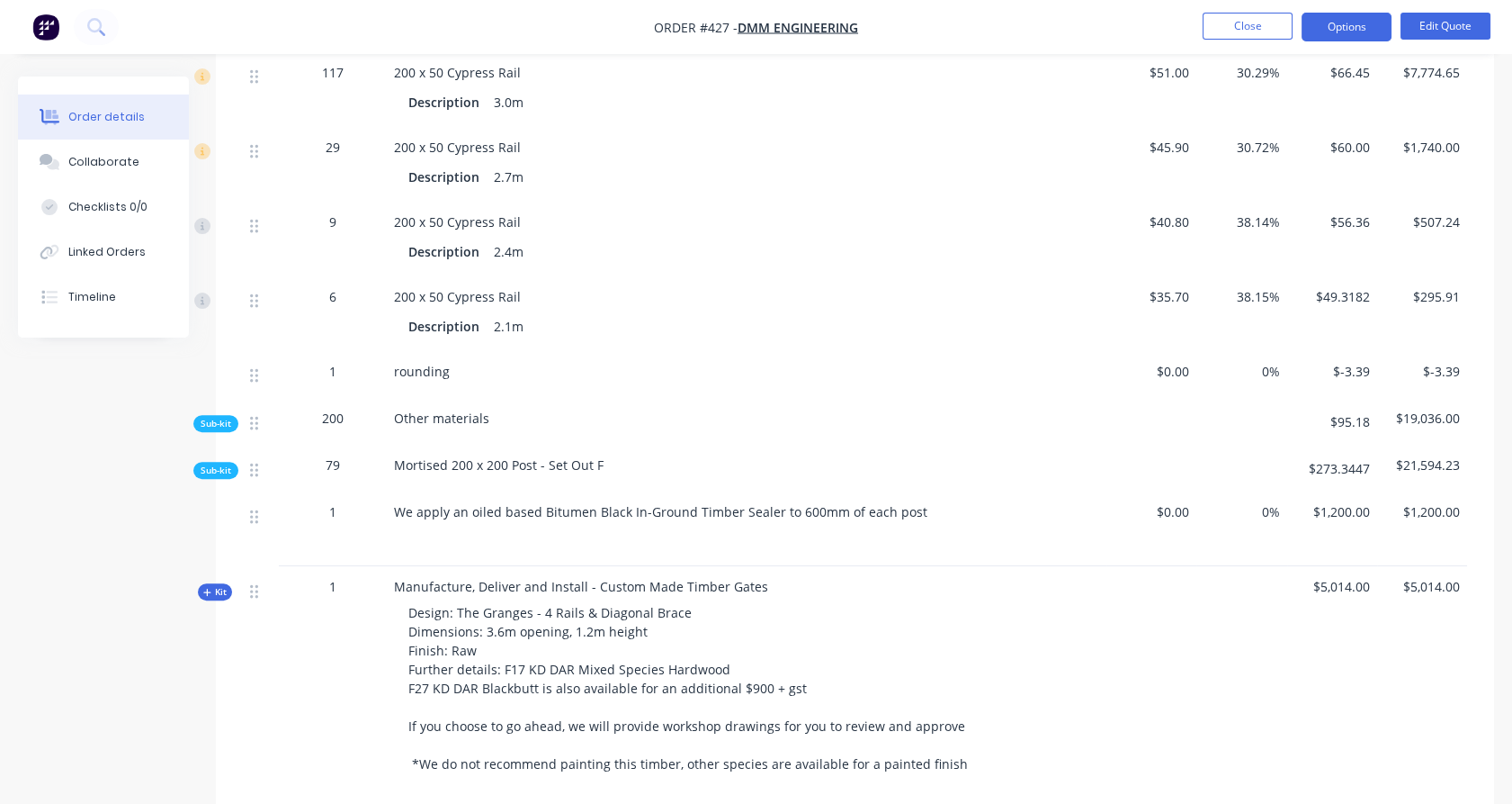
scroll to position [1298, 0]
